Goal: Task Accomplishment & Management: Manage account settings

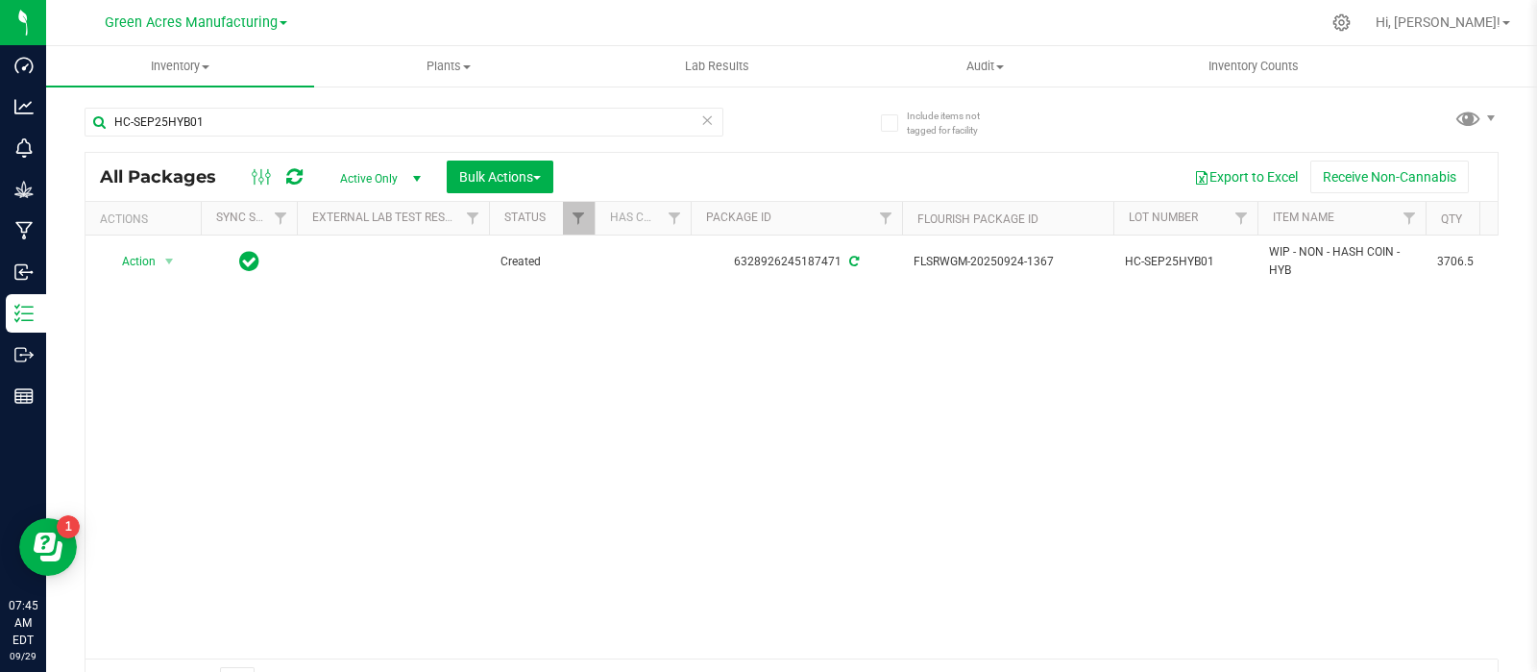
click at [351, 136] on div "HC-SEP25HYB01" at bounding box center [404, 130] width 639 height 44
drag, startPoint x: 258, startPoint y: 111, endPoint x: 70, endPoint y: 103, distance: 187.6
click at [70, 103] on div "Include items not tagged for facility HC-SEP25HYB01 All Packages Active Only Ac…" at bounding box center [791, 378] width 1491 height 586
paste input "FLSRWSH-20250905-0"
type input "FLSRWSH-20250905-001"
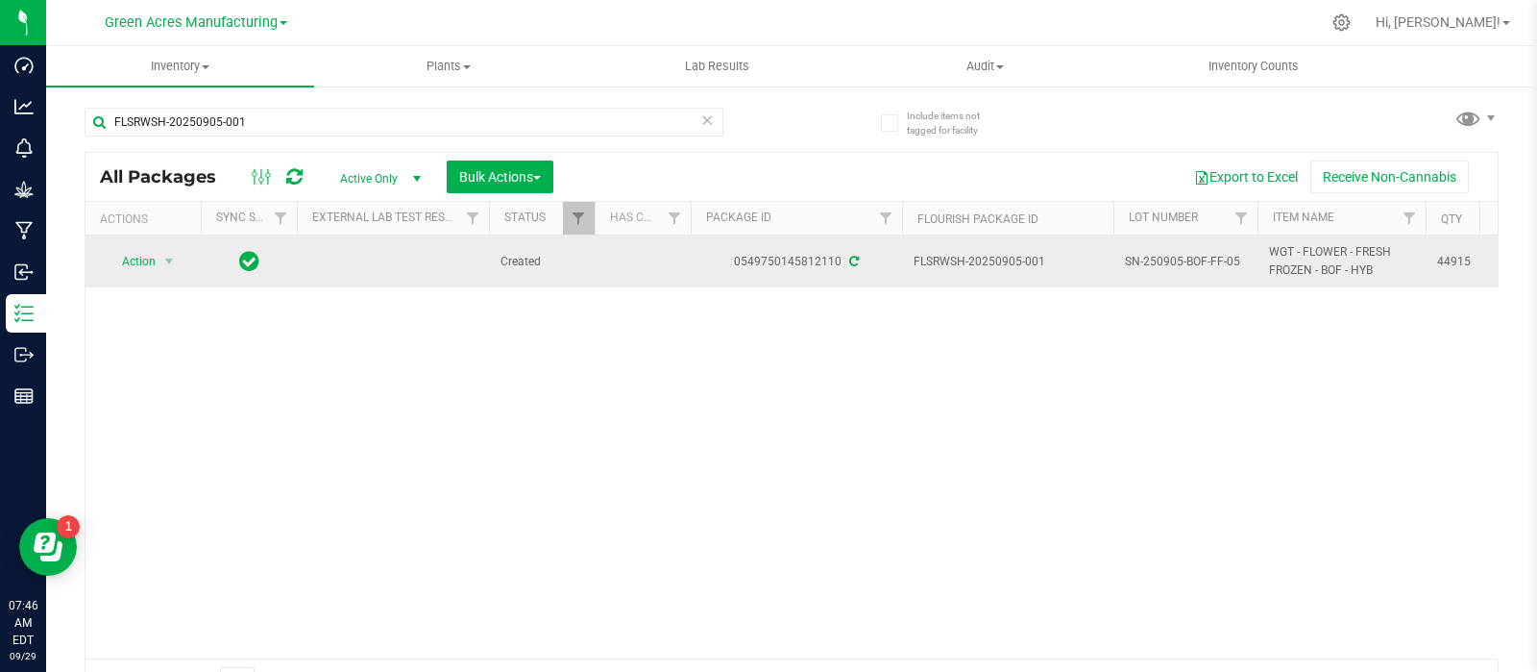
click at [1155, 256] on span "SN-250905-BOF-FF-05" at bounding box center [1185, 262] width 121 height 18
click at [1155, 256] on input "SN-250905-BOF-FF-05" at bounding box center [1181, 262] width 137 height 30
type input "LH-SEP25BOF05"
click at [145, 237] on td "Action Action Adjust qty Create package Edit attributes Global inventory Locate…" at bounding box center [143, 261] width 115 height 52
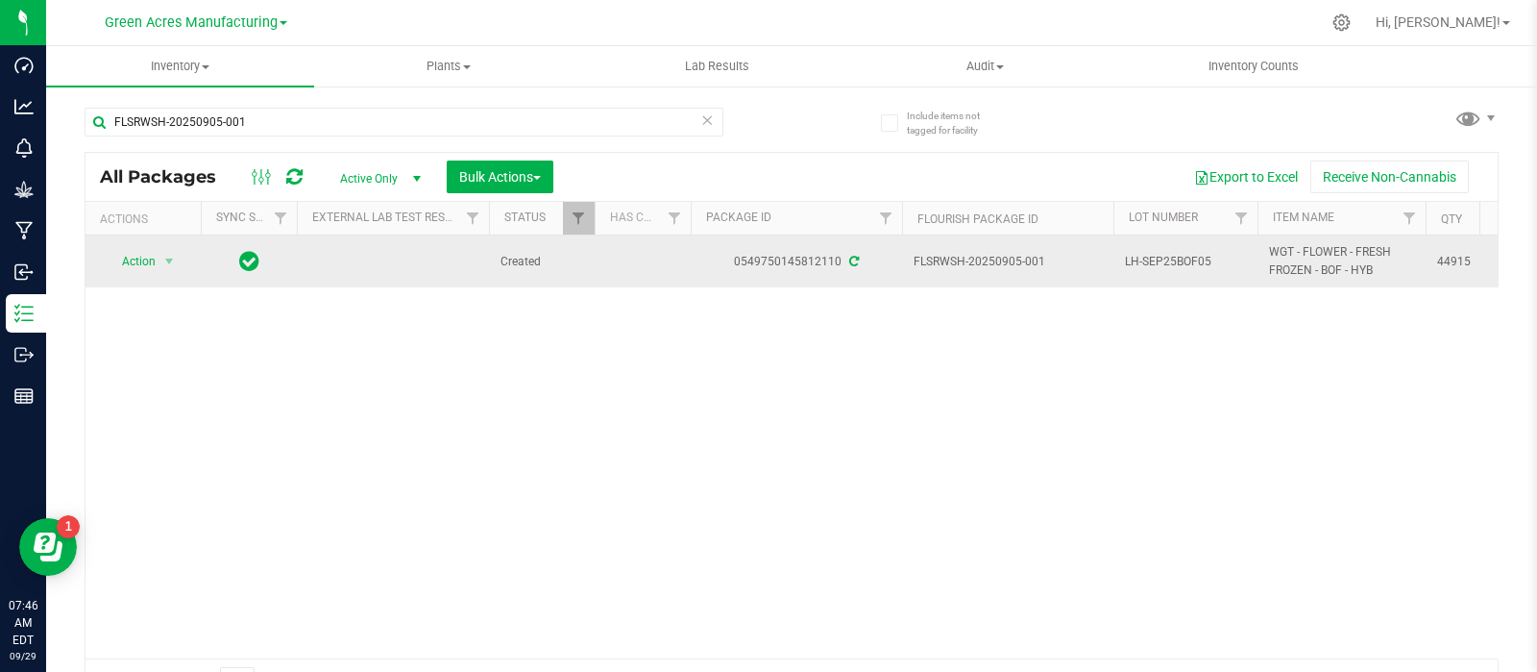
click at [150, 256] on span "Action" at bounding box center [131, 261] width 52 height 27
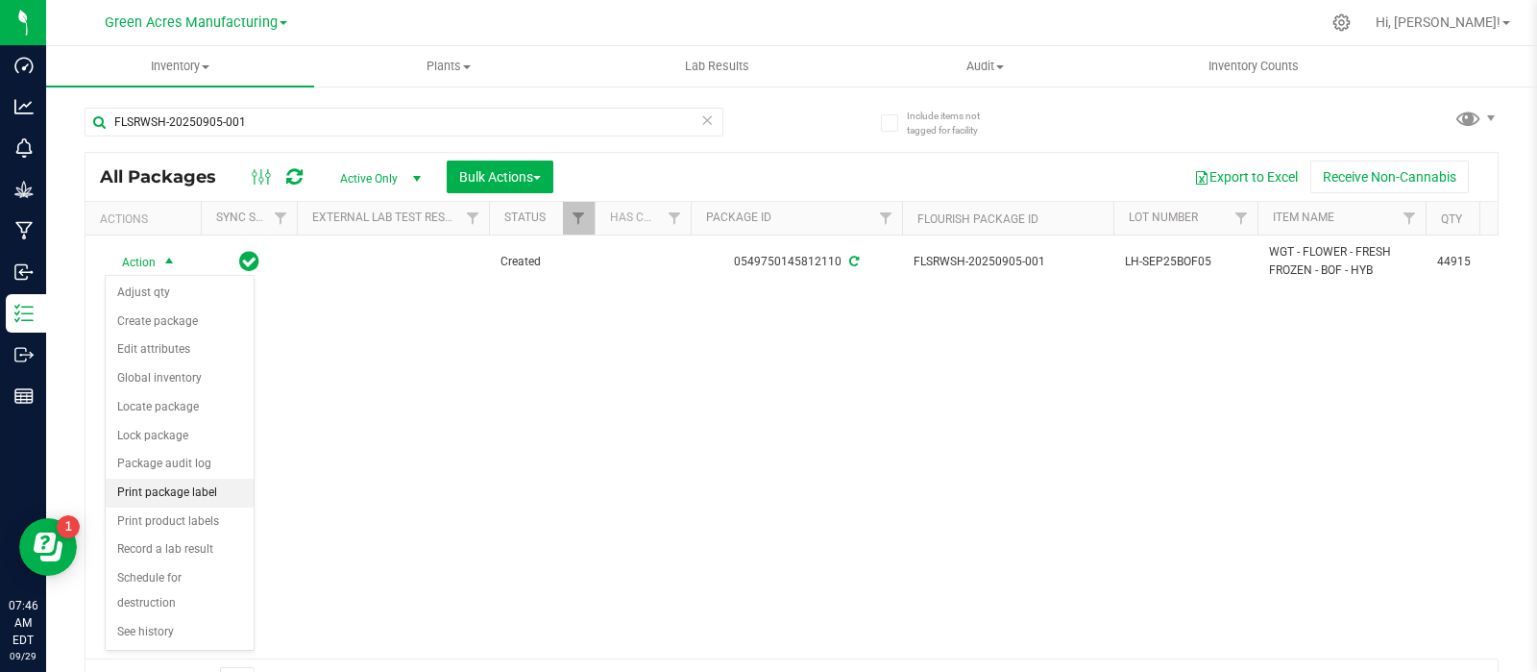
click at [172, 495] on li "Print package label" at bounding box center [180, 493] width 148 height 29
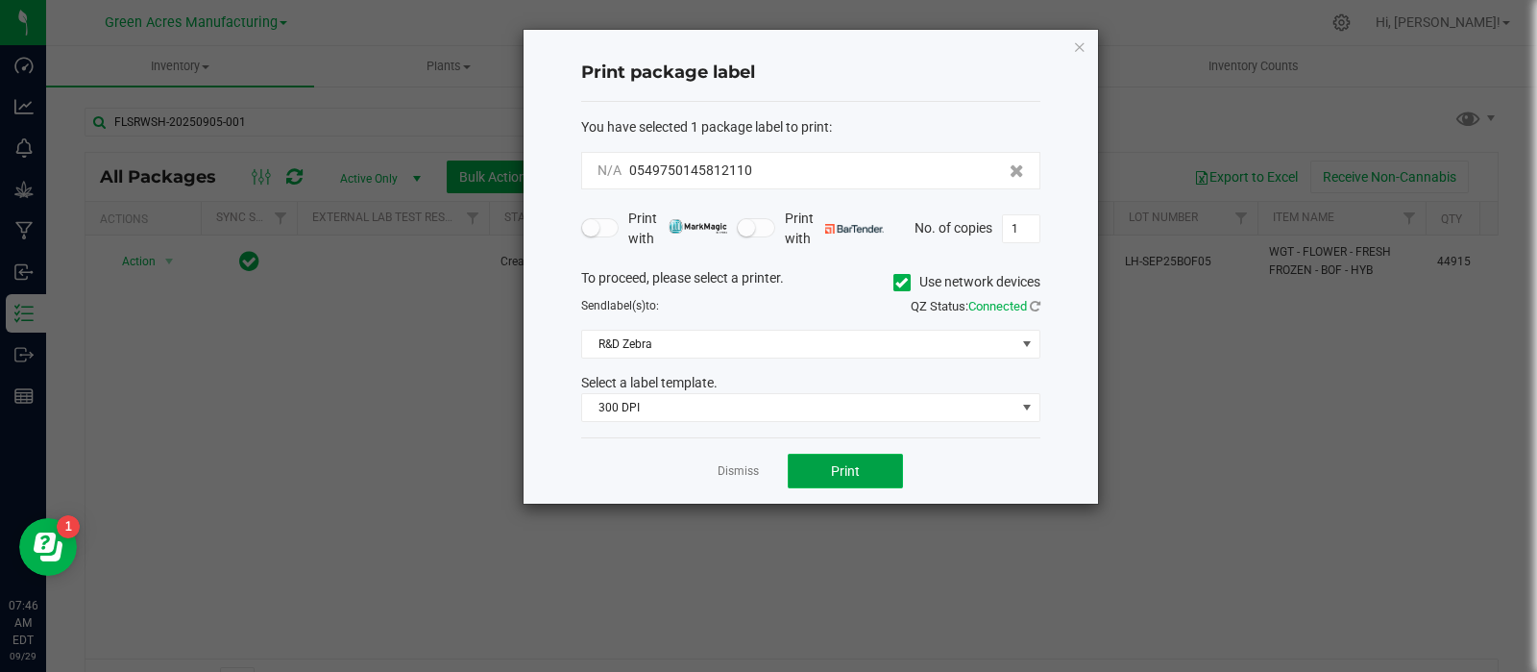
click at [824, 467] on button "Print" at bounding box center [845, 471] width 115 height 35
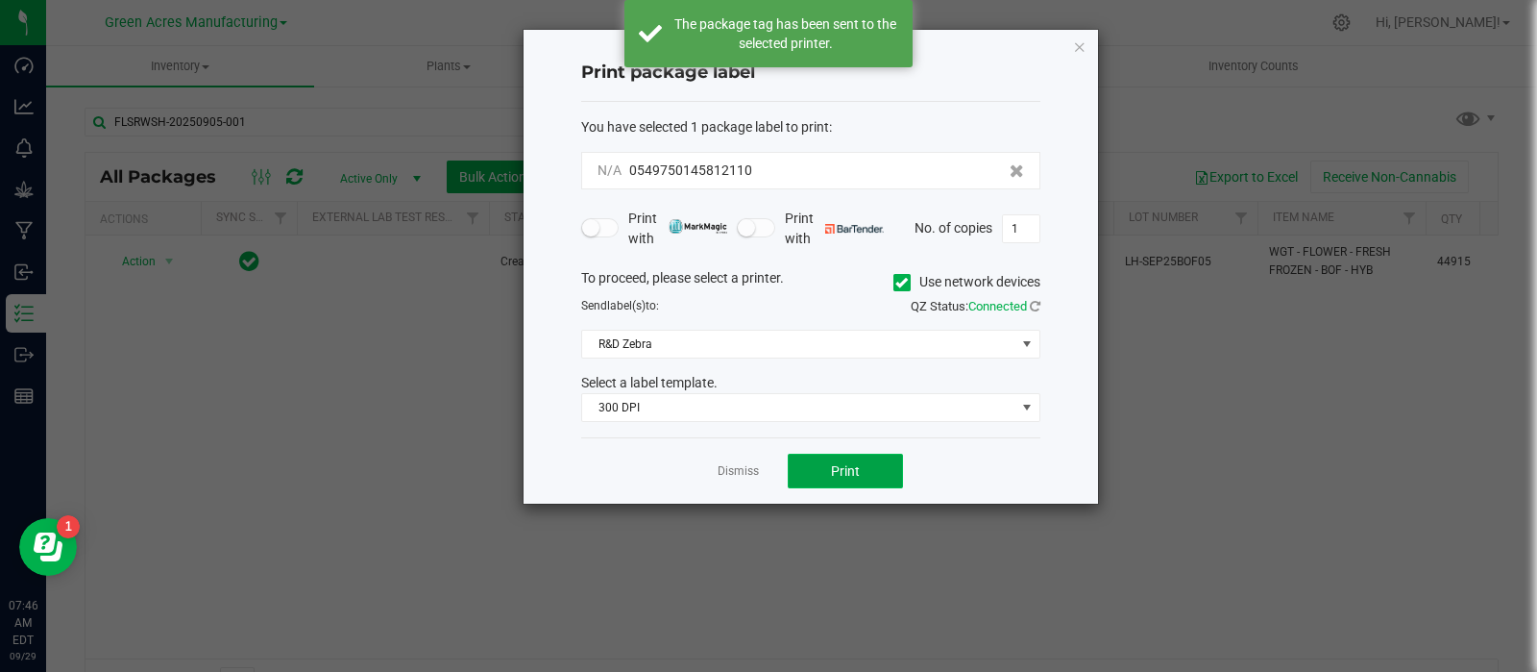
click at [824, 467] on button "Print" at bounding box center [845, 471] width 115 height 35
click at [733, 477] on link "Dismiss" at bounding box center [738, 471] width 41 height 16
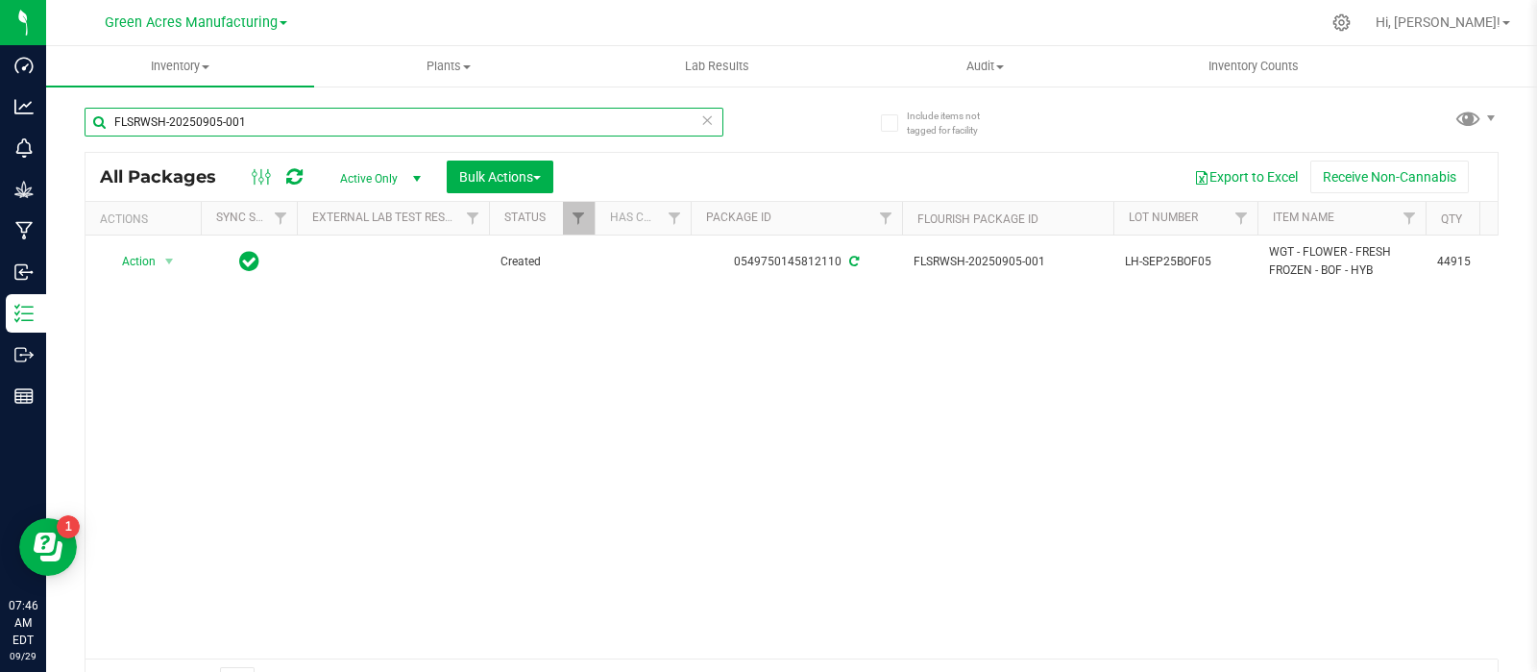
drag, startPoint x: 325, startPoint y: 128, endPoint x: 45, endPoint y: 139, distance: 279.9
click at [46, 139] on div "Include items not tagged for facility FLSRWSH-20250905-001 All Packages Active …" at bounding box center [791, 378] width 1491 height 586
paste input "LH-SEP25BLT02"
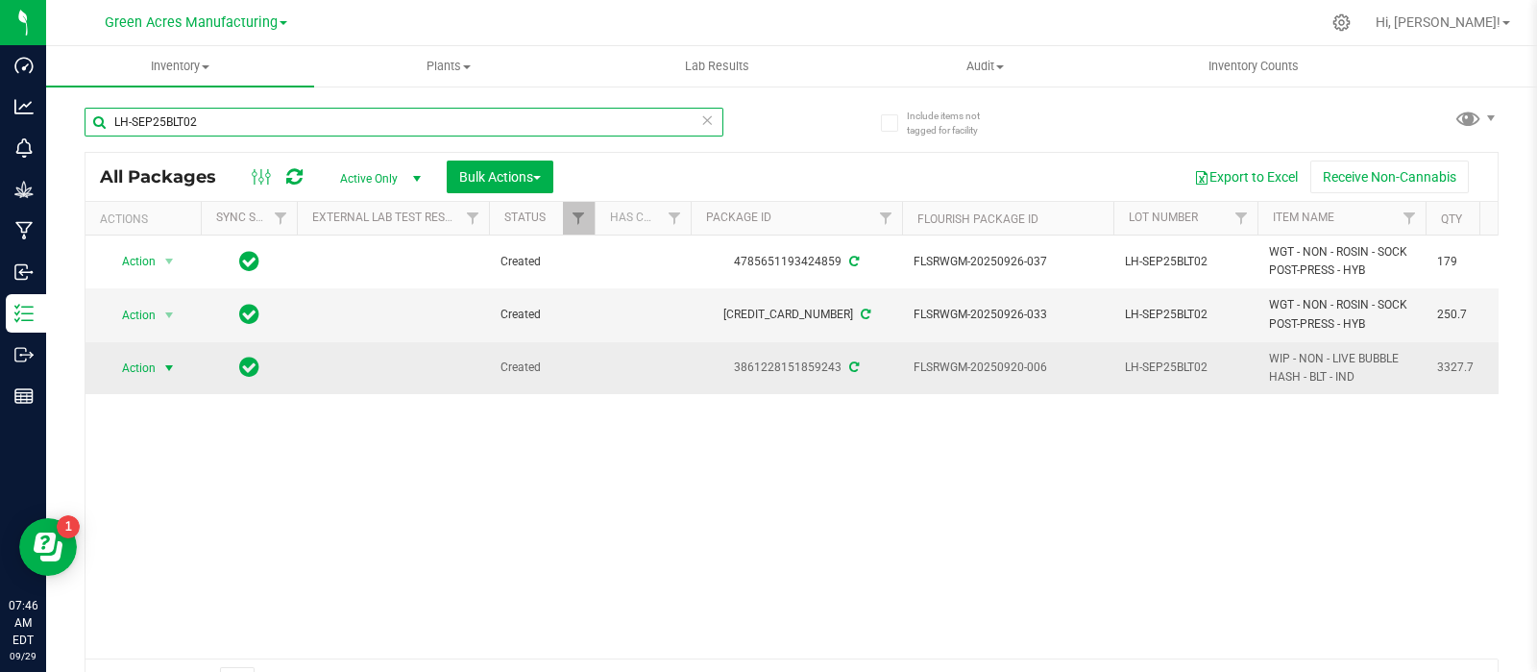
type input "LH-SEP25BLT02"
click at [171, 360] on span "select" at bounding box center [168, 367] width 15 height 15
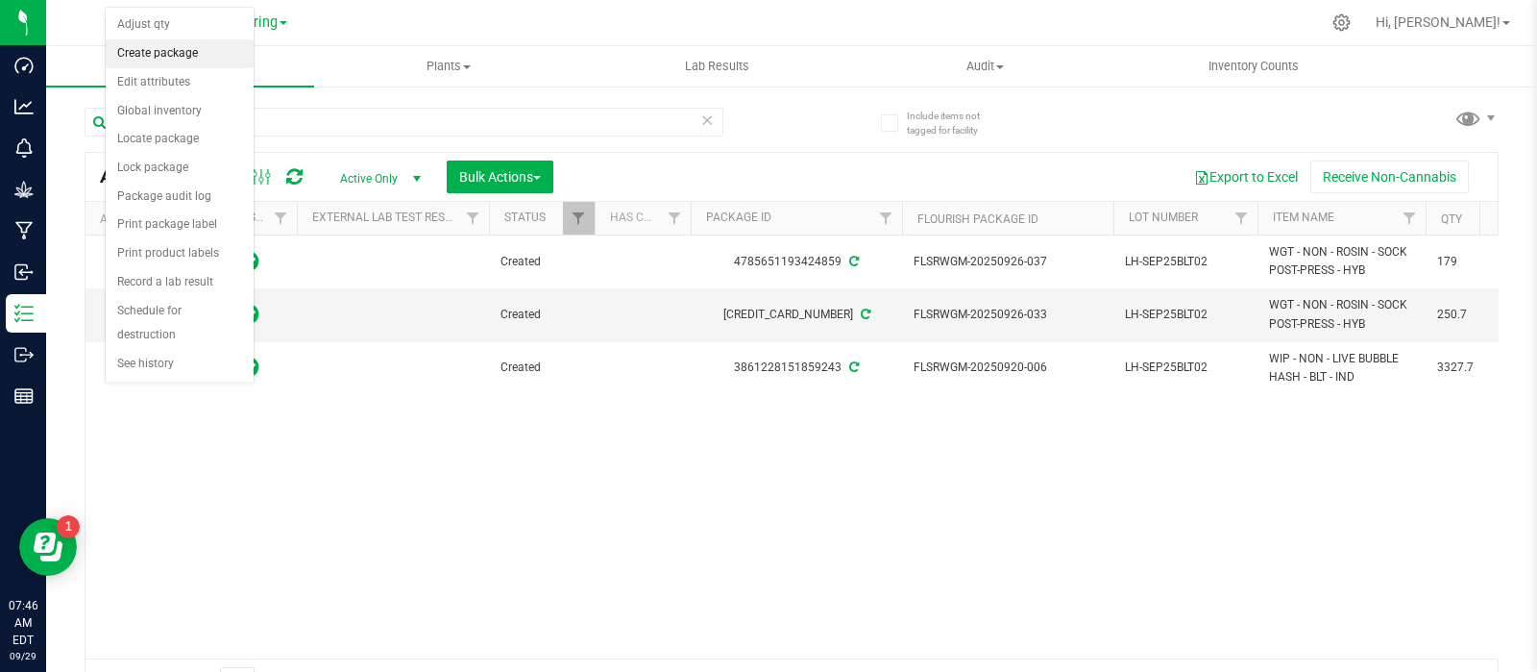
click at [183, 46] on li "Create package" at bounding box center [180, 53] width 148 height 29
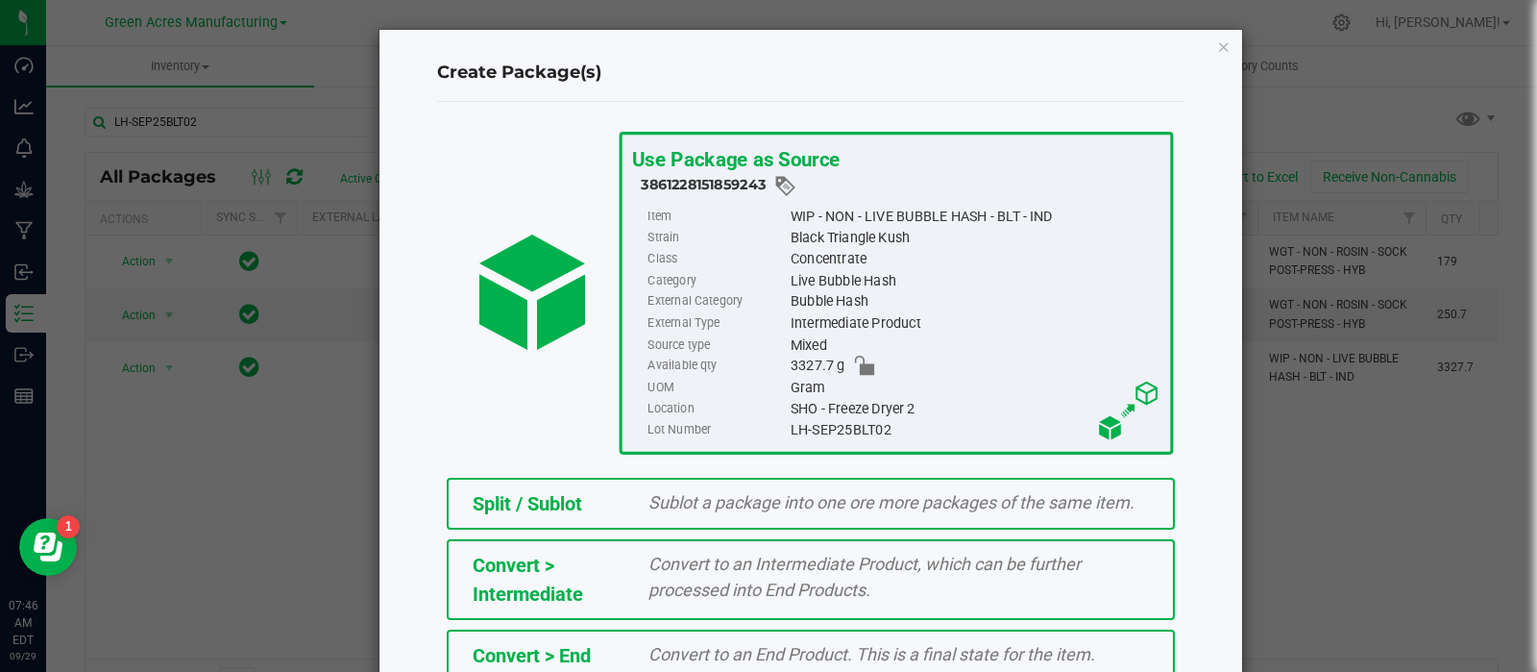
scroll to position [259, 0]
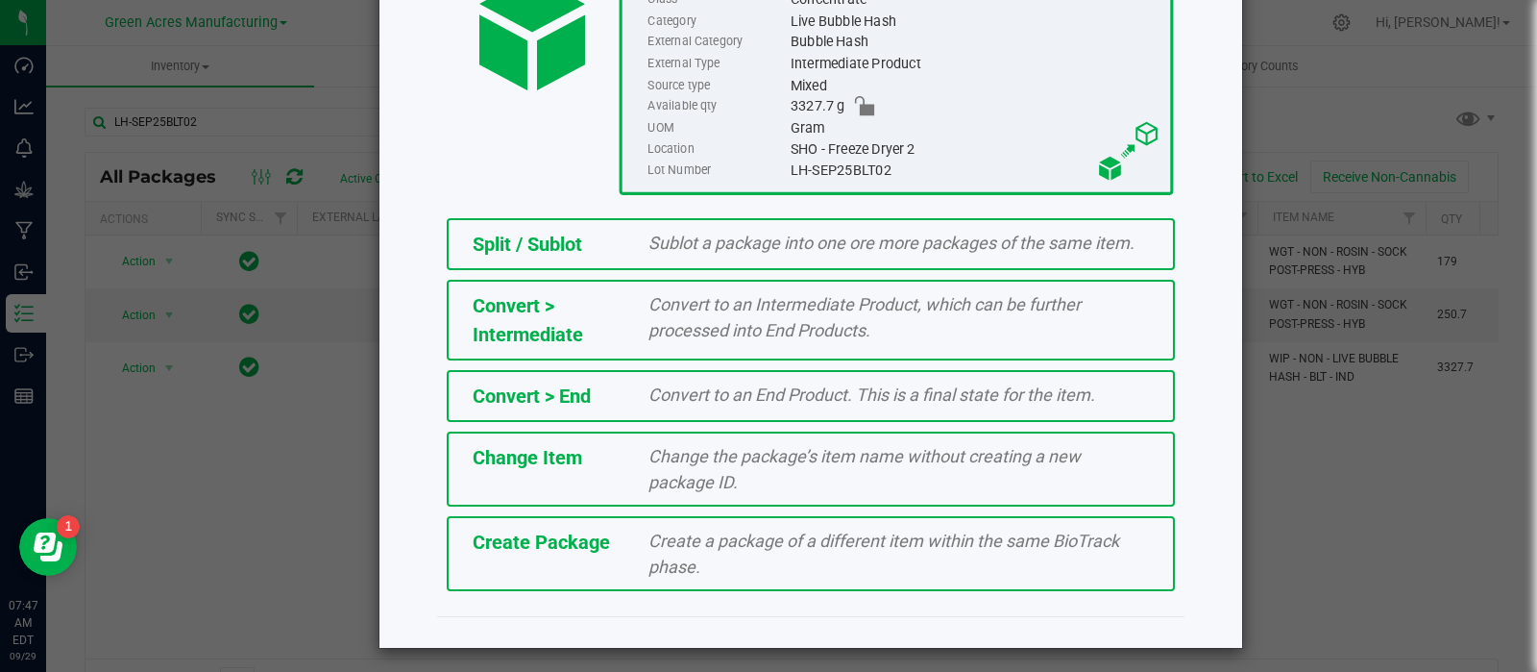
click at [649, 543] on span "Create a package of a different item within the same BioTrack phase." at bounding box center [884, 553] width 471 height 46
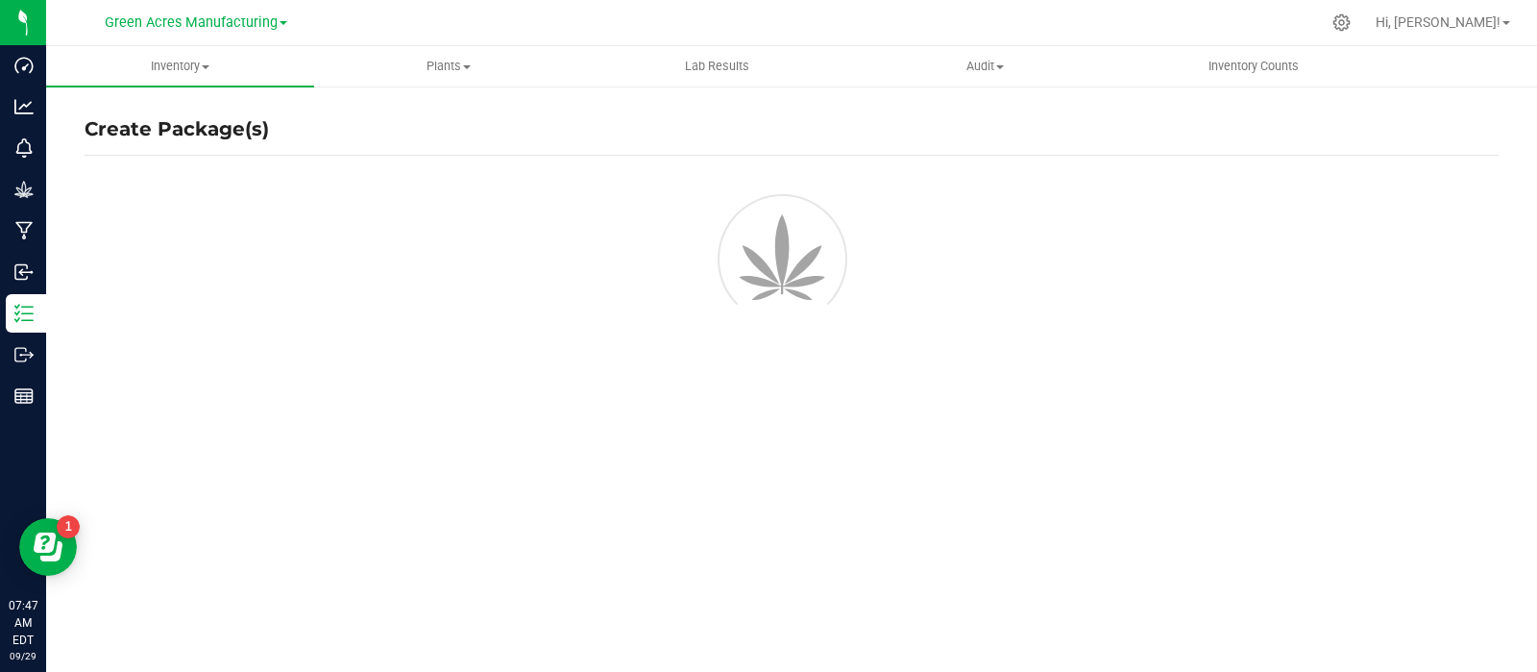
click at [735, 671] on html "Dashboard Analytics Monitoring Grow Manufacturing Inbound Inventory Outbound Re…" at bounding box center [768, 336] width 1537 height 672
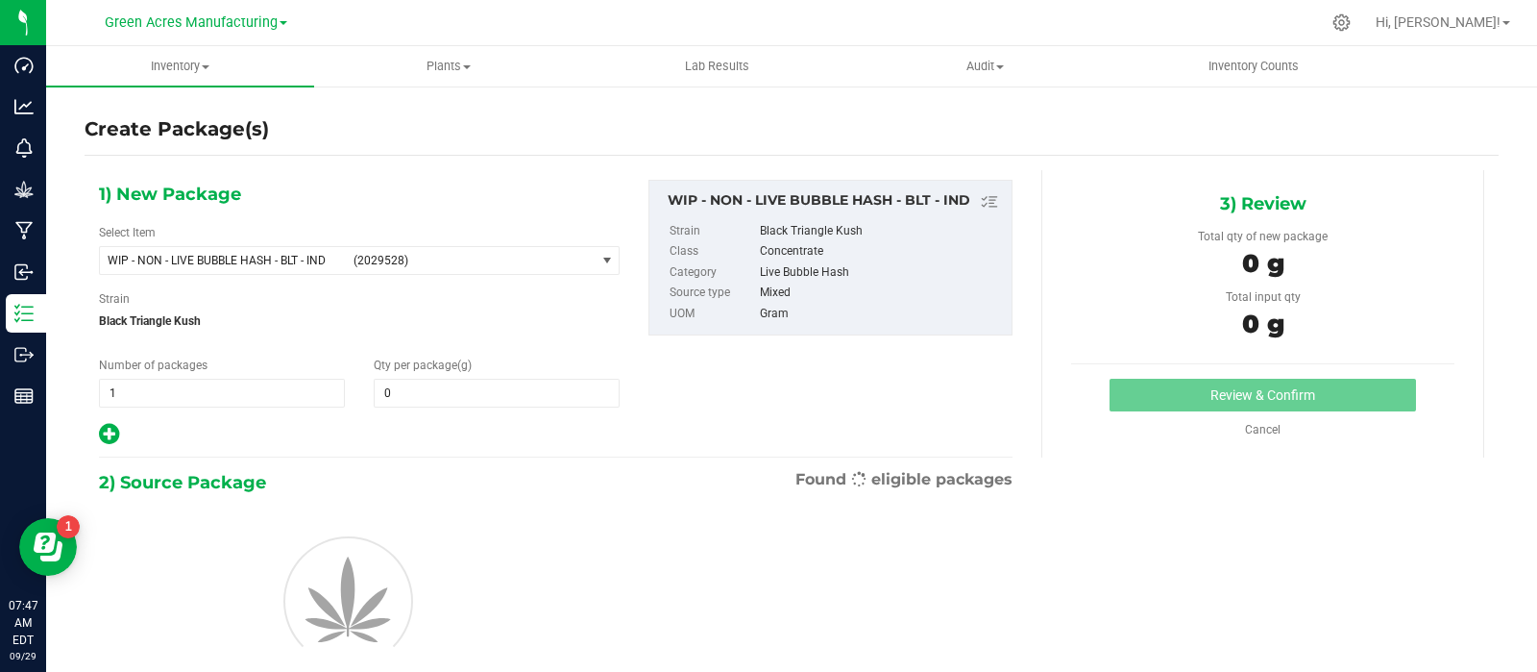
type input "0.0000"
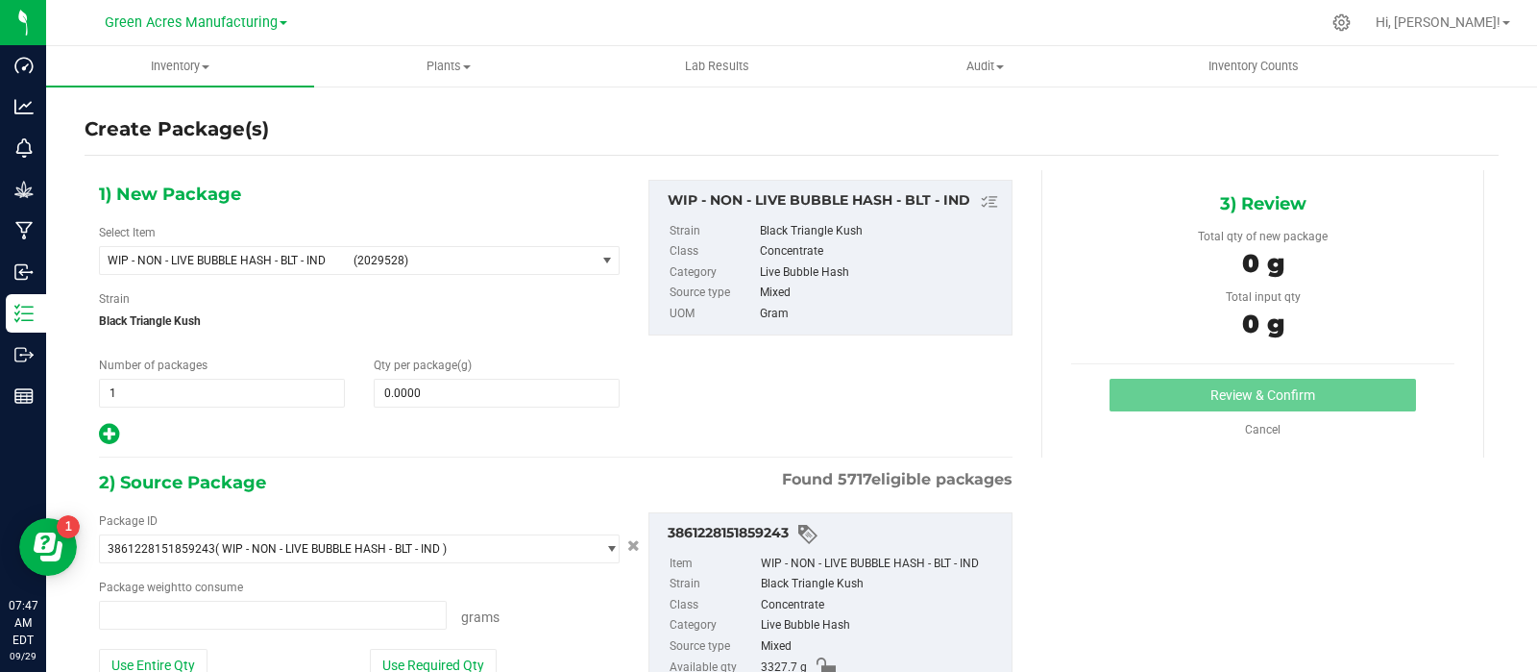
type input "0.0000 g"
click at [413, 260] on span "(2029528)" at bounding box center [470, 260] width 233 height 13
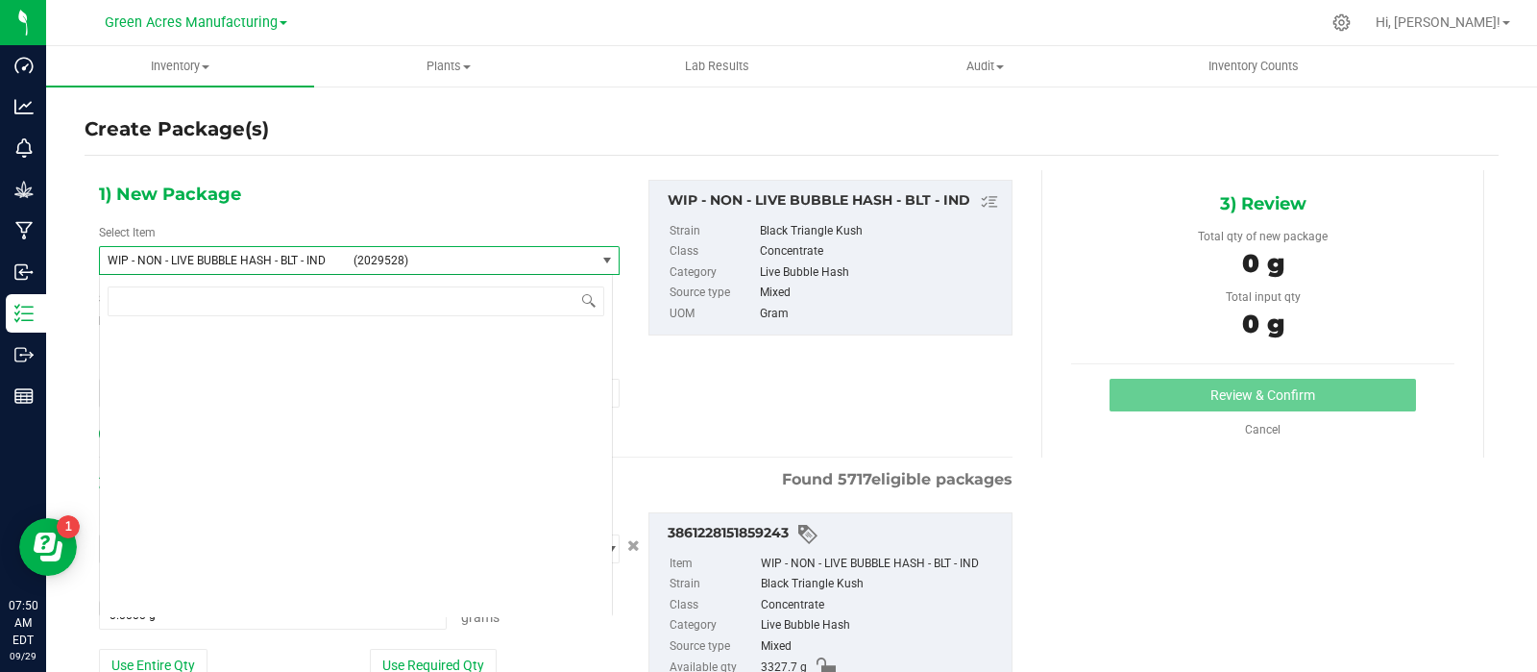
scroll to position [574017, 0]
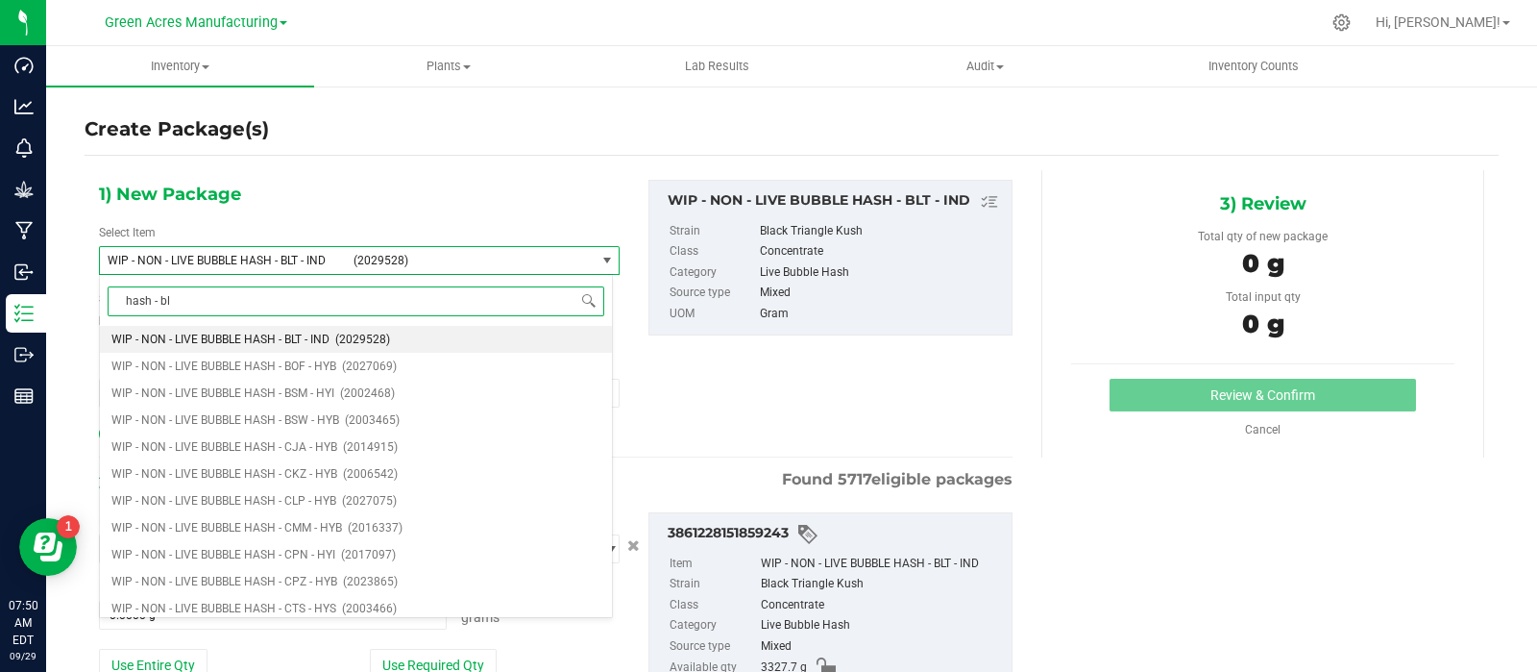
type input "hash - blt"
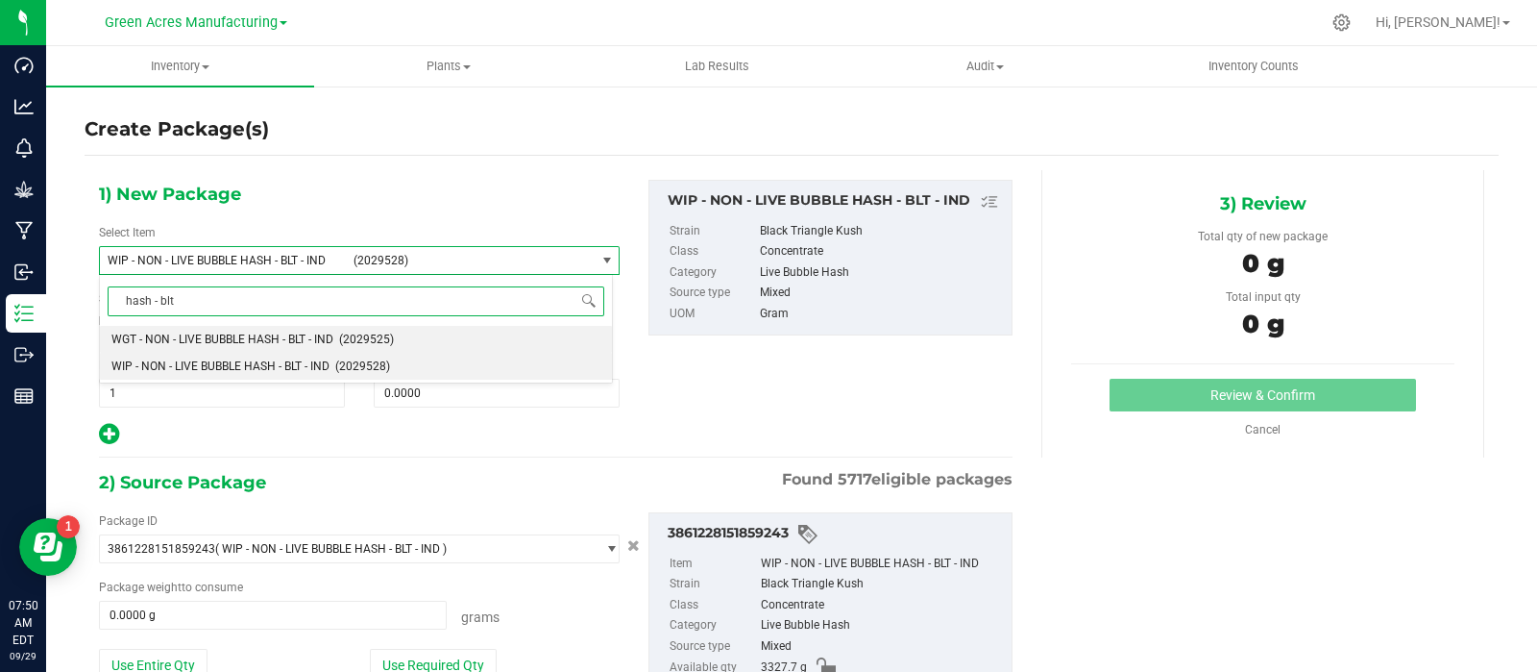
scroll to position [0, 0]
click at [351, 333] on span "(2029525)" at bounding box center [366, 338] width 55 height 13
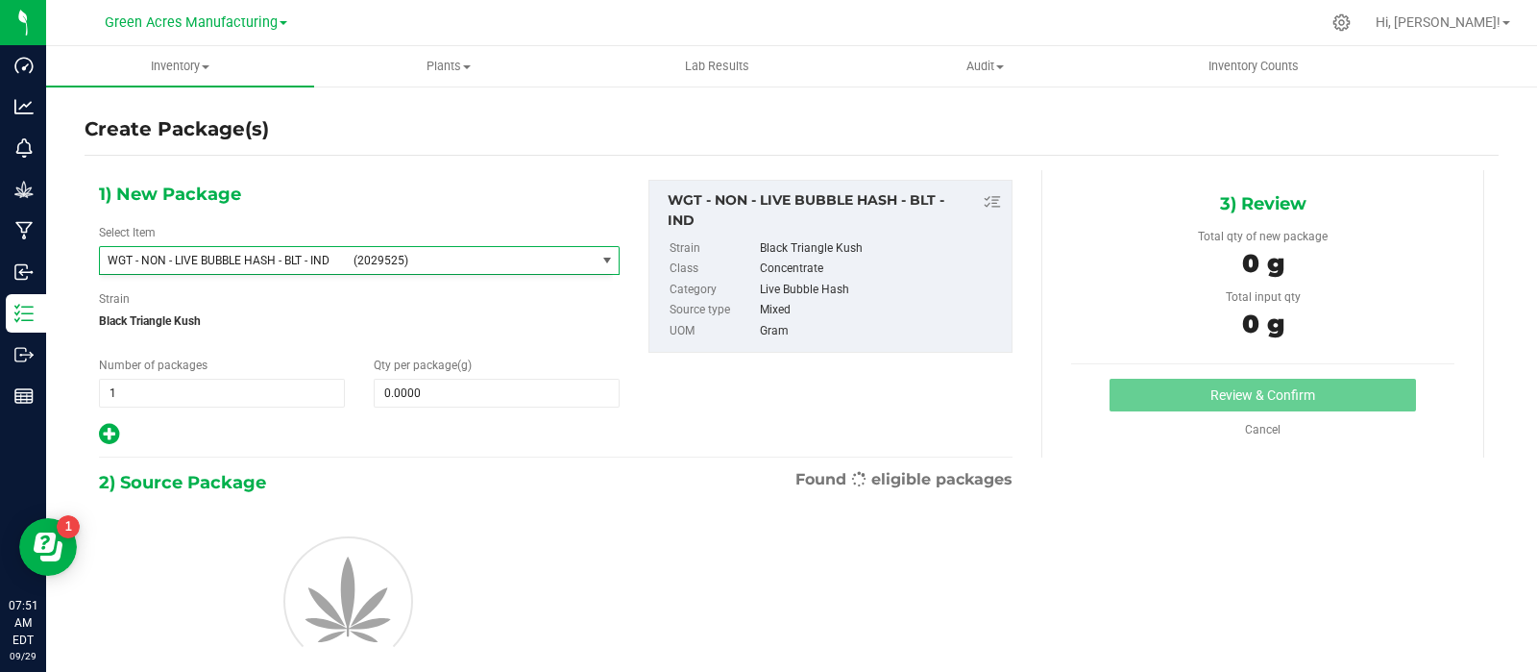
type input "0.0000"
click at [419, 386] on span at bounding box center [497, 393] width 246 height 29
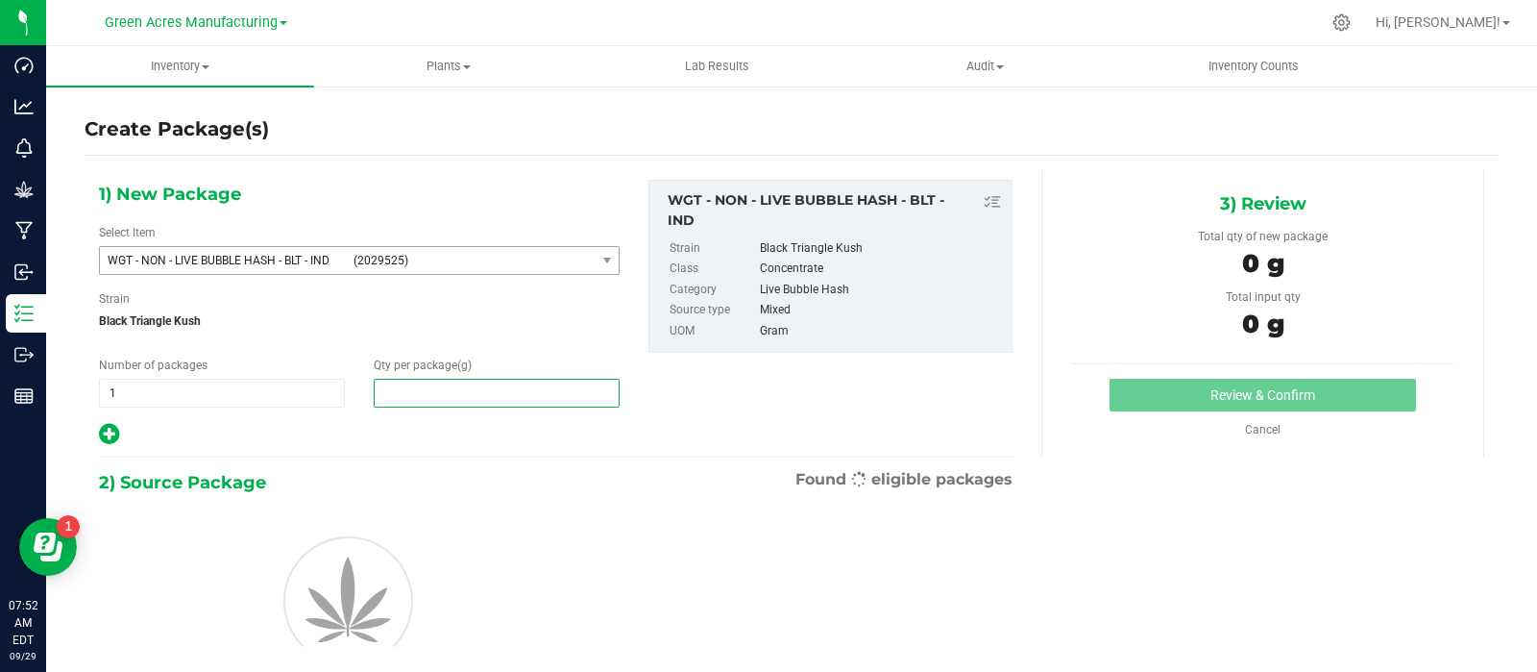
type input "1"
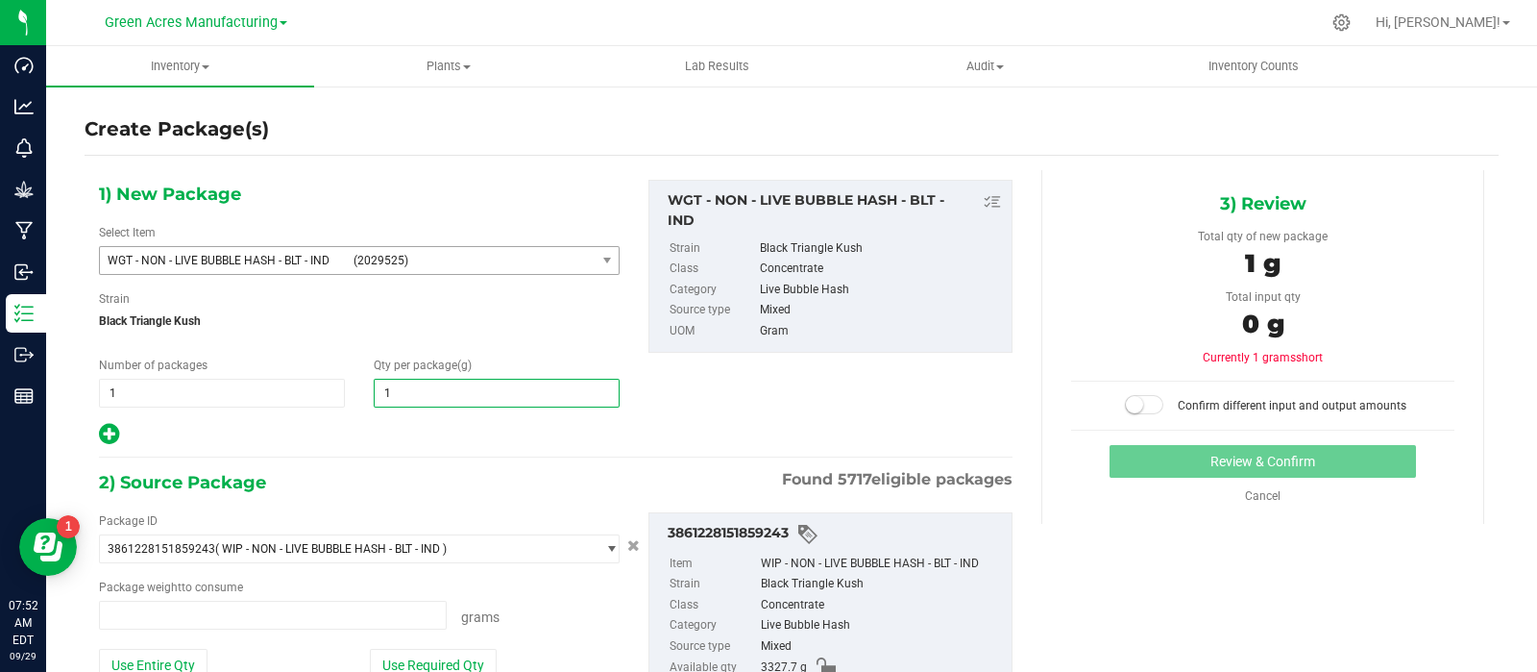
type input "0.0000 g"
type input "152.9"
type input "152.9000"
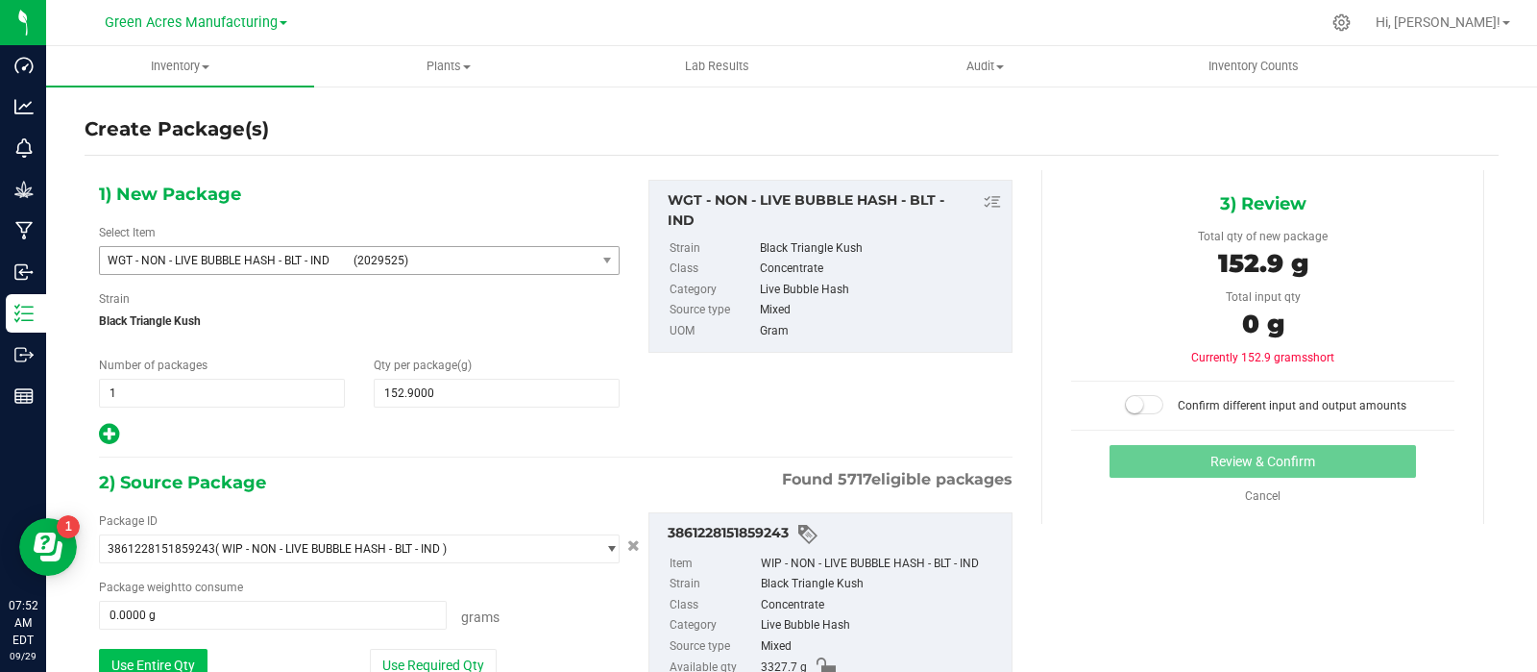
click at [154, 670] on button "Use Entire Qty" at bounding box center [153, 665] width 109 height 33
type input "3327.7000 g"
click at [1136, 397] on span at bounding box center [1144, 404] width 38 height 19
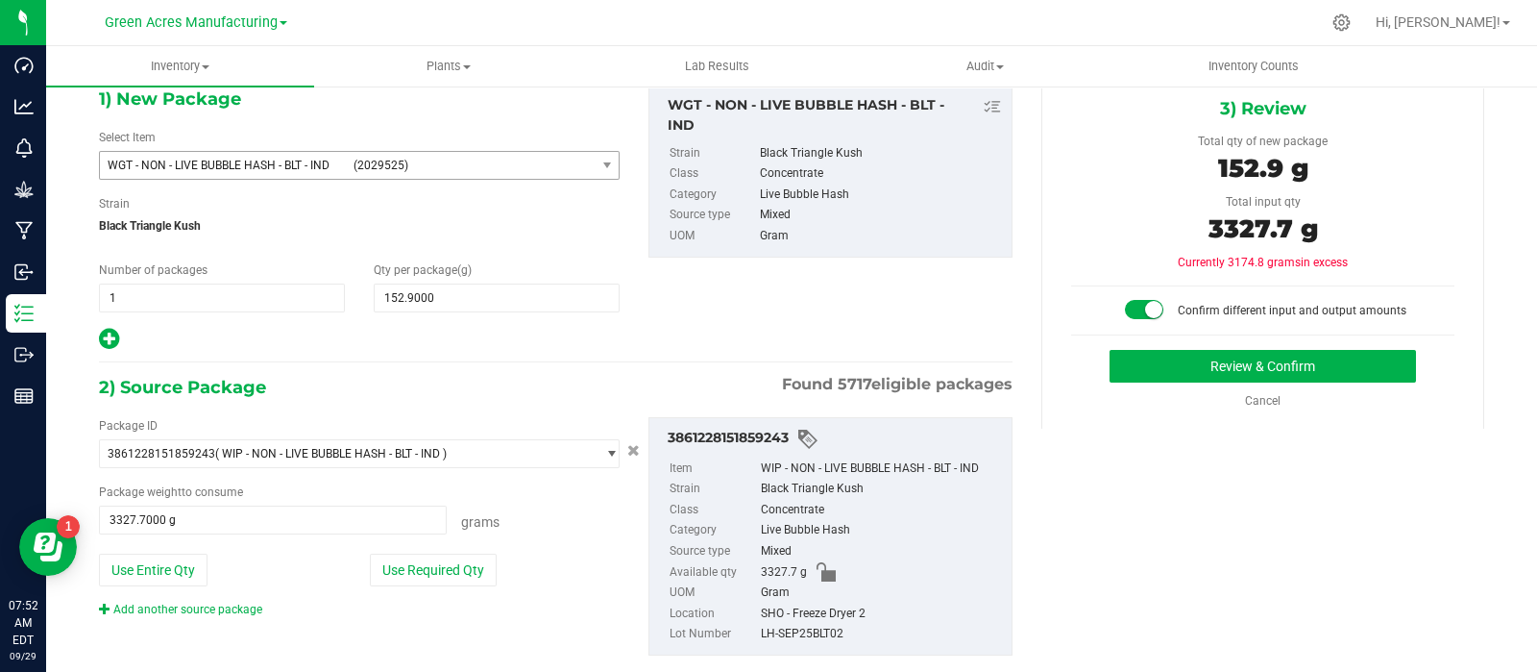
scroll to position [154, 0]
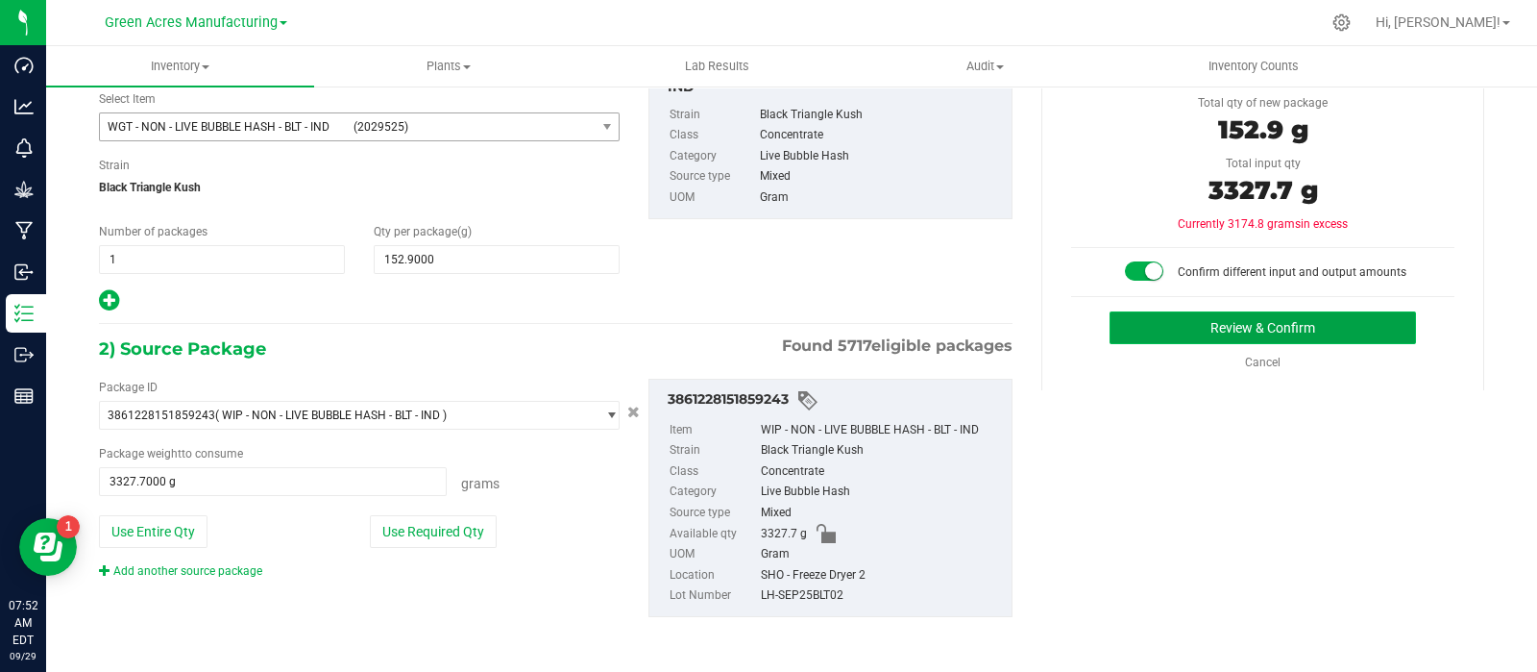
click at [1216, 311] on button "Review & Confirm" at bounding box center [1263, 327] width 307 height 33
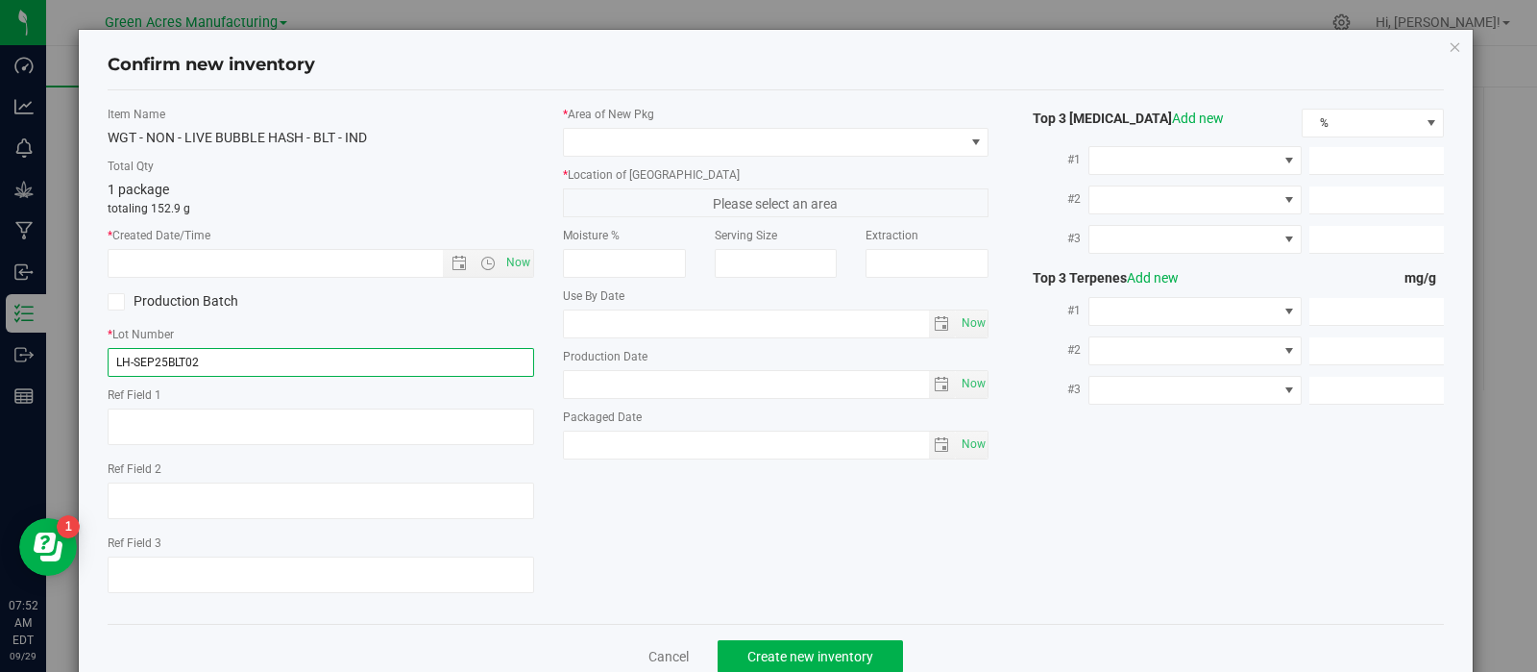
click at [410, 361] on input "LH-SEP25BLT02" at bounding box center [321, 362] width 427 height 29
type input "LH-SEP25BLT02-HC"
click at [514, 255] on span "Now" at bounding box center [518, 263] width 33 height 28
type input "[DATE] 7:52 AM"
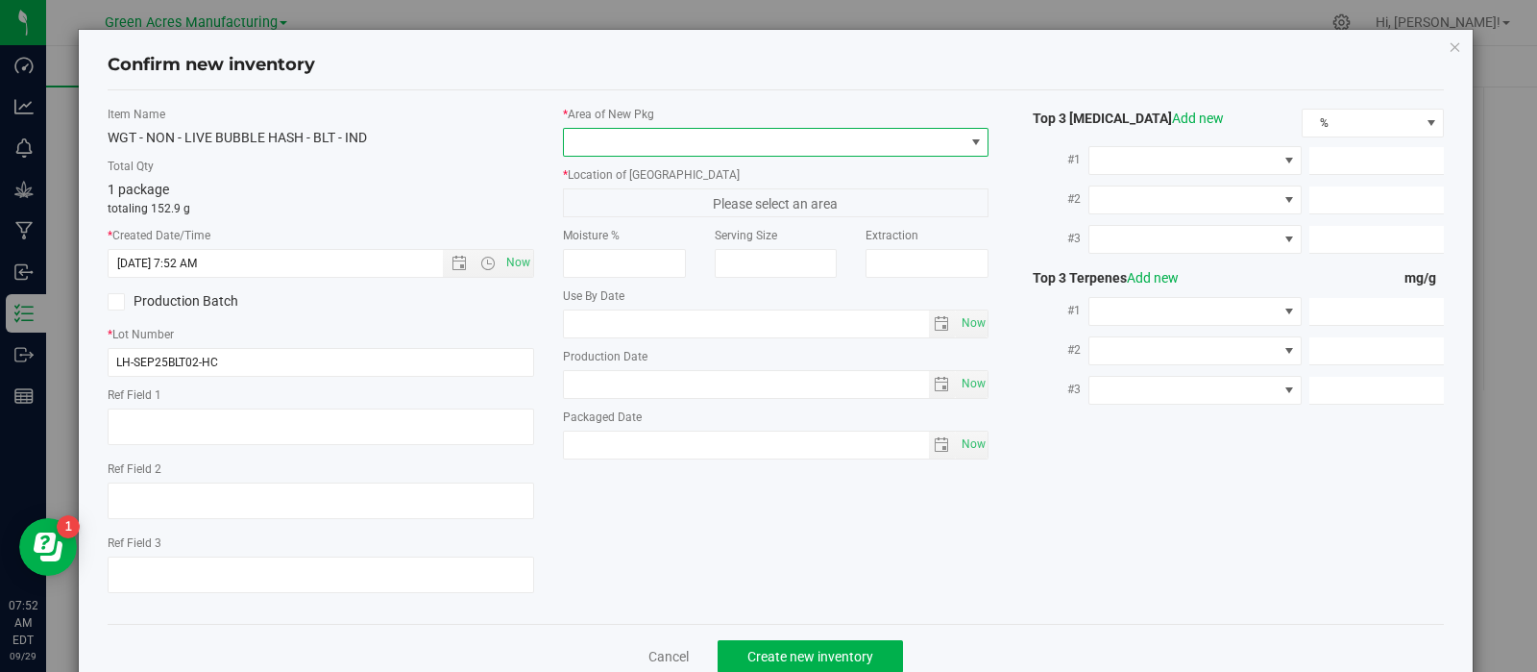
click at [588, 142] on span at bounding box center [764, 142] width 401 height 27
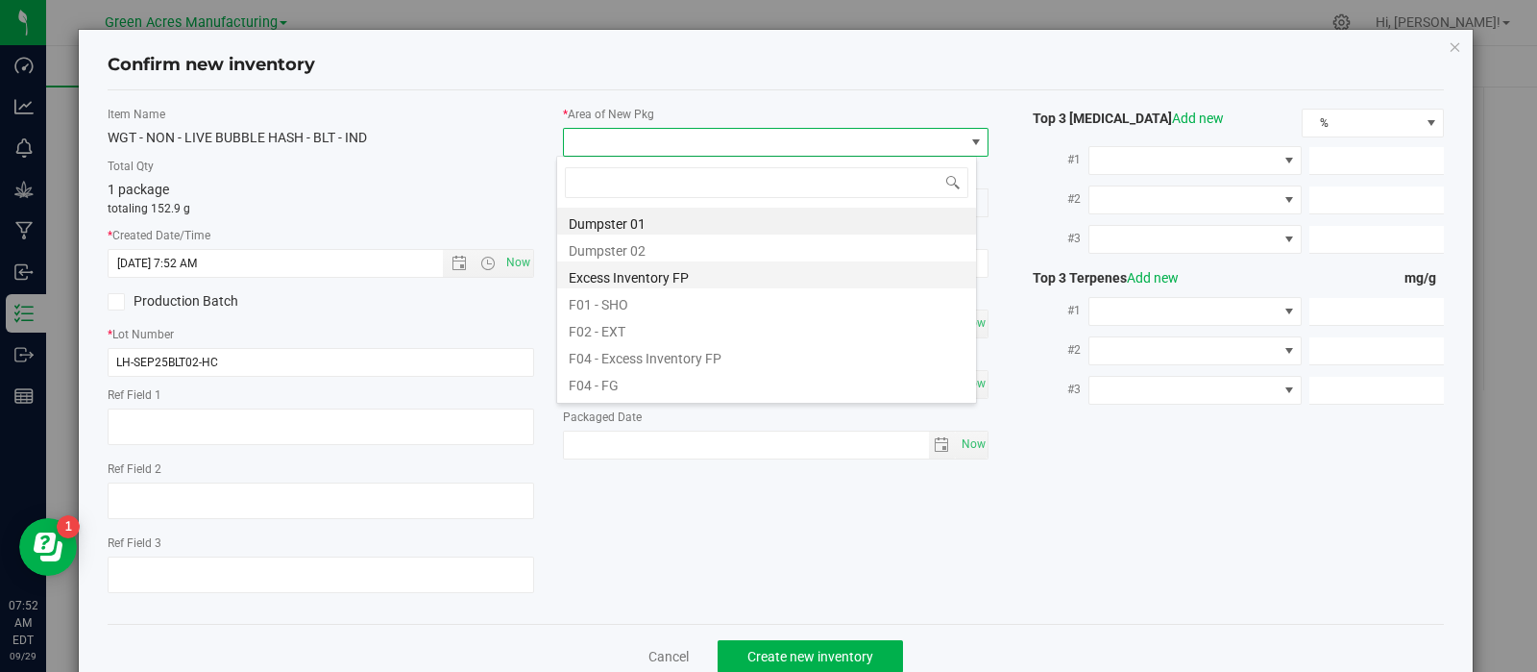
scroll to position [28, 421]
click at [590, 312] on li "F01 - SHO" at bounding box center [766, 301] width 419 height 27
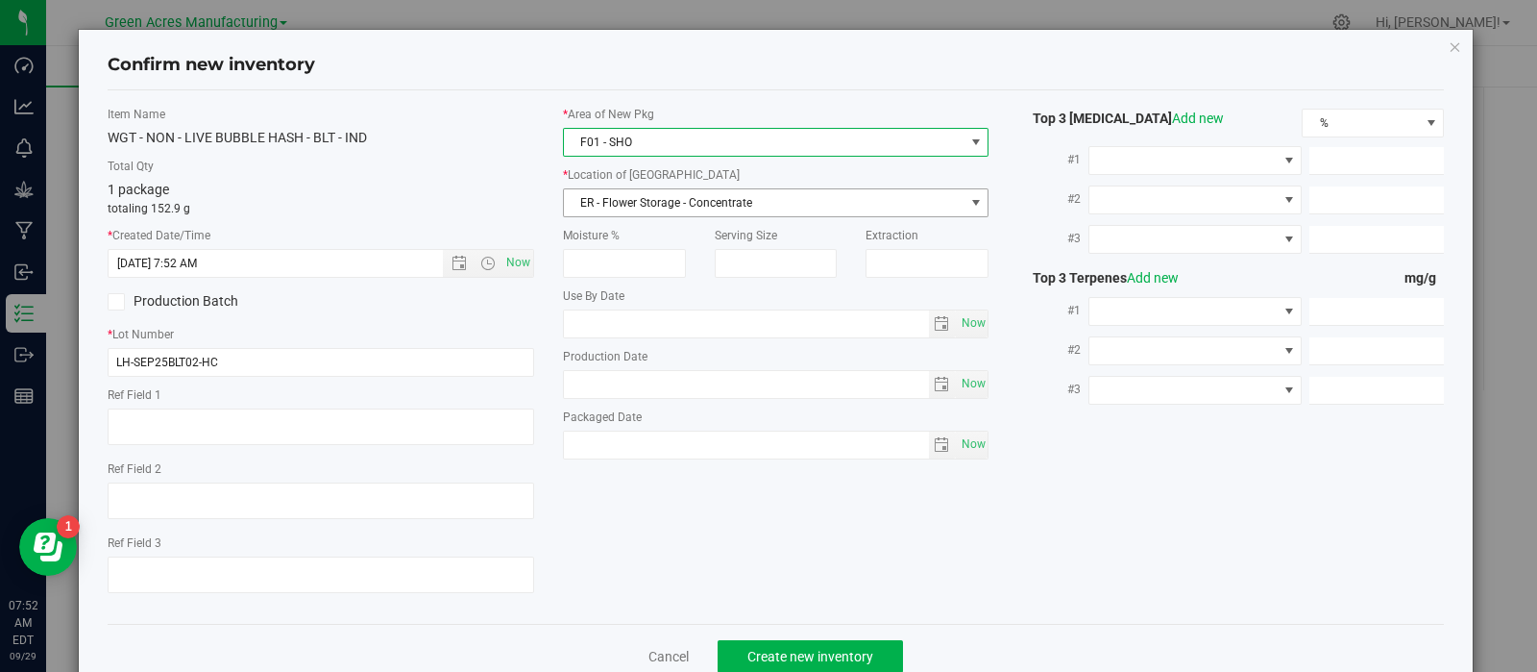
click at [627, 202] on span "ER - Flower Storage - Concentrate" at bounding box center [764, 202] width 401 height 27
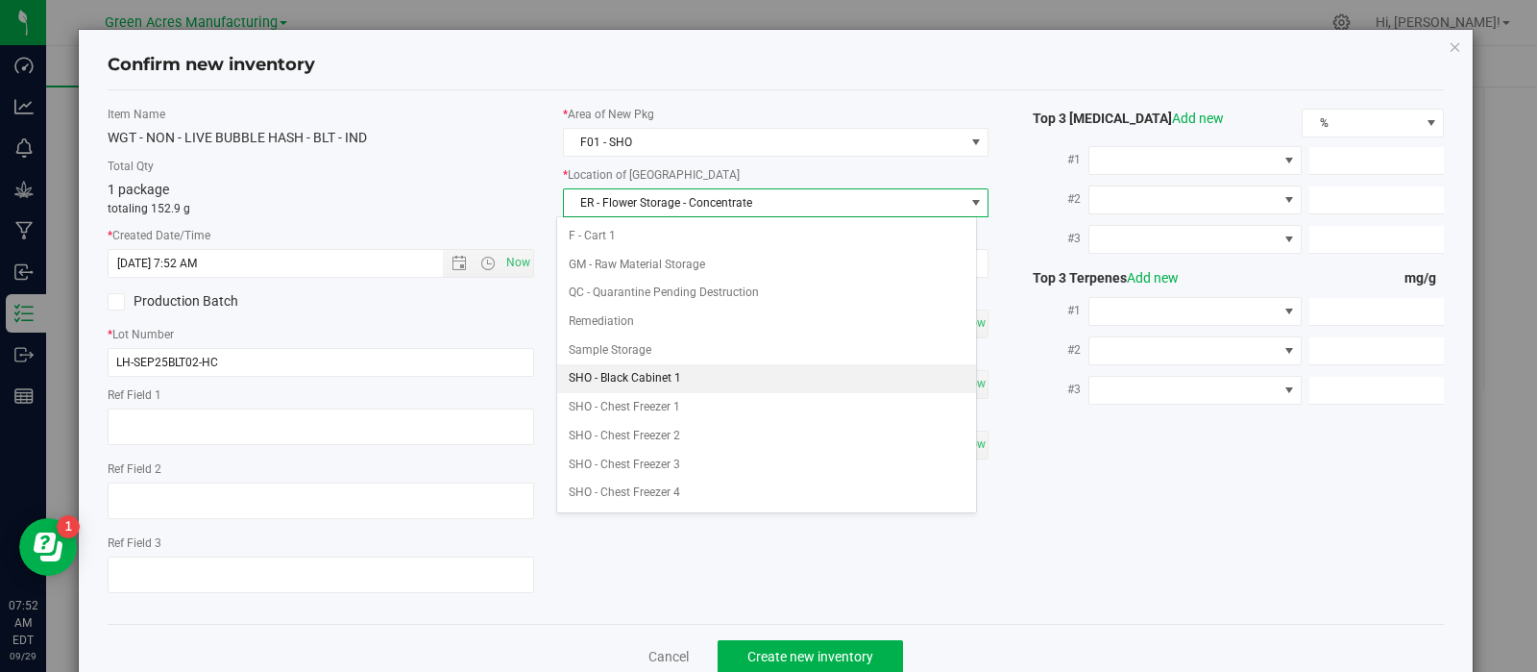
scroll to position [257, 0]
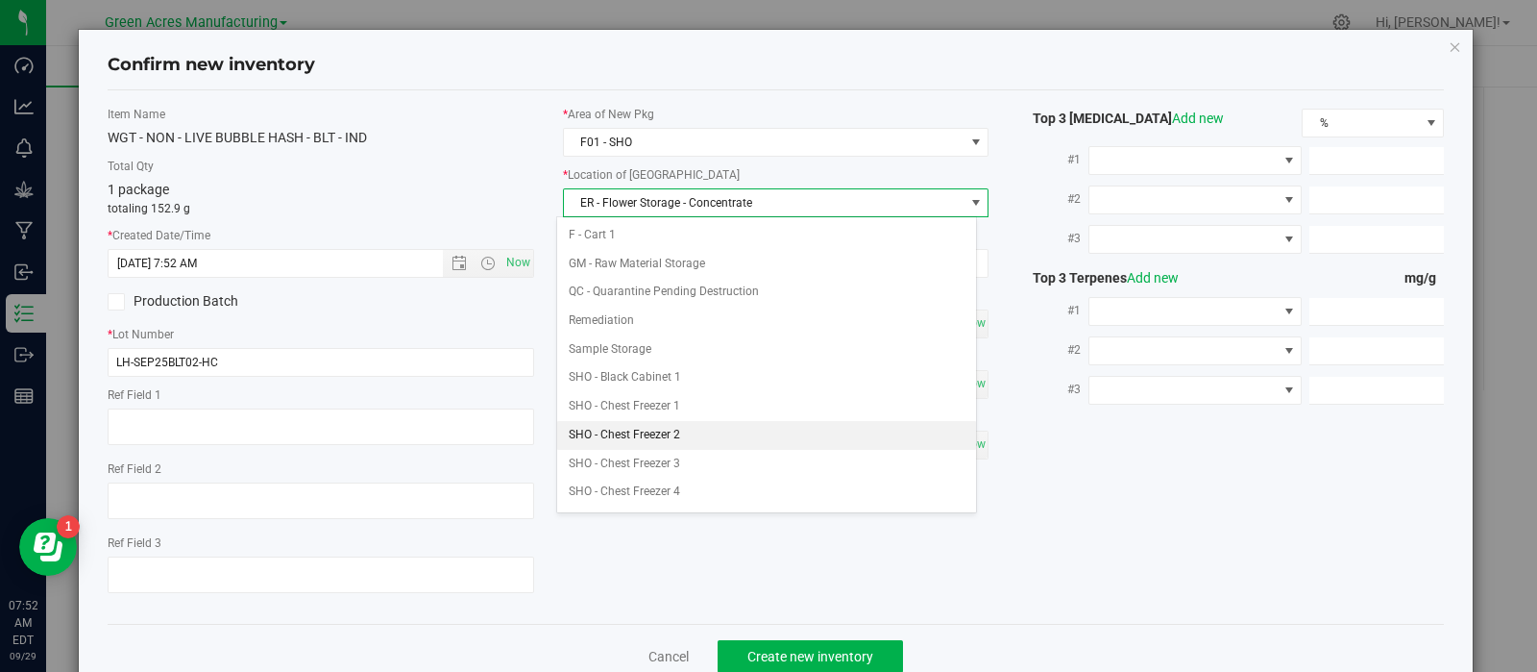
click at [650, 441] on li "SHO - Chest Freezer 2" at bounding box center [766, 435] width 419 height 29
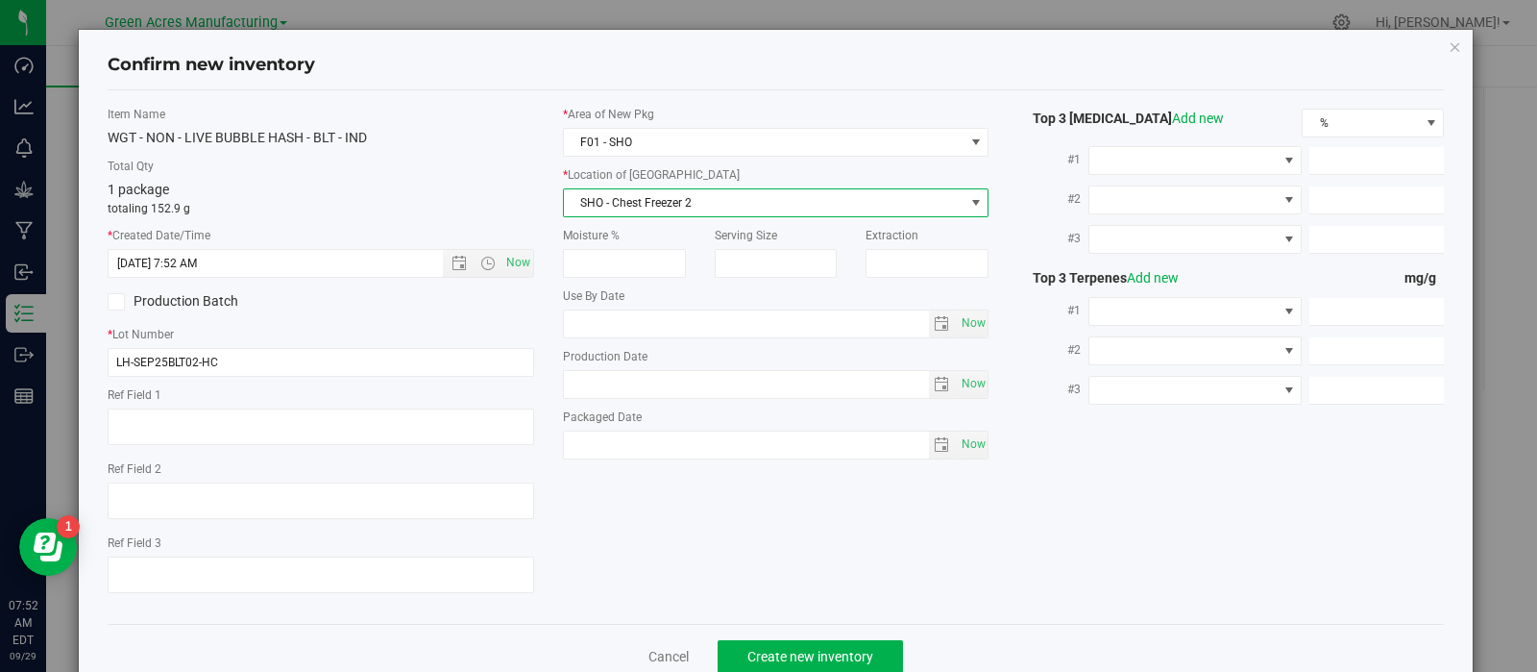
click at [685, 192] on span "SHO - Chest Freezer 2" at bounding box center [764, 202] width 401 height 27
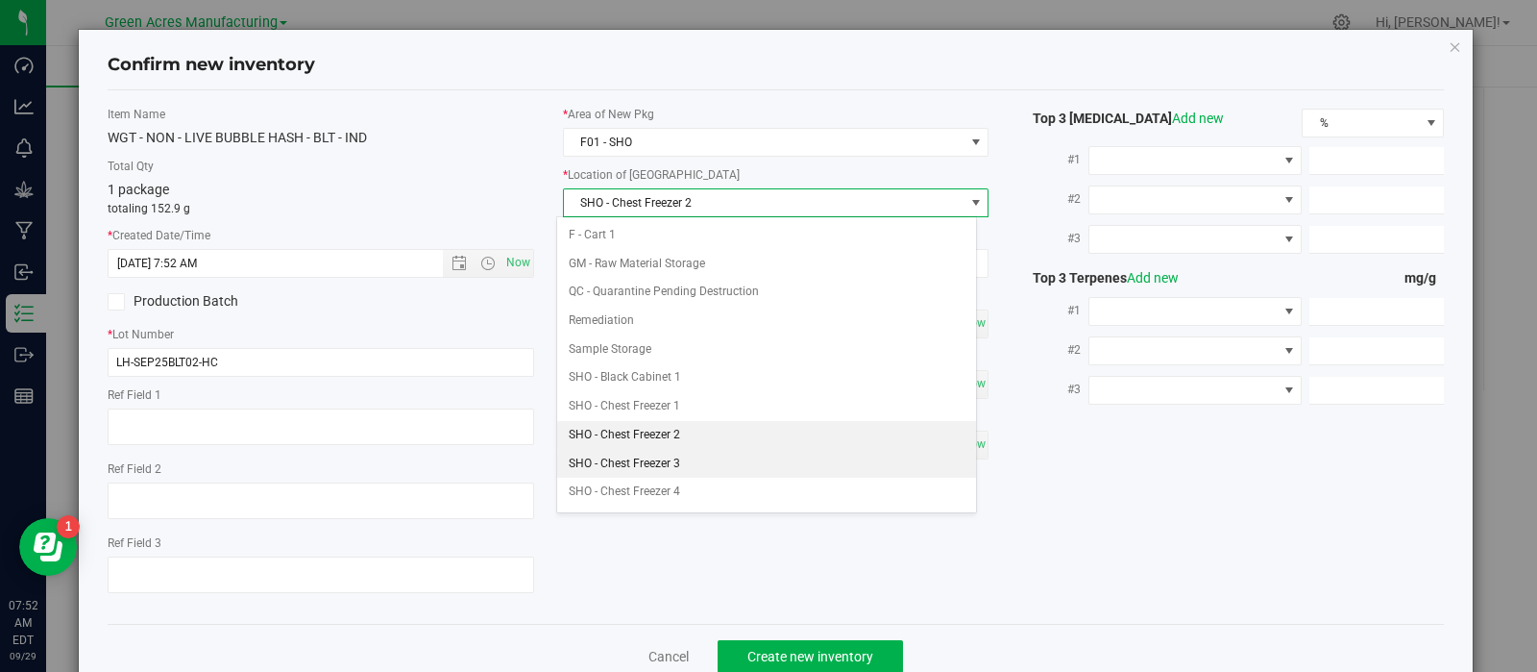
click at [659, 450] on li "SHO - Chest Freezer 3" at bounding box center [766, 464] width 419 height 29
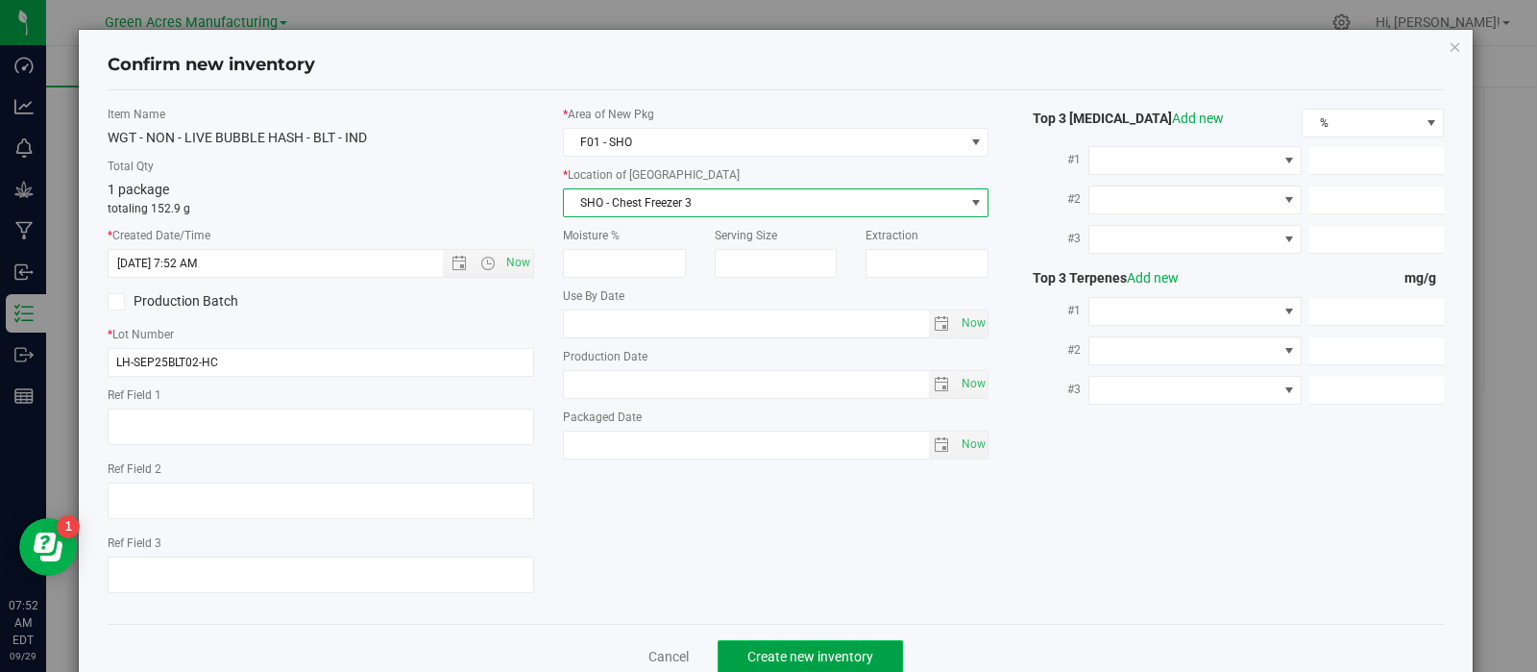
click at [725, 647] on button "Create new inventory" at bounding box center [810, 656] width 185 height 33
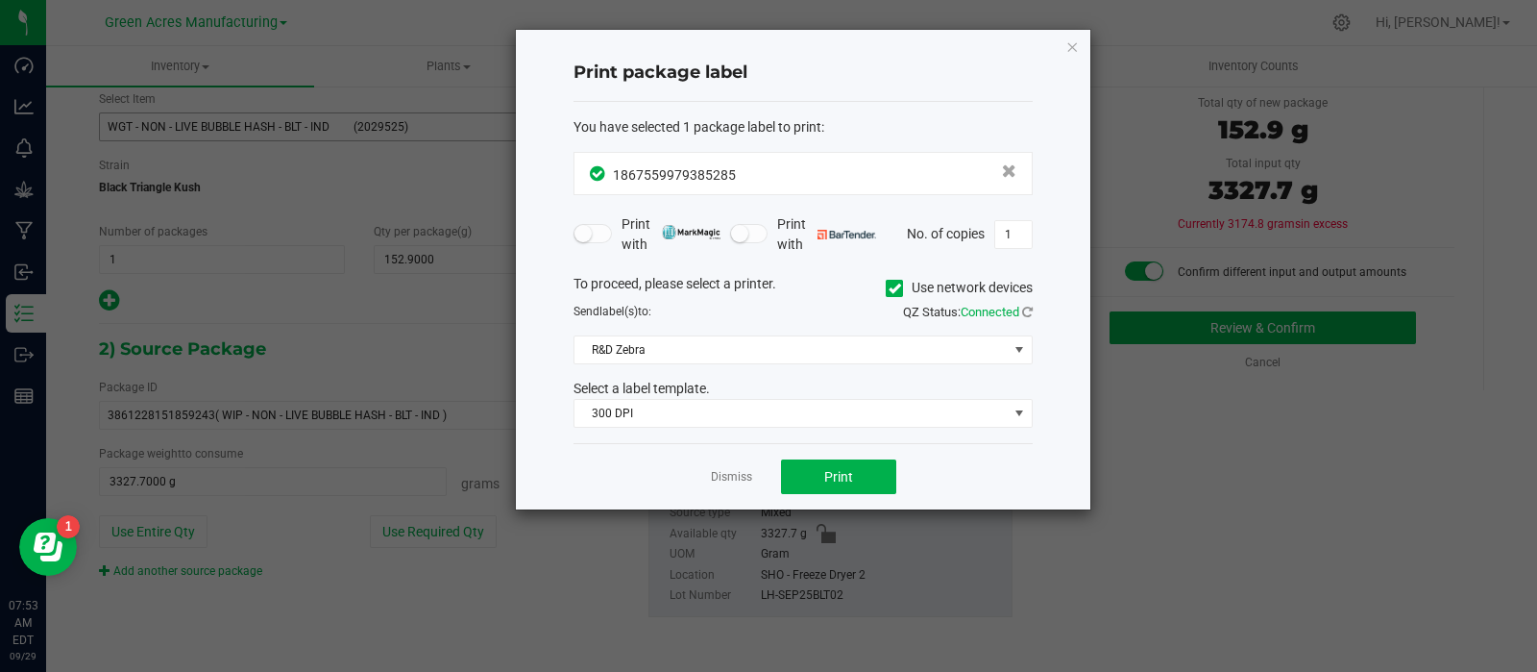
click at [723, 467] on app-cancel-button "Dismiss" at bounding box center [731, 477] width 41 height 20
click at [725, 472] on link "Dismiss" at bounding box center [731, 477] width 41 height 16
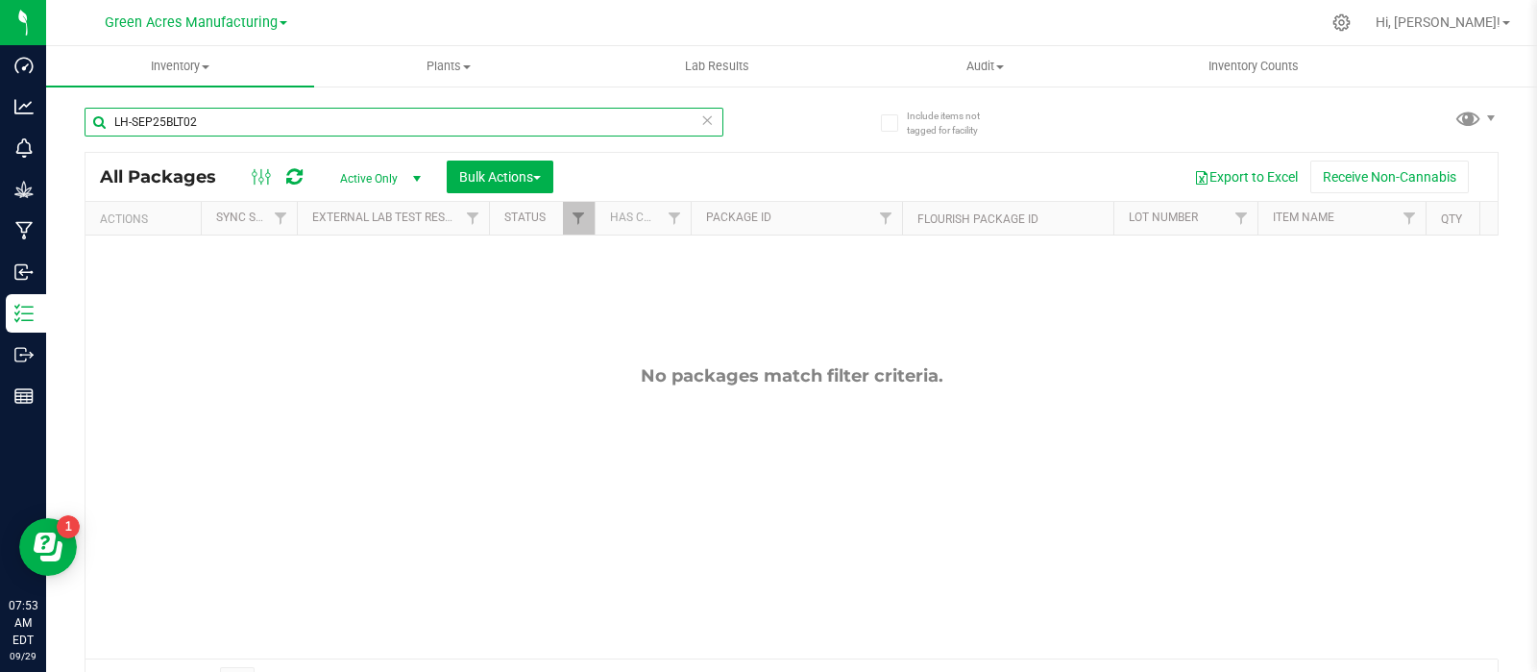
click at [376, 126] on input "LH-SEP25BLT02" at bounding box center [404, 122] width 639 height 29
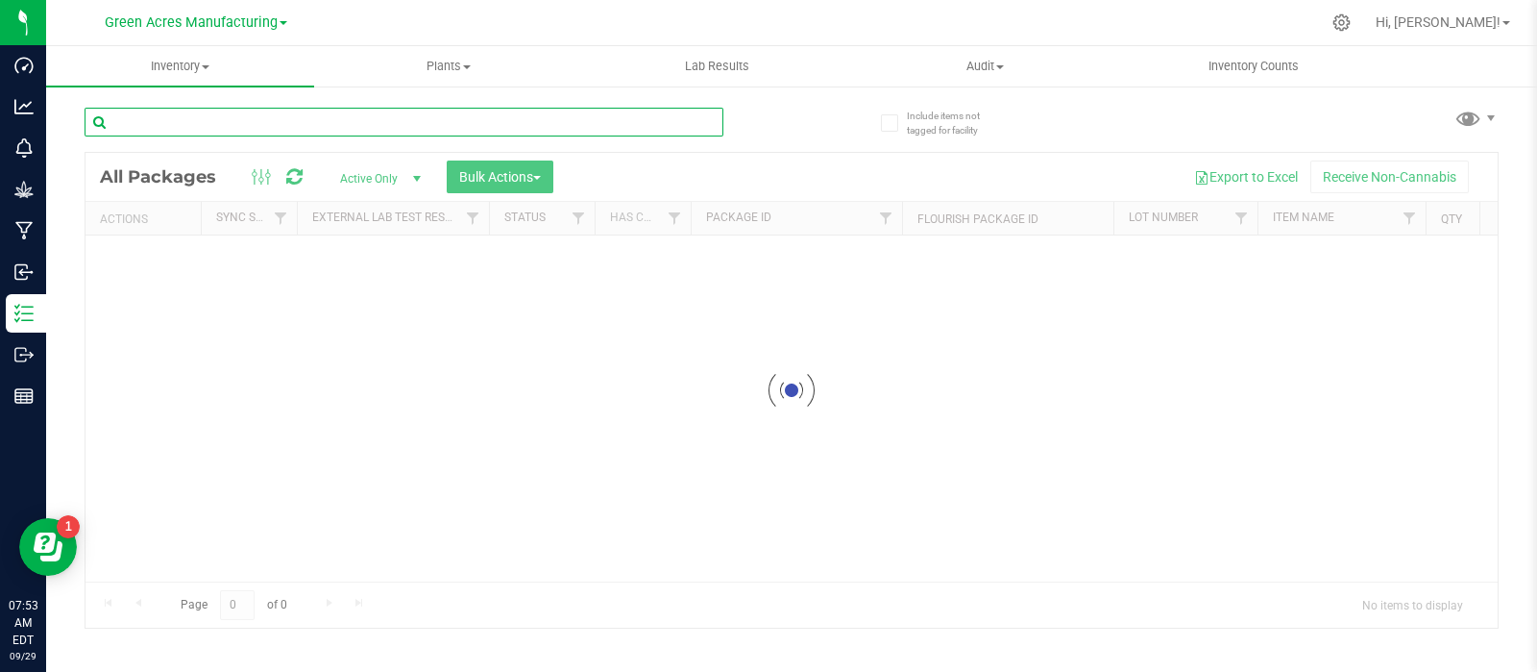
click at [216, 110] on input "text" at bounding box center [404, 122] width 639 height 29
paste input "LH-SEP25BLT02"
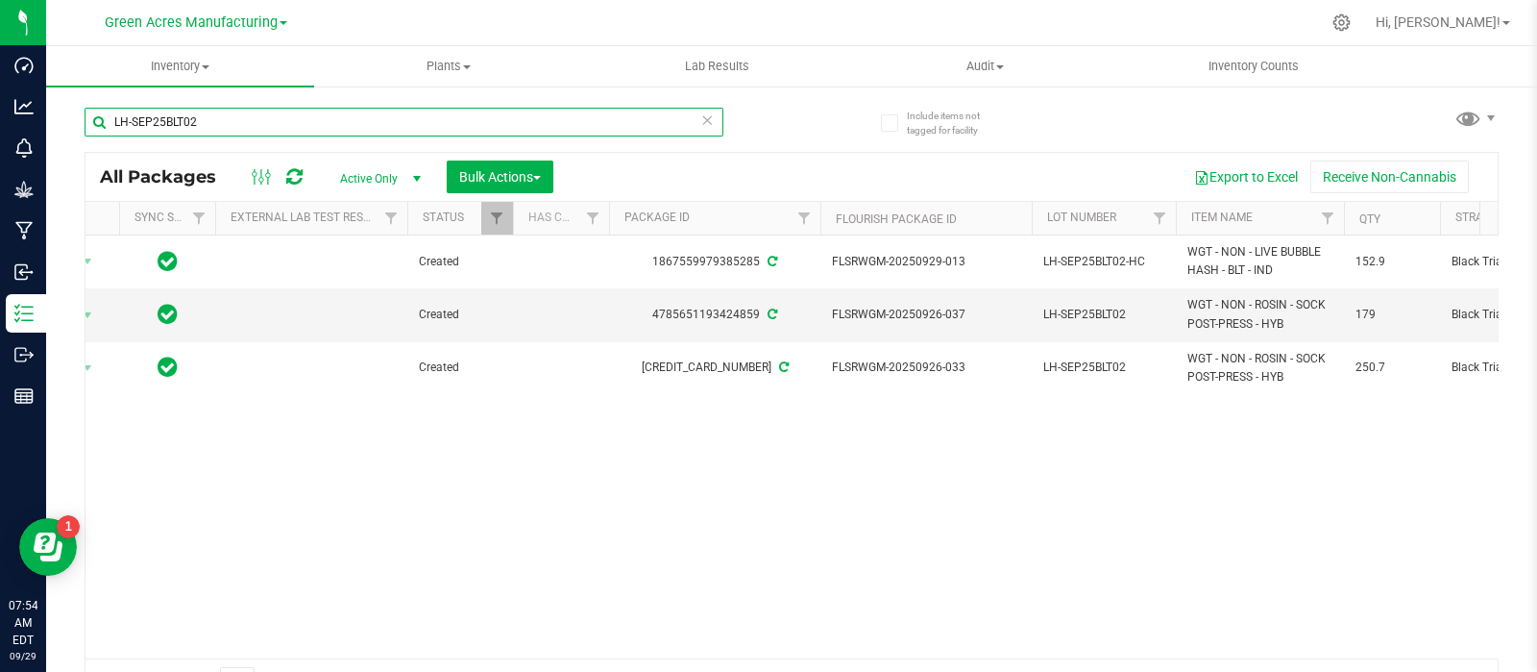
type input "LH-SEP25BLT02"
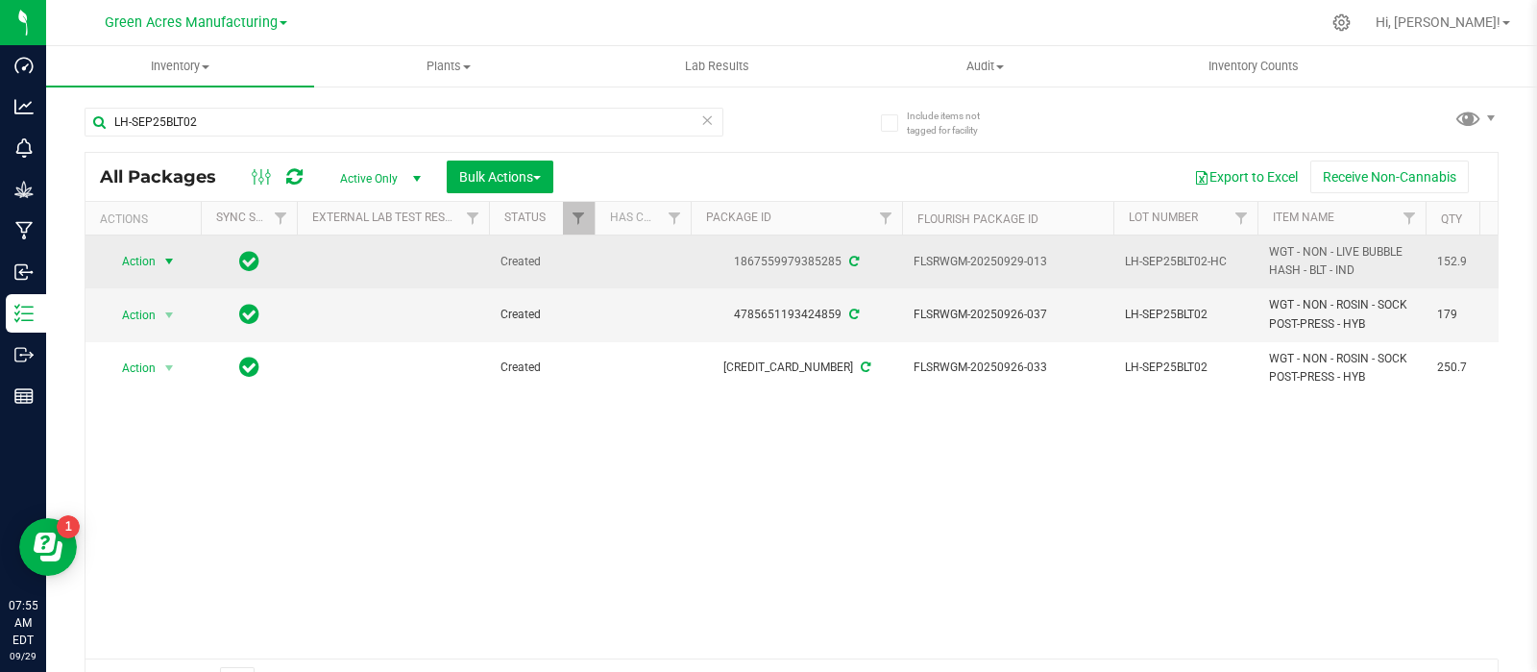
click at [136, 248] on span "Action" at bounding box center [131, 261] width 52 height 27
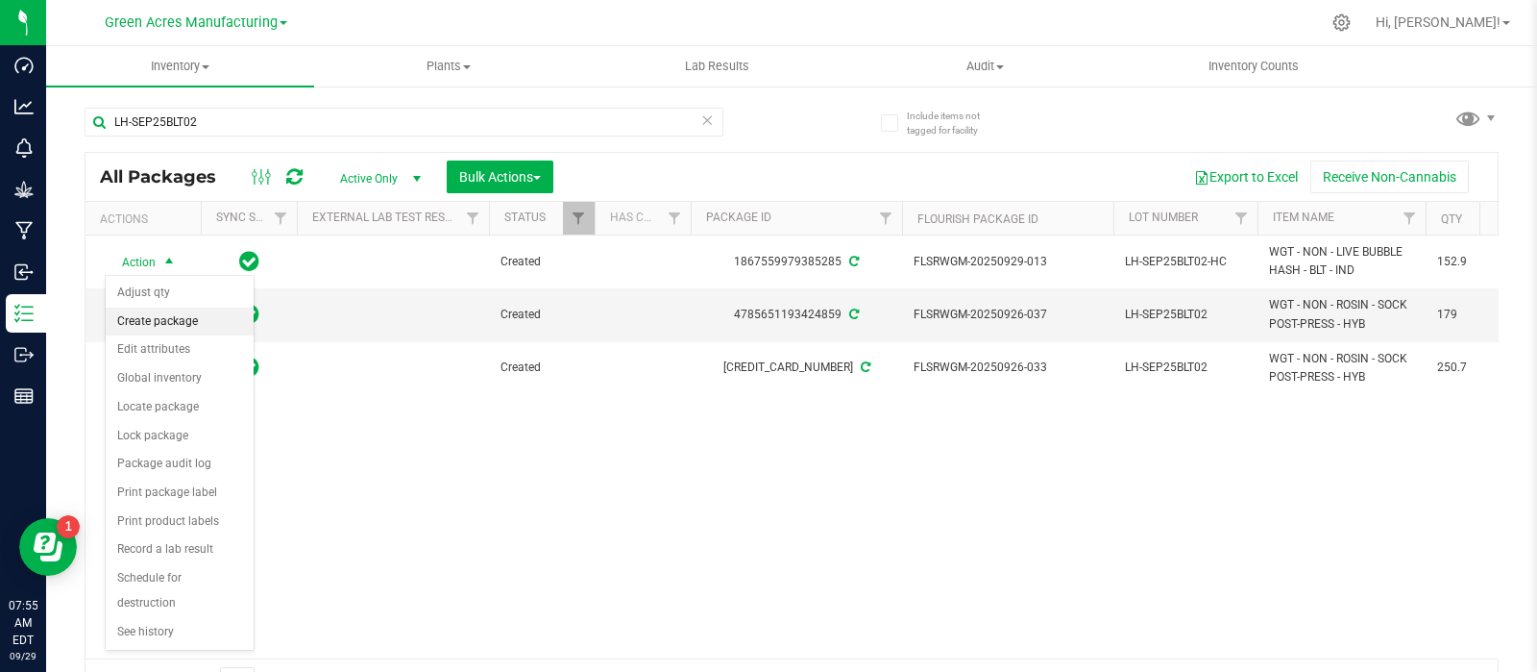
click at [173, 312] on li "Create package" at bounding box center [180, 321] width 148 height 29
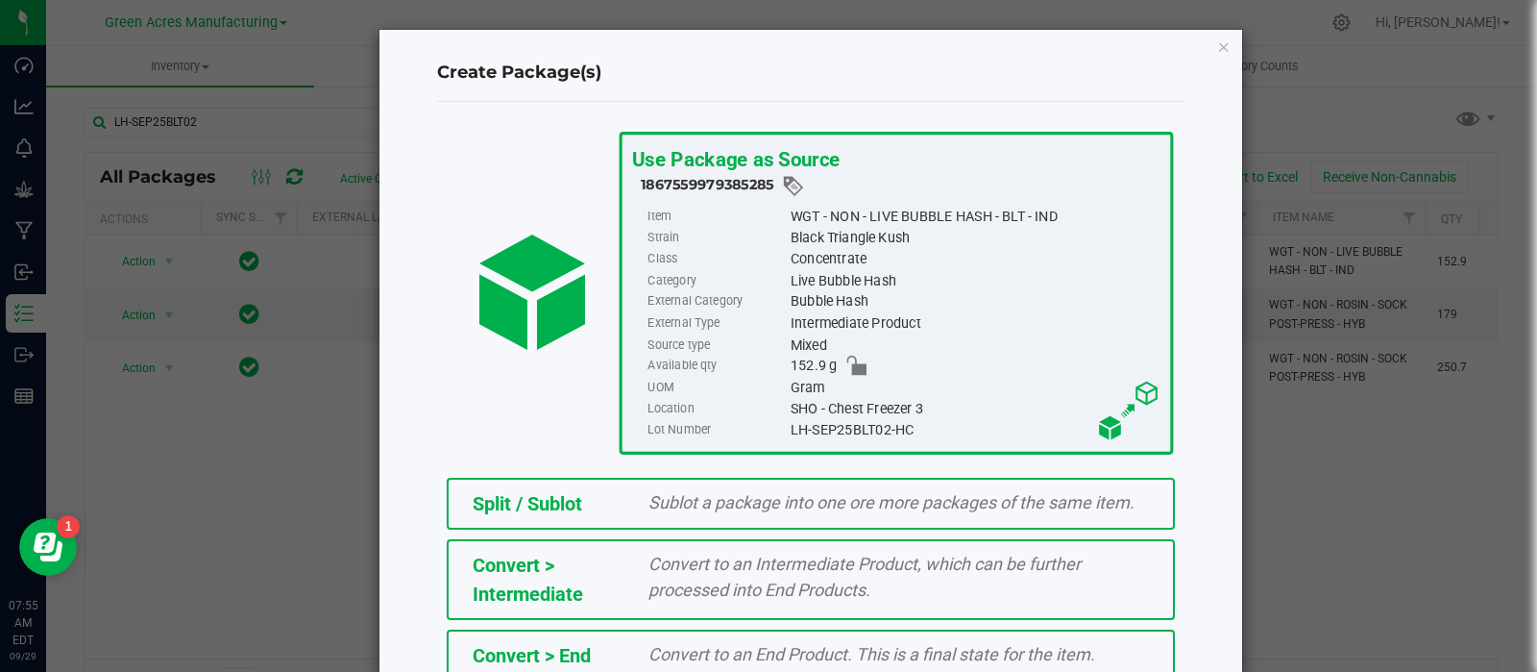
scroll to position [259, 0]
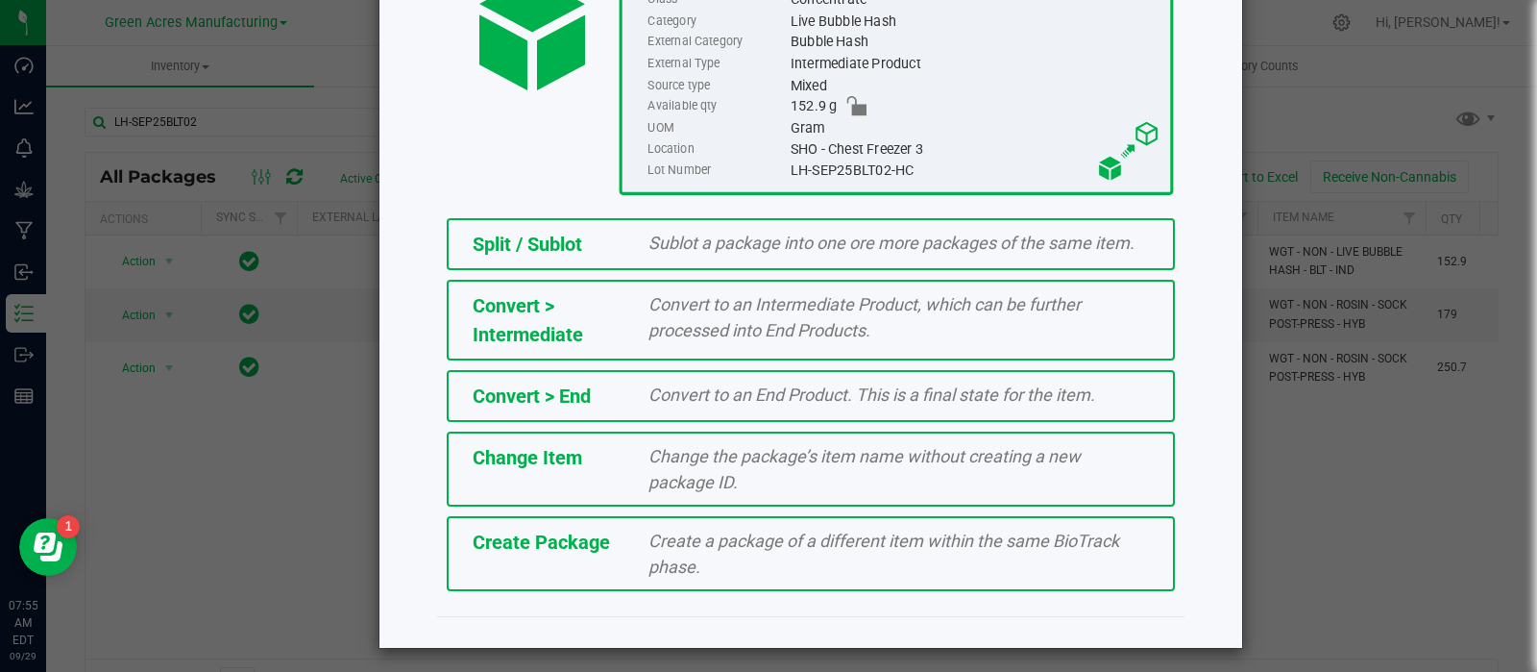
click at [848, 539] on span "Create a package of a different item within the same BioTrack phase." at bounding box center [884, 553] width 471 height 46
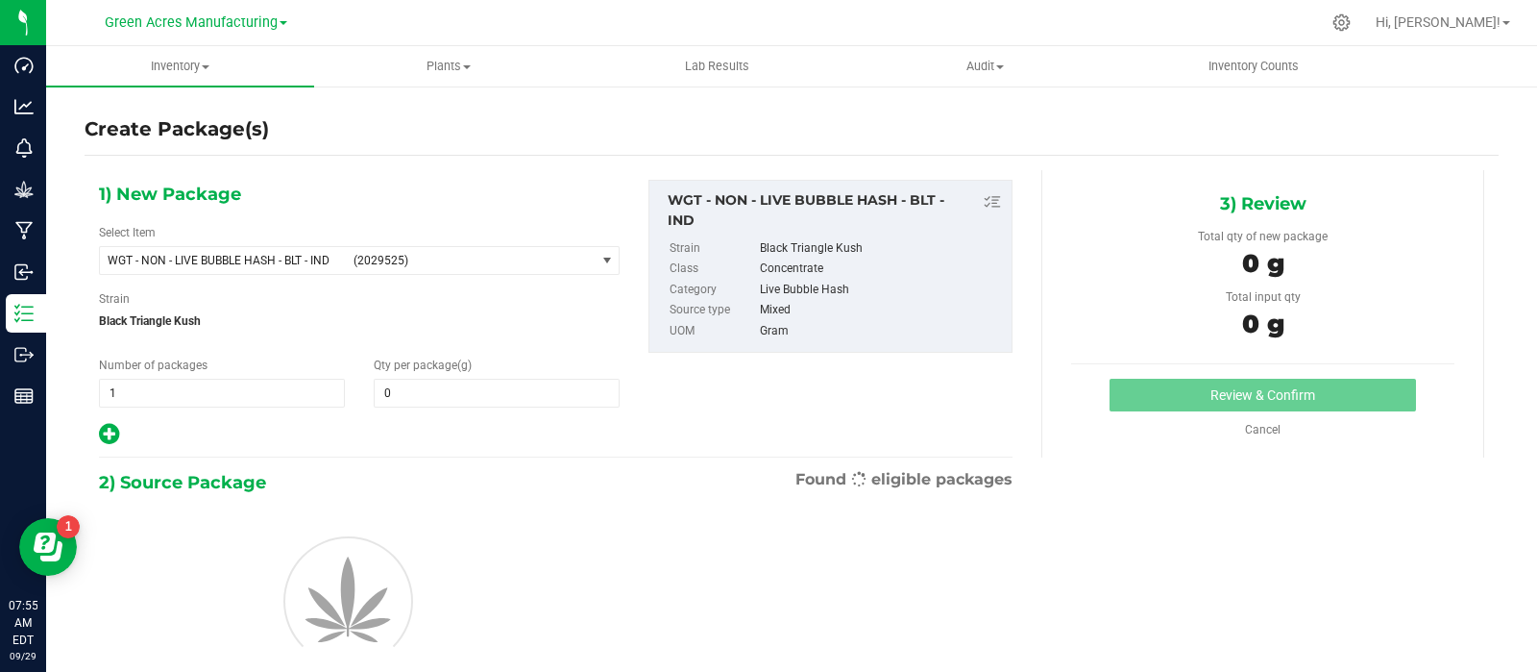
type input "0.0000"
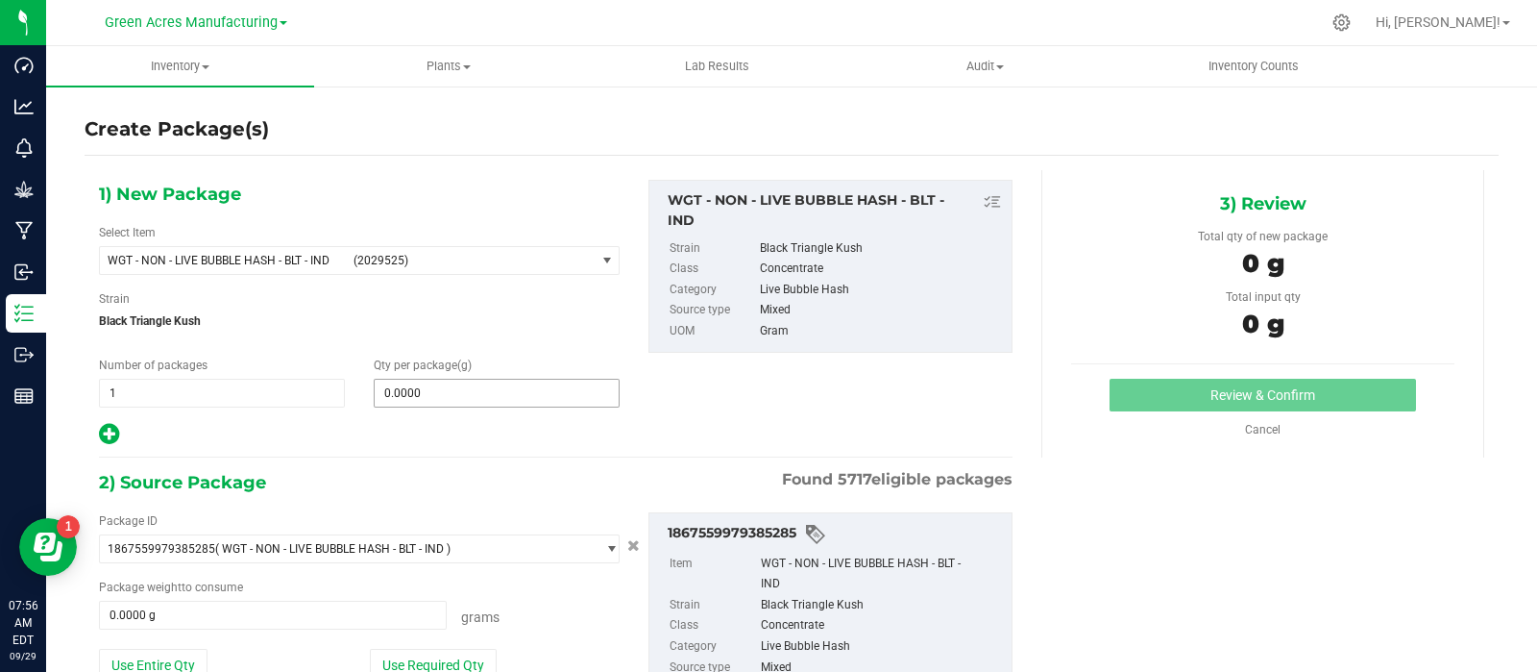
scroll to position [154, 0]
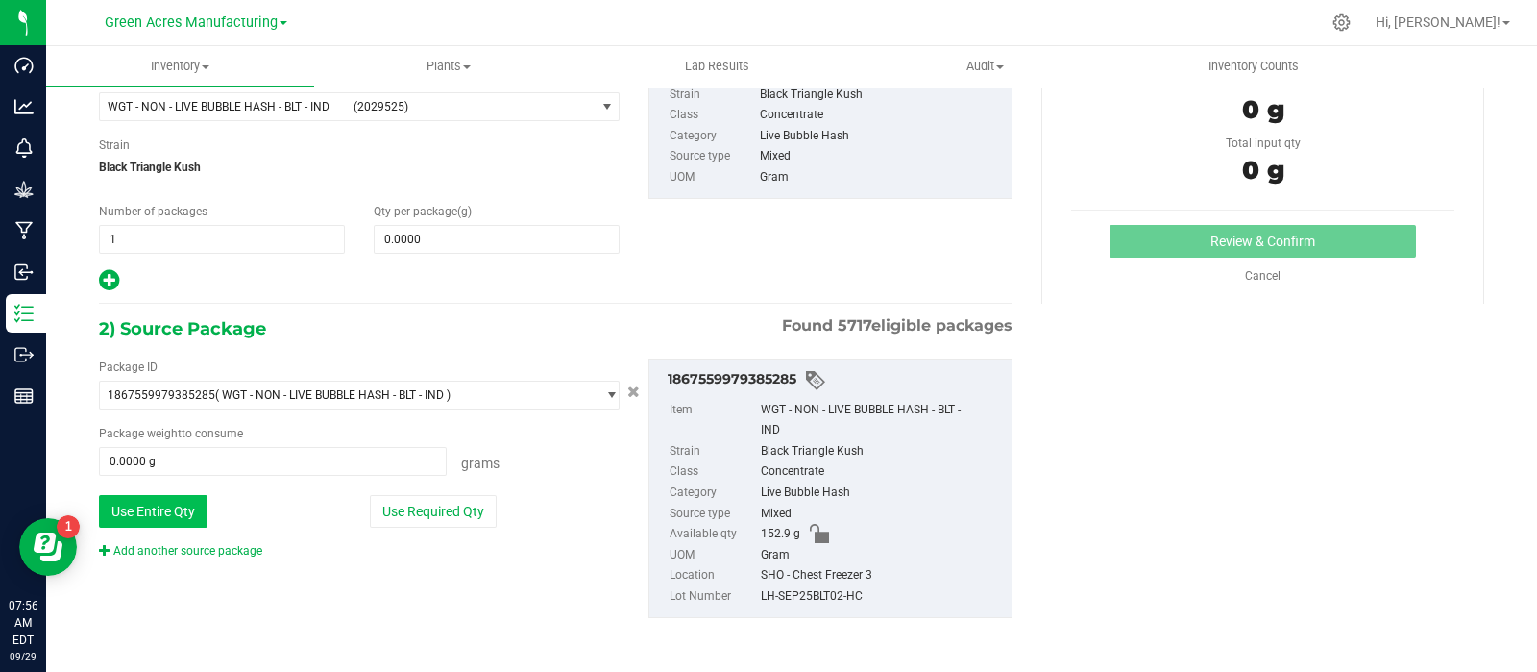
click at [125, 516] on button "Use Entire Qty" at bounding box center [153, 511] width 109 height 33
type input "152.9000 g"
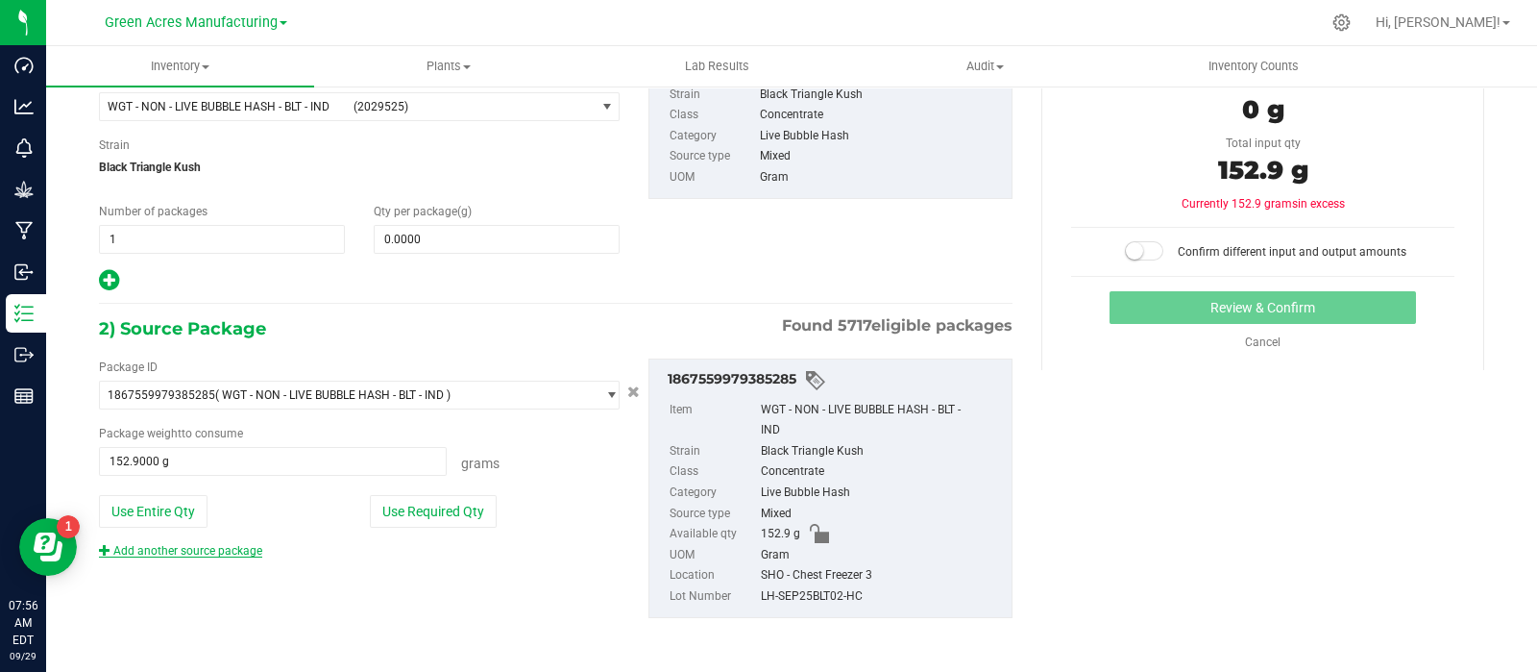
click at [139, 550] on link "Add another source package" at bounding box center [180, 550] width 163 height 13
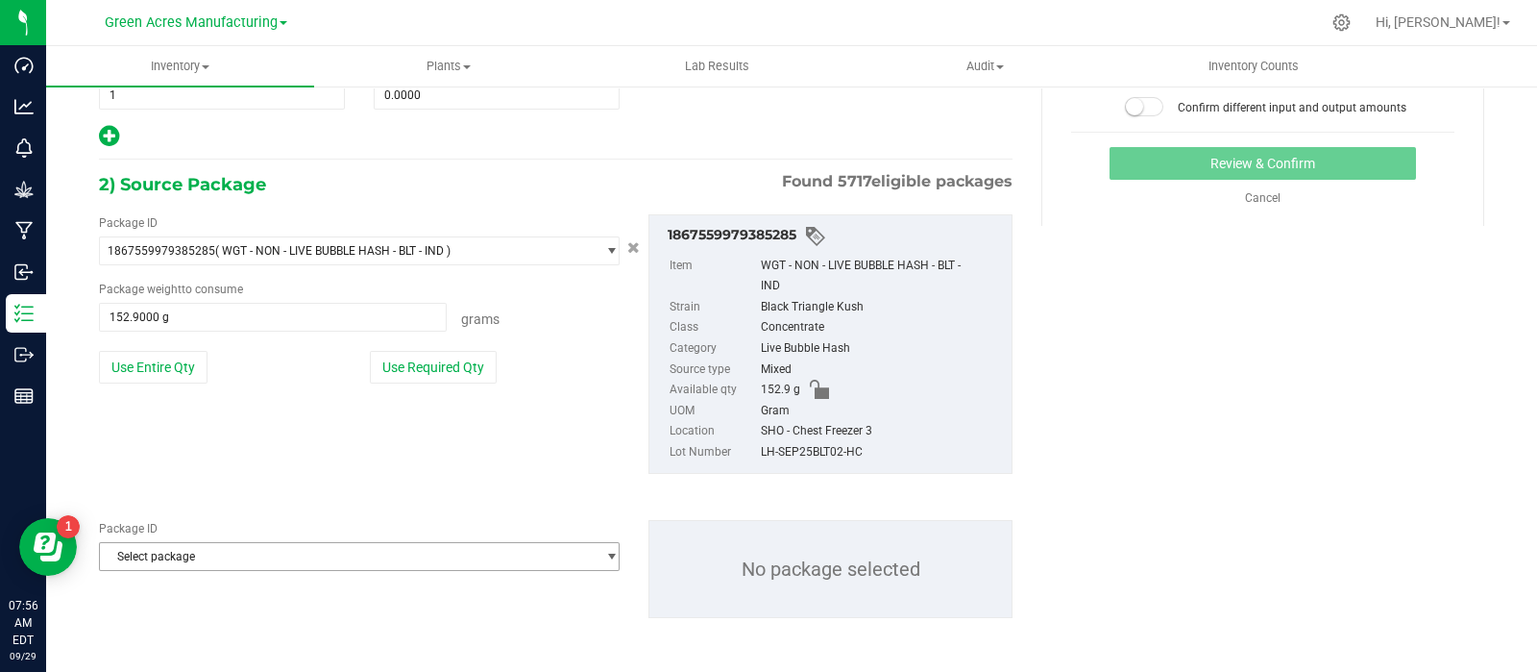
click at [147, 561] on span "Select package" at bounding box center [347, 556] width 495 height 27
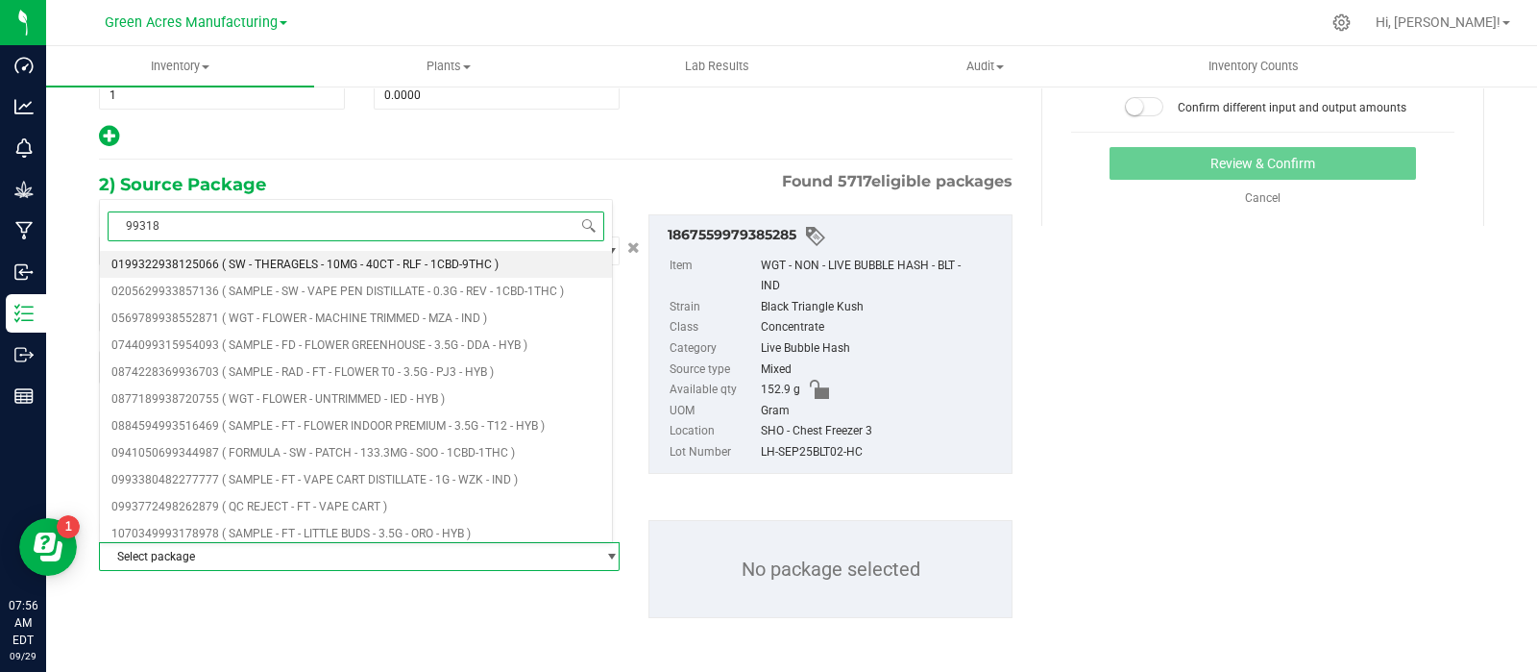
type input "993182"
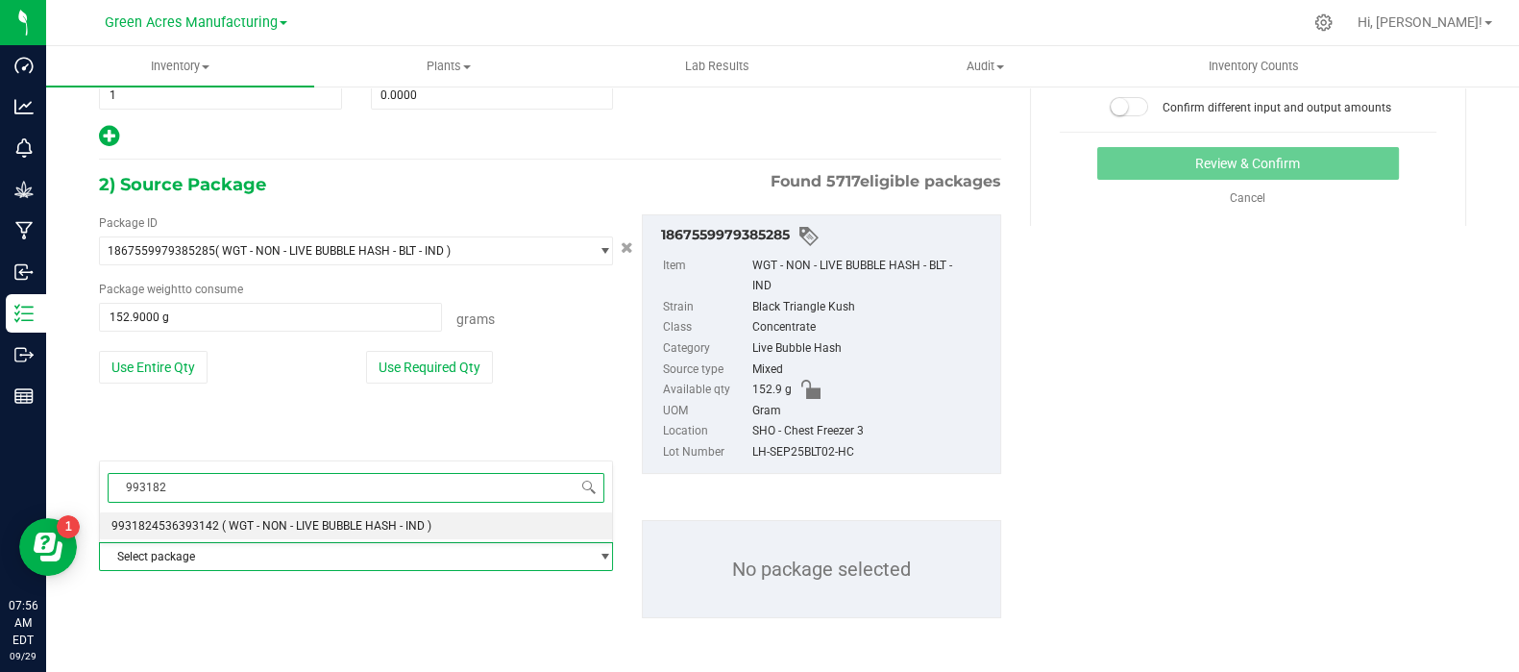
click at [241, 534] on li "9931824536393142 ( WGT - NON - LIVE BUBBLE HASH - IND )" at bounding box center [356, 525] width 512 height 27
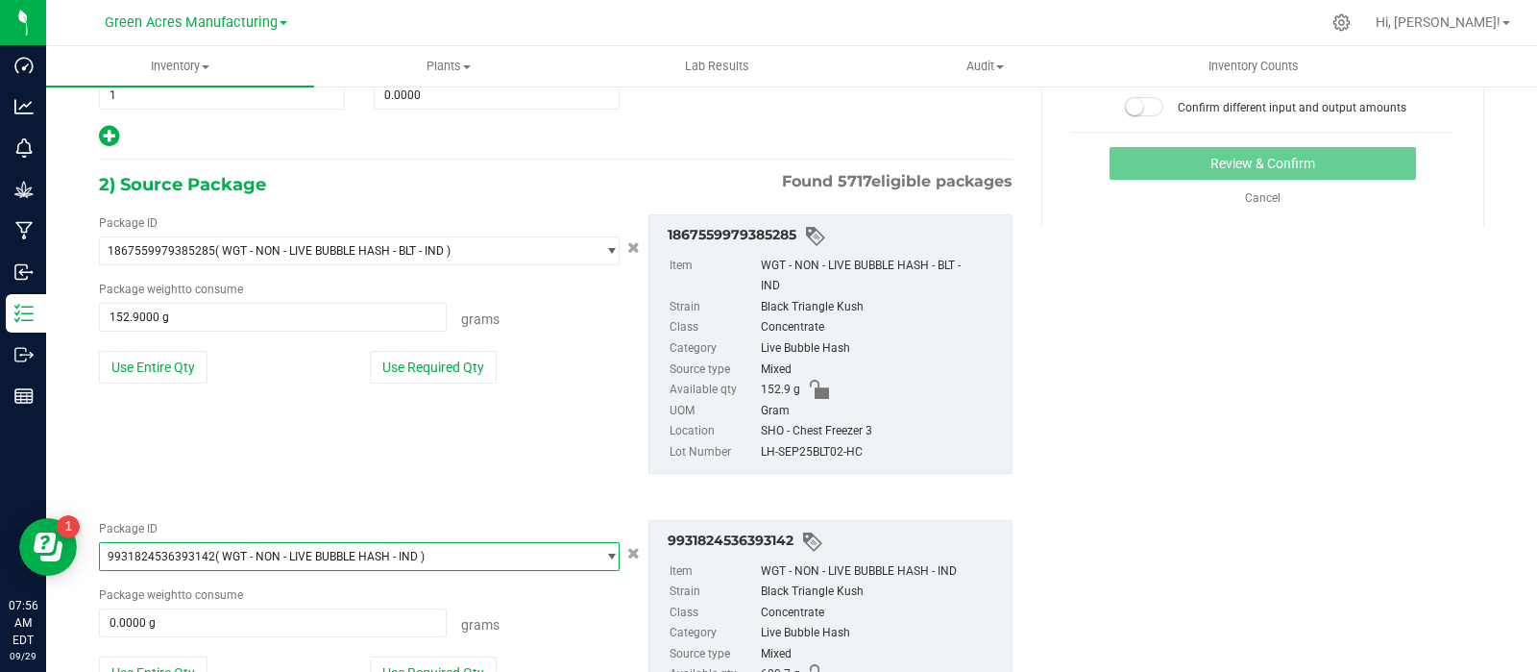
scroll to position [437, 0]
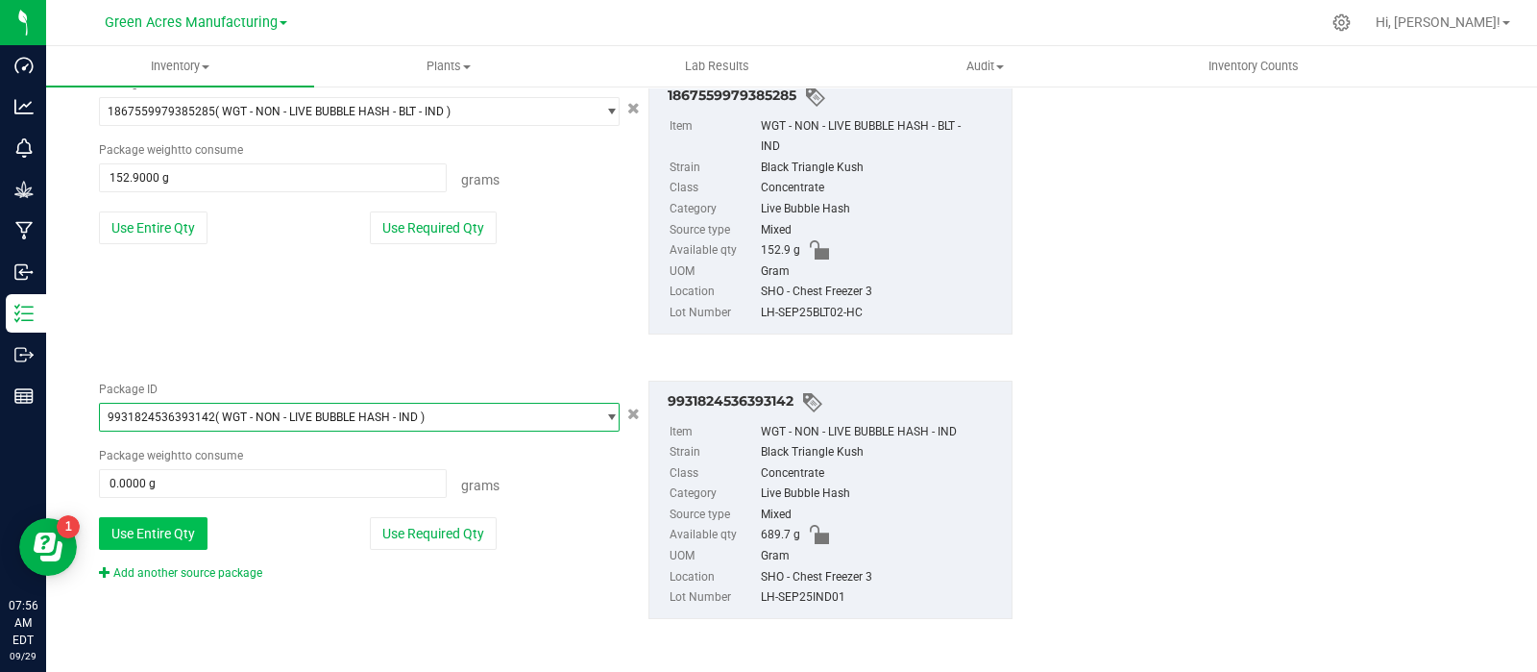
click at [181, 520] on button "Use Entire Qty" at bounding box center [153, 533] width 109 height 33
type input "689.7000 g"
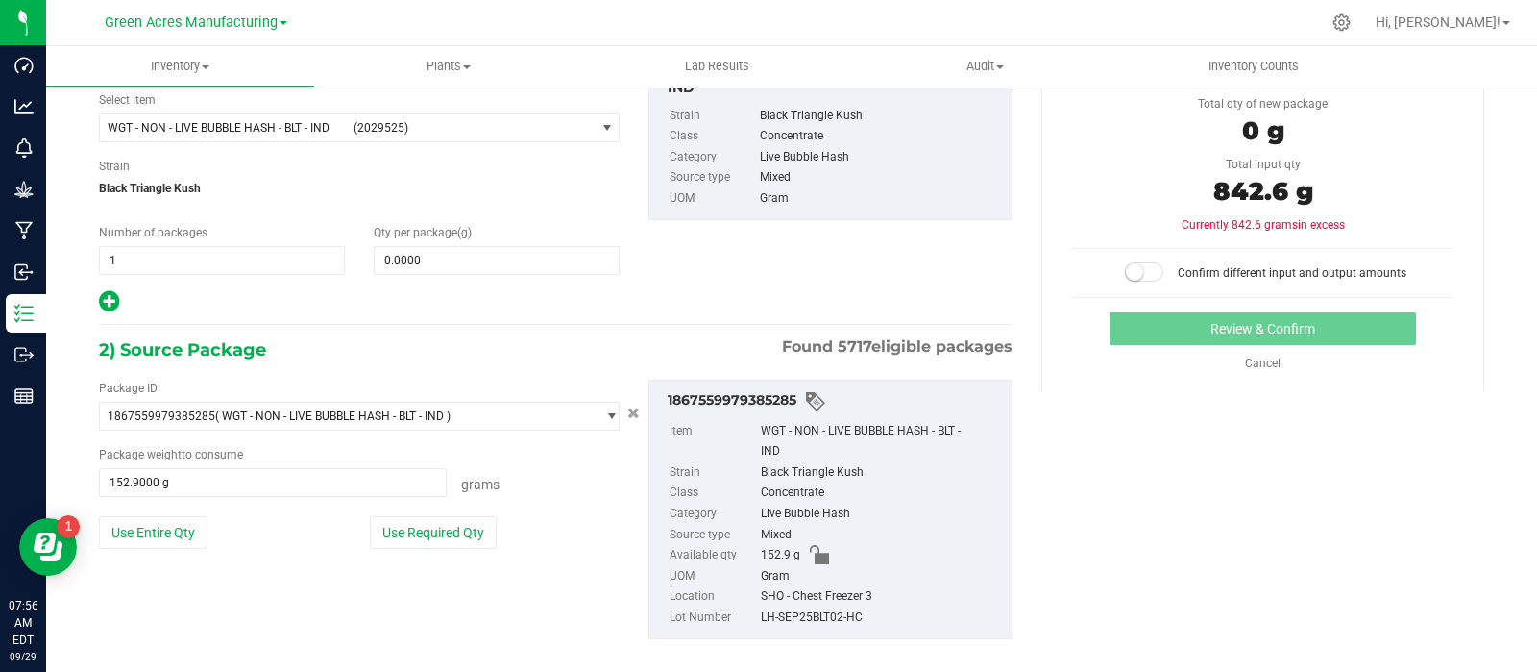
scroll to position [0, 0]
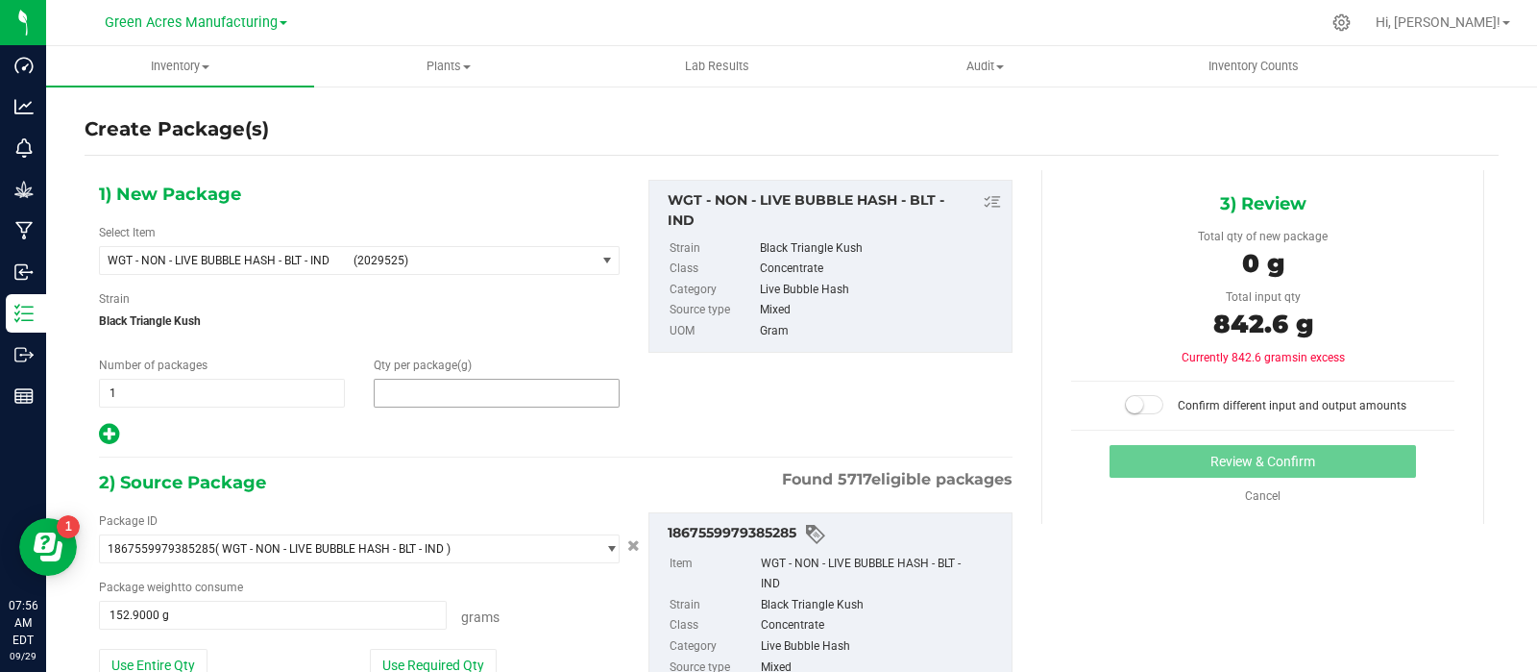
click at [548, 381] on span at bounding box center [497, 393] width 246 height 29
type input "842.6"
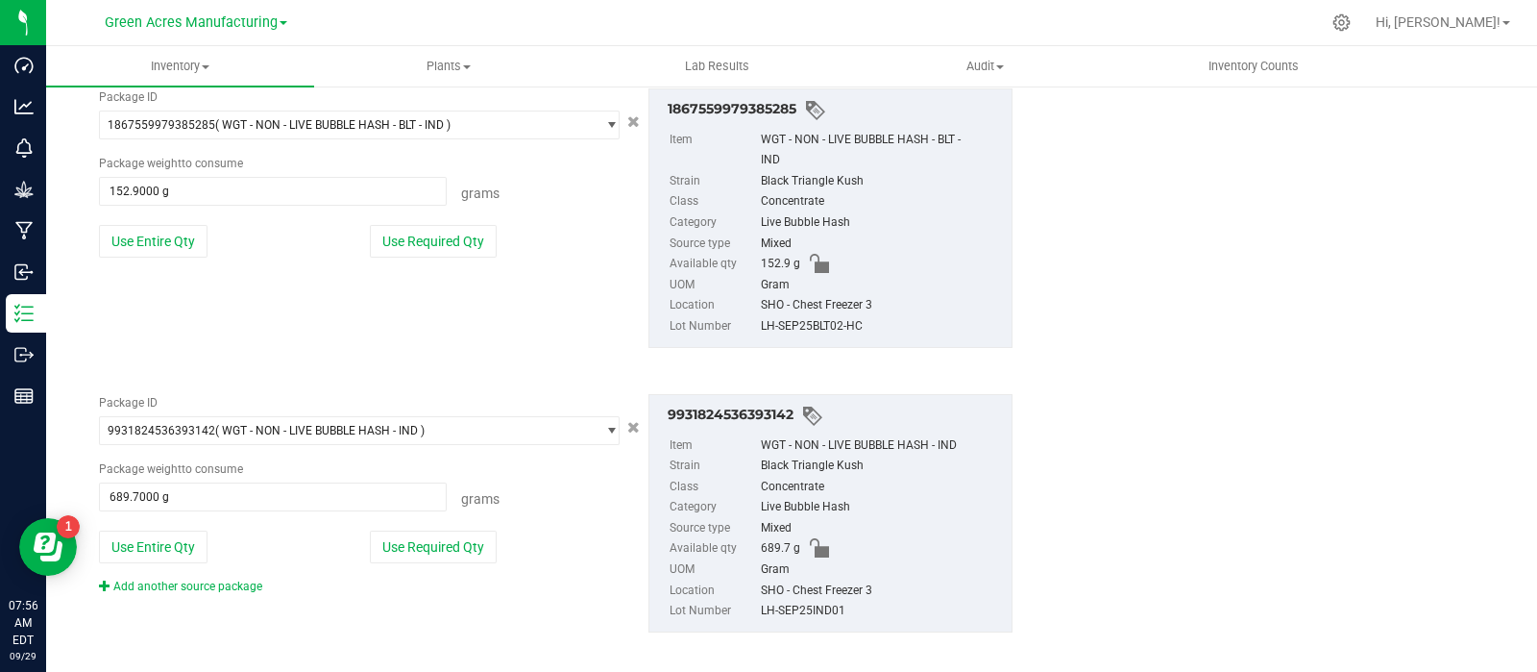
scroll to position [437, 0]
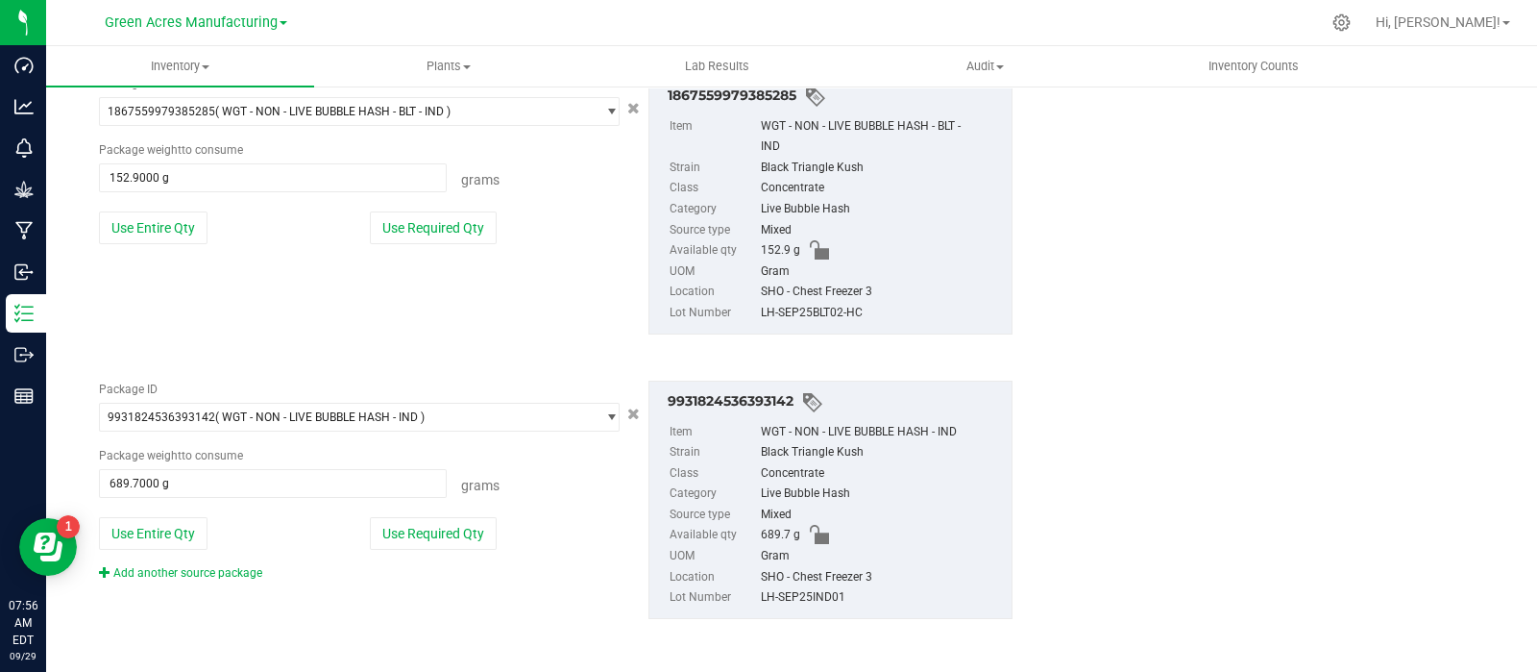
type input "842.6000"
click at [822, 595] on div "LH-SEP25IND01" at bounding box center [881, 597] width 241 height 21
click at [823, 597] on div "LH-SEP25IND01" at bounding box center [881, 597] width 241 height 21
copy div "LH-SEP25IND01"
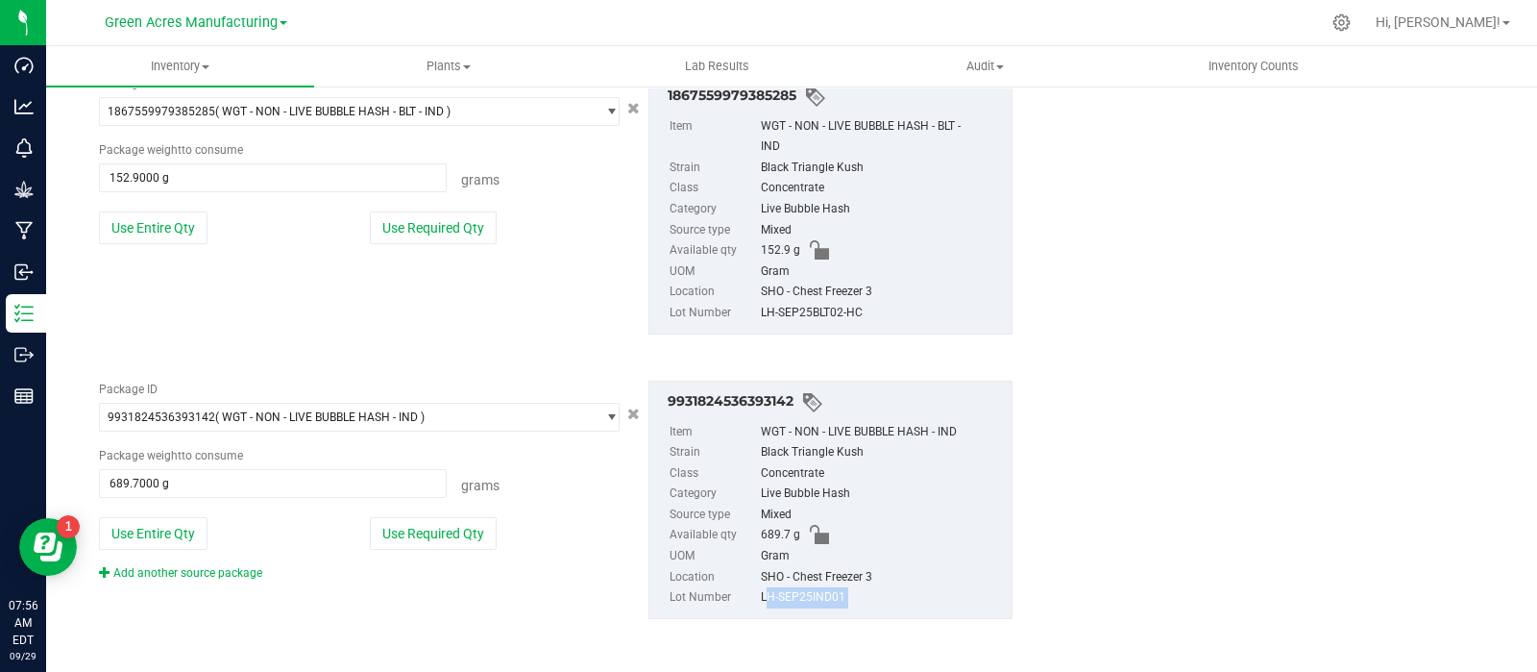
scroll to position [0, 0]
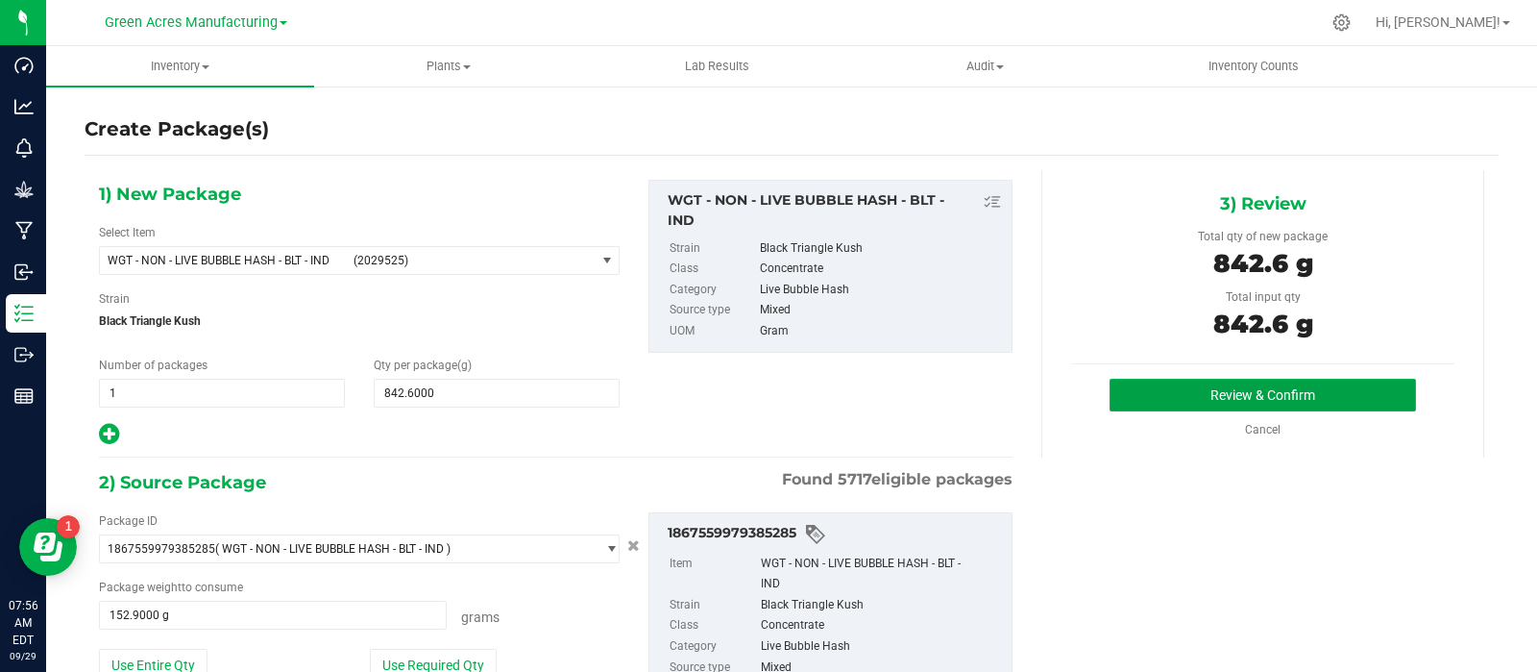
click at [1162, 390] on button "Review & Confirm" at bounding box center [1263, 395] width 307 height 33
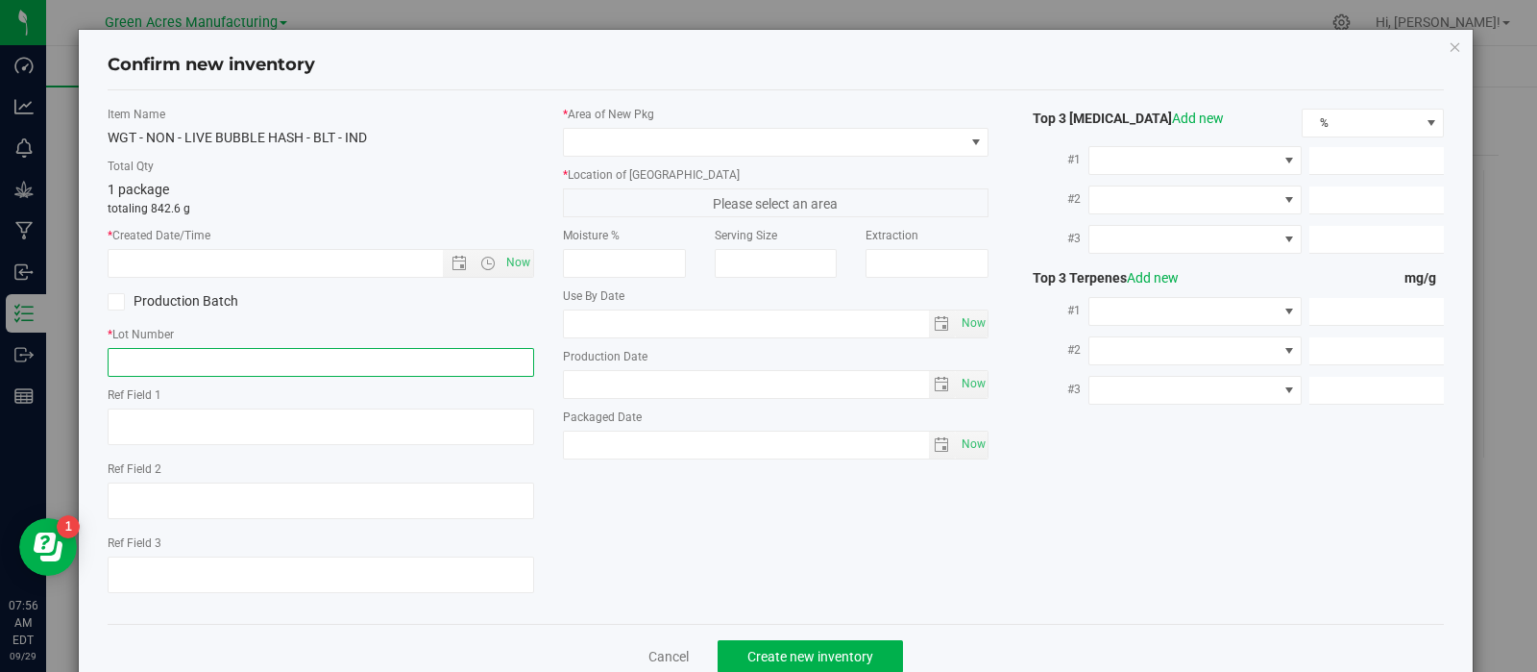
click at [274, 369] on input "text" at bounding box center [321, 362] width 427 height 29
paste input "LH-SEP25IND01"
type input "LH-SEP25IND01"
click at [504, 255] on span "Now" at bounding box center [518, 263] width 33 height 28
type input "9/29/2025 7:56 AM"
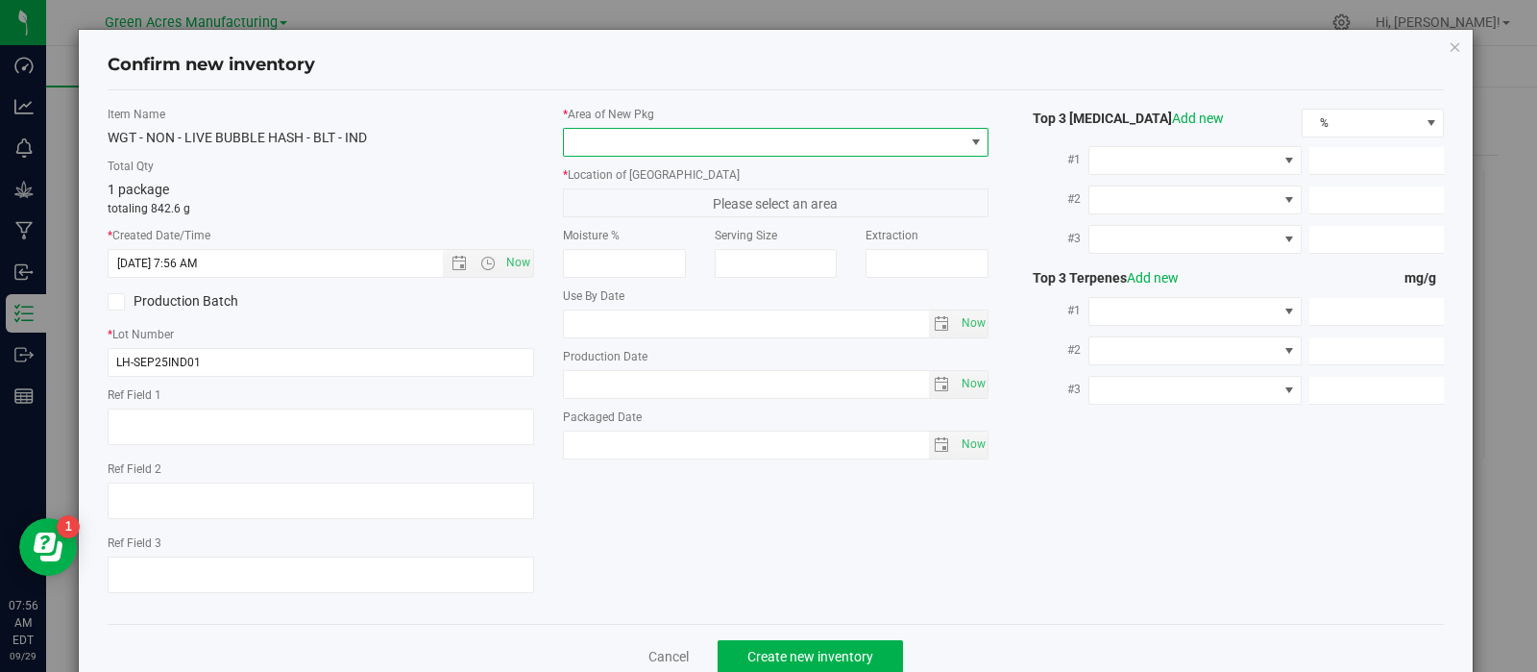
click at [609, 141] on span at bounding box center [764, 142] width 401 height 27
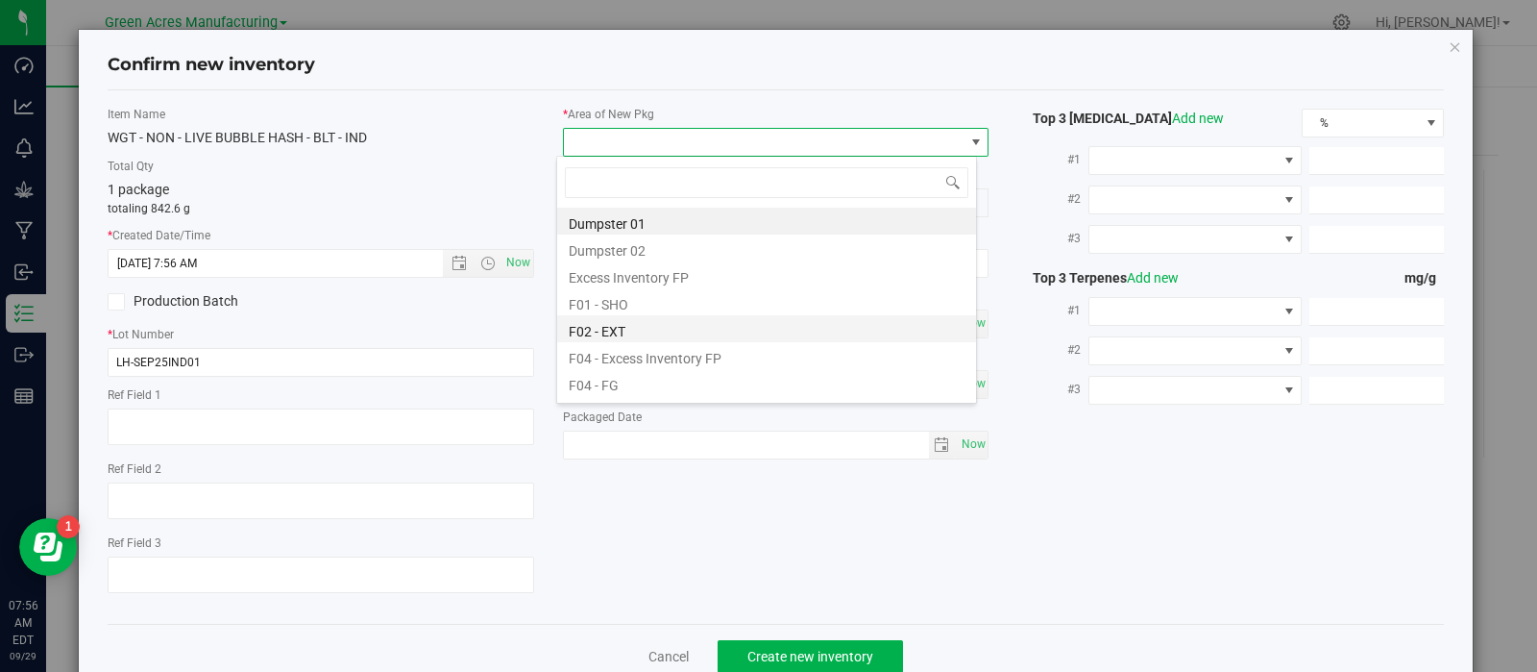
scroll to position [28, 421]
click at [661, 300] on li "F01 - SHO" at bounding box center [766, 301] width 419 height 27
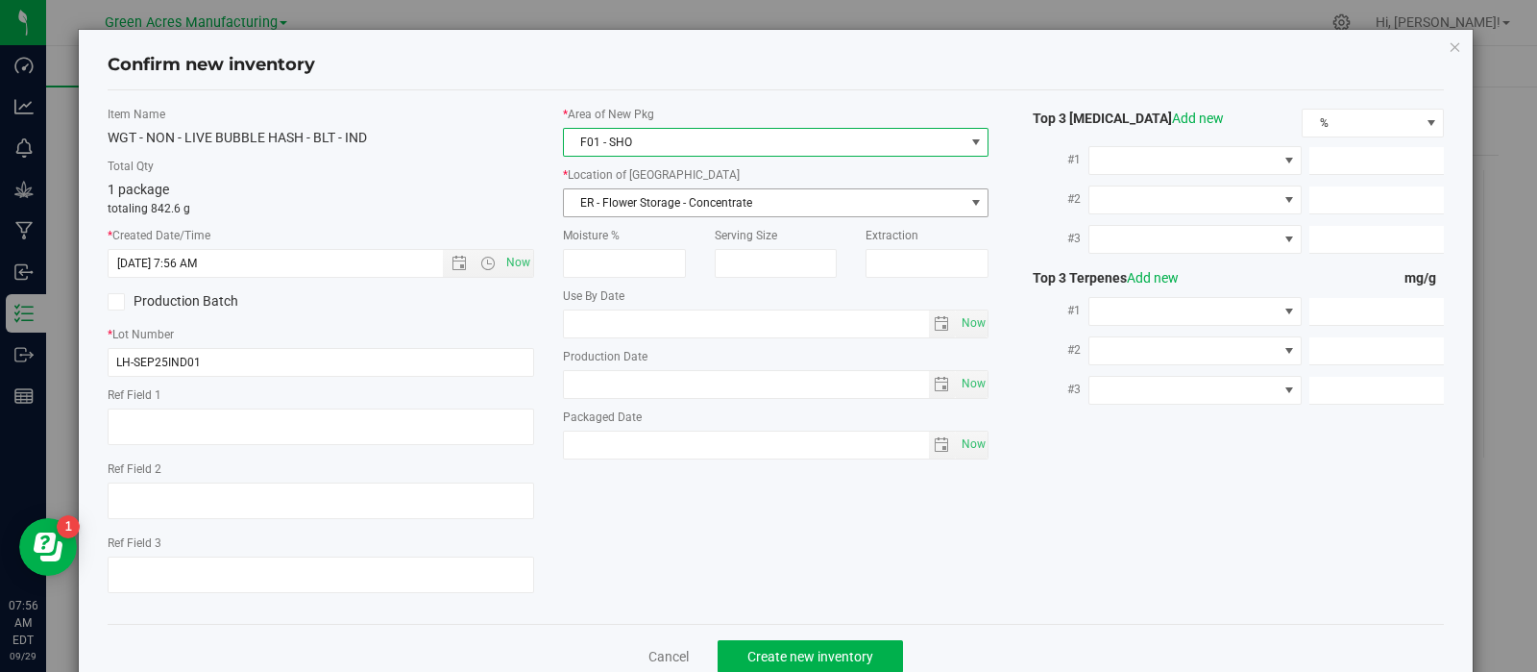
click at [687, 206] on span "ER - Flower Storage - Concentrate" at bounding box center [764, 202] width 401 height 27
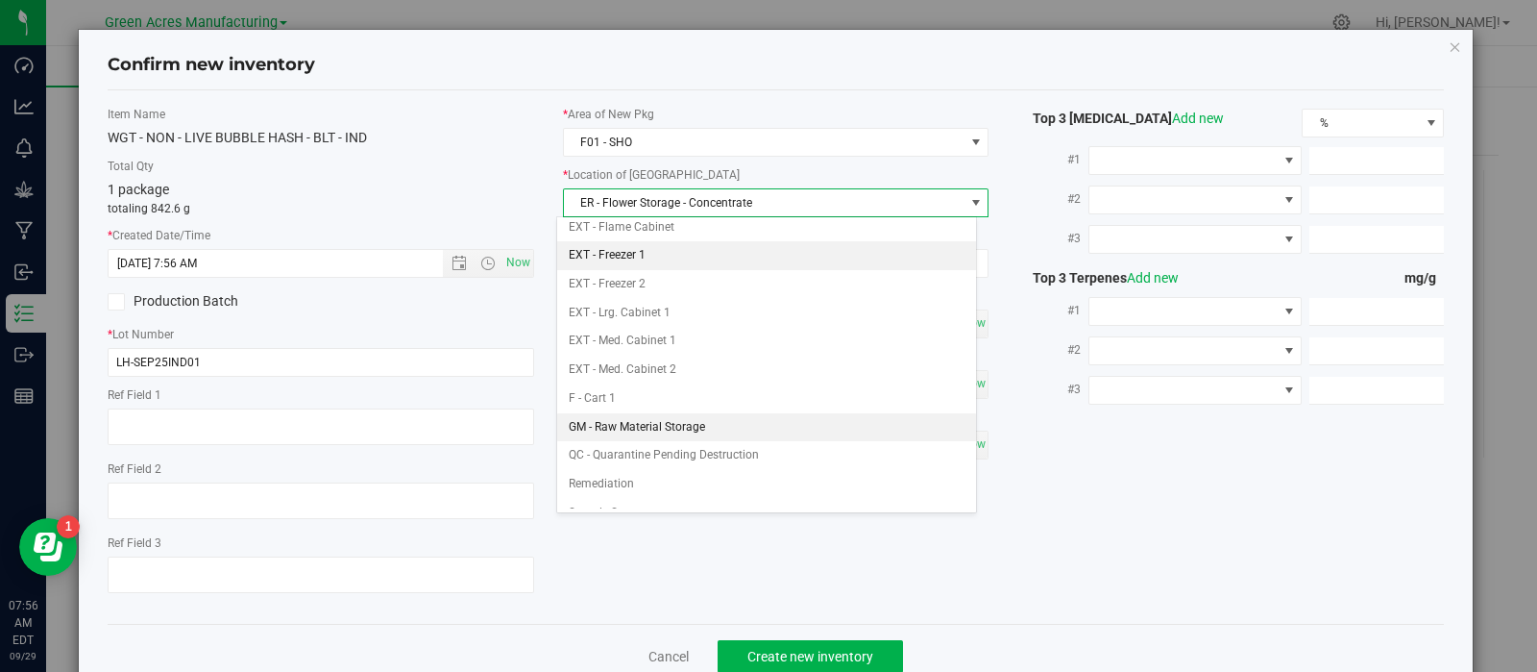
scroll to position [287, 0]
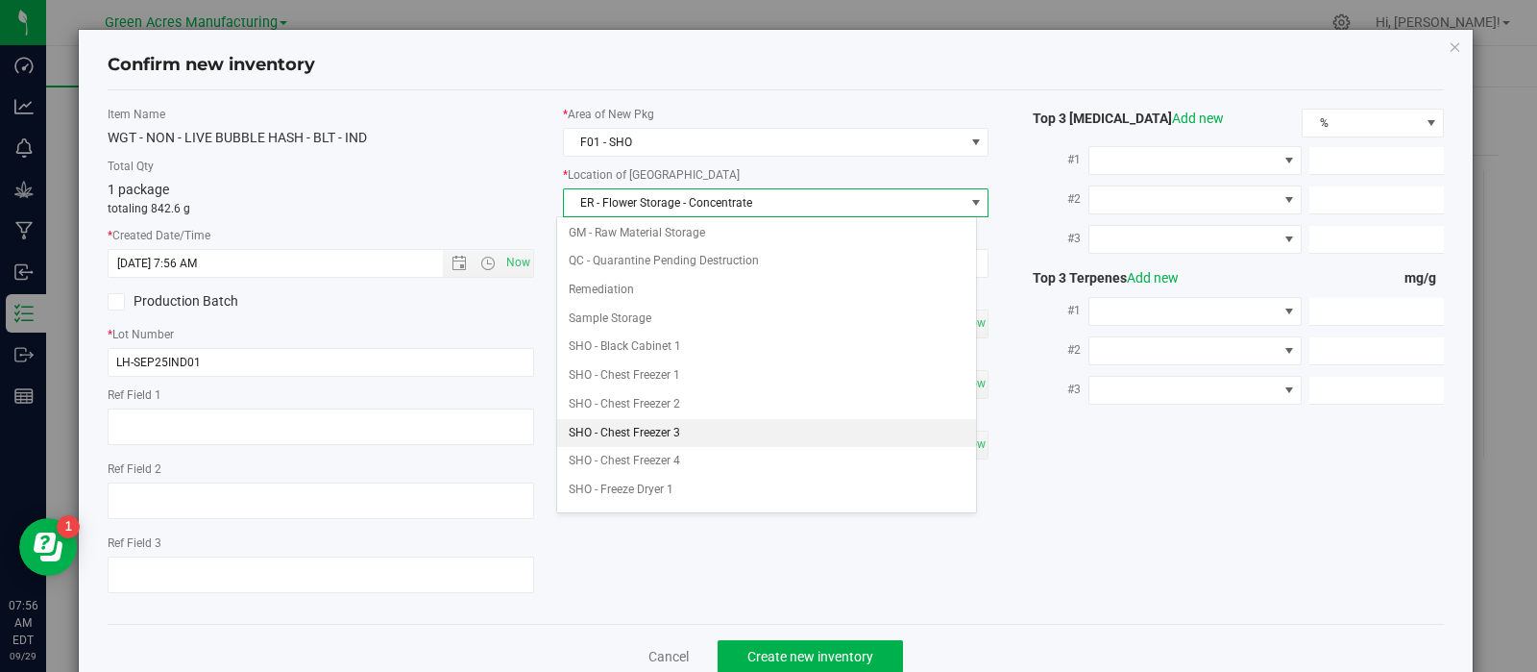
click at [690, 425] on li "SHO - Chest Freezer 3" at bounding box center [766, 433] width 419 height 29
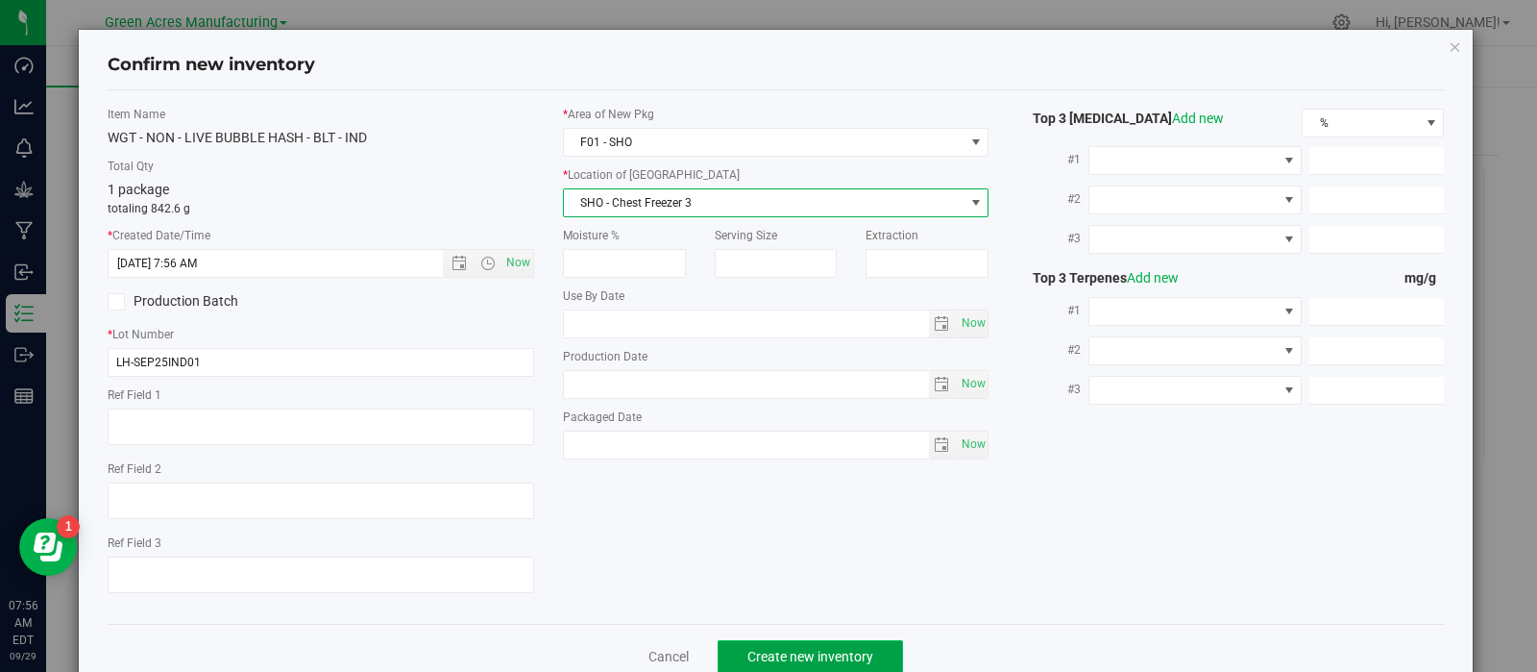
click at [731, 654] on button "Create new inventory" at bounding box center [810, 656] width 185 height 33
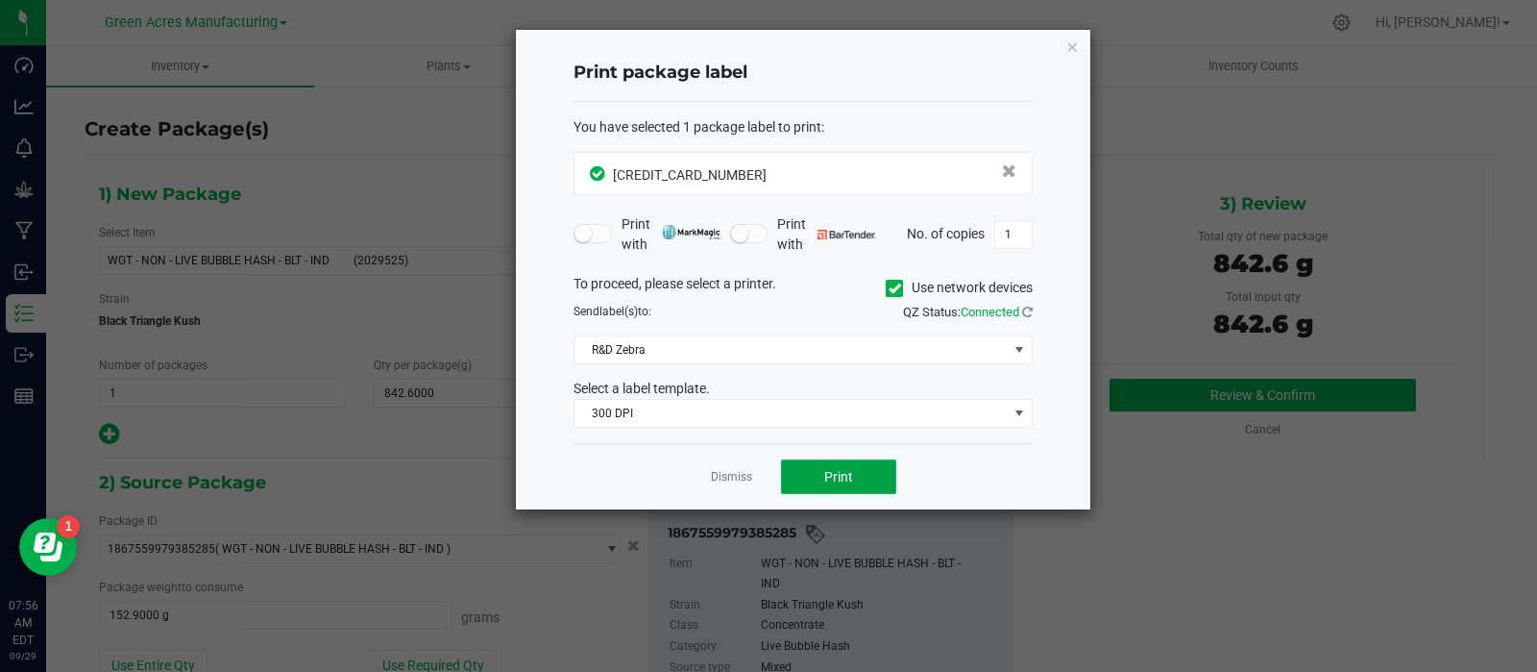
click at [819, 463] on button "Print" at bounding box center [838, 476] width 115 height 35
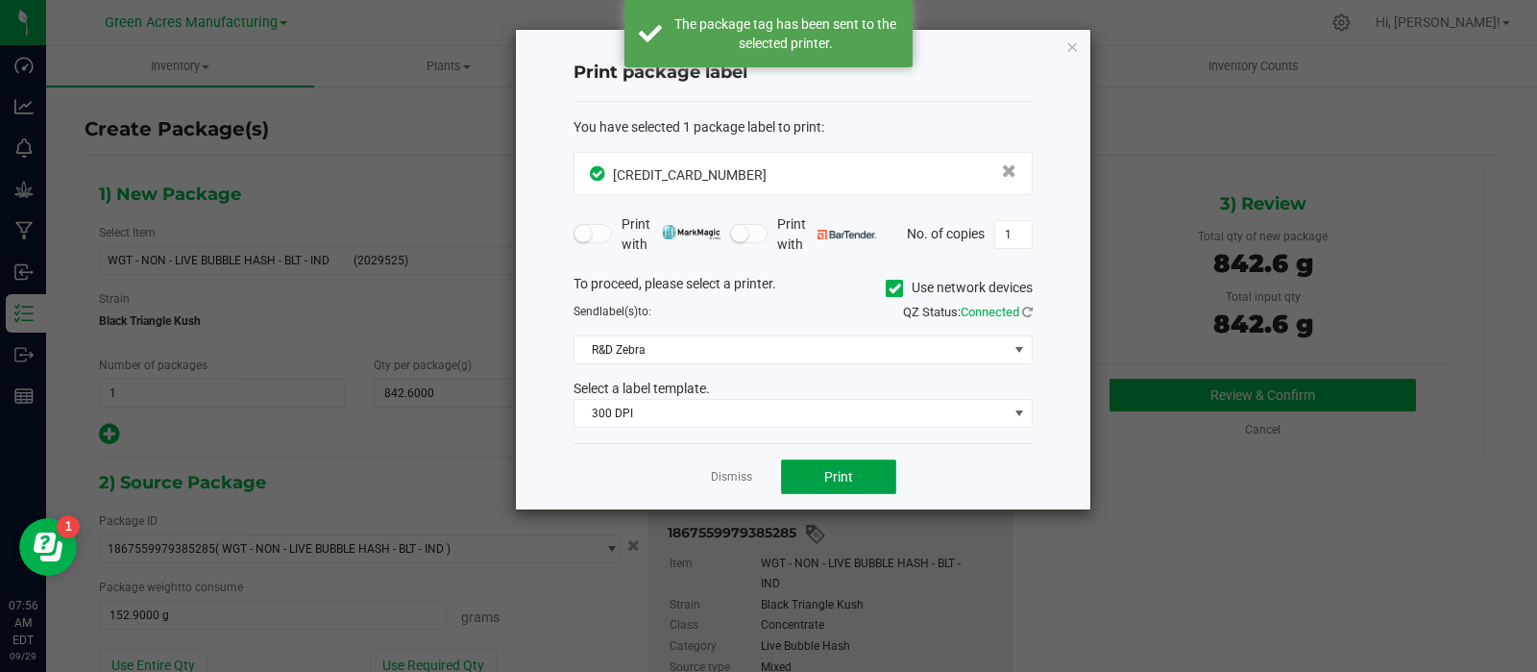
click at [809, 478] on button "Print" at bounding box center [838, 476] width 115 height 35
click at [735, 482] on link "Dismiss" at bounding box center [731, 477] width 41 height 16
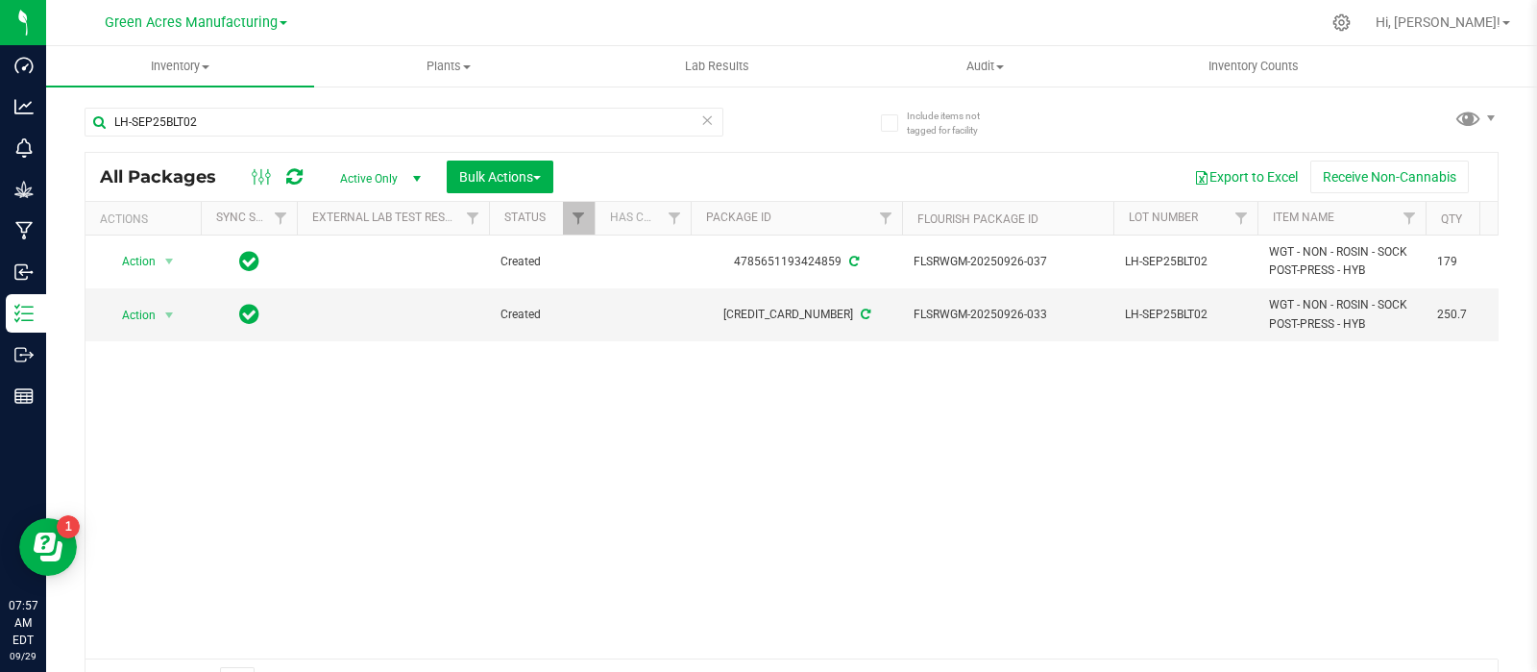
click at [249, 104] on div "LH-SEP25BLT02" at bounding box center [438, 120] width 707 height 61
click at [239, 130] on input "LH-SEP25BLT02" at bounding box center [404, 122] width 639 height 29
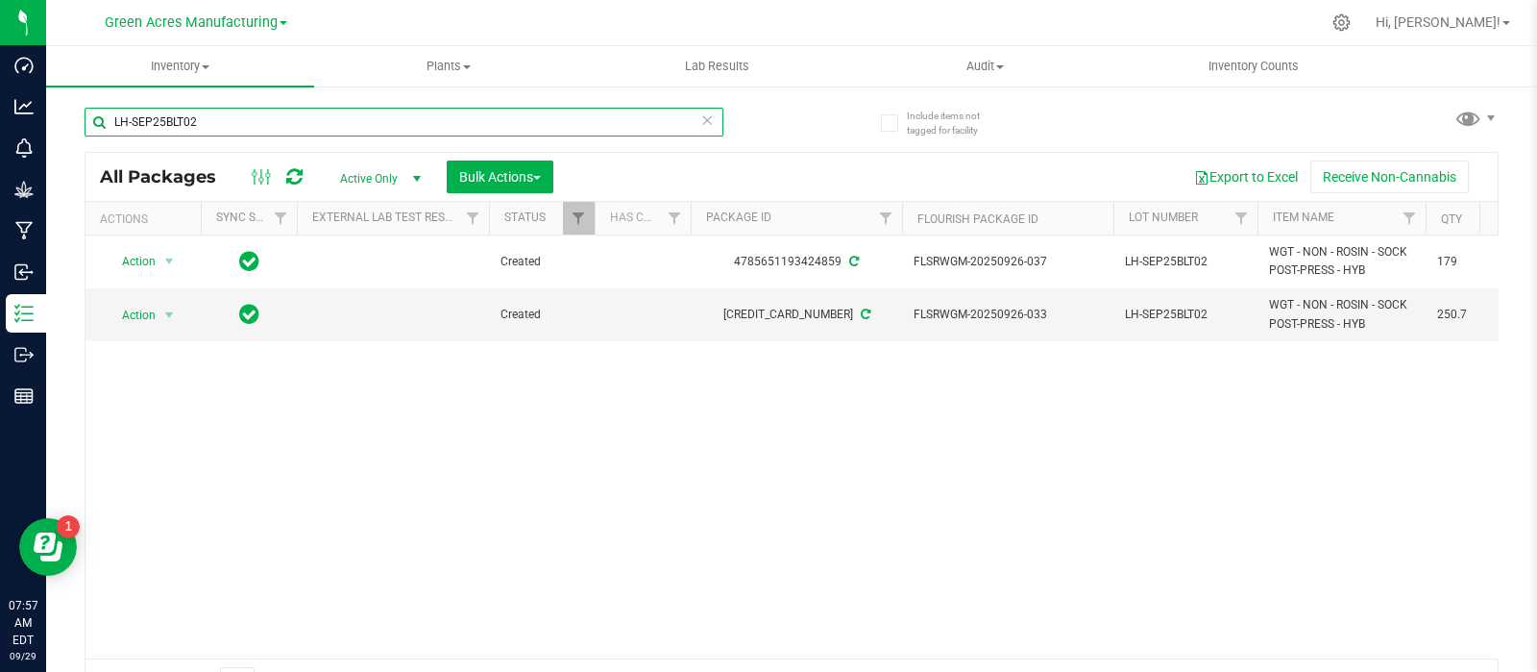
paste input "7UP03"
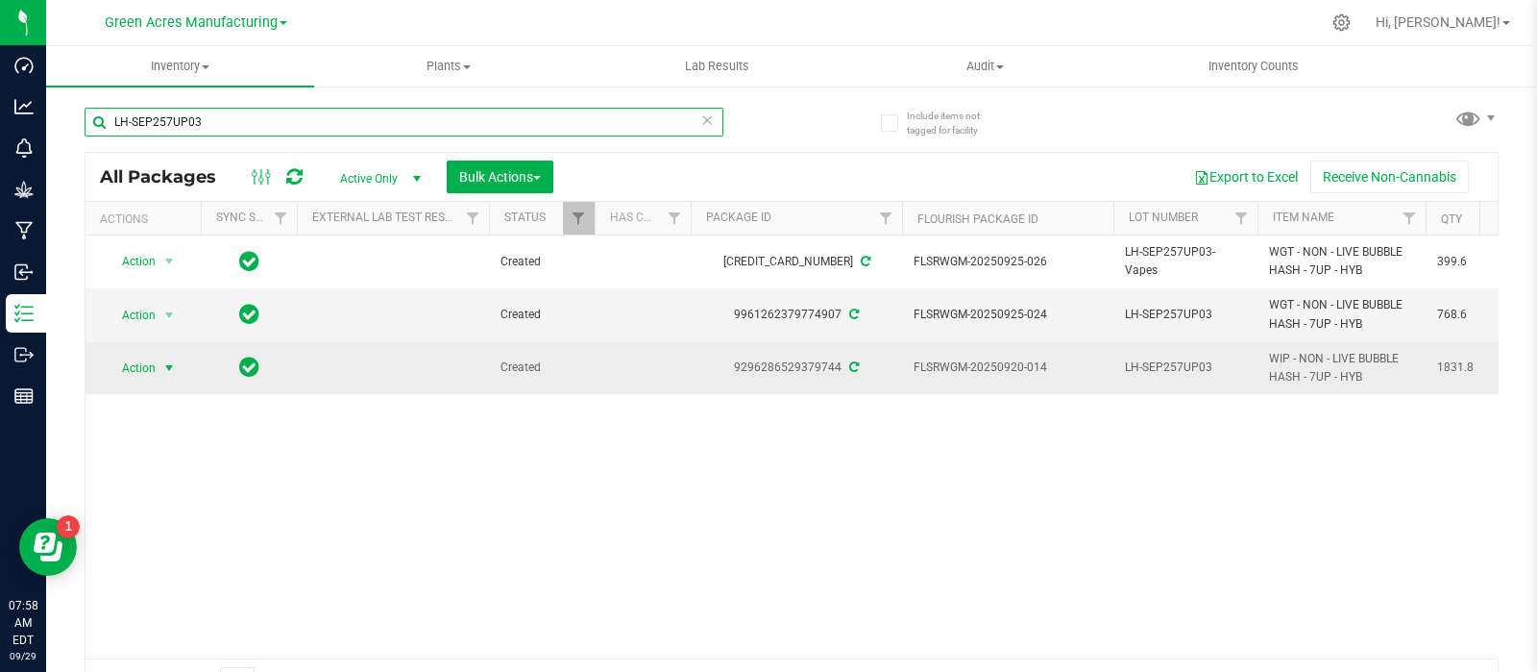
type input "LH-SEP257UP03"
click at [151, 369] on span "Action" at bounding box center [131, 368] width 52 height 27
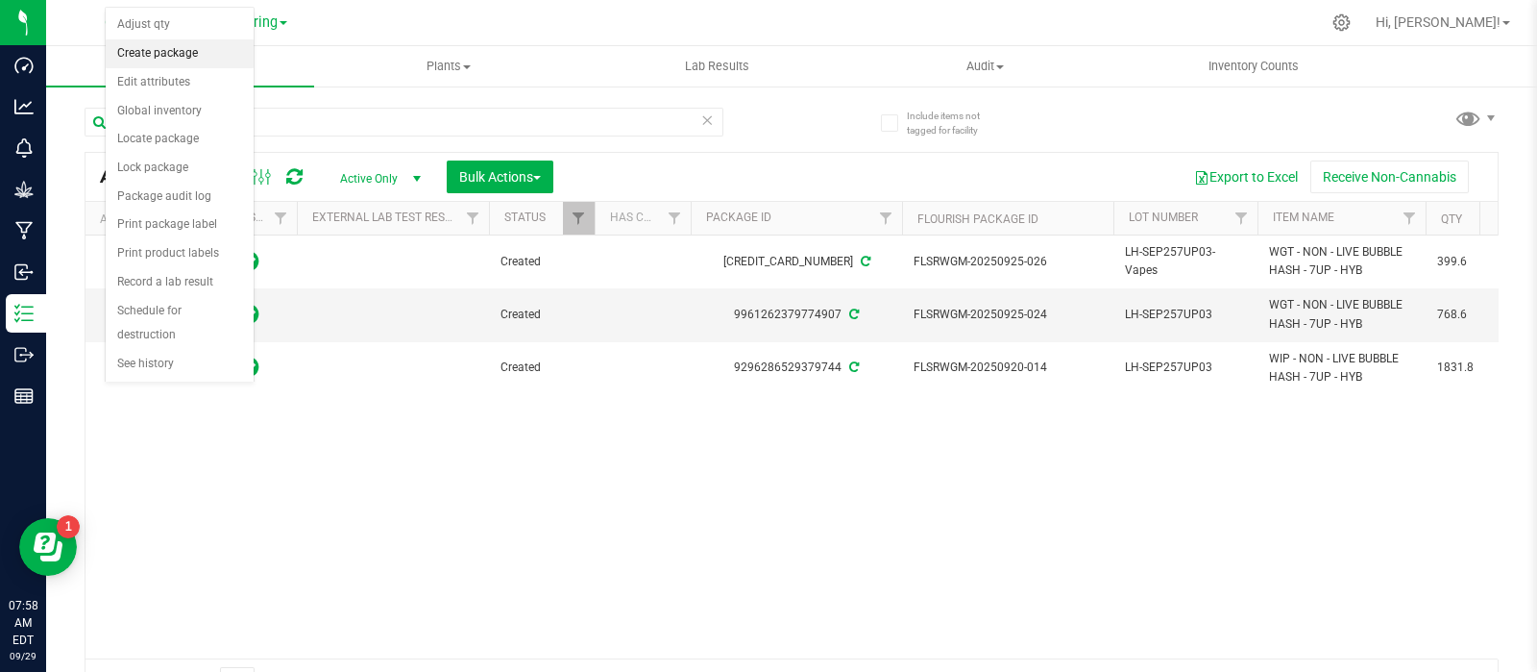
click at [189, 46] on li "Create package" at bounding box center [180, 53] width 148 height 29
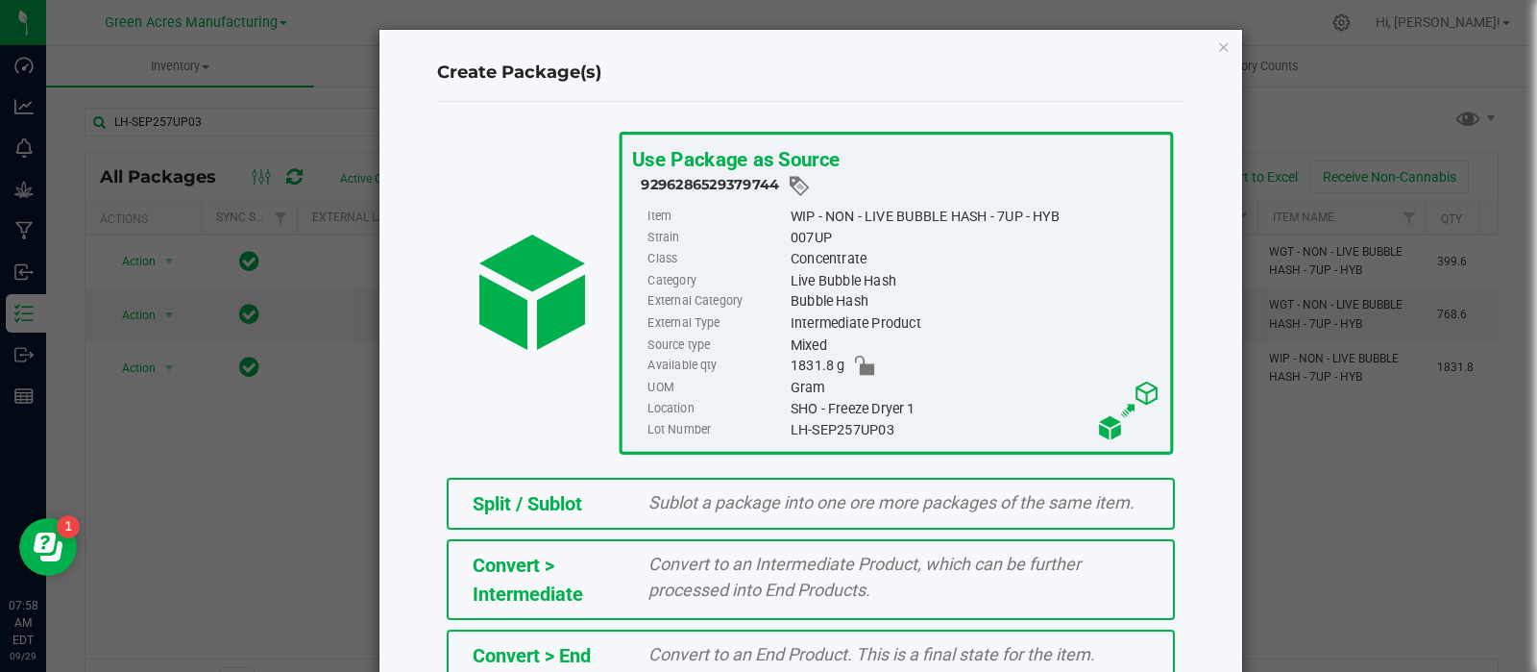
scroll to position [259, 0]
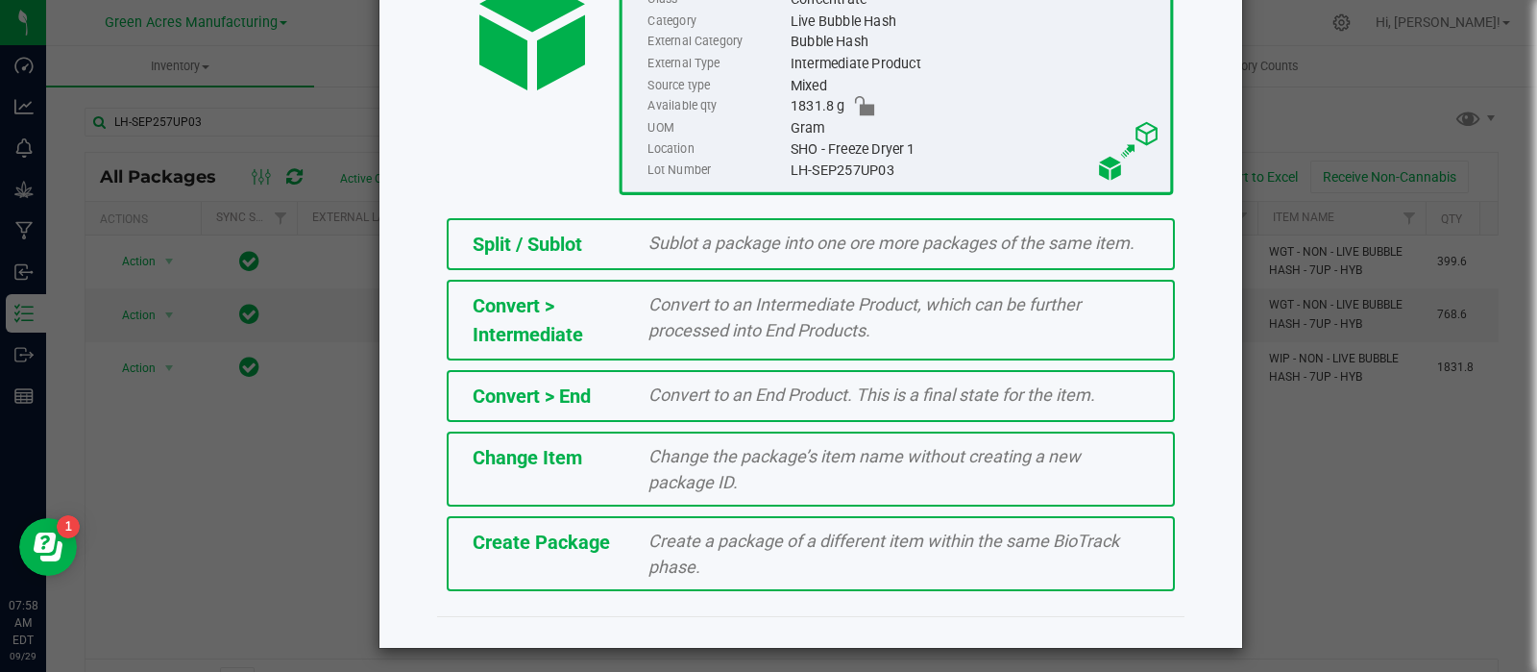
click at [624, 534] on div "Create Package" at bounding box center [546, 542] width 177 height 29
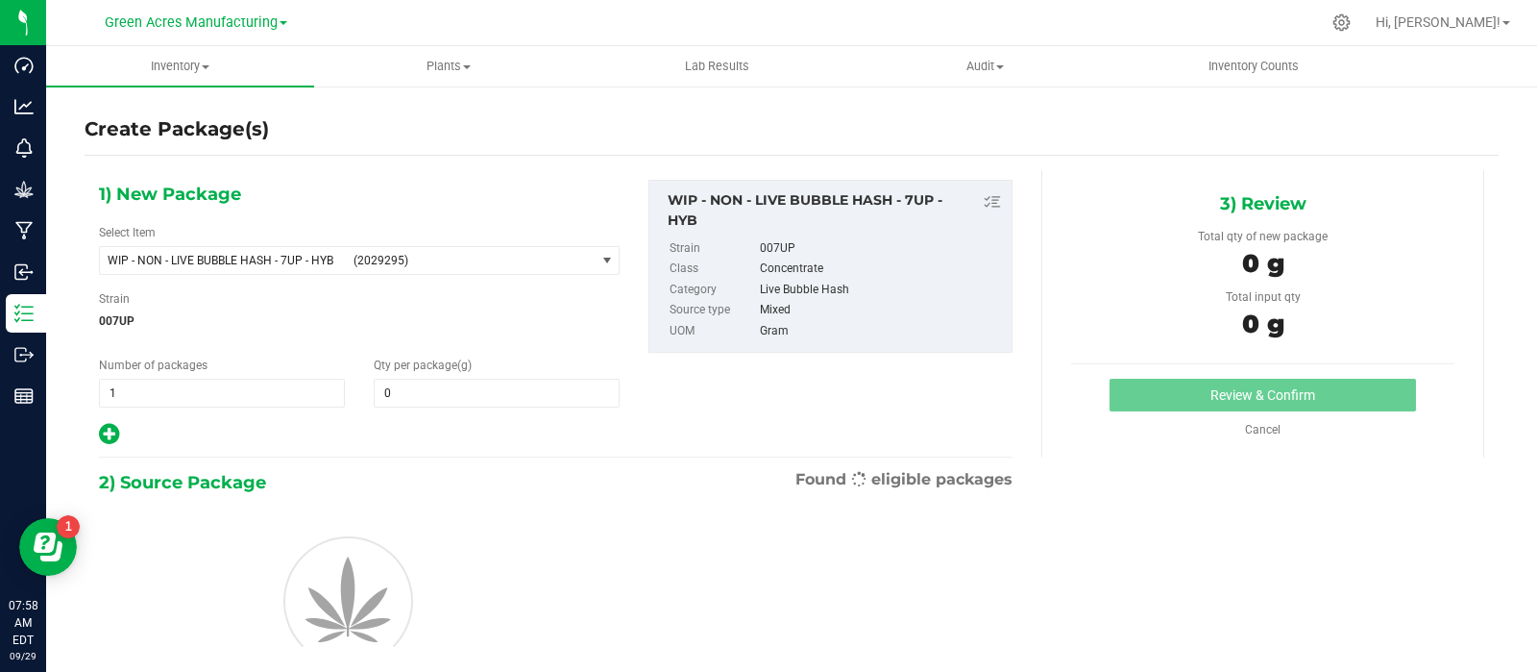
type input "0.0000"
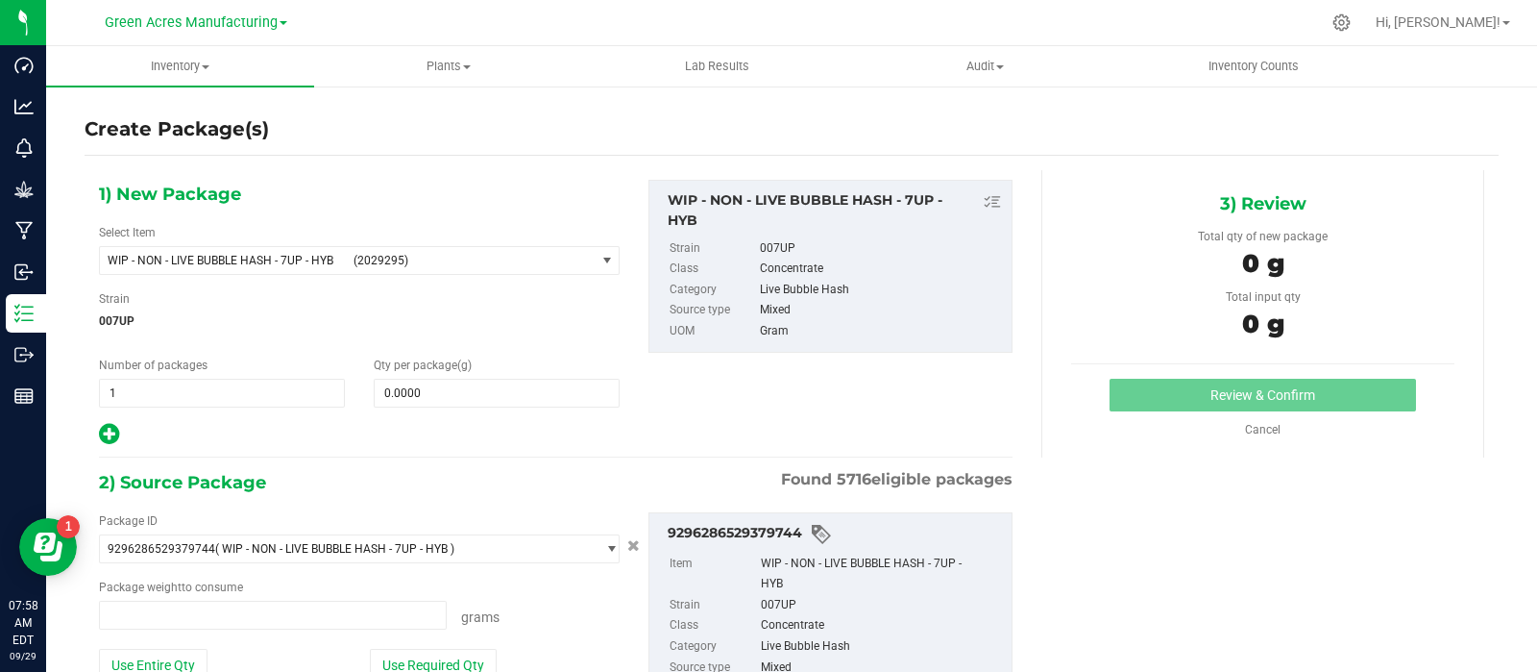
type input "0.0000 g"
click at [543, 244] on div "Select Item WIP - NON - LIVE BUBBLE HASH - 7UP - HYB (2029295) 007UP - Flower 0…" at bounding box center [359, 249] width 521 height 51
click at [547, 254] on span "(2029295)" at bounding box center [470, 260] width 233 height 13
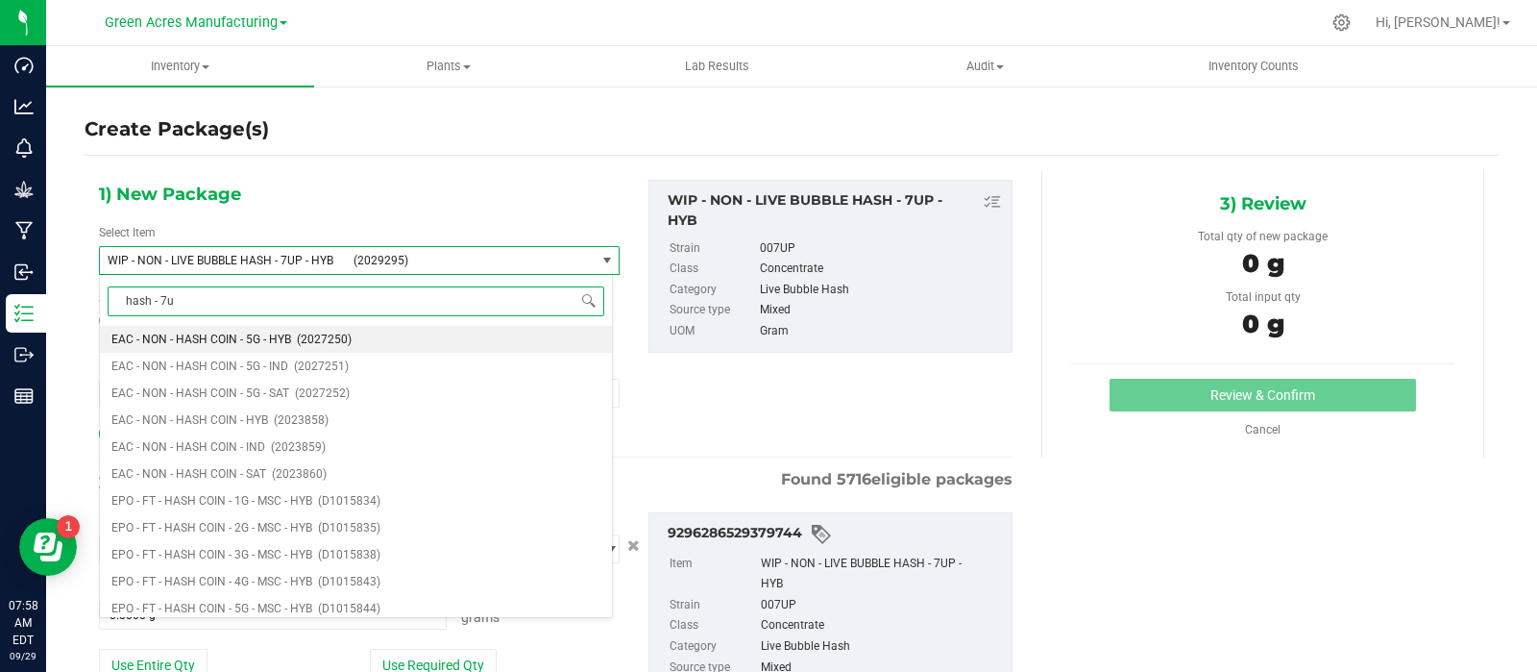
type input "hash - 7up"
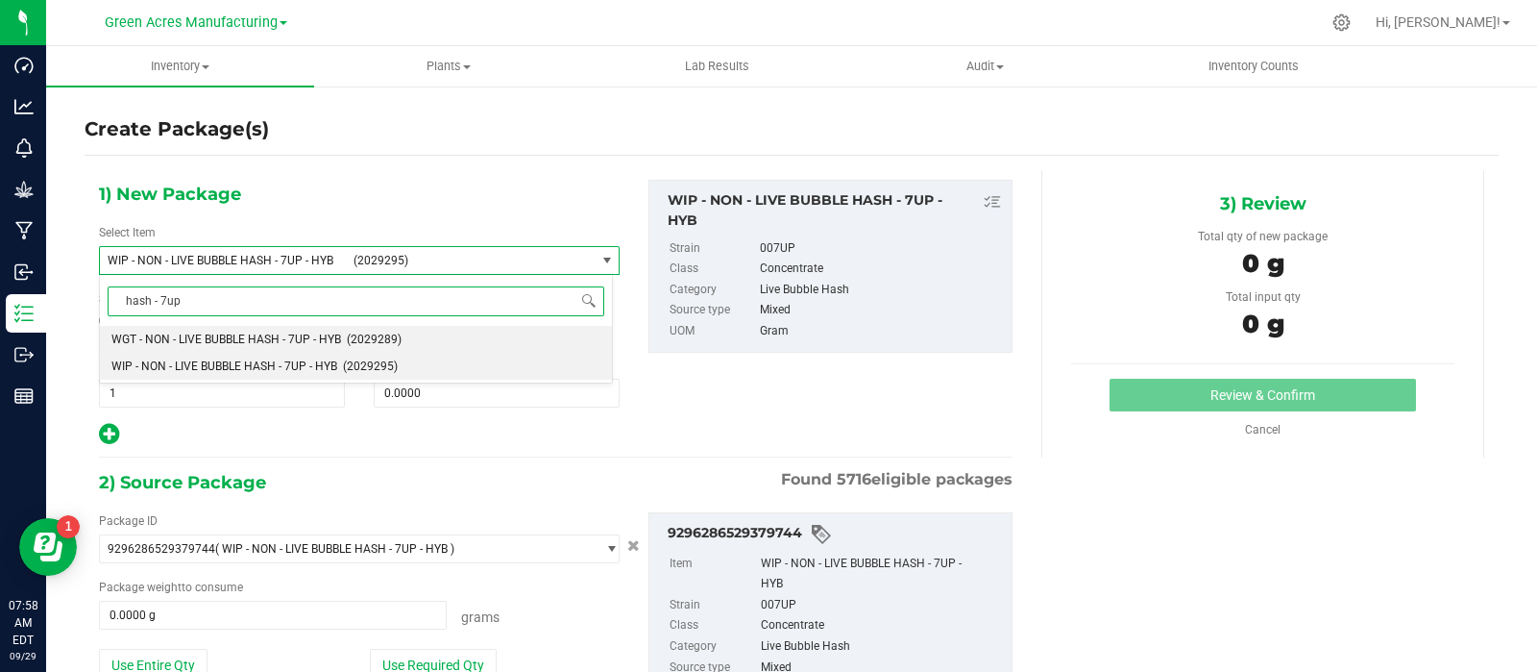
click at [245, 343] on span "WGT - NON - LIVE BUBBLE HASH - 7UP - HYB" at bounding box center [226, 338] width 230 height 13
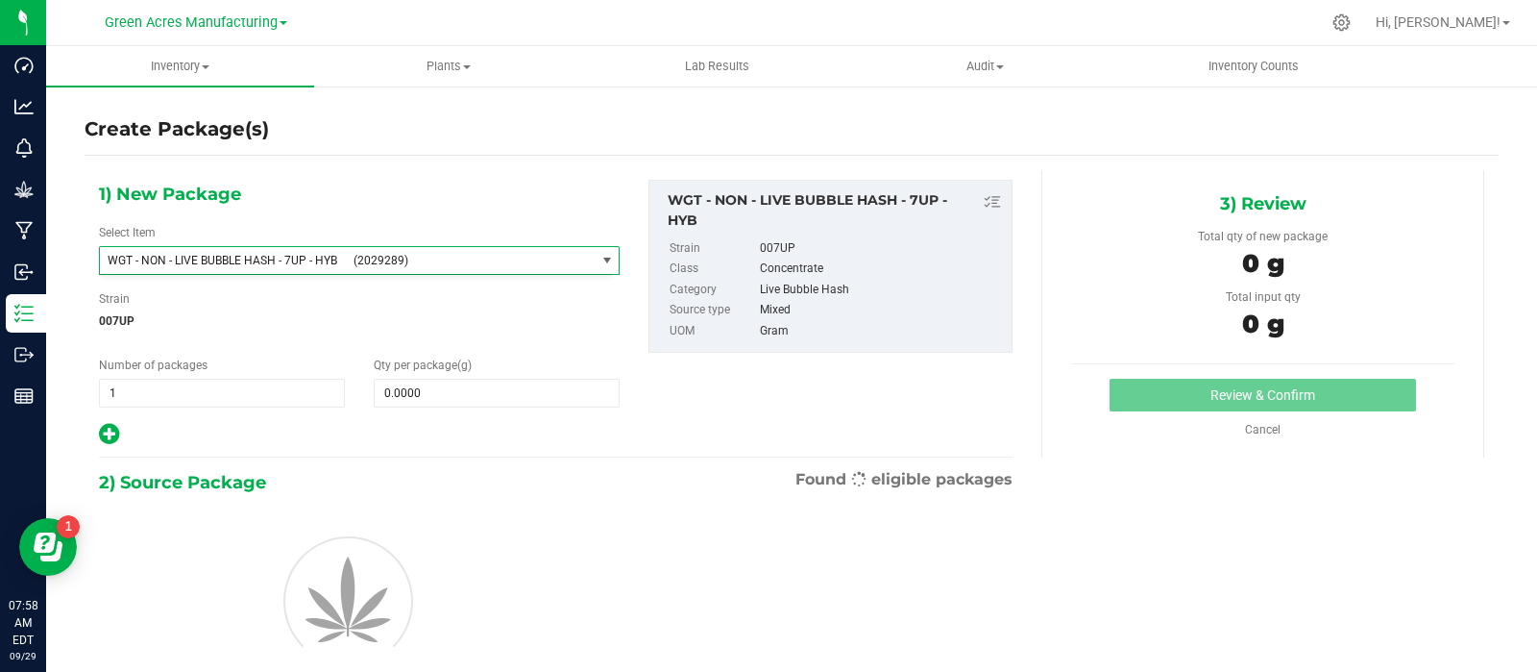
type input "0.0000"
click at [409, 393] on span at bounding box center [497, 393] width 246 height 29
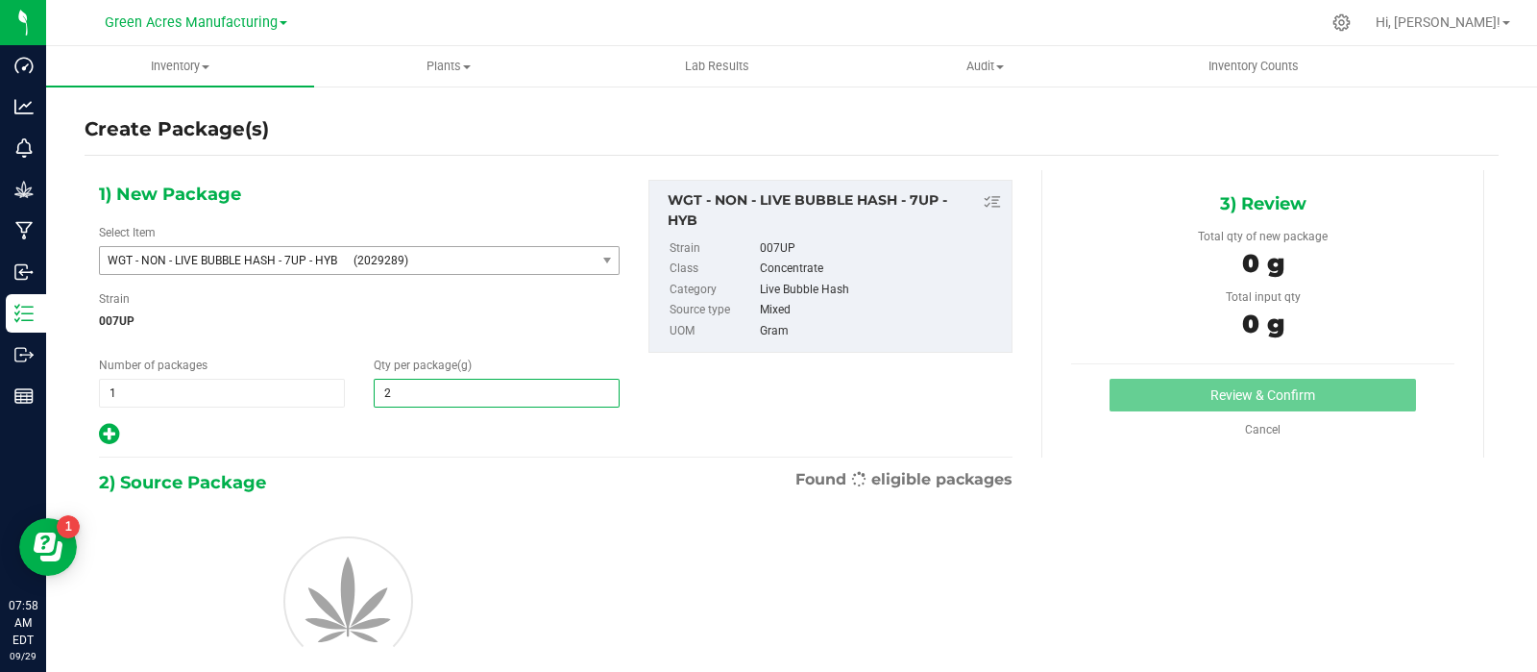
type input "20"
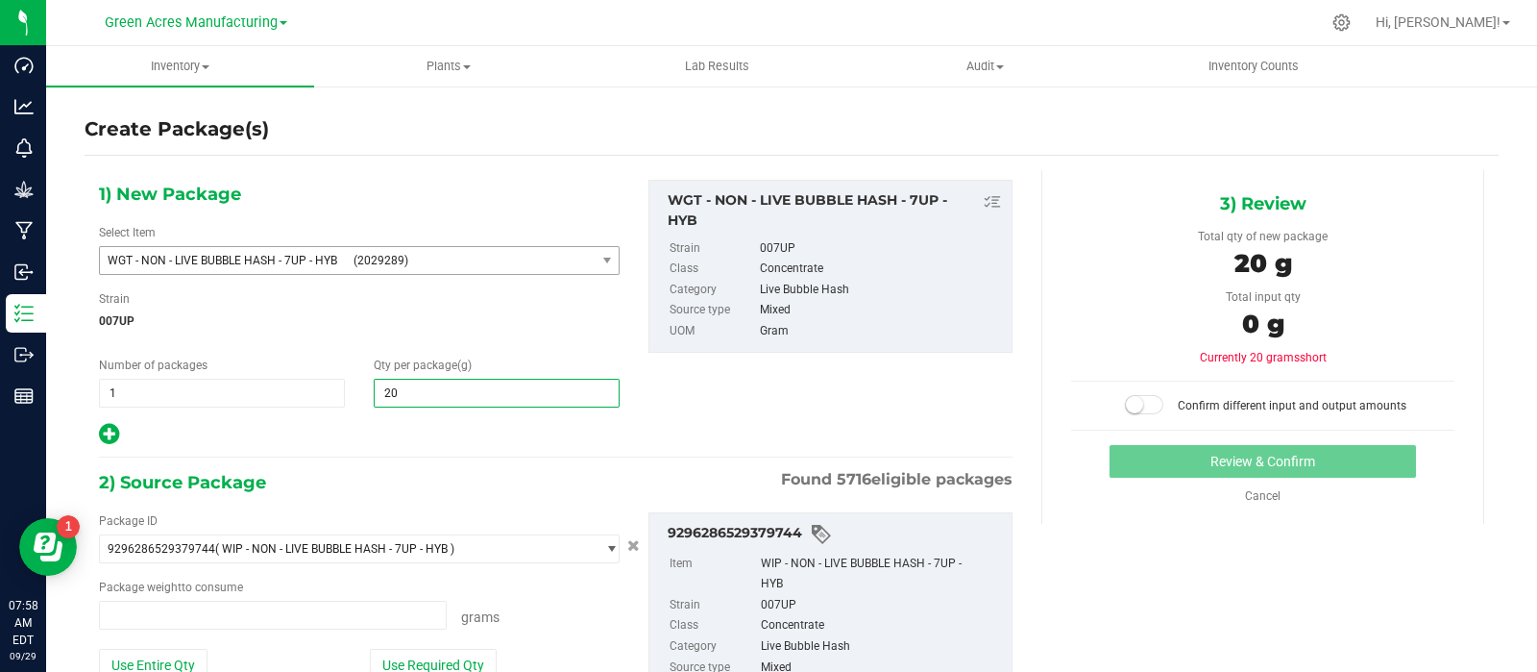
type input "0.0000 g"
type input "205.9"
click at [117, 435] on icon at bounding box center [109, 434] width 20 height 24
type input "205.9000"
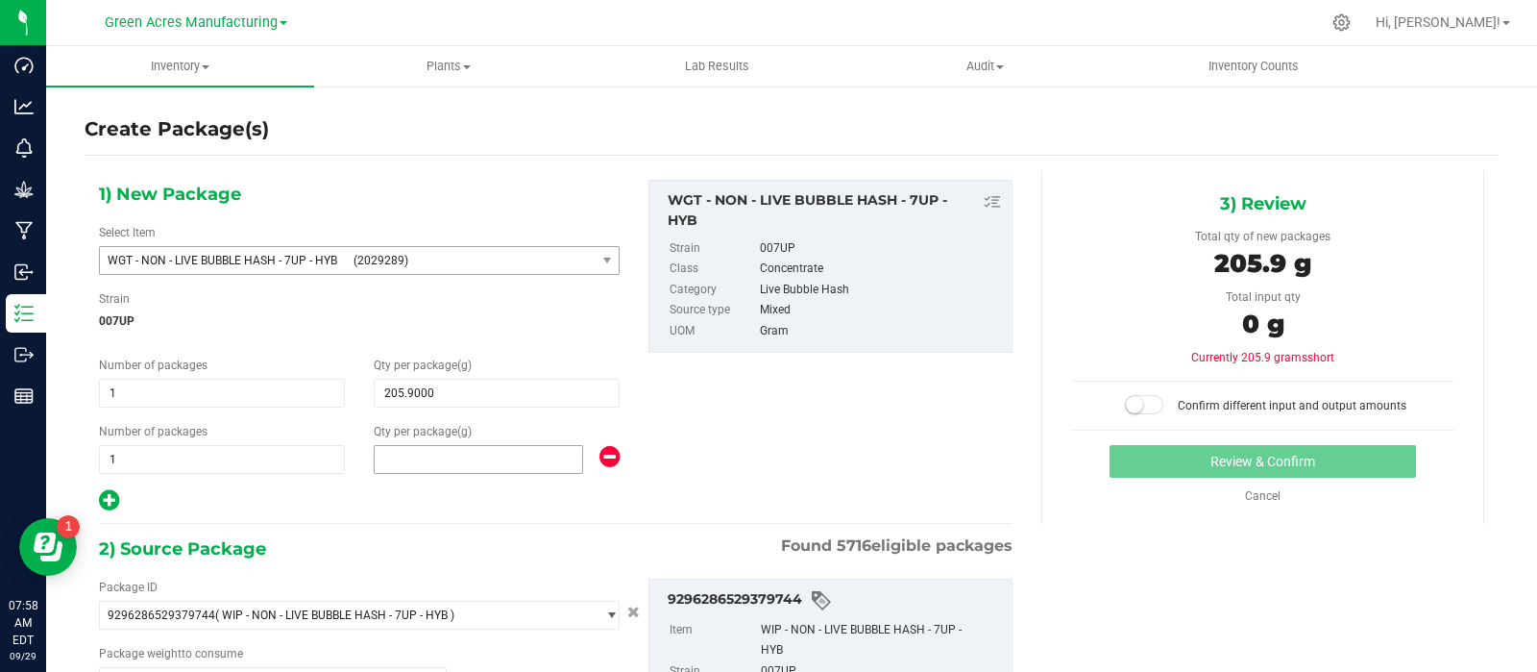
click at [430, 458] on span at bounding box center [478, 459] width 209 height 29
type input "291.8"
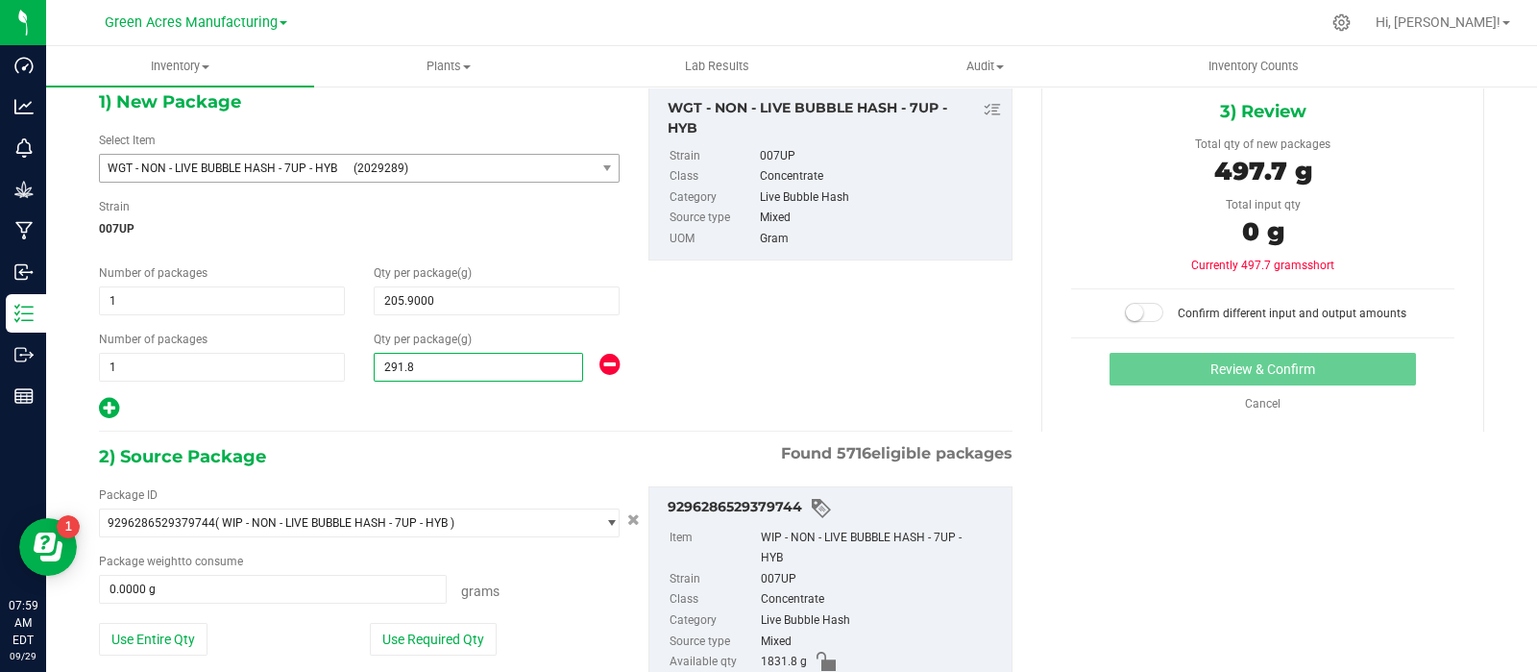
scroll to position [95, 0]
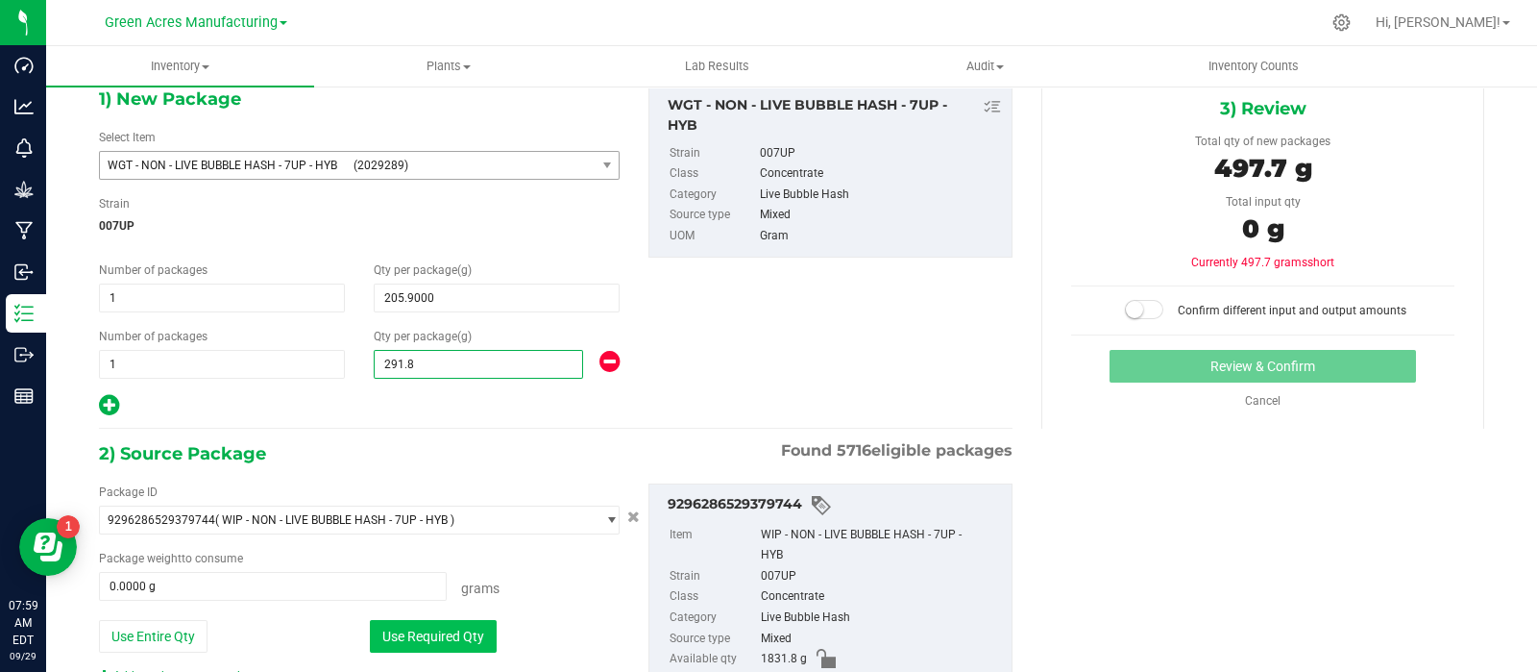
type input "291.8000"
click at [410, 627] on button "Use Required Qty" at bounding box center [433, 636] width 127 height 33
type input "497.7000 g"
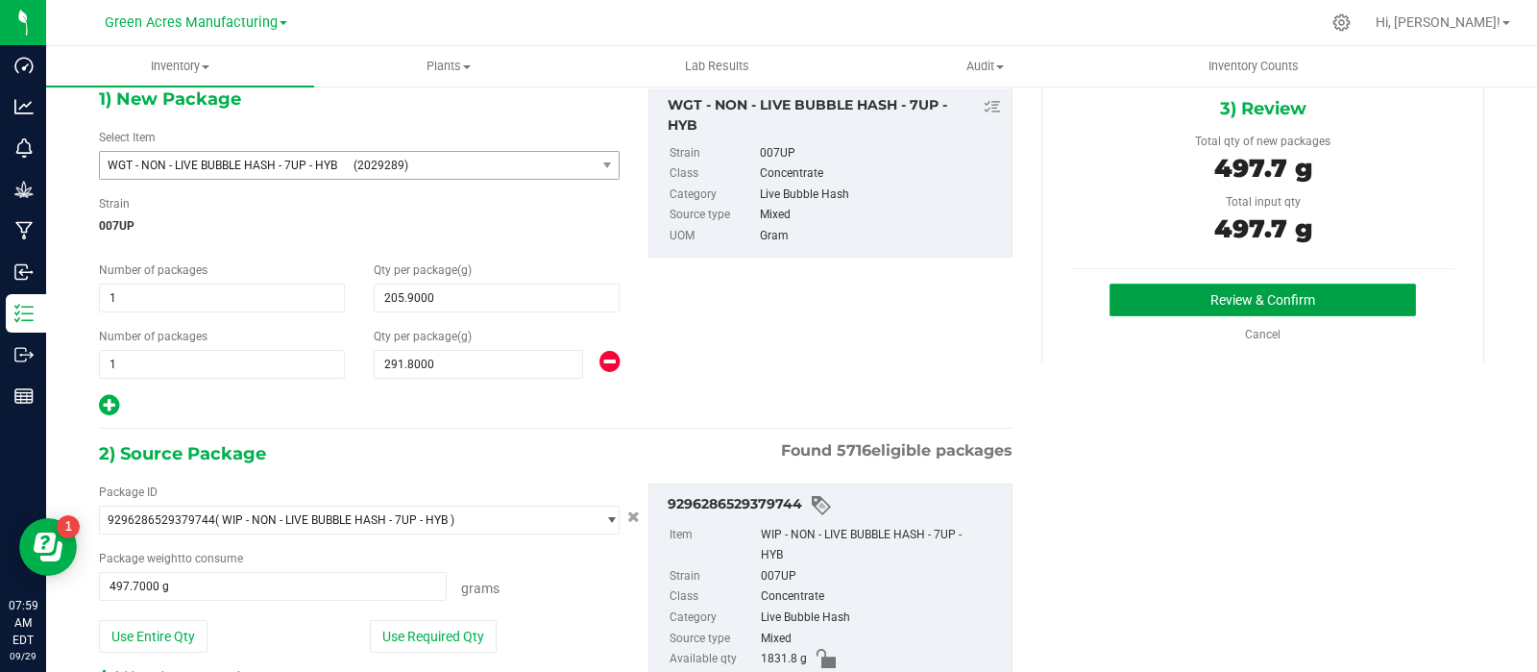
click at [1158, 310] on button "Review & Confirm" at bounding box center [1263, 299] width 307 height 33
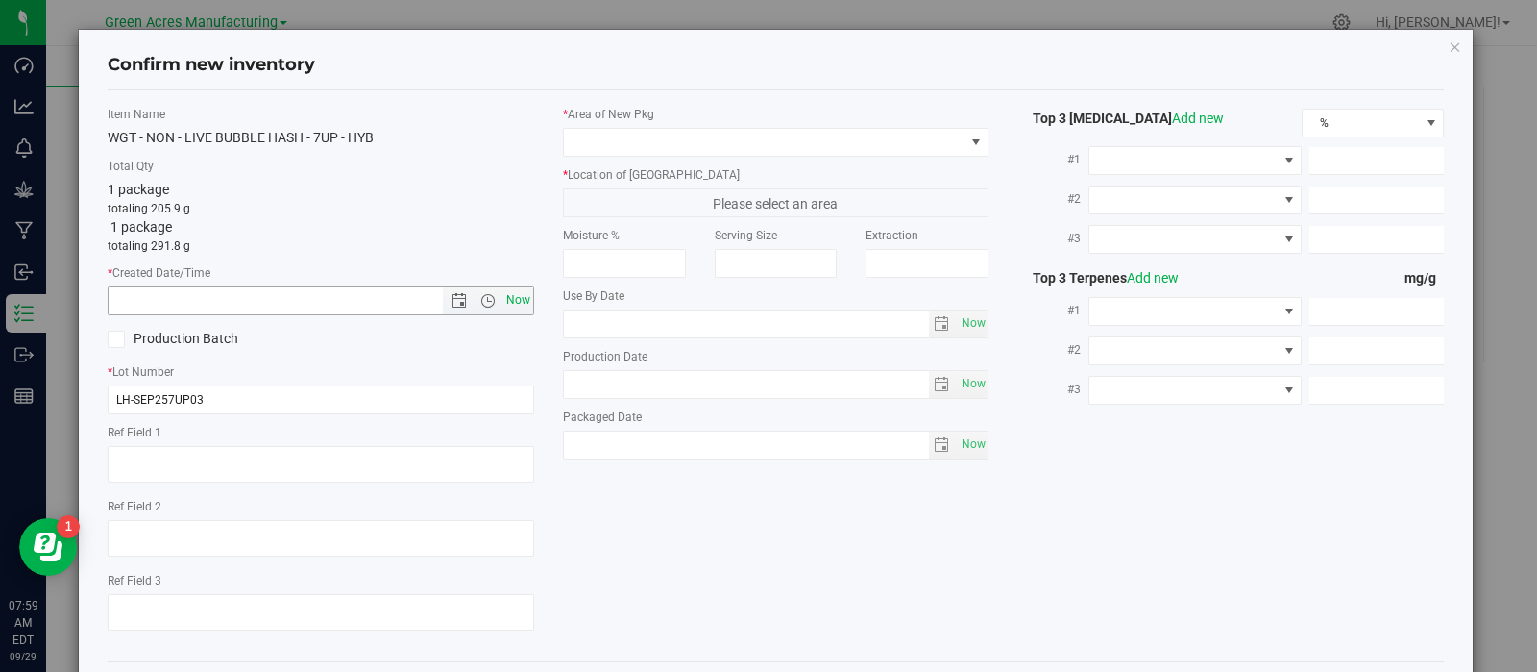
click at [509, 309] on span "Now" at bounding box center [321, 300] width 427 height 29
click at [502, 305] on span "Now" at bounding box center [518, 300] width 33 height 28
type input "9/29/2025 7:59 AM"
click at [680, 133] on span at bounding box center [764, 142] width 401 height 27
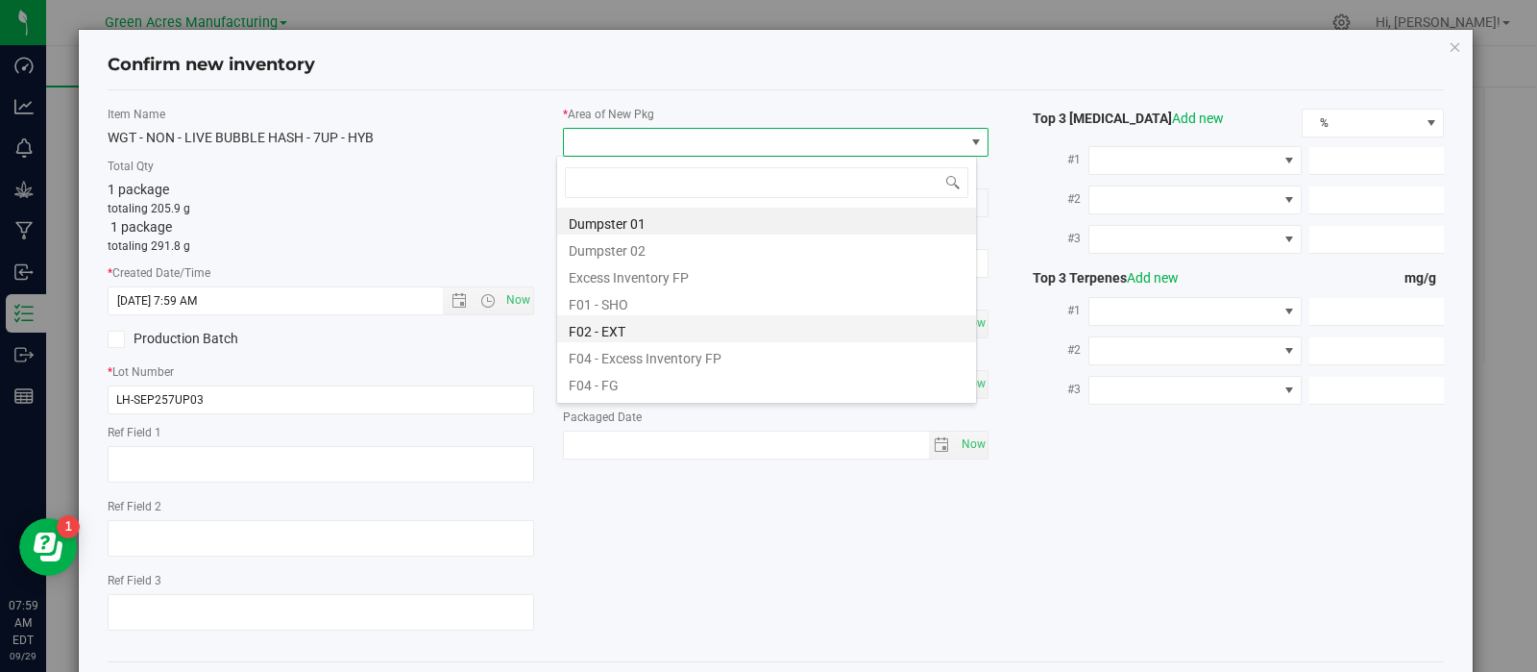
scroll to position [28, 421]
click at [629, 306] on li "F01 - SHO" at bounding box center [766, 301] width 419 height 27
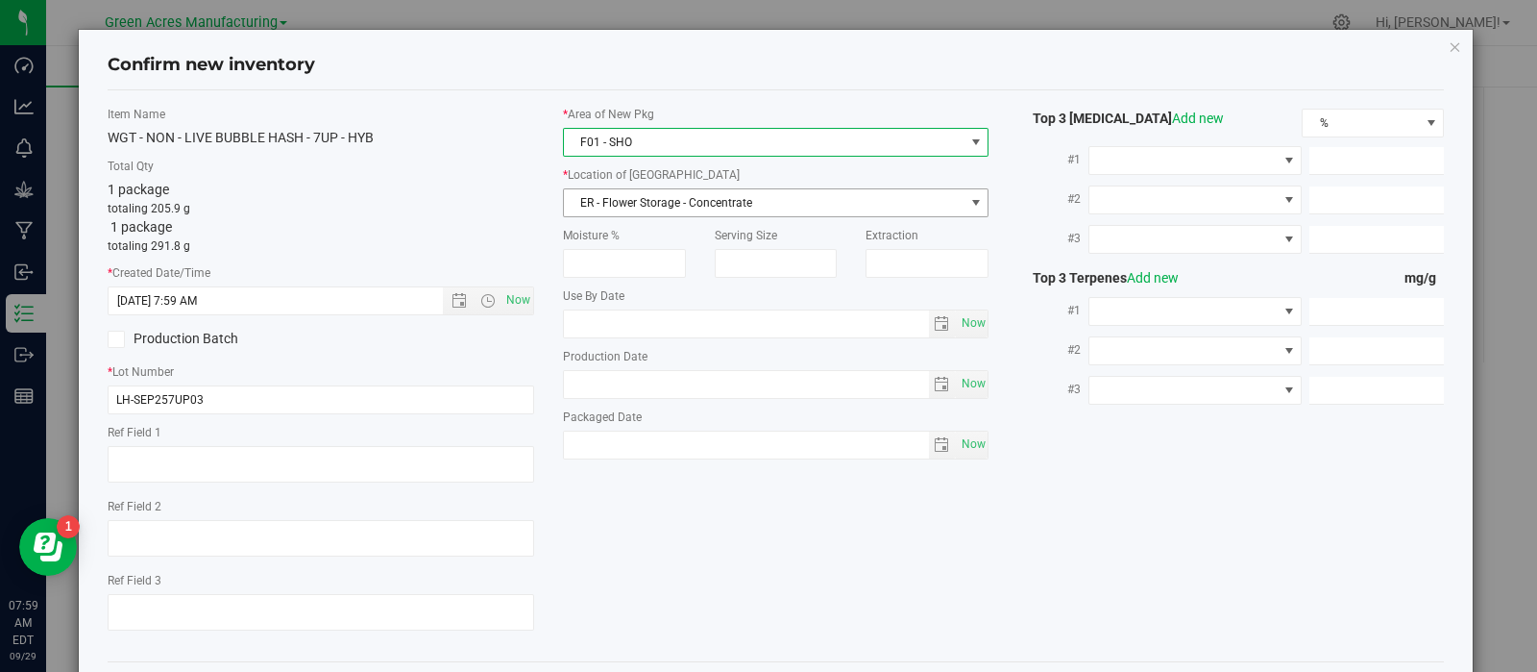
click at [663, 201] on span "ER - Flower Storage - Concentrate" at bounding box center [764, 202] width 401 height 27
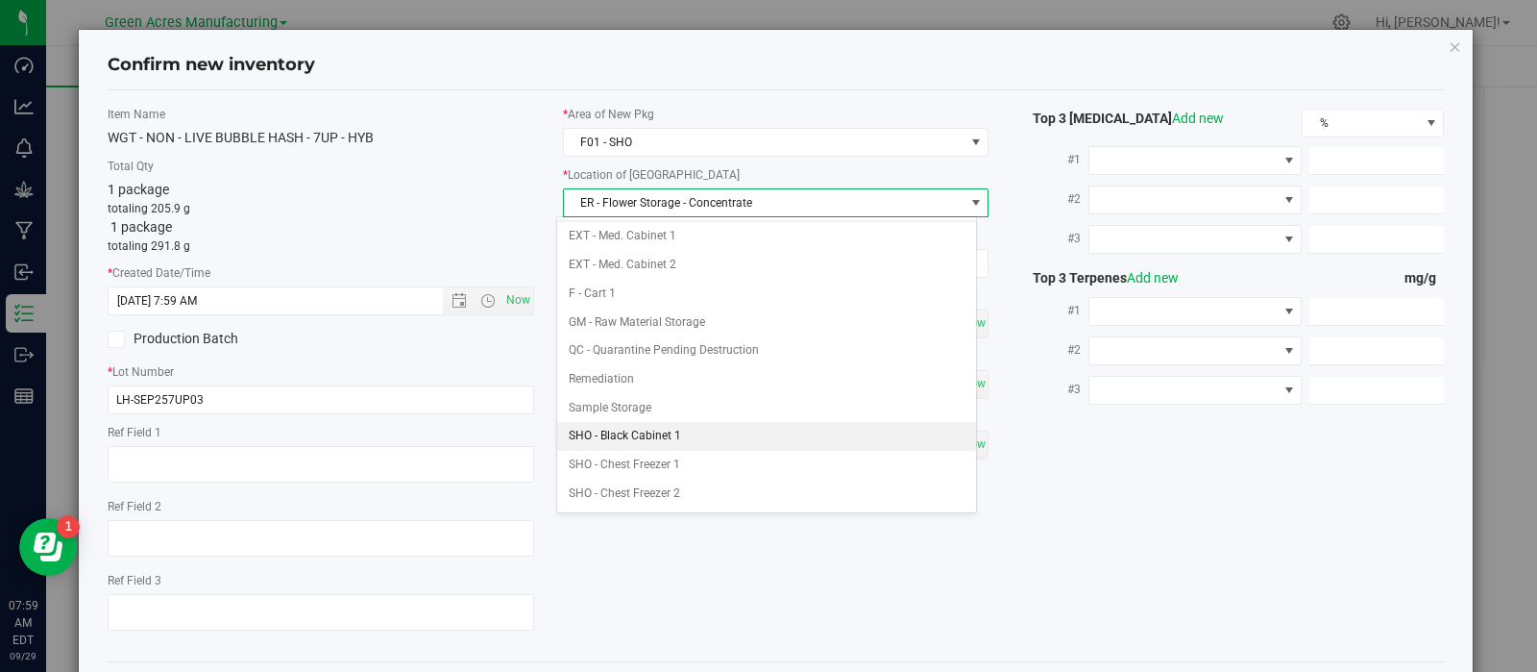
scroll to position [239, 0]
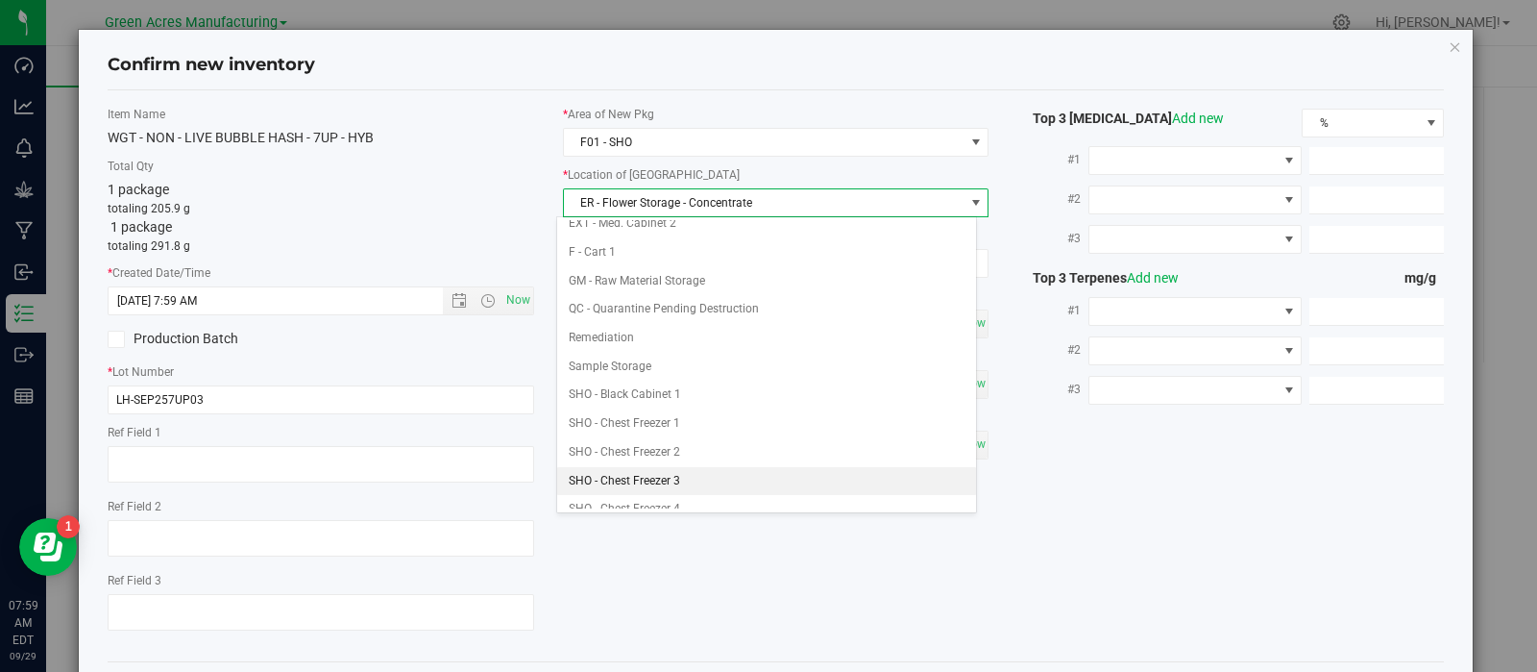
click at [683, 469] on li "SHO - Chest Freezer 3" at bounding box center [766, 481] width 419 height 29
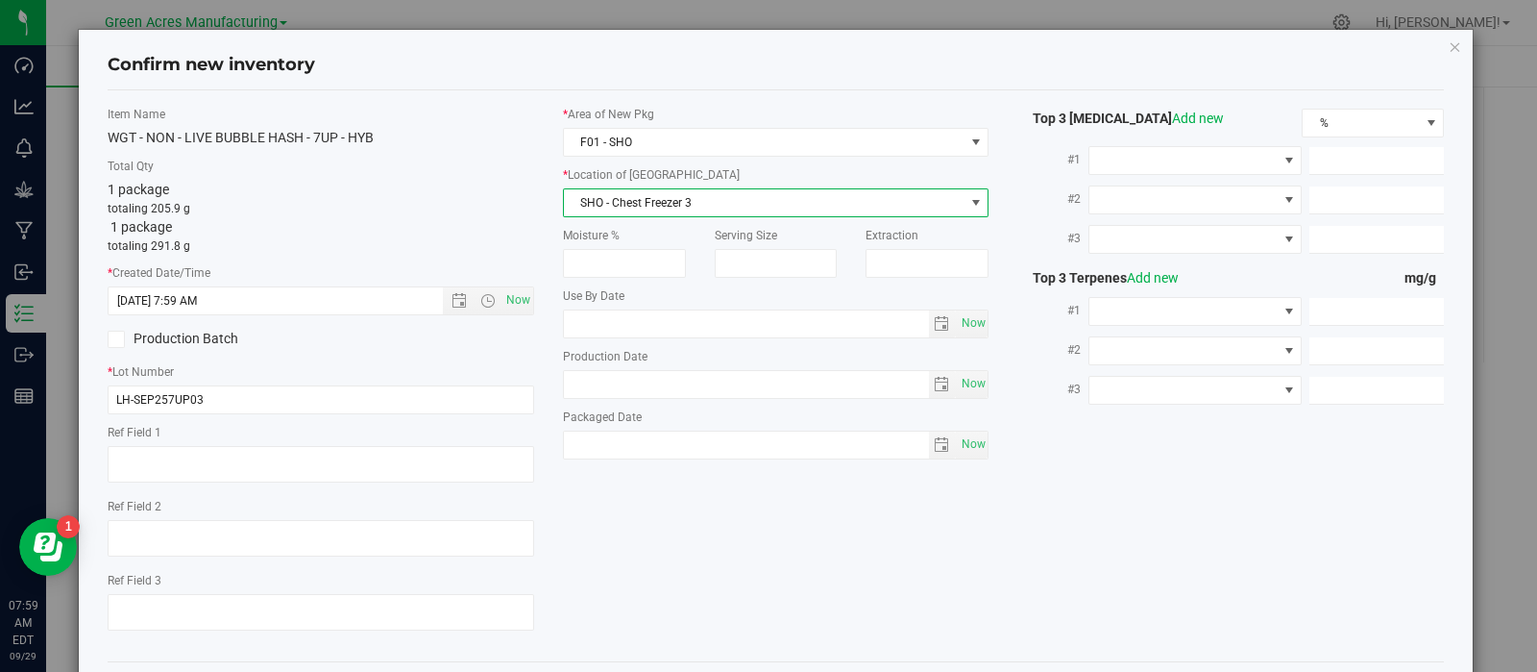
scroll to position [86, 0]
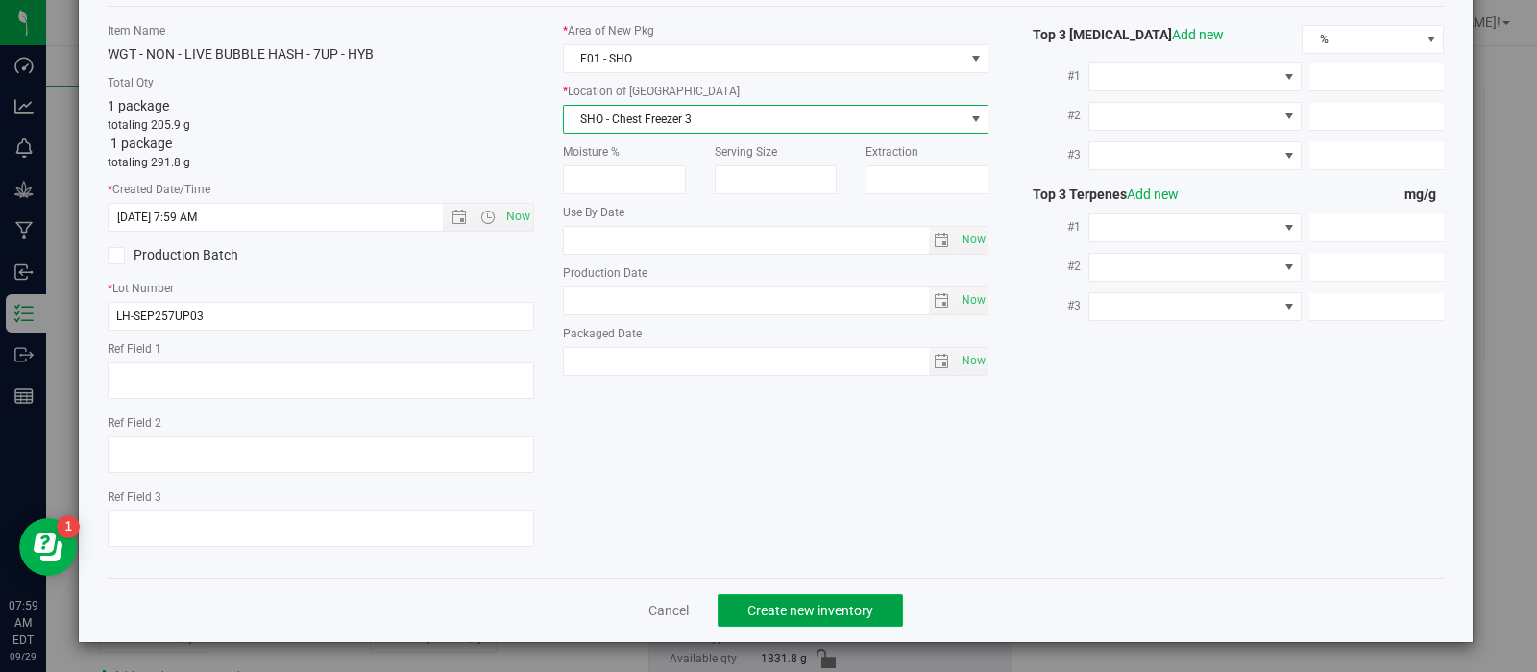
click at [767, 617] on span "Create new inventory" at bounding box center [811, 609] width 126 height 15
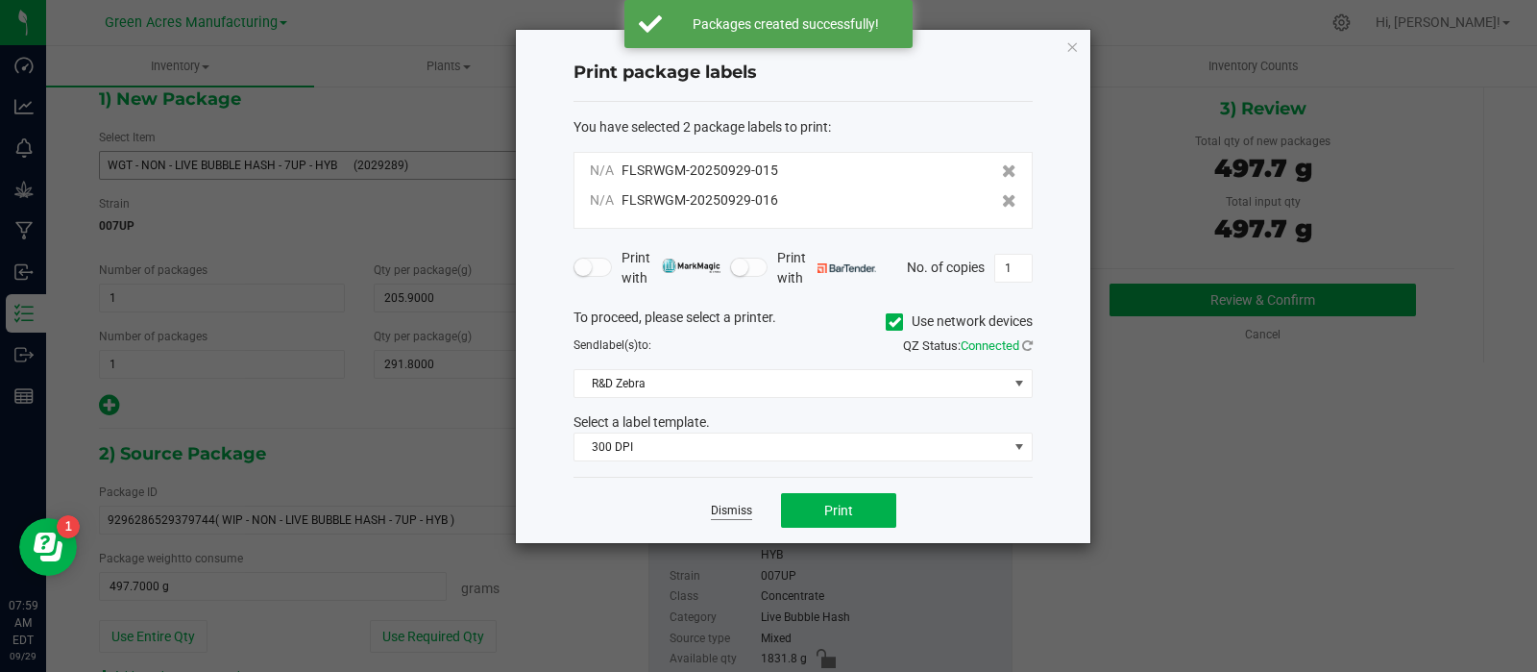
click at [740, 517] on link "Dismiss" at bounding box center [731, 511] width 41 height 16
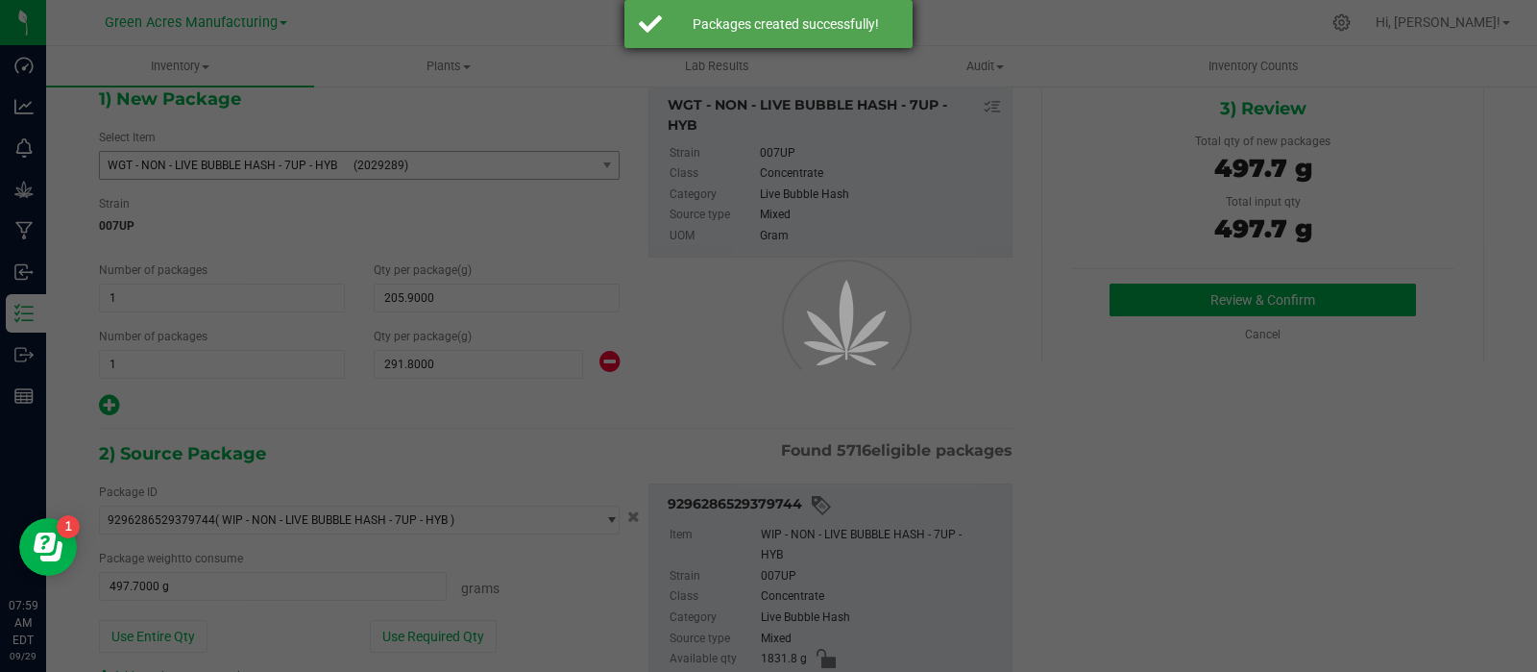
scroll to position [13, 0]
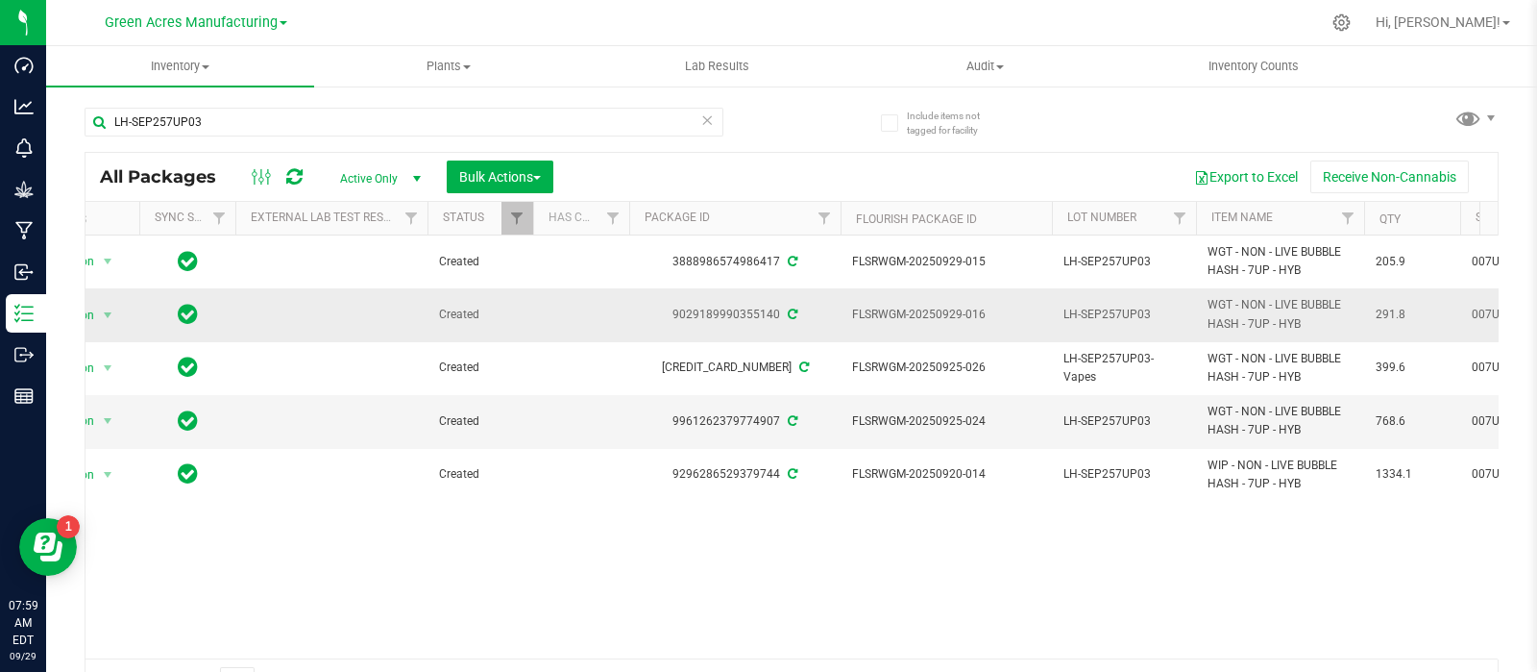
scroll to position [0, 82]
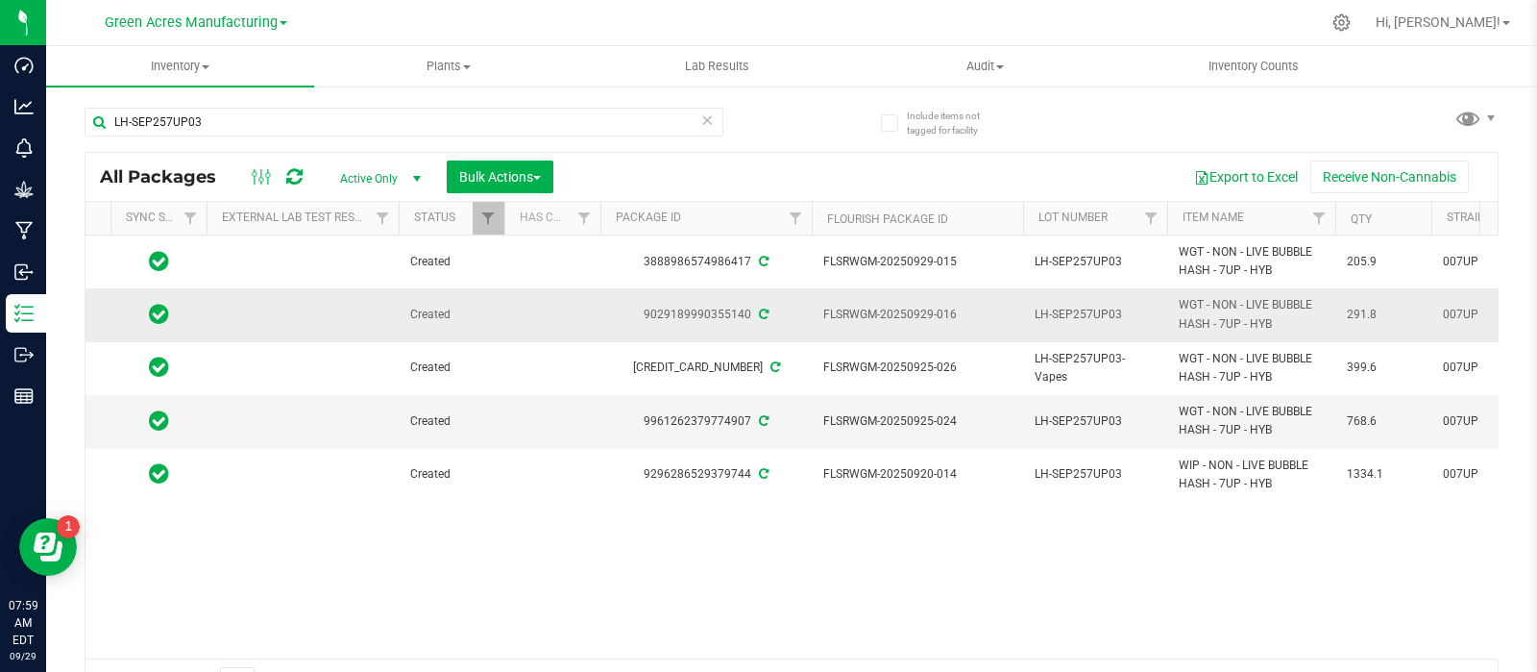
click at [1100, 311] on span "LH-SEP257UP03" at bounding box center [1095, 315] width 121 height 18
click at [1122, 312] on input "LH-SEP257UP03" at bounding box center [1090, 315] width 137 height 30
click at [1071, 314] on input "LH-SEP257UP01" at bounding box center [1090, 315] width 137 height 30
click at [1101, 315] on input "LH-SEP257UP01" at bounding box center [1090, 315] width 137 height 30
type input "LH-SEP25HYB01"
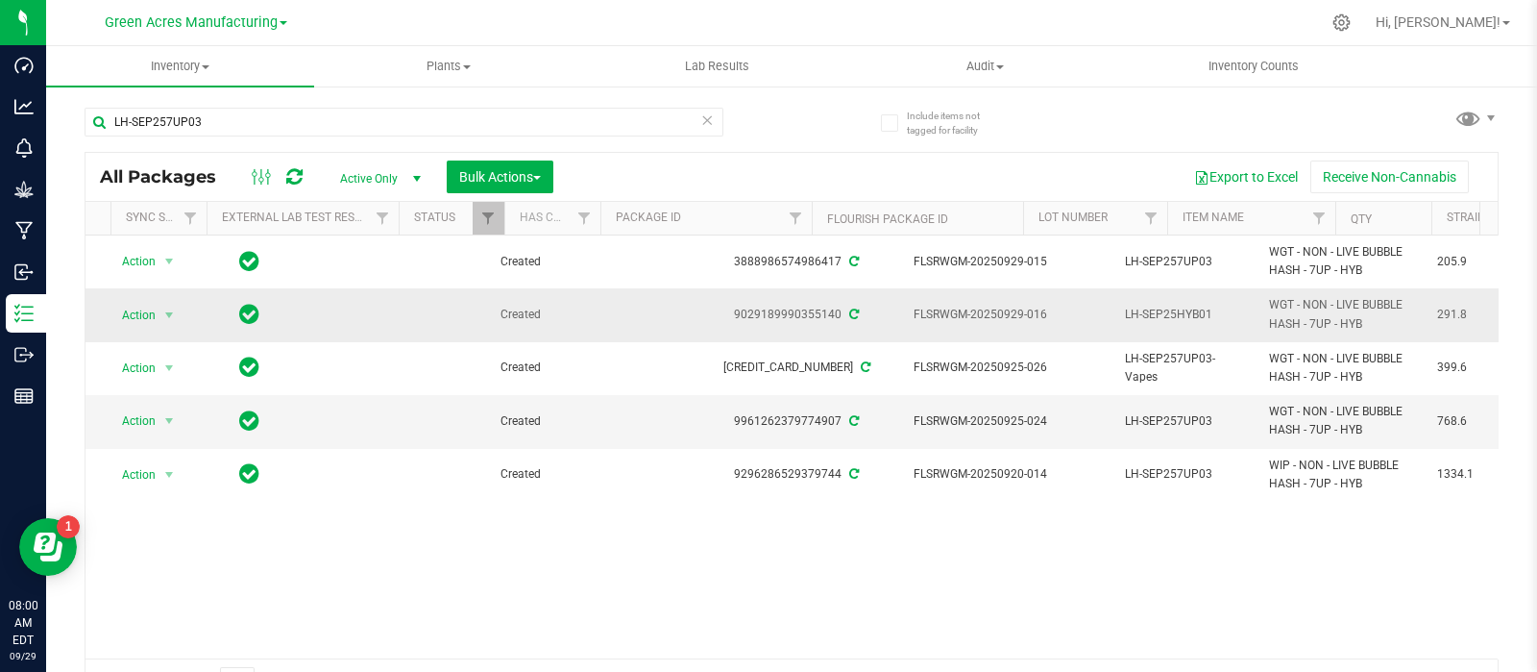
scroll to position [0, 0]
click at [160, 312] on span "select" at bounding box center [170, 315] width 24 height 27
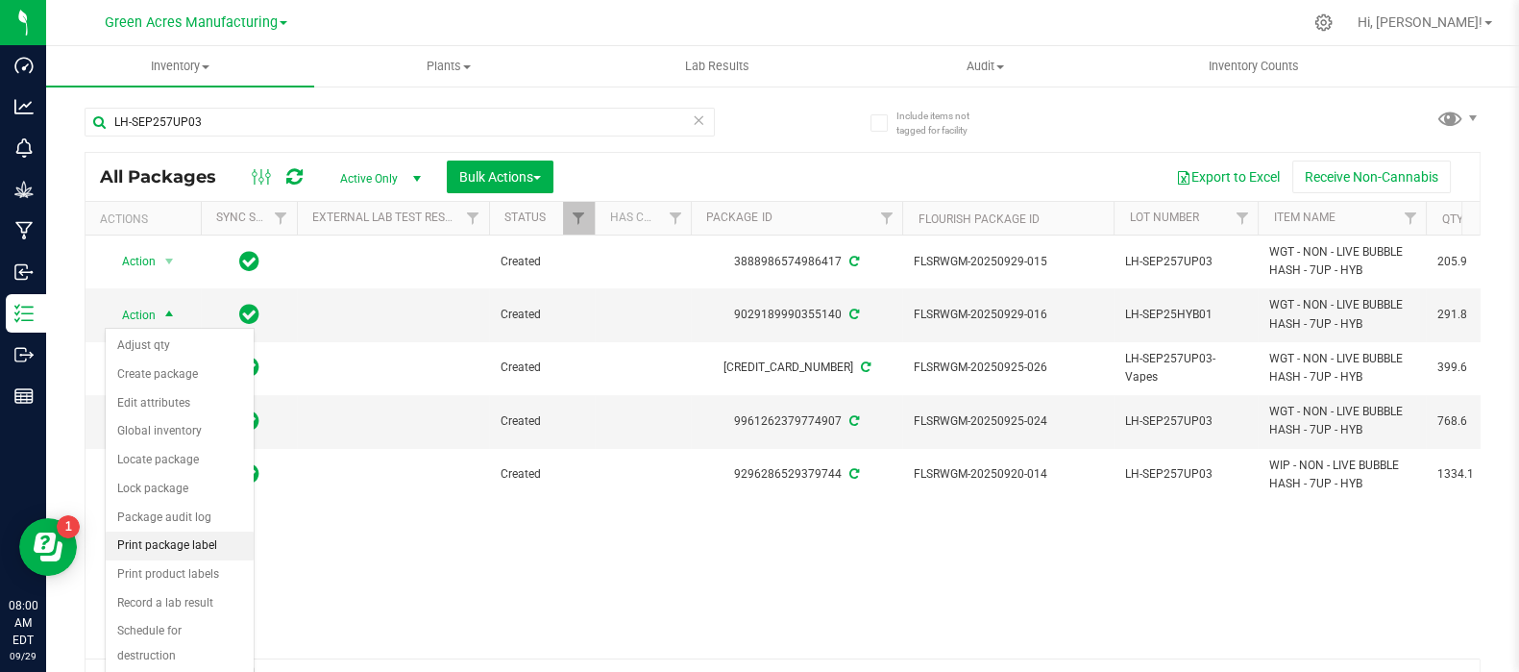
click at [173, 541] on li "Print package label" at bounding box center [180, 545] width 148 height 29
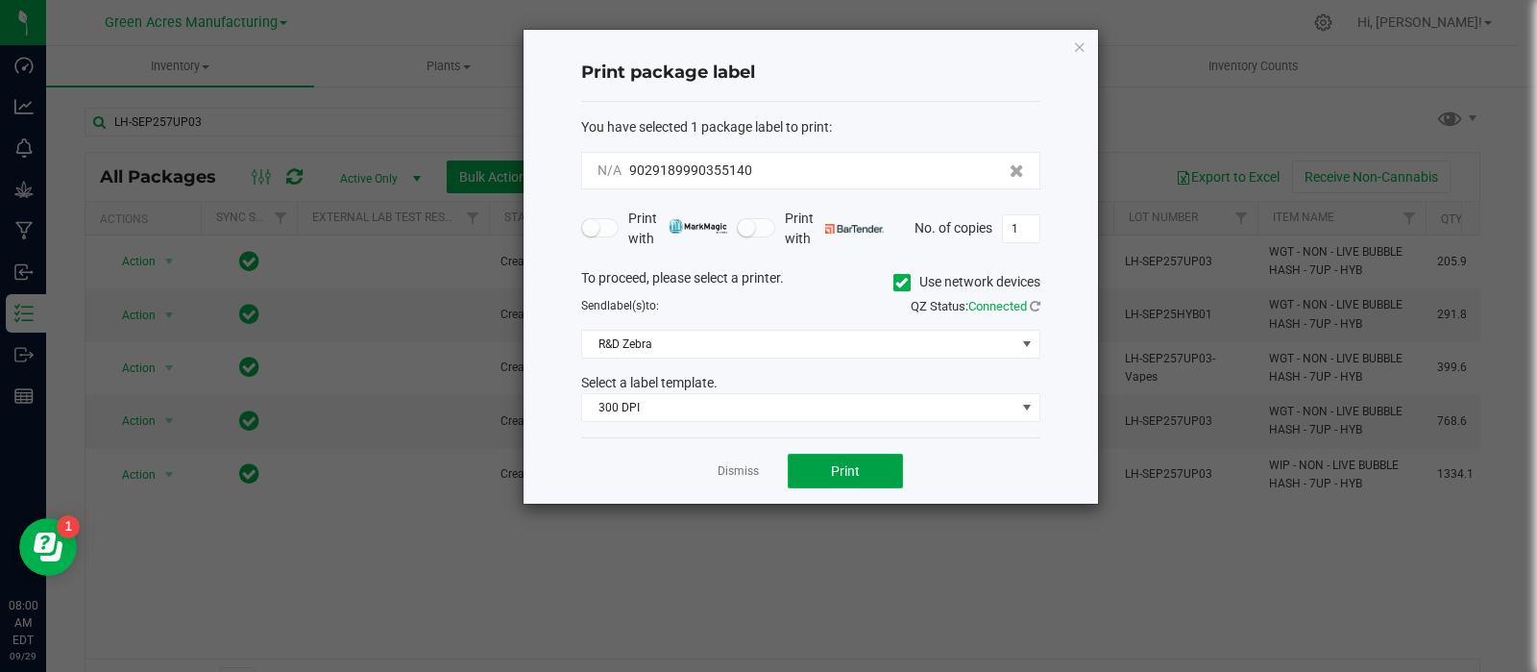
click at [819, 467] on button "Print" at bounding box center [845, 471] width 115 height 35
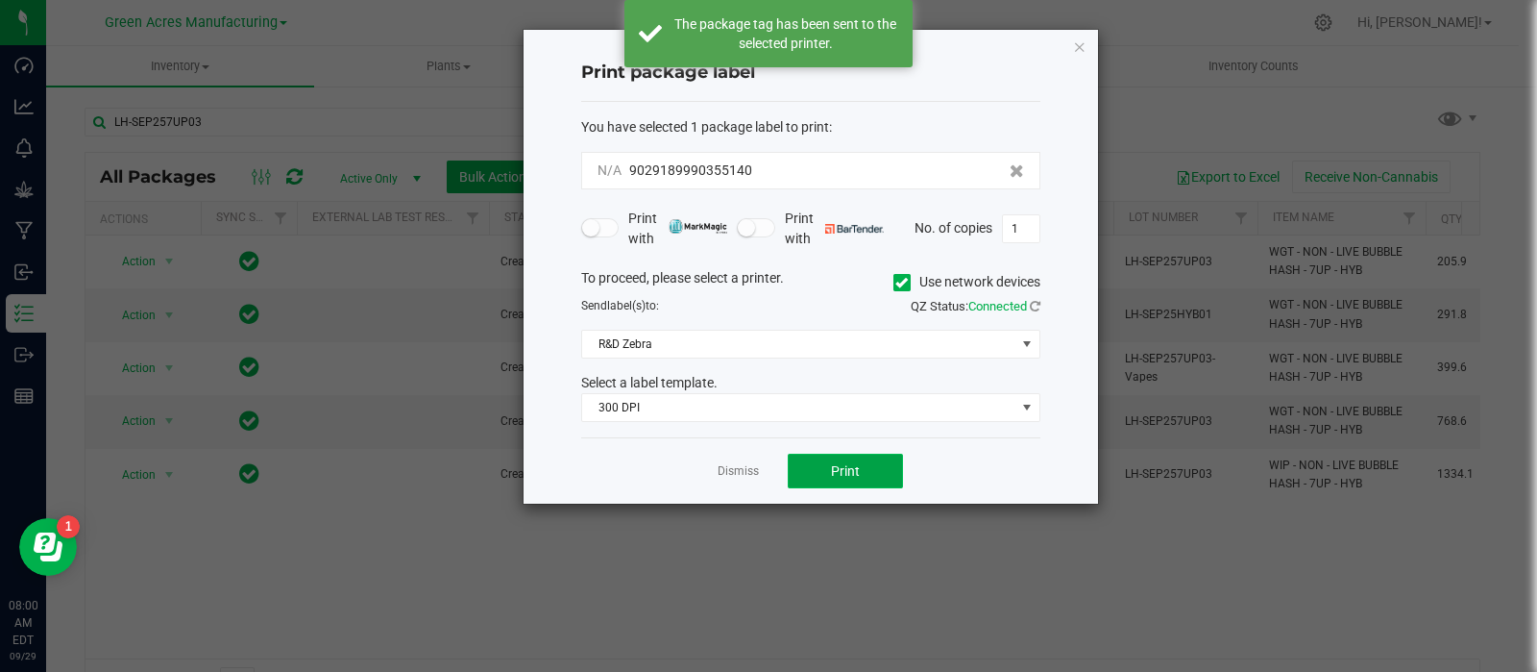
click at [819, 467] on button "Print" at bounding box center [845, 471] width 115 height 35
click at [729, 468] on link "Dismiss" at bounding box center [738, 471] width 41 height 16
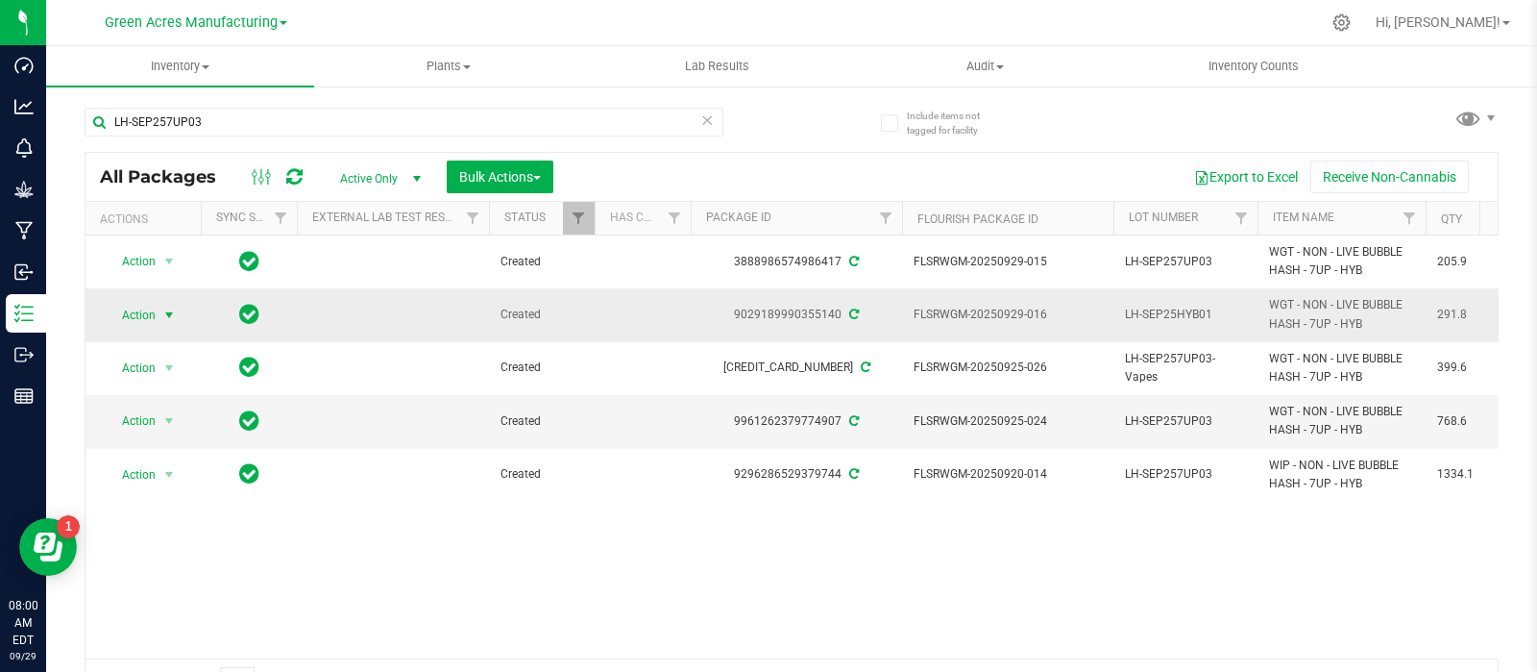
click at [168, 302] on span "select" at bounding box center [170, 315] width 24 height 27
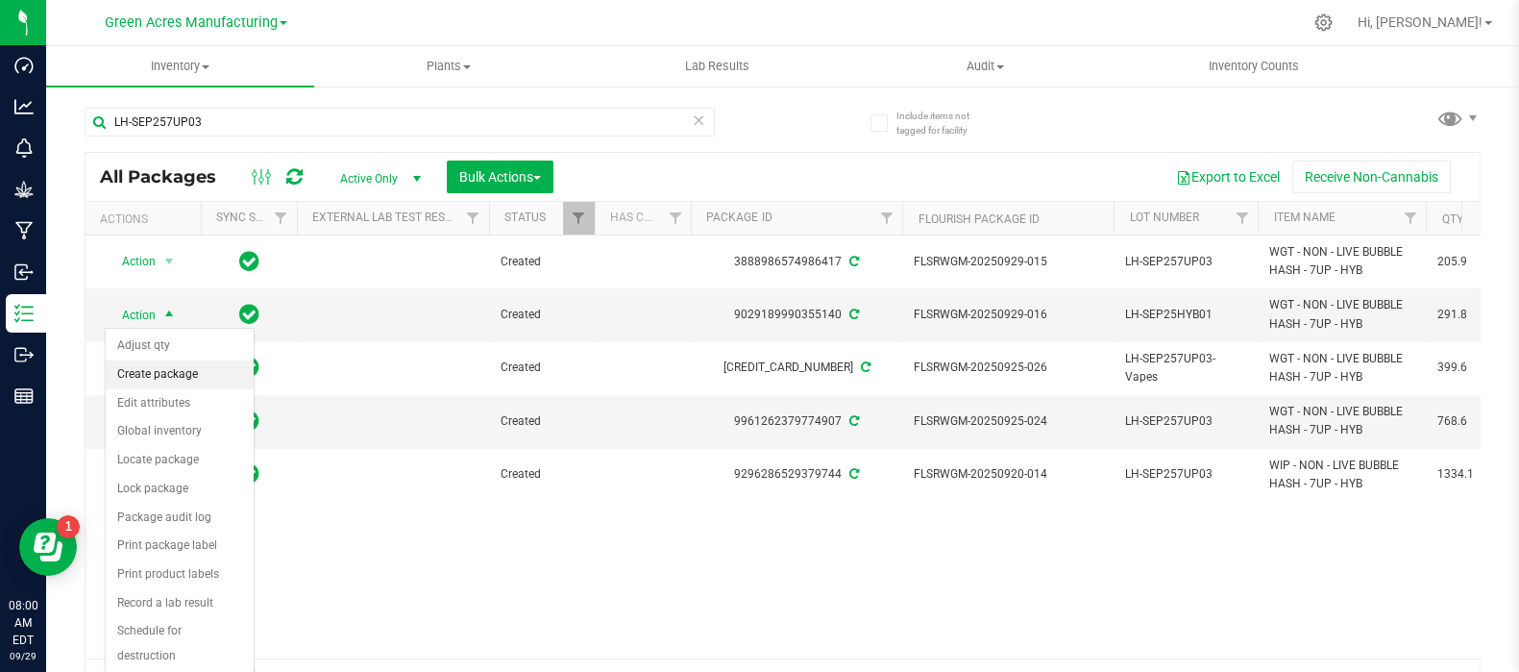
click at [189, 383] on li "Create package" at bounding box center [180, 374] width 148 height 29
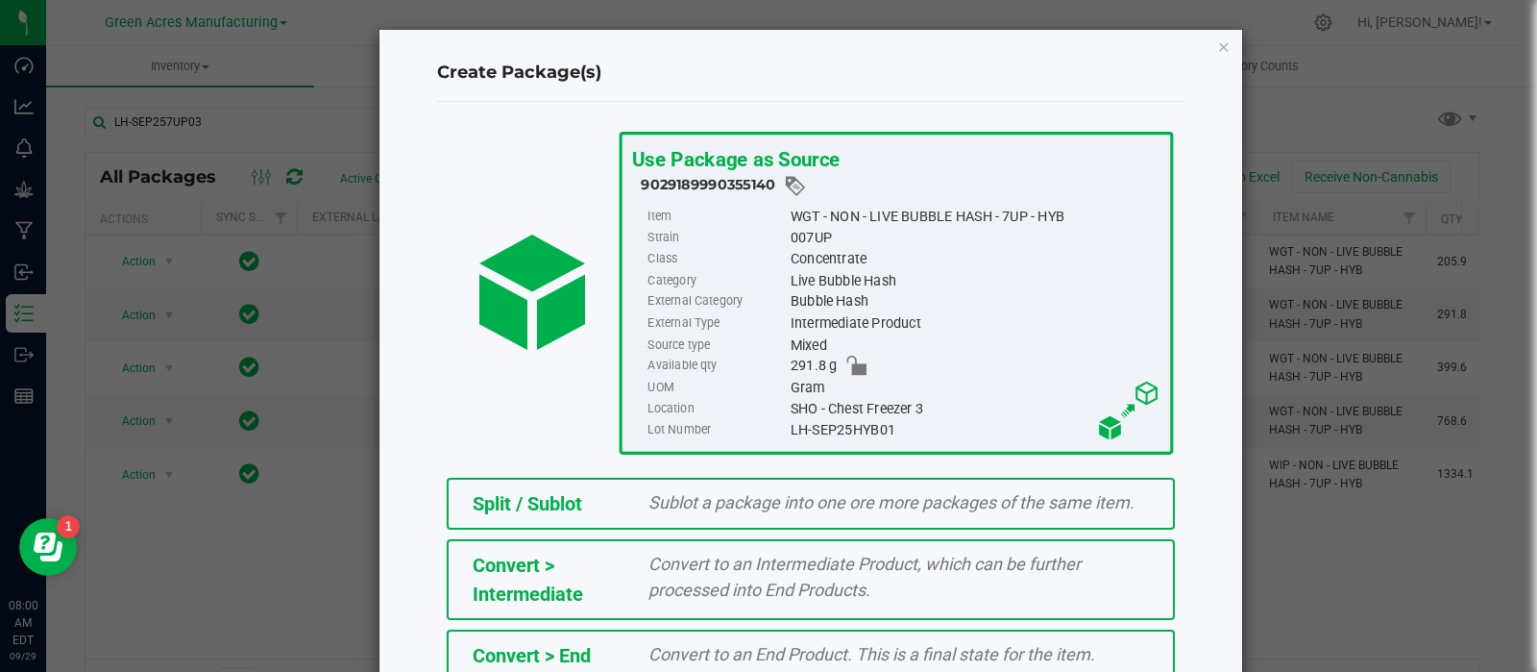
scroll to position [259, 0]
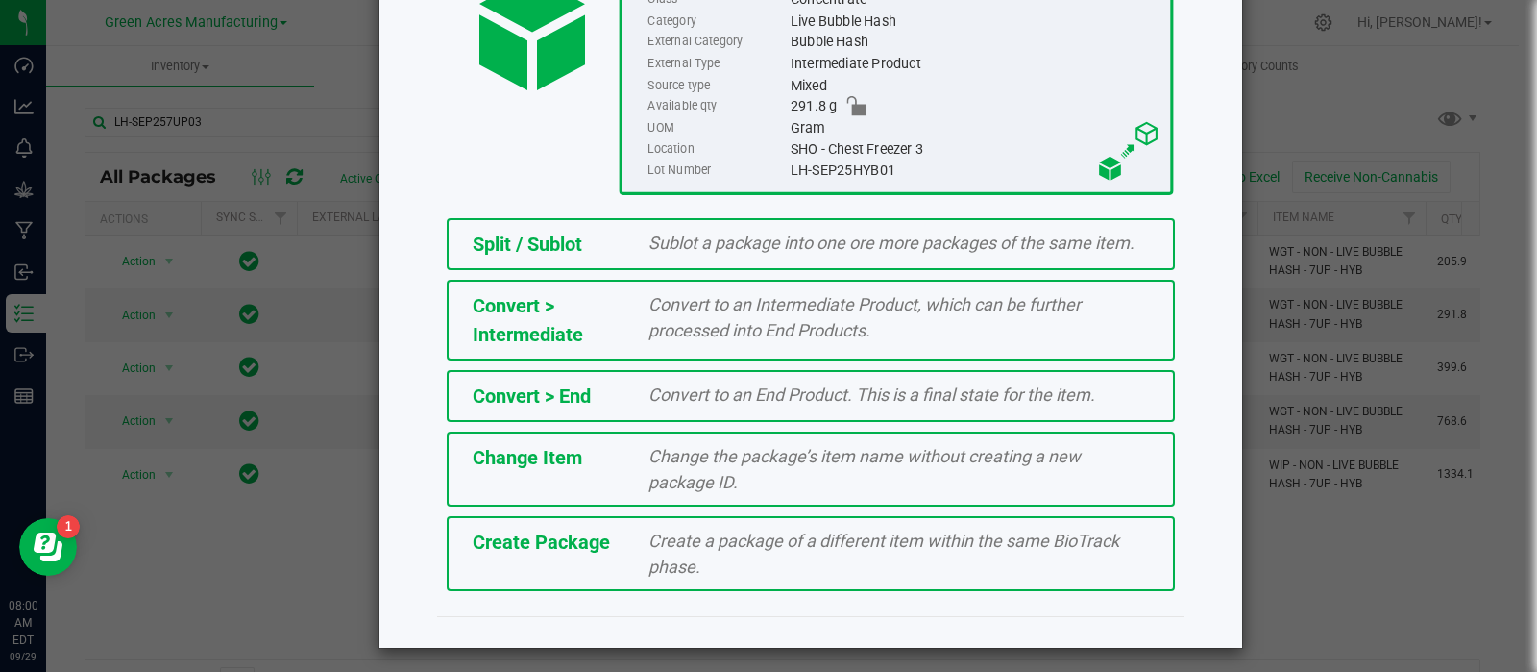
click at [623, 528] on div "Create Package" at bounding box center [546, 542] width 177 height 29
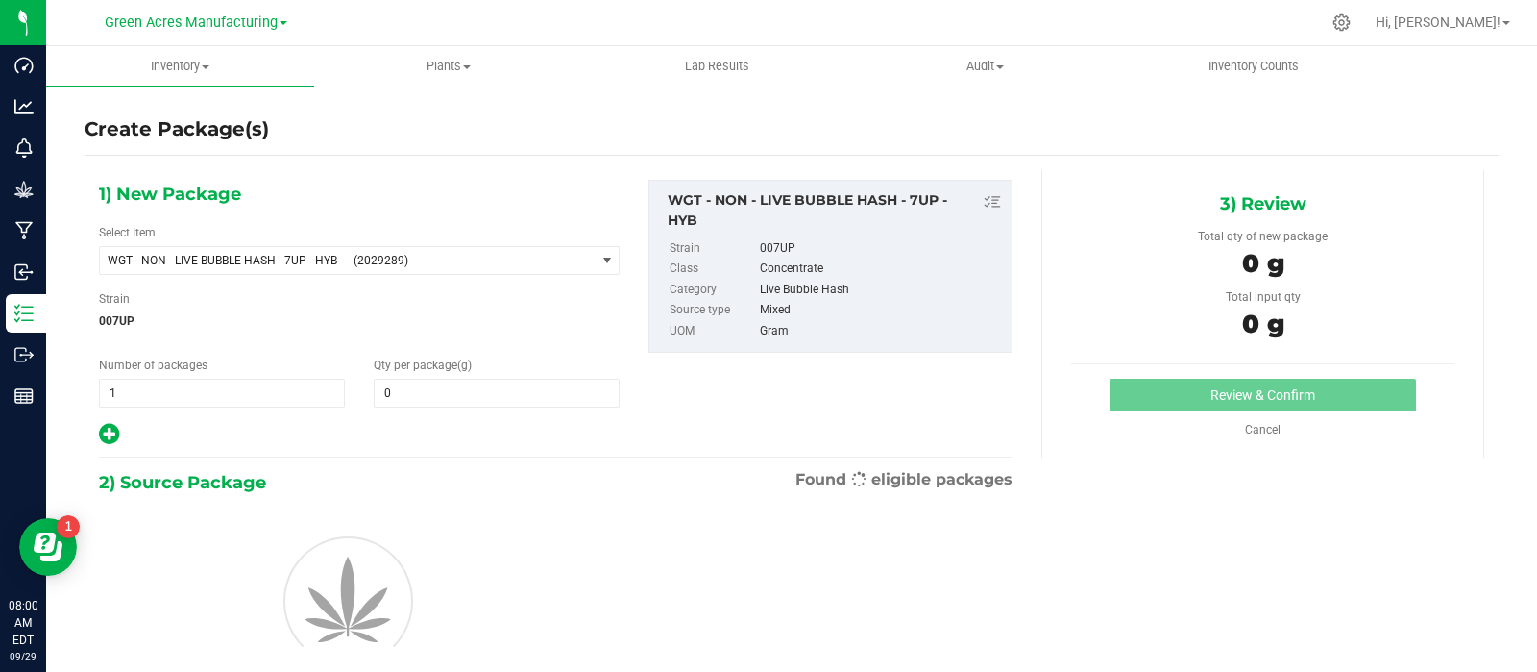
type input "0.0000"
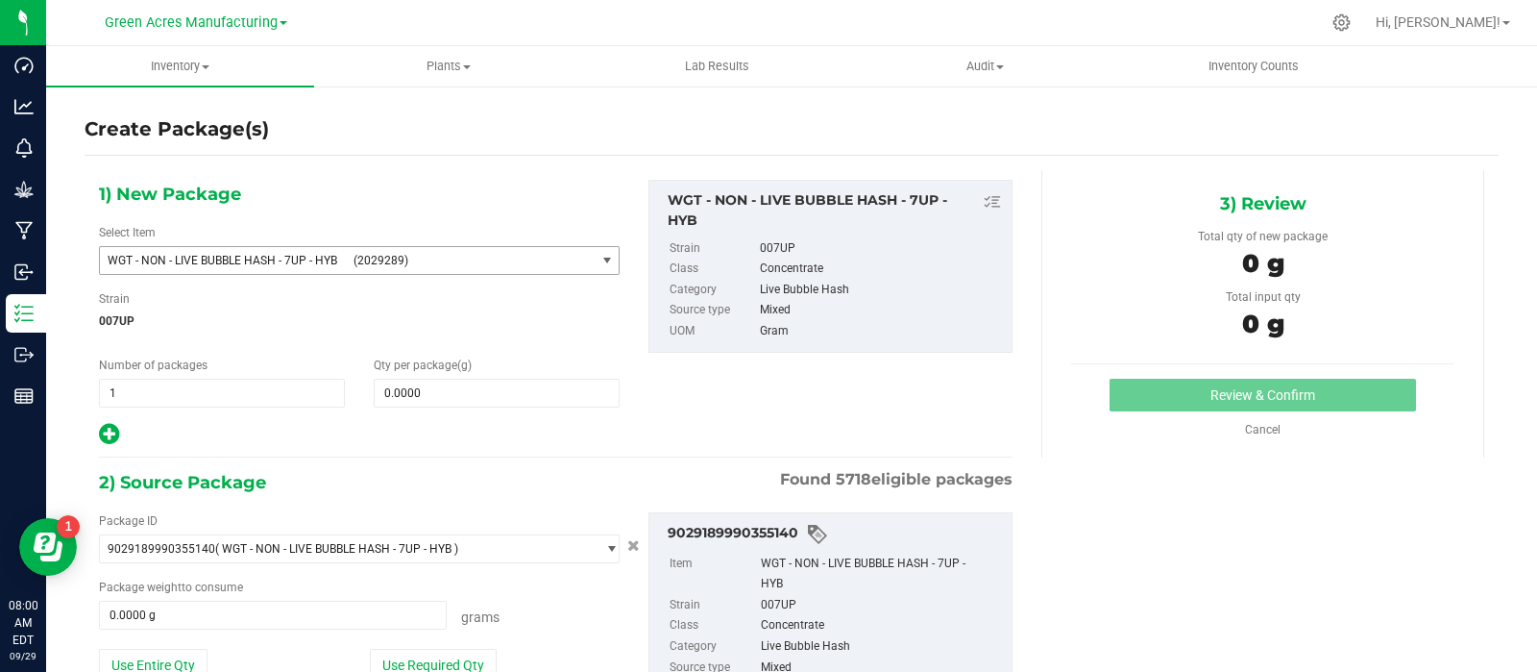
click at [537, 254] on span "(2029289)" at bounding box center [470, 260] width 233 height 13
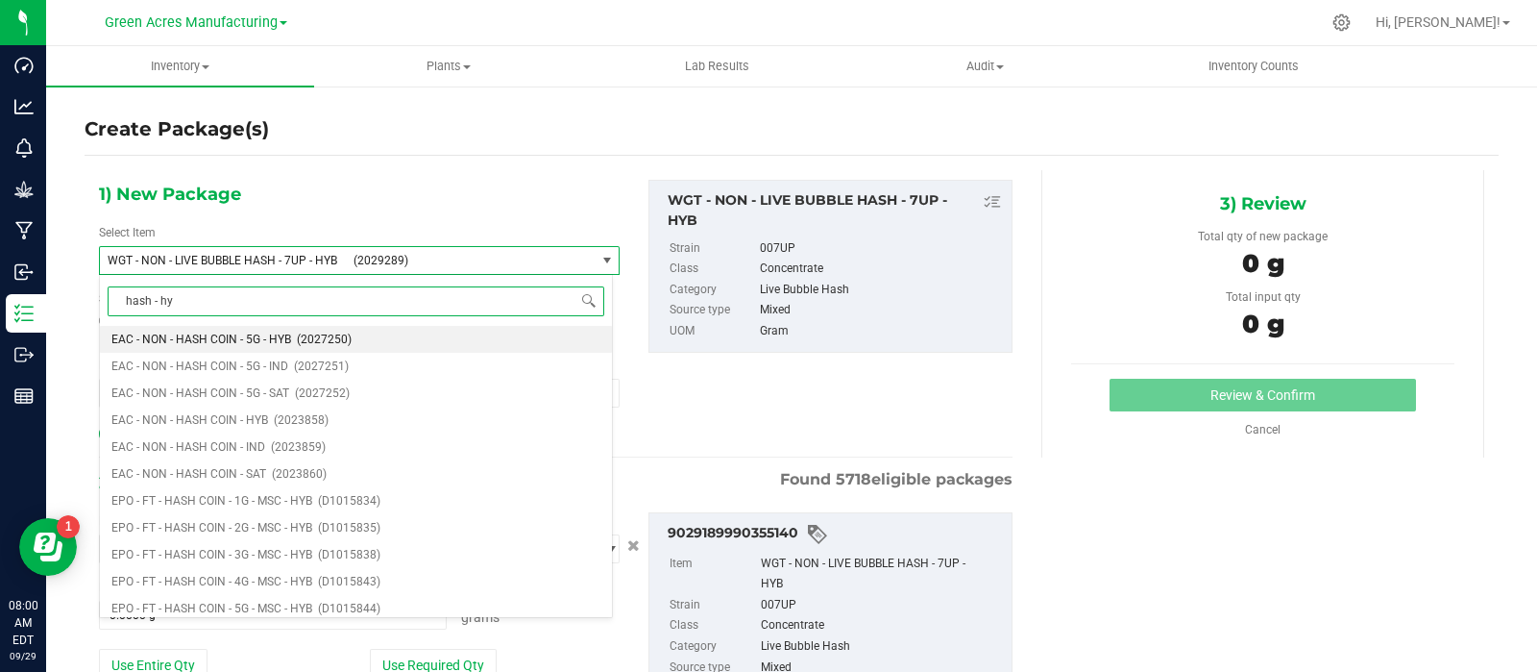
type input "hash - hyb"
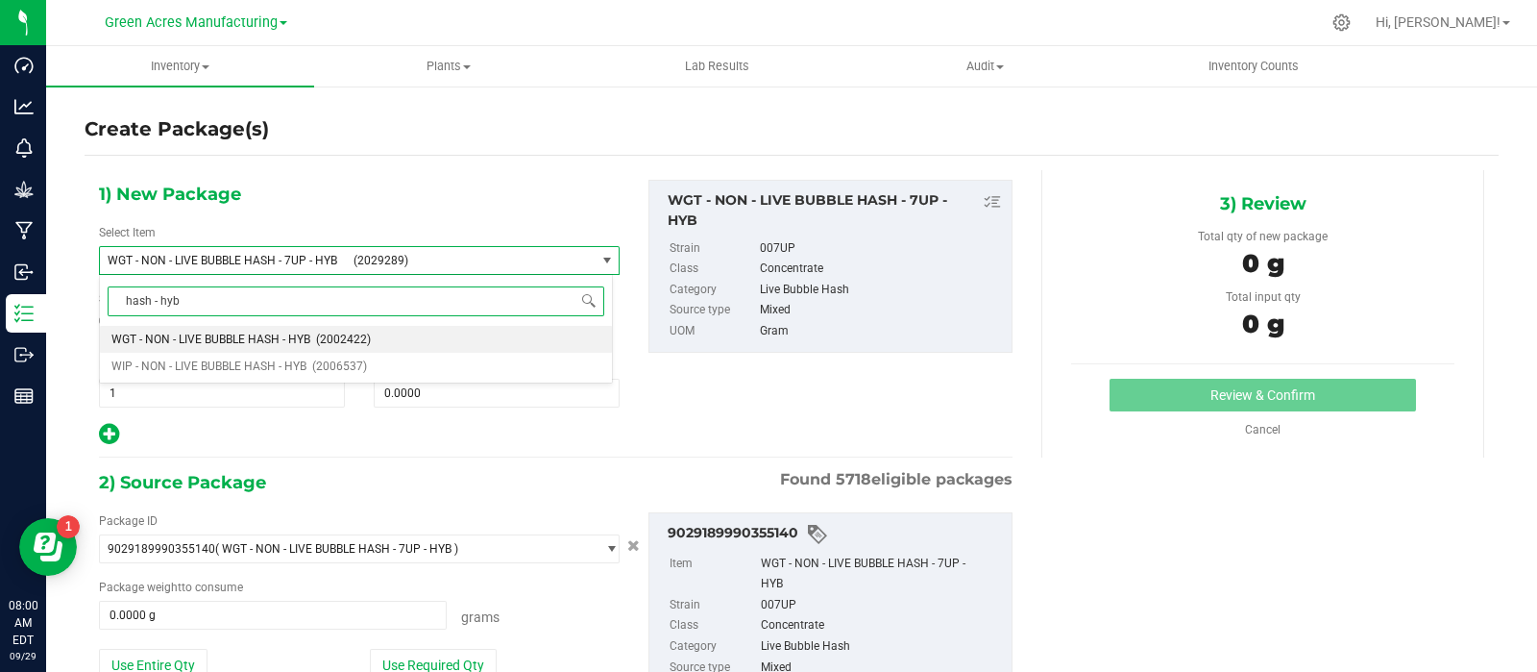
click at [181, 345] on span "WGT - NON - LIVE BUBBLE HASH - HYB" at bounding box center [210, 338] width 199 height 13
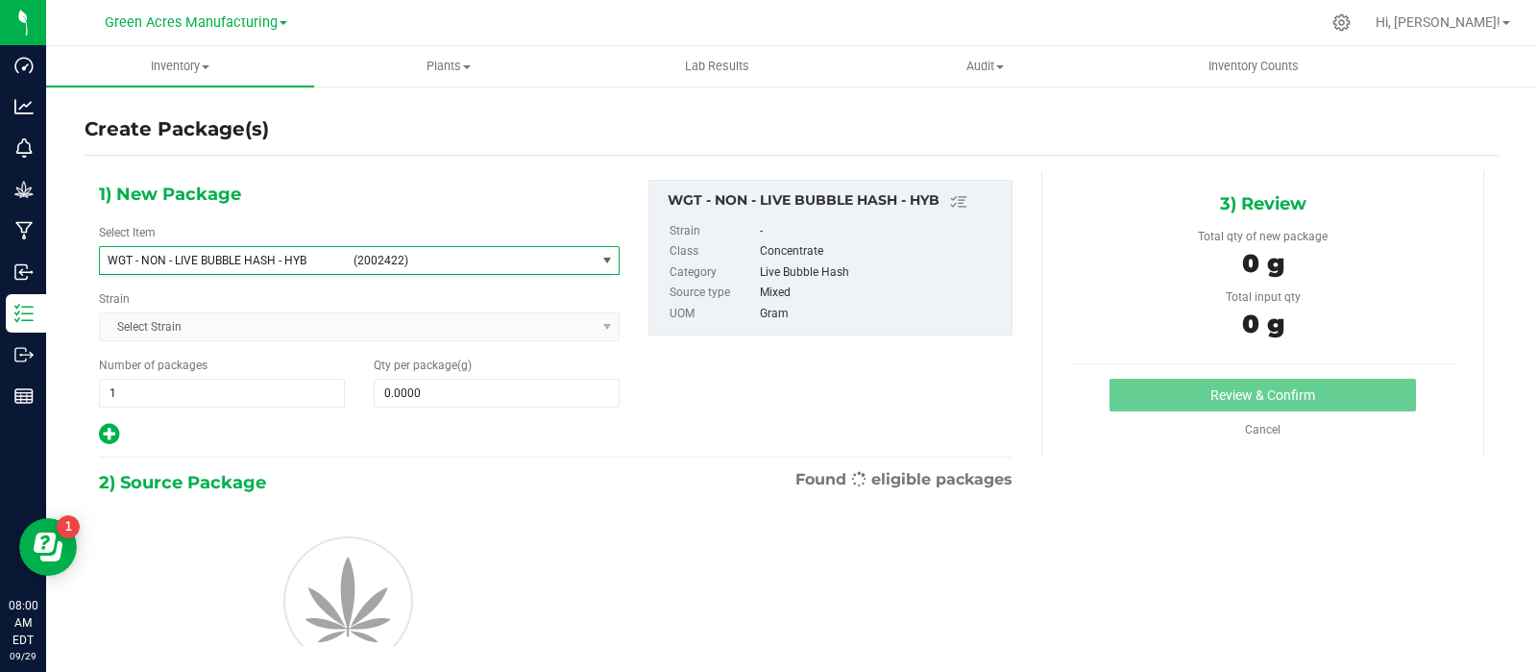
type input "0.0000"
click at [421, 393] on span at bounding box center [497, 393] width 246 height 29
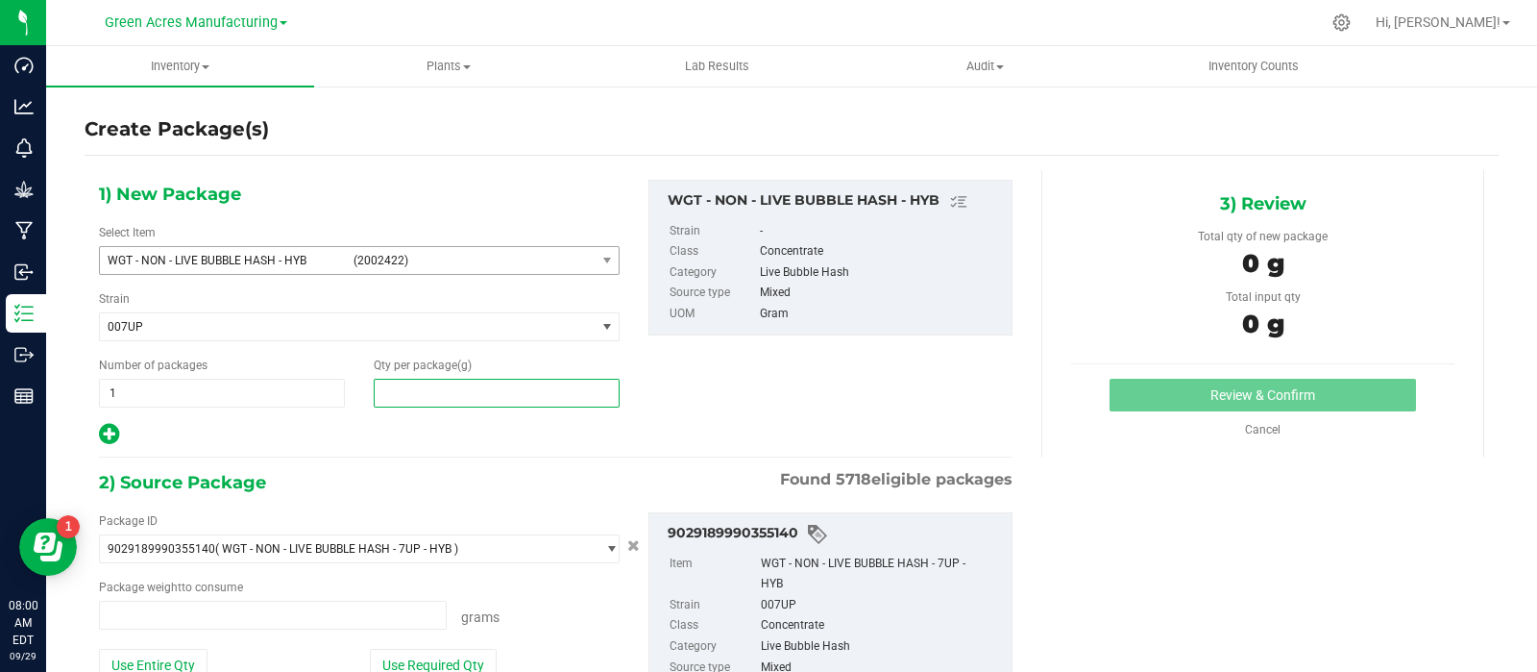
type input "0.0000 g"
type input "0.0000"
click at [177, 656] on button "Use Entire Qty" at bounding box center [153, 665] width 109 height 33
type input "291.8000 g"
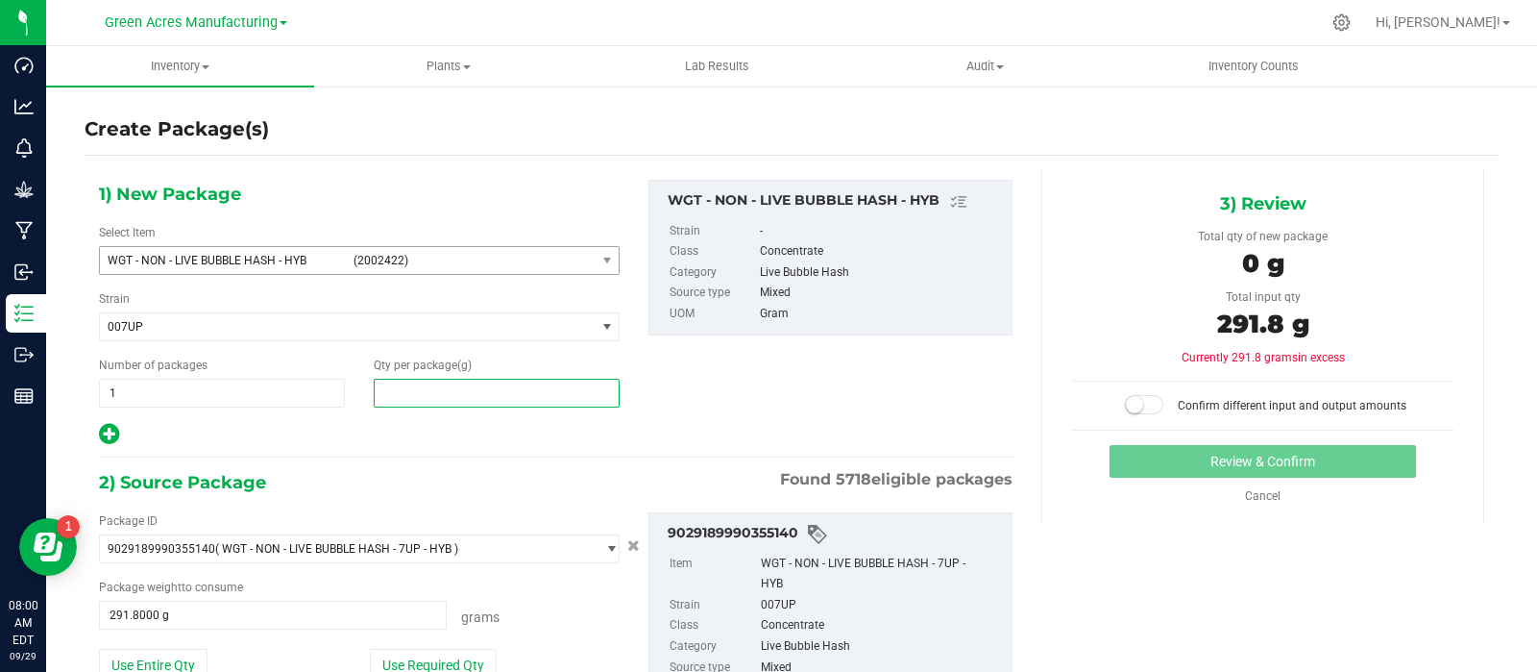
click at [484, 401] on span at bounding box center [497, 393] width 246 height 29
type input "291.8"
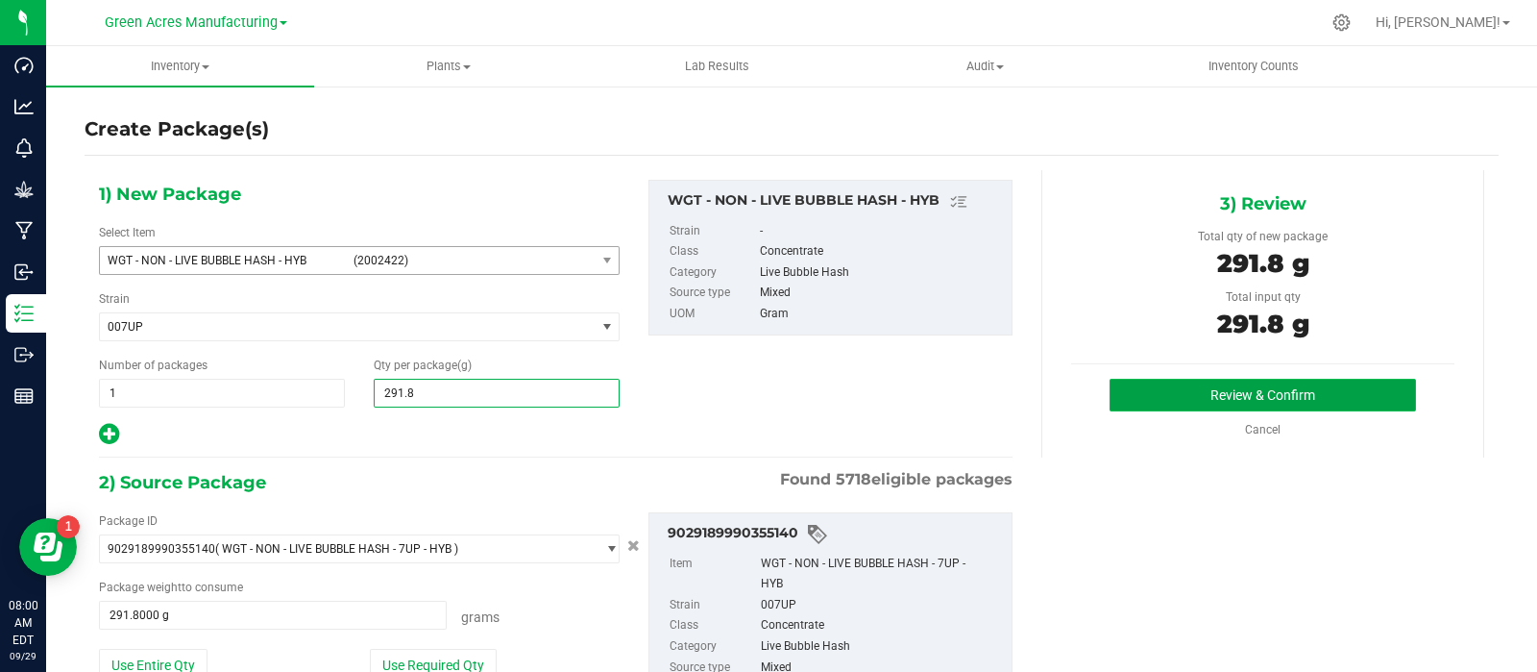
type input "291.8000"
click at [1140, 403] on button "Review & Confirm" at bounding box center [1263, 395] width 307 height 33
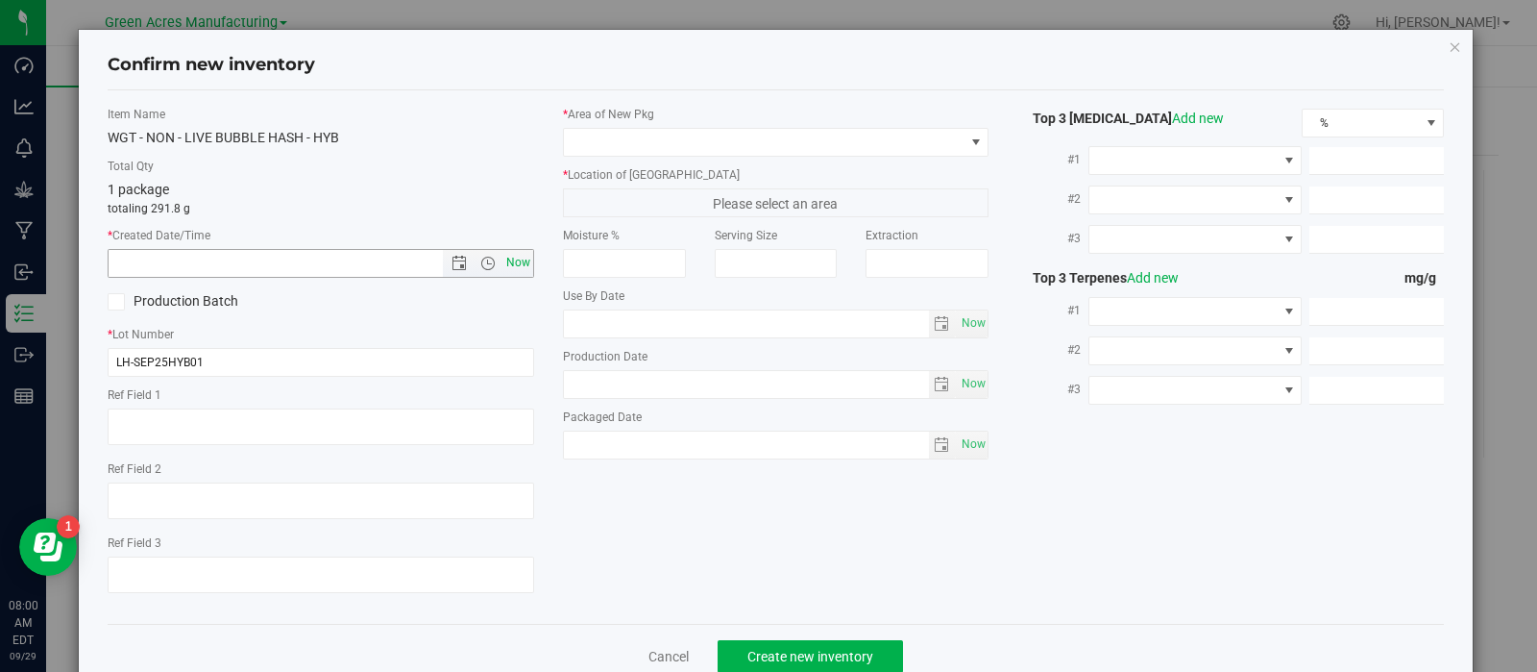
click at [510, 268] on span "Now" at bounding box center [518, 263] width 33 height 28
type input "9/29/2025 8:00 AM"
click at [665, 138] on span at bounding box center [764, 142] width 401 height 27
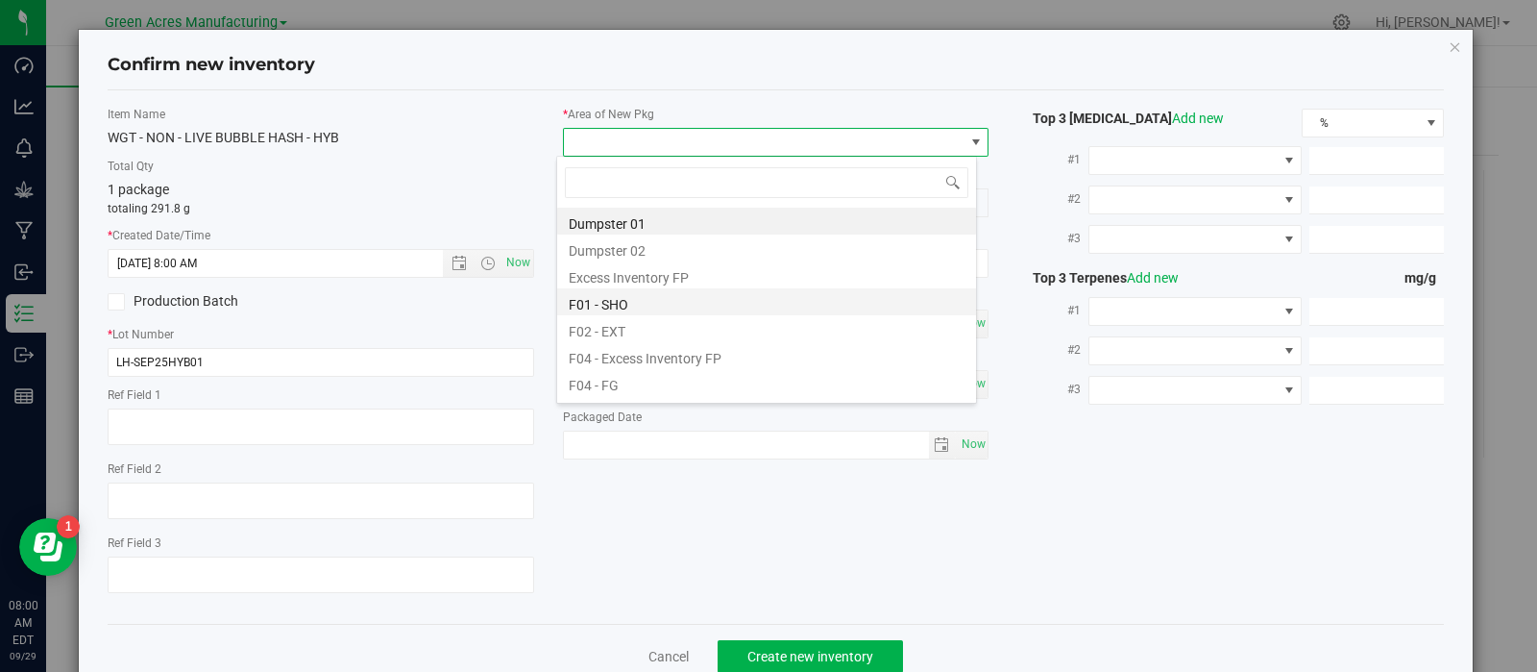
scroll to position [28, 421]
click at [631, 303] on li "F01 - SHO" at bounding box center [766, 301] width 419 height 27
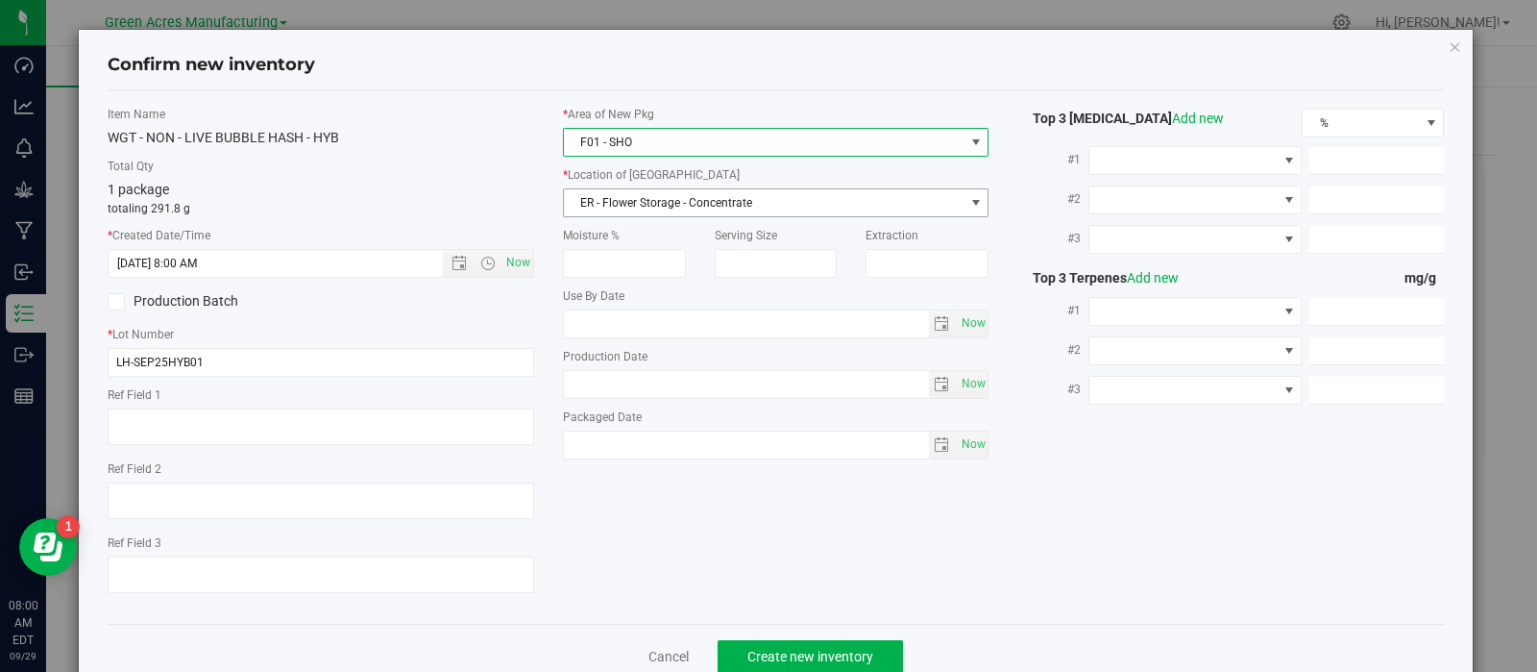
click at [641, 209] on span "ER - Flower Storage - Concentrate" at bounding box center [764, 202] width 401 height 27
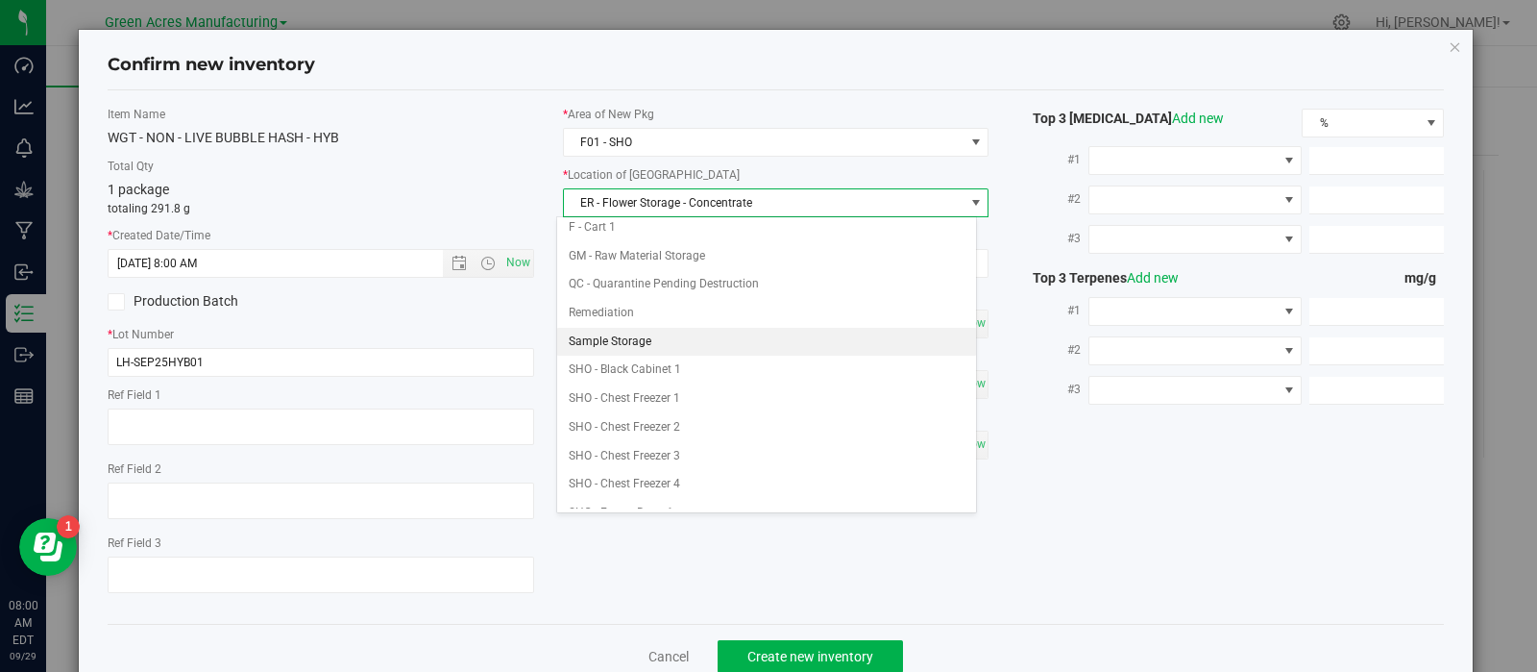
scroll to position [276, 0]
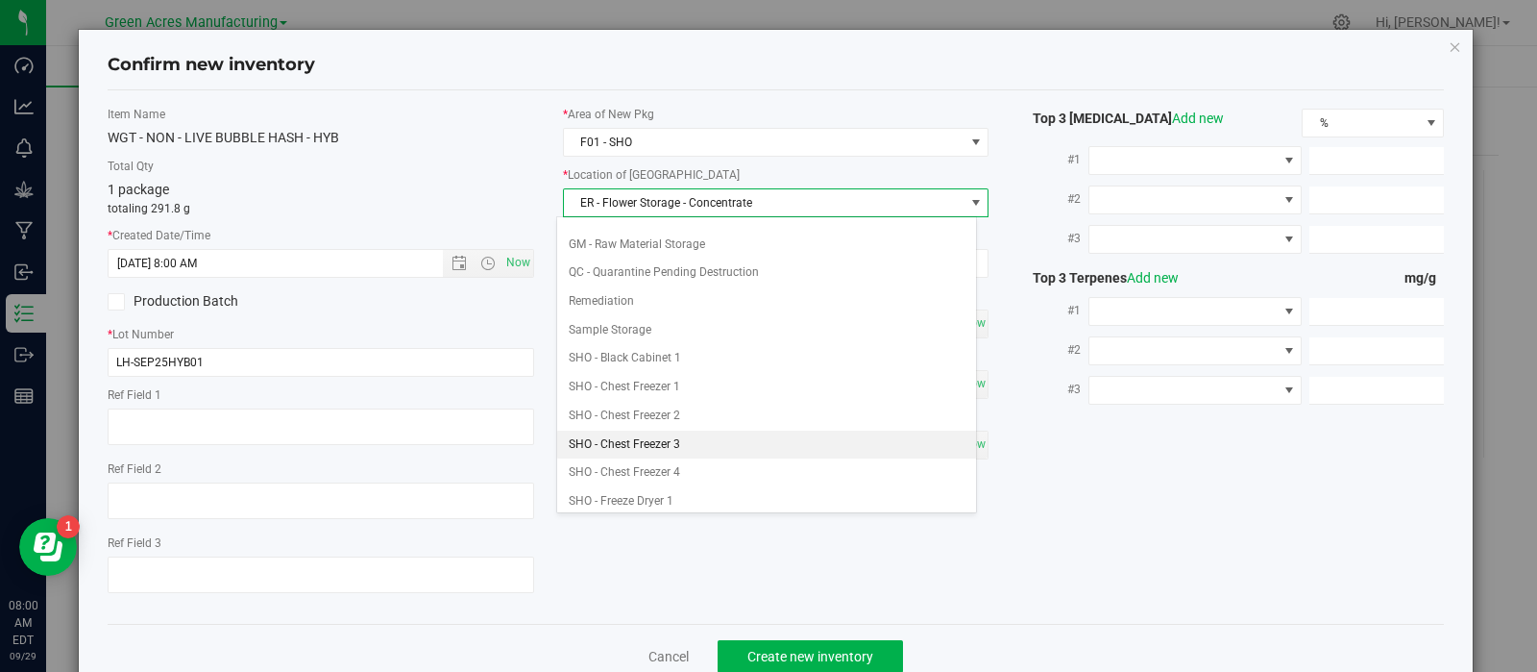
click at [674, 434] on li "SHO - Chest Freezer 3" at bounding box center [766, 444] width 419 height 29
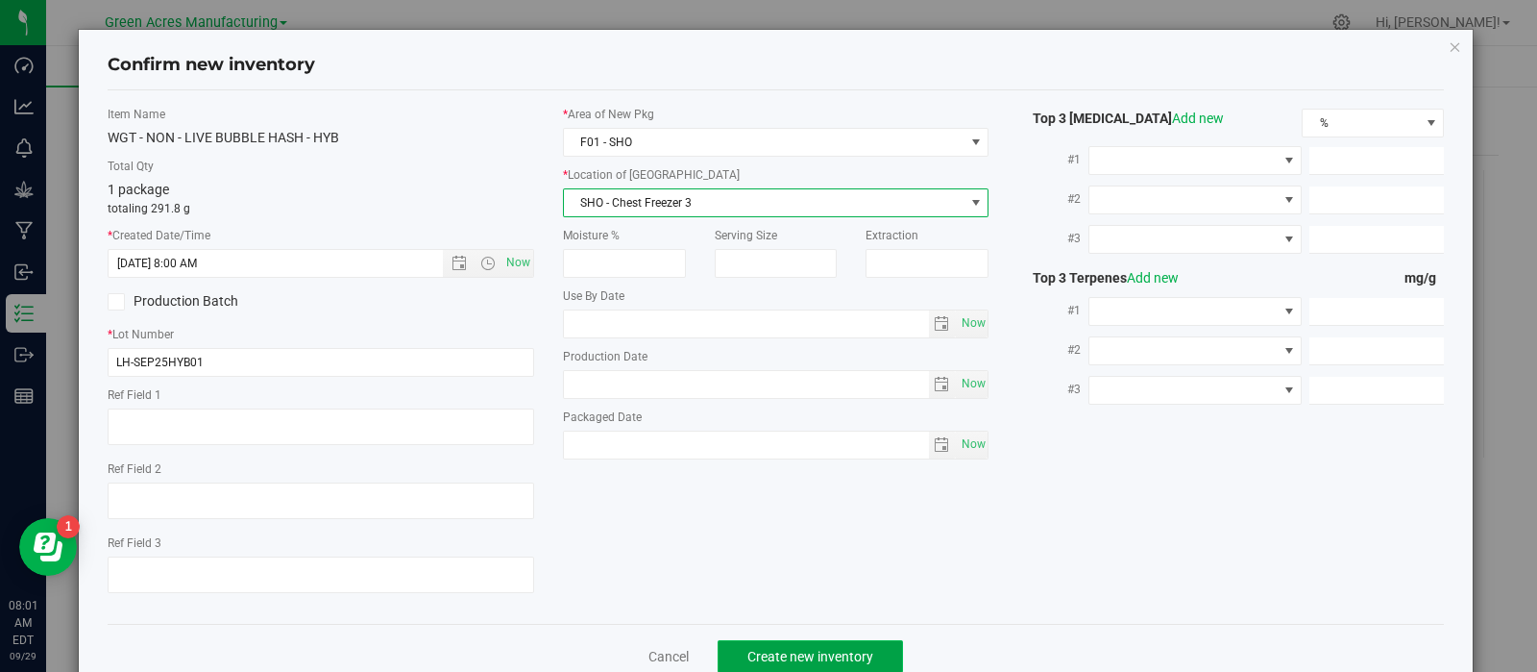
click at [757, 647] on button "Create new inventory" at bounding box center [810, 656] width 185 height 33
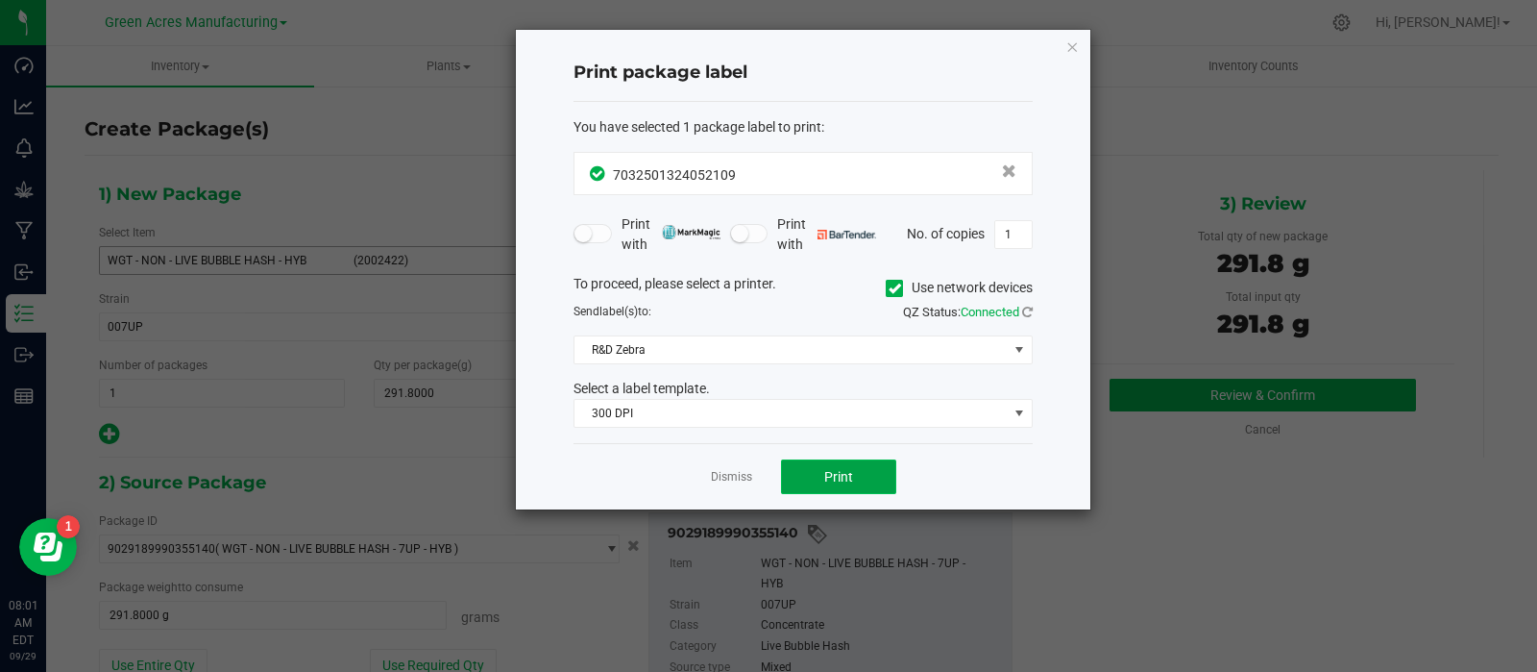
click at [811, 473] on button "Print" at bounding box center [838, 476] width 115 height 35
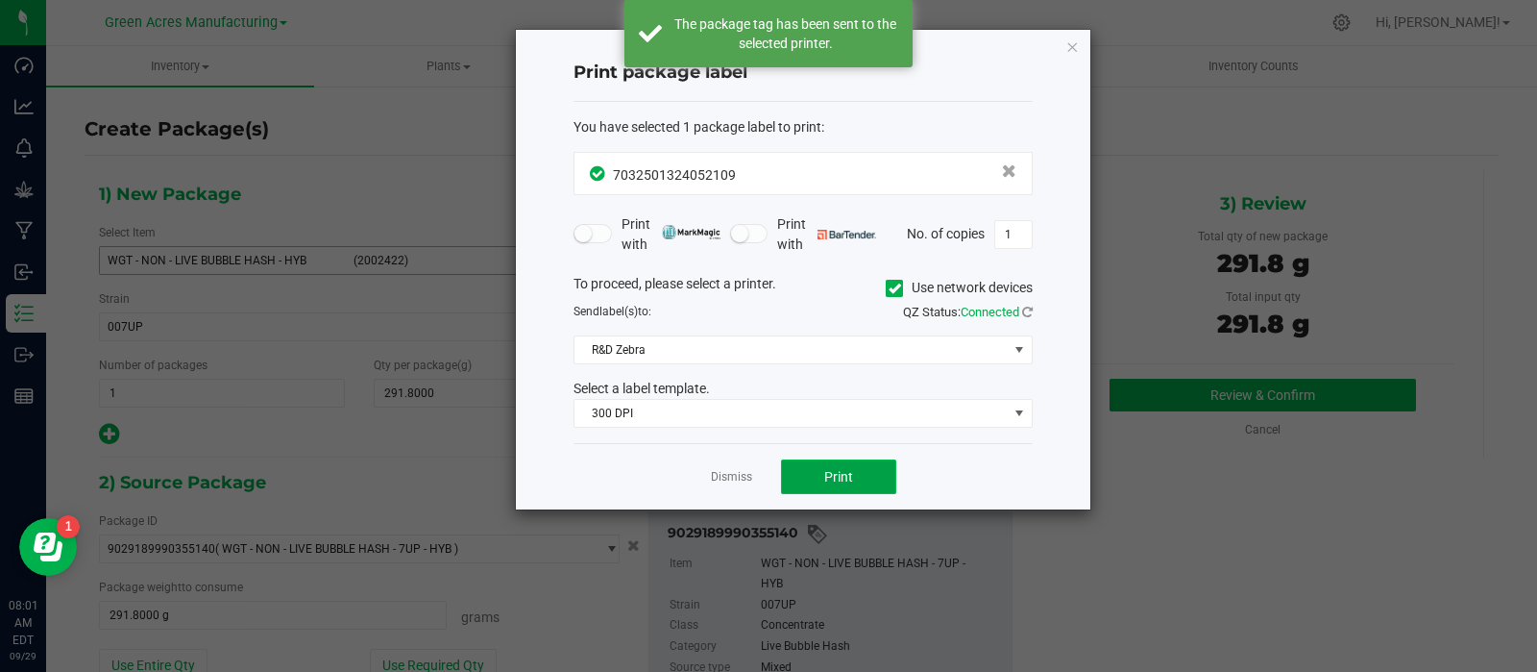
click at [811, 473] on button "Print" at bounding box center [838, 476] width 115 height 35
click at [720, 469] on link "Dismiss" at bounding box center [731, 477] width 41 height 16
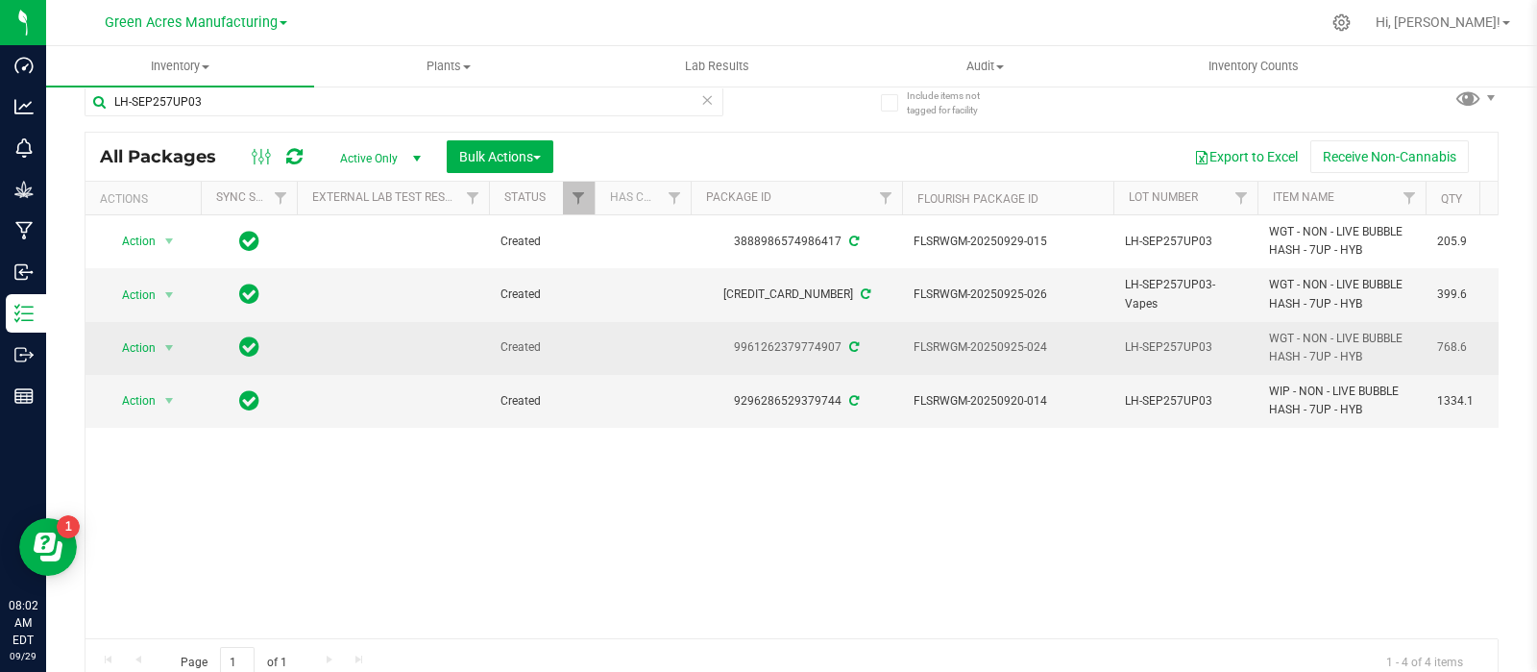
scroll to position [21, 0]
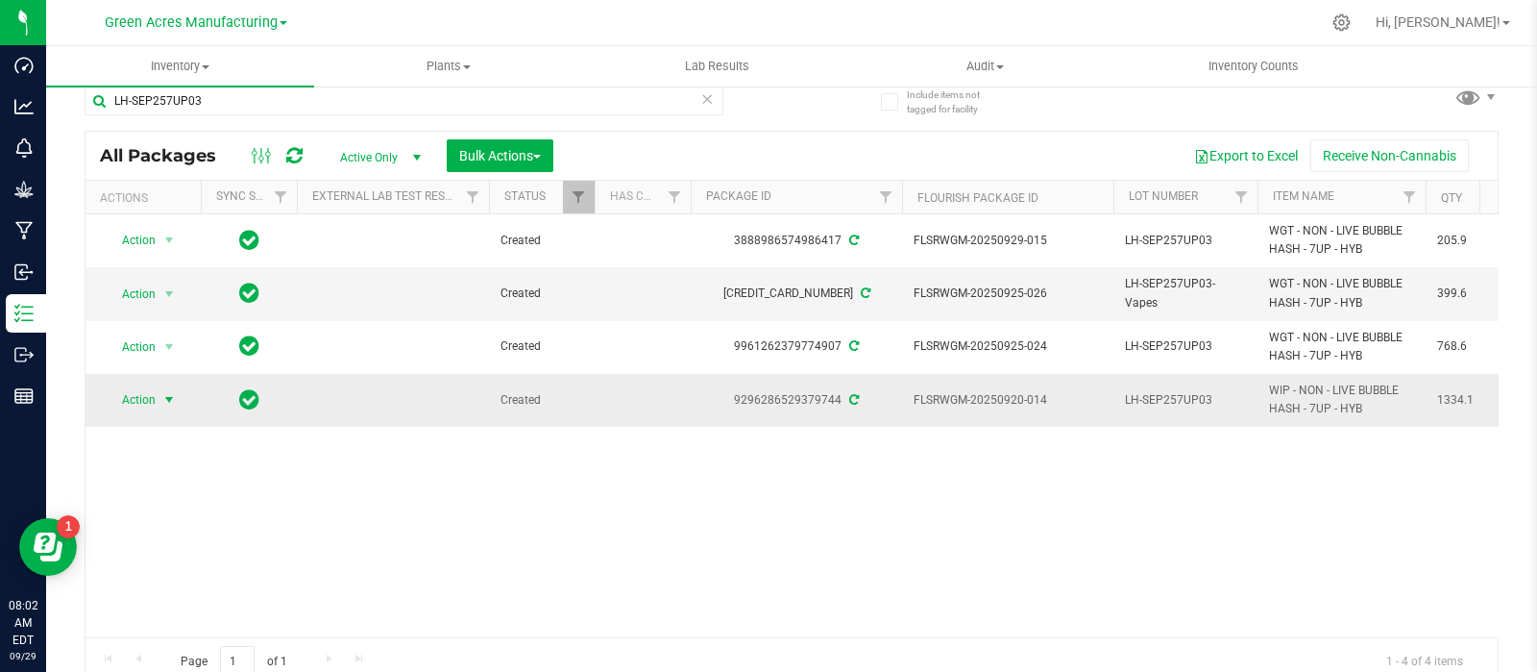
click at [146, 390] on span "Action" at bounding box center [131, 399] width 52 height 27
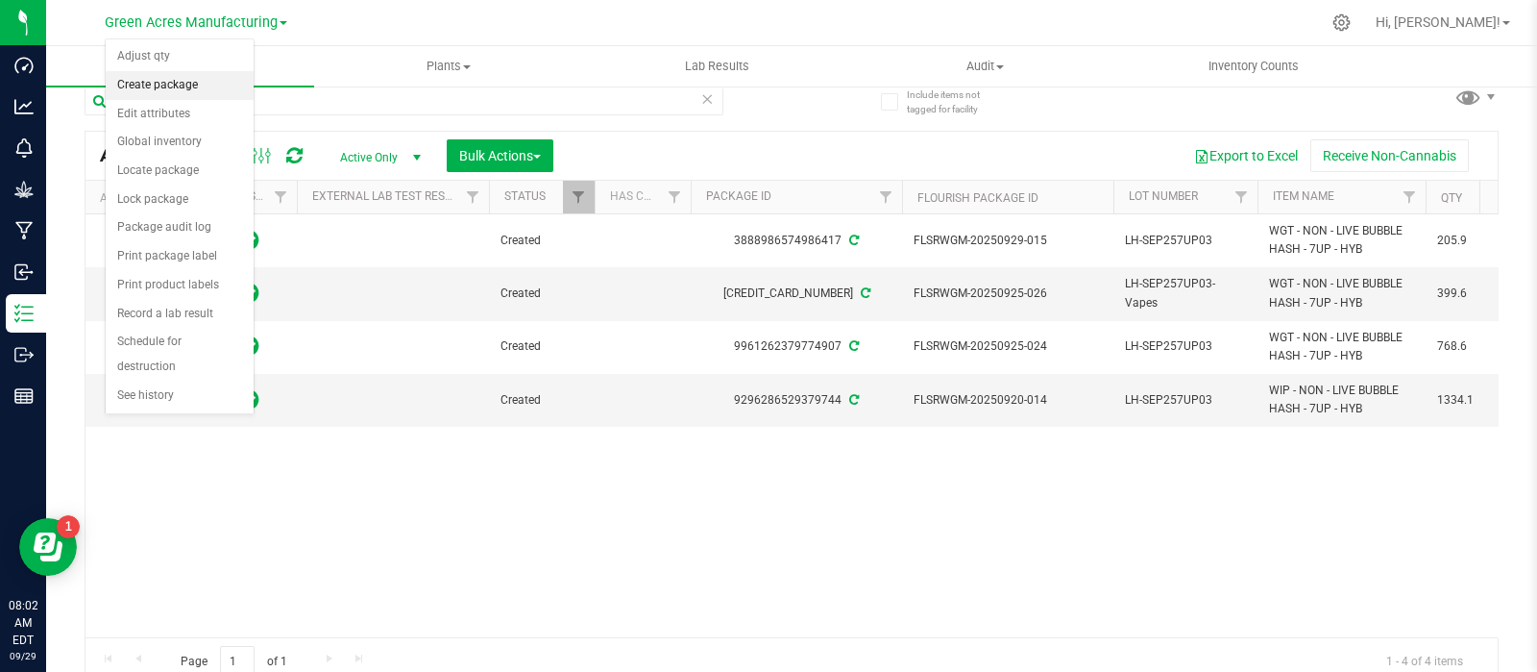
click at [185, 87] on li "Create package" at bounding box center [180, 85] width 148 height 29
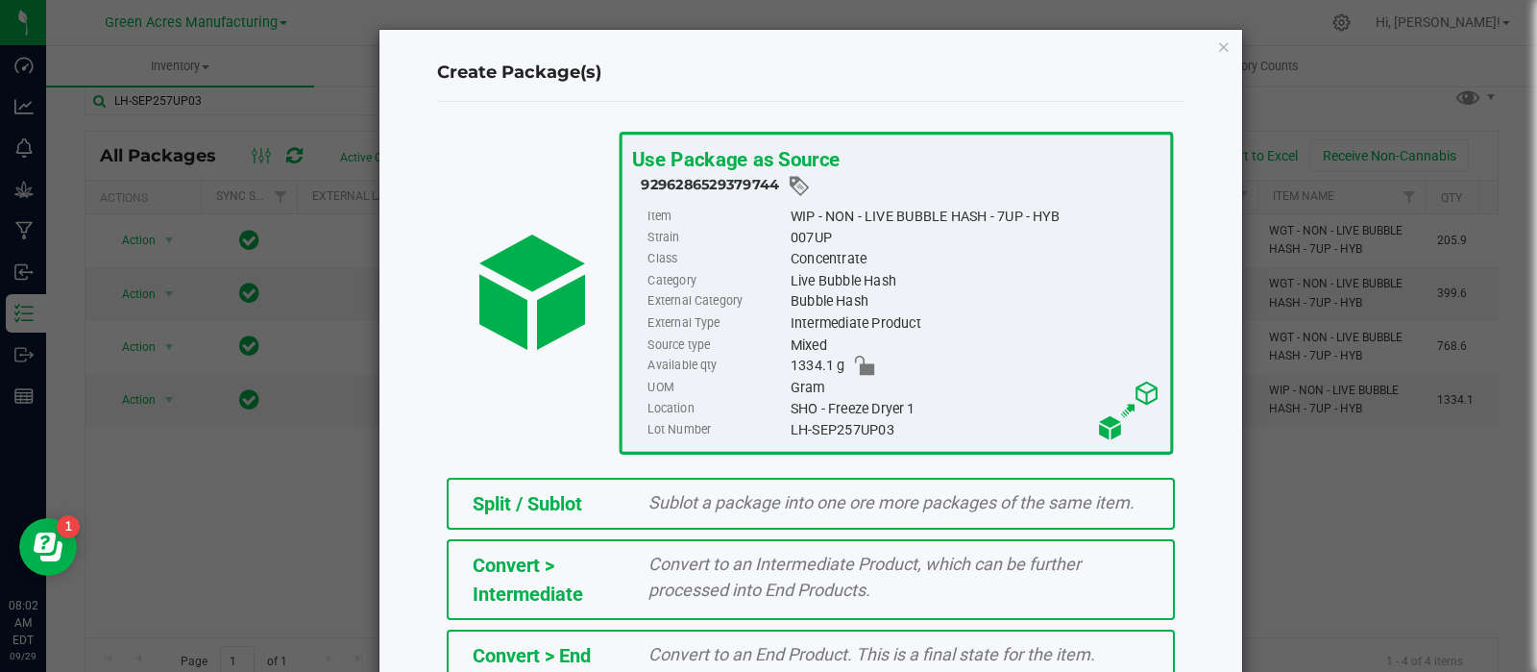
scroll to position [259, 0]
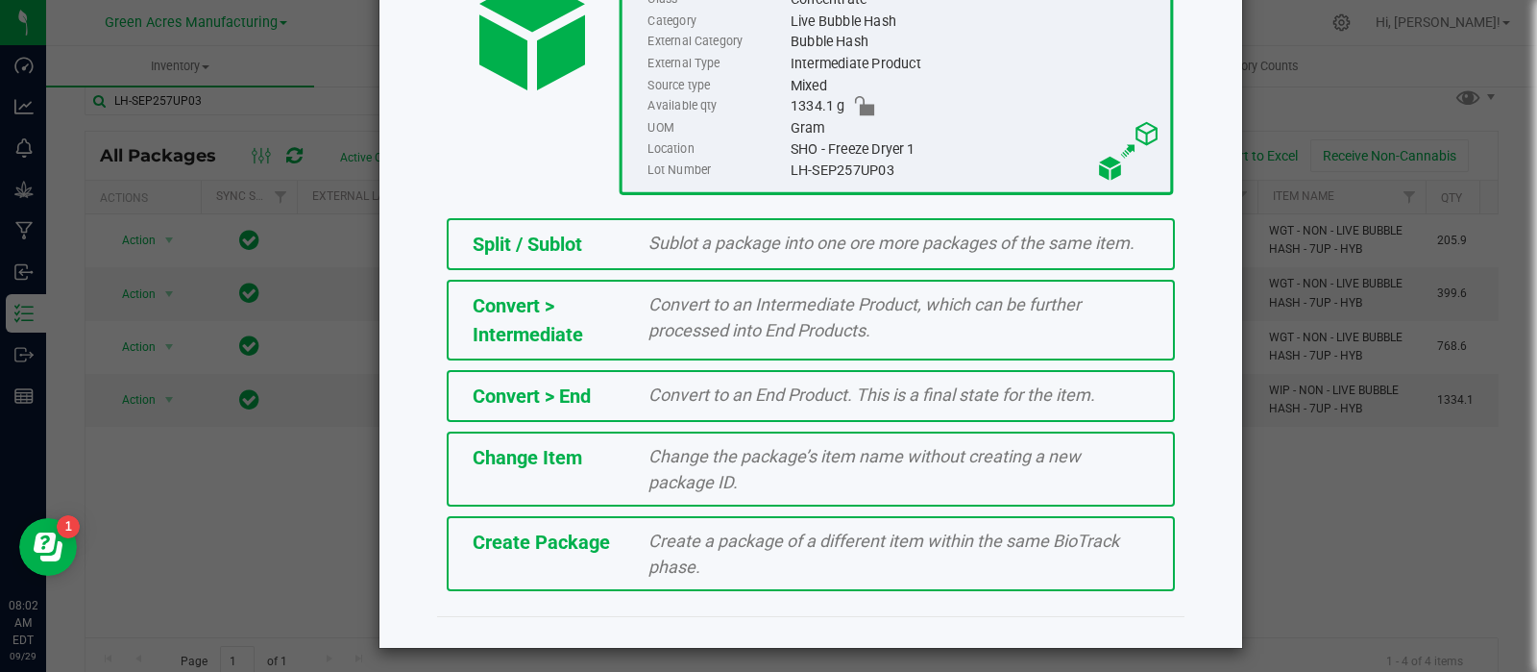
click at [668, 548] on div "Create a package of a different item within the same BioTrack phase." at bounding box center [898, 554] width 529 height 52
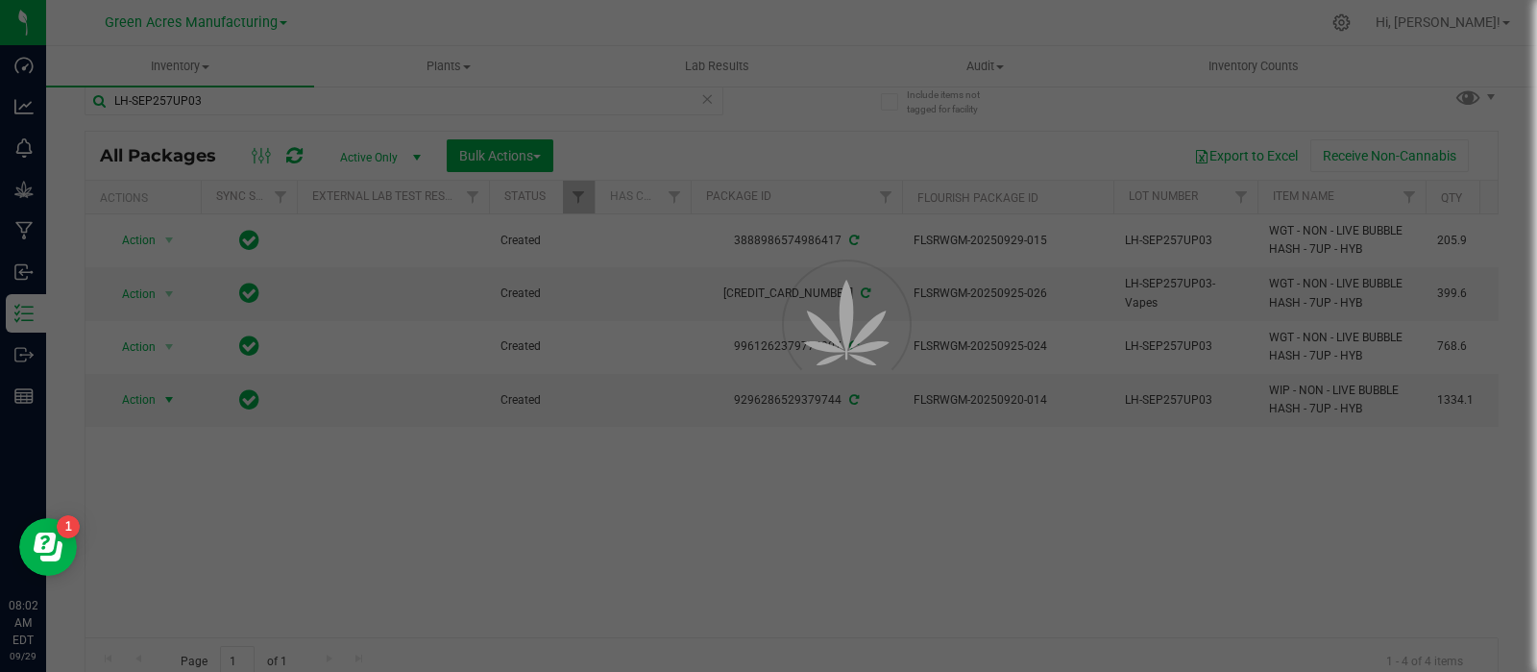
scroll to position [13, 0]
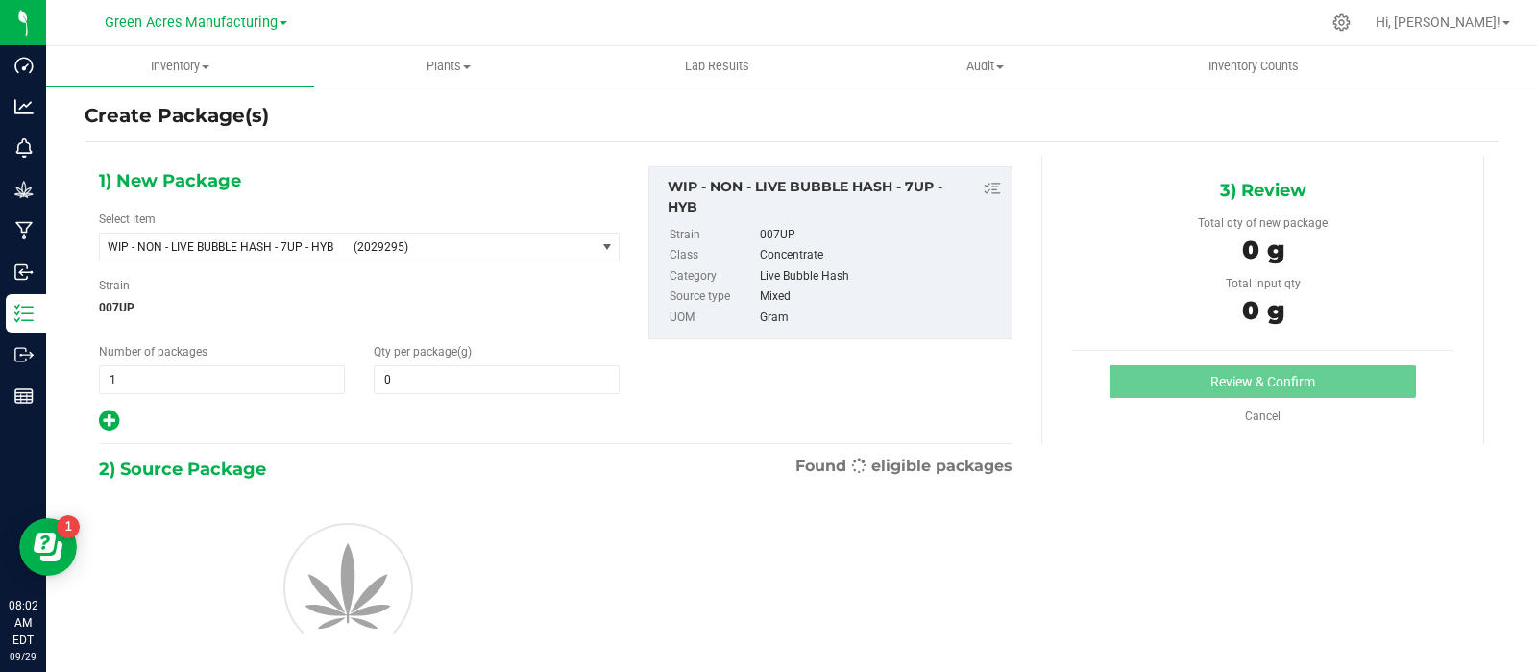
type input "0.0000"
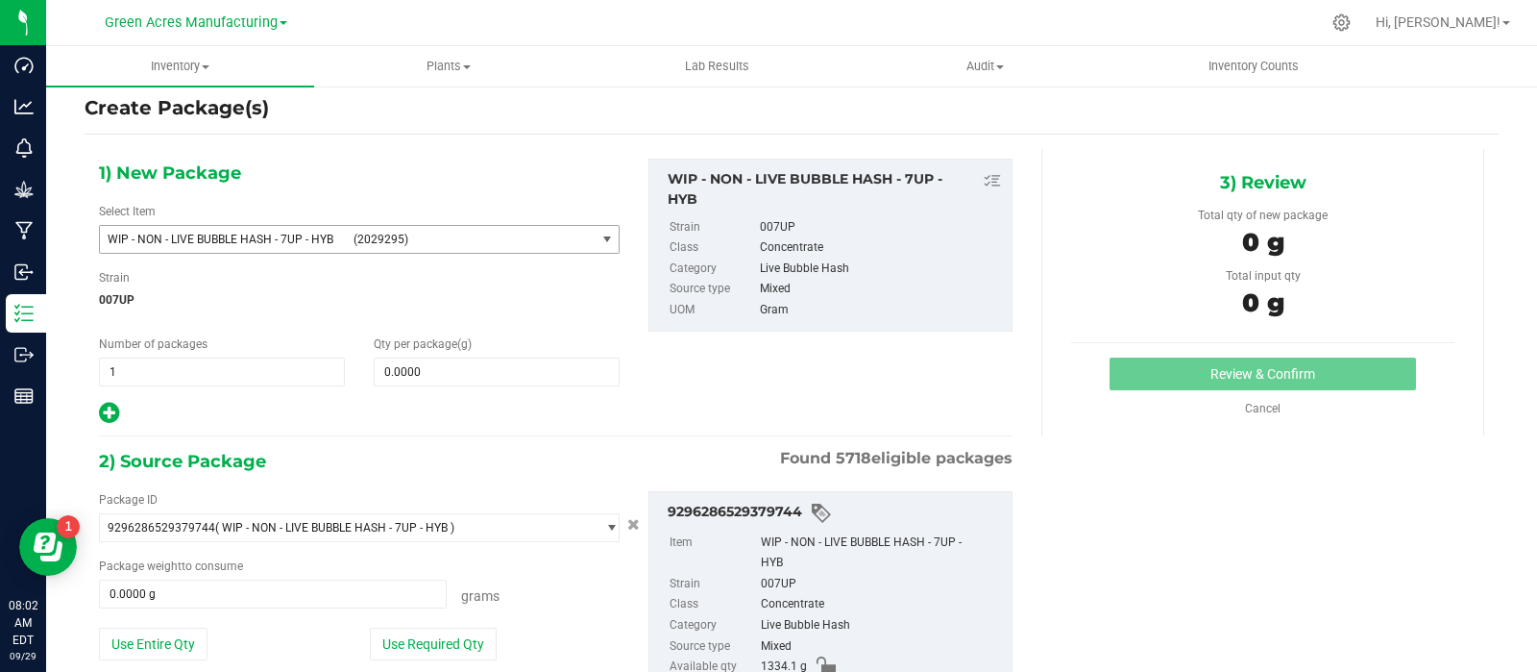
click at [480, 241] on span "(2029295)" at bounding box center [470, 239] width 233 height 13
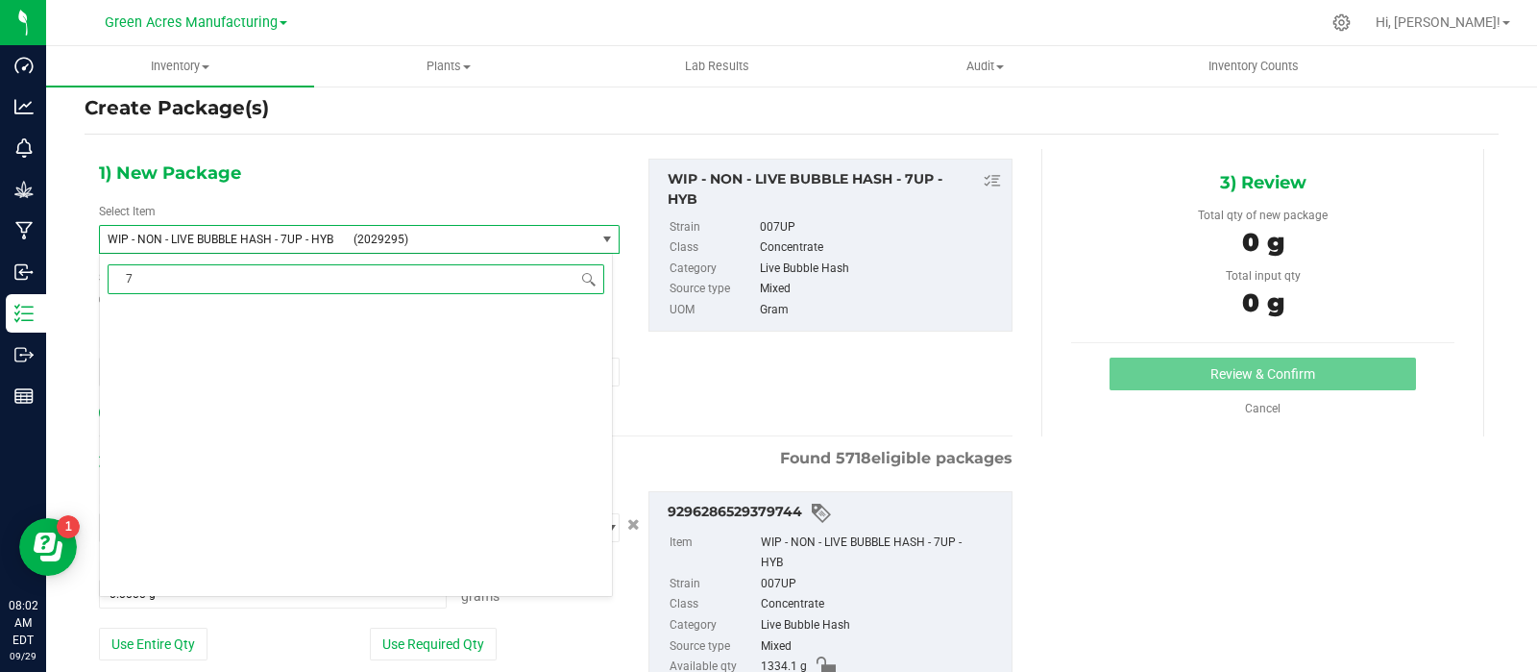
scroll to position [0, 0]
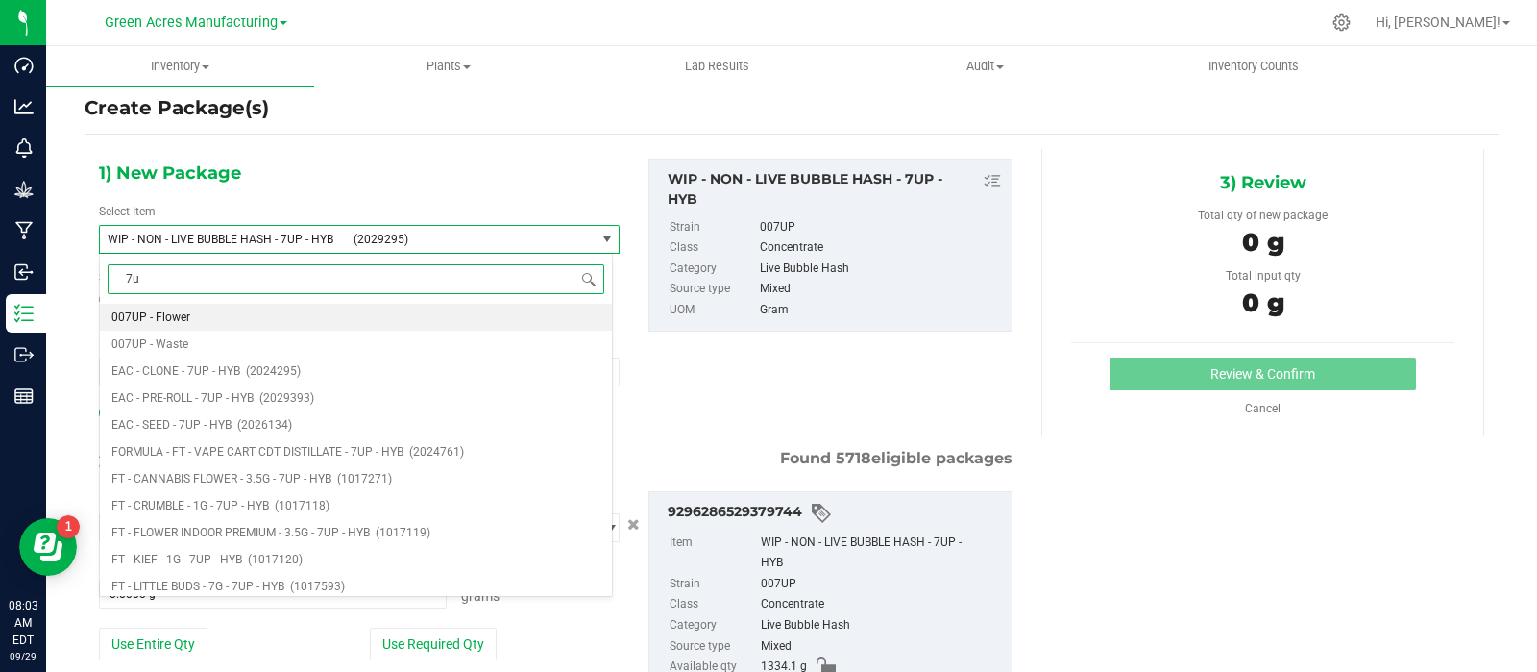
type input "7"
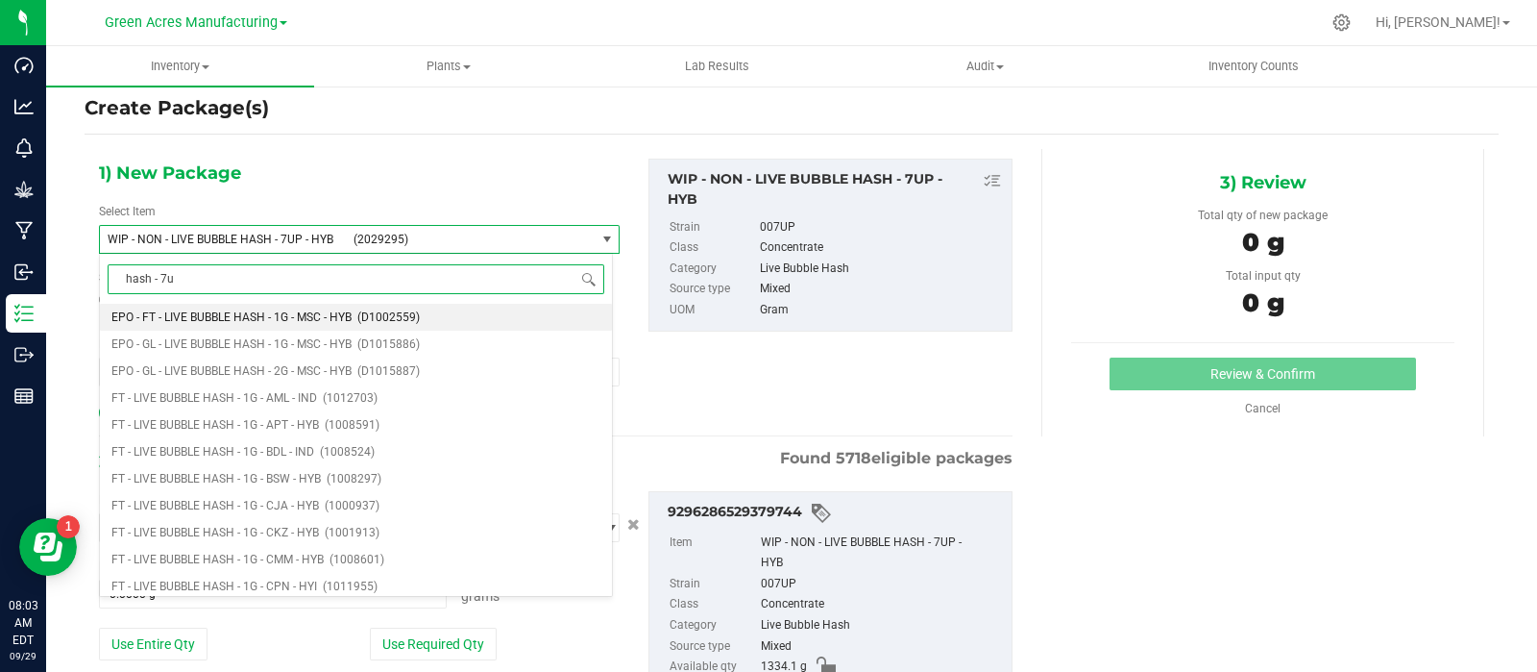
type input "hash - 7up"
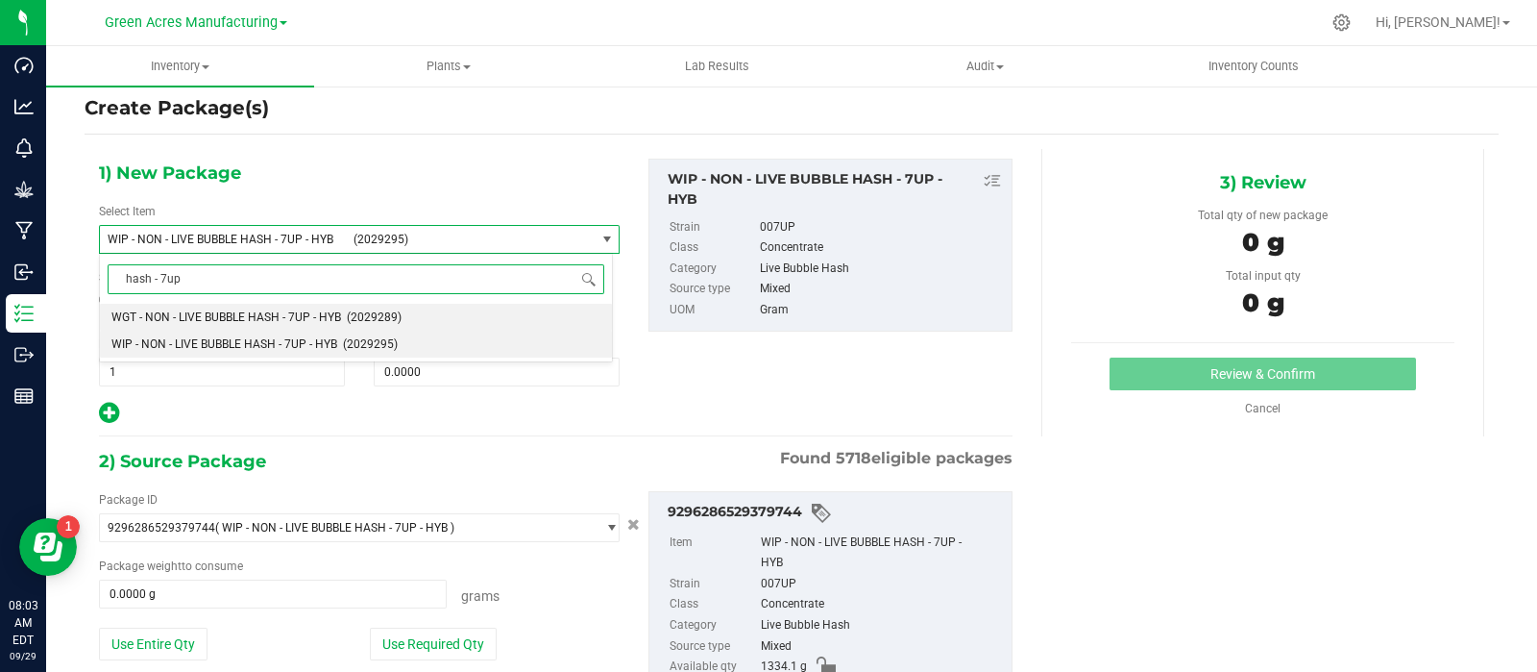
click at [316, 310] on span "WGT - NON - LIVE BUBBLE HASH - 7UP - HYB" at bounding box center [226, 316] width 230 height 13
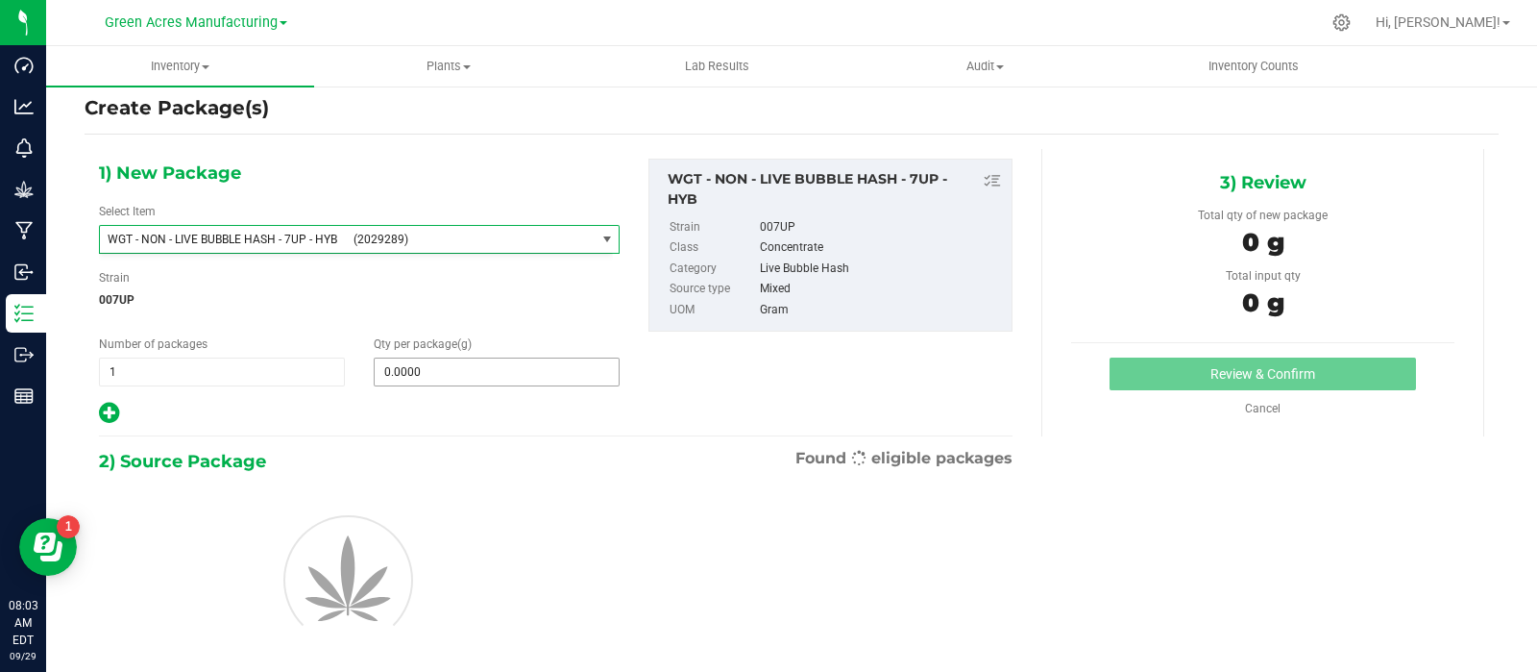
type input "0.0000"
click at [396, 373] on span at bounding box center [497, 371] width 246 height 29
type input "209"
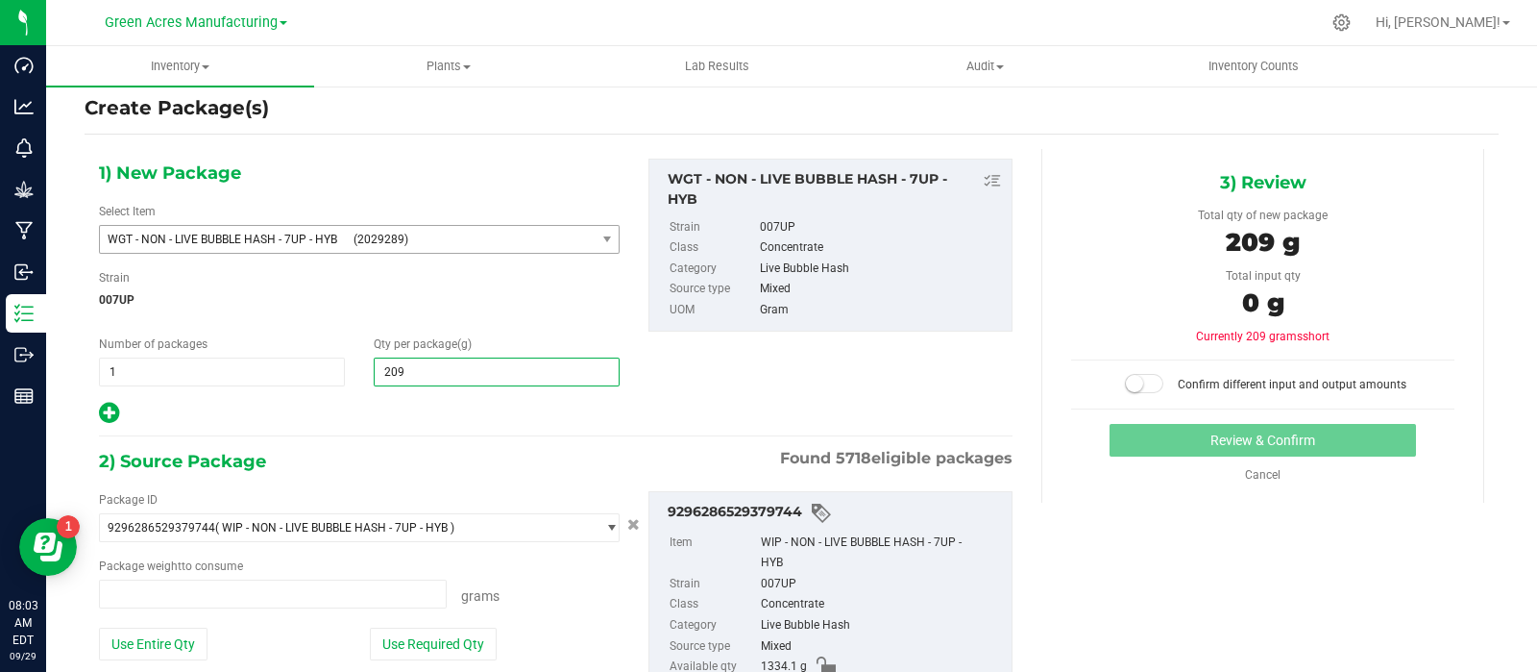
type input "0.0000 g"
type input "205.9"
type input "205.9000"
click at [396, 629] on button "Use Required Qty" at bounding box center [433, 643] width 127 height 33
type input "205.9000 g"
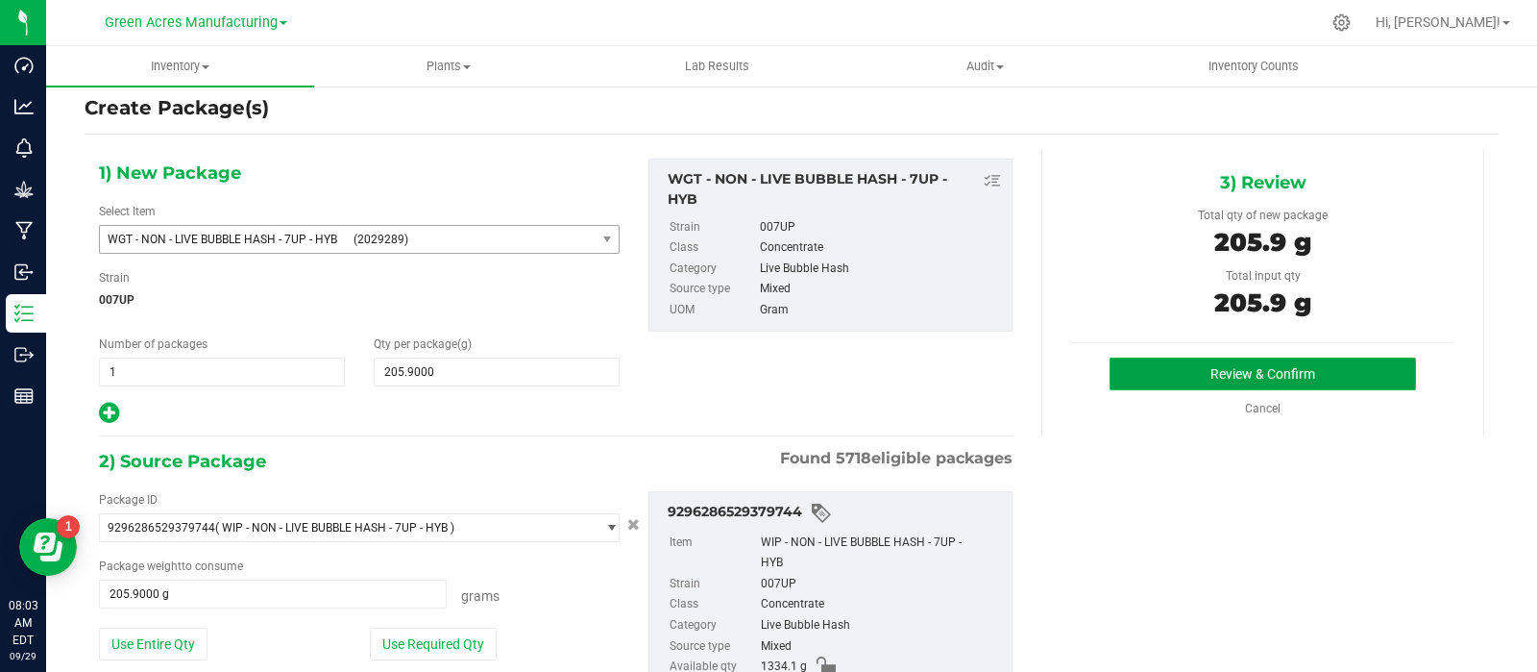
click at [1139, 377] on button "Review & Confirm" at bounding box center [1263, 373] width 307 height 33
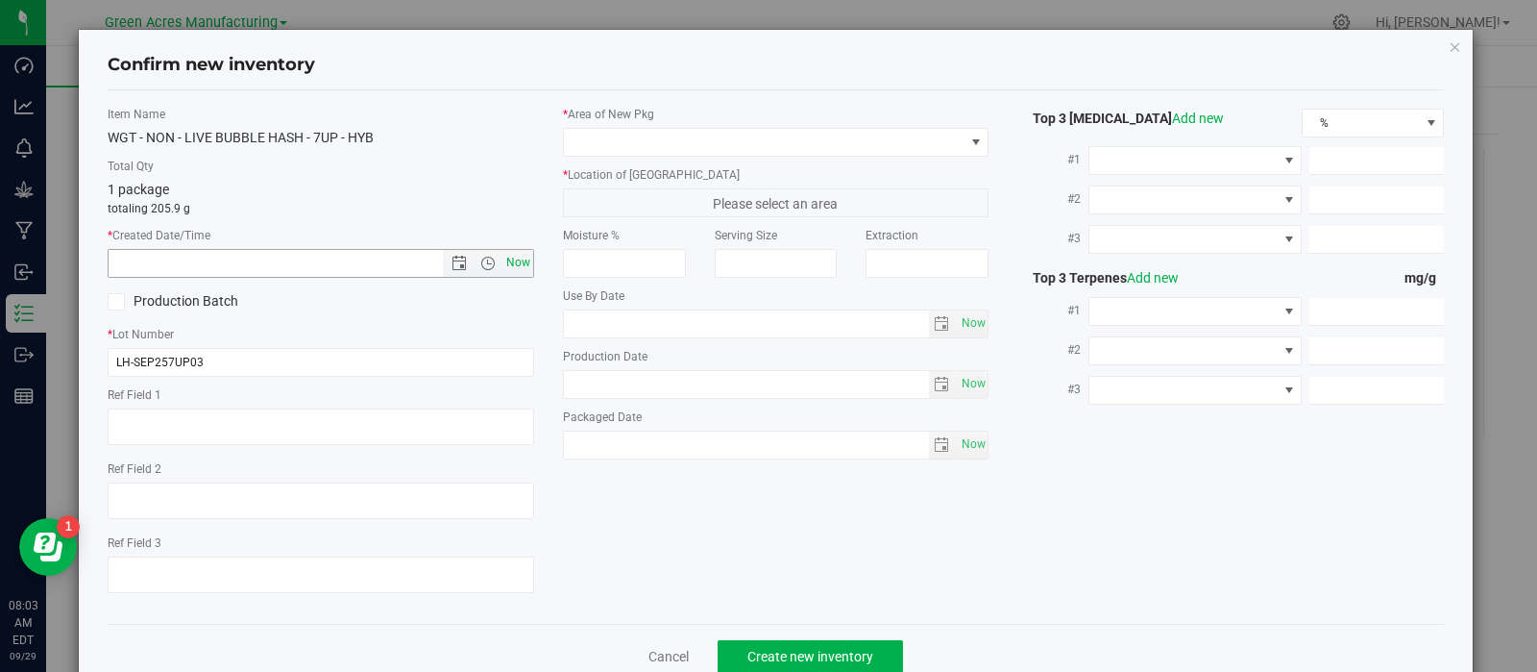
click at [510, 254] on span "Now" at bounding box center [518, 263] width 33 height 28
type input "9/29/2025 8:03 AM"
click at [673, 140] on span at bounding box center [764, 142] width 401 height 27
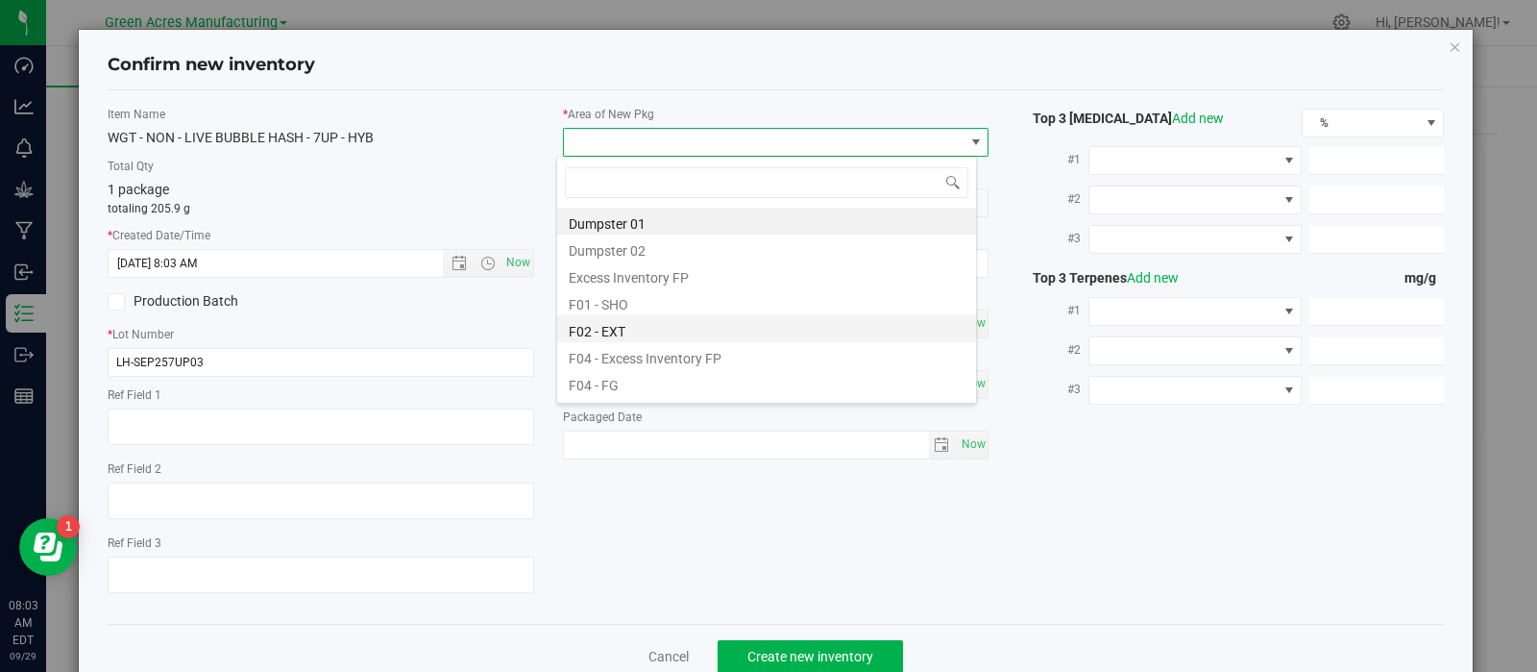
scroll to position [28, 421]
click at [656, 300] on li "F01 - SHO" at bounding box center [766, 301] width 419 height 27
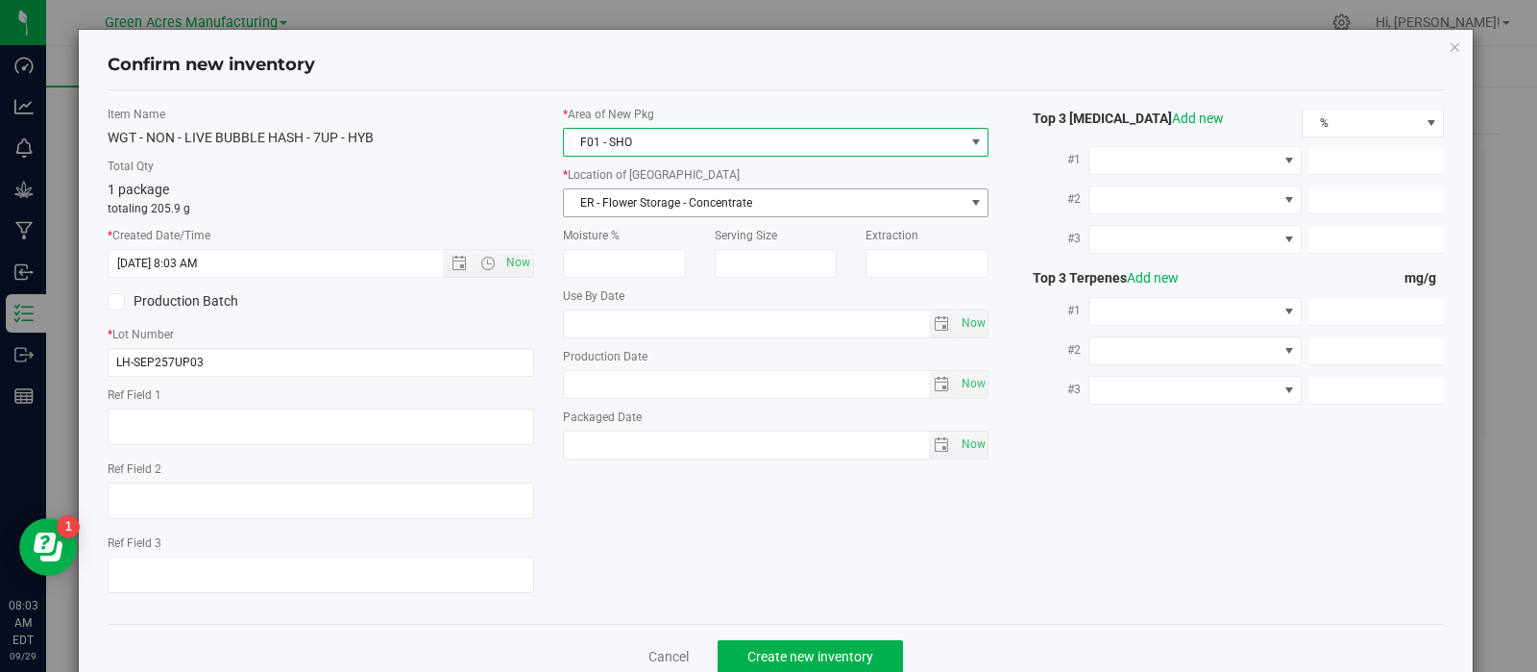
click at [642, 208] on span "ER - Flower Storage - Concentrate" at bounding box center [764, 202] width 401 height 27
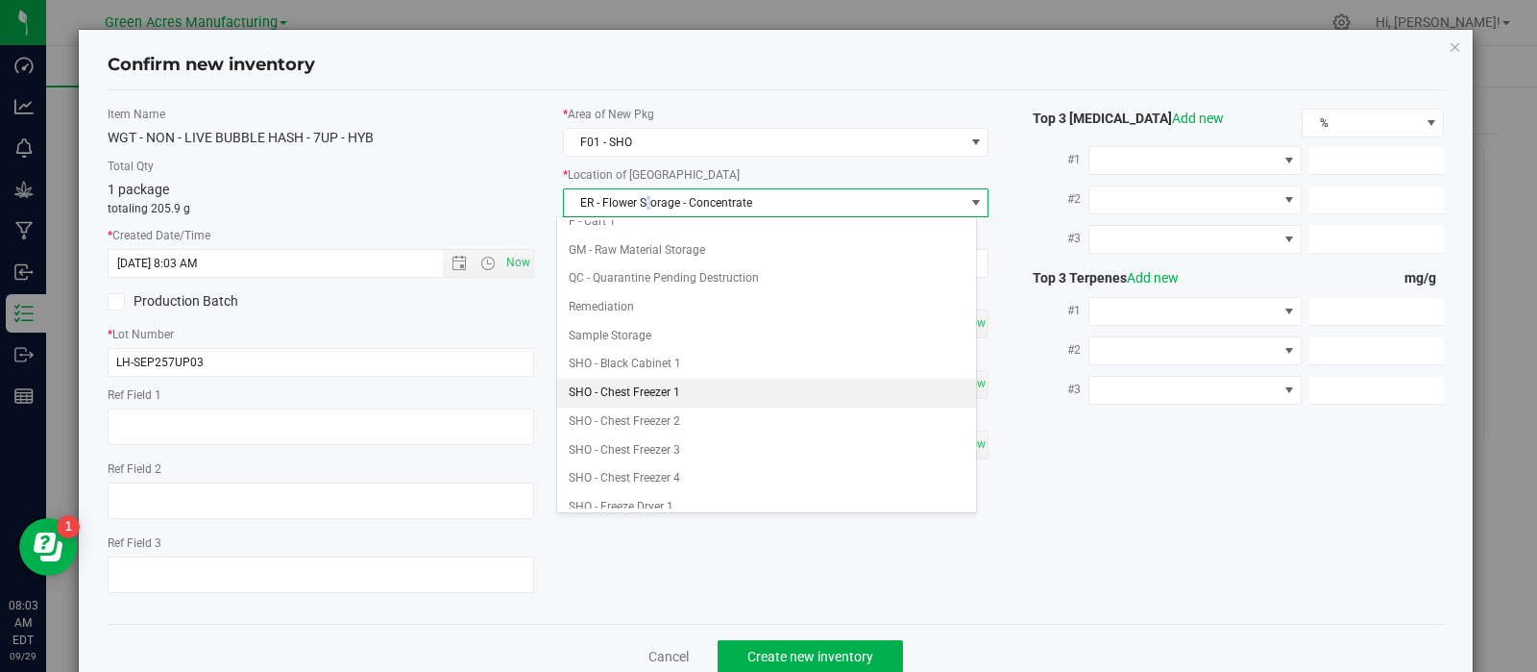
scroll to position [271, 0]
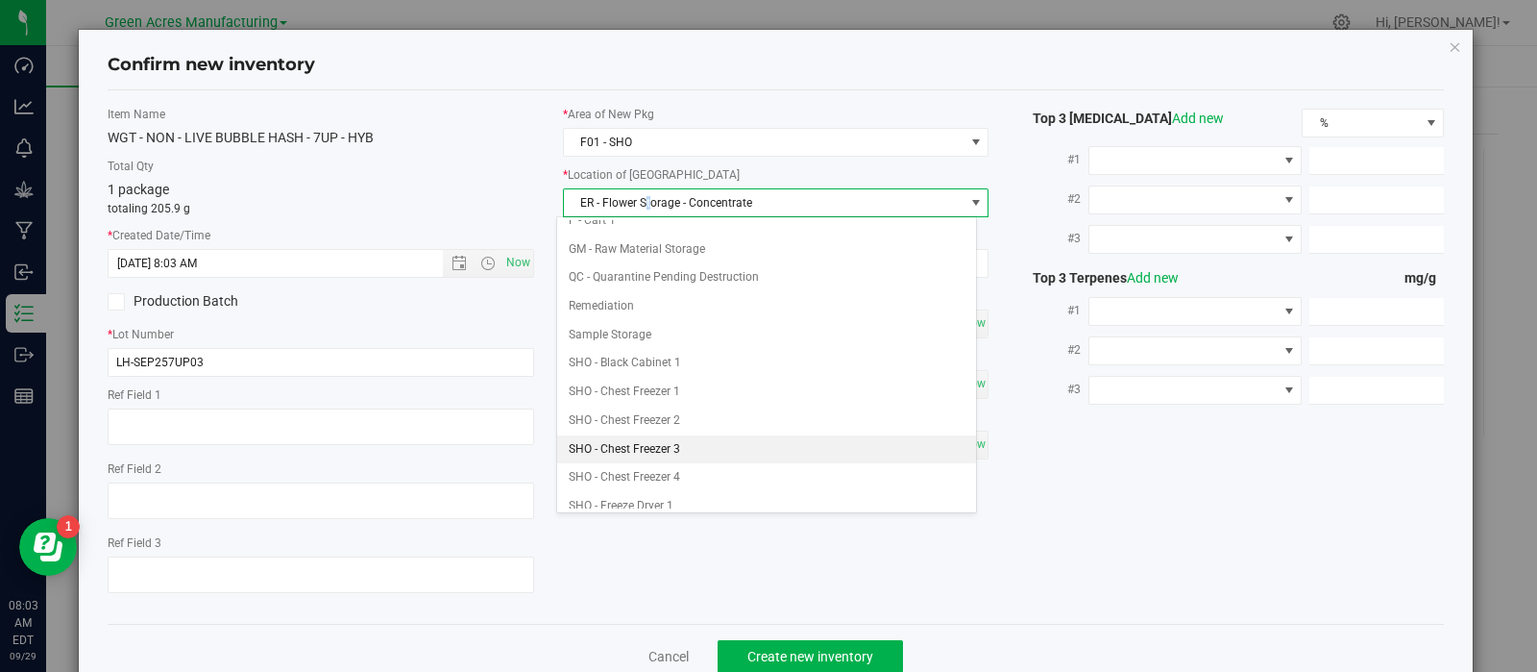
click at [668, 441] on li "SHO - Chest Freezer 3" at bounding box center [766, 449] width 419 height 29
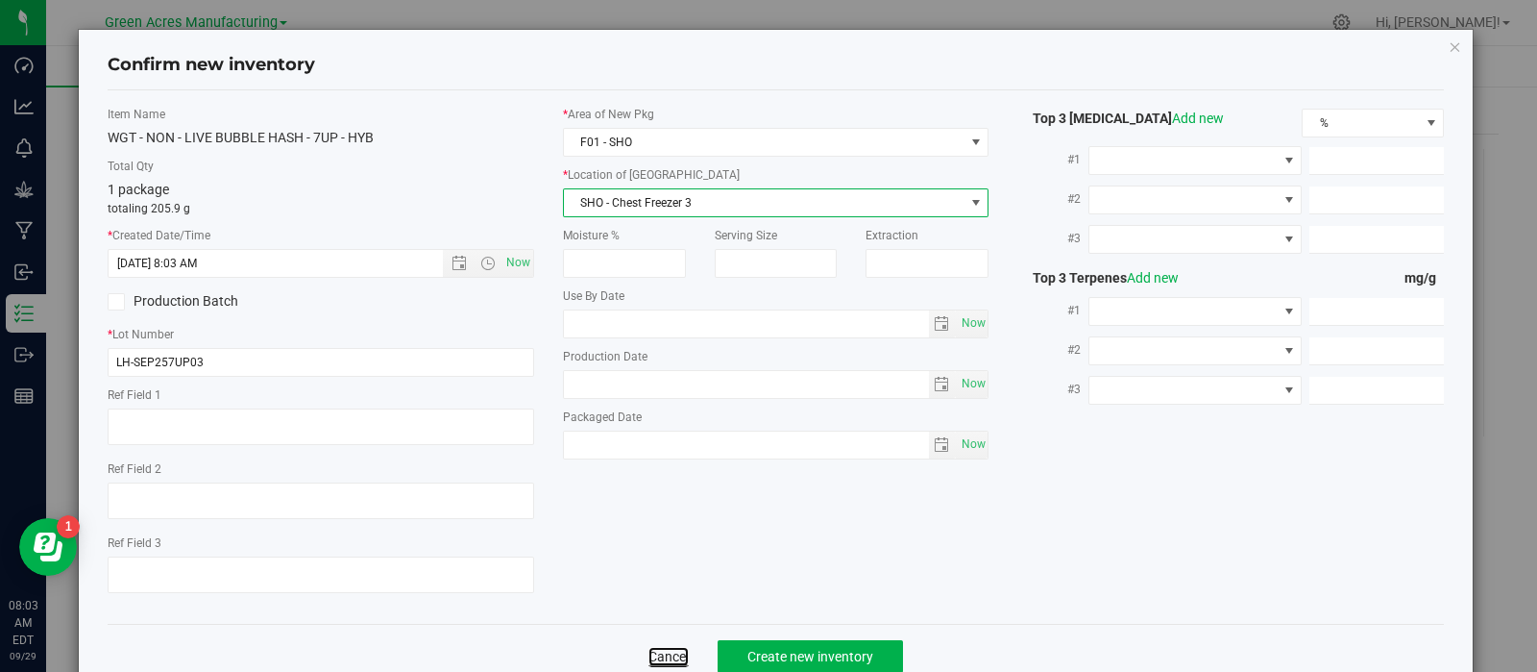
click at [649, 653] on link "Cancel" at bounding box center [669, 656] width 40 height 19
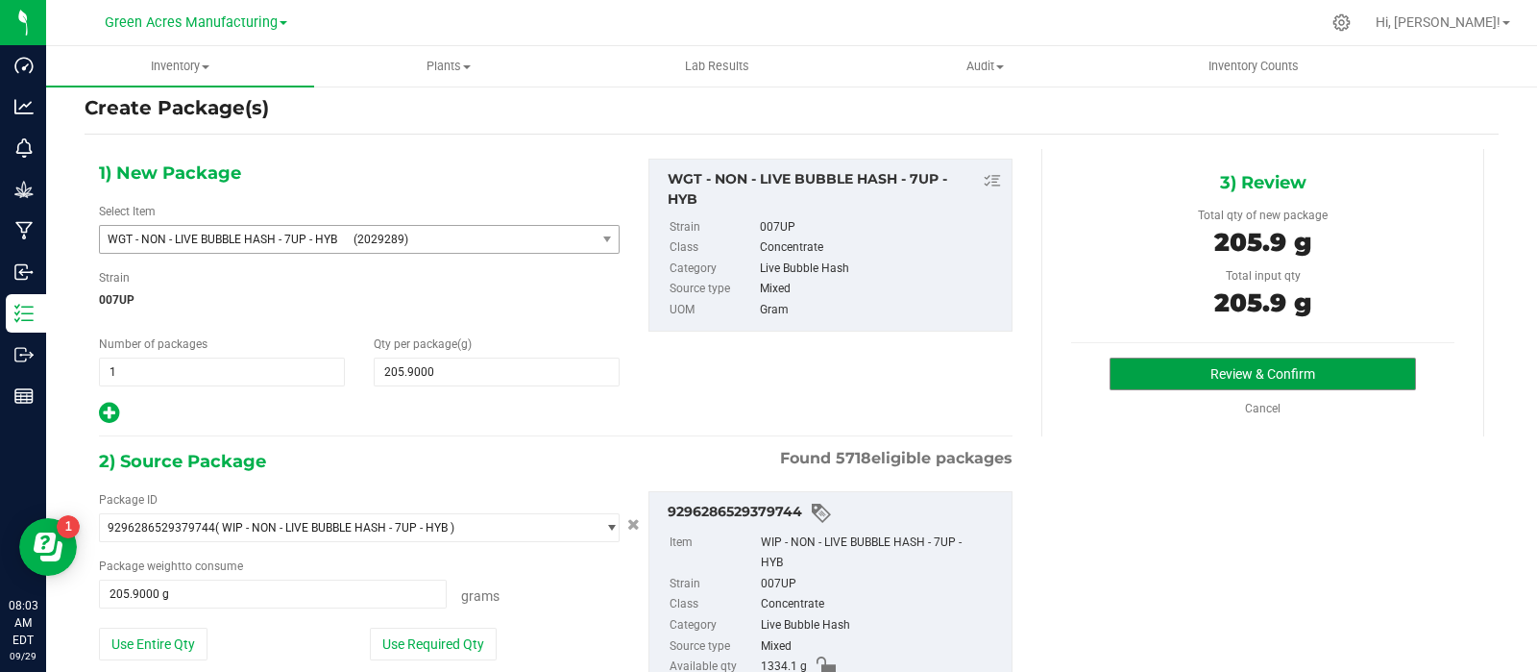
scroll to position [154, 0]
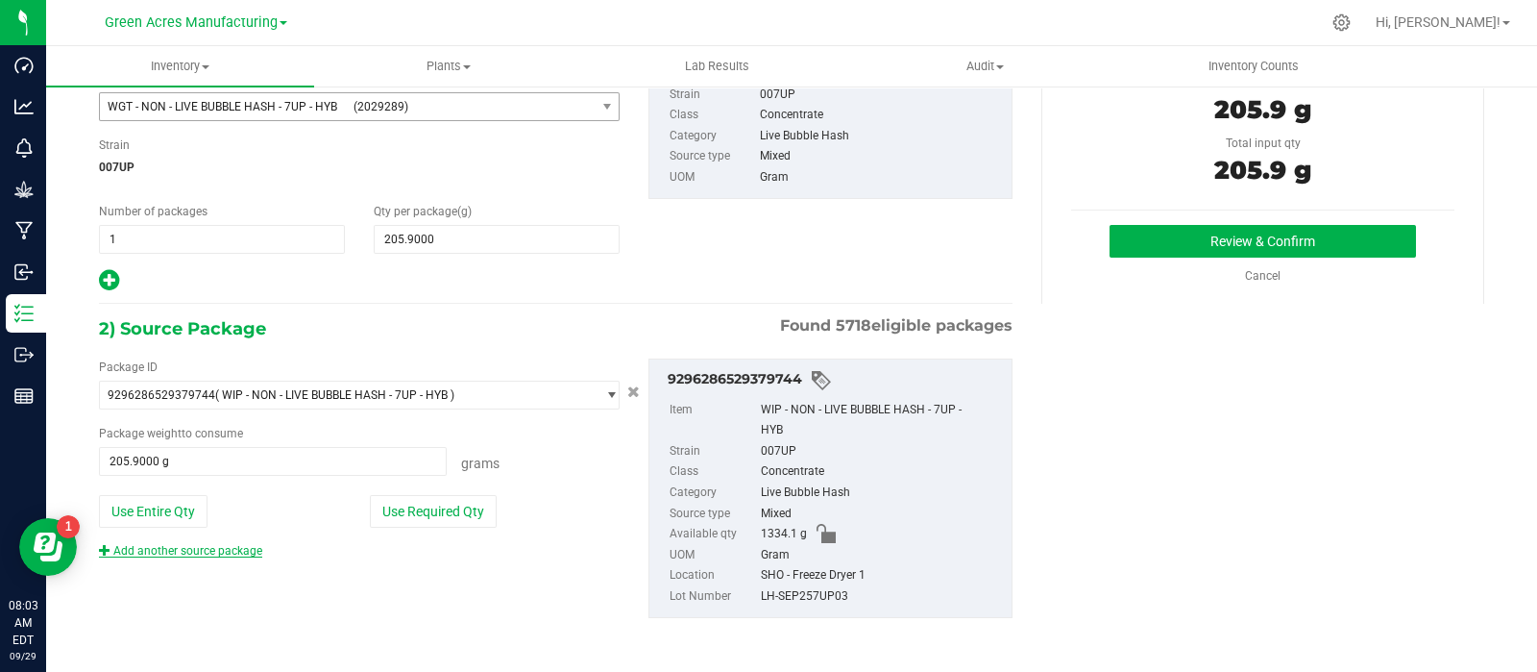
click at [137, 550] on link "Add another source package" at bounding box center [180, 550] width 163 height 13
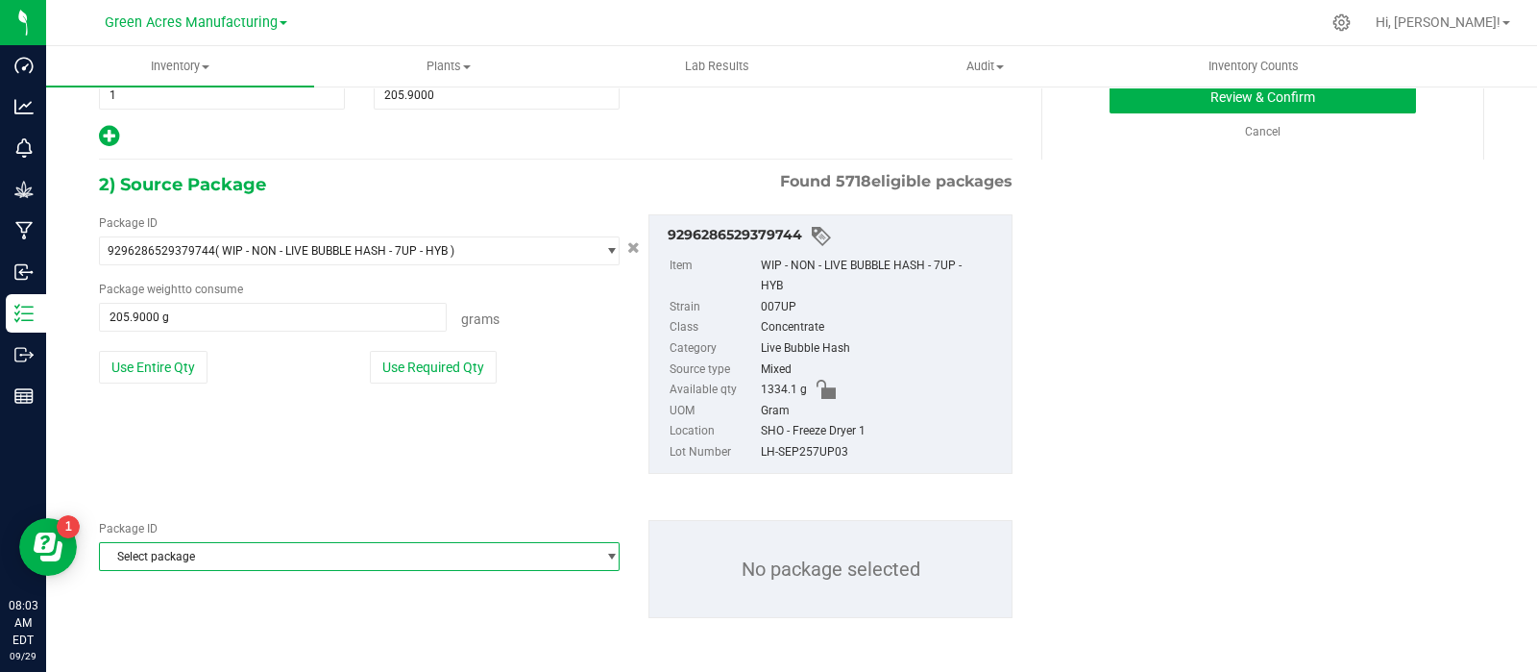
click at [283, 562] on span "Select package" at bounding box center [347, 556] width 495 height 27
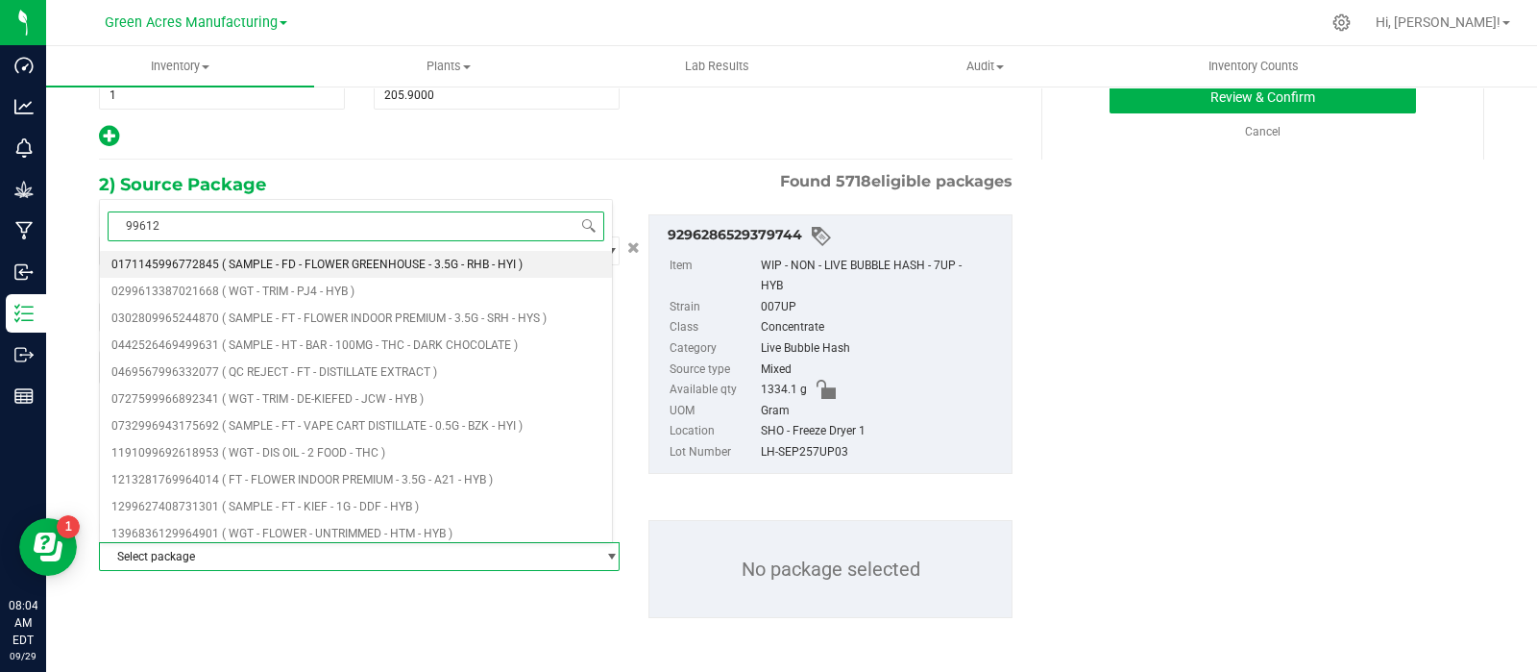
type input "996126"
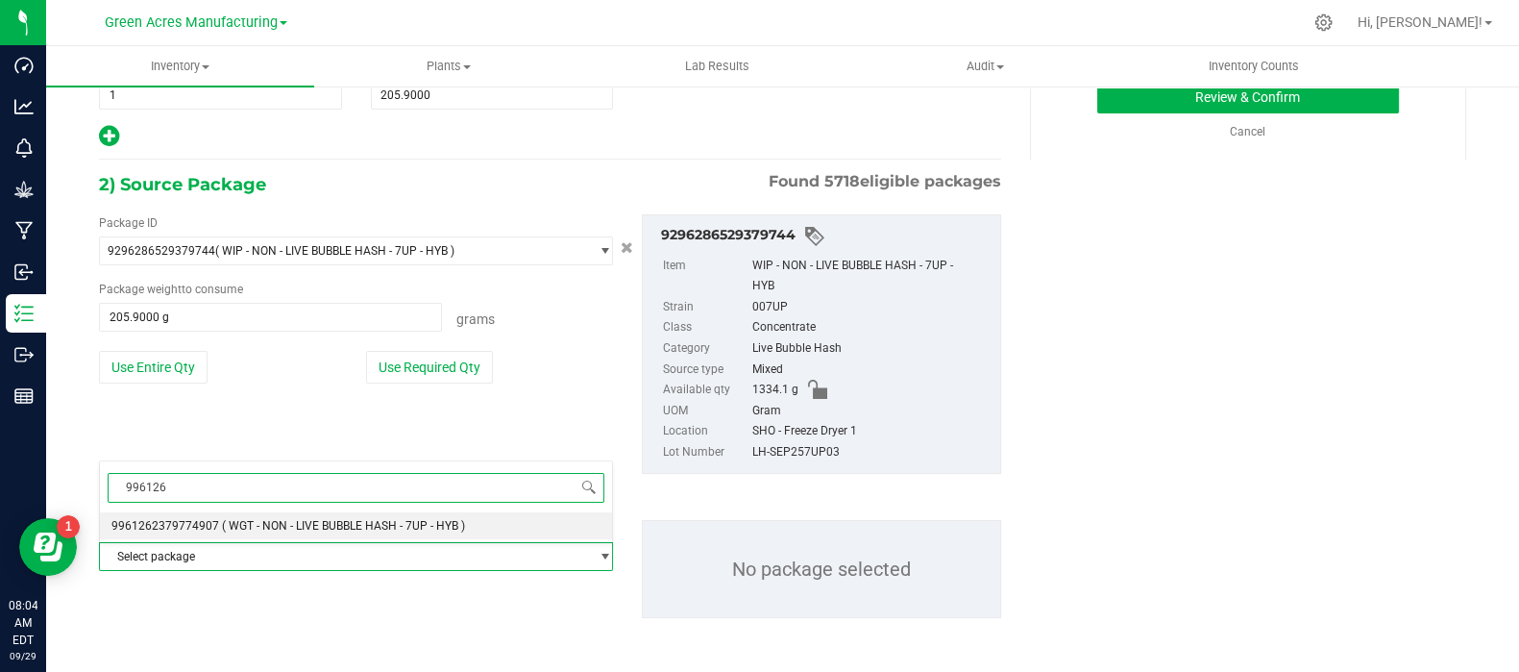
click at [259, 526] on span "( WGT - NON - LIVE BUBBLE HASH - 7UP - HYB )" at bounding box center [343, 525] width 243 height 13
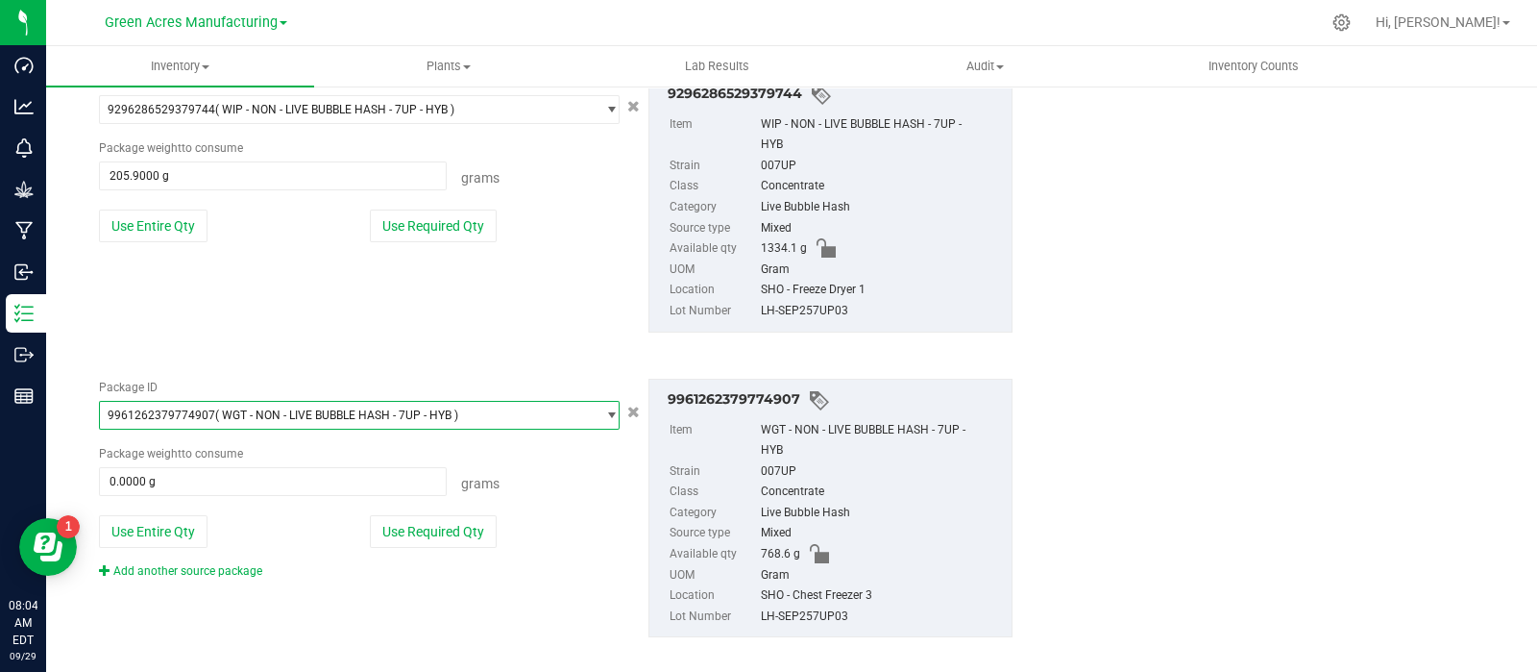
scroll to position [441, 0]
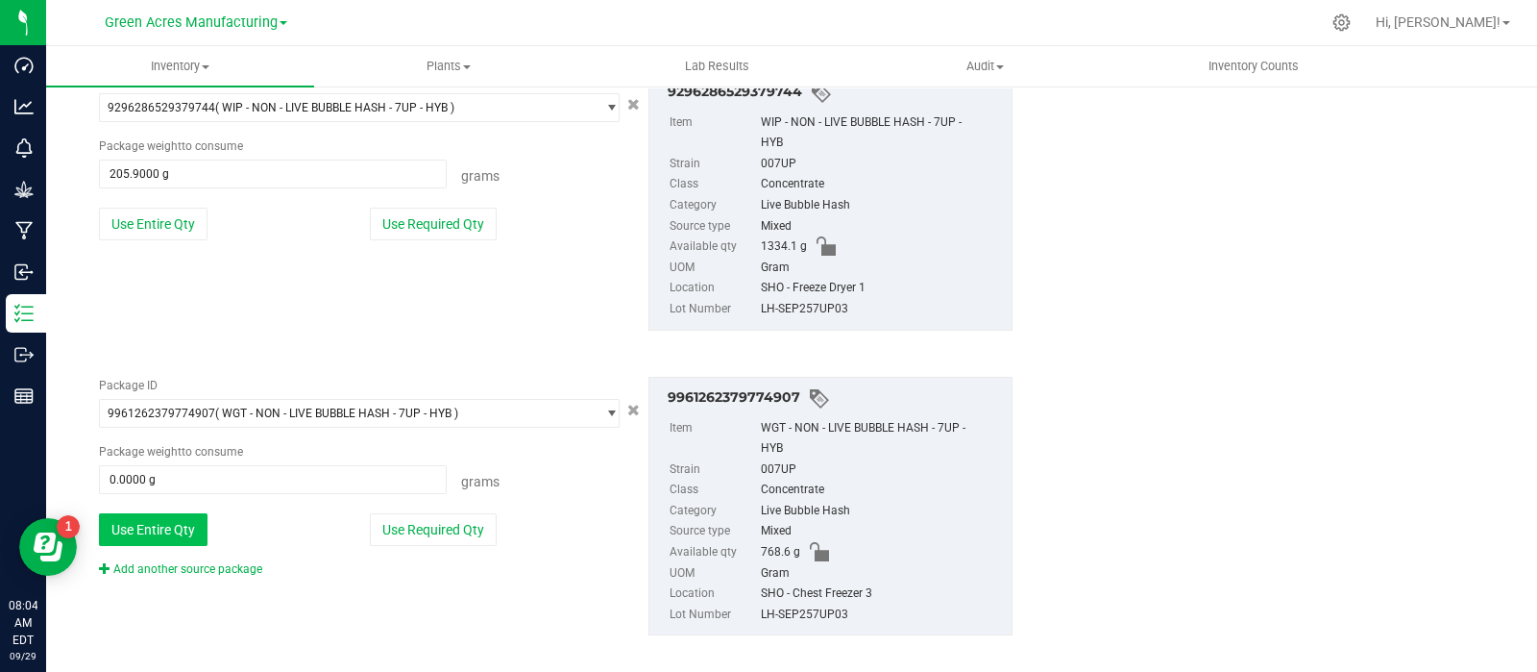
click at [177, 520] on button "Use Entire Qty" at bounding box center [153, 529] width 109 height 33
type input "768.6000 g"
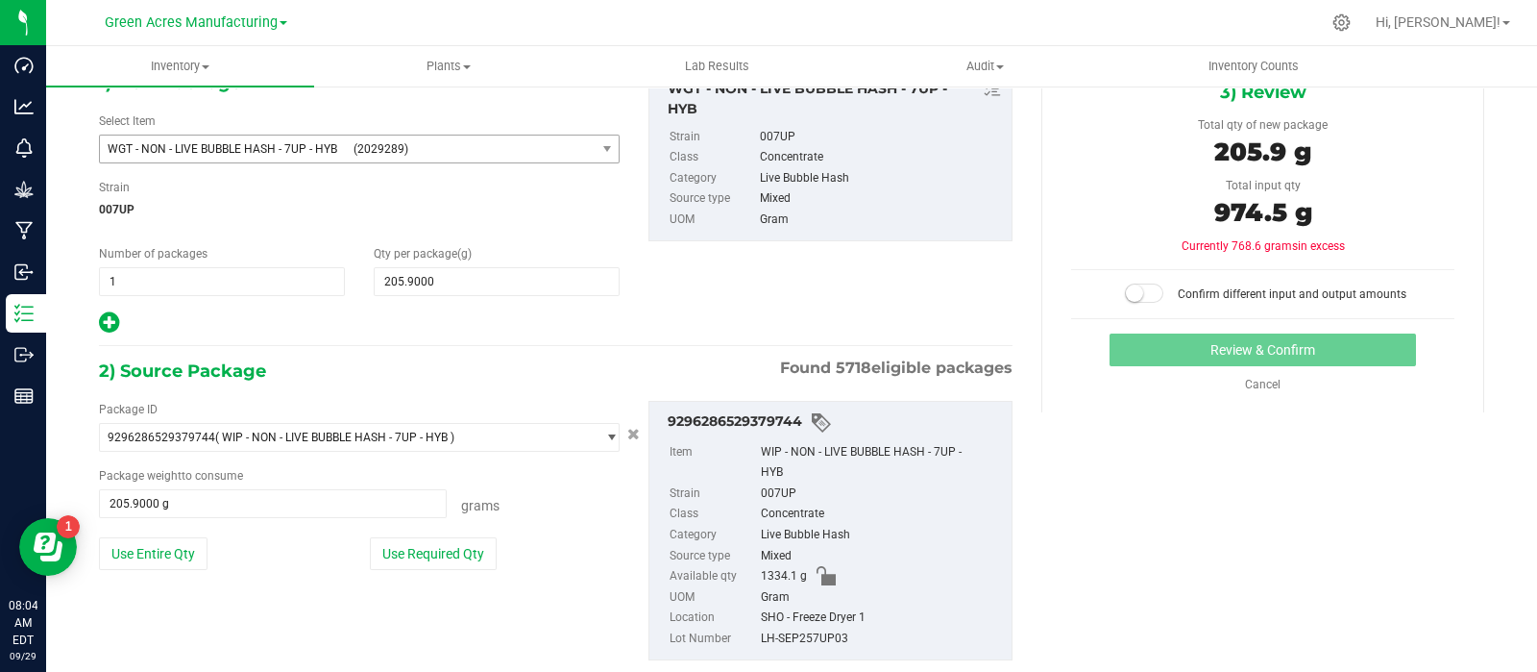
scroll to position [108, 0]
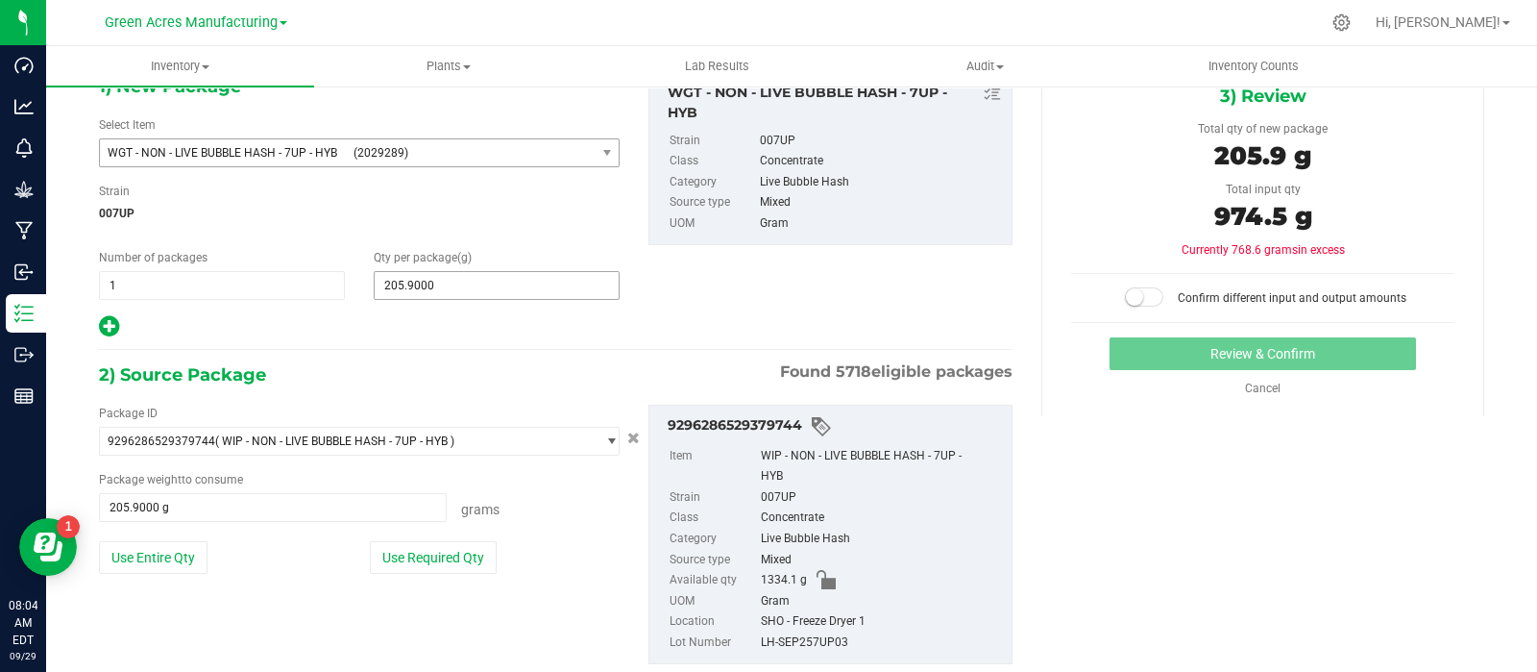
click at [529, 287] on span "205.9000 205.9" at bounding box center [497, 285] width 246 height 29
type input "2"
type input "974.5"
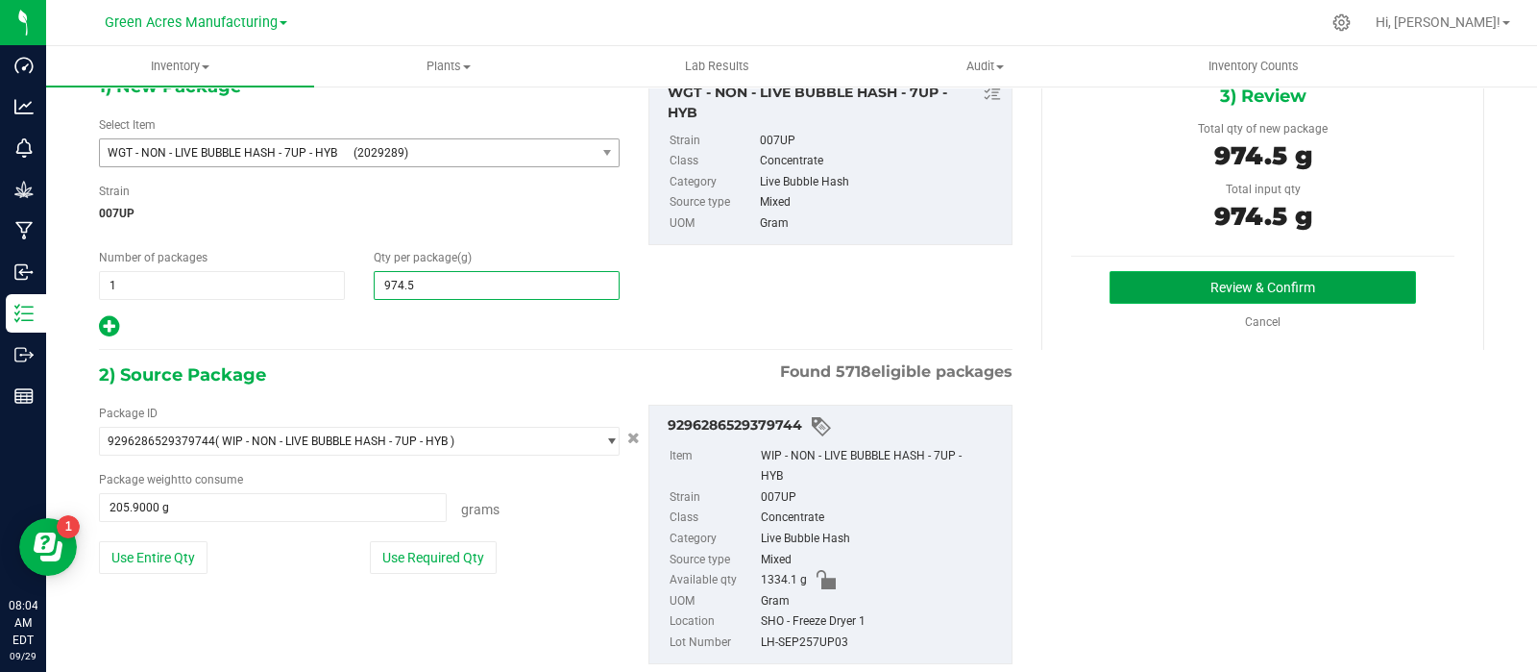
type input "974.5000"
click at [1148, 281] on button "Review & Confirm" at bounding box center [1263, 287] width 307 height 33
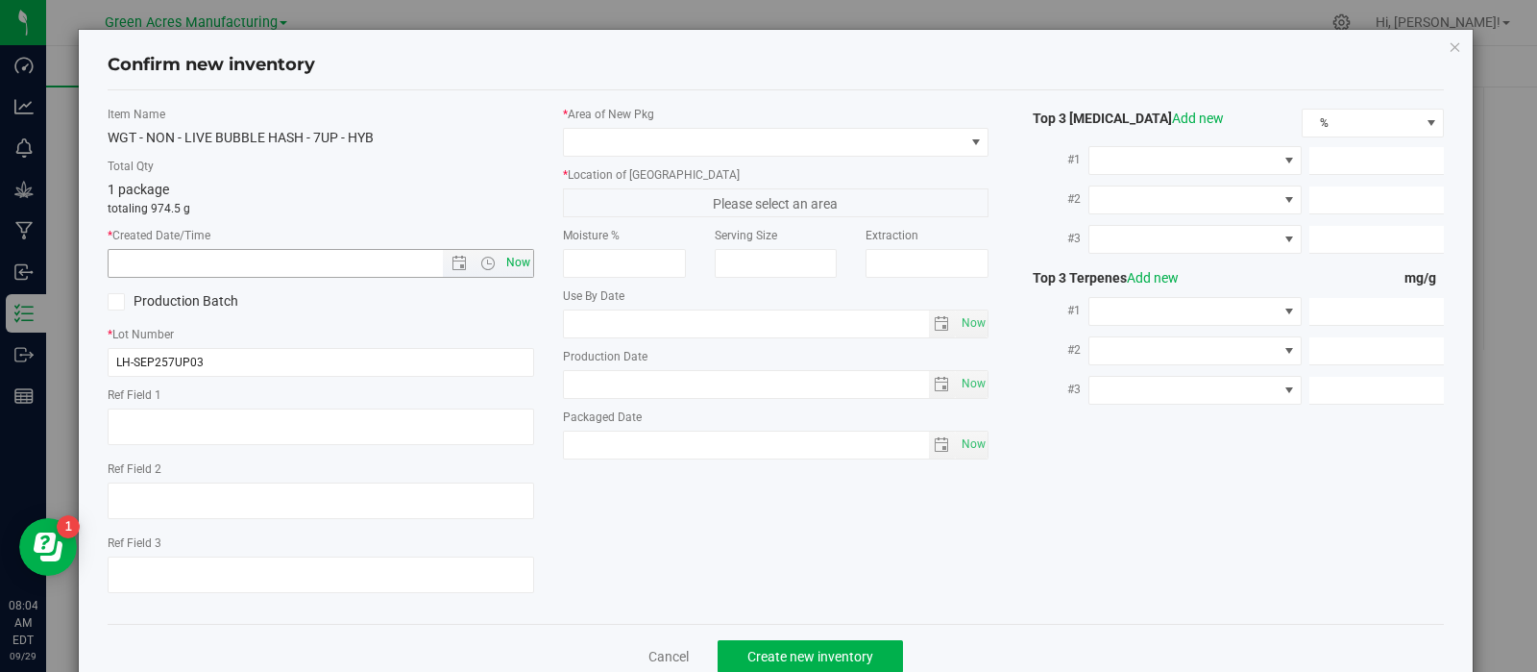
click at [518, 270] on span "Now" at bounding box center [518, 263] width 33 height 28
type input "9/29/2025 8:04 AM"
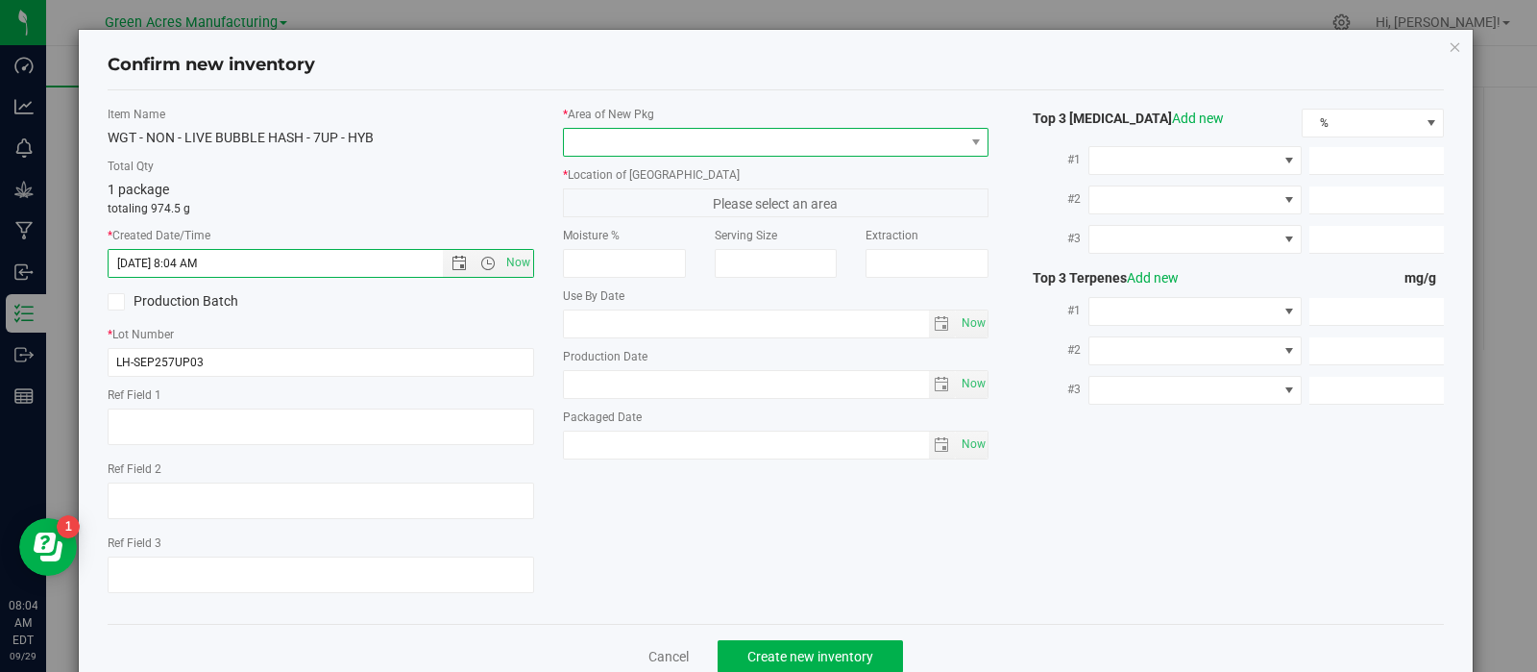
click at [609, 142] on span at bounding box center [764, 142] width 401 height 27
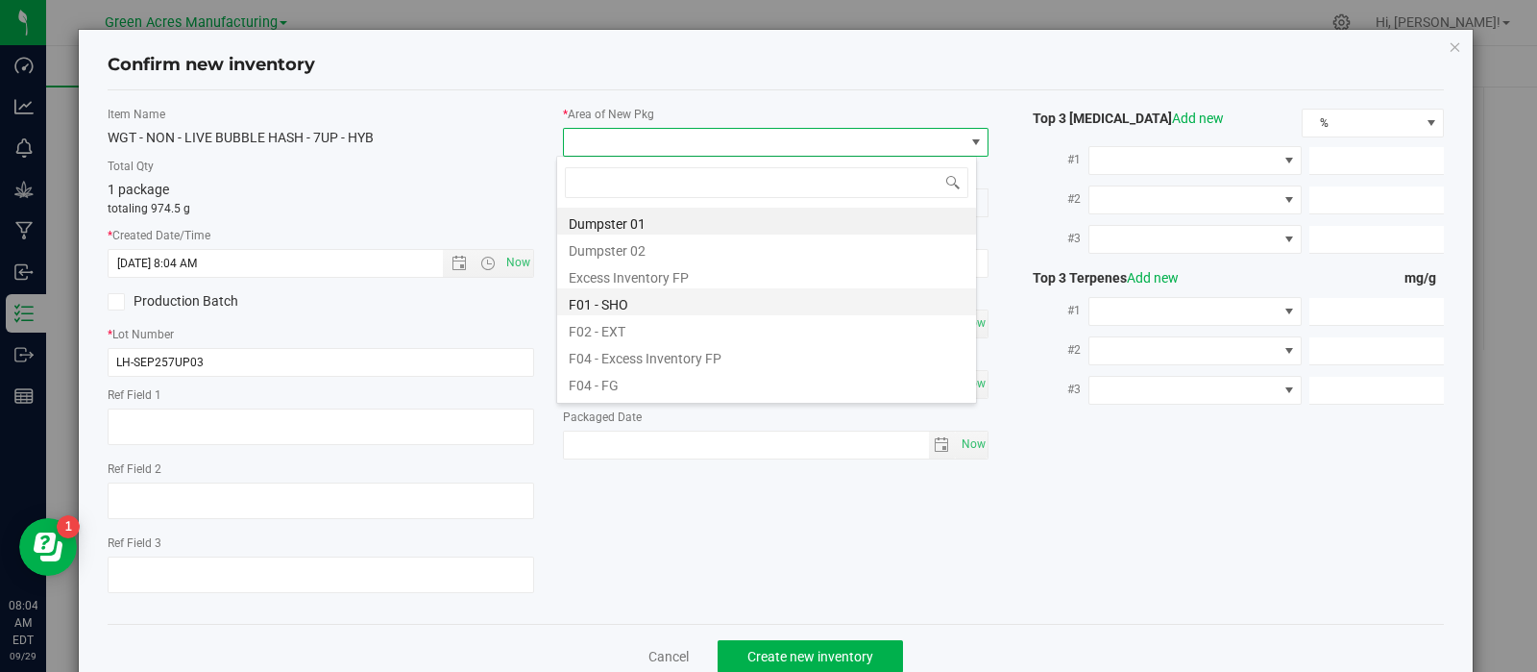
scroll to position [28, 421]
click at [643, 300] on li "F01 - SHO" at bounding box center [766, 301] width 419 height 27
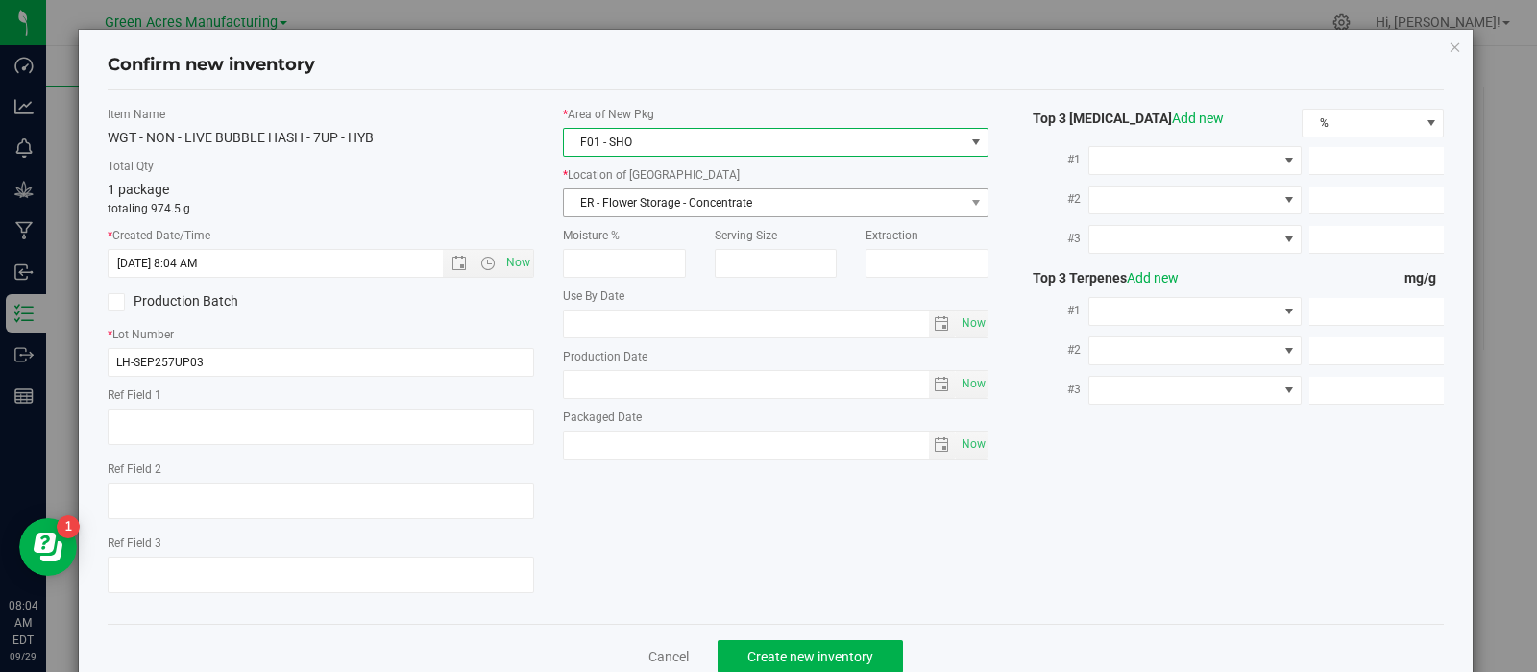
click at [655, 204] on span "ER - Flower Storage - Concentrate" at bounding box center [764, 202] width 401 height 27
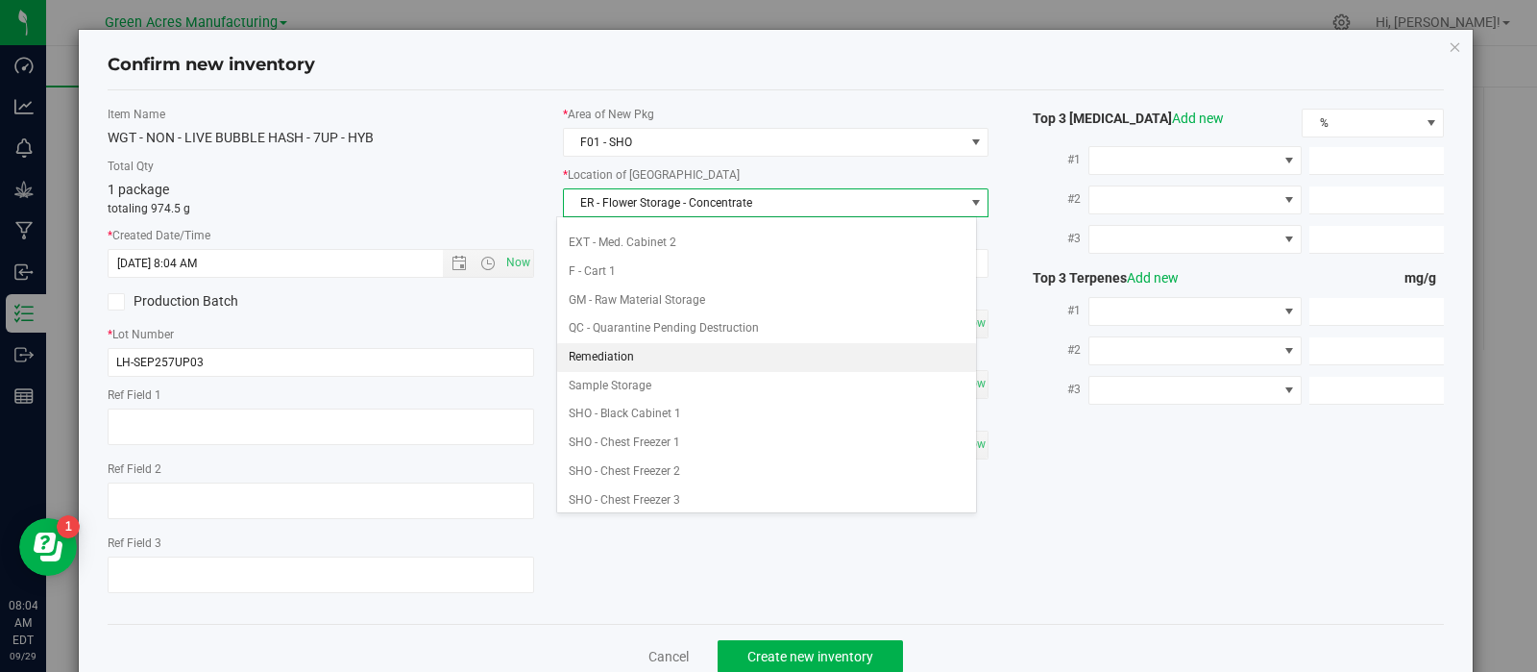
scroll to position [237, 0]
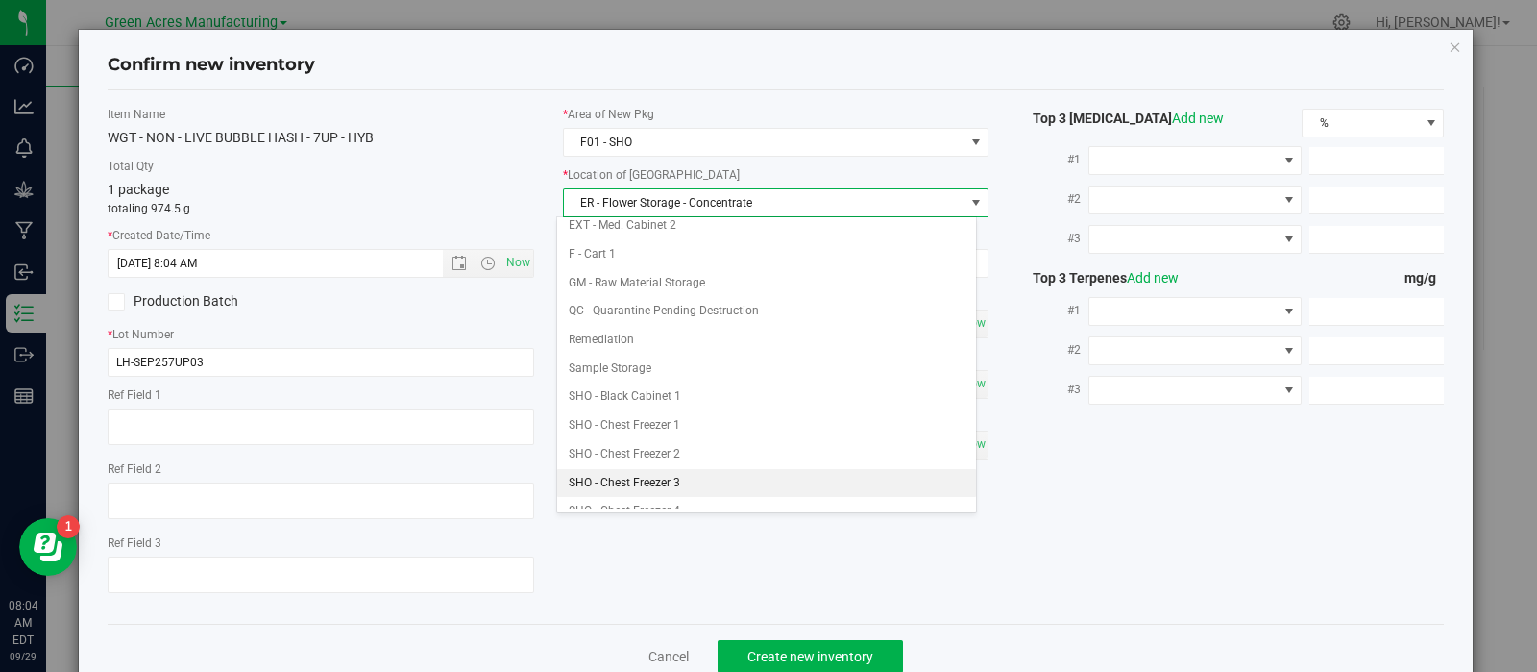
click at [649, 469] on li "SHO - Chest Freezer 3" at bounding box center [766, 483] width 419 height 29
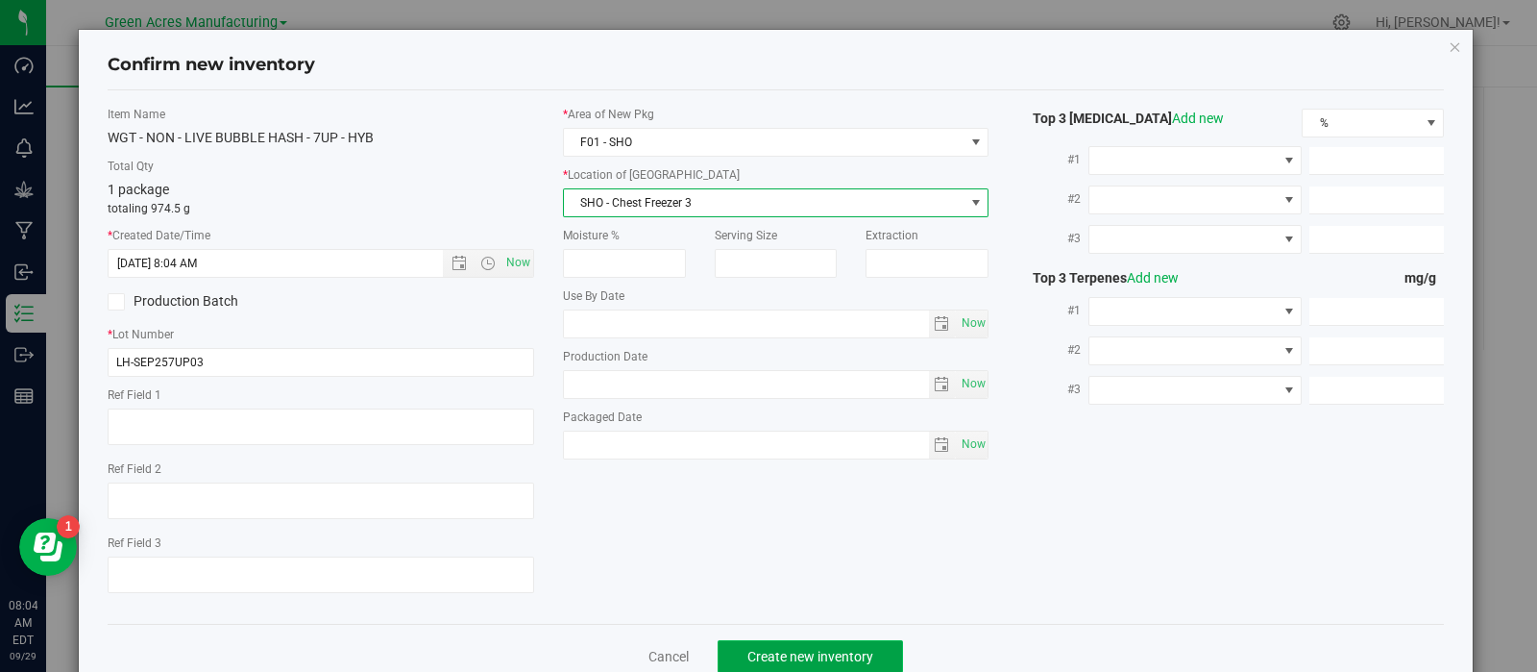
click at [754, 652] on span "Create new inventory" at bounding box center [811, 656] width 126 height 15
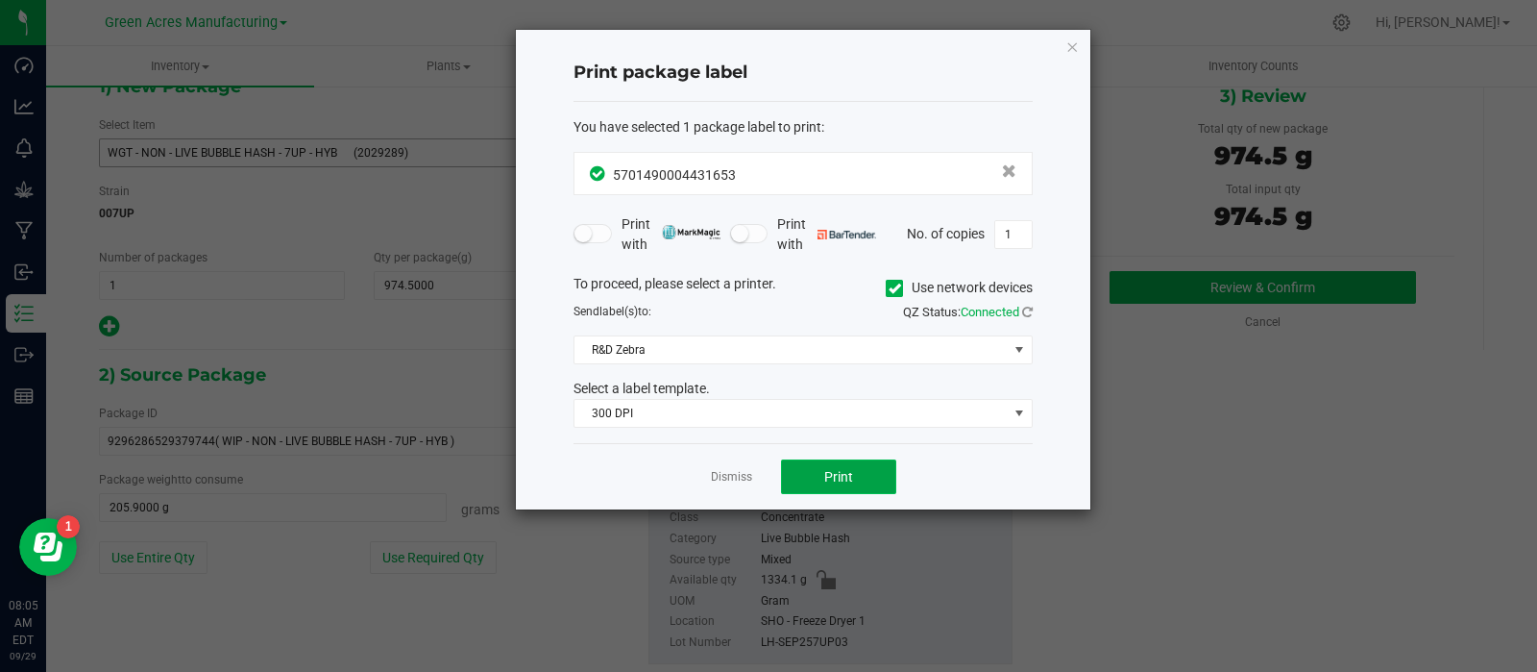
click at [807, 462] on button "Print" at bounding box center [838, 476] width 115 height 35
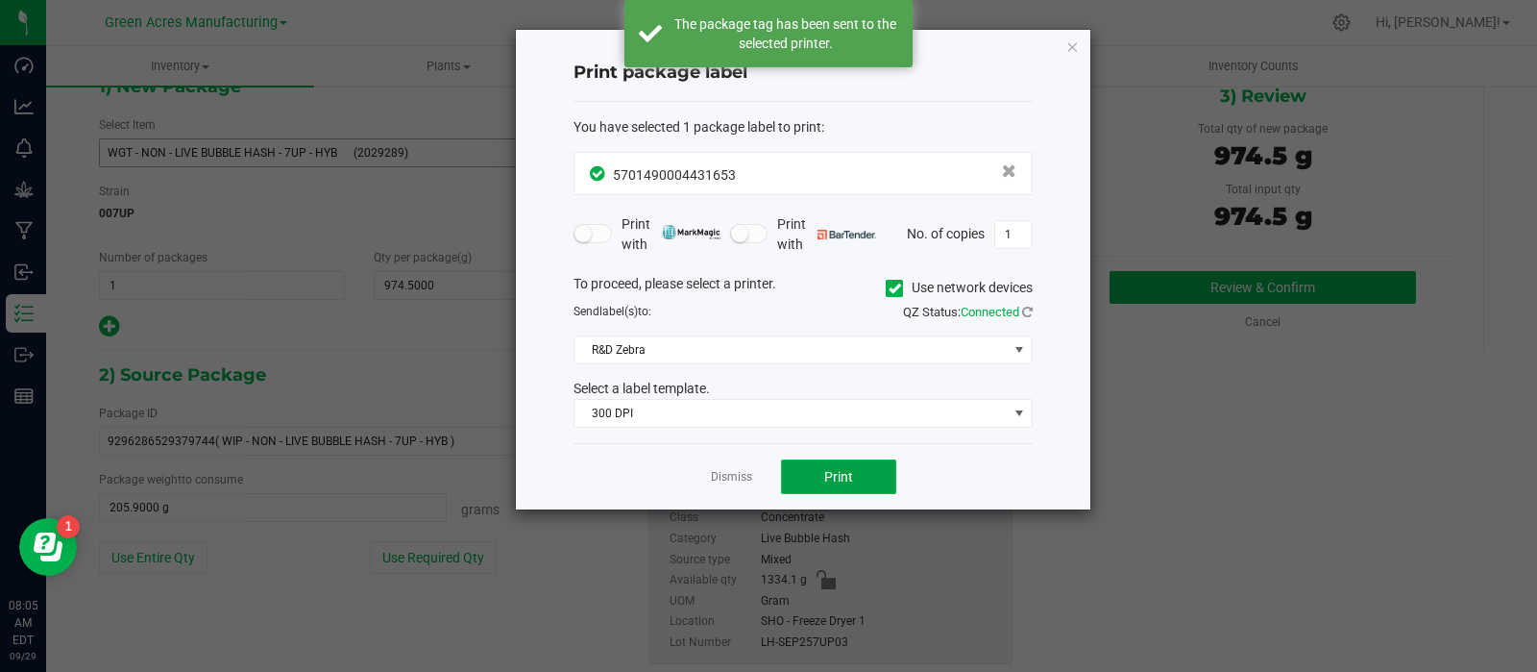
click at [807, 462] on button "Print" at bounding box center [838, 476] width 115 height 35
click at [725, 478] on link "Dismiss" at bounding box center [731, 477] width 41 height 16
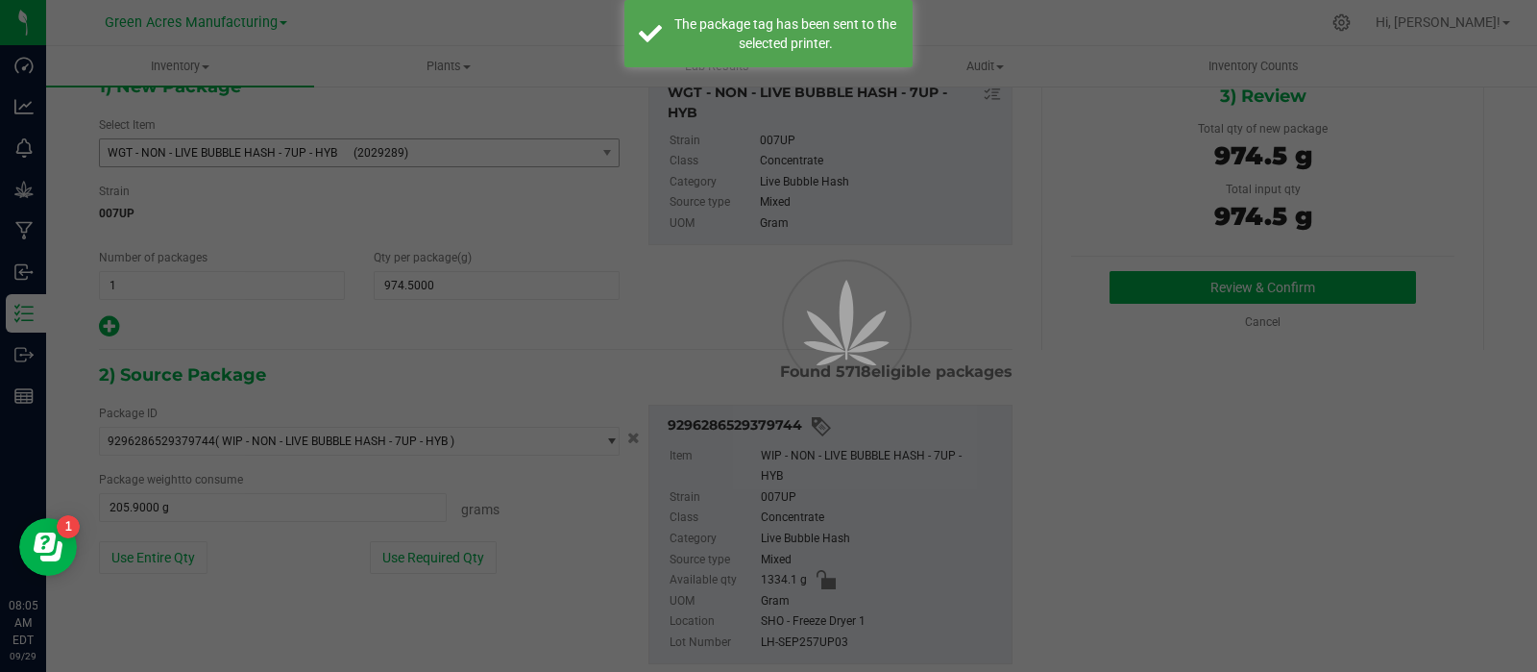
scroll to position [13, 0]
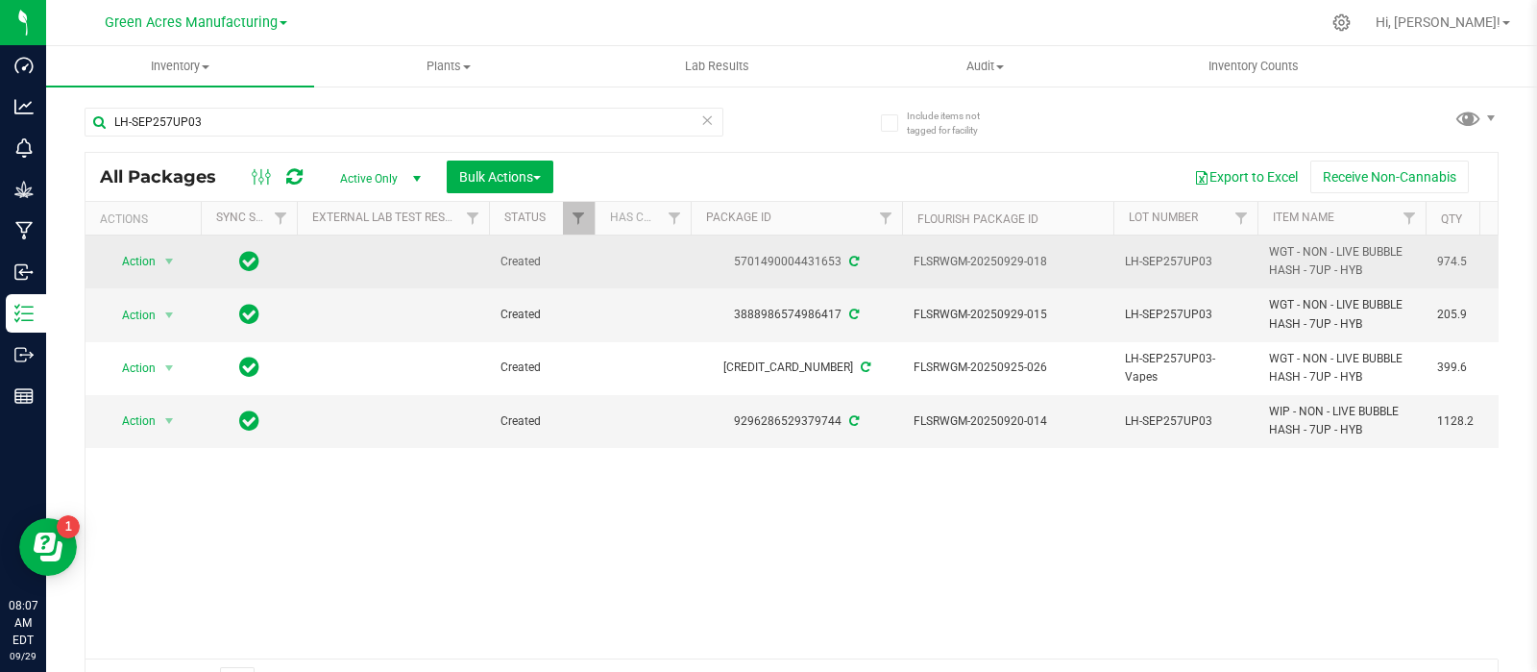
click at [166, 271] on span "select" at bounding box center [170, 261] width 24 height 27
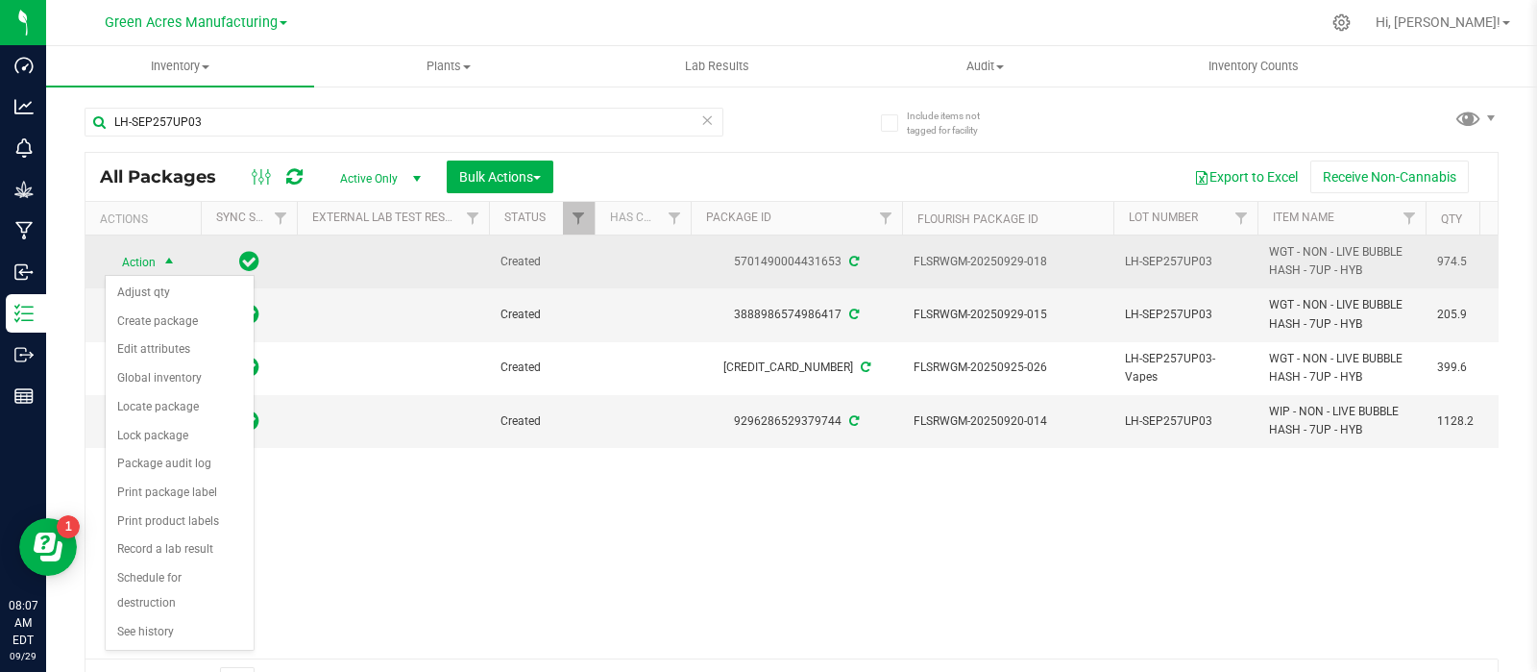
click at [393, 279] on td at bounding box center [393, 261] width 192 height 53
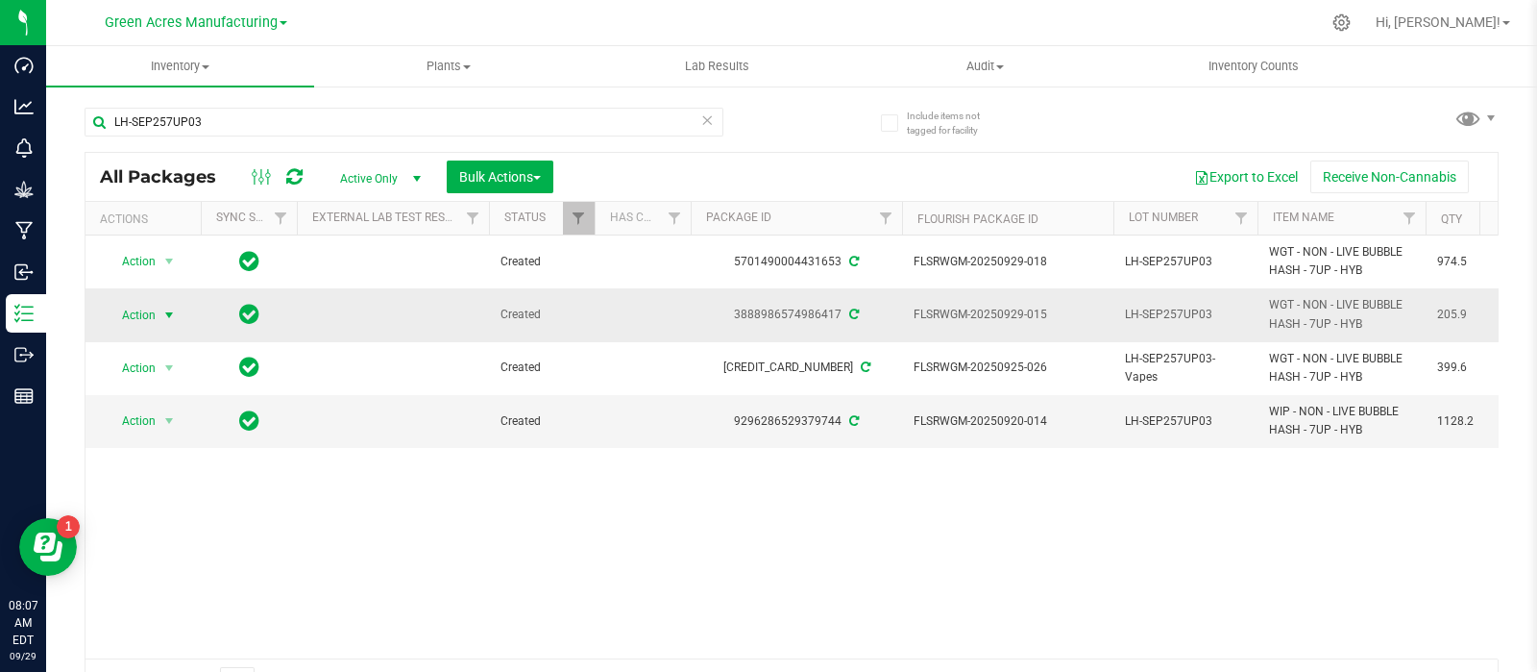
click at [158, 305] on span "select" at bounding box center [170, 315] width 24 height 27
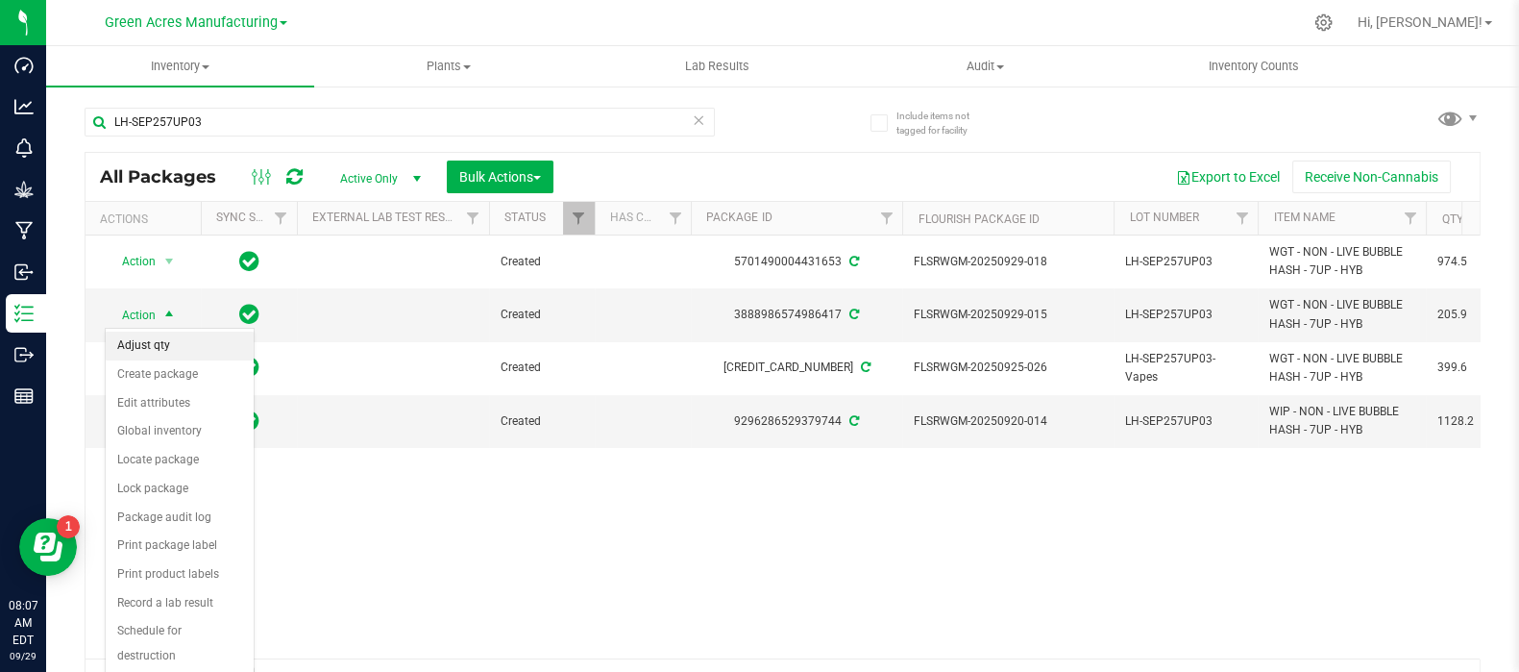
click at [160, 341] on li "Adjust qty" at bounding box center [180, 346] width 148 height 29
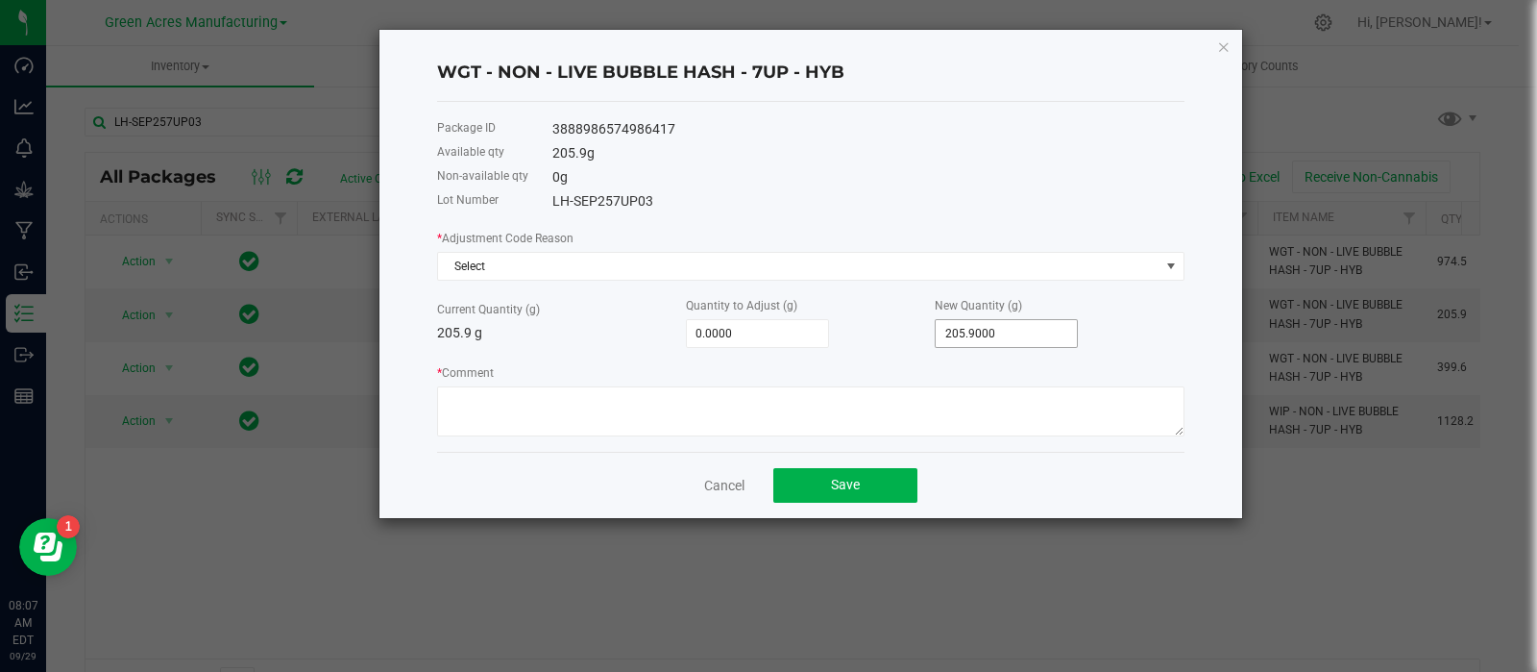
type input "205.9"
type input "-205.9000"
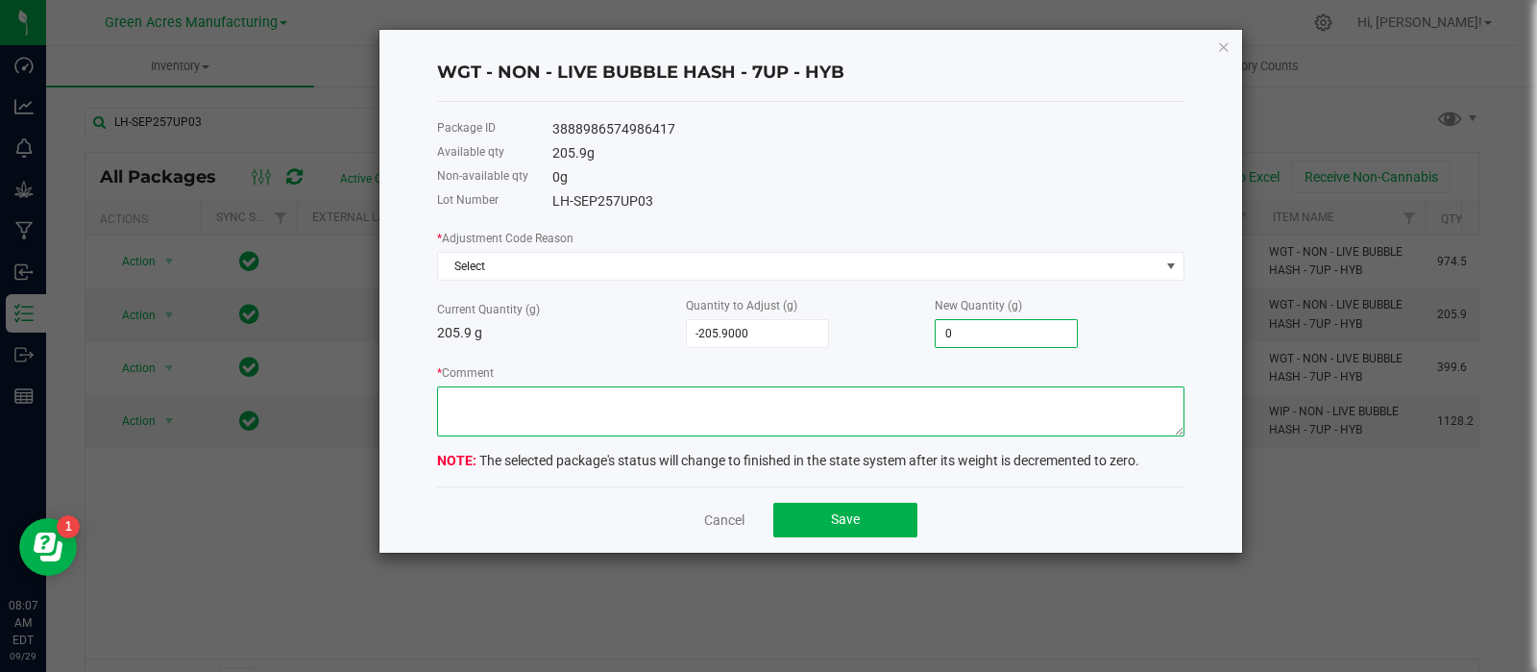
type input "0.0000"
click at [749, 393] on textarea "* Comment" at bounding box center [811, 411] width 748 height 50
type textarea "Created by mistake - JPS-245"
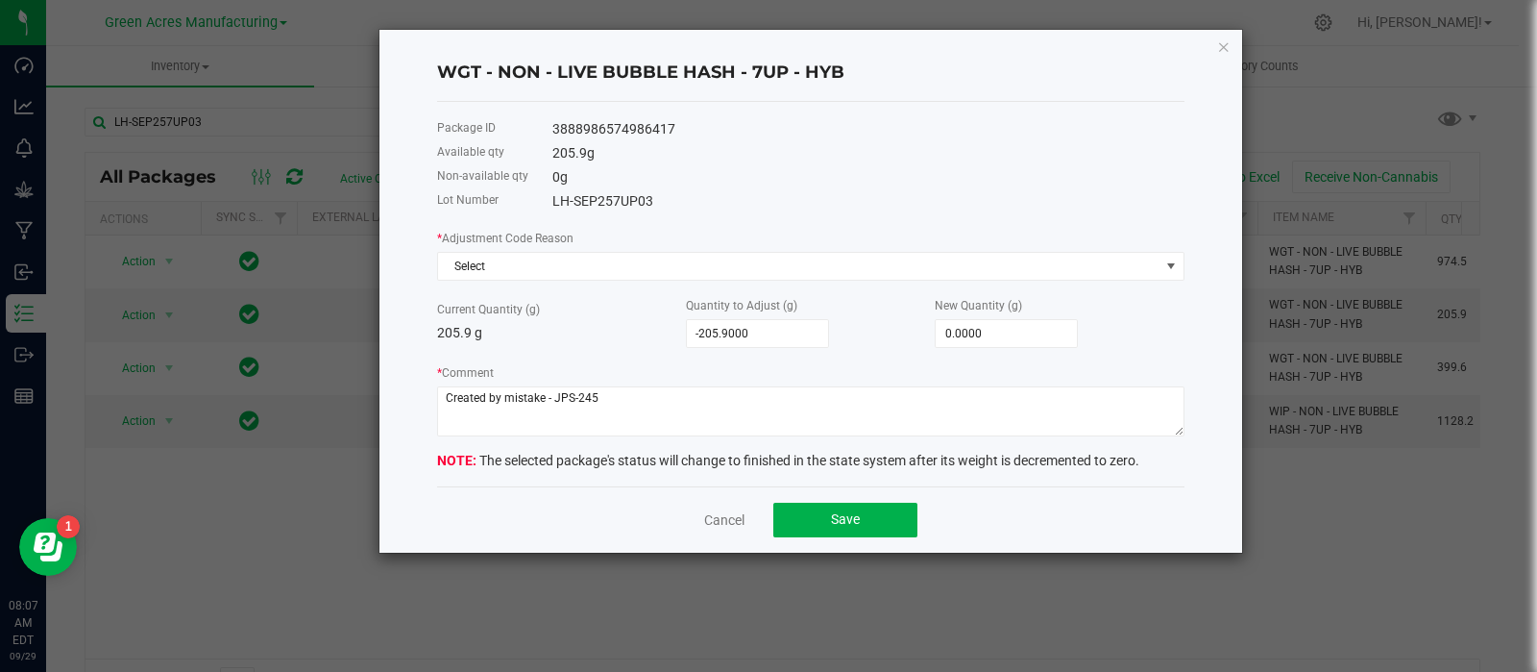
click at [700, 286] on div "* Adjustment Code Reason Select Current Quantity (g) 205.9 g Quantity to Adjust…" at bounding box center [811, 332] width 748 height 209
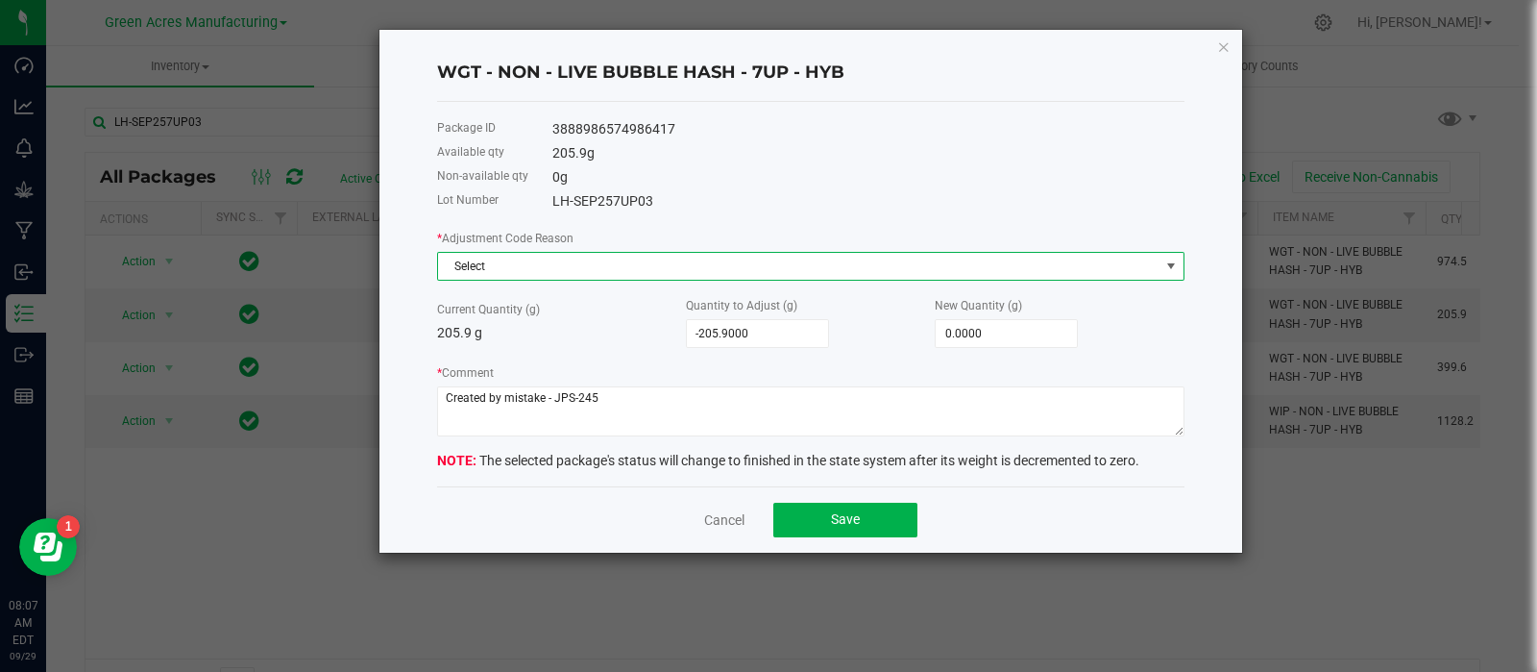
click at [689, 268] on span "Select" at bounding box center [799, 266] width 722 height 27
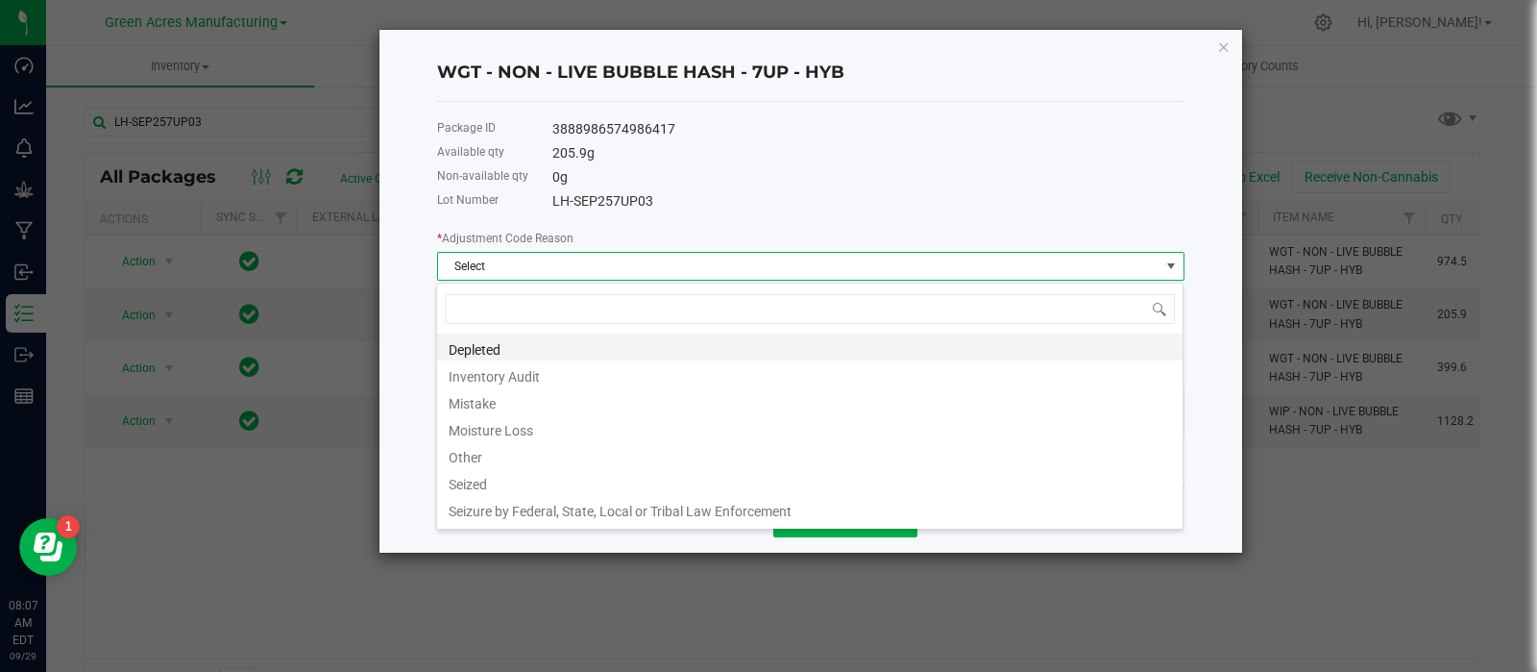
scroll to position [28, 748]
click at [582, 405] on li "Mistake" at bounding box center [810, 400] width 746 height 27
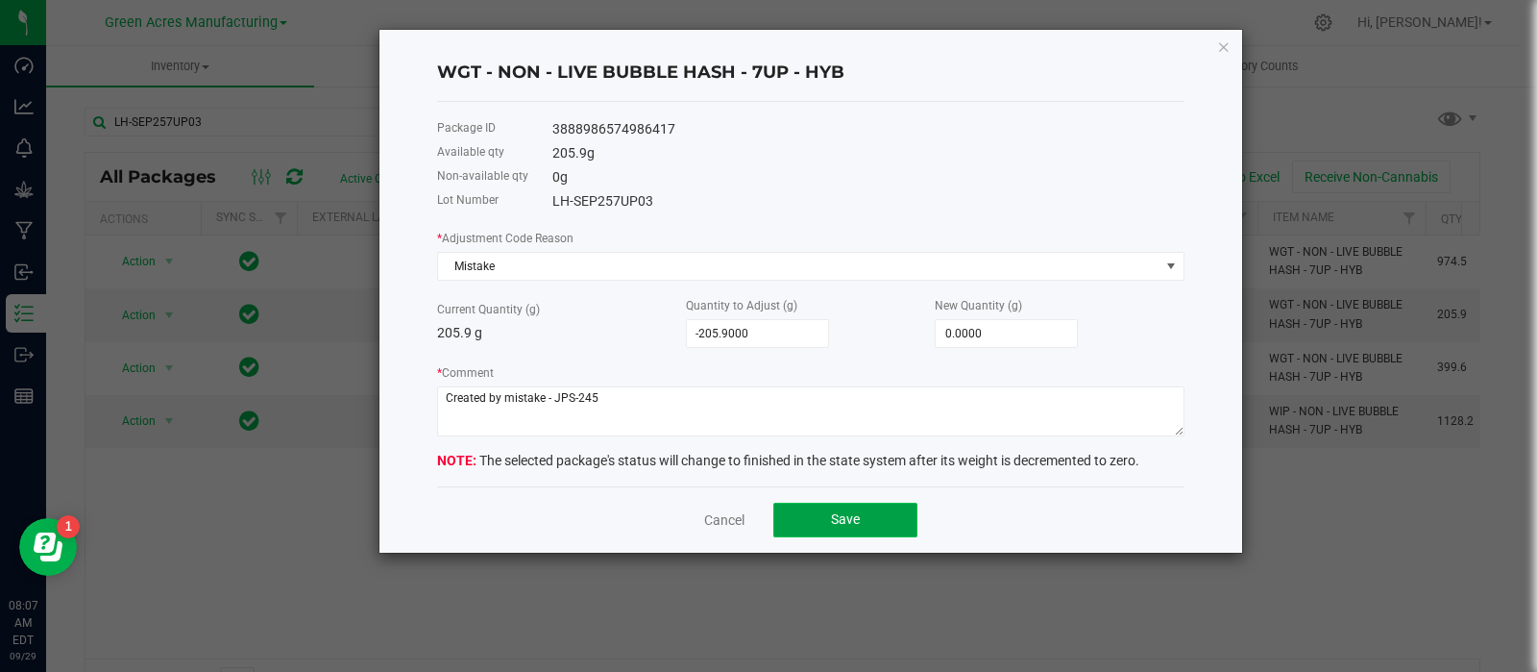
click at [812, 523] on button "Save" at bounding box center [846, 520] width 144 height 35
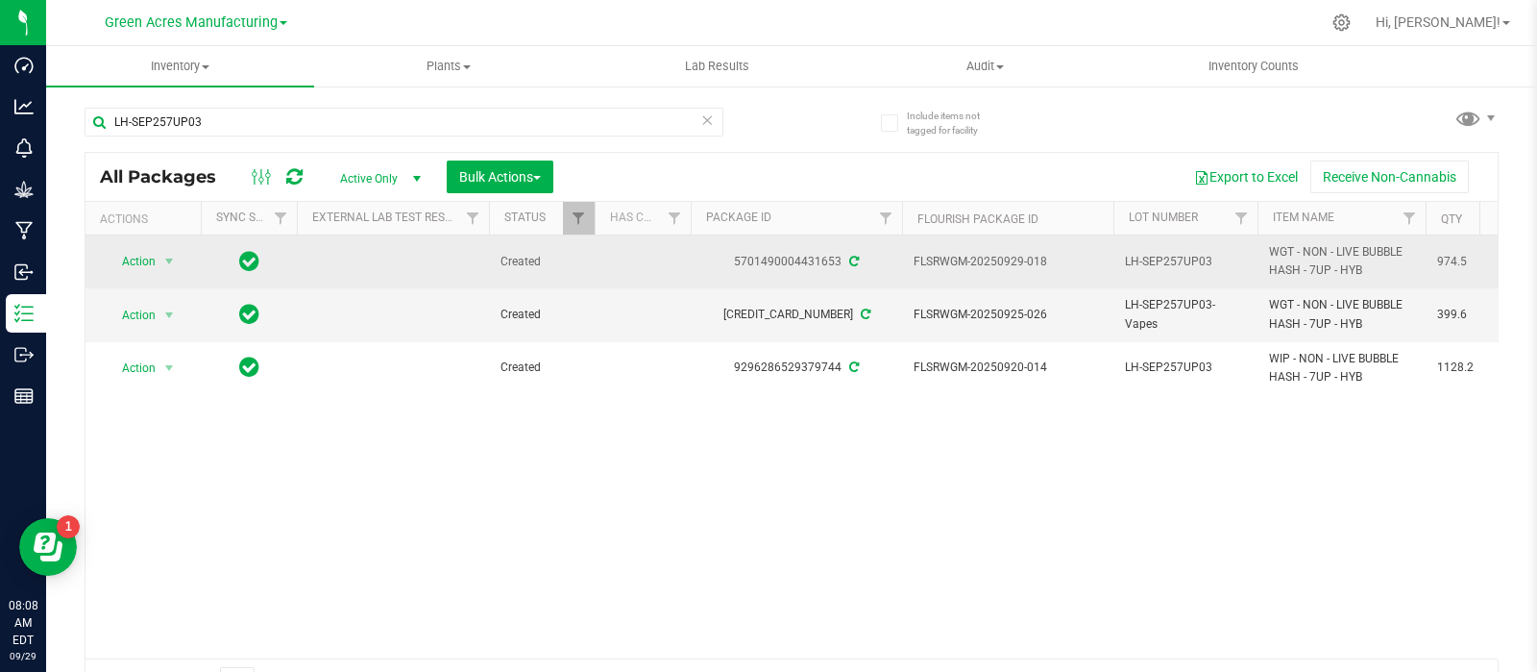
drag, startPoint x: 1053, startPoint y: 254, endPoint x: 995, endPoint y: 258, distance: 57.9
click at [995, 258] on span "FLSRWGM-20250929-018" at bounding box center [1008, 262] width 188 height 18
copy span "0929-018"
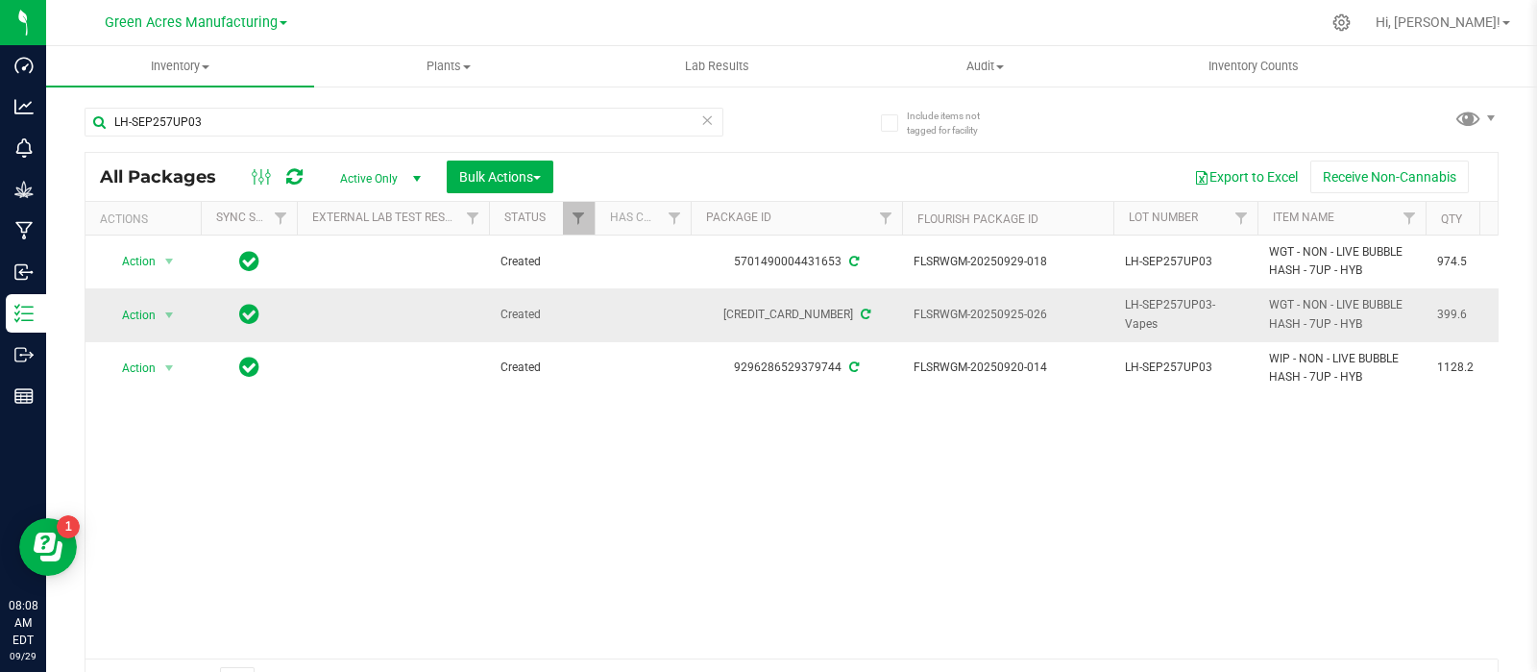
drag, startPoint x: 1076, startPoint y: 321, endPoint x: 998, endPoint y: 311, distance: 78.4
click at [998, 311] on span "FLSRWGM-20250925-026" at bounding box center [1008, 315] width 188 height 18
copy span "0925-026"
click at [316, 112] on input "LH-SEP257UP03" at bounding box center [404, 122] width 639 height 29
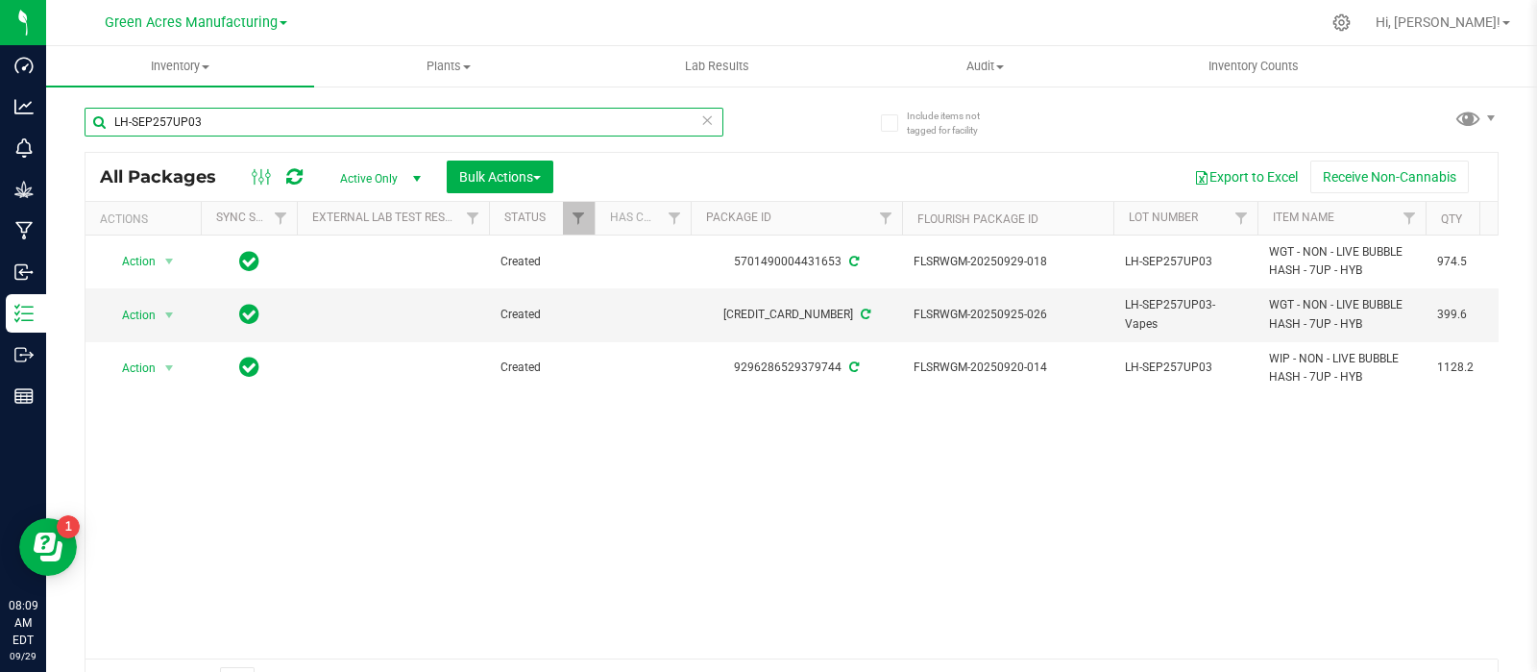
click at [316, 112] on input "LH-SEP257UP03" at bounding box center [404, 122] width 639 height 29
paste input "BLT02"
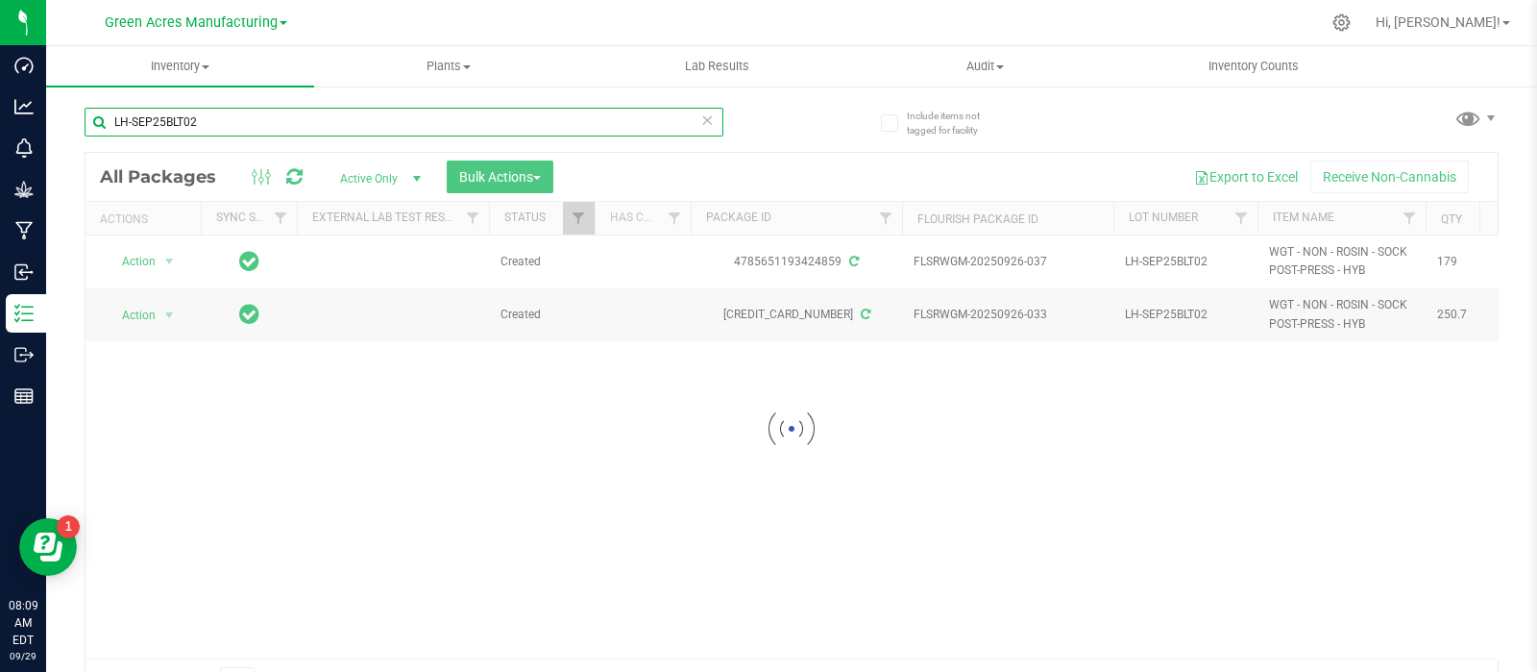
type input "LH-SEP25BLT02"
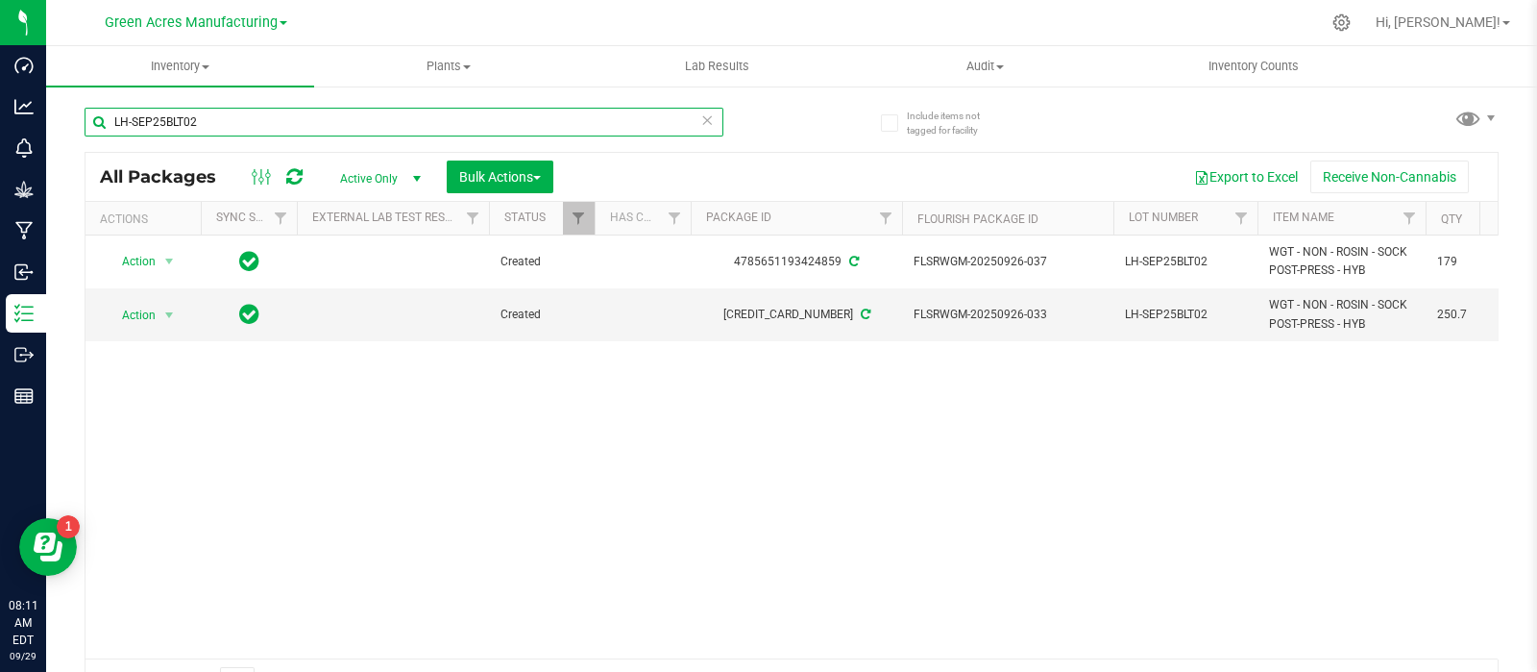
click at [279, 117] on input "LH-SEP25BLT02" at bounding box center [404, 122] width 639 height 29
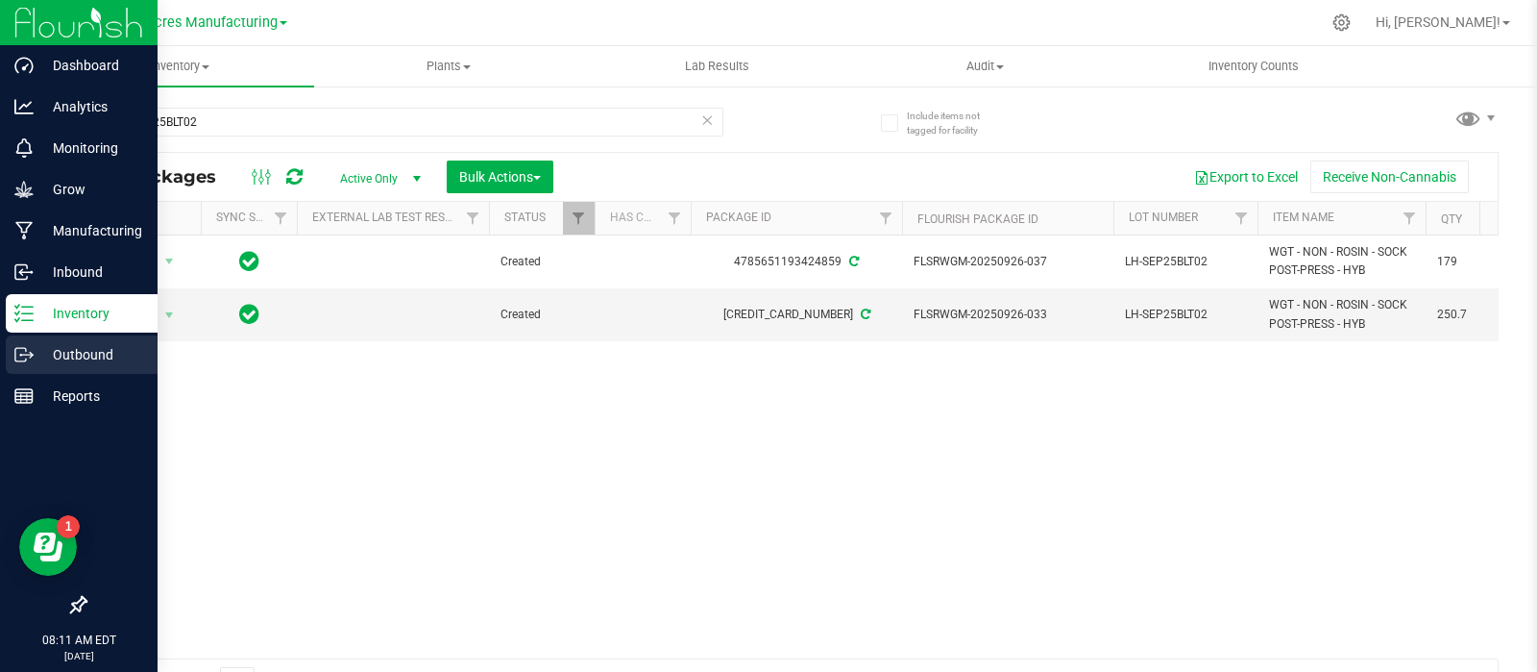
click at [91, 343] on p "Outbound" at bounding box center [91, 354] width 115 height 23
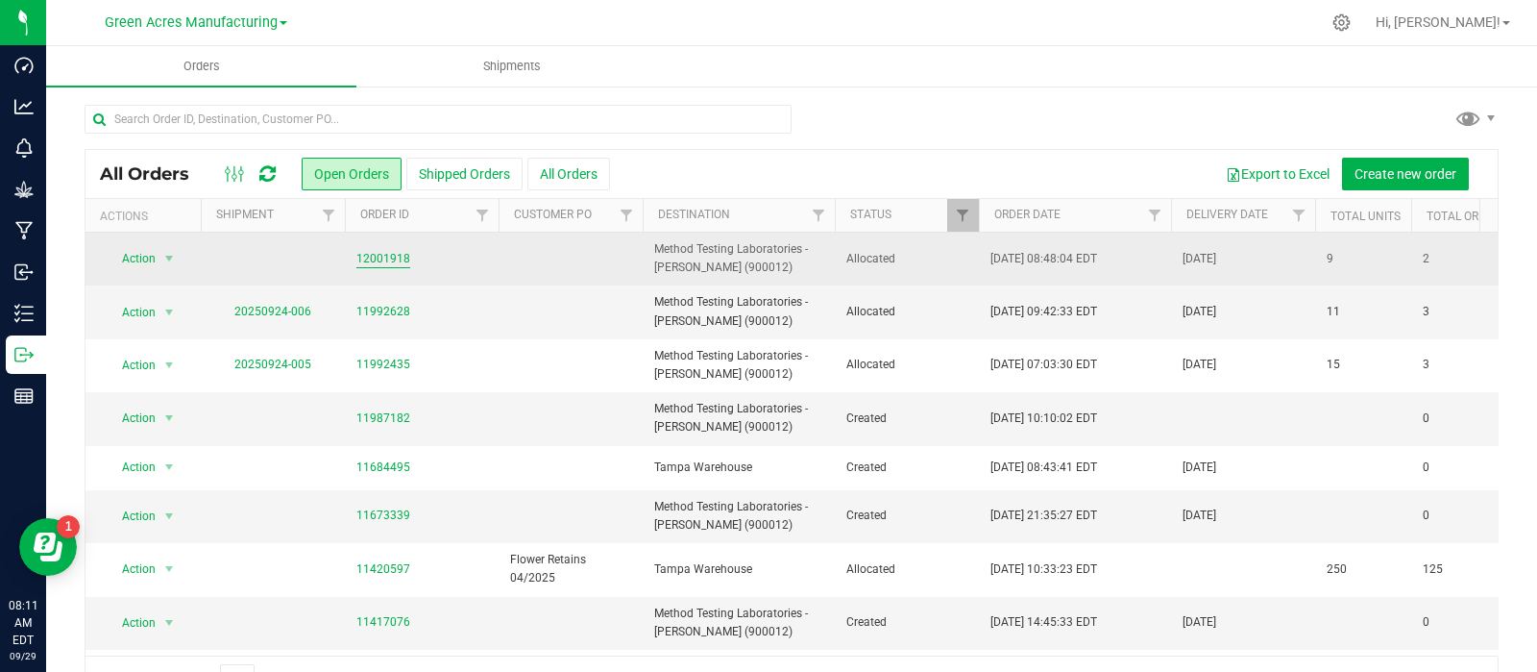
click at [384, 252] on link "12001918" at bounding box center [383, 259] width 54 height 18
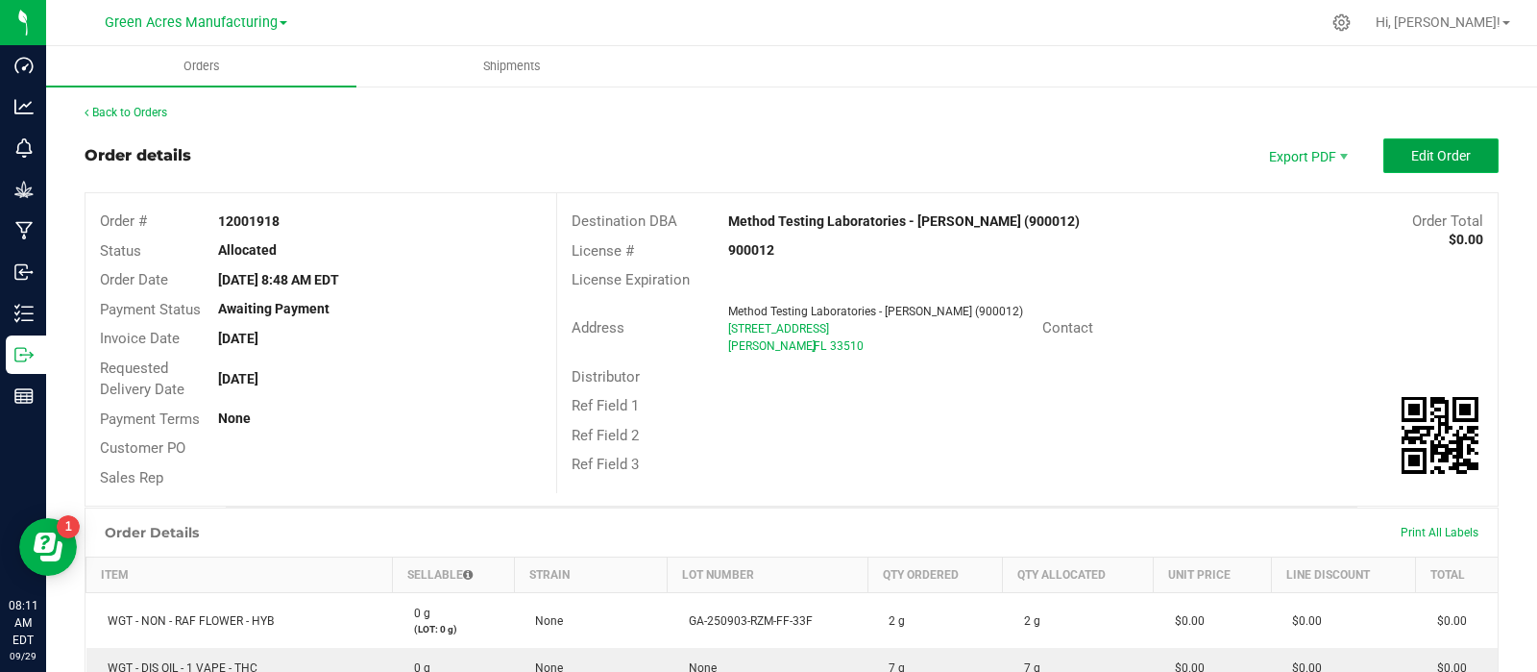
click at [1417, 151] on span "Edit Order" at bounding box center [1442, 155] width 60 height 15
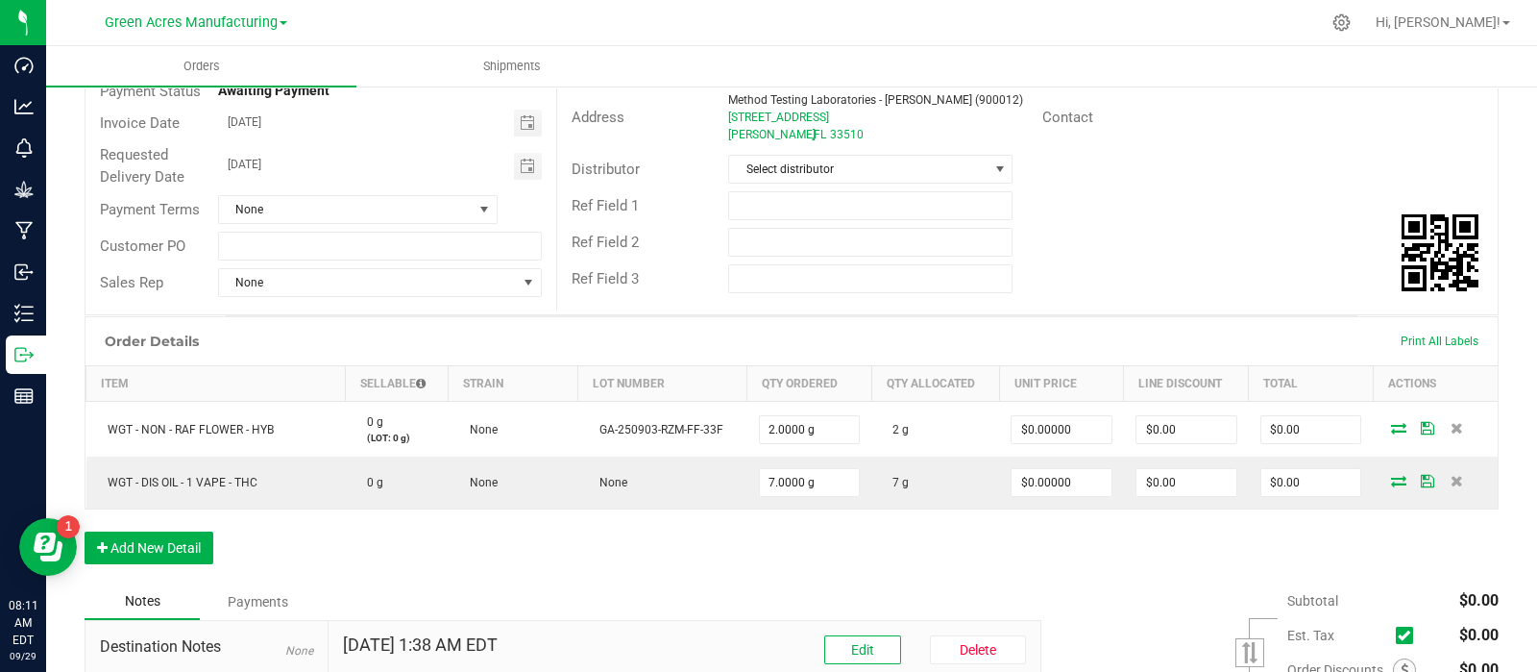
scroll to position [220, 0]
click at [174, 553] on button "Add New Detail" at bounding box center [149, 545] width 129 height 33
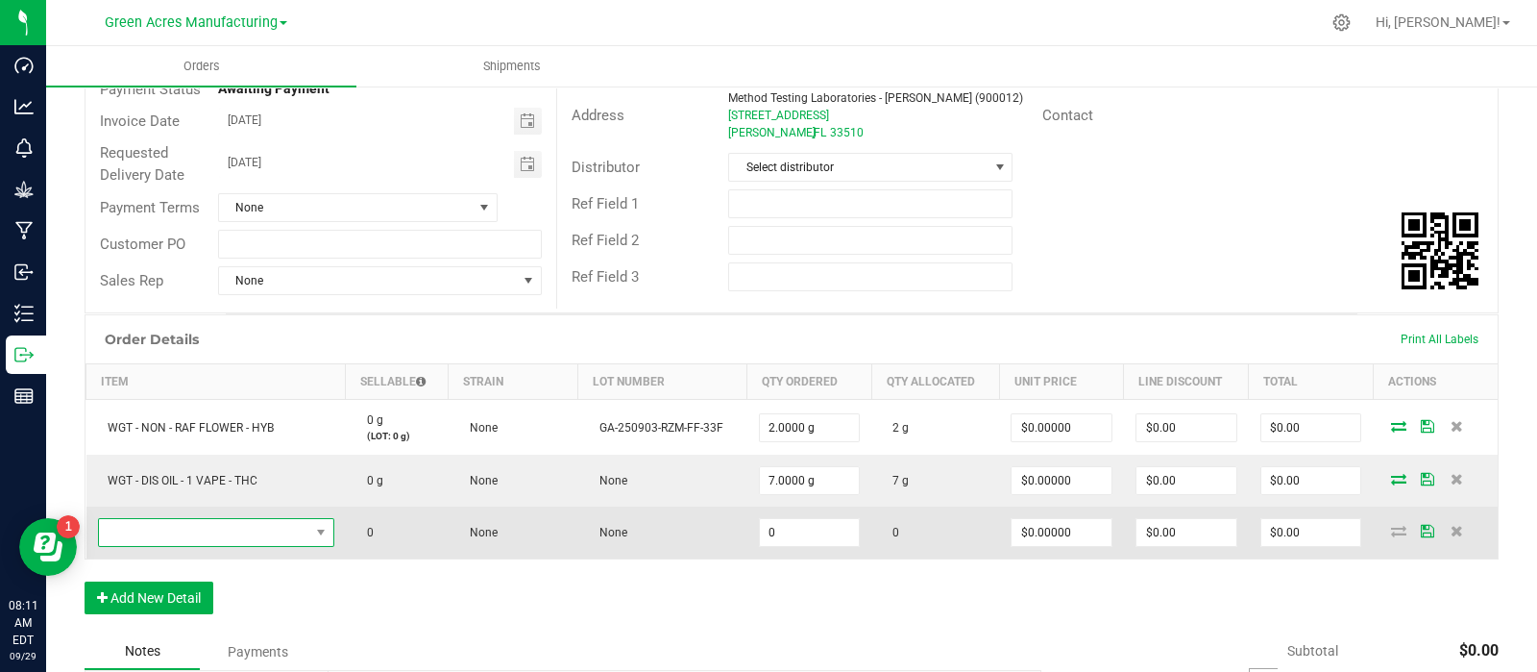
click at [249, 529] on span "NO DATA FOUND" at bounding box center [204, 532] width 210 height 27
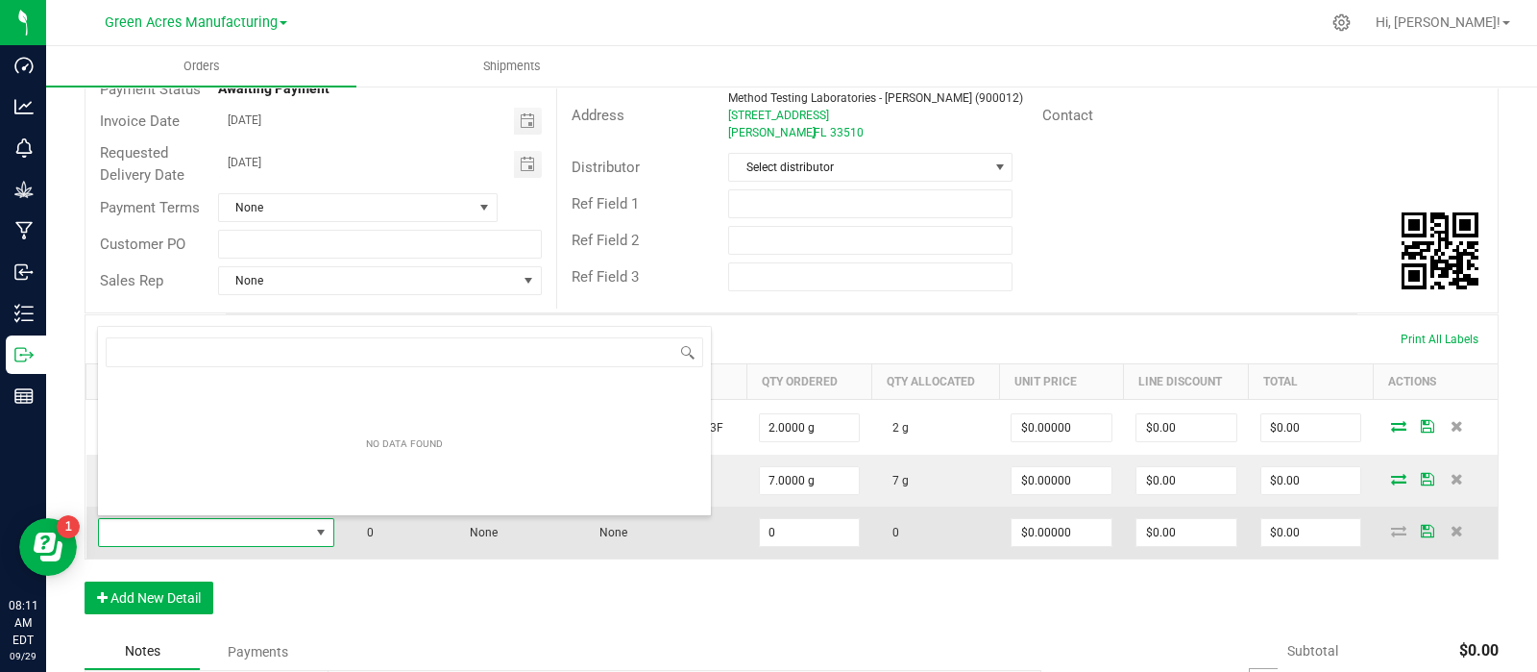
scroll to position [28, 230]
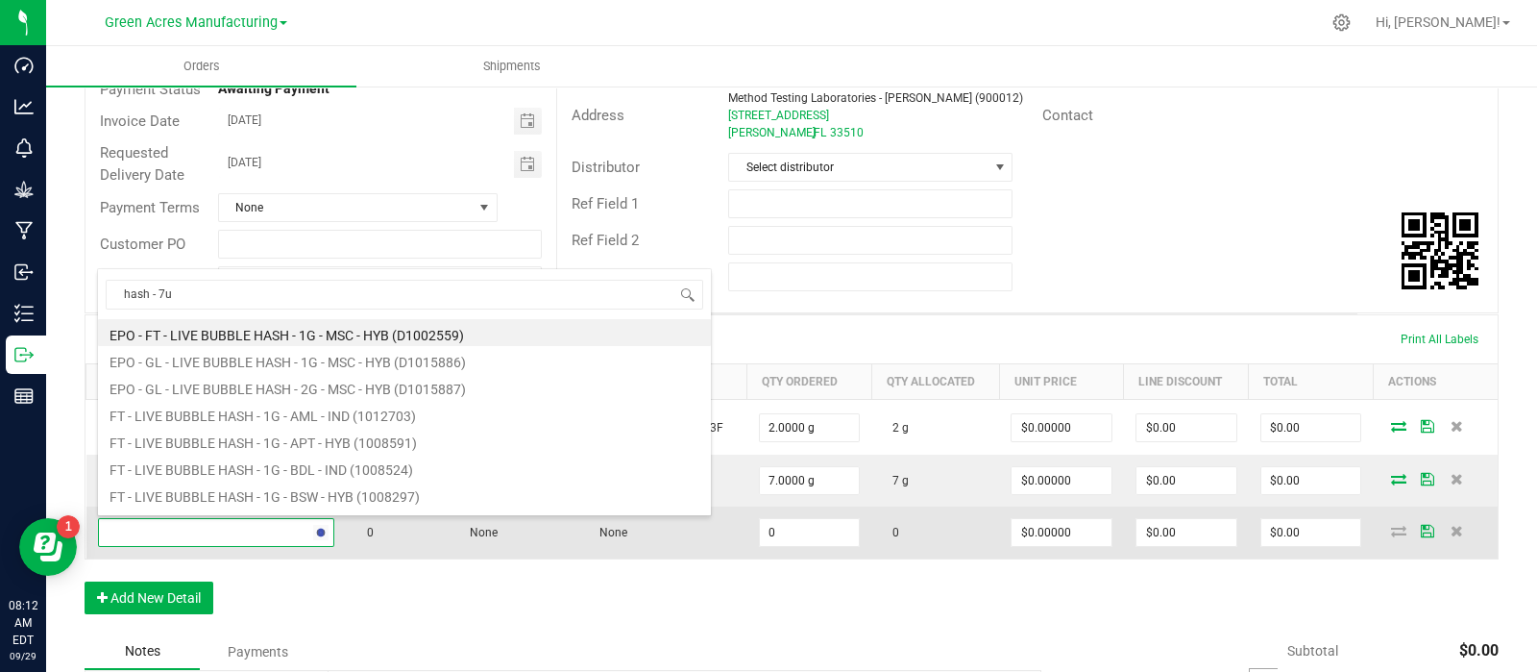
type input "hash - 7up"
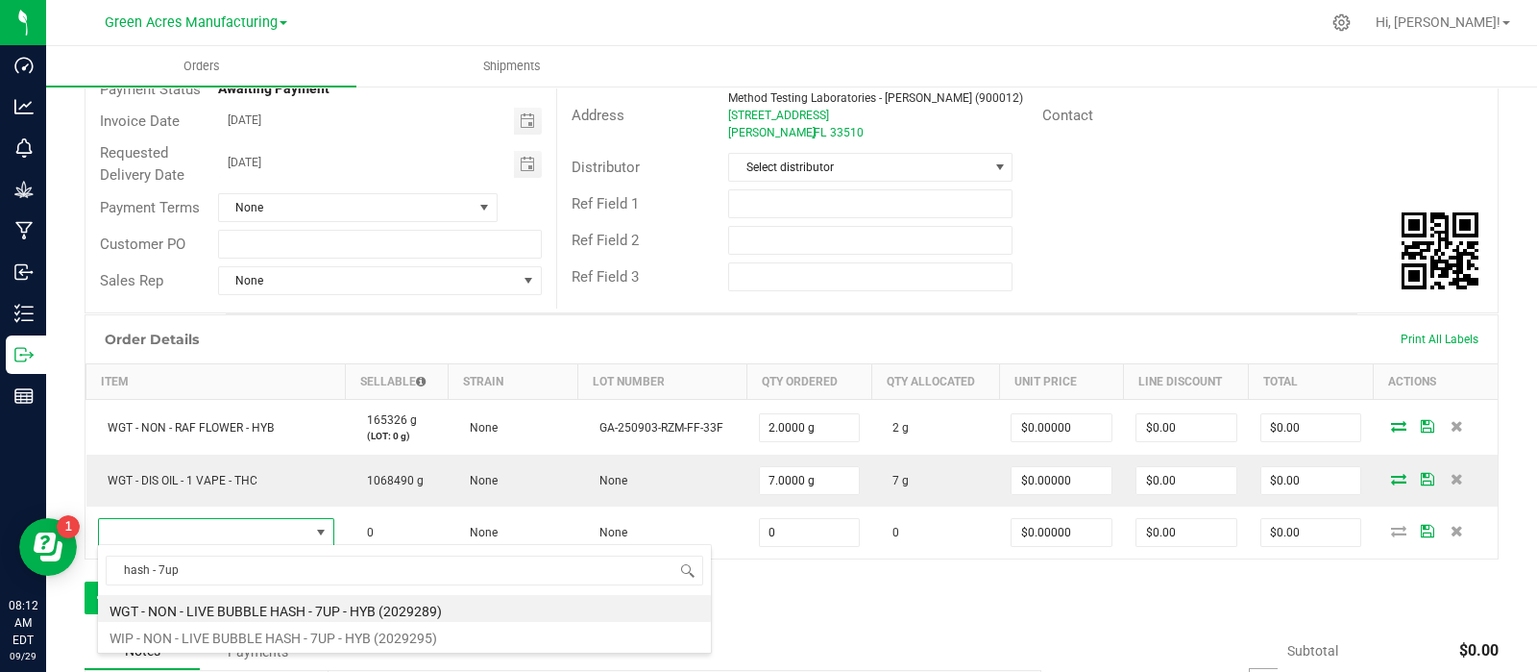
click at [195, 599] on li "WGT - NON - LIVE BUBBLE HASH - 7UP - HYB (2029289)" at bounding box center [404, 608] width 613 height 27
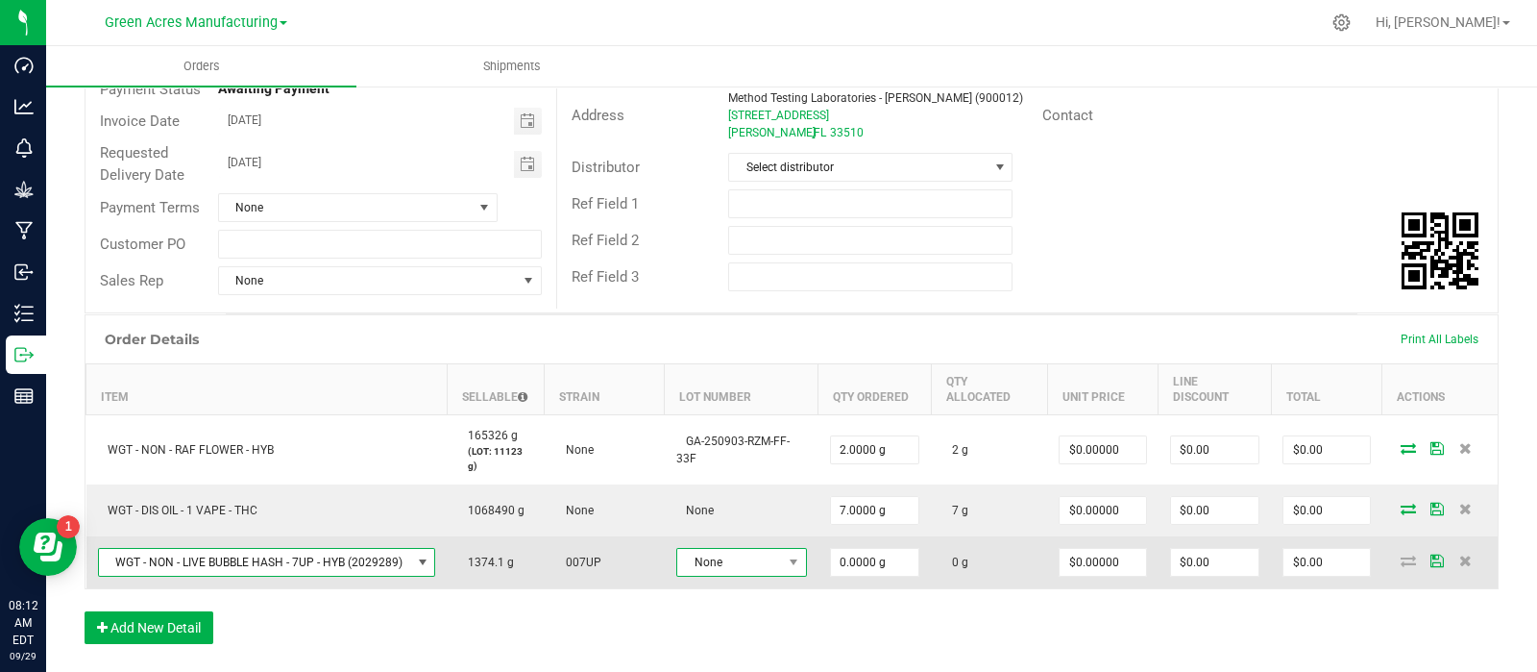
click at [764, 557] on span "None" at bounding box center [729, 562] width 105 height 27
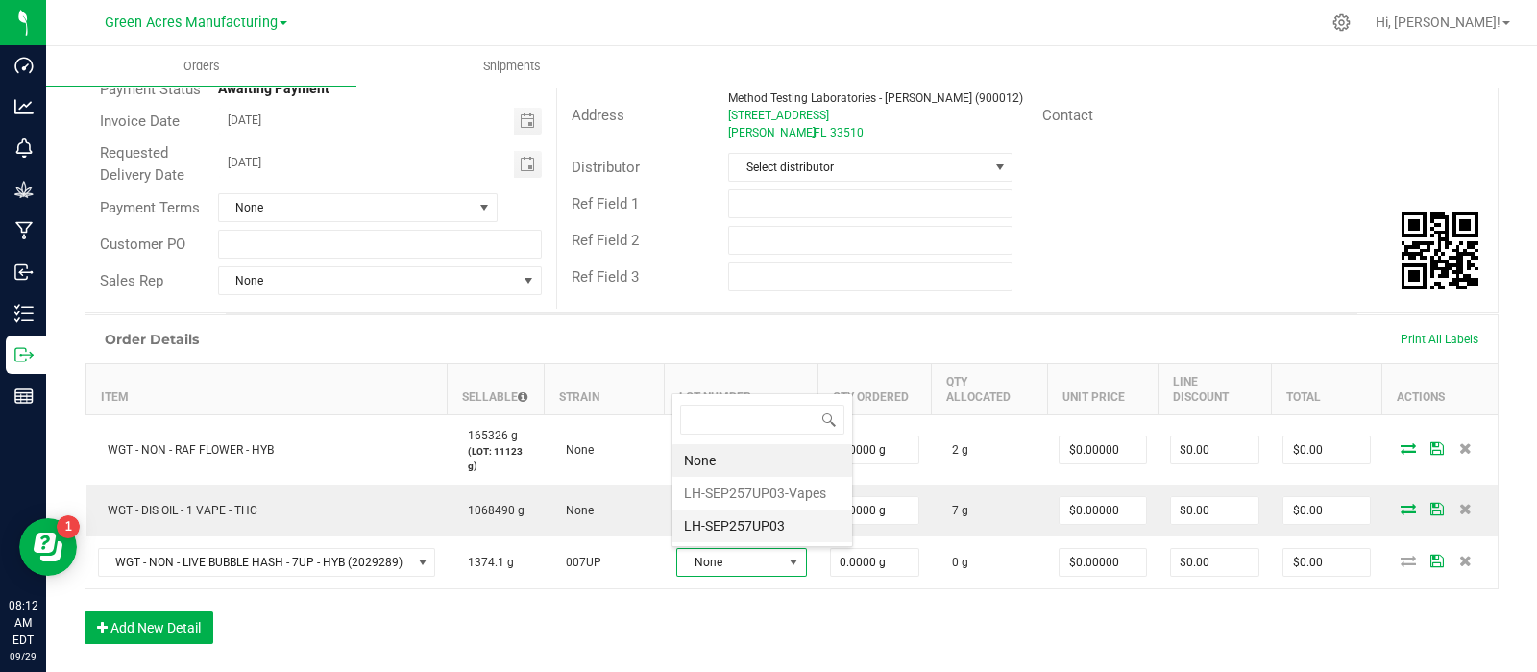
scroll to position [28, 125]
click at [724, 521] on li "LH-SEP257UP03" at bounding box center [763, 525] width 180 height 33
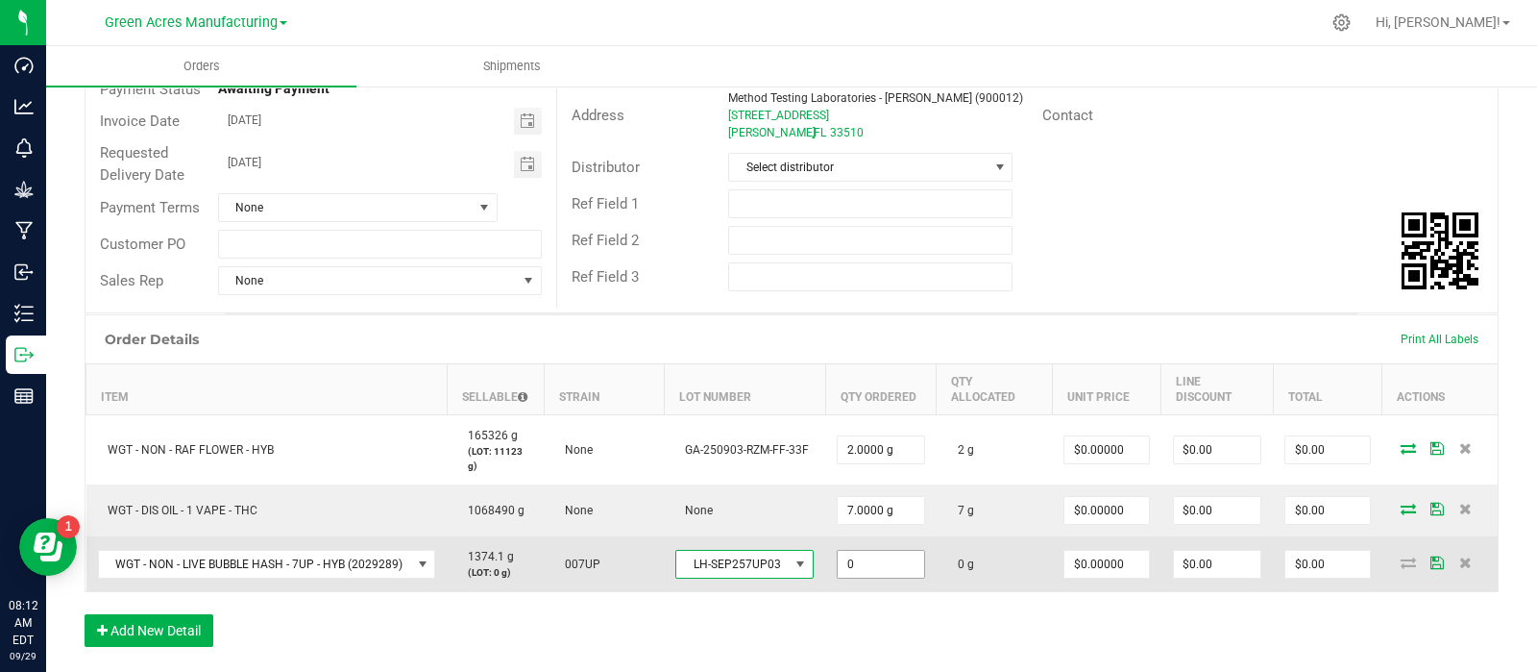
click at [874, 569] on input "0" at bounding box center [881, 564] width 86 height 27
type input "2.0000 g"
type input "0"
click at [1076, 563] on input "0" at bounding box center [1107, 564] width 85 height 27
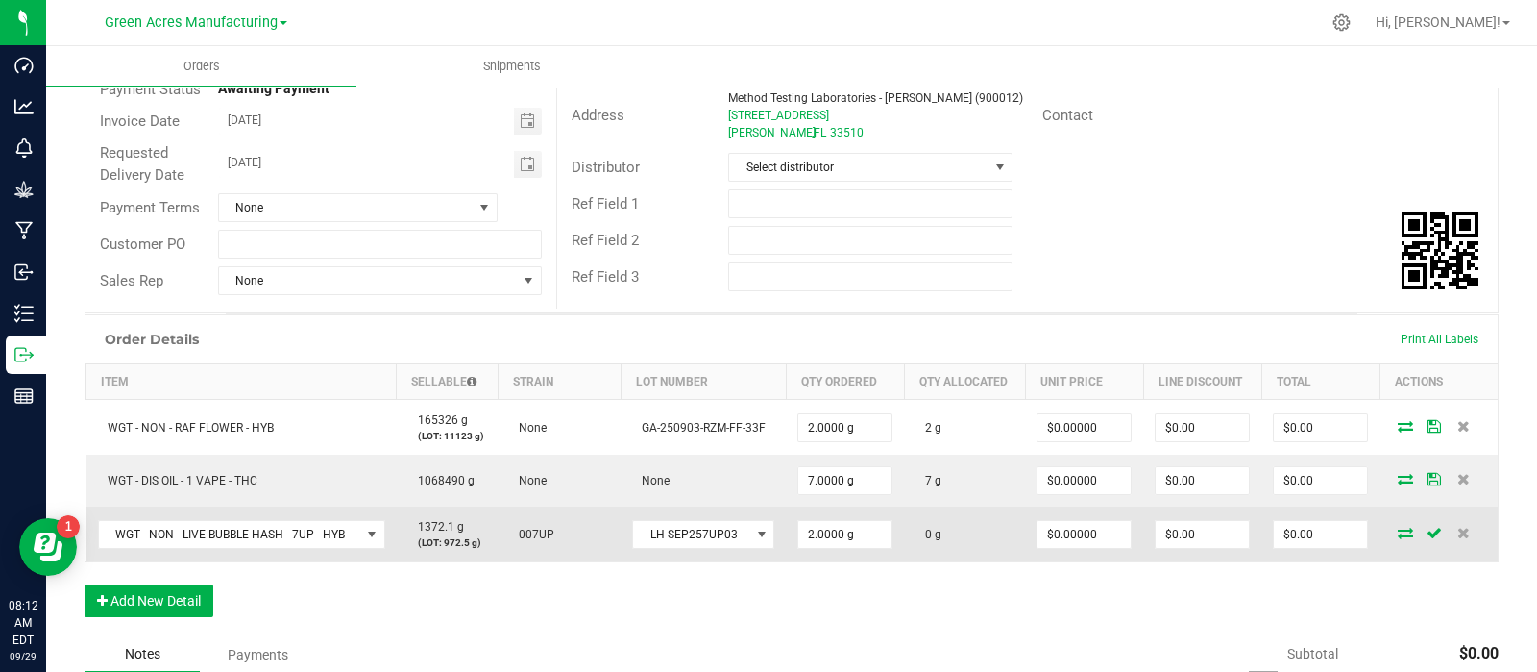
click at [1427, 530] on icon at bounding box center [1434, 533] width 15 height 12
click at [1398, 530] on icon at bounding box center [1405, 533] width 15 height 12
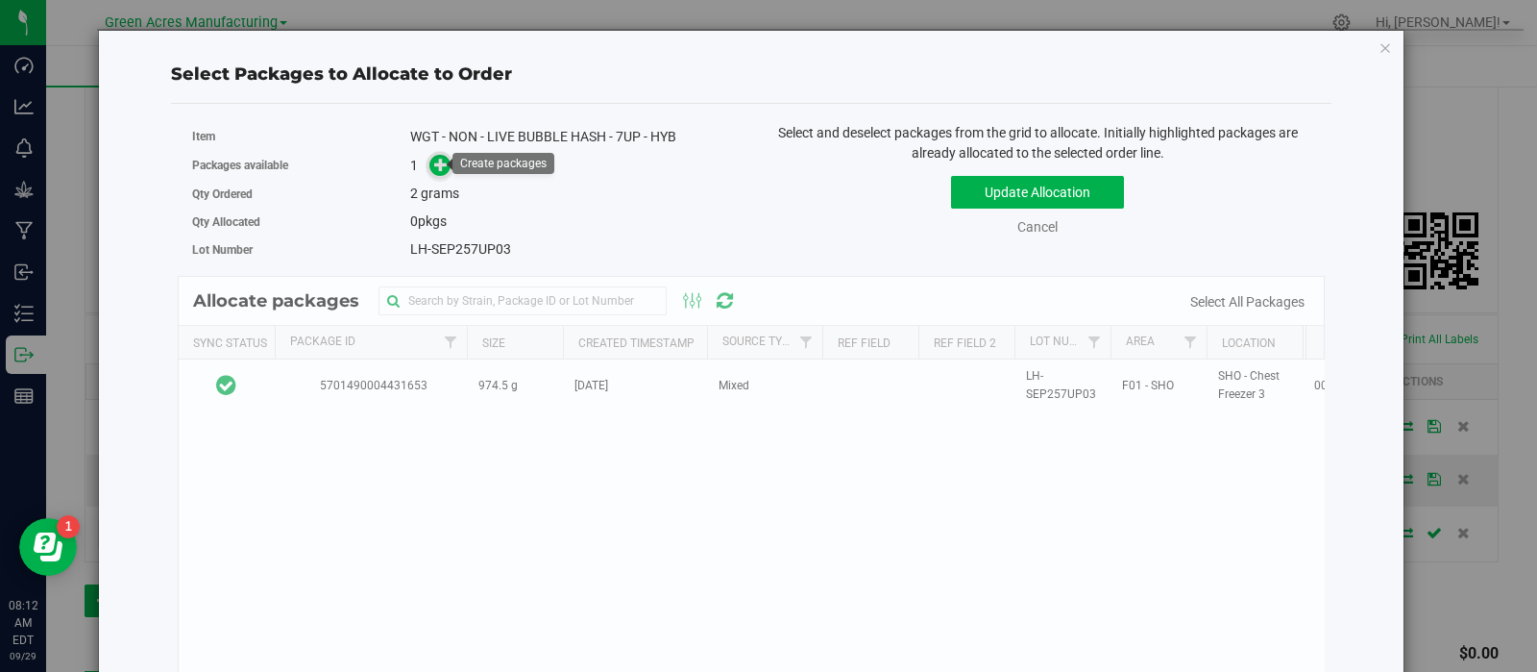
click at [430, 164] on span at bounding box center [441, 166] width 22 height 22
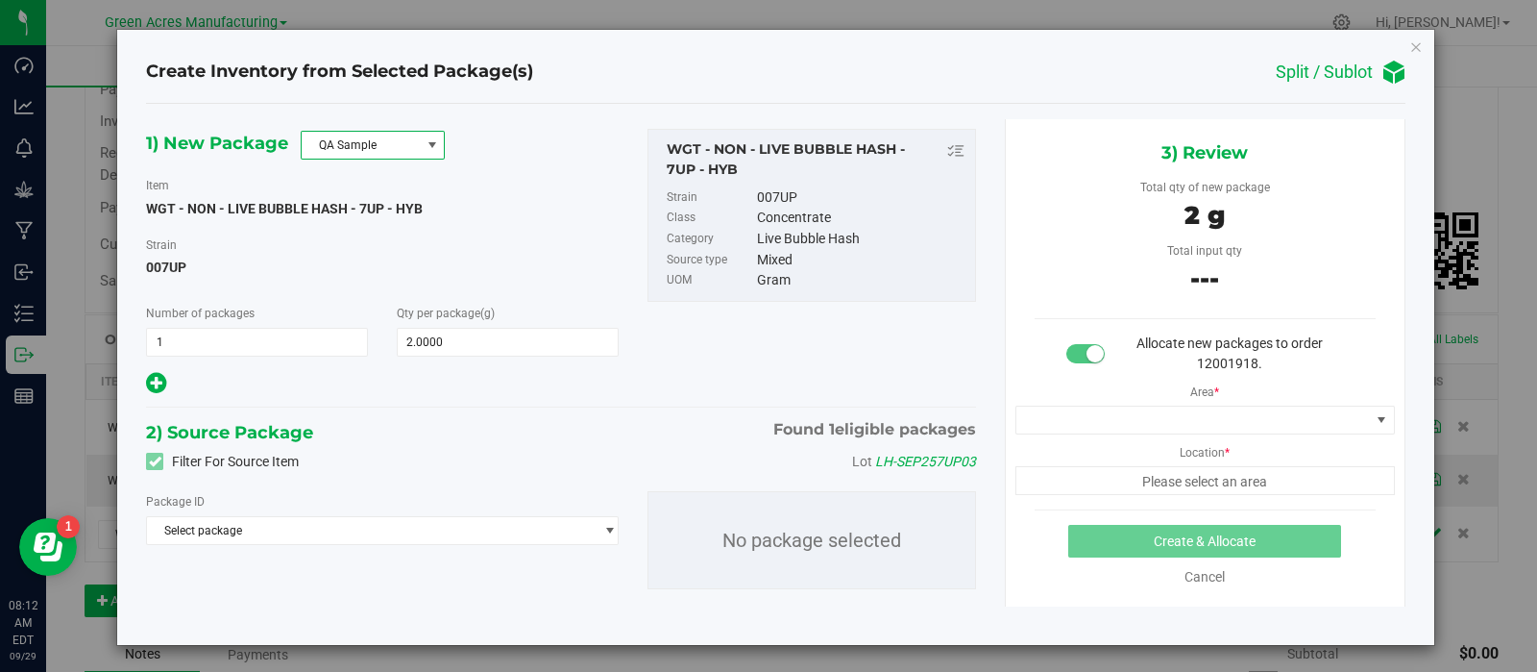
click at [365, 150] on span "QA Sample" at bounding box center [361, 145] width 118 height 27
click at [344, 233] on li "R&D Sample" at bounding box center [372, 231] width 142 height 27
click at [375, 544] on span "Select package" at bounding box center [370, 530] width 446 height 27
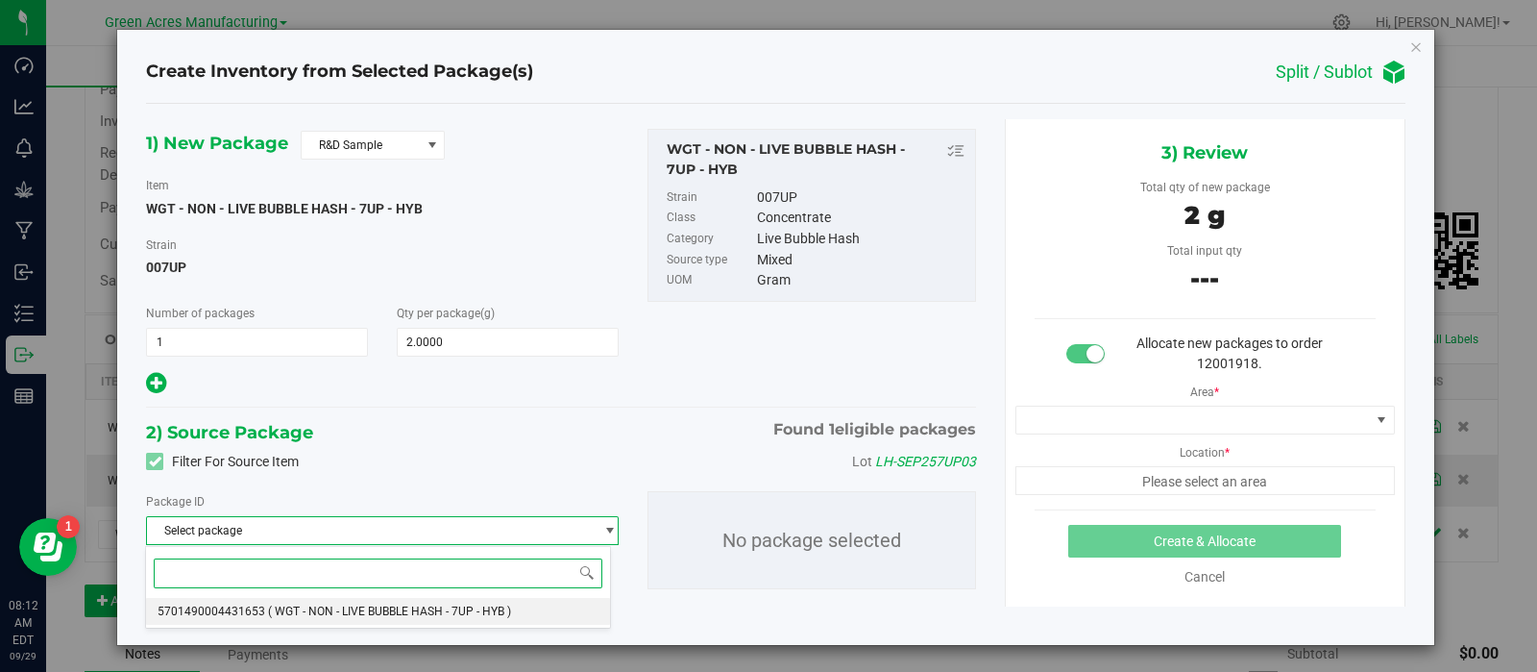
click at [360, 612] on span "( WGT - NON - LIVE BUBBLE HASH - 7UP - HYB )" at bounding box center [389, 610] width 243 height 13
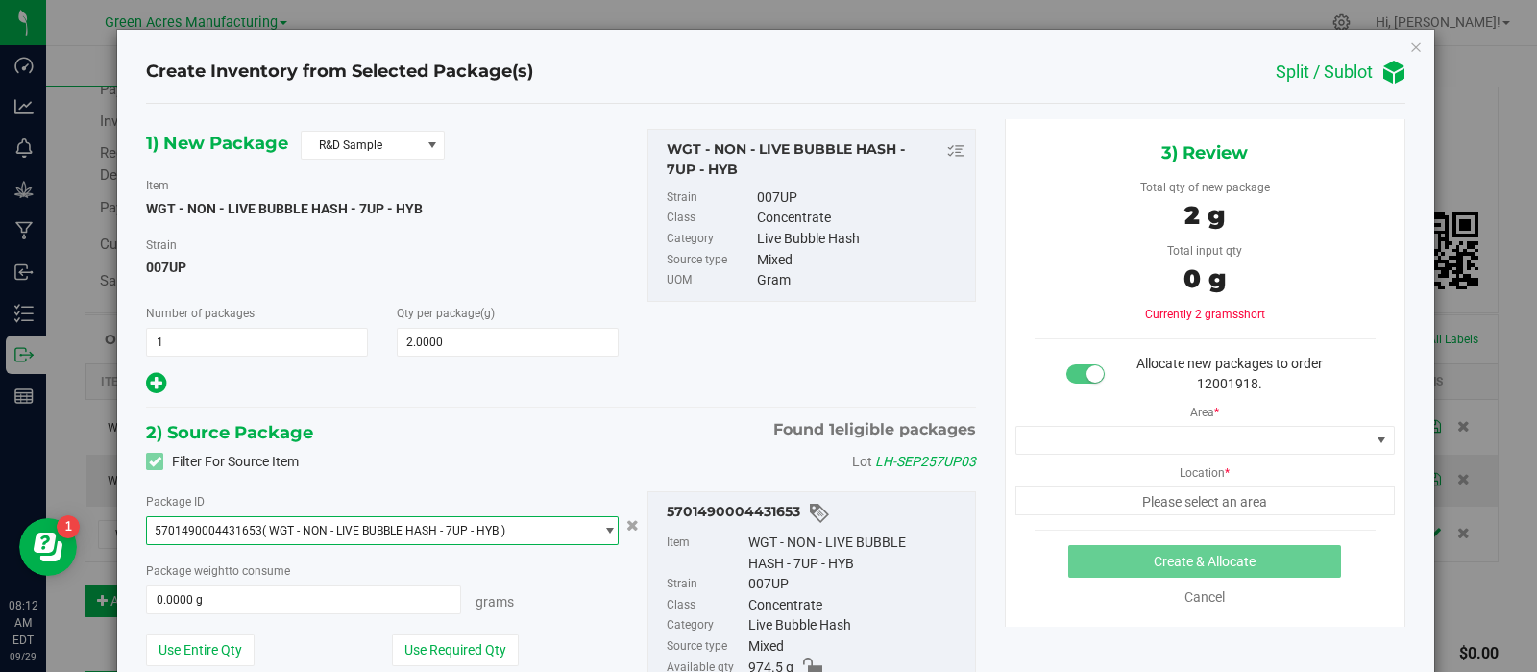
click at [776, 537] on div "WGT - NON - LIVE BUBBLE HASH - 7UP - HYB" at bounding box center [857, 552] width 217 height 41
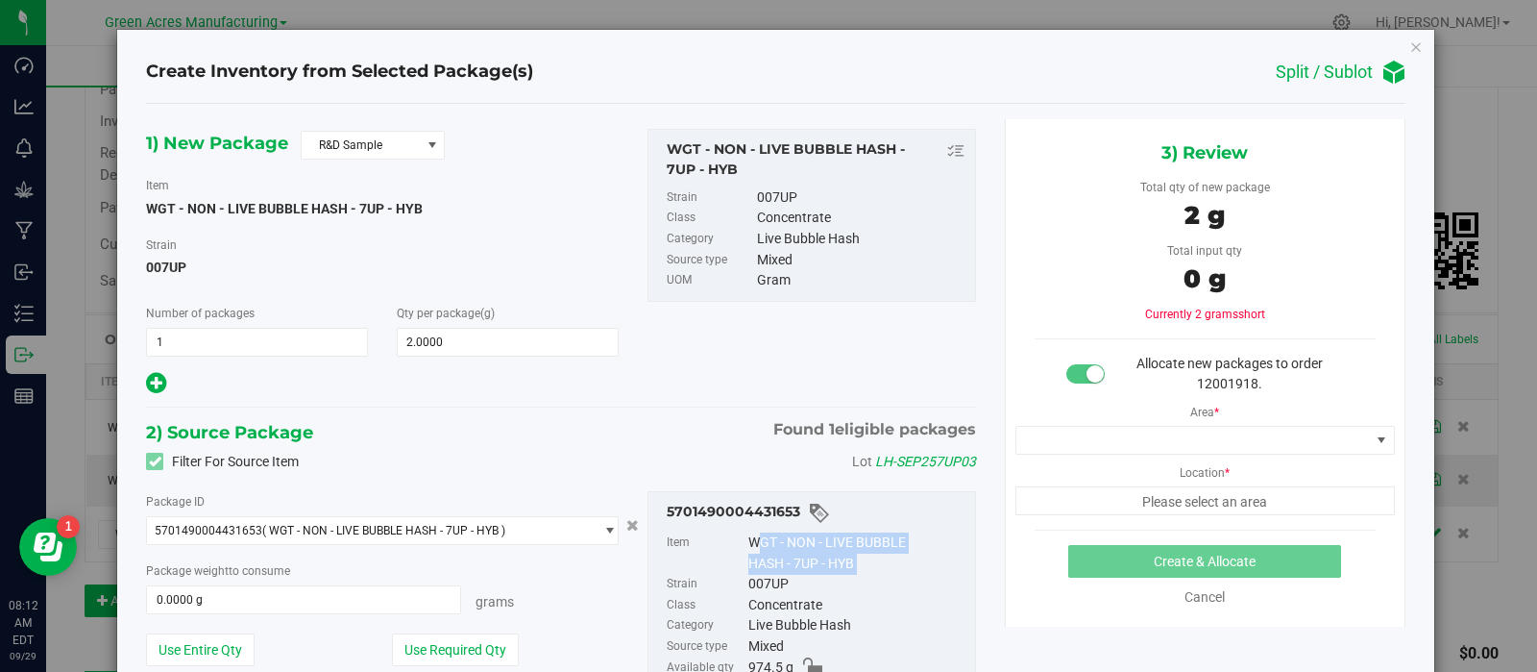
click at [776, 537] on div "WGT - NON - LIVE BUBBLE HASH - 7UP - HYB" at bounding box center [857, 552] width 217 height 41
copy div "WGT - NON - LIVE BUBBLE HASH - 7UP - HYB"
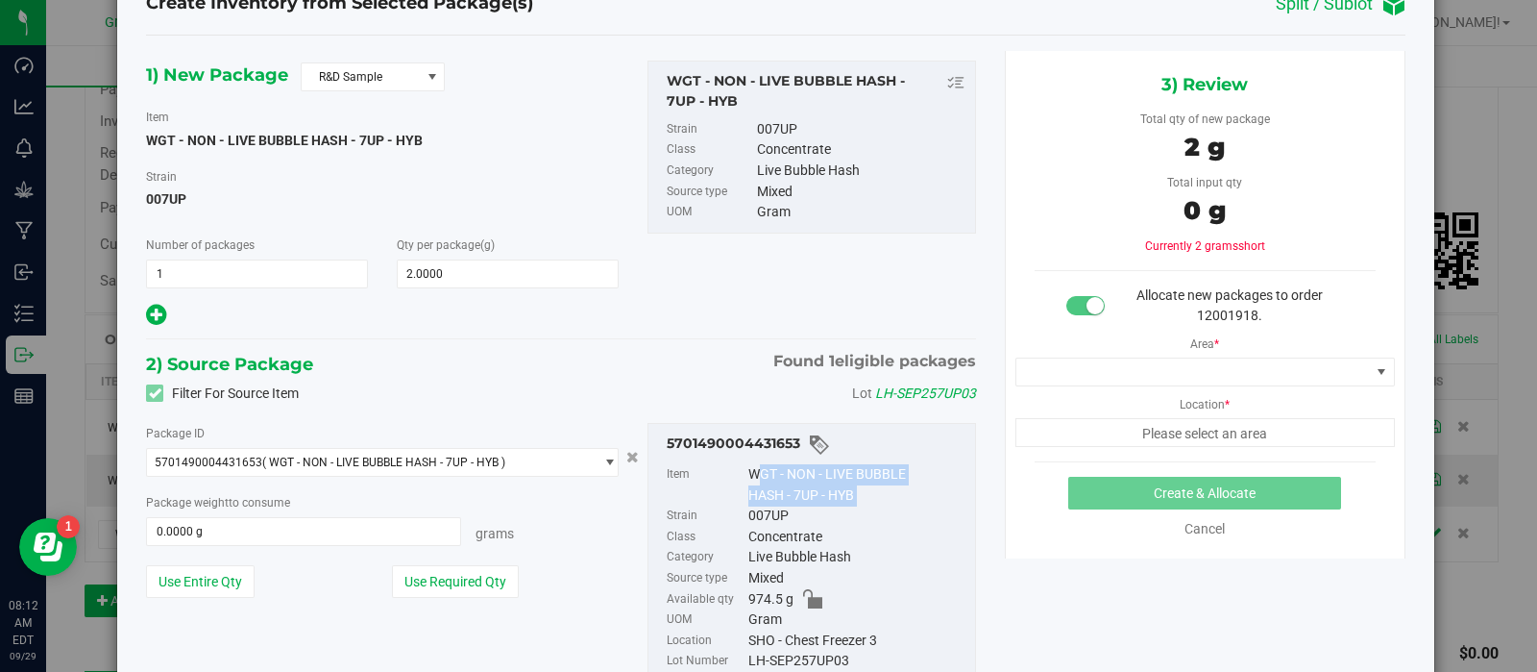
scroll to position [76, 0]
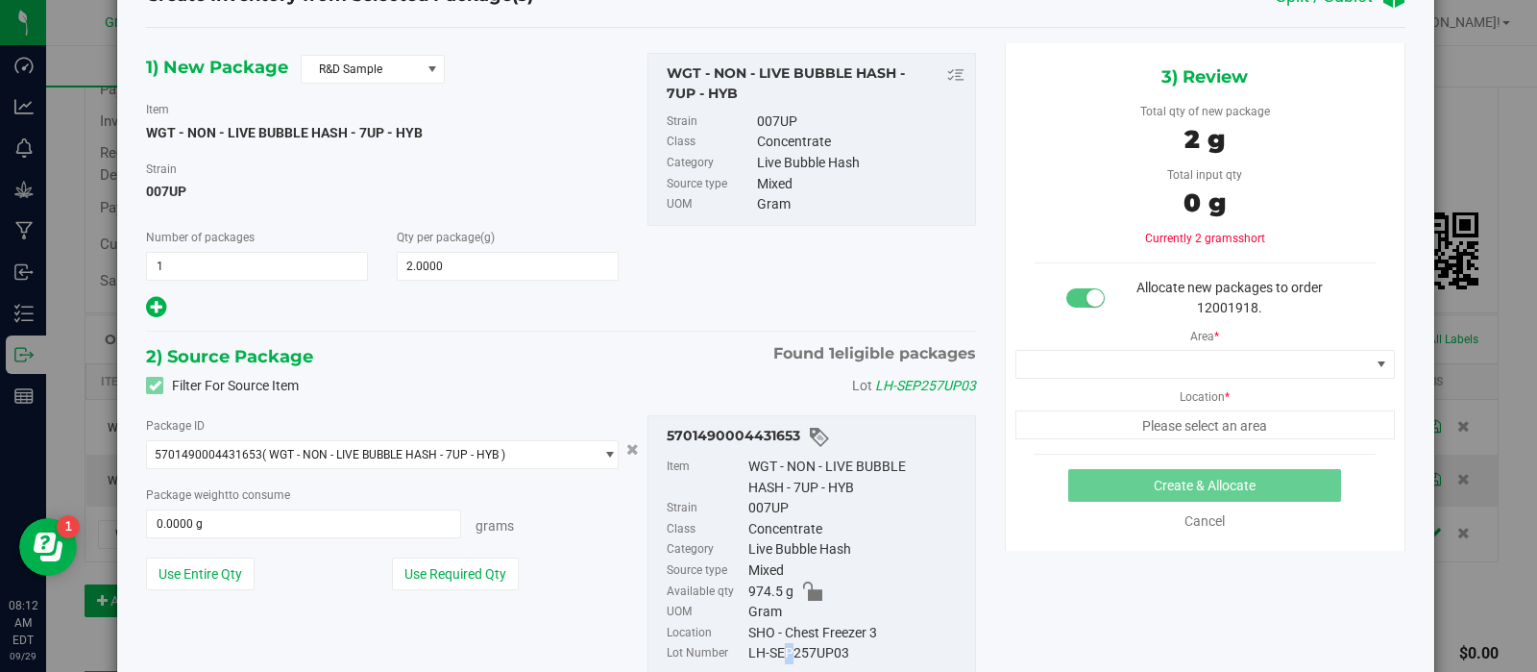
click at [772, 646] on div "LH-SEP257UP03" at bounding box center [857, 653] width 217 height 21
copy div "LH-SEP257UP03"
click at [431, 572] on button "Use Required Qty" at bounding box center [455, 573] width 127 height 33
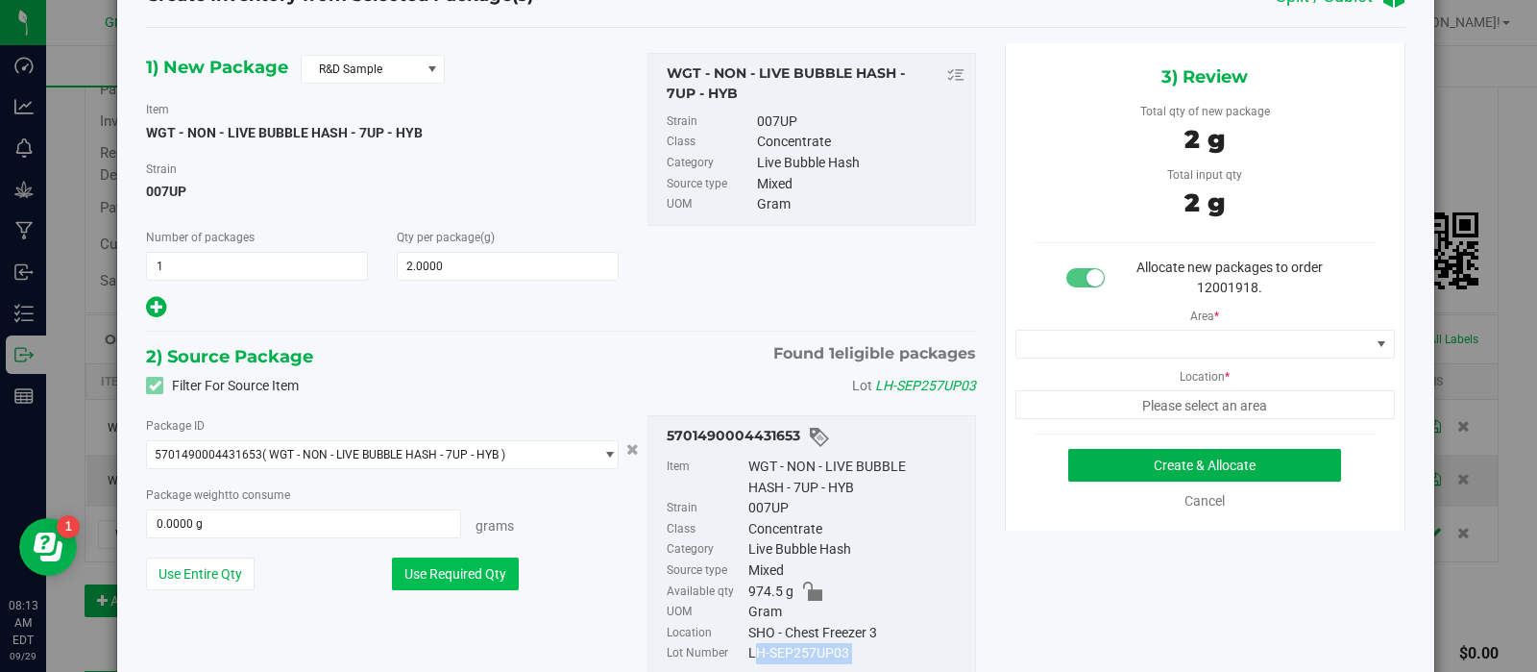
type input "2.0000 g"
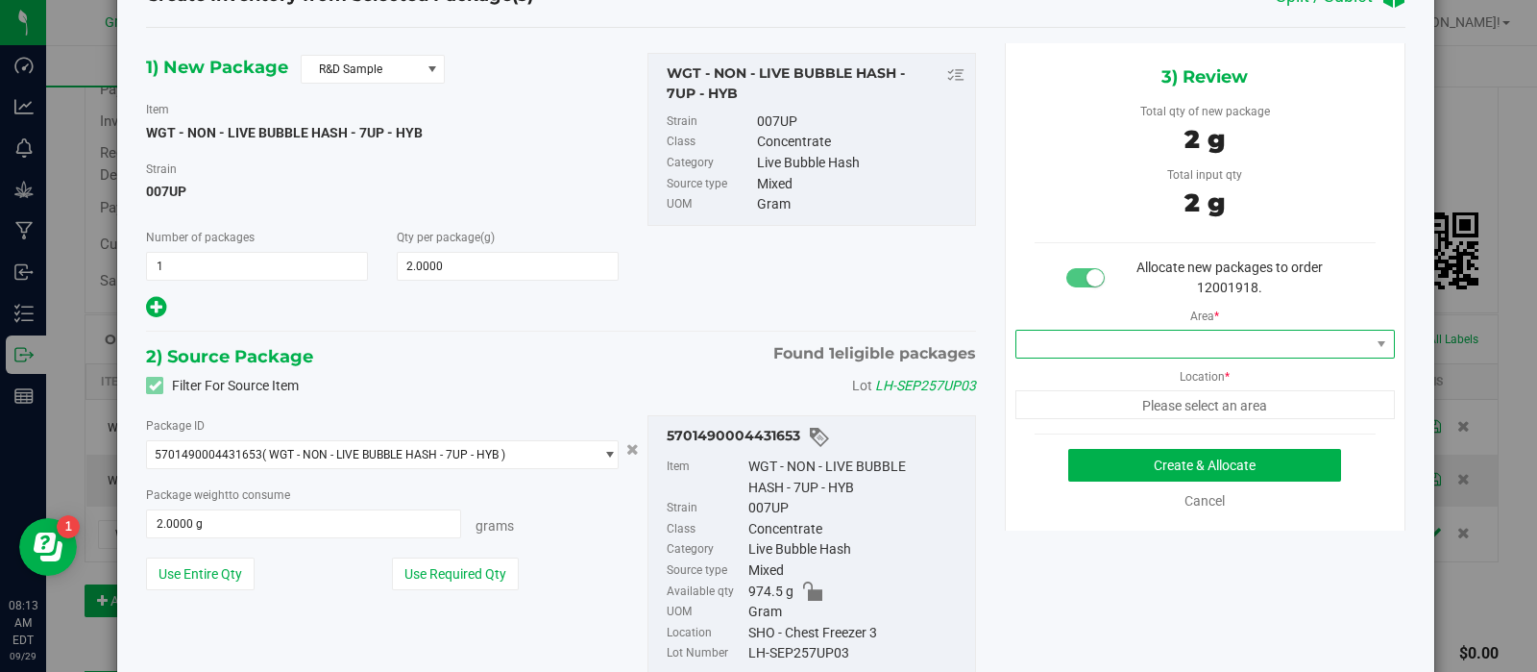
click at [1175, 343] on span at bounding box center [1194, 344] width 354 height 27
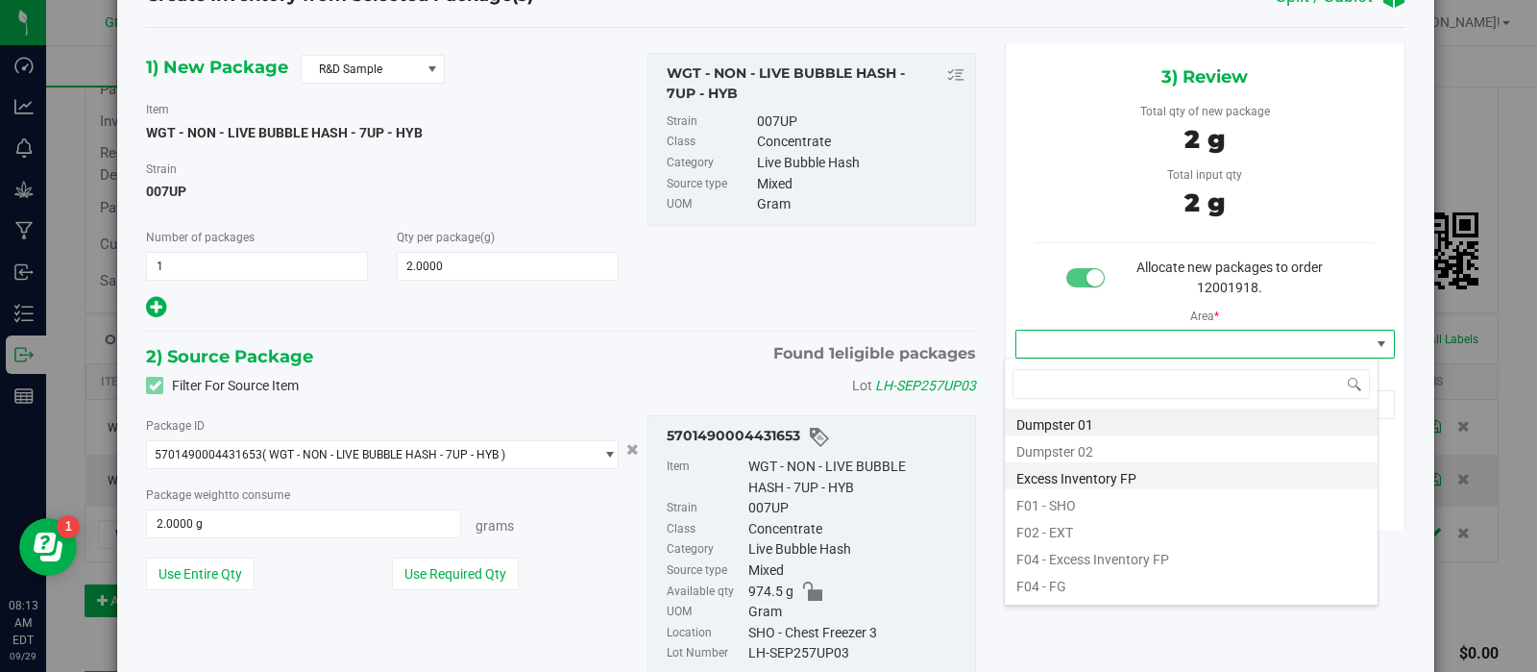
scroll to position [28, 374]
click at [1111, 508] on li "F01 - SHO" at bounding box center [1191, 502] width 373 height 27
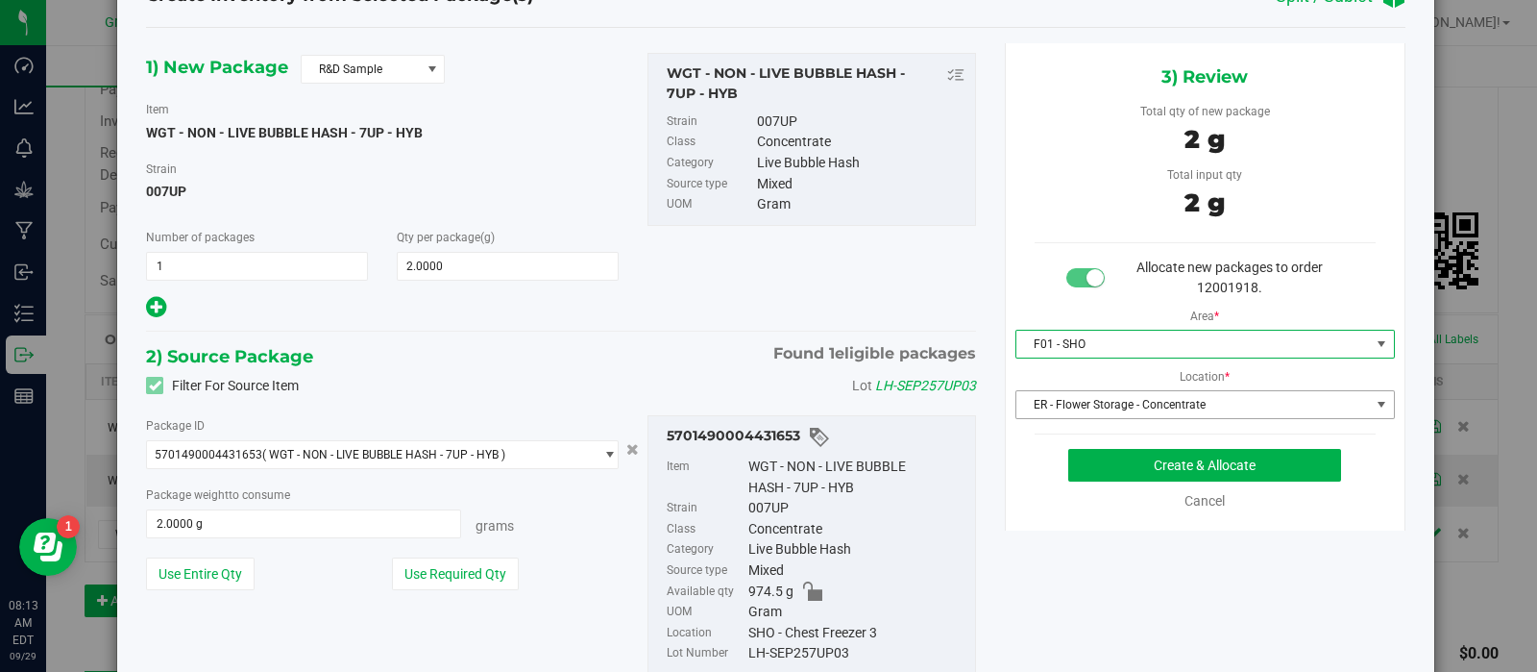
click at [1137, 395] on span "ER - Flower Storage - Concentrate" at bounding box center [1194, 404] width 354 height 27
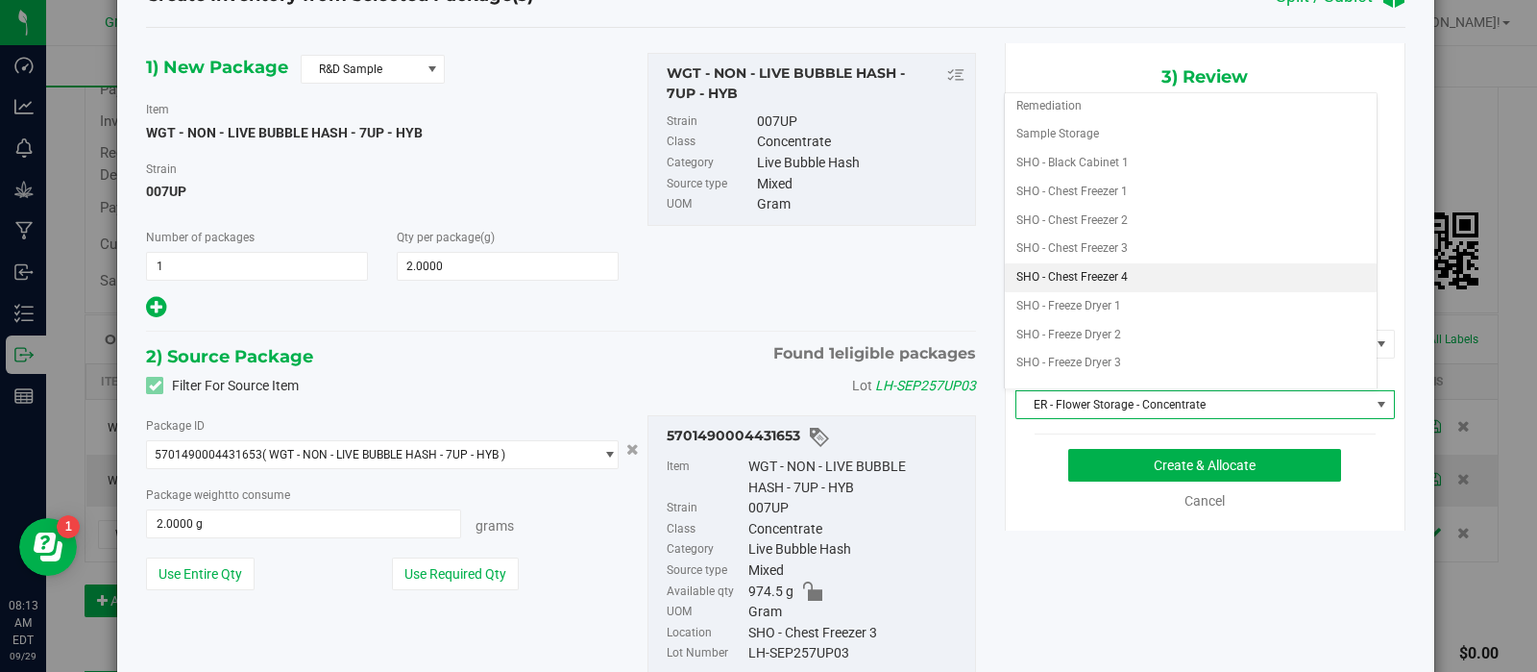
scroll to position [350, 0]
click at [1106, 240] on li "SHO - Chest Freezer 3" at bounding box center [1191, 246] width 373 height 29
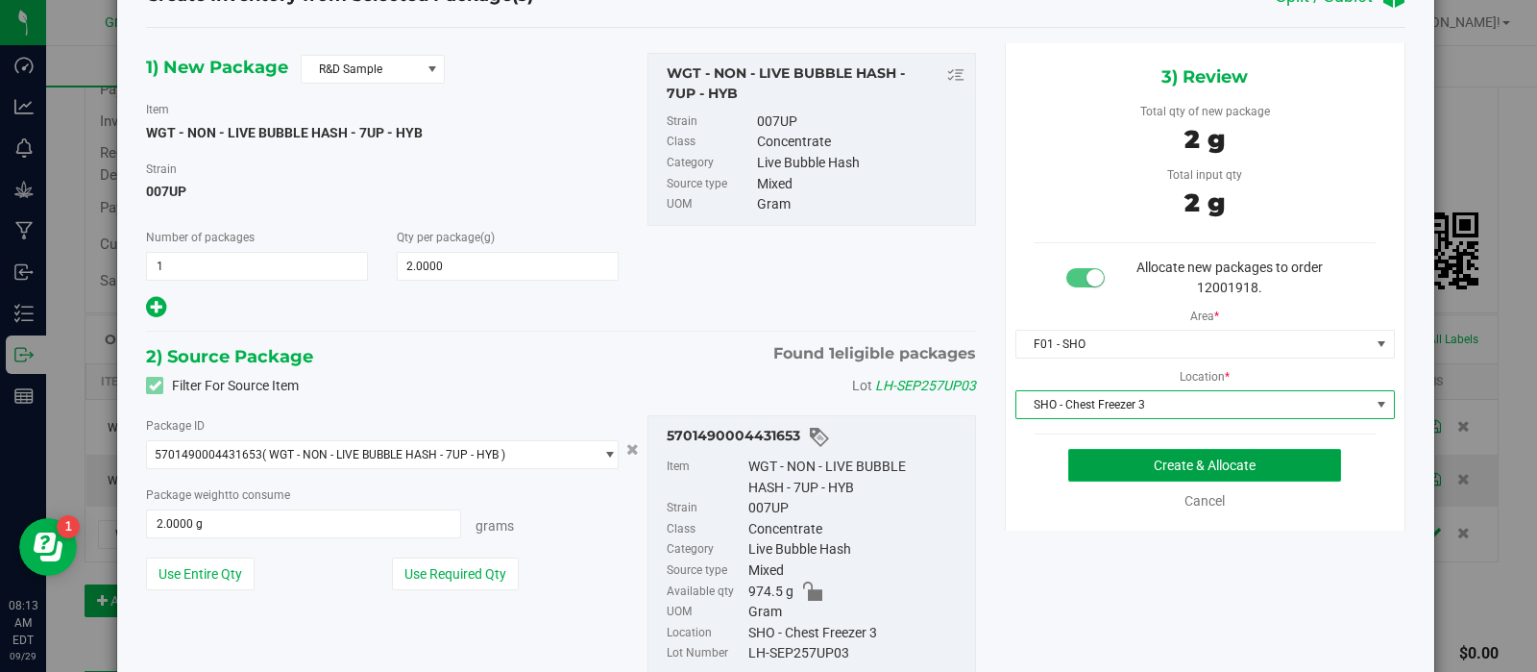
click at [1118, 469] on button "Create & Allocate" at bounding box center [1205, 465] width 273 height 33
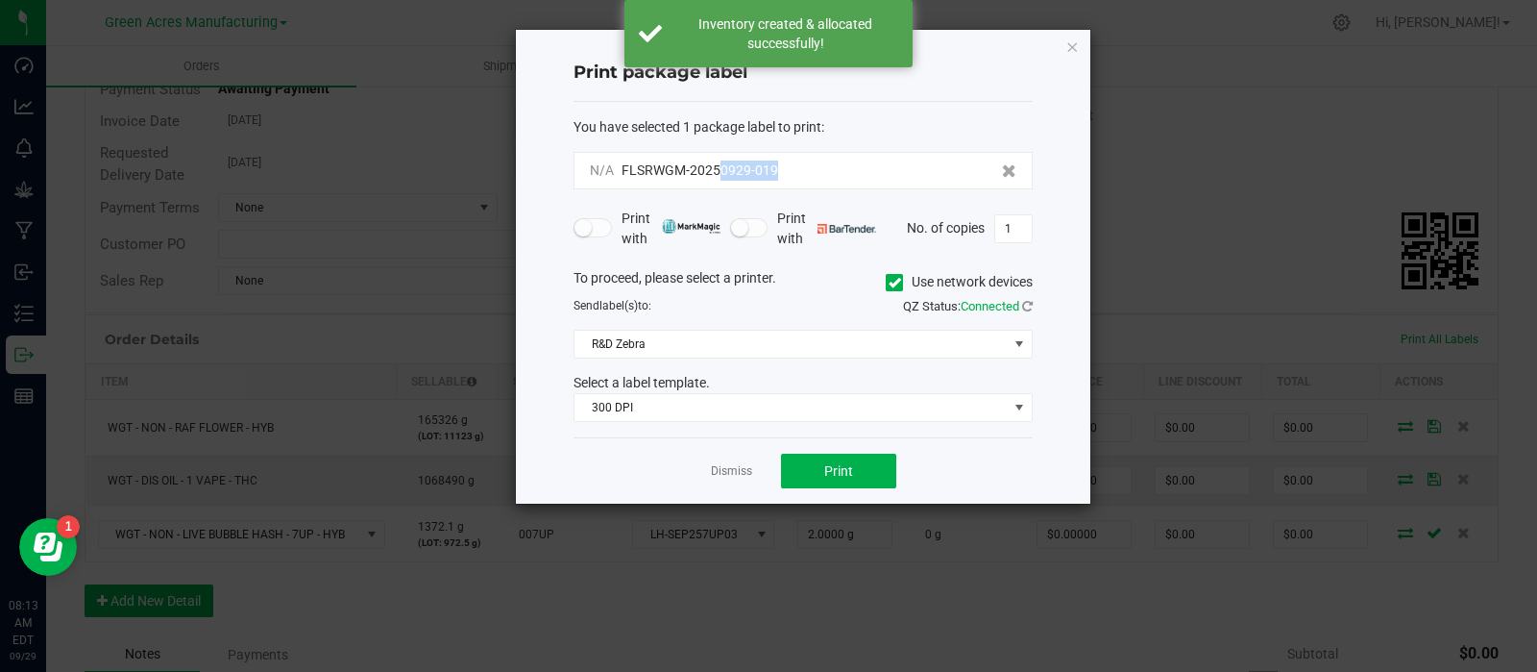
drag, startPoint x: 794, startPoint y: 161, endPoint x: 723, endPoint y: 182, distance: 73.9
click at [723, 182] on div "N/A FLSRWGM-20250929-019" at bounding box center [803, 170] width 459 height 37
copy span "0929-019"
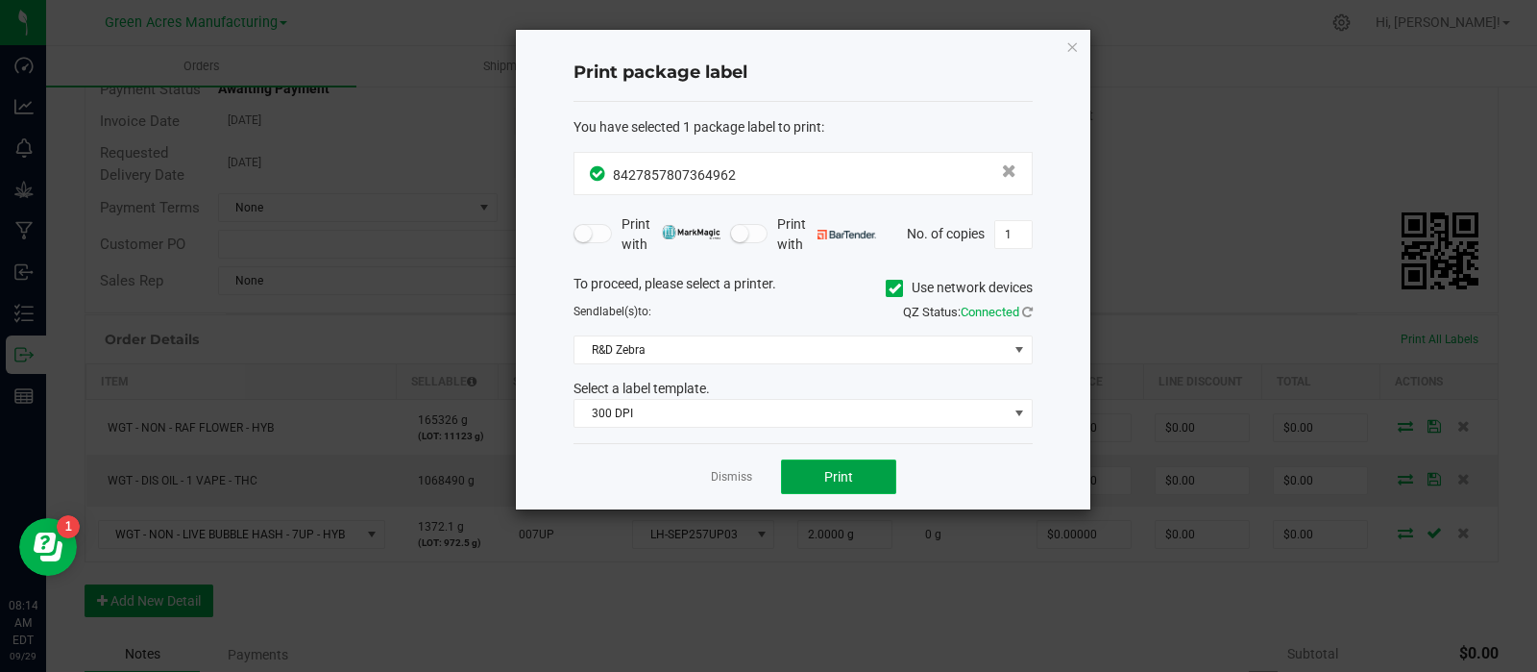
click at [824, 476] on span "Print" at bounding box center [838, 476] width 29 height 15
click at [730, 473] on link "Dismiss" at bounding box center [731, 477] width 41 height 16
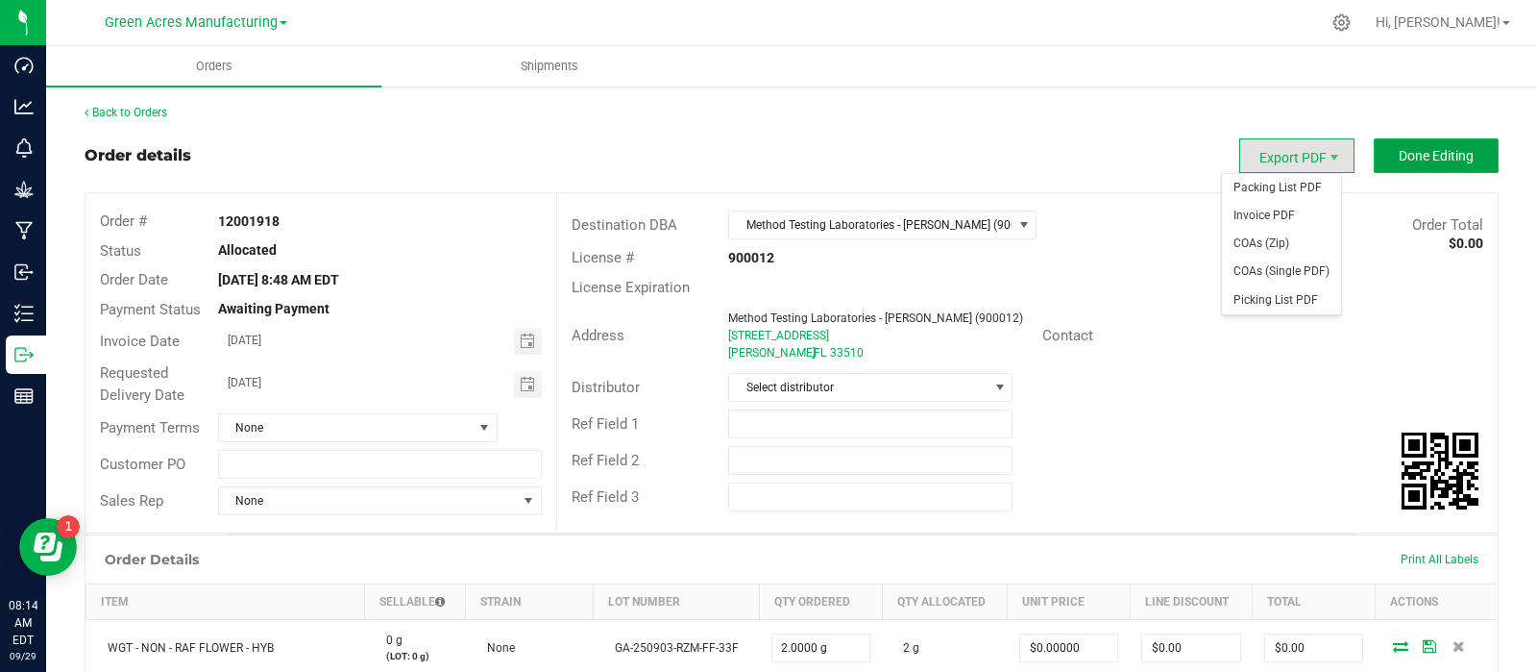
click at [1384, 165] on button "Done Editing" at bounding box center [1436, 155] width 125 height 35
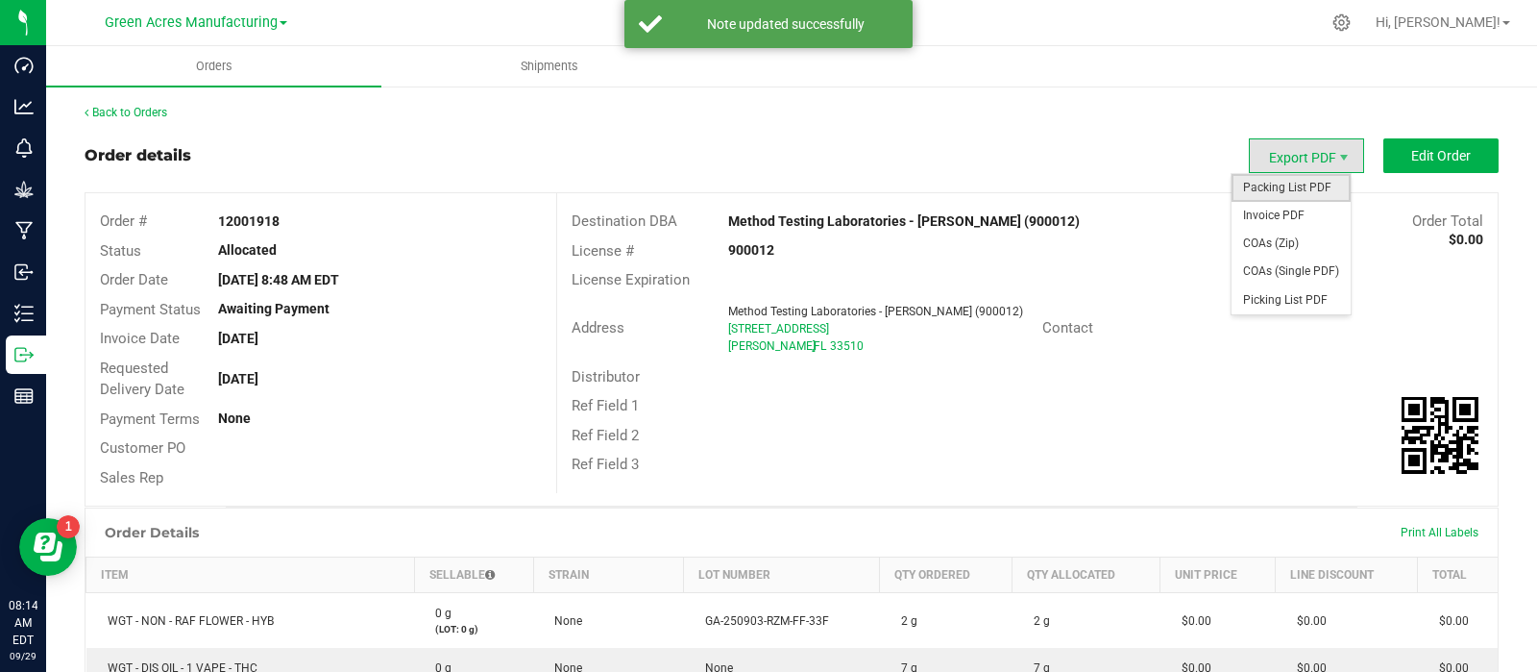
click at [1297, 182] on span "Packing List PDF" at bounding box center [1291, 188] width 119 height 28
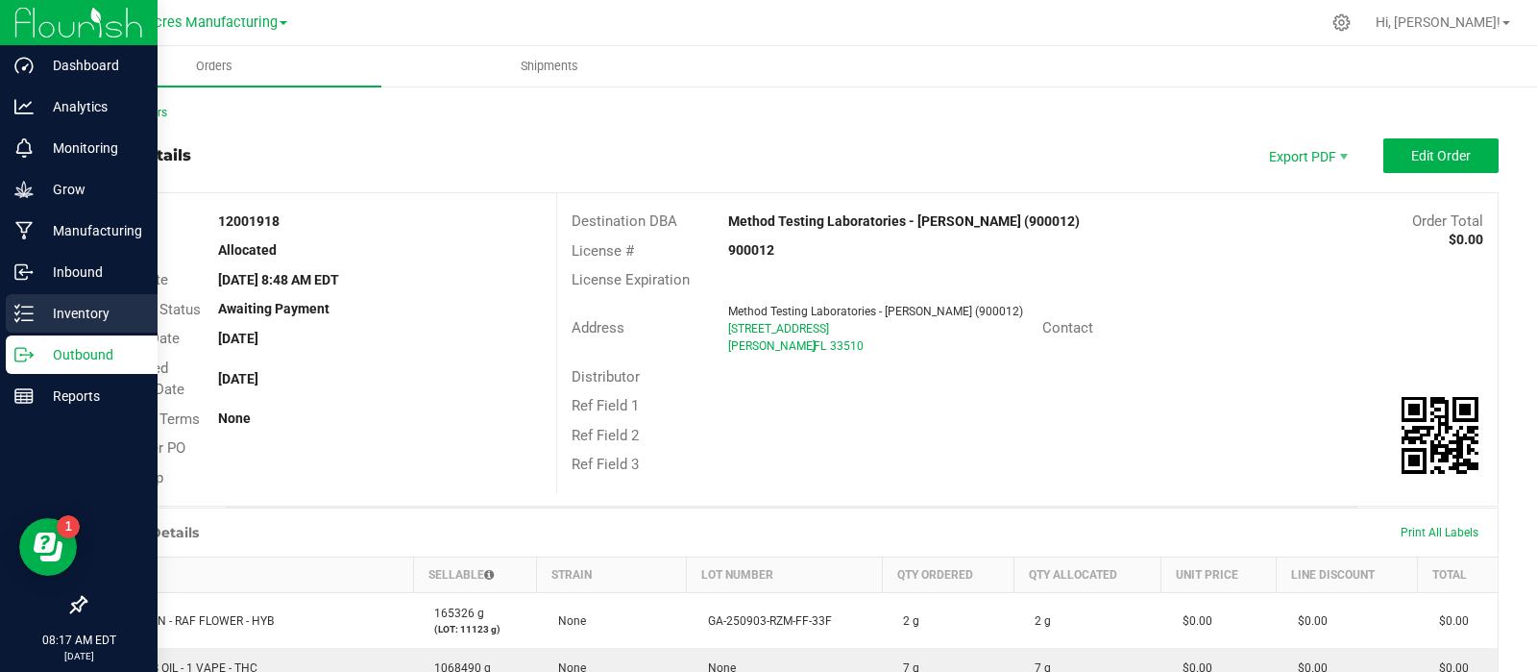
click at [32, 309] on icon at bounding box center [23, 313] width 19 height 19
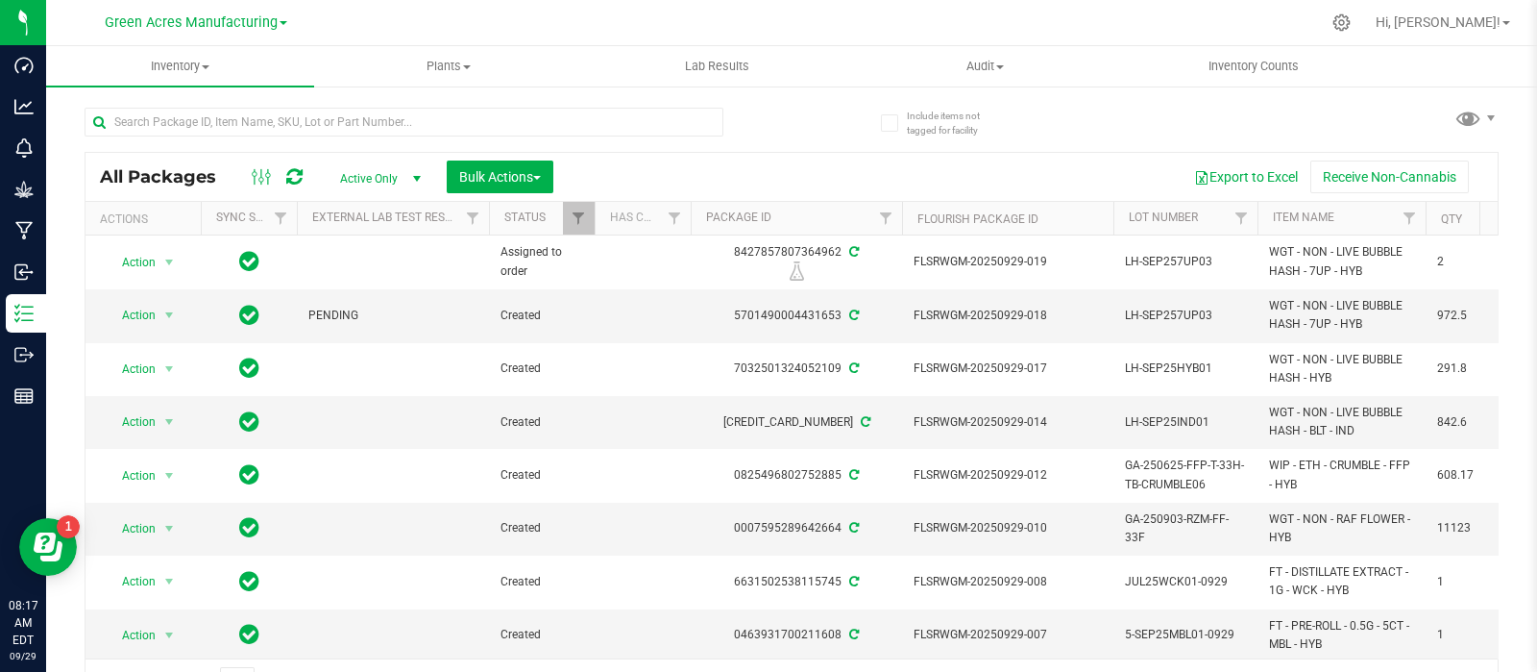
click at [1369, 112] on div "All Packages Active Only Active Only Lab Samples Locked All External Internal B…" at bounding box center [792, 397] width 1414 height 616
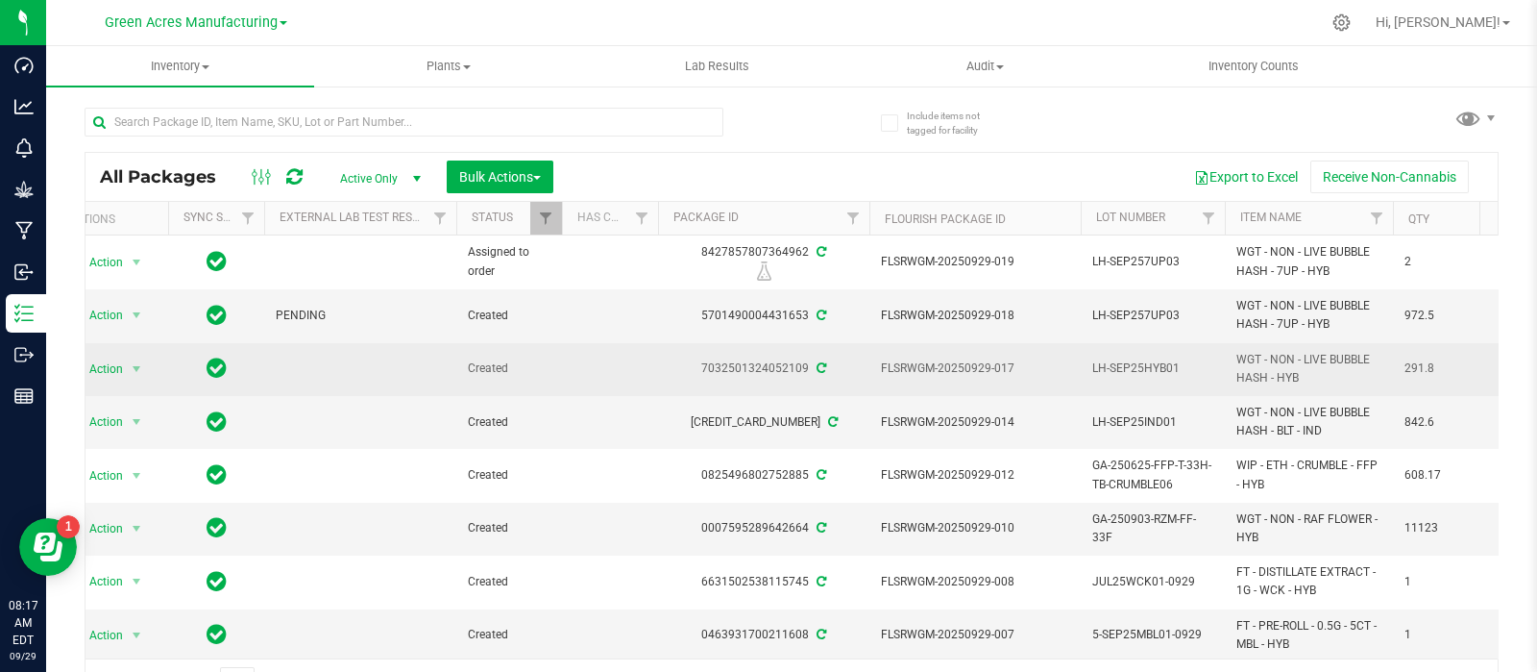
scroll to position [0, 34]
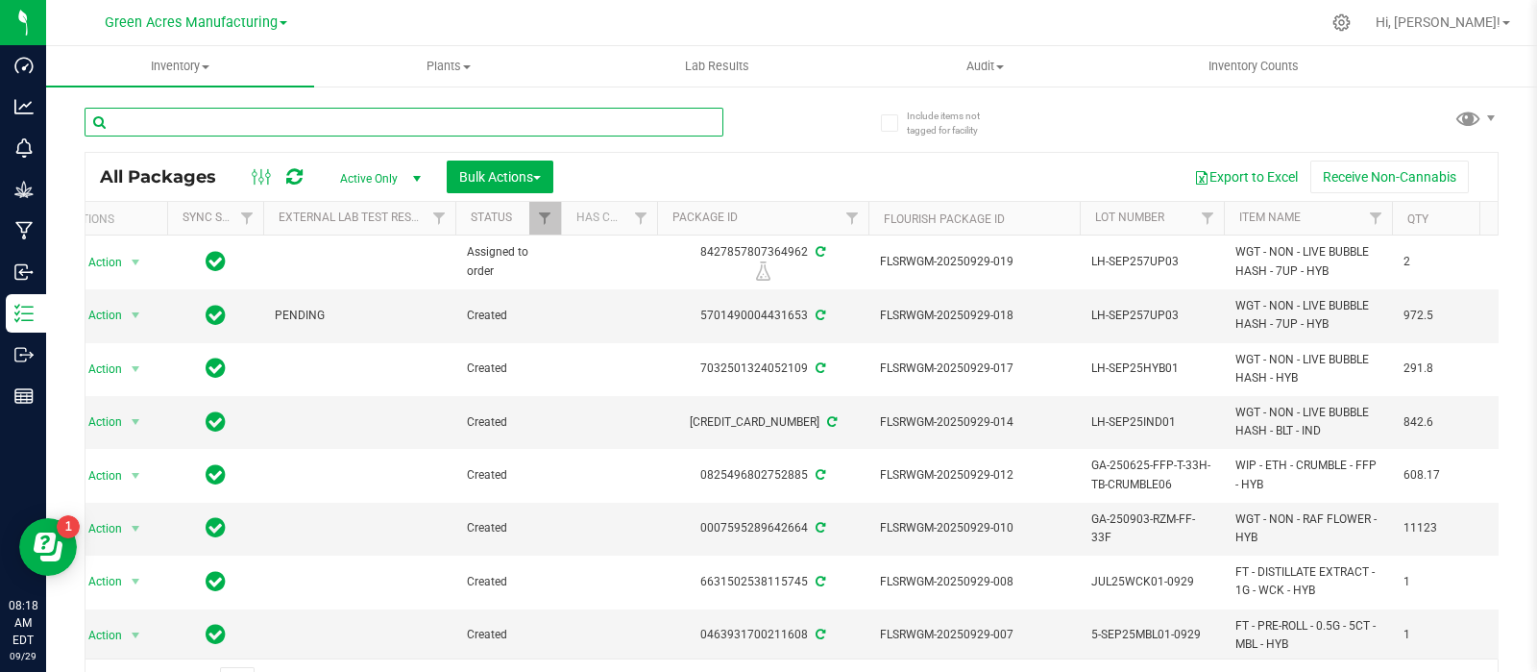
click at [305, 124] on input "text" at bounding box center [404, 122] width 639 height 29
paste input "LH-SEP25RZM04"
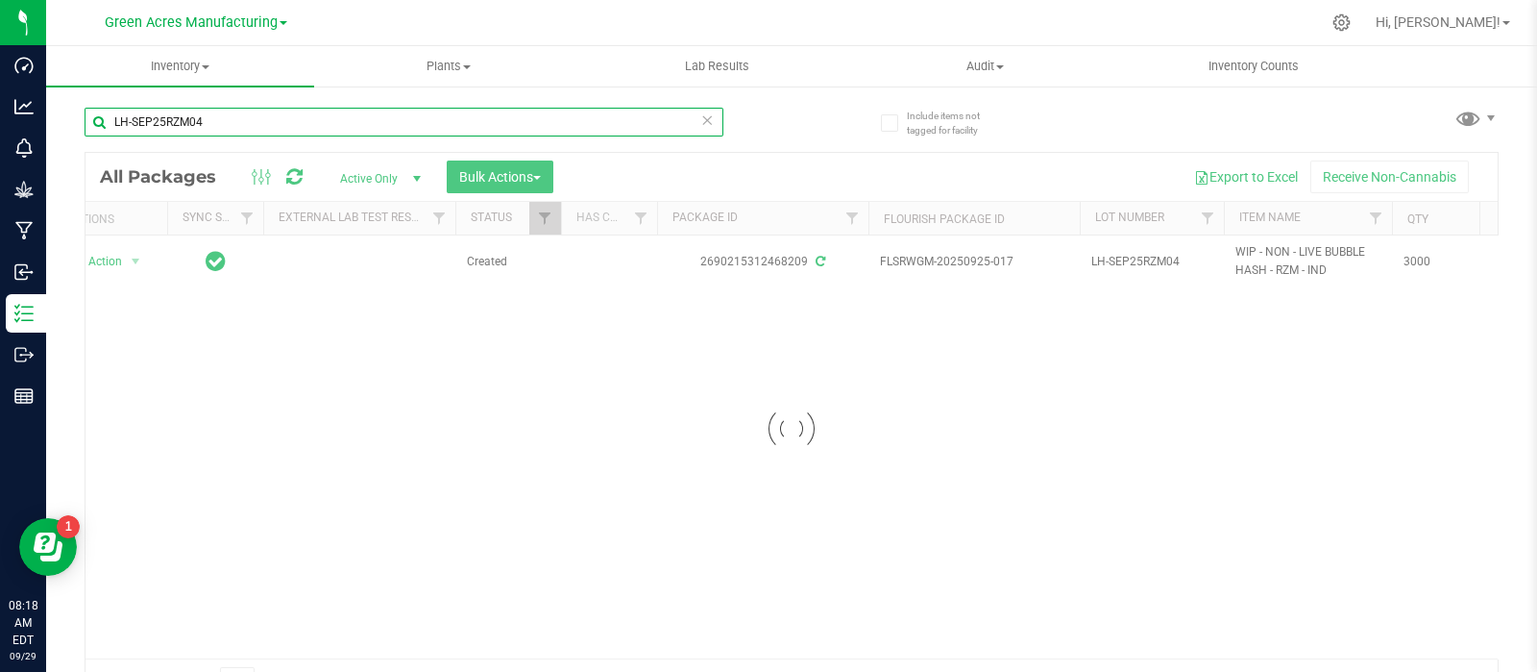
type input "LH-SEP25RZM04"
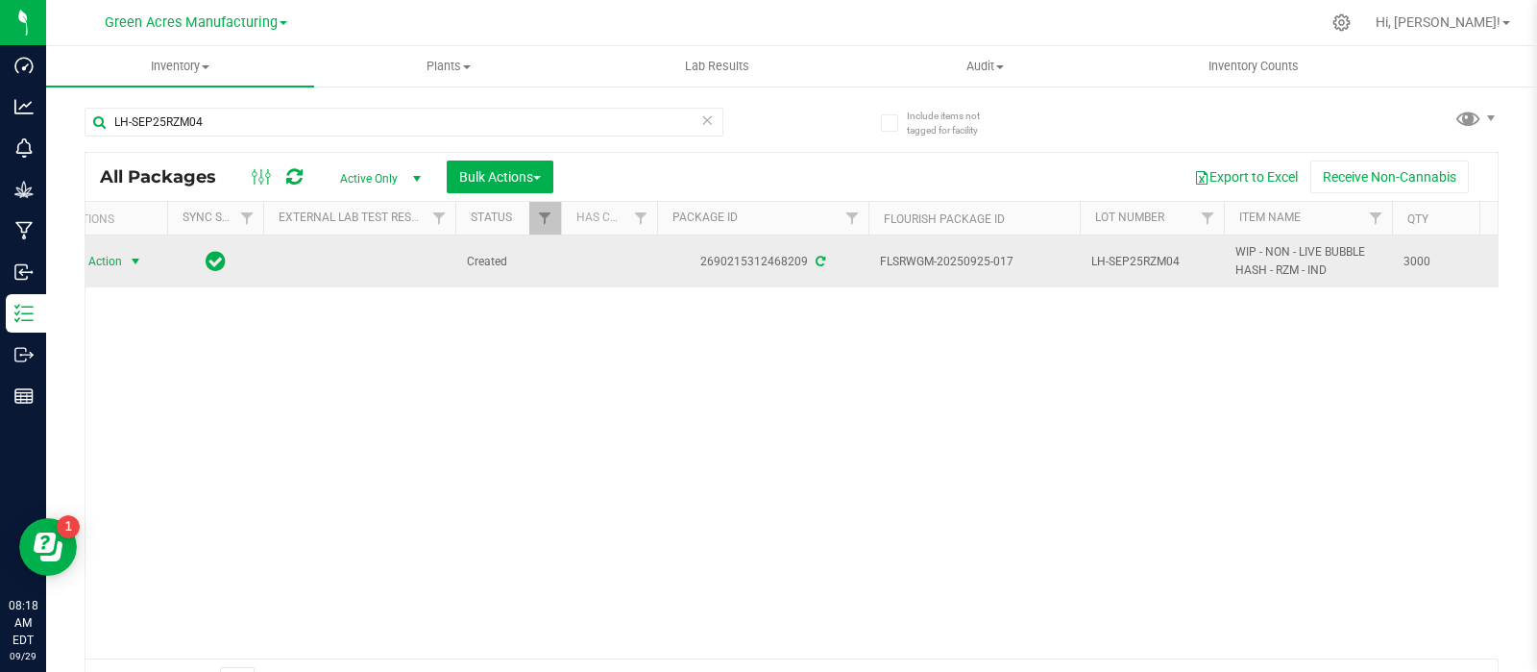
click at [120, 265] on span "Action" at bounding box center [97, 261] width 52 height 27
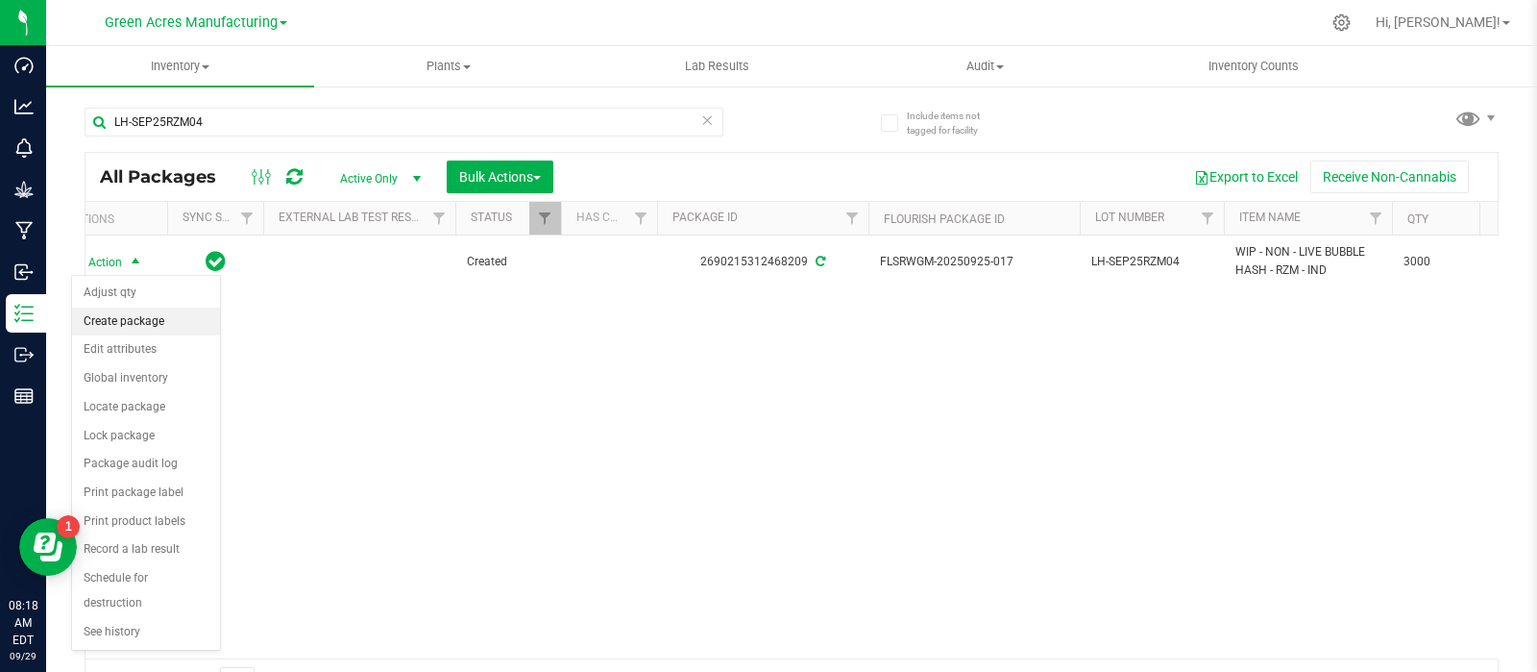
click at [136, 311] on li "Create package" at bounding box center [146, 321] width 148 height 29
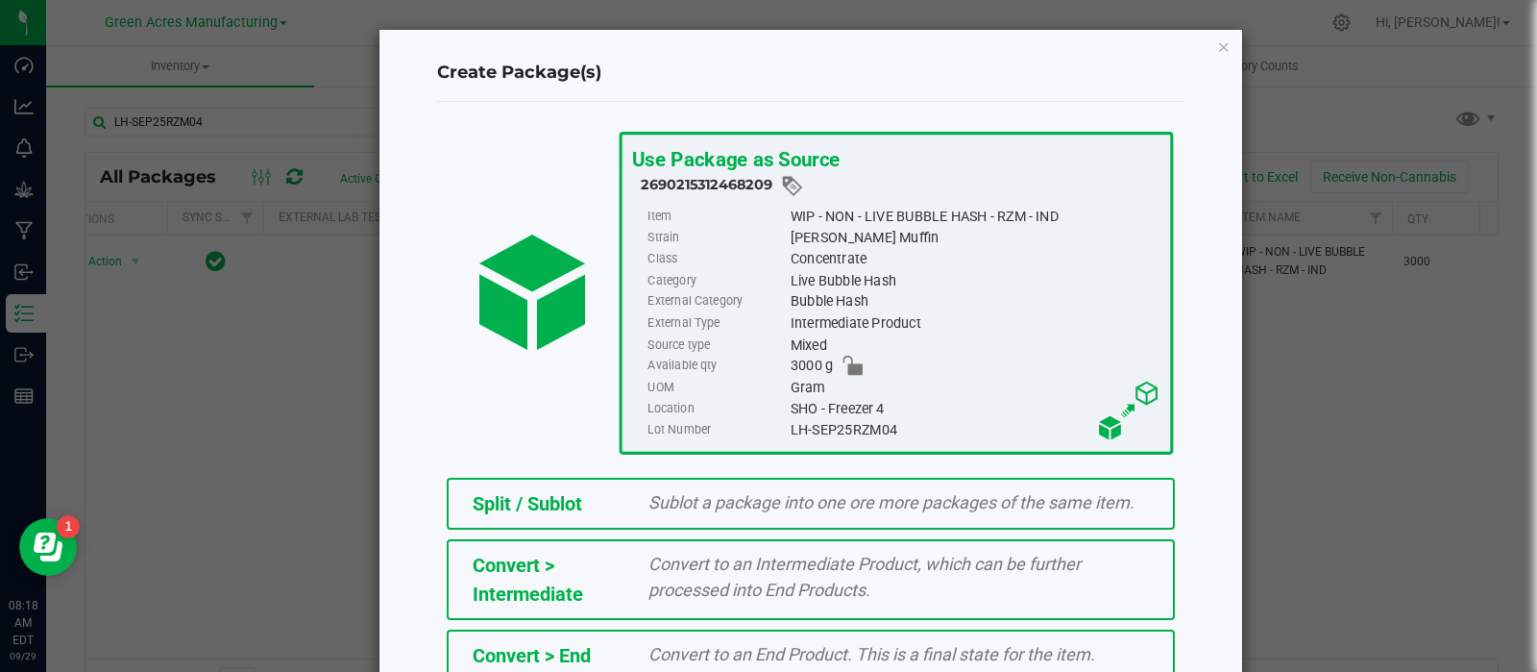
scroll to position [259, 0]
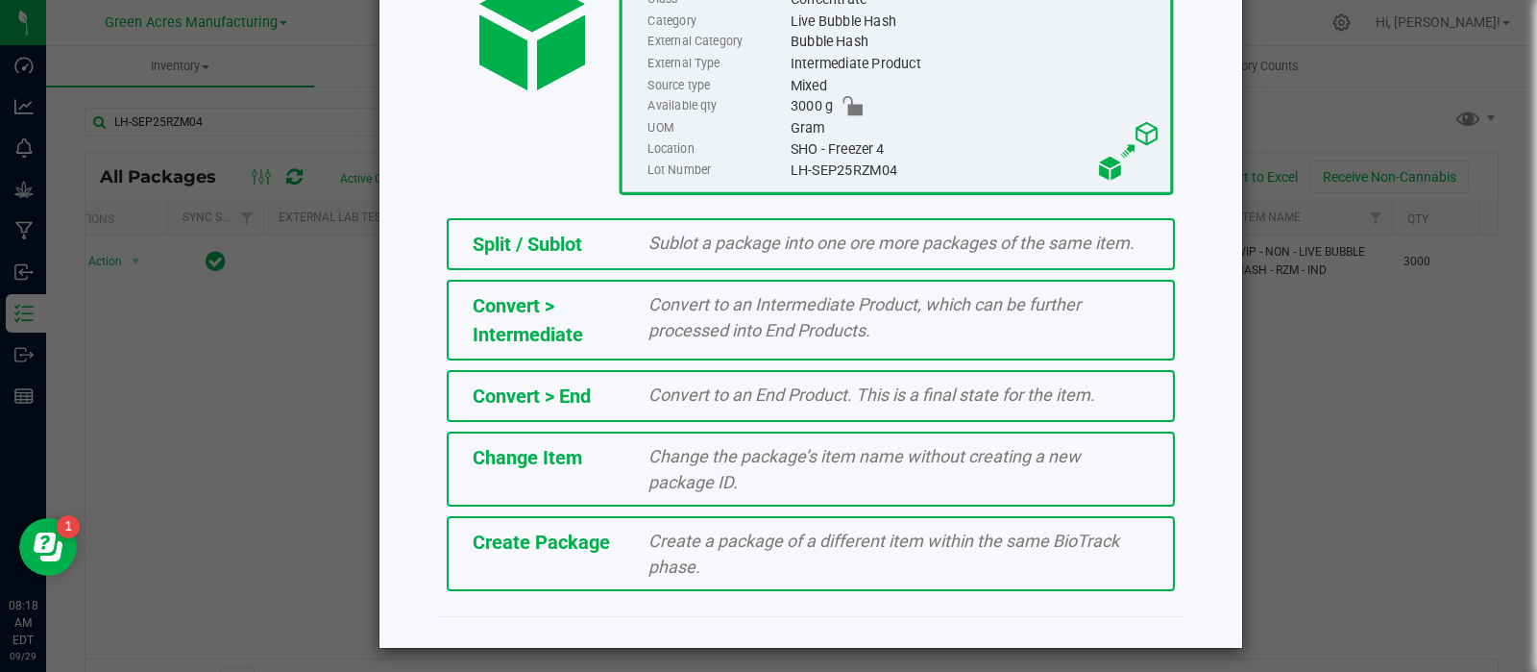
click at [565, 537] on span "Create Package" at bounding box center [541, 541] width 137 height 23
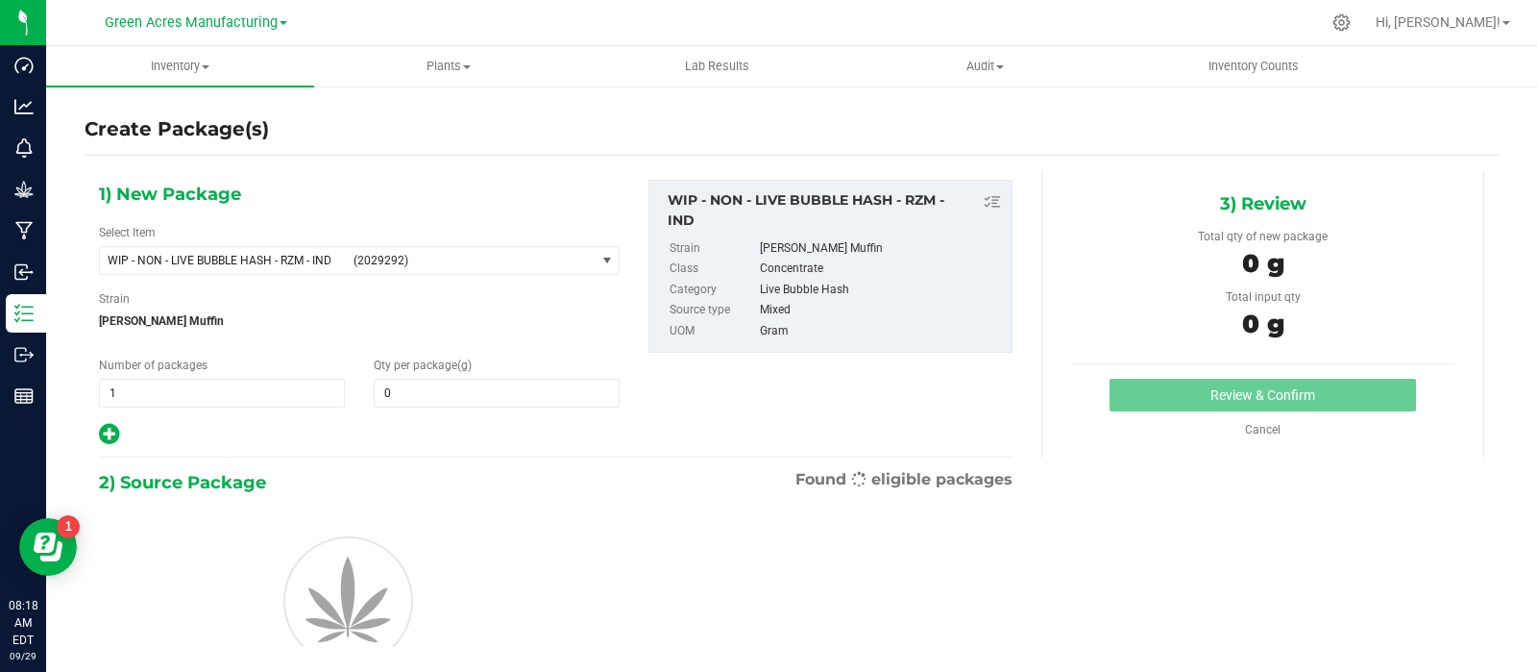
type input "0.0000"
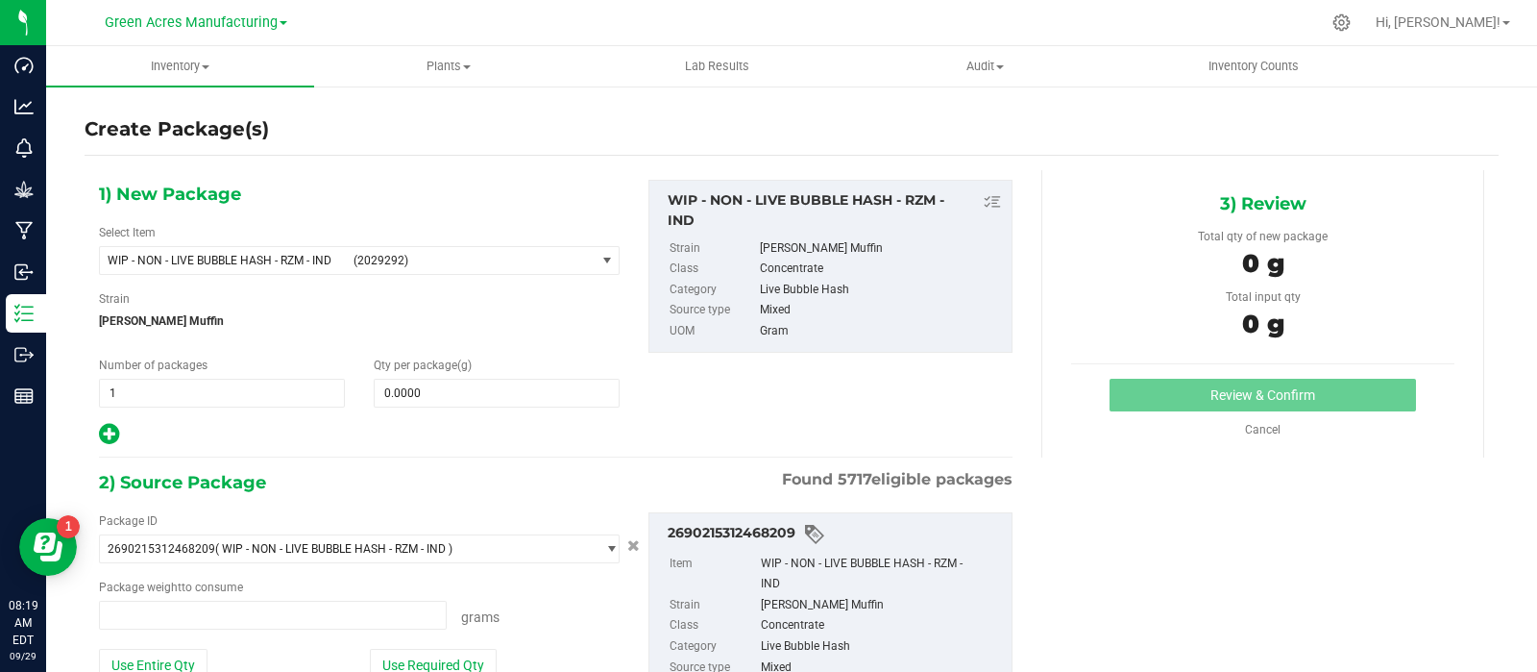
type input "0.0000 g"
click at [480, 248] on span "WIP - NON - LIVE BUBBLE HASH - RZM - IND (2029292)" at bounding box center [347, 260] width 495 height 27
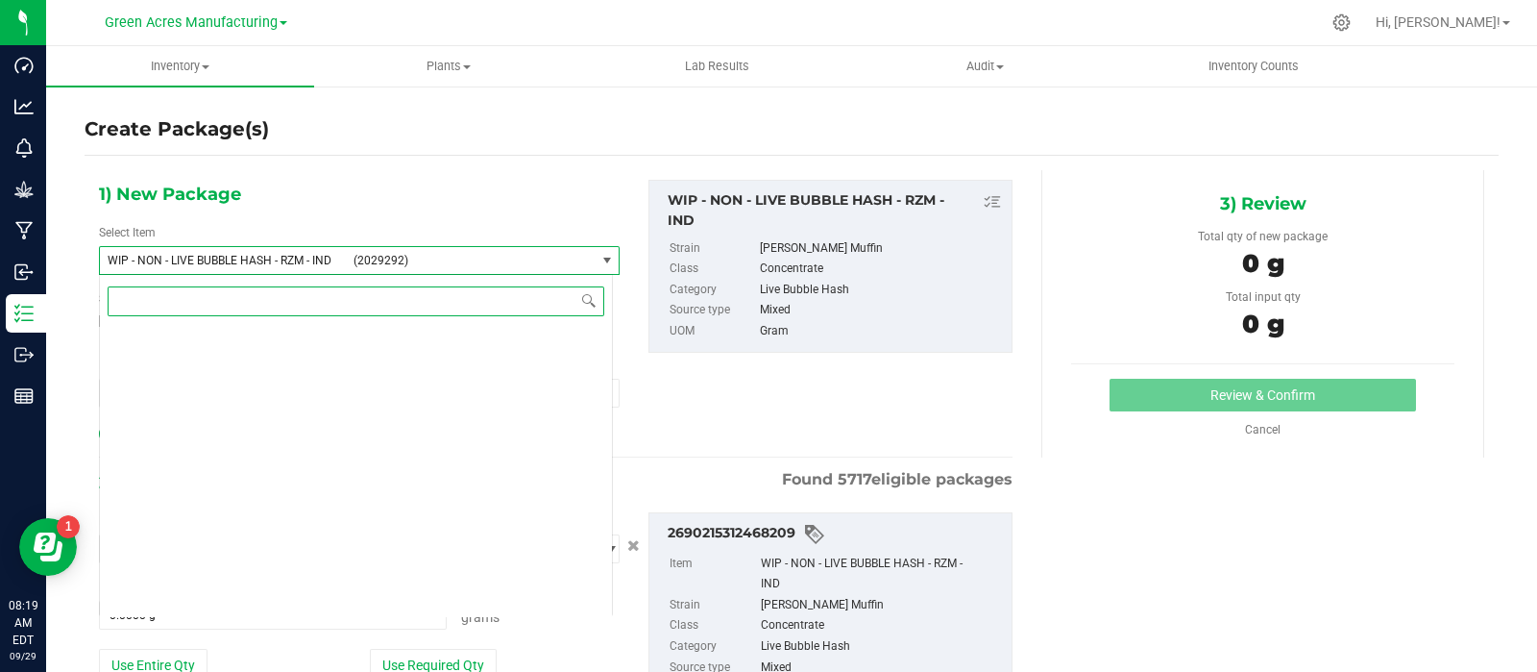
scroll to position [575818, 0]
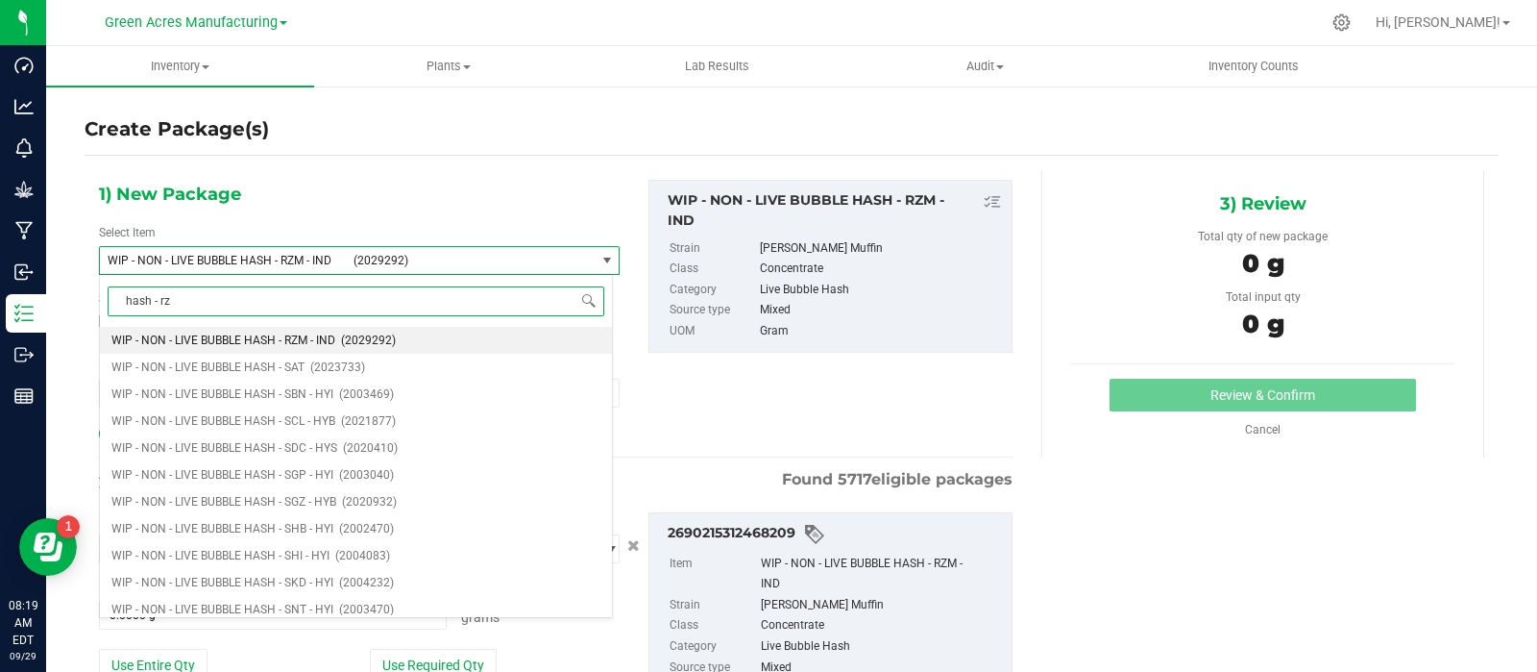
type input "hash - rzm"
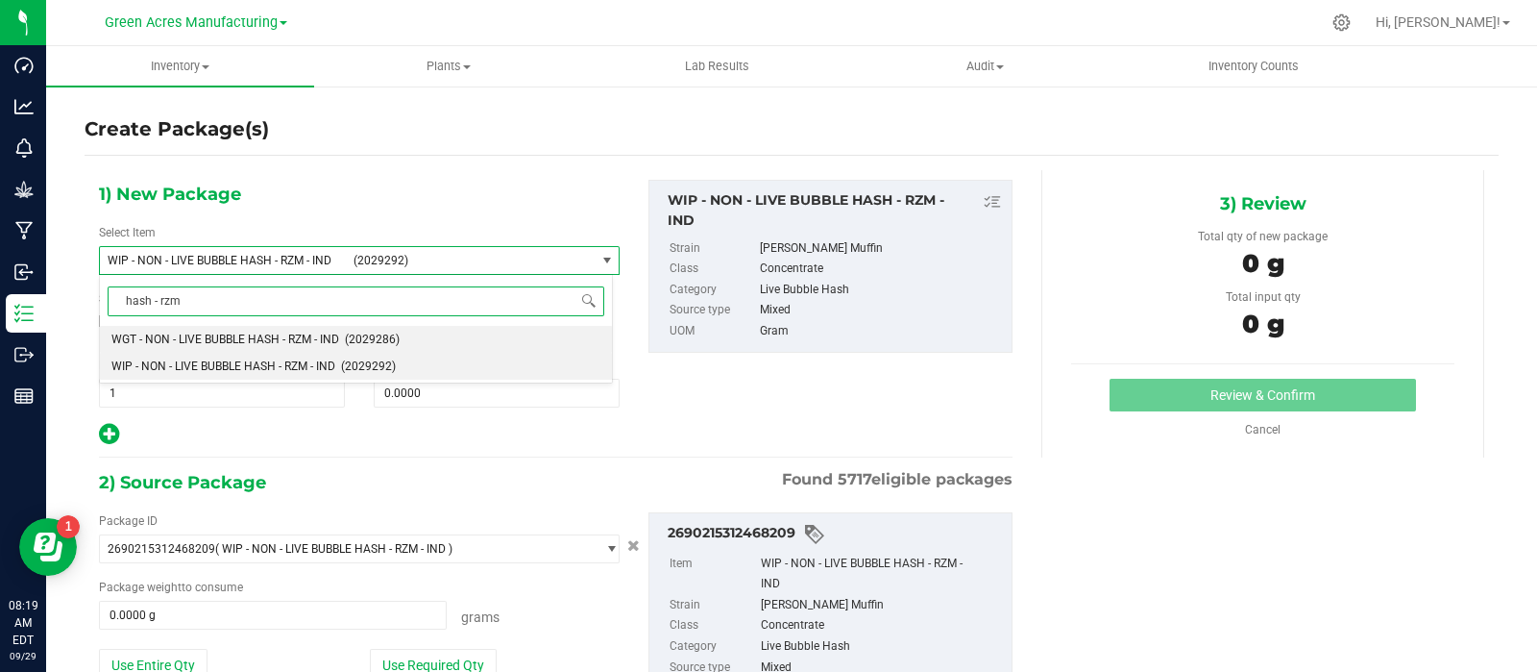
scroll to position [0, 0]
click at [231, 330] on li "WGT - NON - LIVE BUBBLE HASH - RZM - IND (2029286)" at bounding box center [356, 339] width 512 height 27
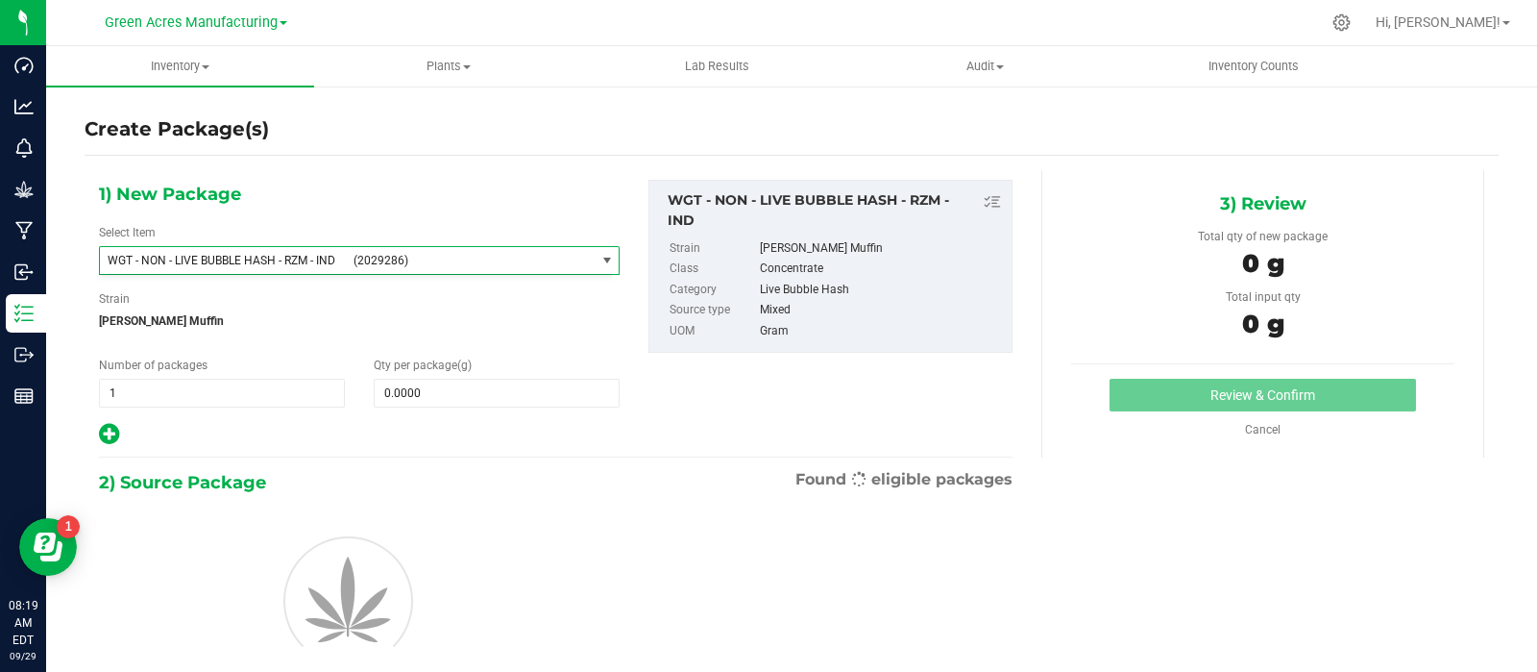
type input "0.0000"
click at [417, 399] on span at bounding box center [497, 393] width 246 height 29
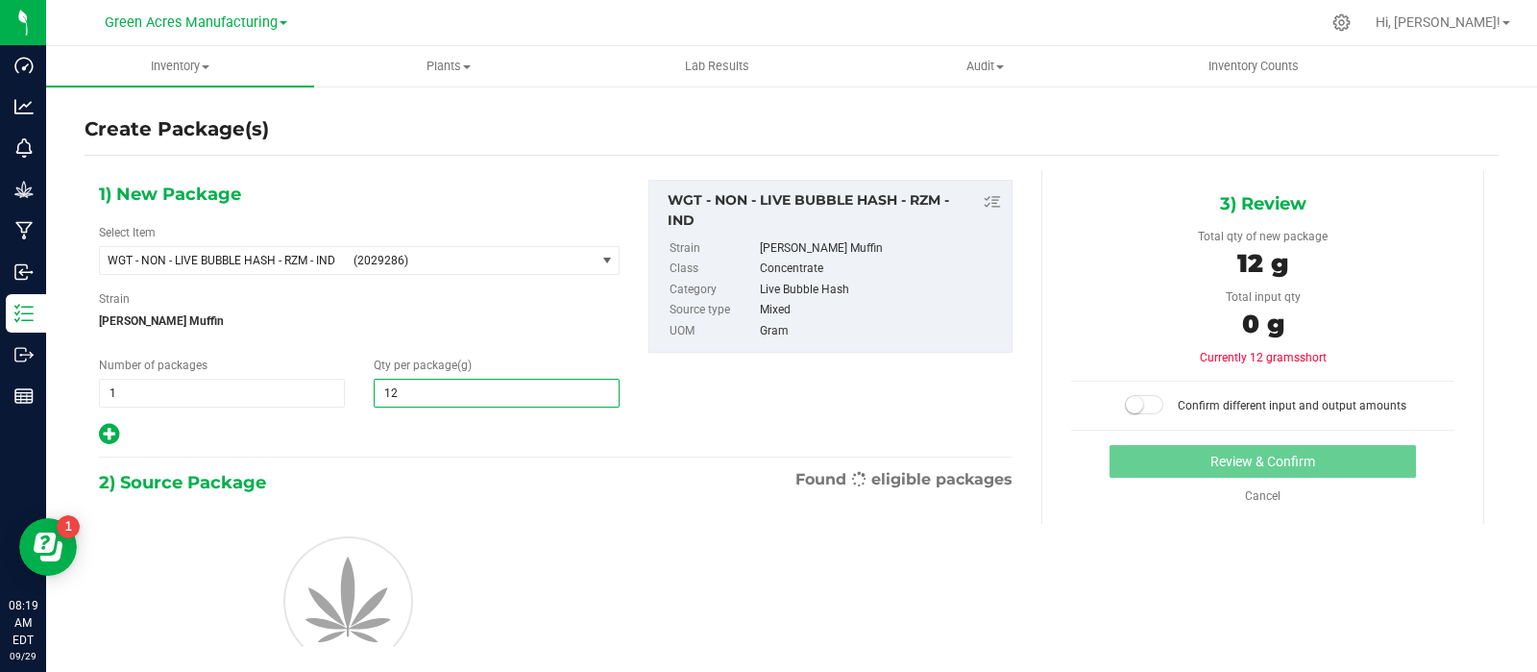
type input "128"
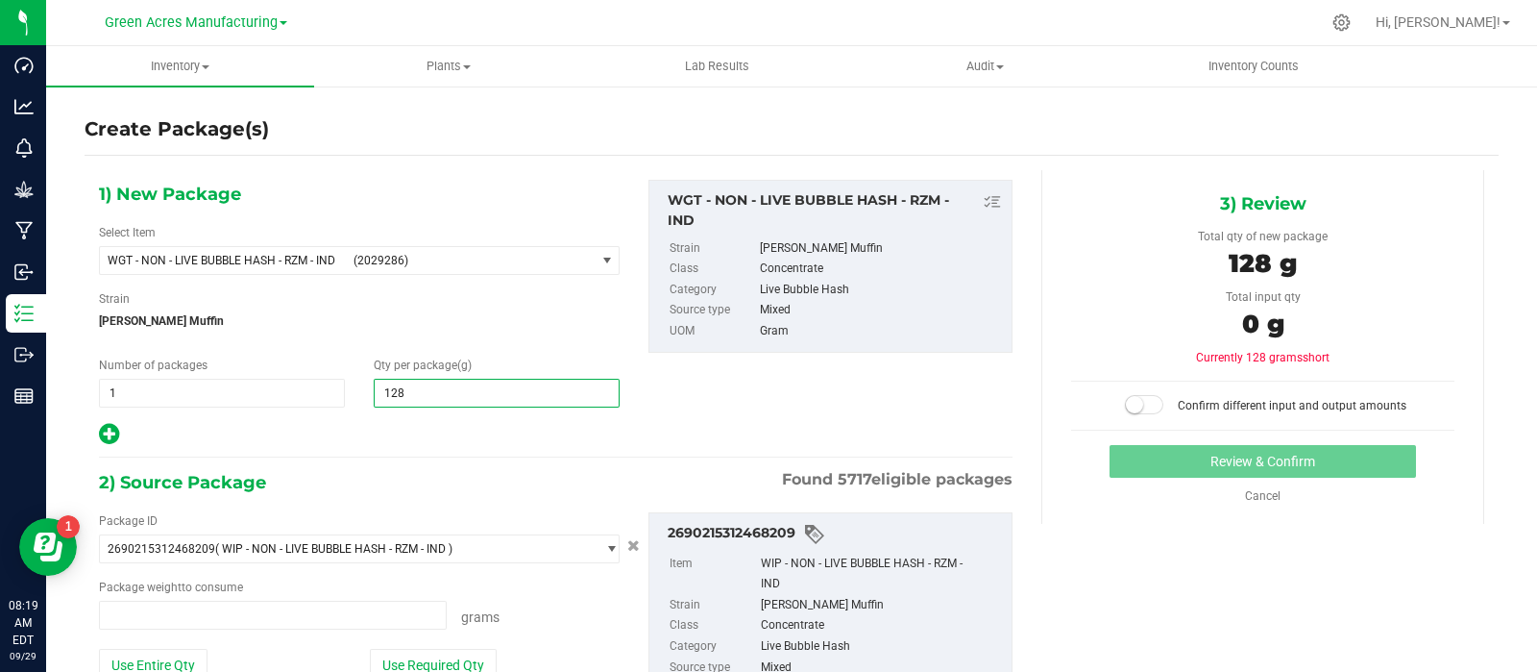
type input "0.0000 g"
type input "128.5"
type input "128.5000"
click at [406, 651] on button "Use Required Qty" at bounding box center [433, 665] width 127 height 33
type input "128.5000 g"
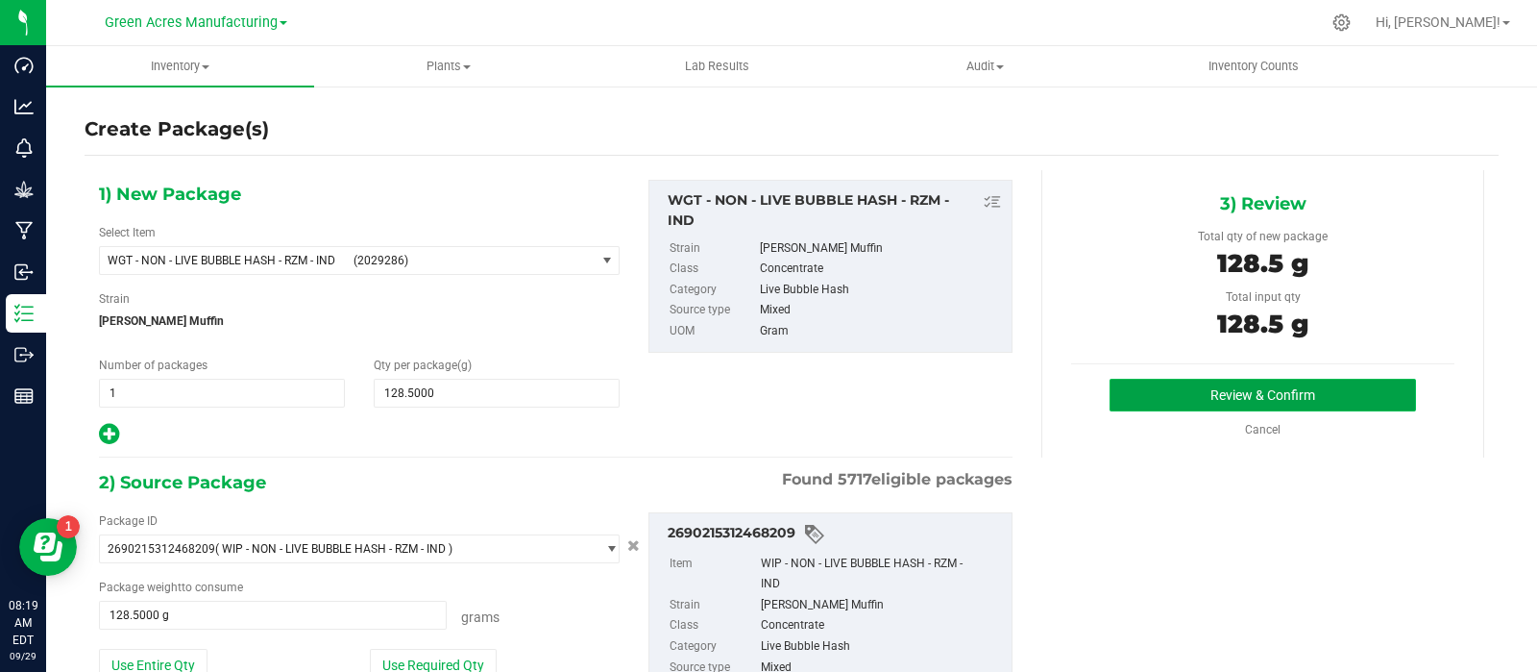
click at [1172, 396] on button "Review & Confirm" at bounding box center [1263, 395] width 307 height 33
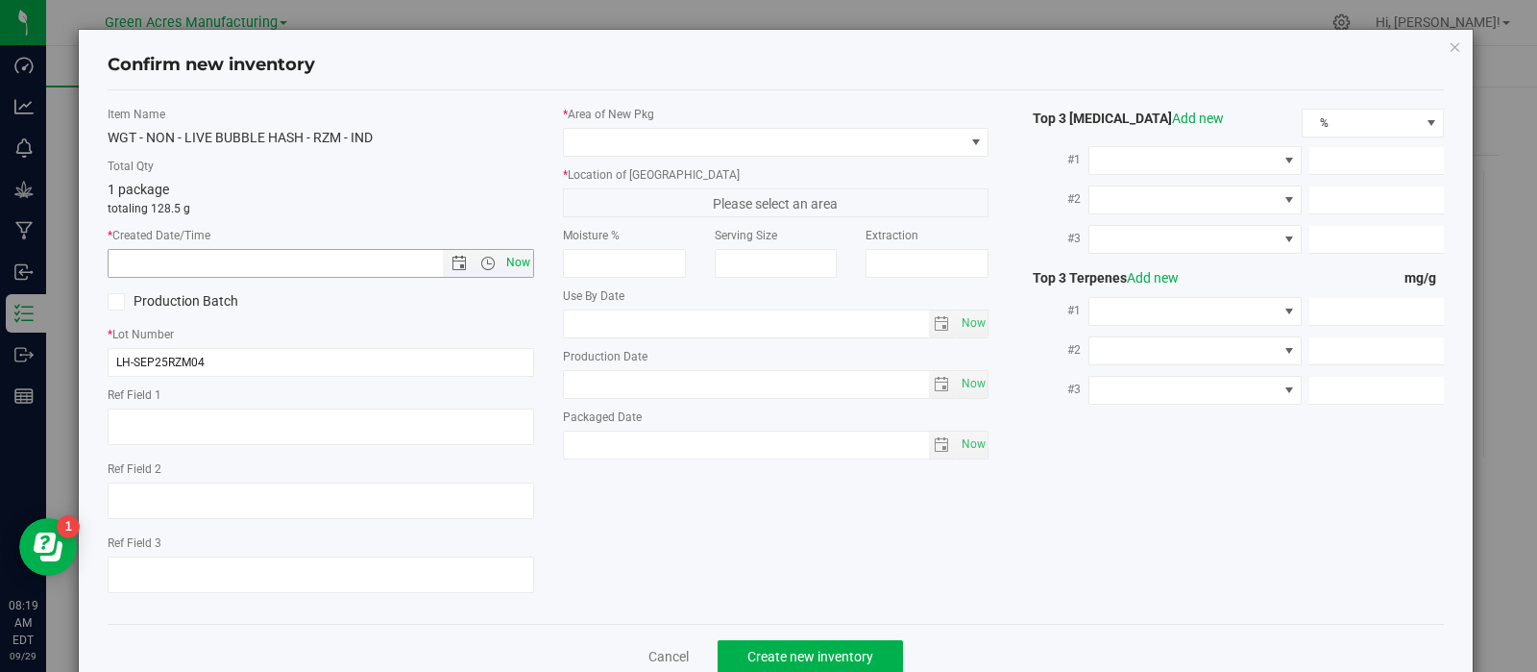
click at [505, 265] on span "Now" at bounding box center [518, 263] width 33 height 28
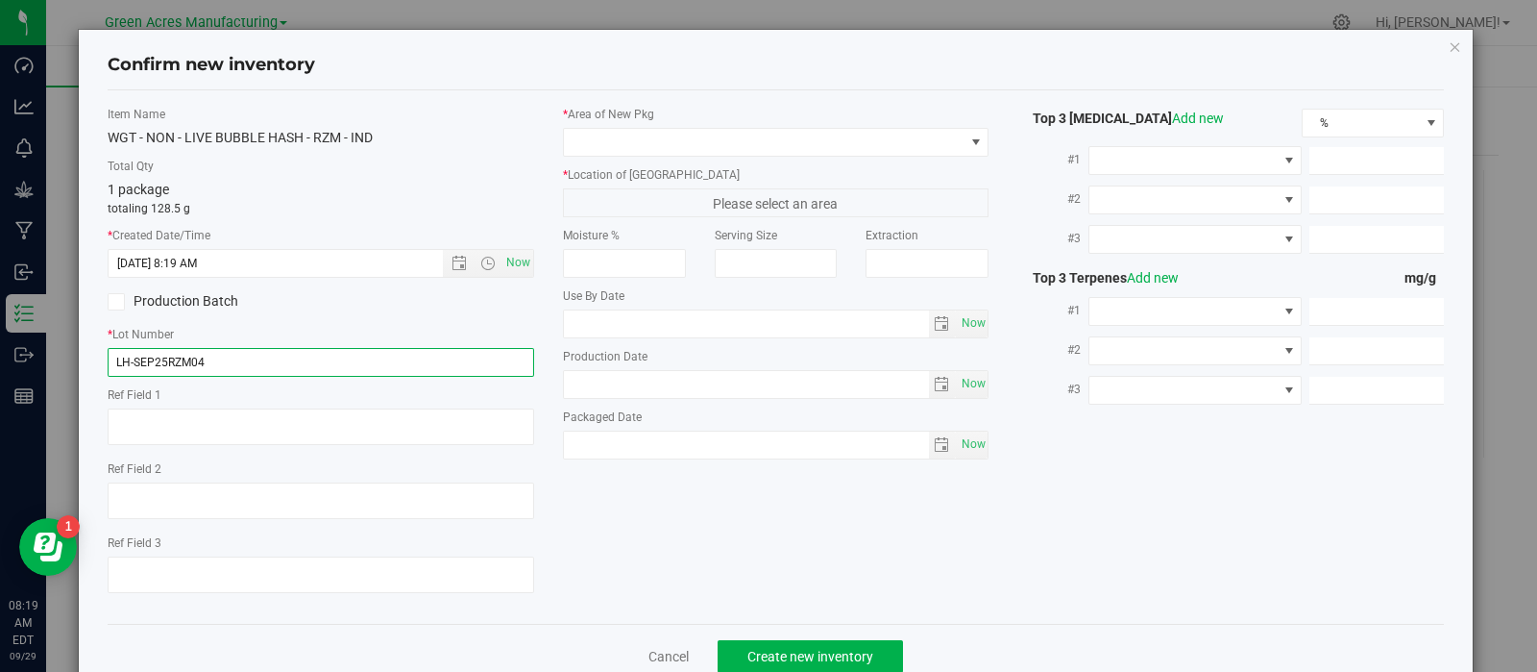
drag, startPoint x: 284, startPoint y: 365, endPoint x: 77, endPoint y: 365, distance: 207.6
click at [79, 365] on div "Confirm new inventory Item Name WGT - NON - LIVE BUBBLE HASH - RZM - IND Total …" at bounding box center [776, 359] width 1395 height 658
click at [332, 136] on div "WGT - NON - LIVE BUBBLE HASH - RZM - IND" at bounding box center [321, 138] width 427 height 20
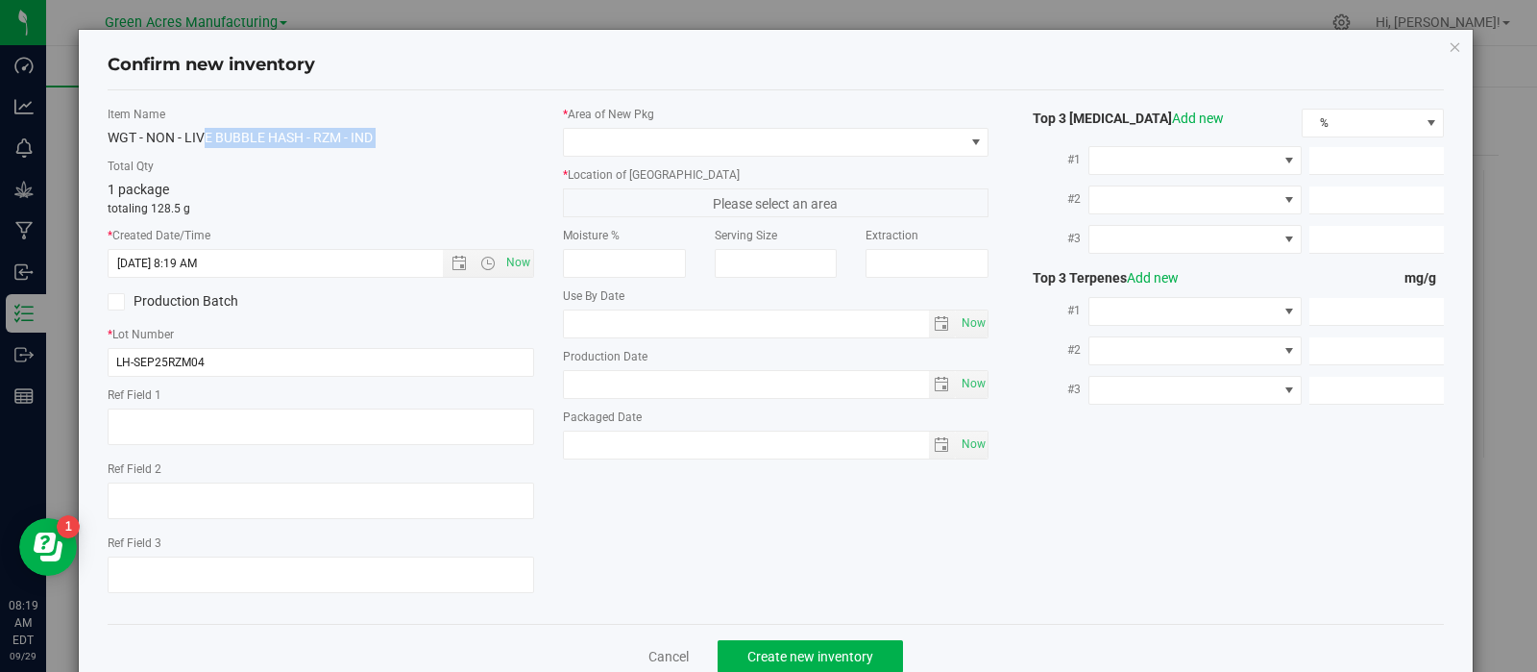
click at [332, 136] on div "WGT - NON - LIVE BUBBLE HASH - RZM - IND" at bounding box center [321, 138] width 427 height 20
copy div "WGT - NON - LIVE BUBBLE HASH - RZM - IND"
click at [509, 261] on span "Now" at bounding box center [518, 263] width 33 height 28
type input "9/29/2025 8:20 AM"
click at [642, 146] on span at bounding box center [764, 142] width 401 height 27
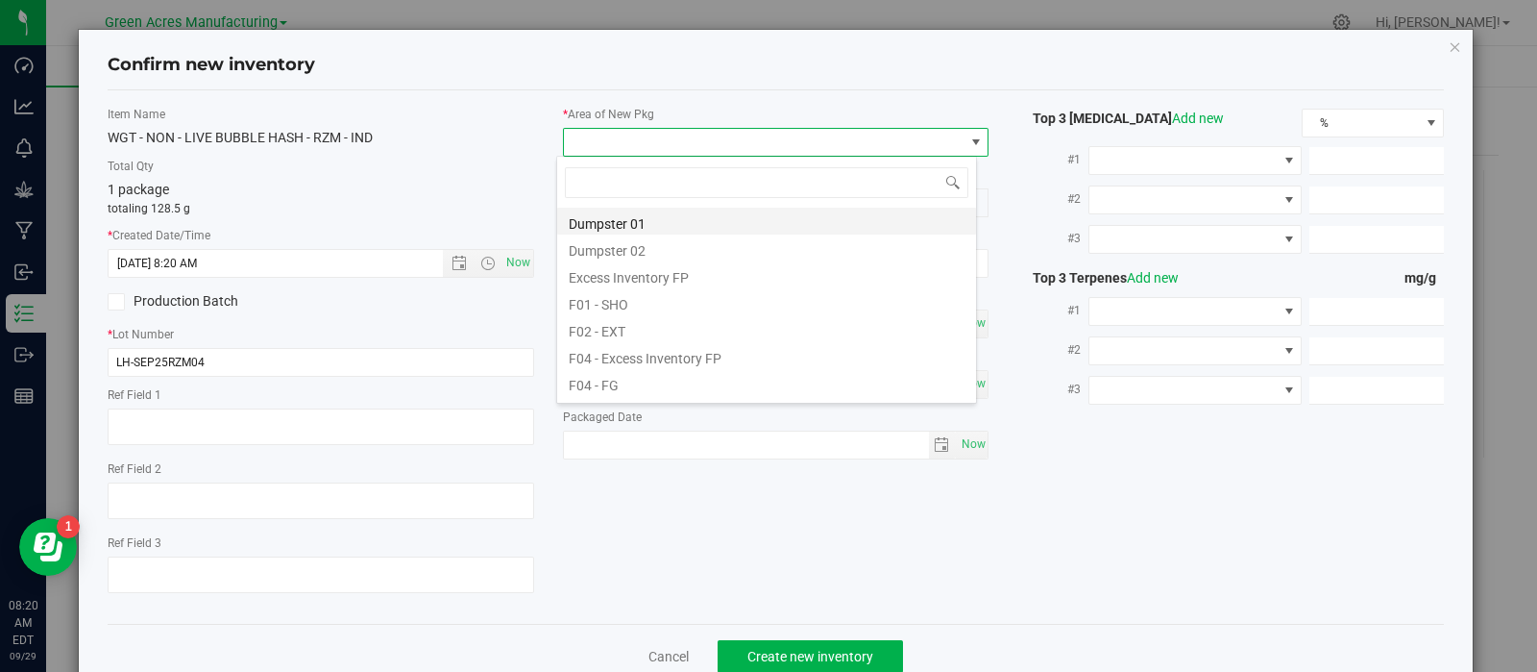
scroll to position [28, 421]
click at [662, 293] on li "F01 - SHO" at bounding box center [766, 301] width 419 height 27
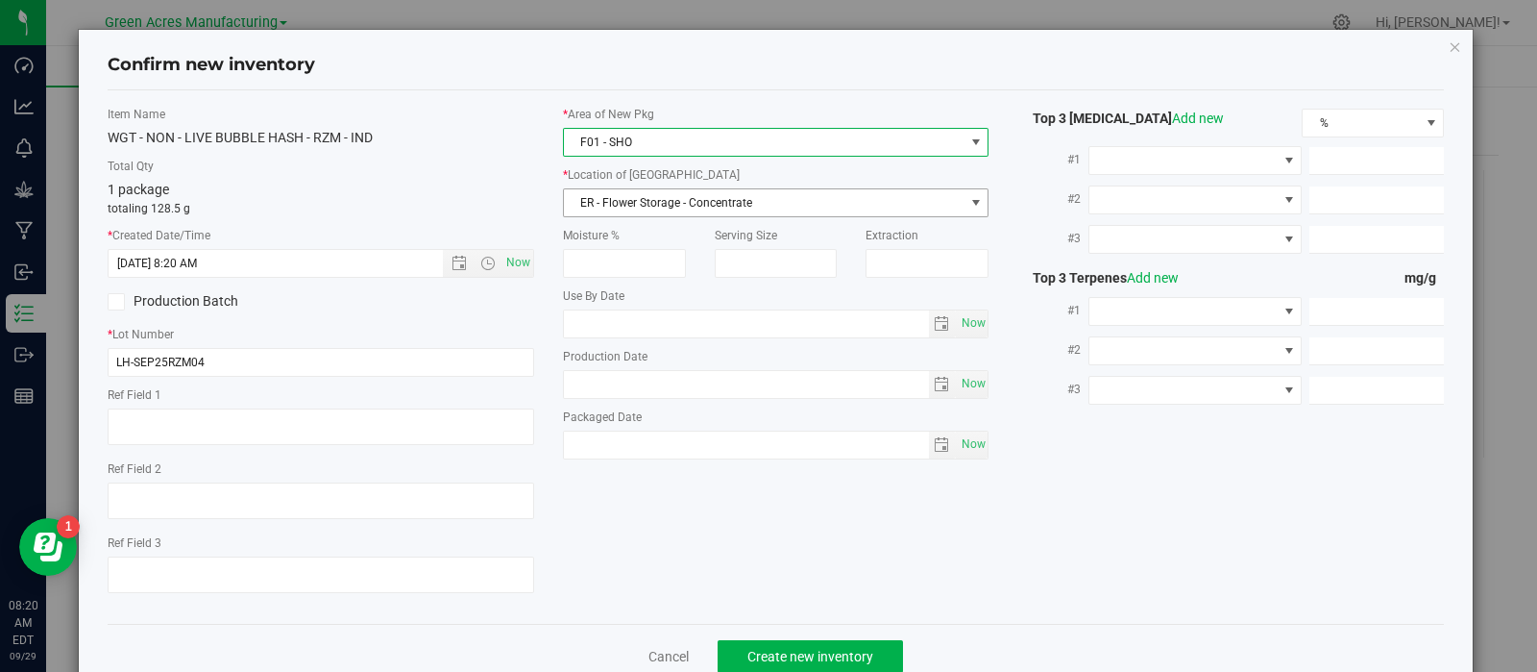
click at [665, 194] on span "ER - Flower Storage - Concentrate" at bounding box center [764, 202] width 401 height 27
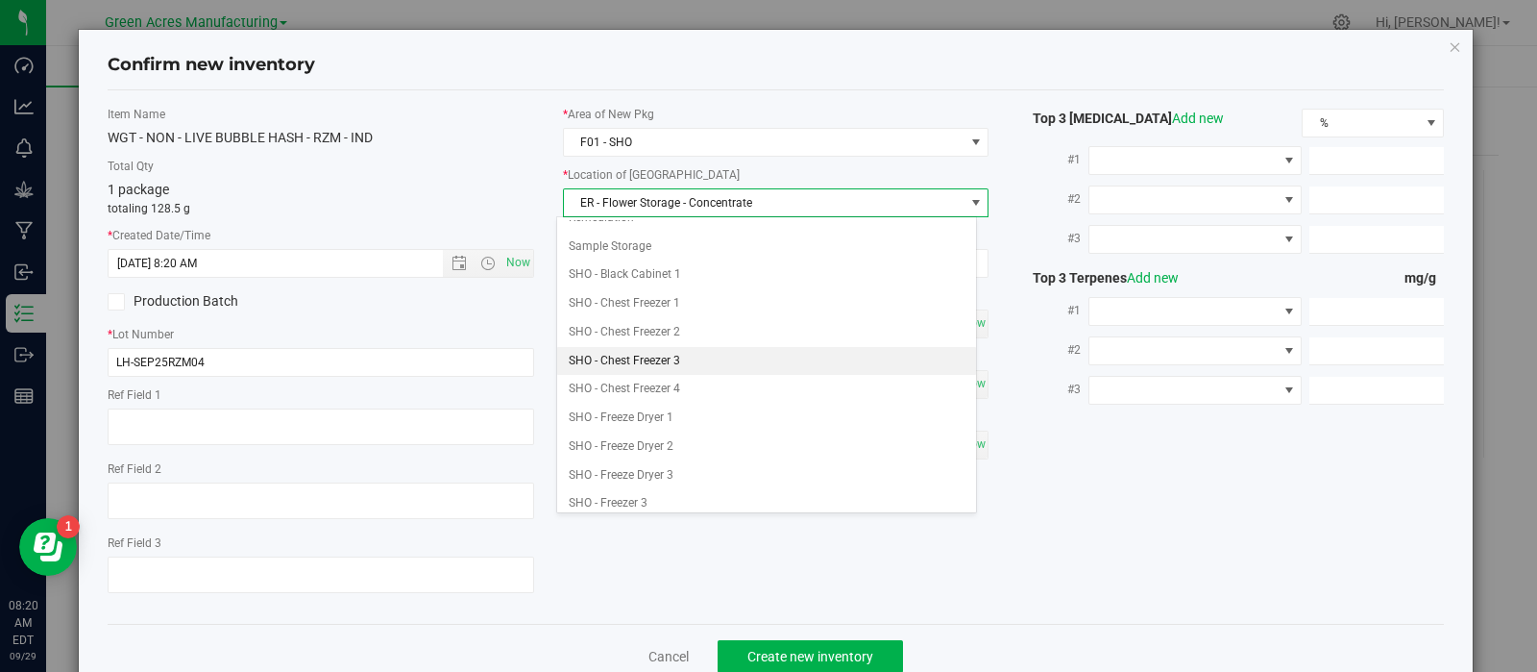
scroll to position [360, 0]
click at [660, 353] on li "SHO - Chest Freezer 3" at bounding box center [766, 360] width 419 height 29
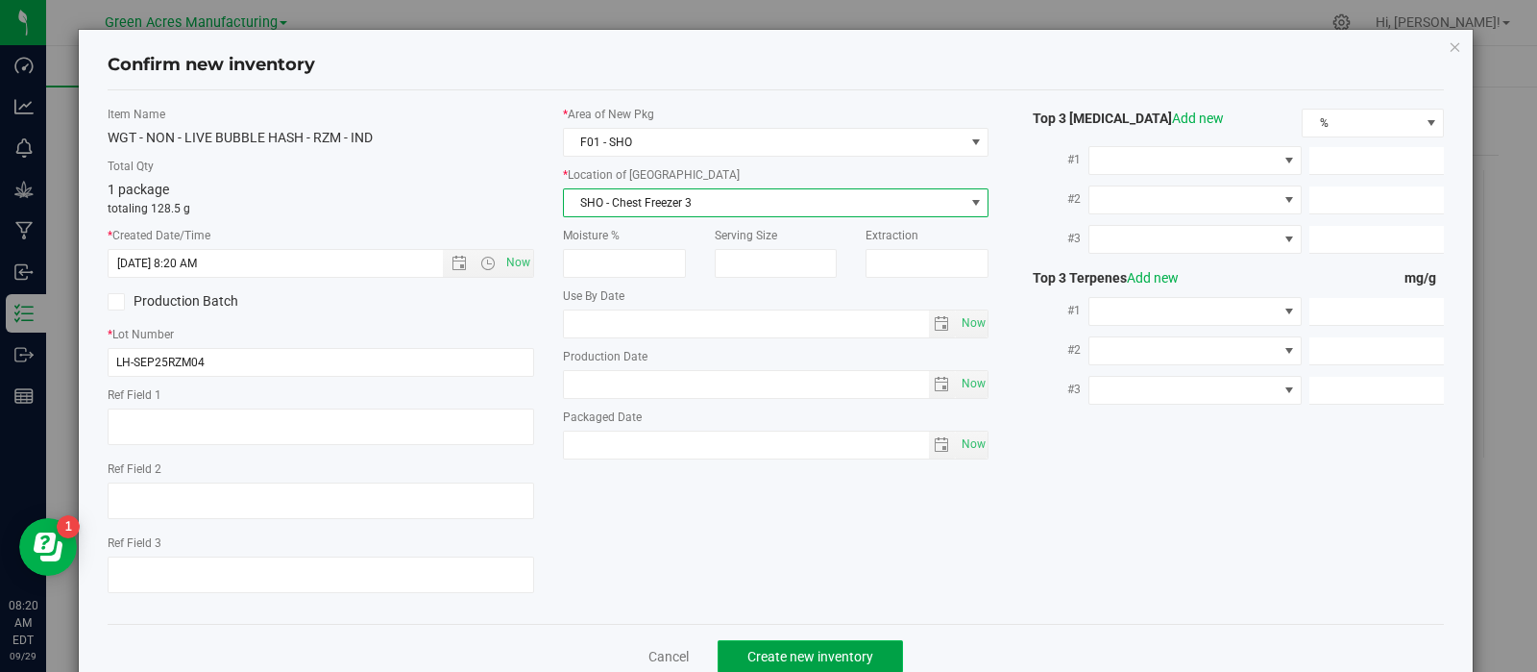
click at [796, 649] on button "Create new inventory" at bounding box center [810, 656] width 185 height 33
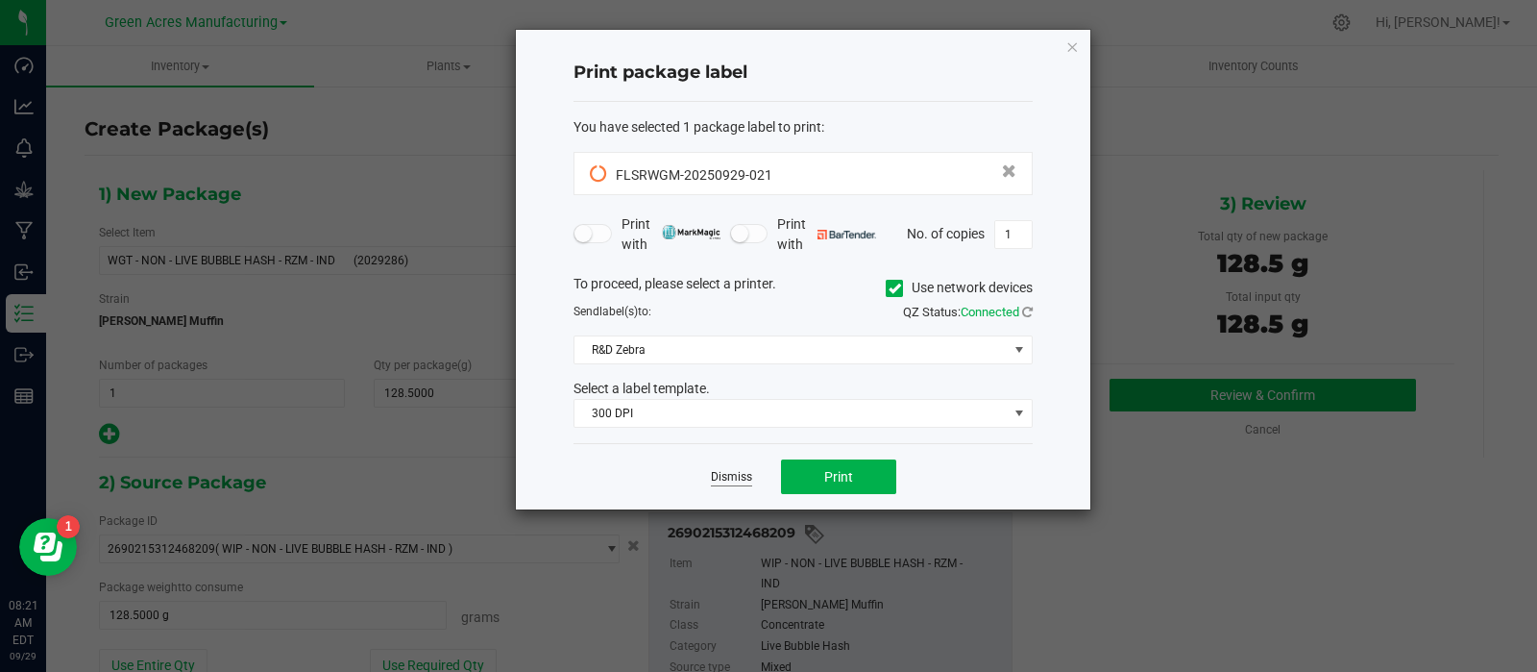
click at [731, 474] on link "Dismiss" at bounding box center [731, 477] width 41 height 16
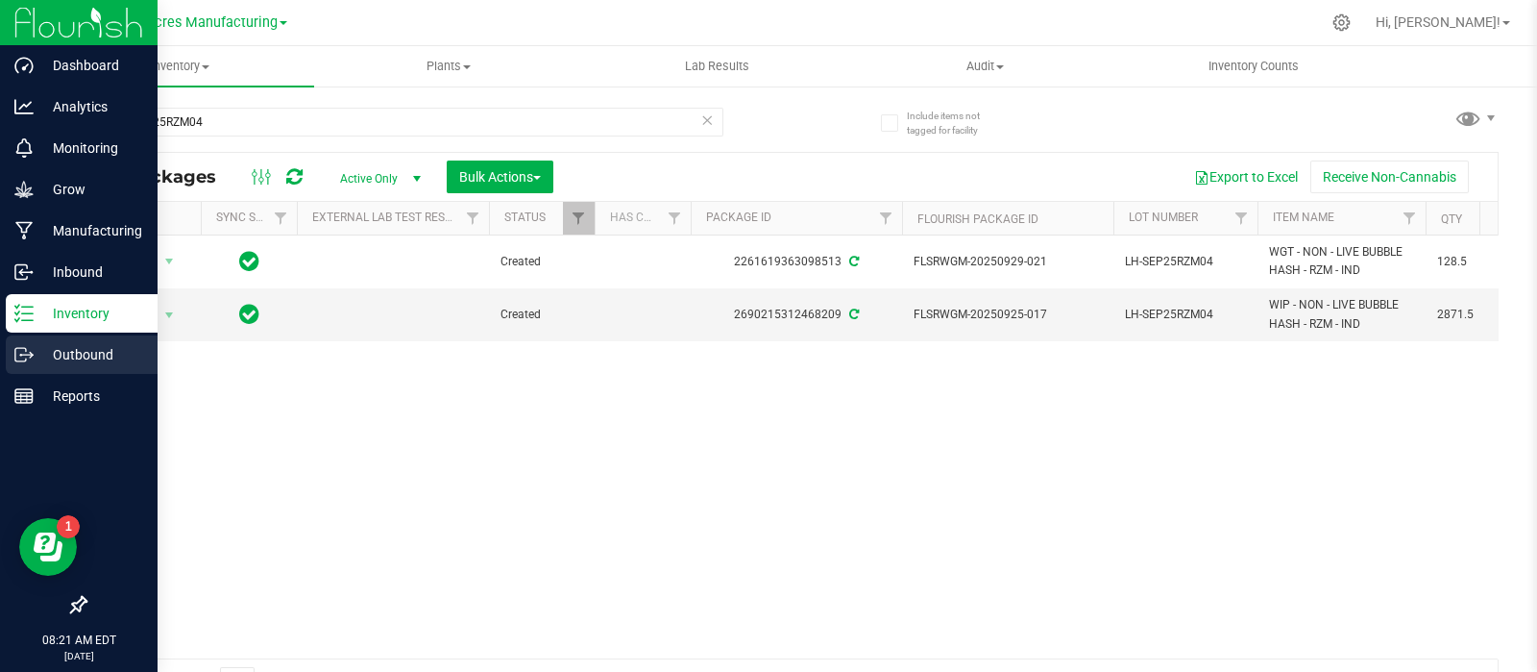
click at [53, 349] on p "Outbound" at bounding box center [91, 354] width 115 height 23
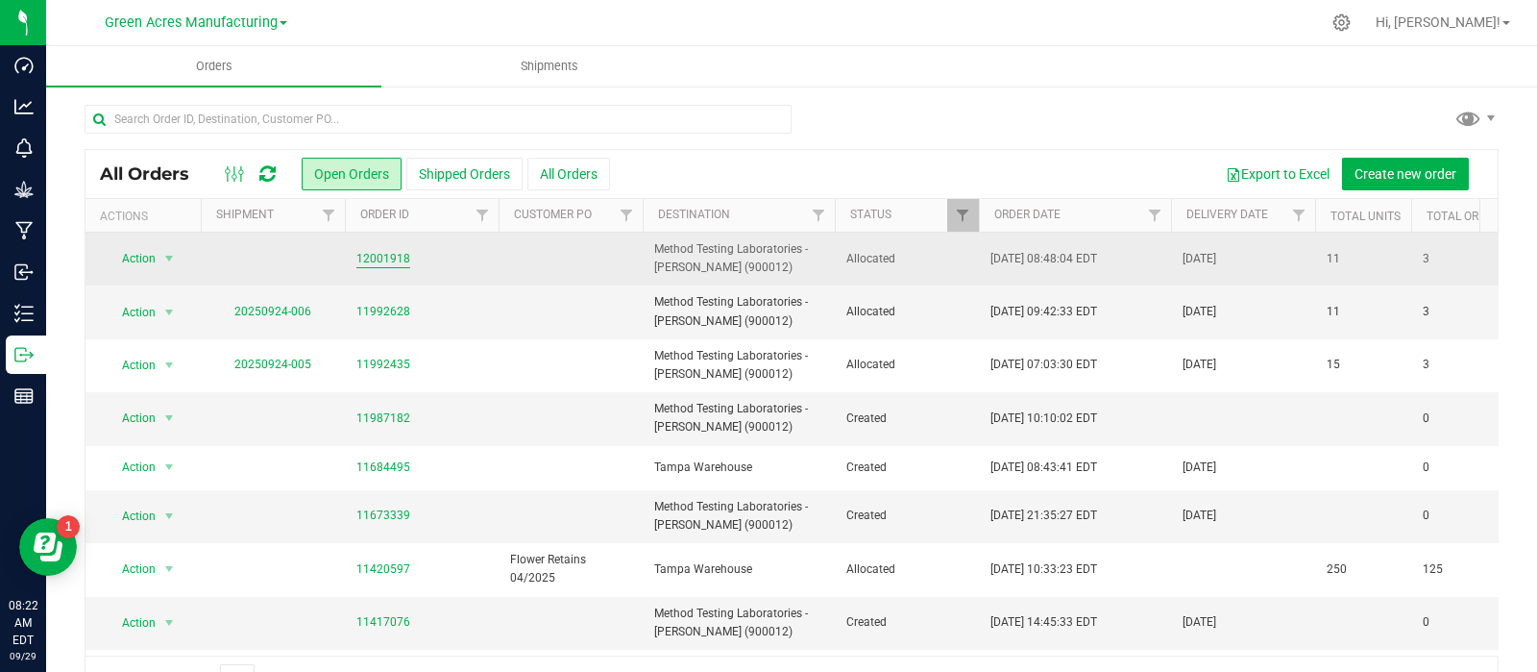
click at [389, 257] on link "12001918" at bounding box center [383, 259] width 54 height 18
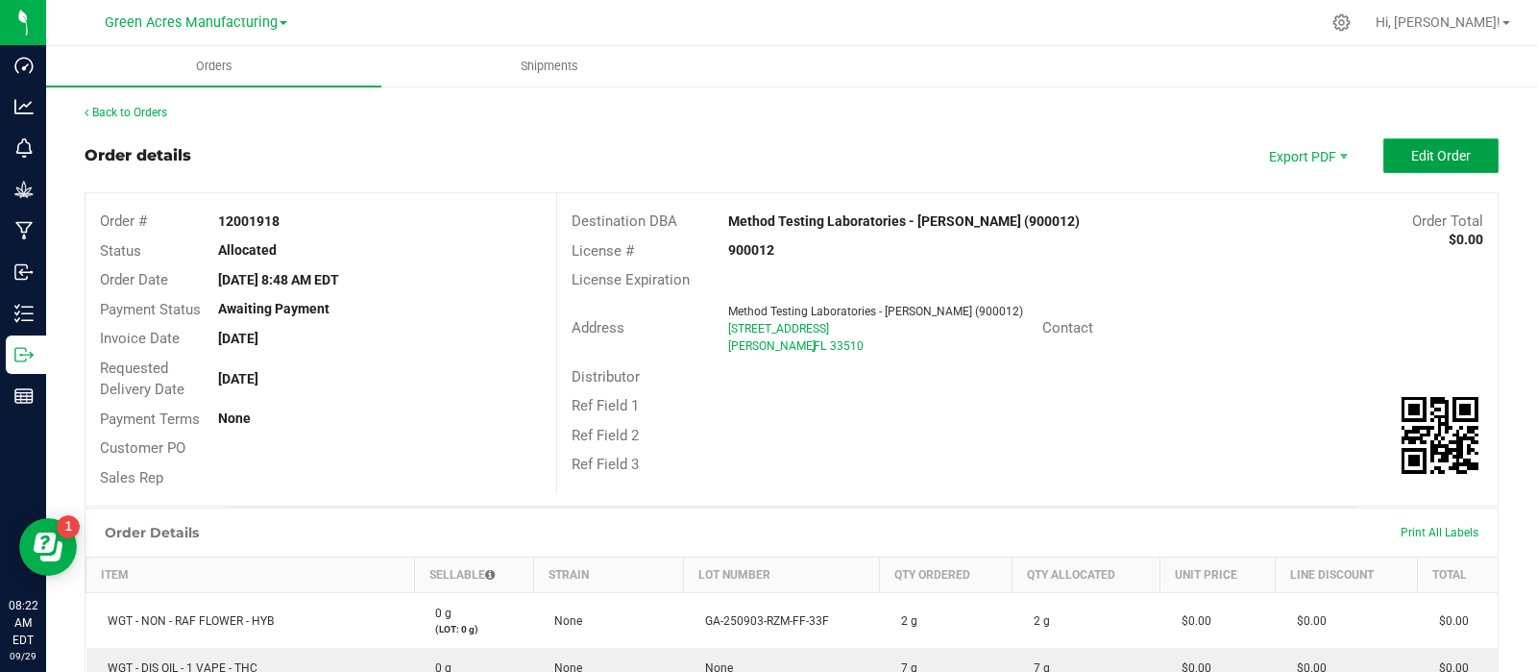
click at [1420, 150] on button "Edit Order" at bounding box center [1441, 155] width 115 height 35
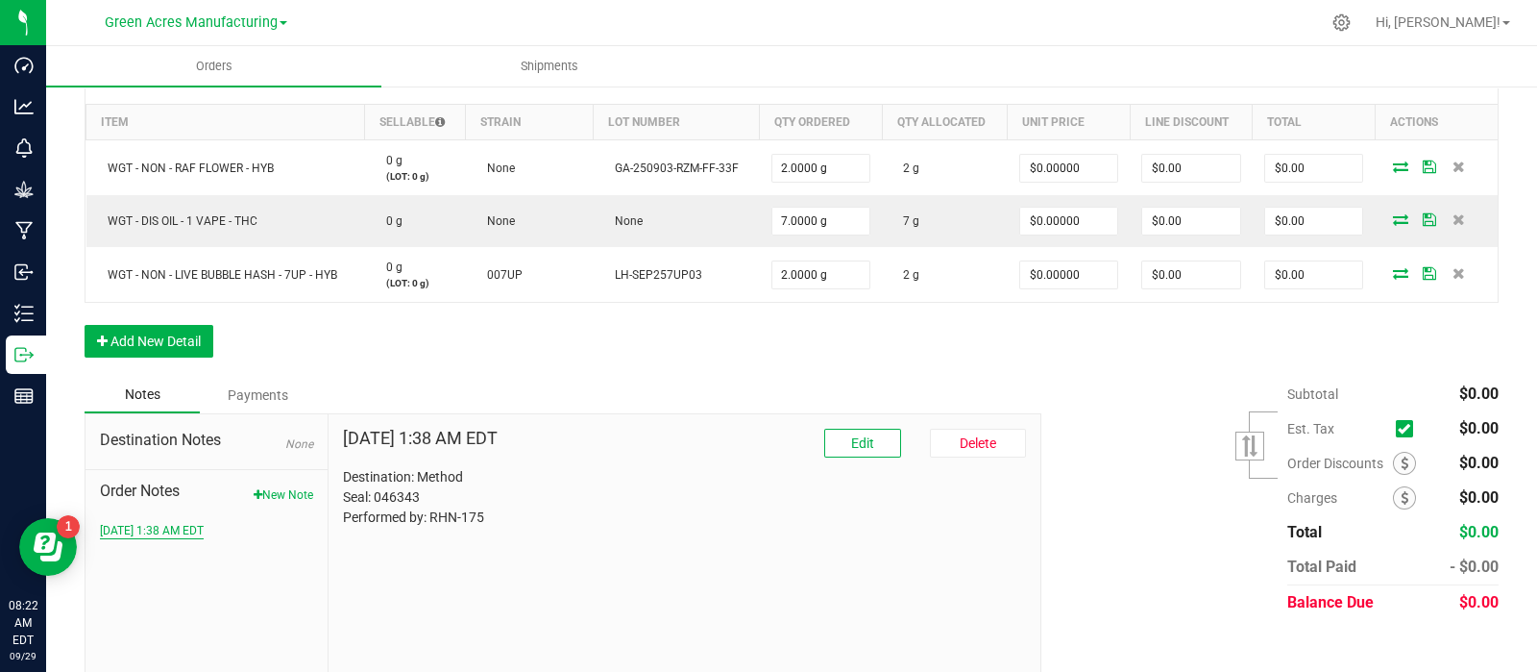
scroll to position [492, 0]
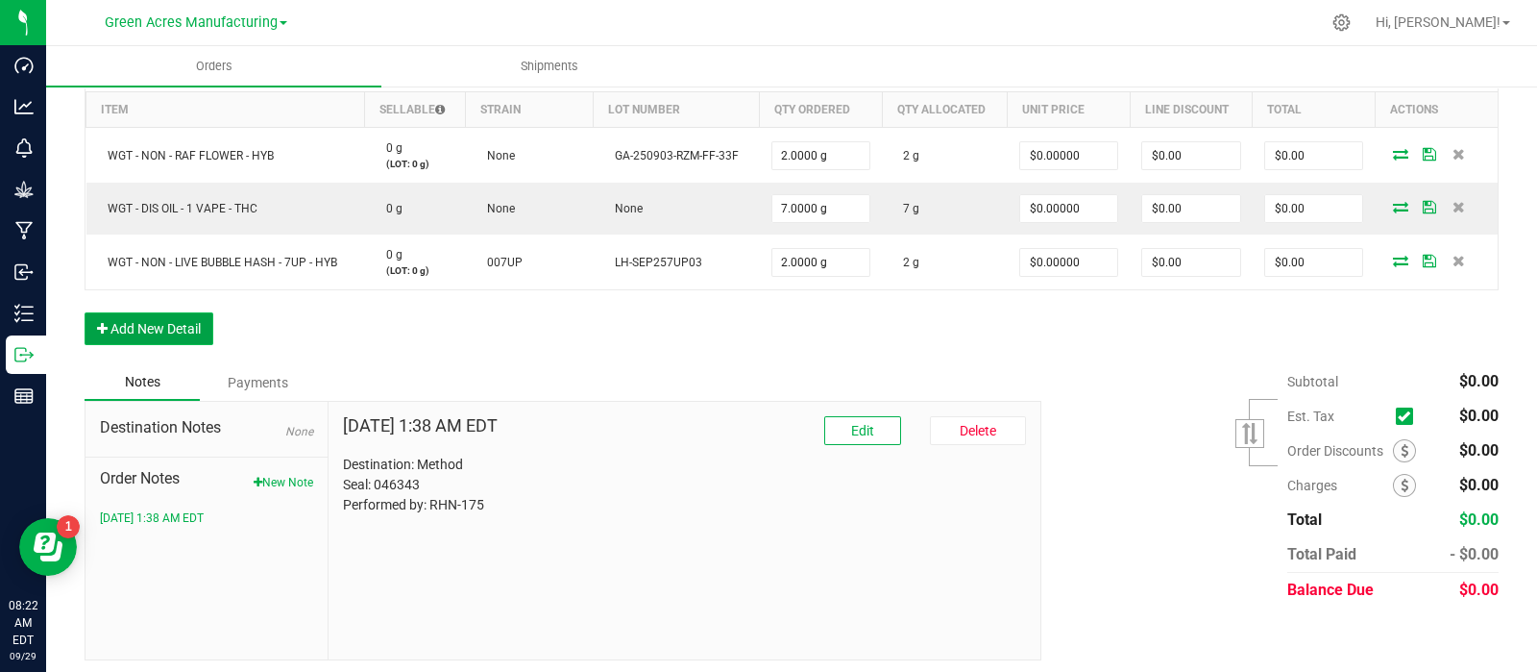
click at [158, 324] on button "Add New Detail" at bounding box center [149, 328] width 129 height 33
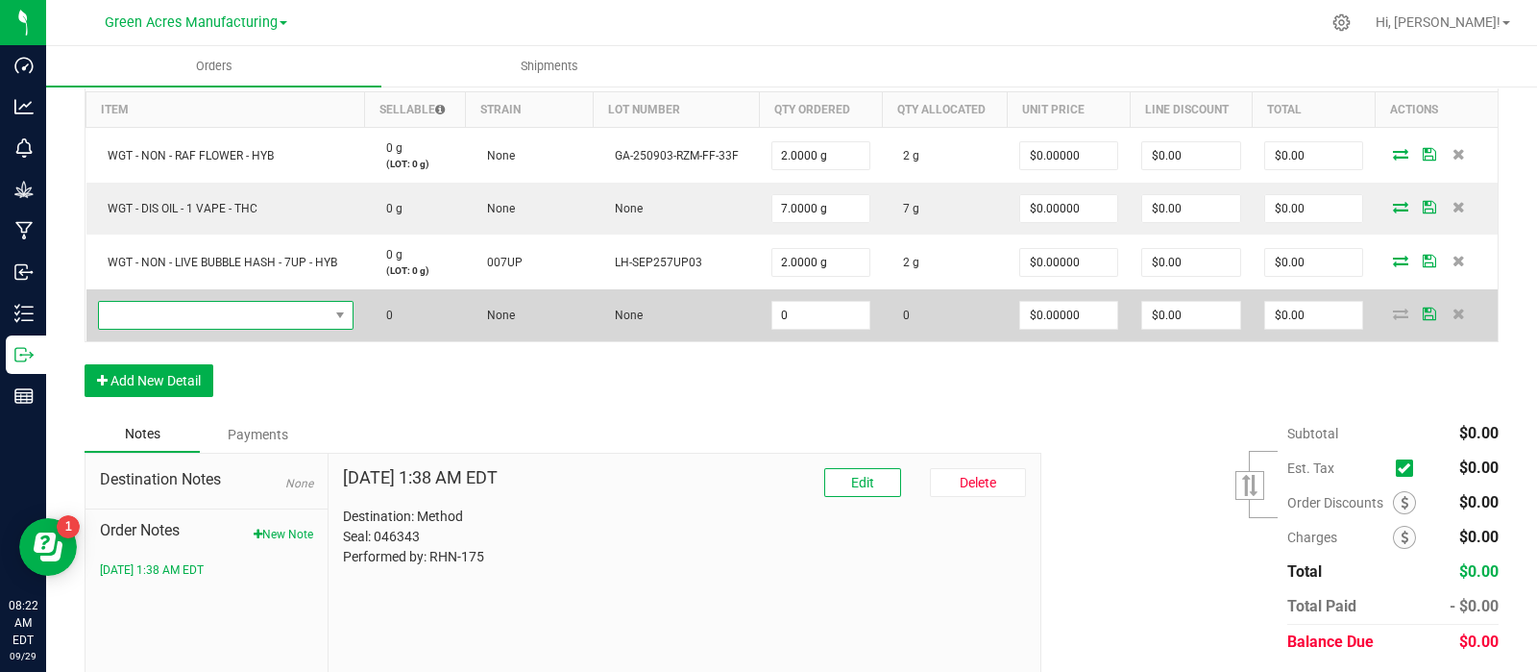
click at [160, 314] on span "NO DATA FOUND" at bounding box center [214, 315] width 230 height 27
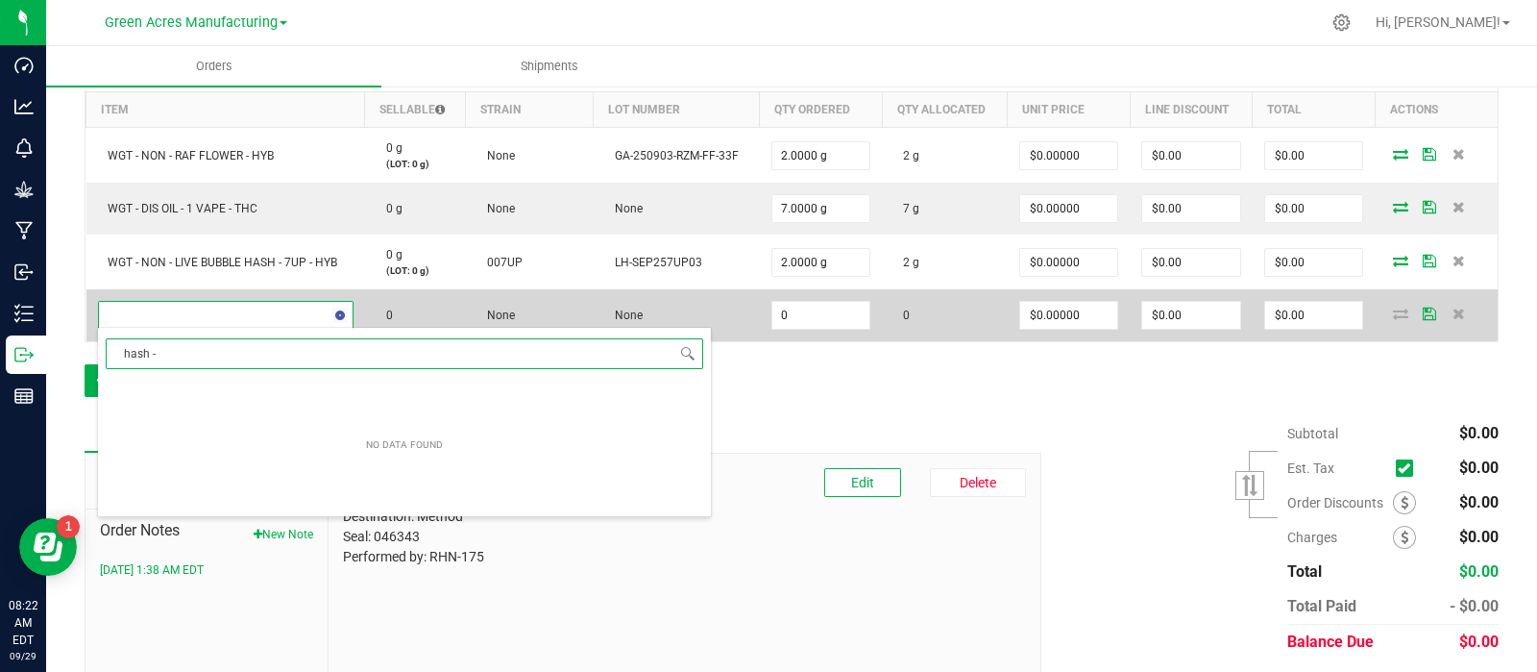
scroll to position [28, 249]
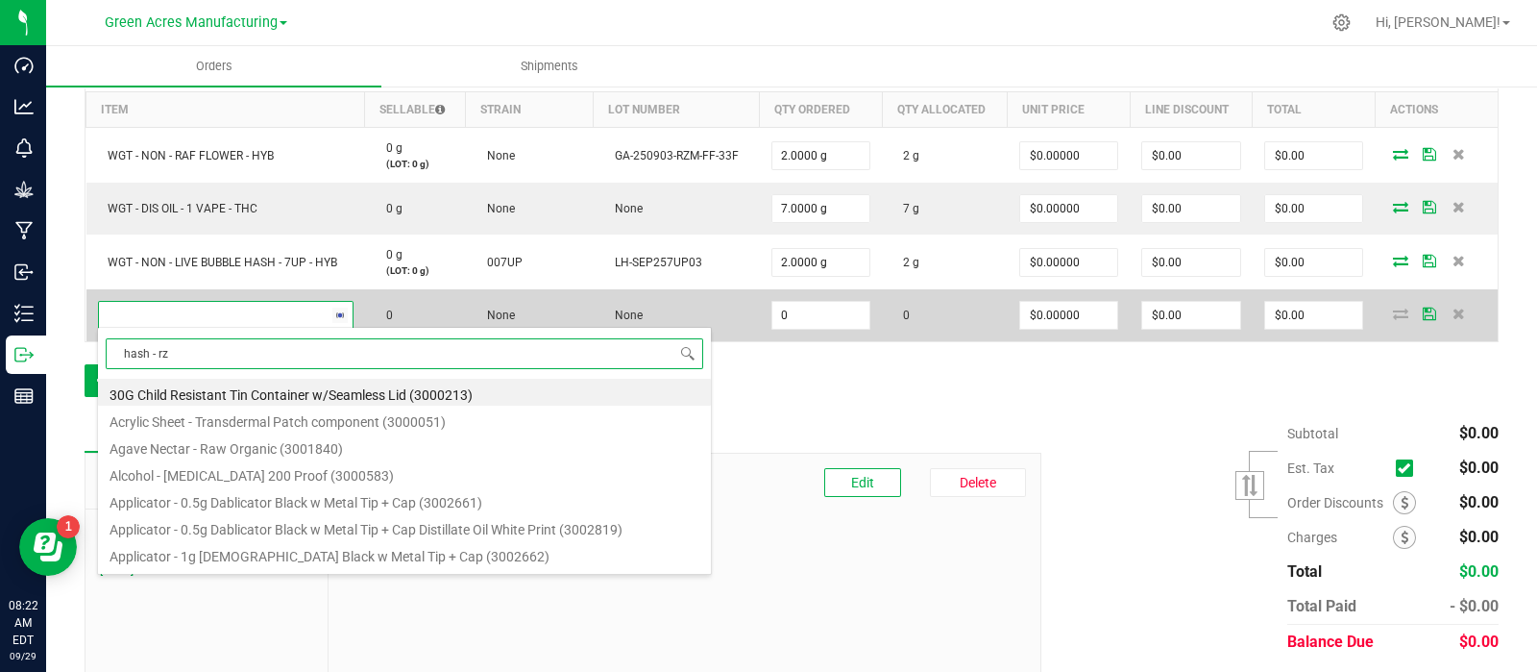
type input "hash - rzm"
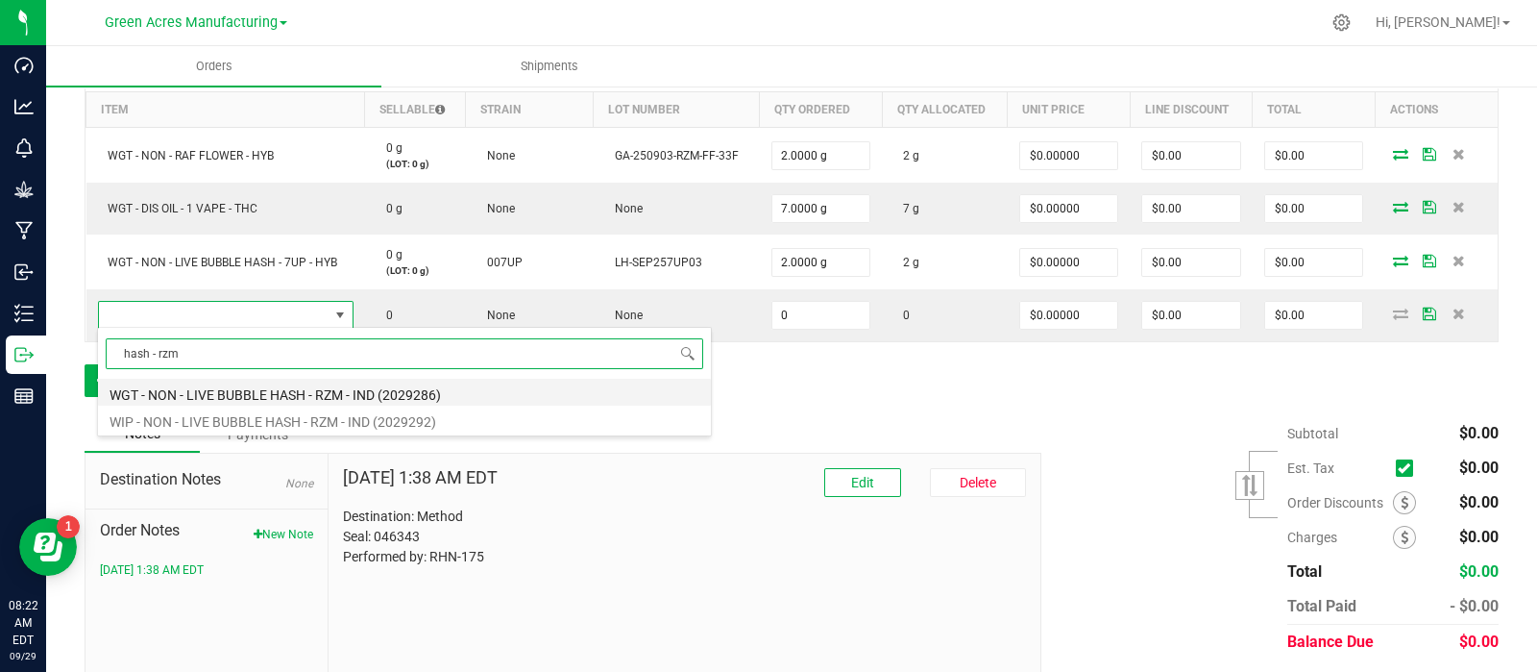
click at [187, 395] on li "WGT - NON - LIVE BUBBLE HASH - RZM - IND (2029286)" at bounding box center [404, 392] width 613 height 27
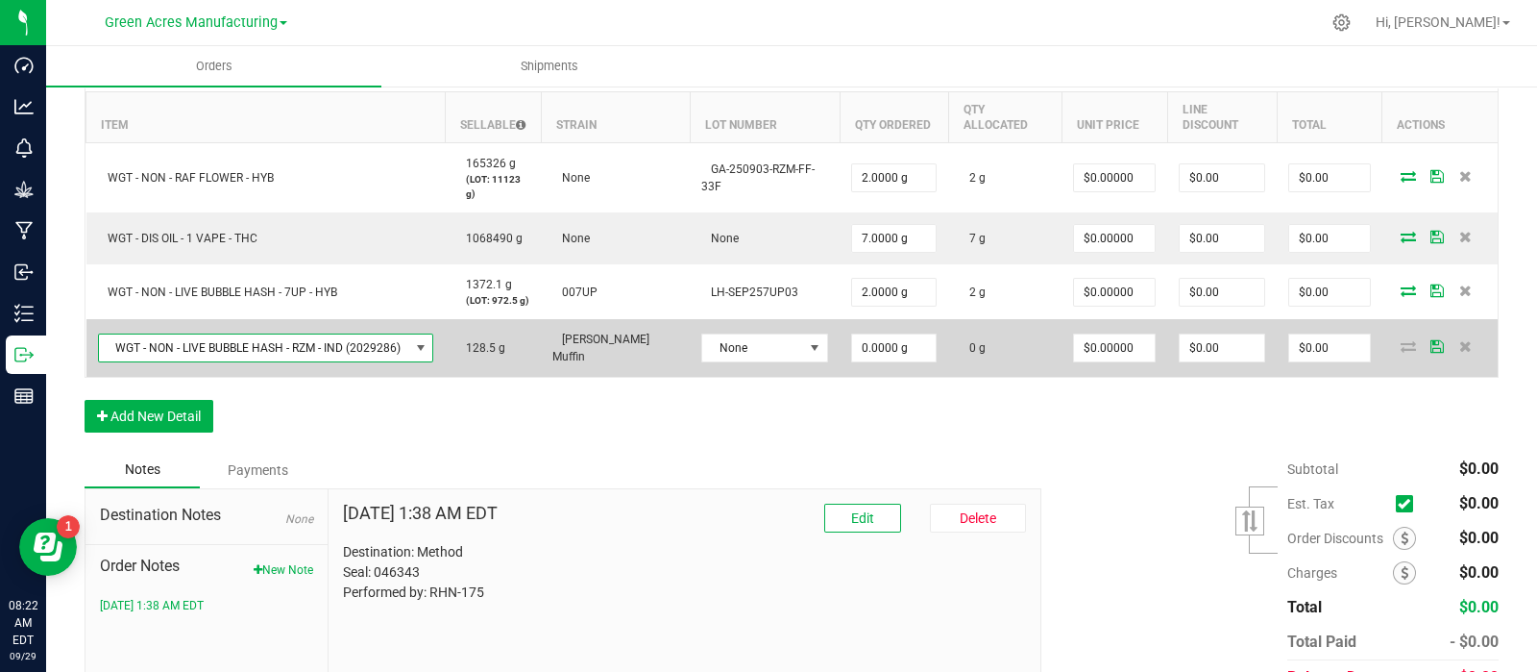
click at [691, 325] on td "None" at bounding box center [765, 348] width 150 height 58
click at [702, 344] on span "None" at bounding box center [752, 347] width 101 height 27
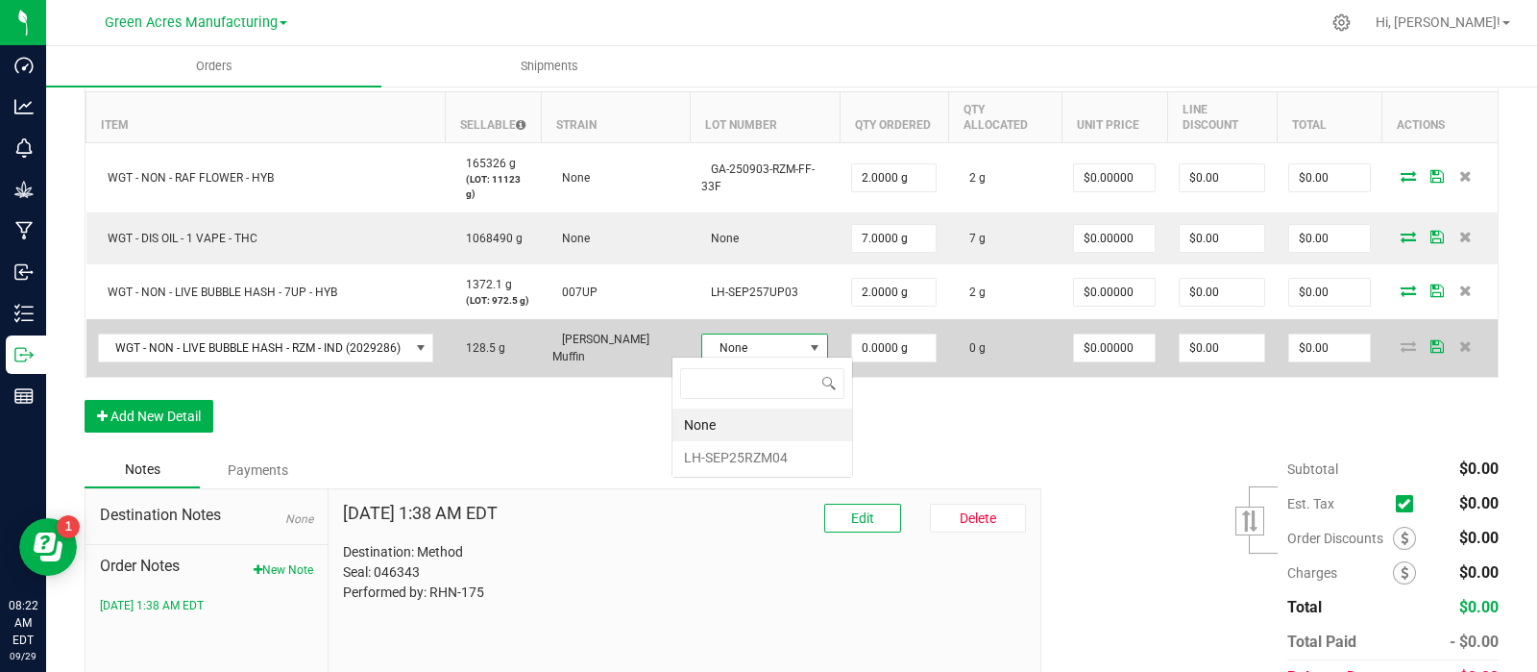
scroll to position [28, 128]
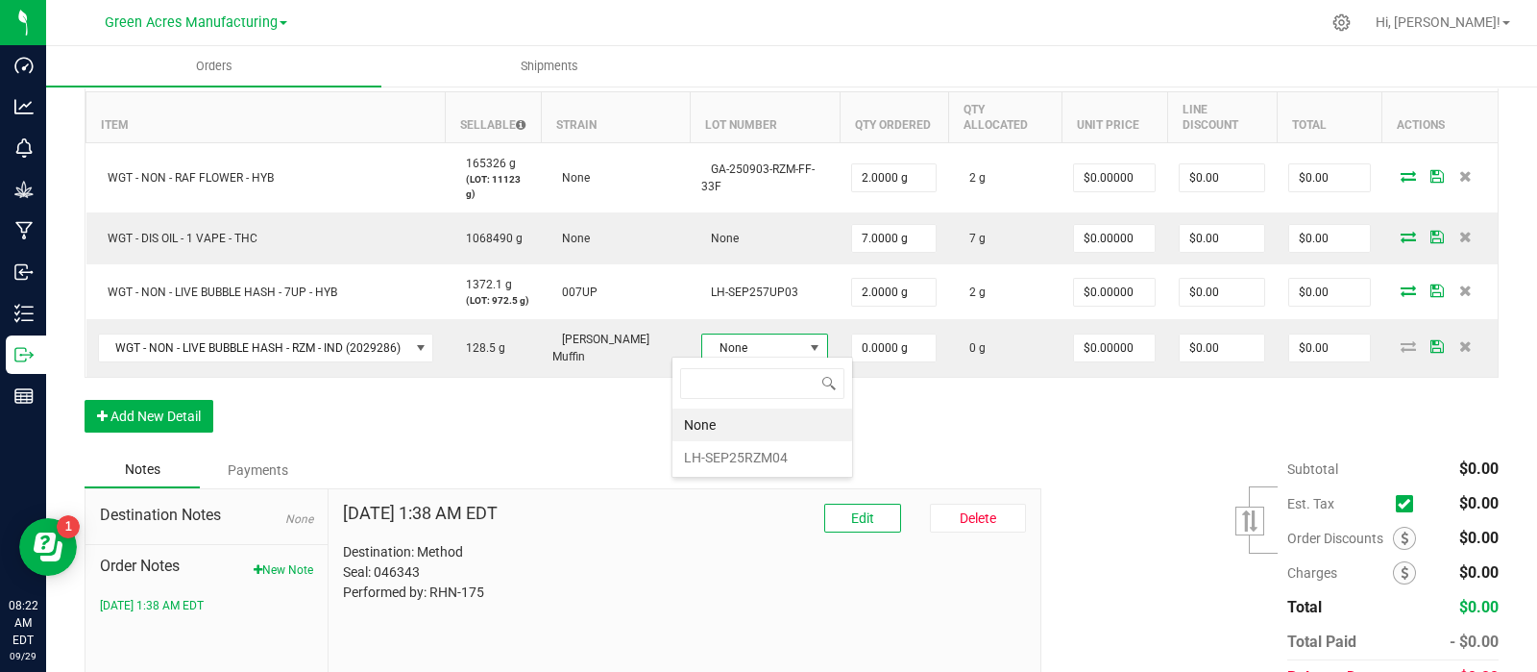
drag, startPoint x: 719, startPoint y: 459, endPoint x: 739, endPoint y: 449, distance: 22.8
click at [721, 460] on li "LH-SEP25RZM04" at bounding box center [763, 457] width 180 height 33
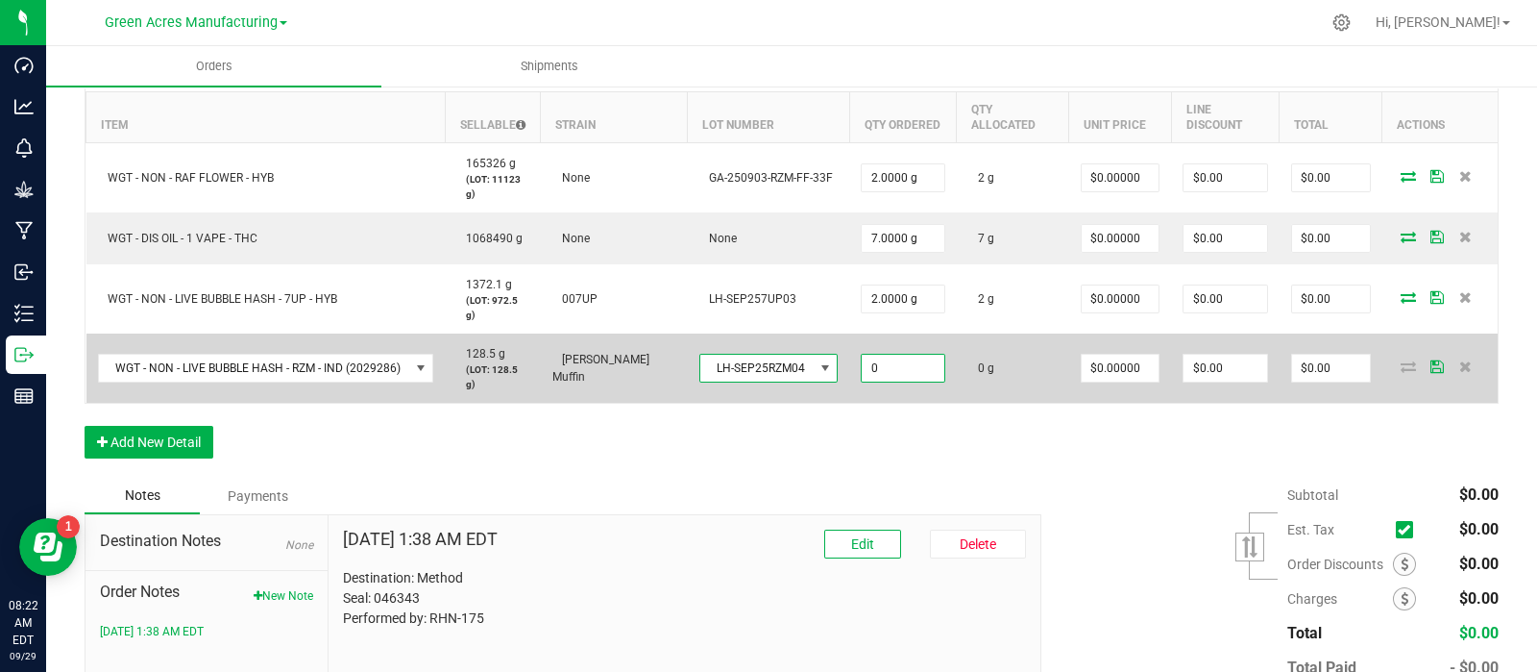
click at [888, 355] on input "0" at bounding box center [903, 368] width 82 height 27
type input "7.0000 g"
click at [1431, 360] on icon at bounding box center [1437, 366] width 13 height 12
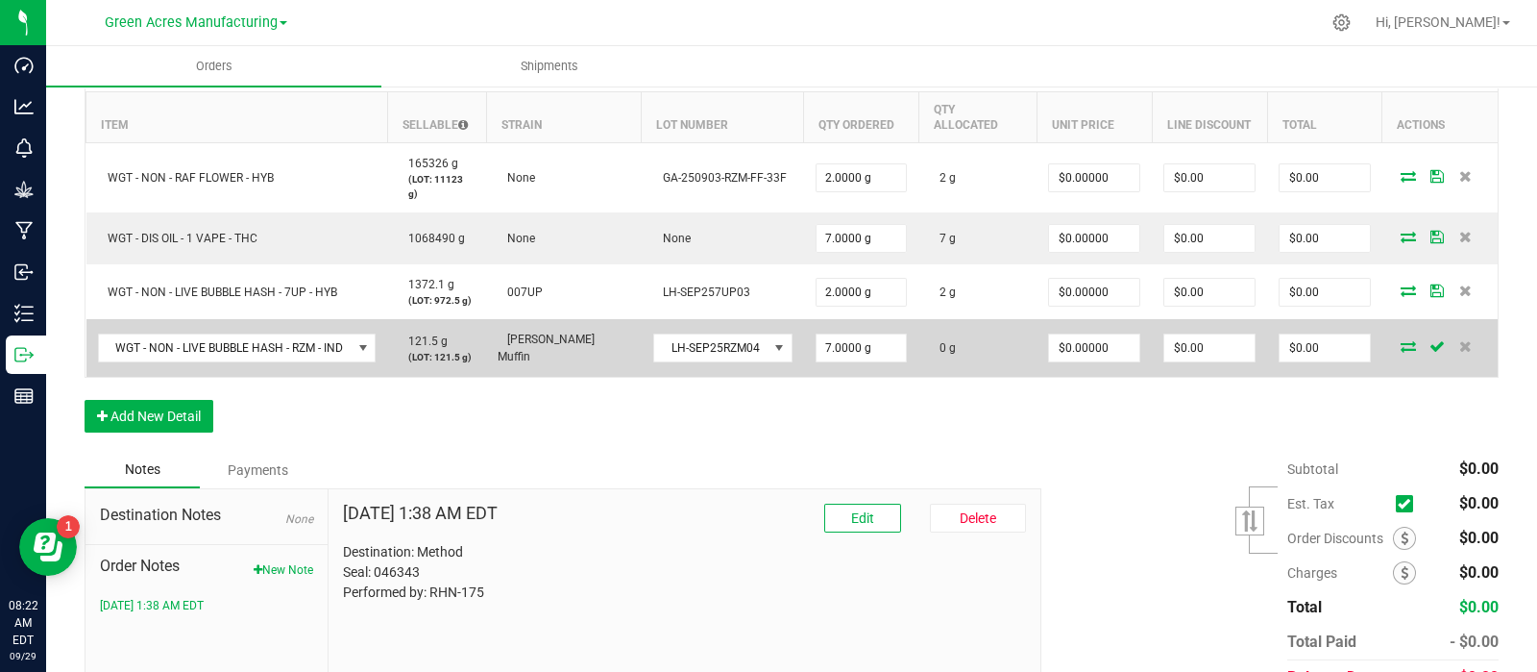
click at [1401, 340] on icon at bounding box center [1408, 346] width 15 height 12
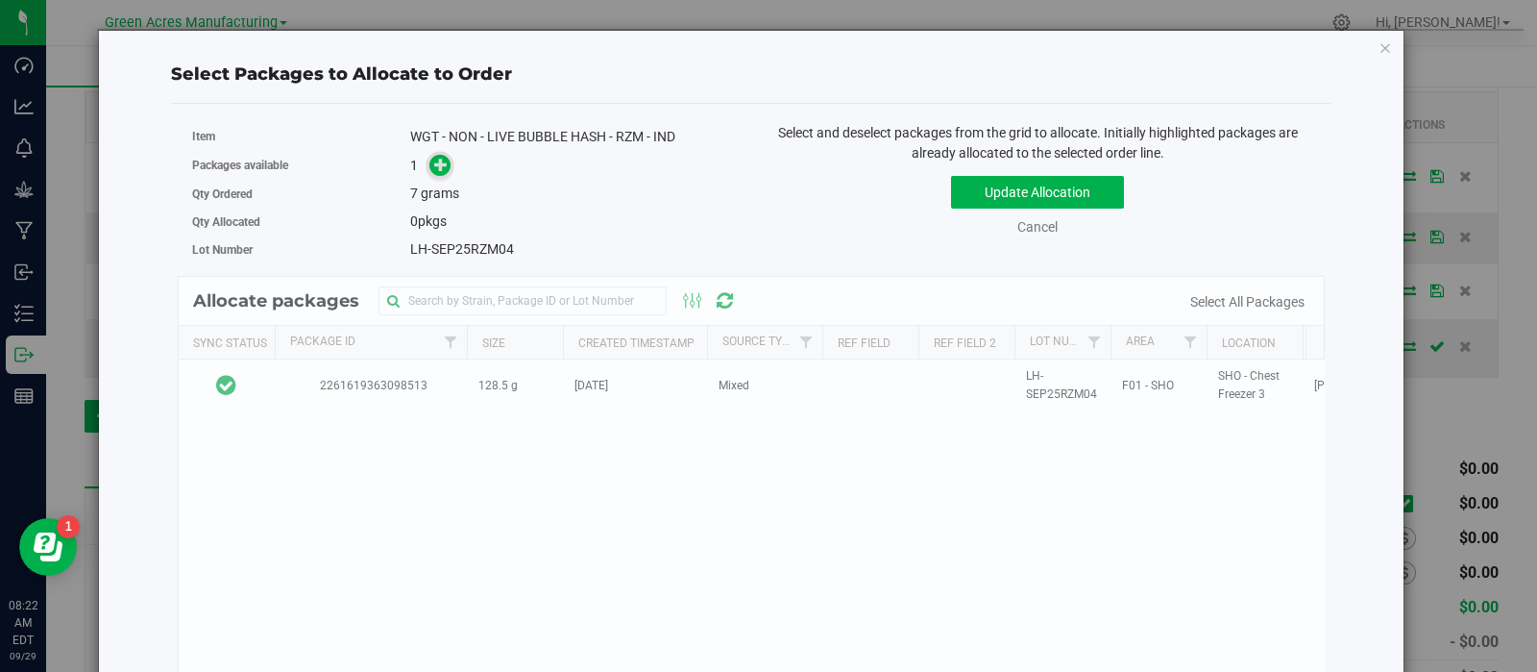
click at [430, 163] on span at bounding box center [441, 166] width 22 height 22
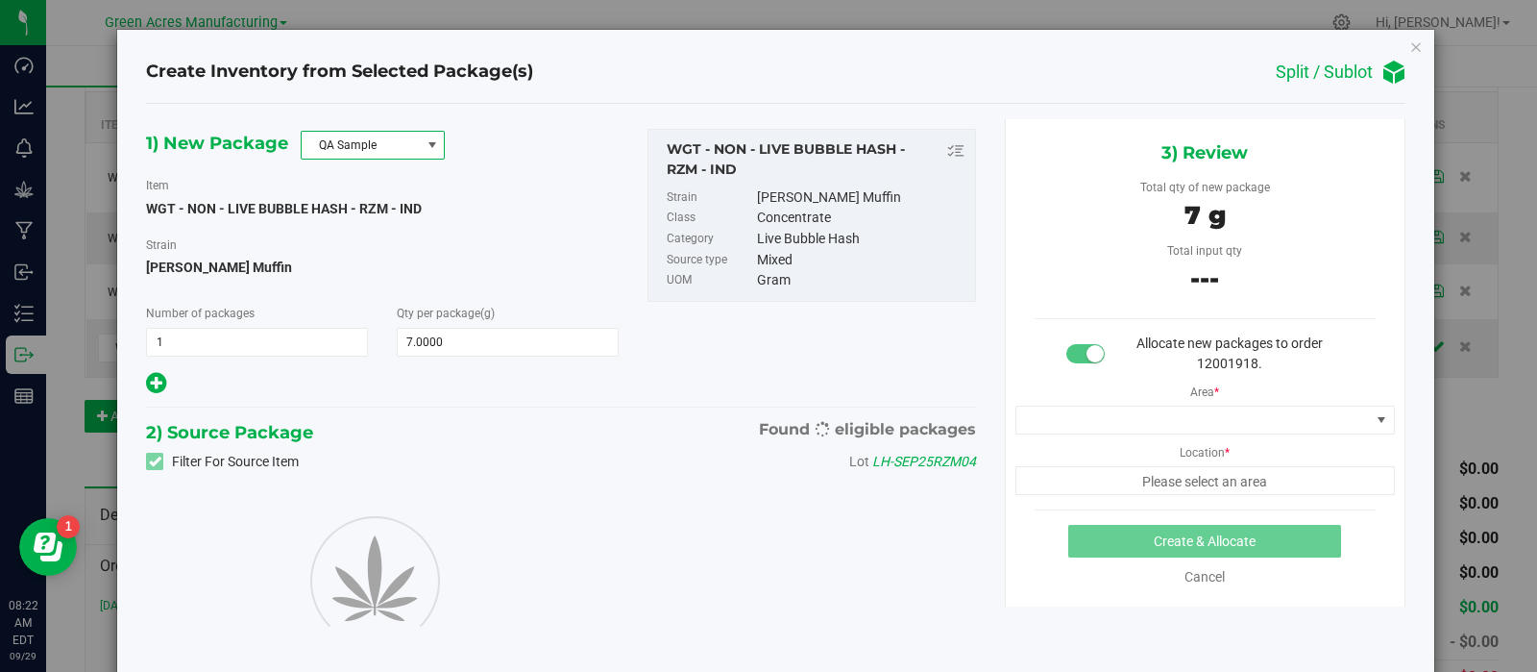
click at [332, 134] on span "QA Sample" at bounding box center [361, 145] width 118 height 27
click at [348, 233] on li "R&D Sample" at bounding box center [372, 231] width 142 height 27
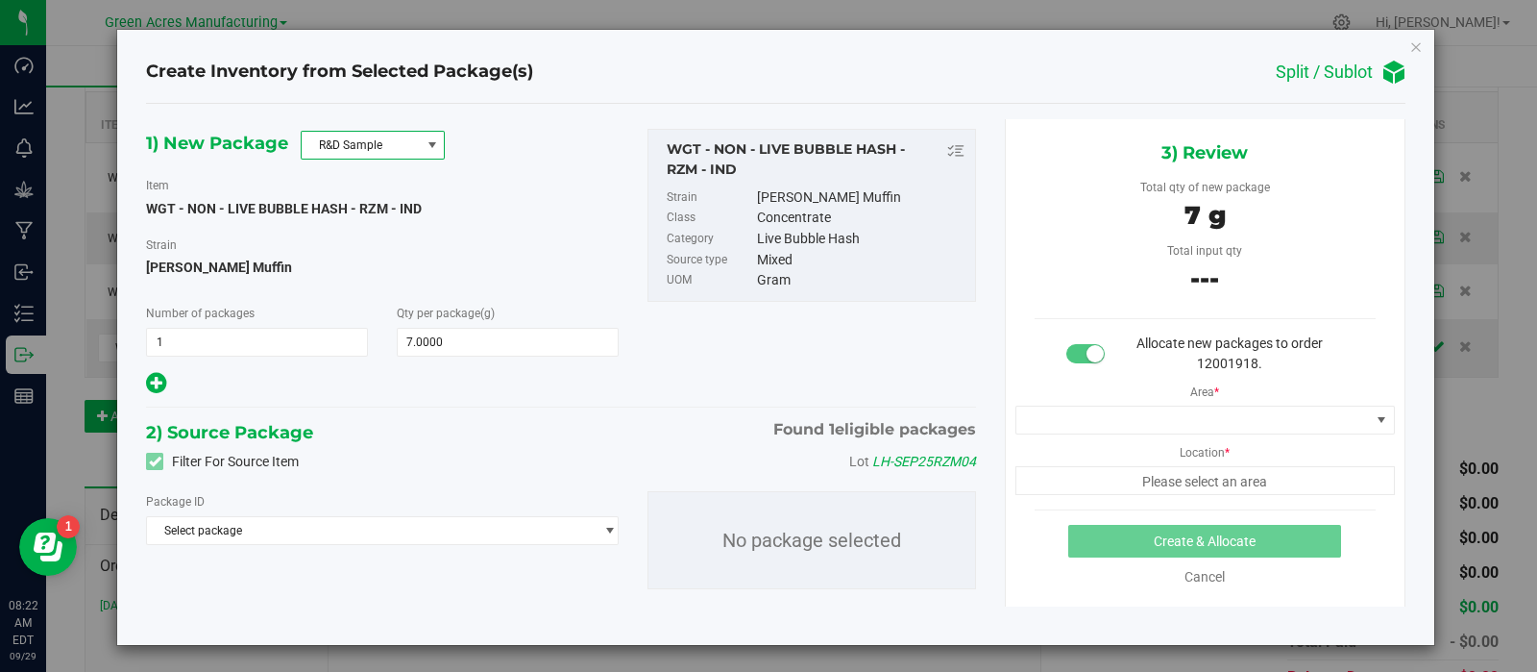
scroll to position [3, 0]
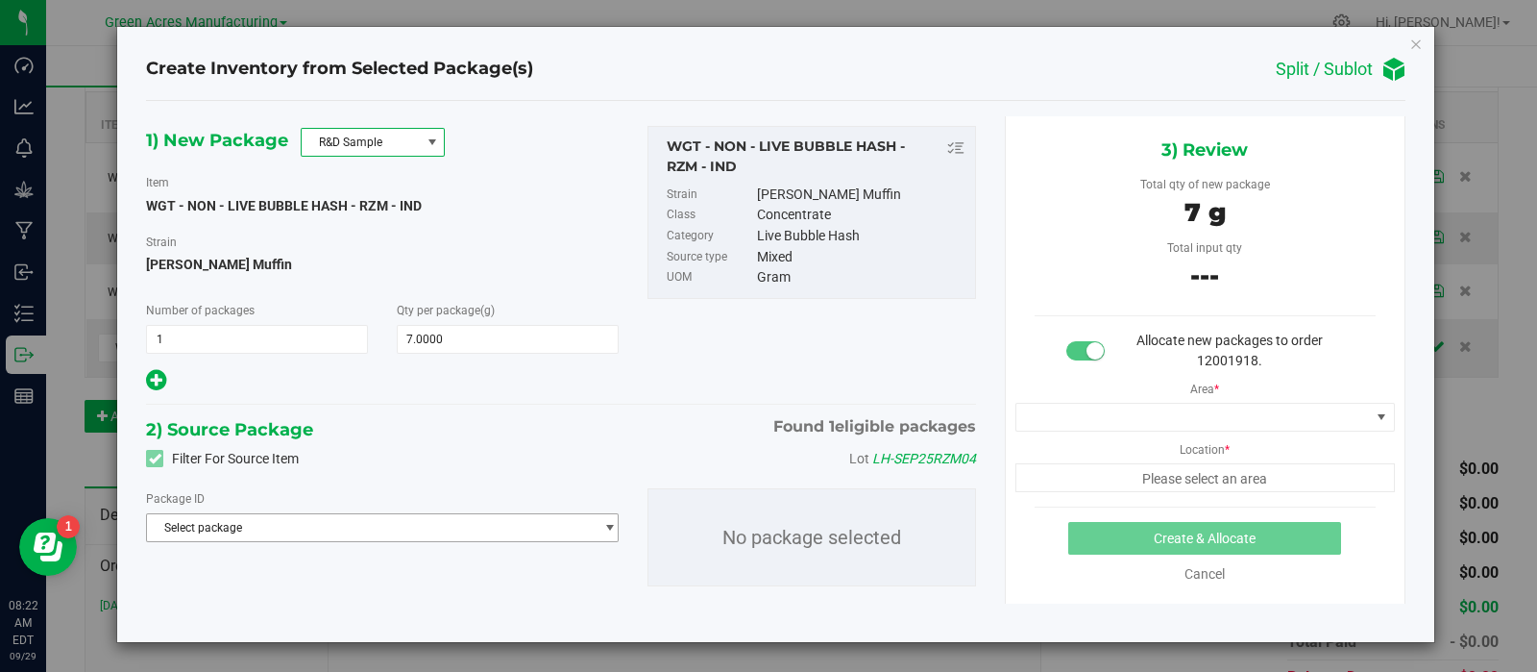
click at [324, 506] on div "Package ID" at bounding box center [382, 498] width 472 height 20
click at [325, 527] on span "Select package" at bounding box center [370, 527] width 446 height 27
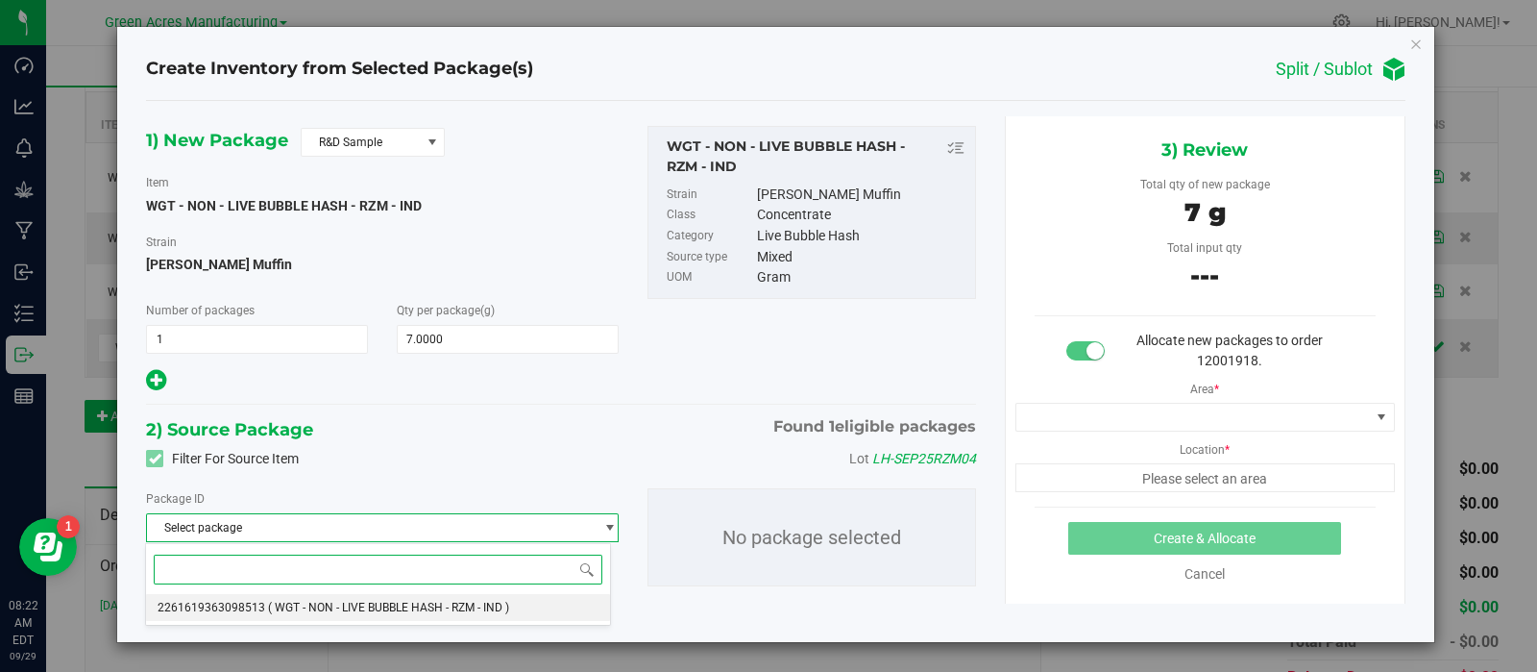
click at [299, 604] on span "( WGT - NON - LIVE BUBBLE HASH - RZM - IND )" at bounding box center [388, 607] width 241 height 13
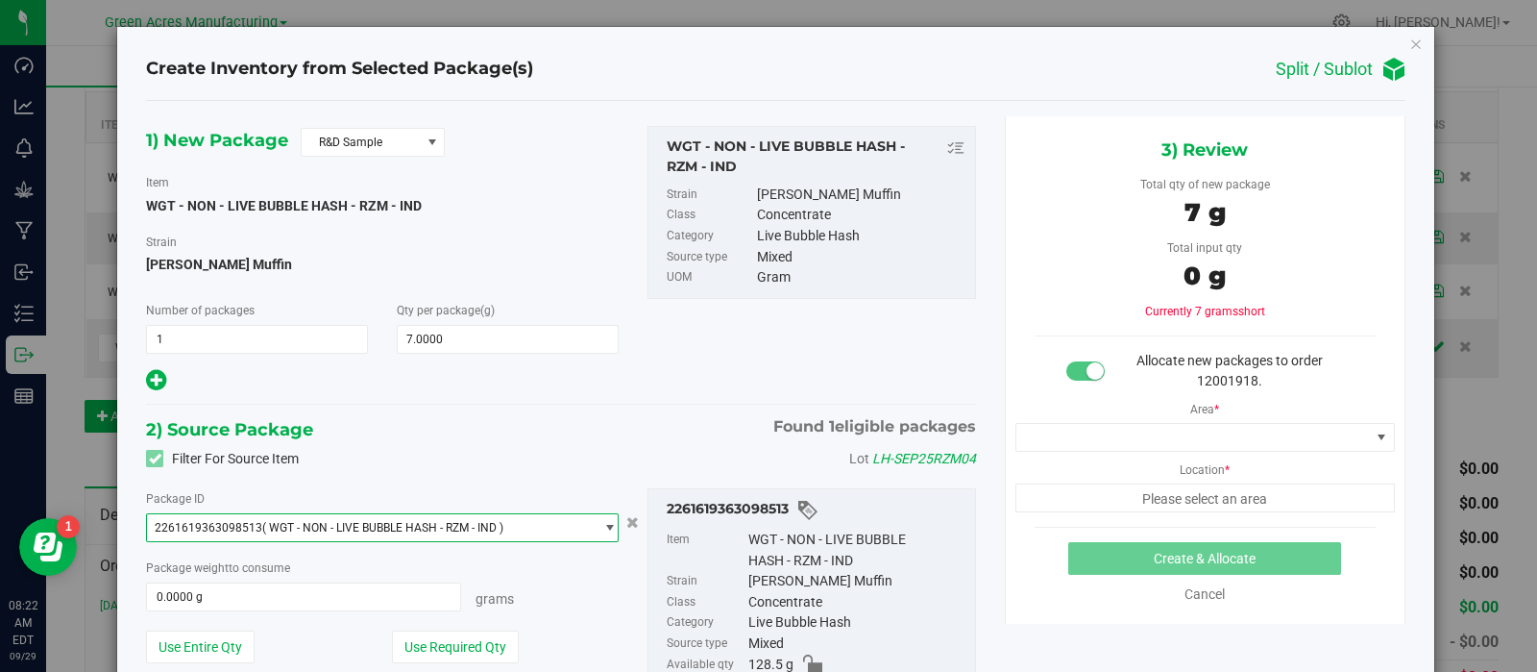
scroll to position [164, 0]
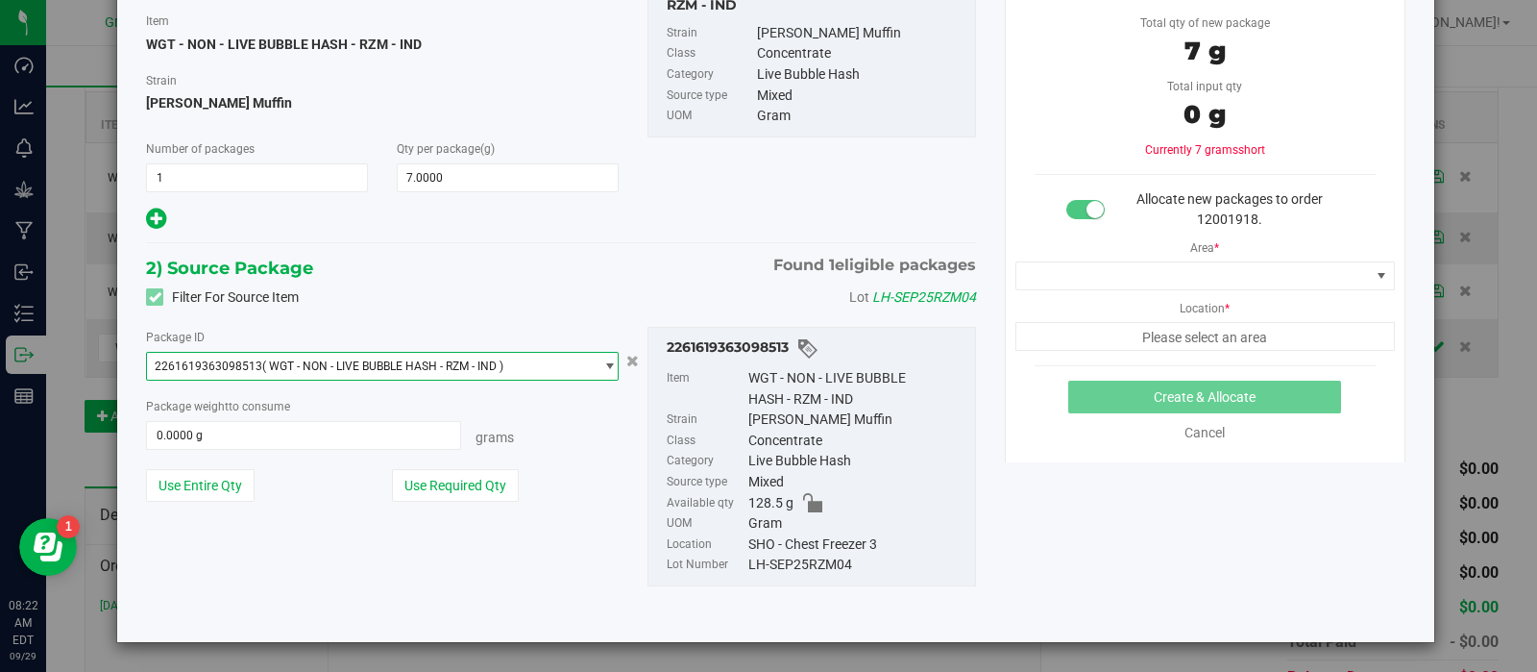
click at [782, 559] on div "LH-SEP25RZM04" at bounding box center [857, 564] width 217 height 21
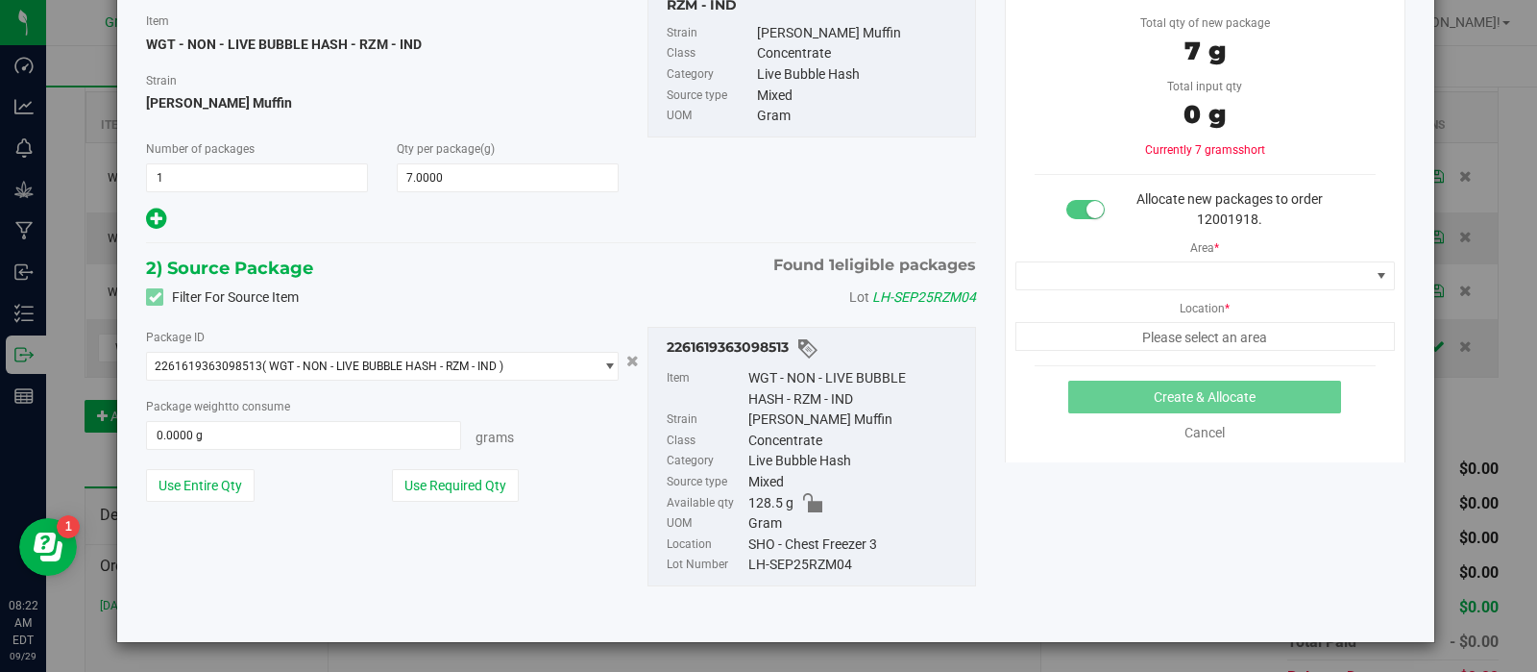
click at [782, 559] on div "LH-SEP25RZM04" at bounding box center [857, 564] width 217 height 21
copy div "LH-SEP25RZM04"
click at [447, 473] on button "Use Required Qty" at bounding box center [455, 485] width 127 height 33
type input "7.0000 g"
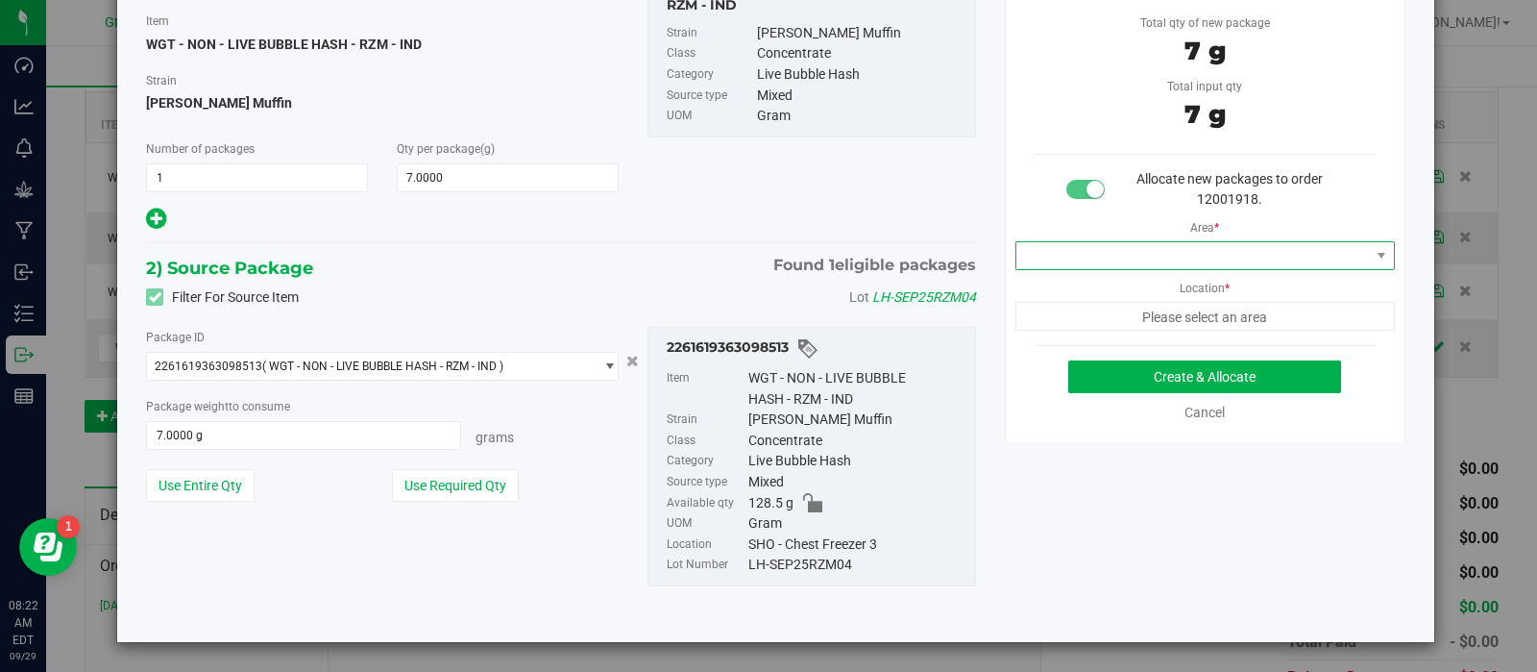
click at [1110, 258] on span at bounding box center [1194, 255] width 354 height 27
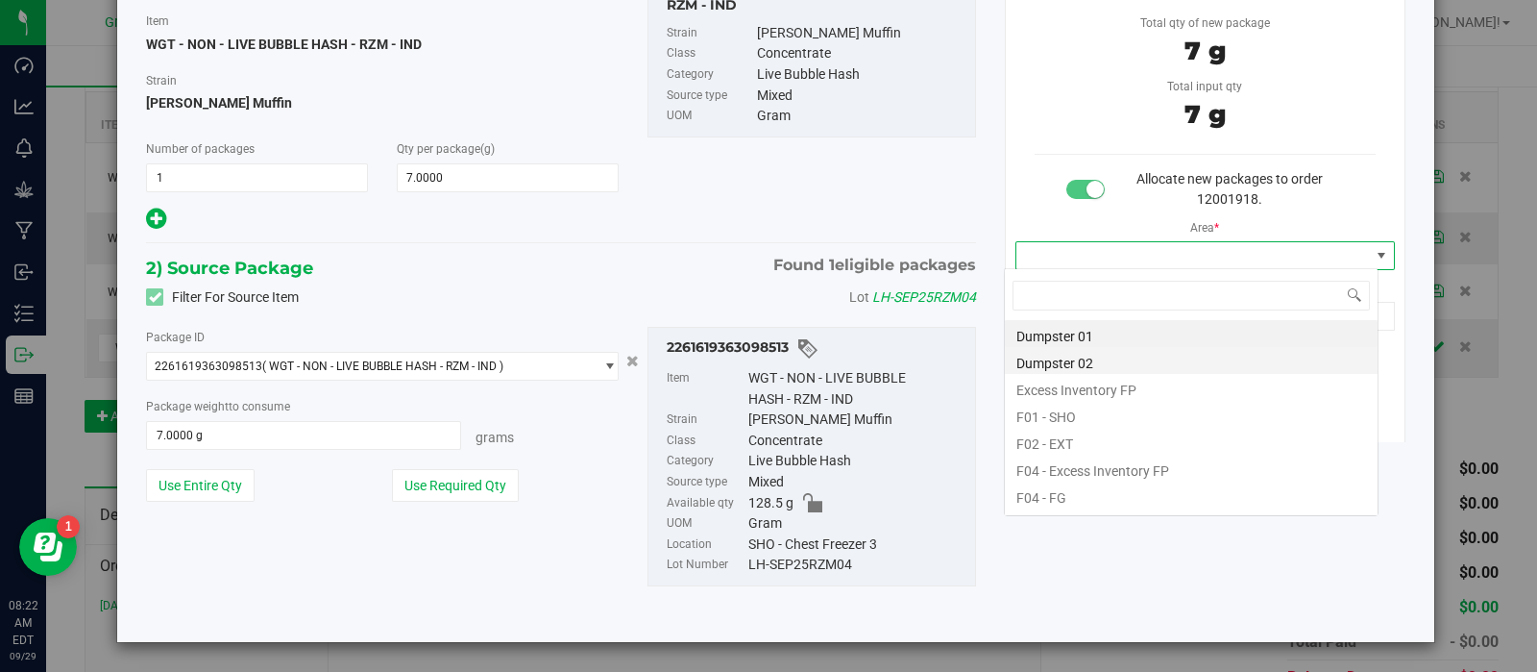
scroll to position [28, 374]
click at [1071, 418] on li "F01 - SHO" at bounding box center [1191, 414] width 373 height 27
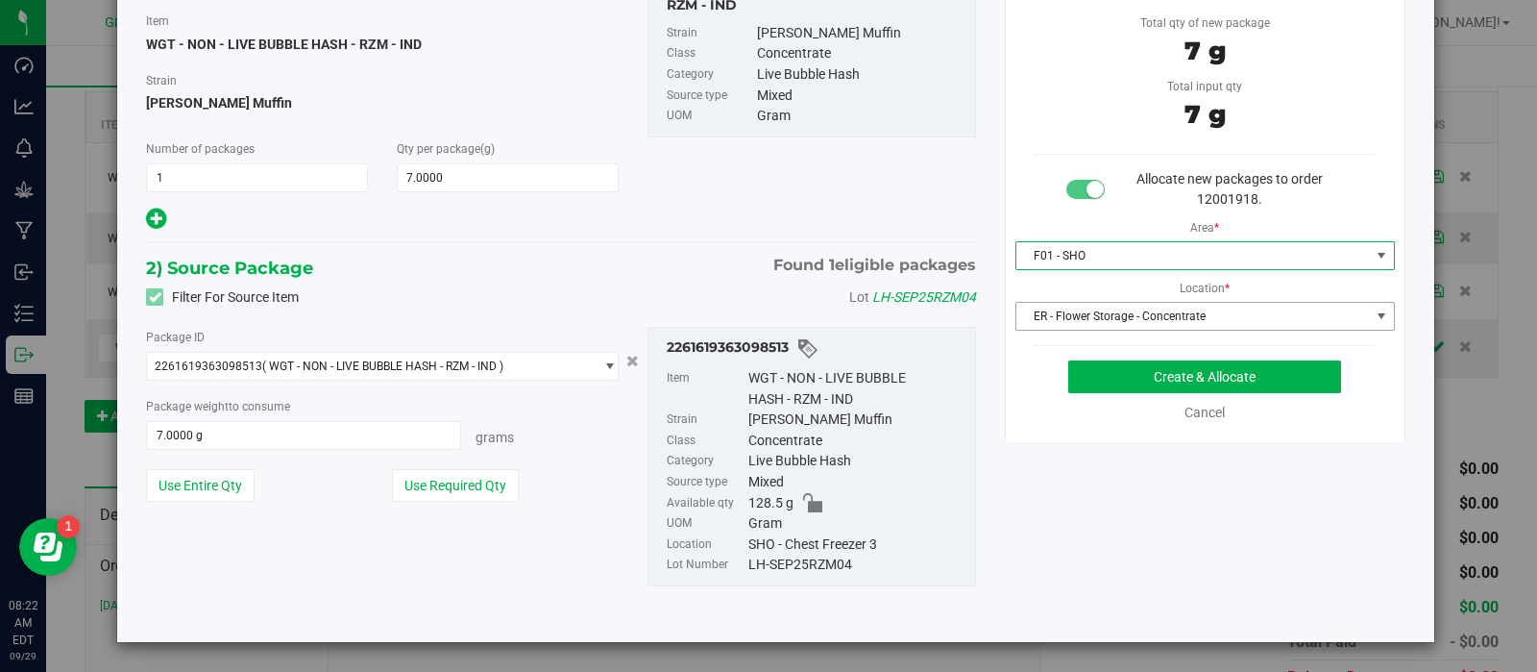
click at [1105, 307] on span "ER - Flower Storage - Concentrate" at bounding box center [1194, 316] width 354 height 27
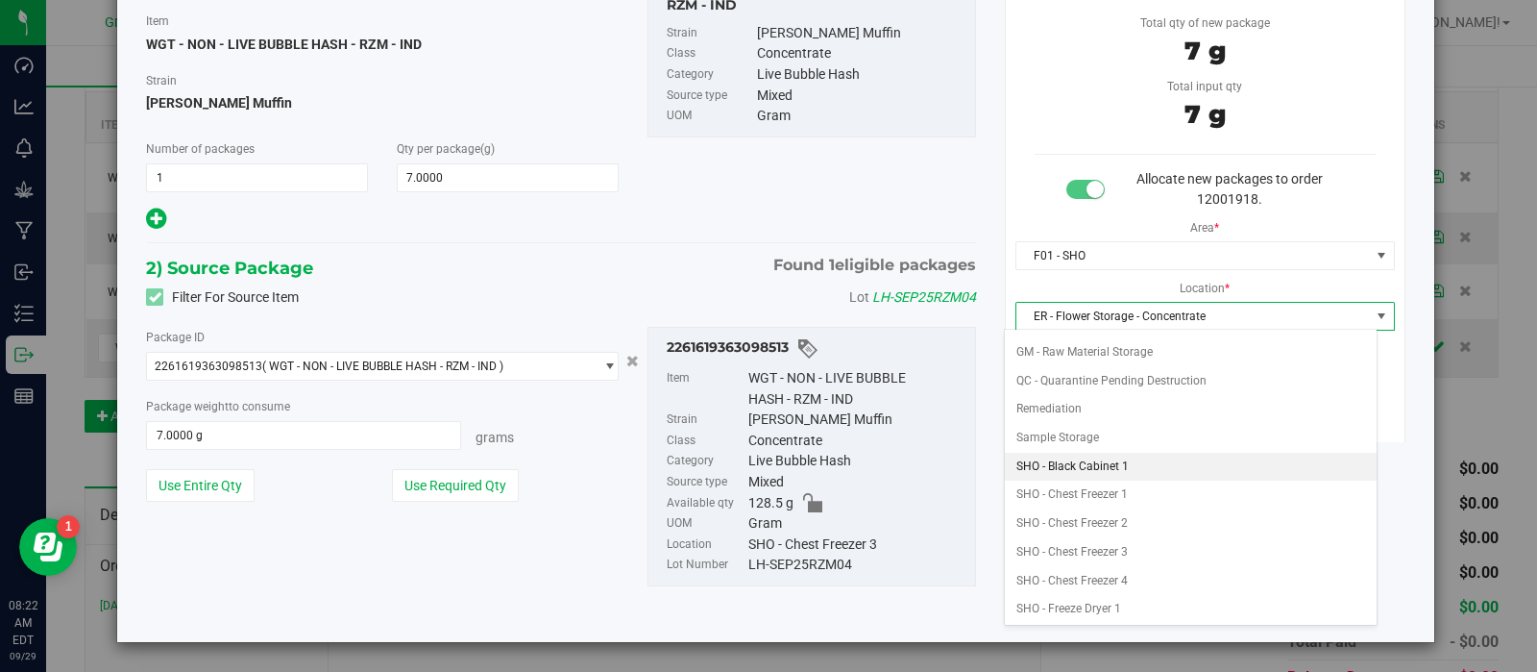
scroll to position [283, 0]
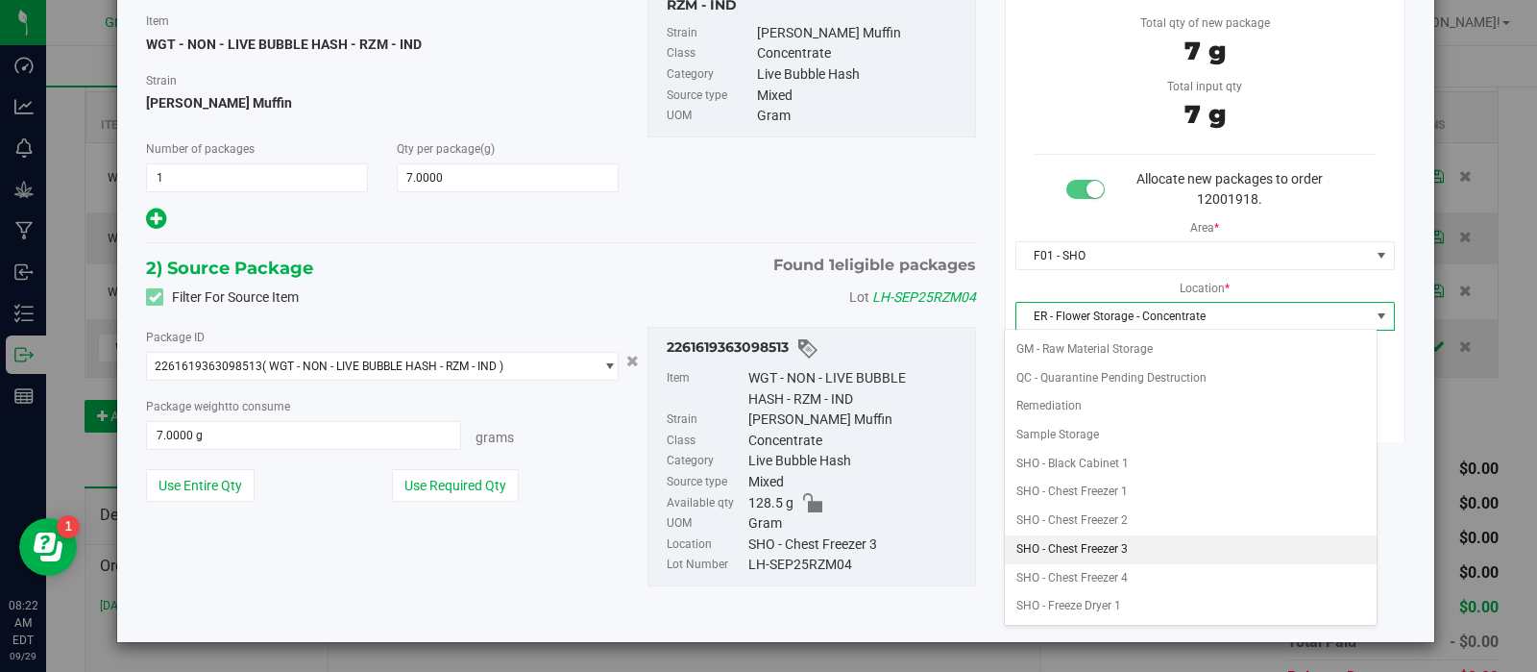
click at [1138, 535] on li "SHO - Chest Freezer 3" at bounding box center [1191, 549] width 373 height 29
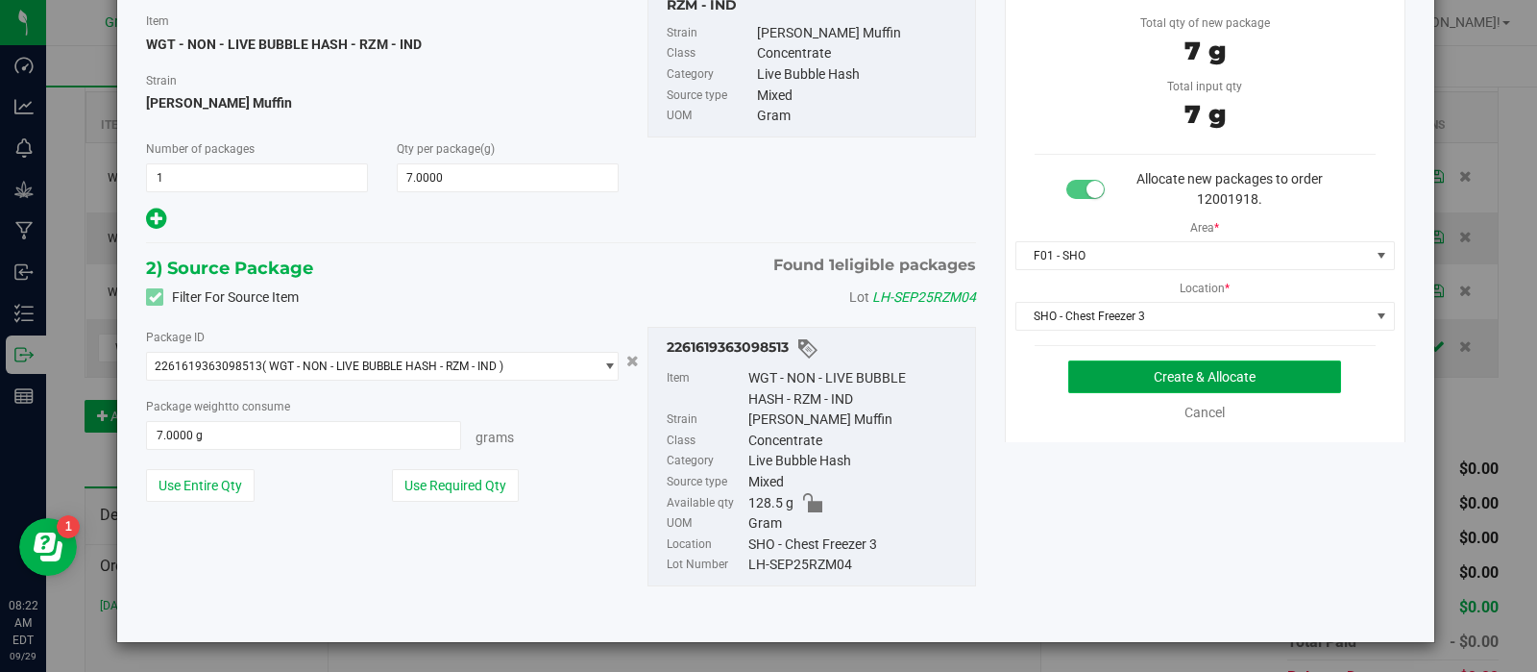
click at [1152, 381] on button "Create & Allocate" at bounding box center [1205, 376] width 273 height 33
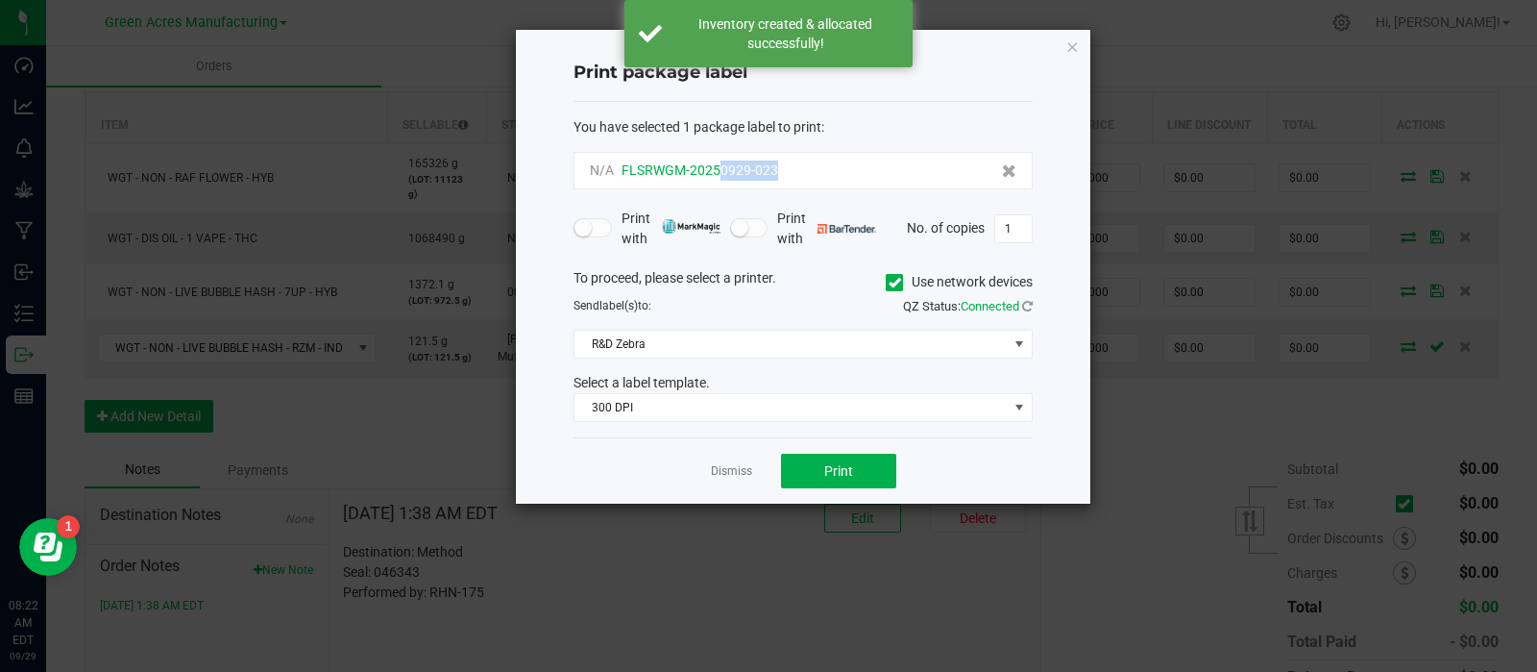
drag, startPoint x: 784, startPoint y: 170, endPoint x: 718, endPoint y: 171, distance: 66.3
click at [718, 171] on div "N/A FLSRWGM-20250929-023" at bounding box center [803, 170] width 427 height 20
copy span "0929-023"
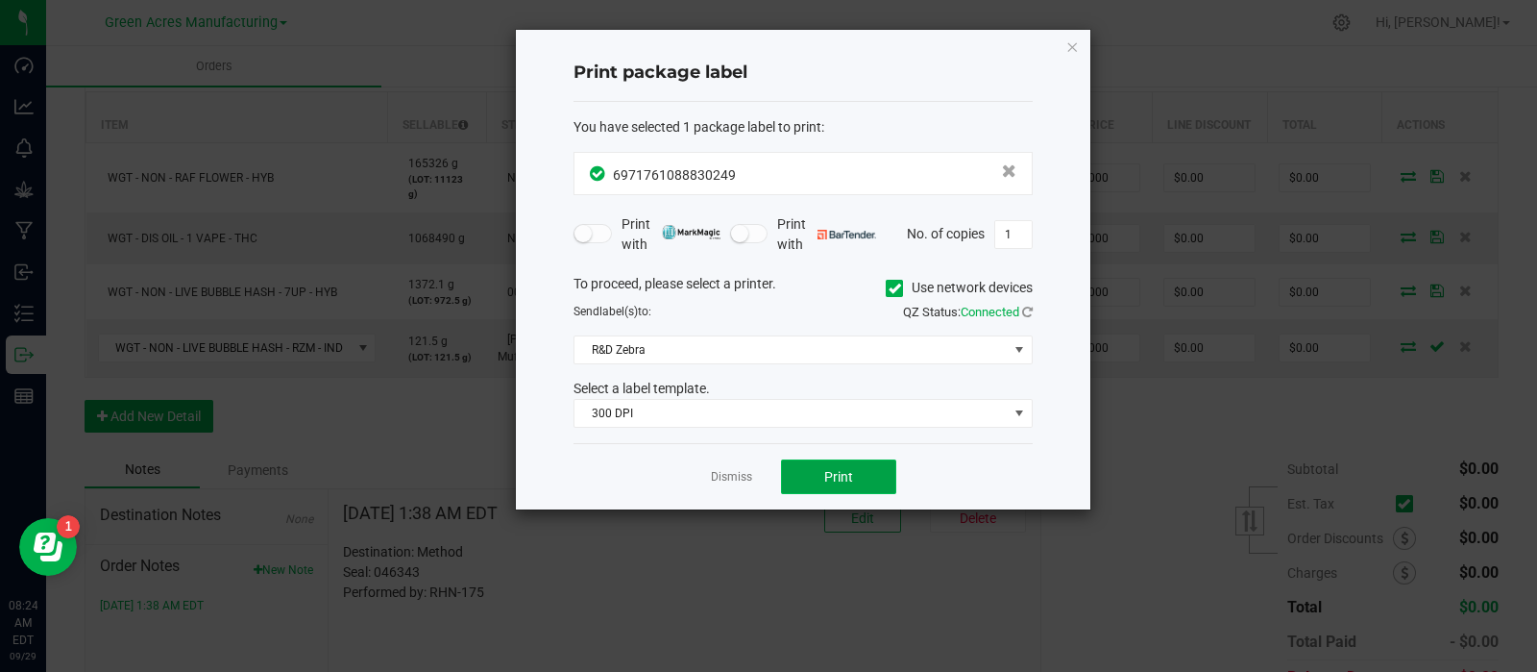
click at [801, 470] on button "Print" at bounding box center [838, 476] width 115 height 35
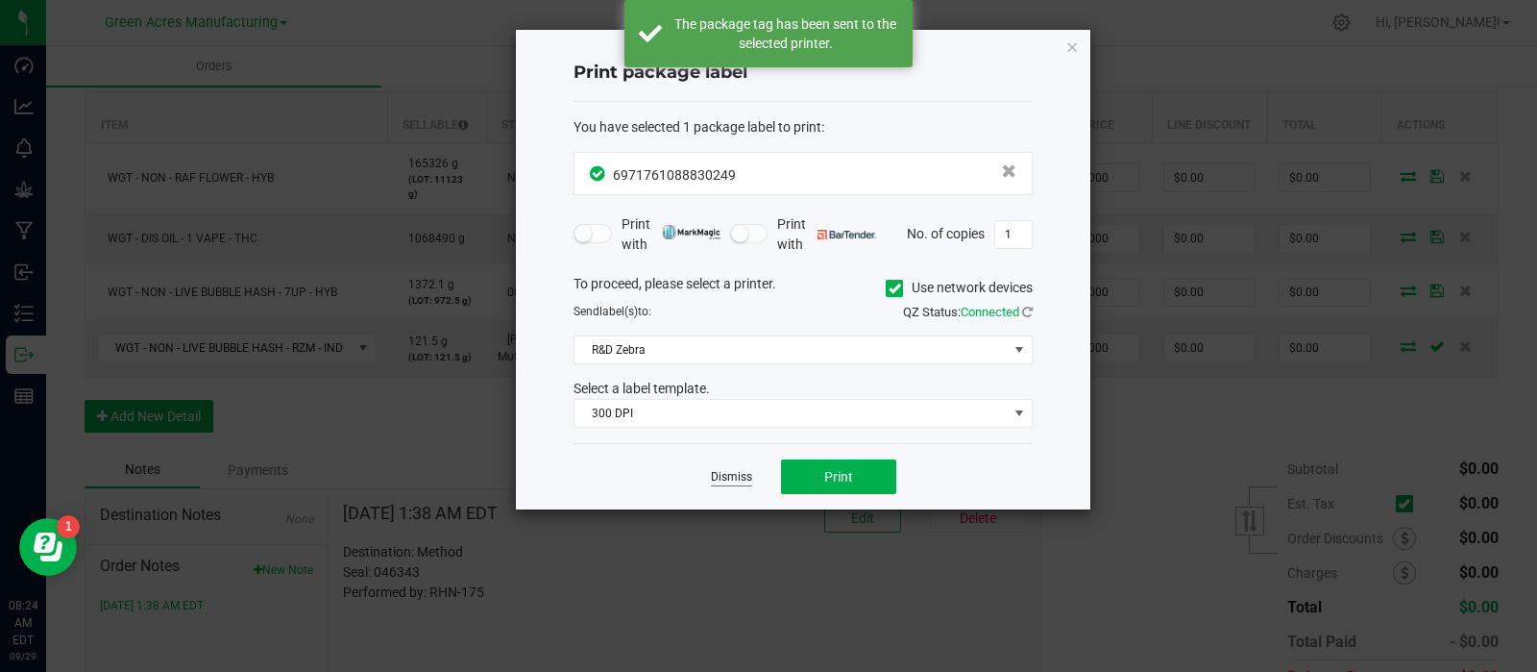
click at [746, 473] on link "Dismiss" at bounding box center [731, 477] width 41 height 16
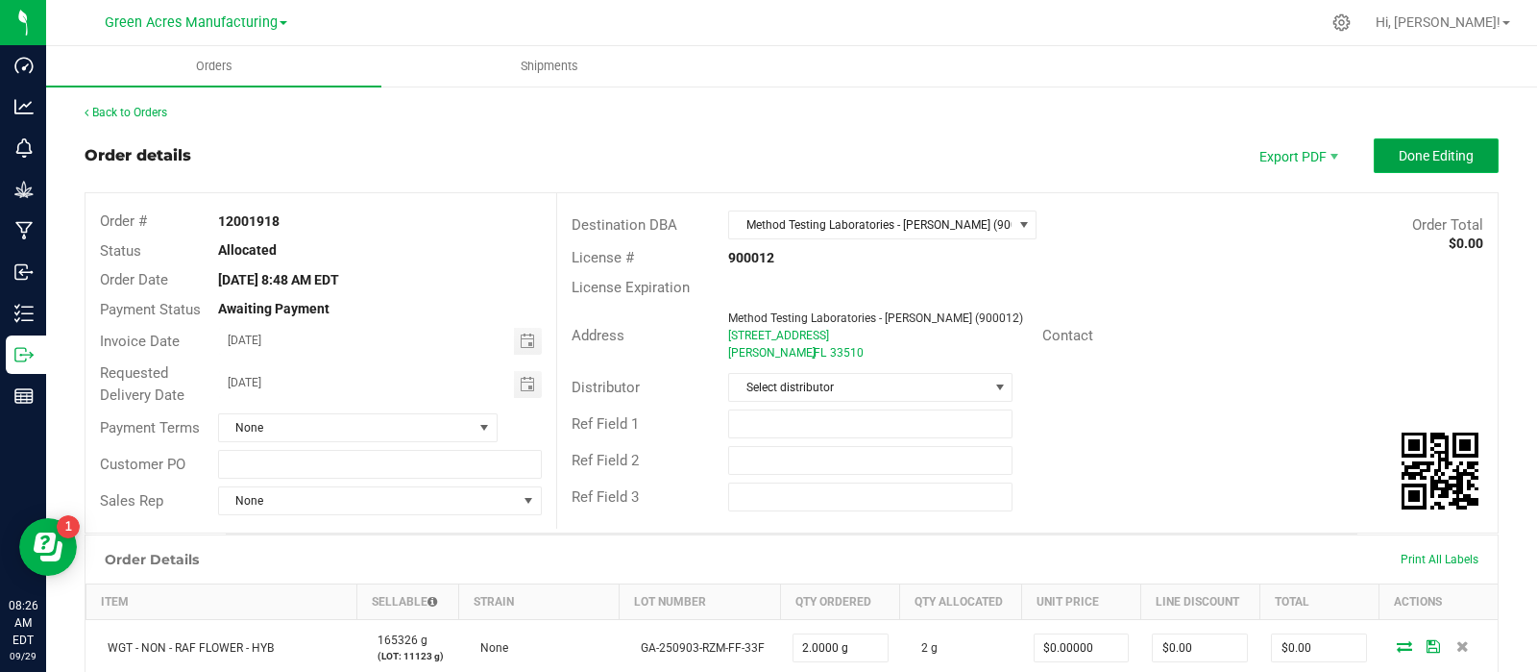
click at [1399, 156] on span "Done Editing" at bounding box center [1436, 155] width 75 height 15
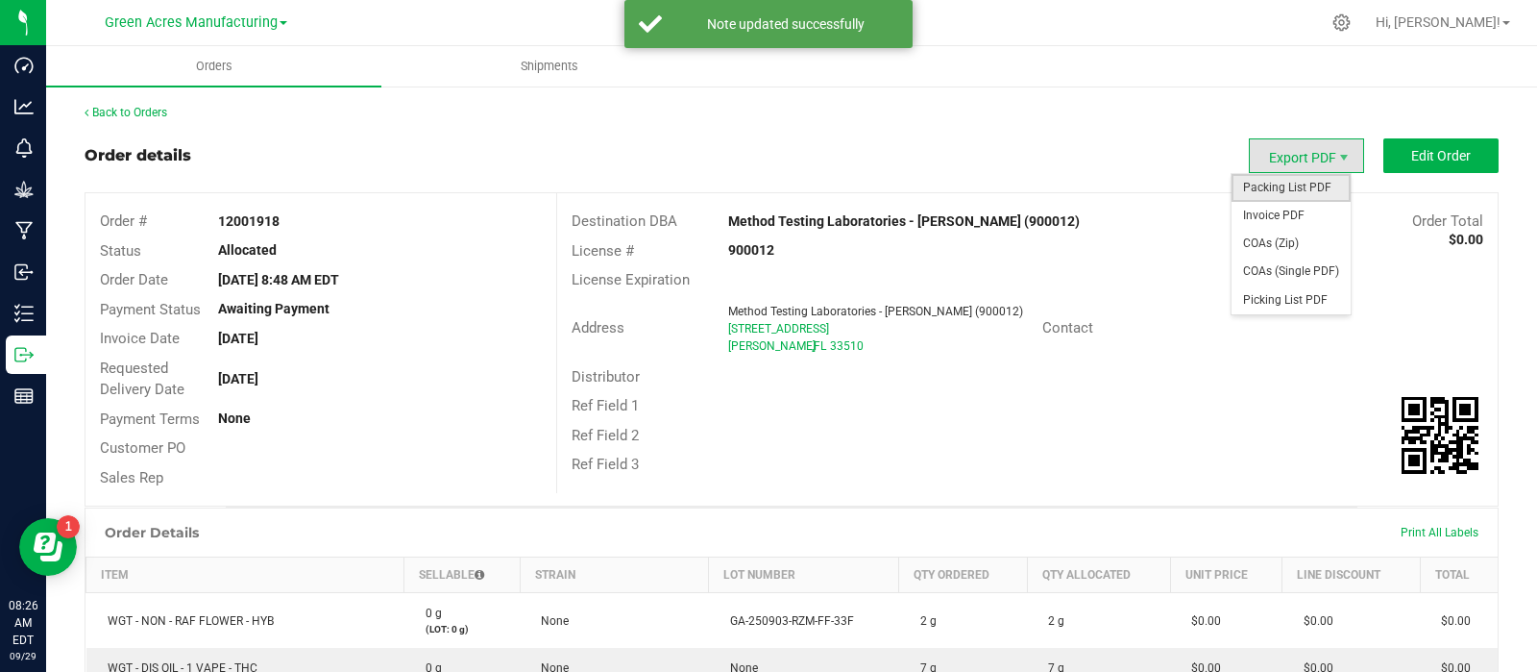
click at [1264, 181] on span "Packing List PDF" at bounding box center [1291, 188] width 119 height 28
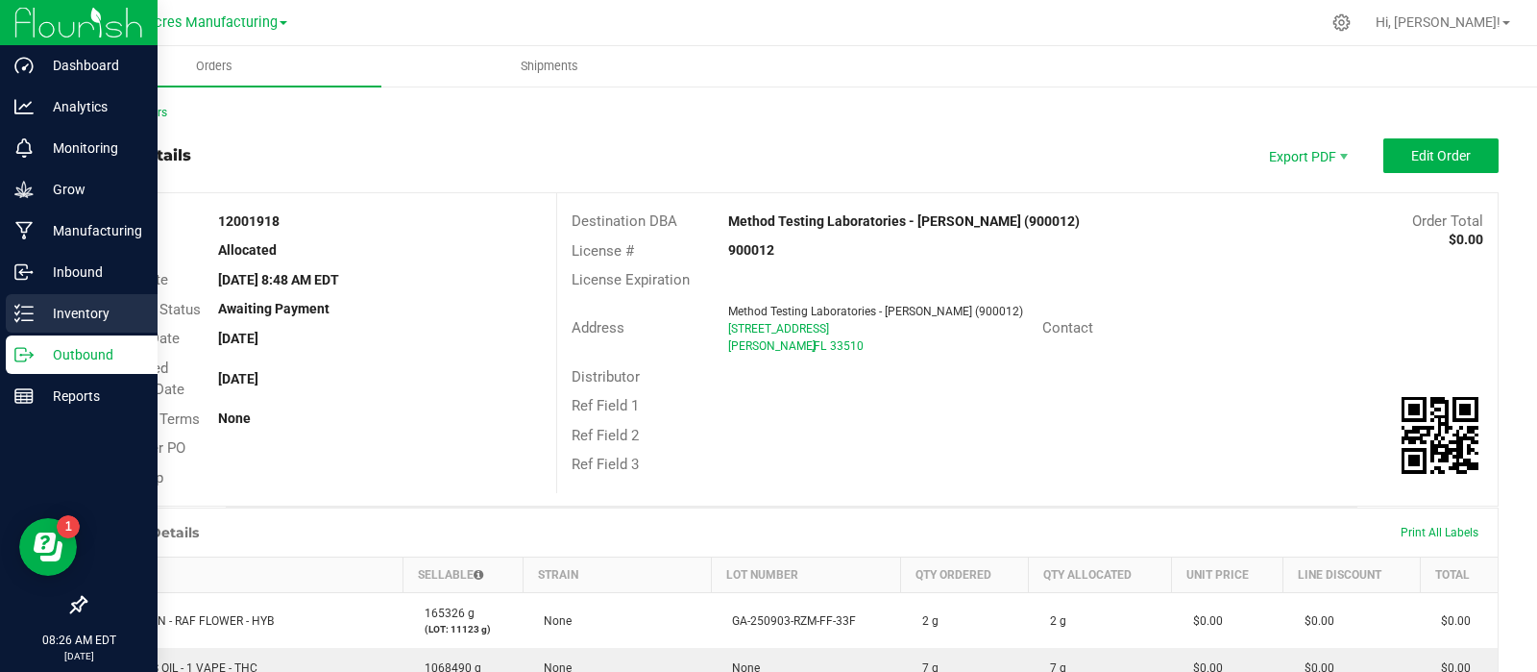
click at [12, 310] on div "Inventory" at bounding box center [82, 313] width 152 height 38
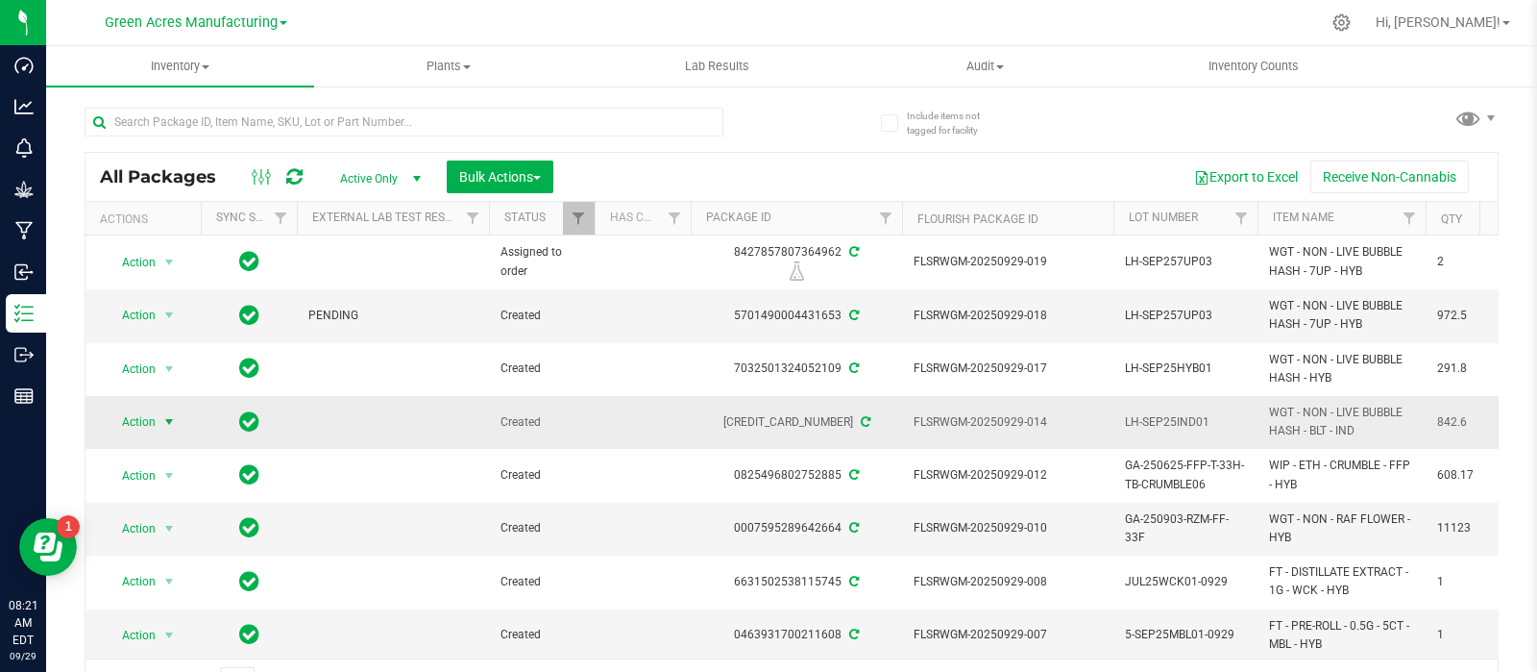
click at [125, 416] on span "Action" at bounding box center [131, 421] width 52 height 27
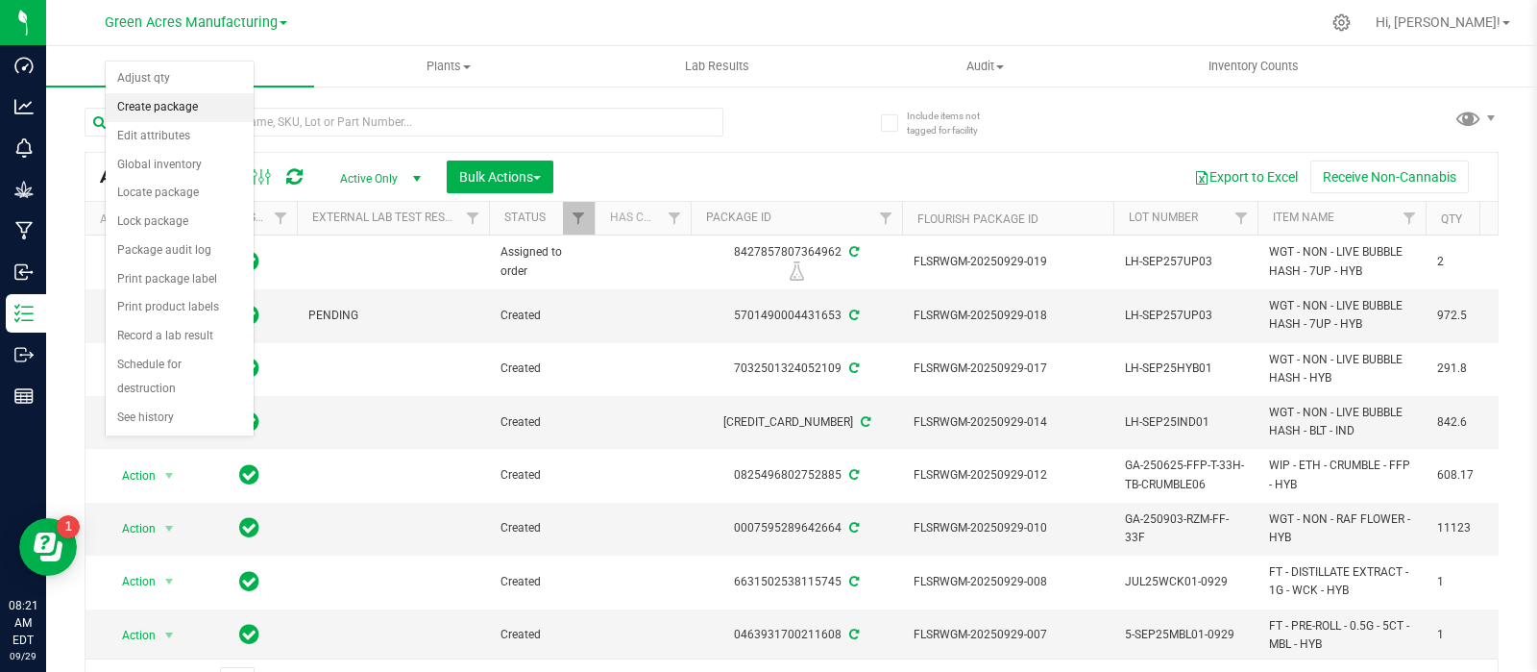
click at [183, 115] on li "Create package" at bounding box center [180, 107] width 148 height 29
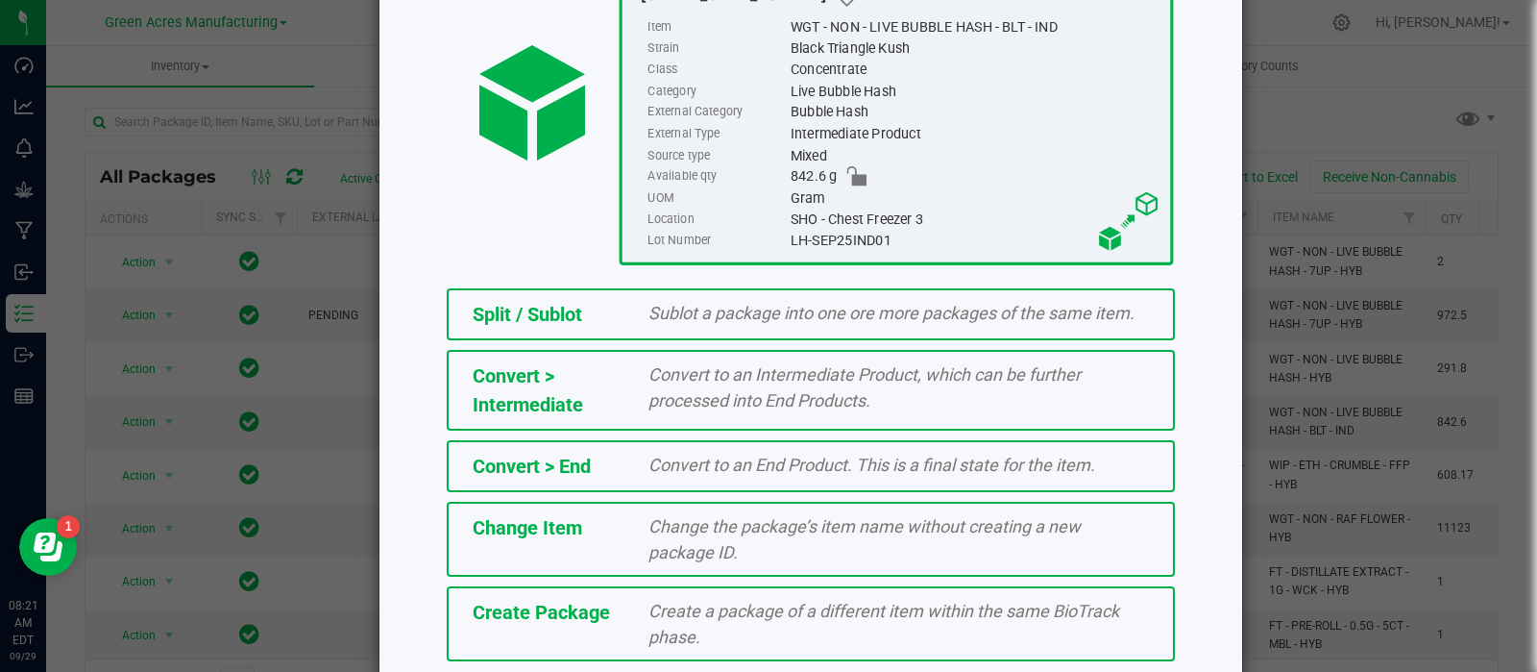
scroll to position [259, 0]
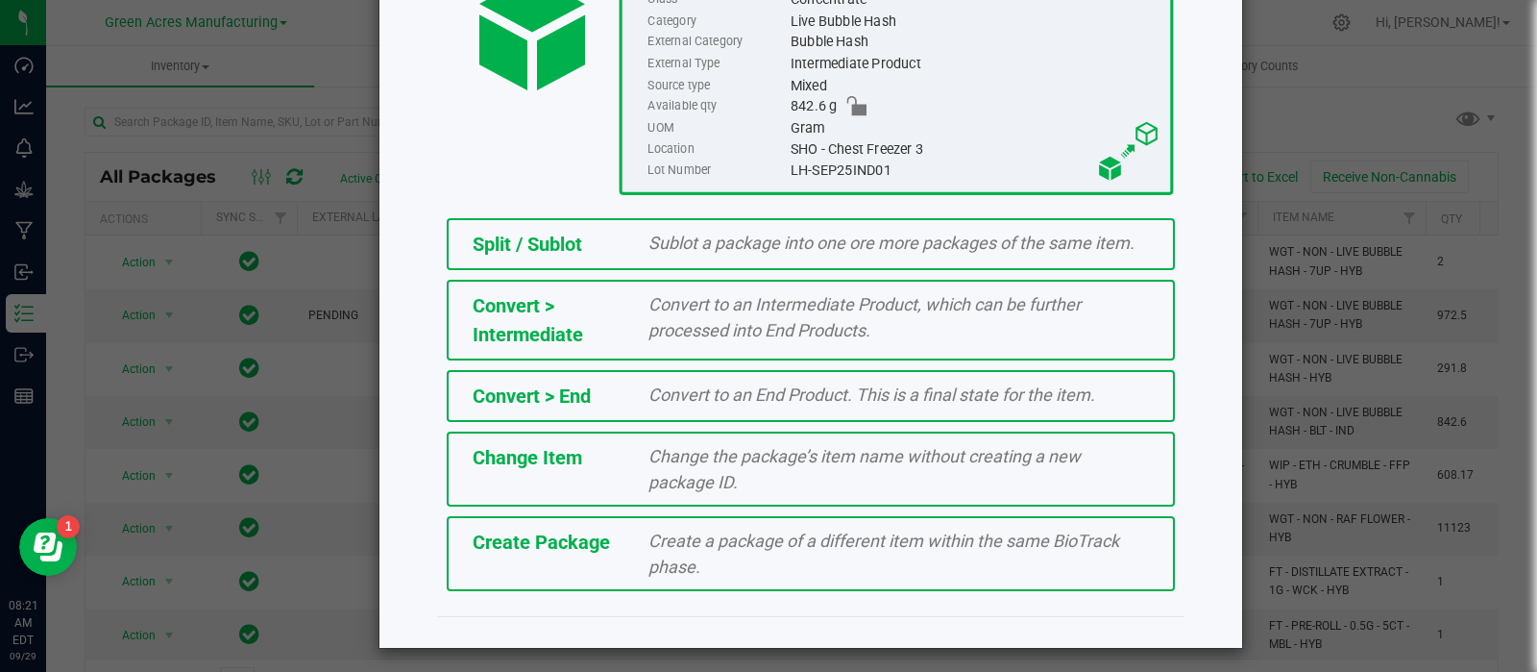
click at [502, 540] on span "Create Package" at bounding box center [541, 541] width 137 height 23
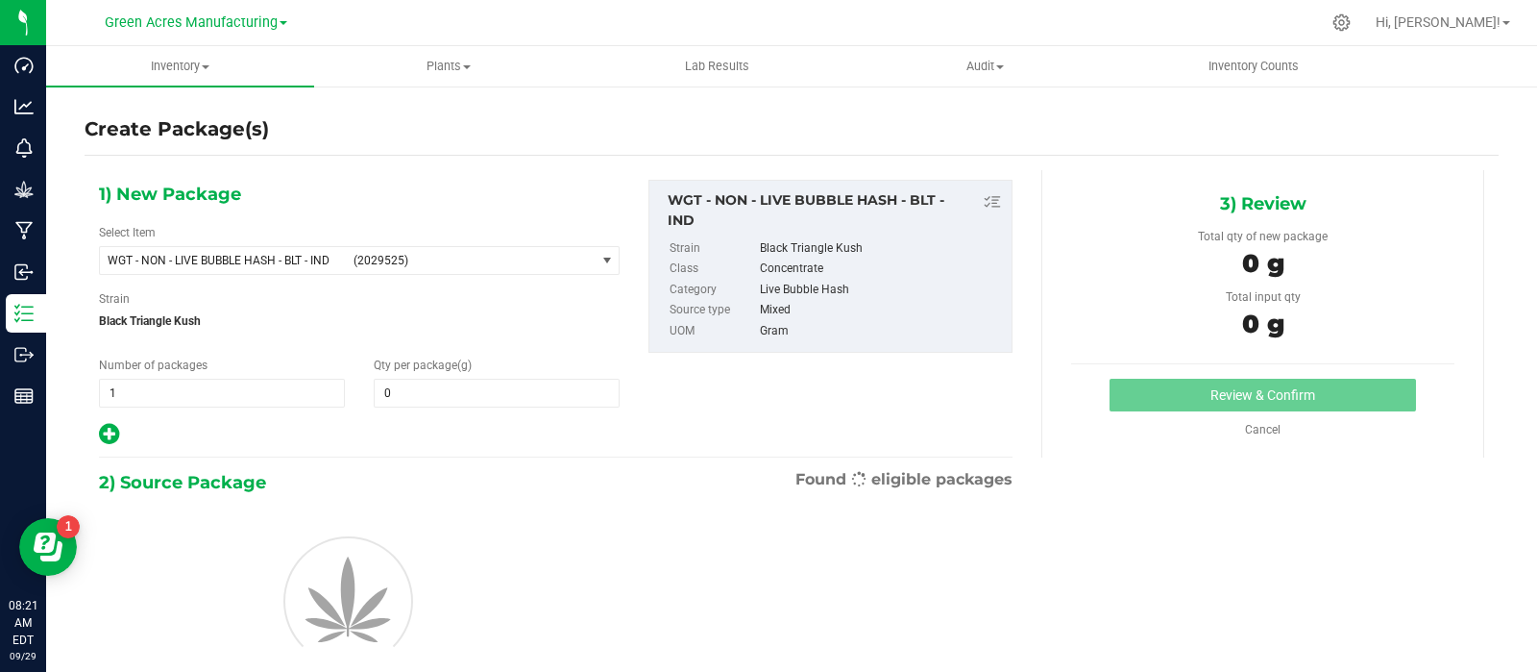
type input "0.0000"
click at [419, 387] on input "0.0000" at bounding box center [497, 393] width 244 height 27
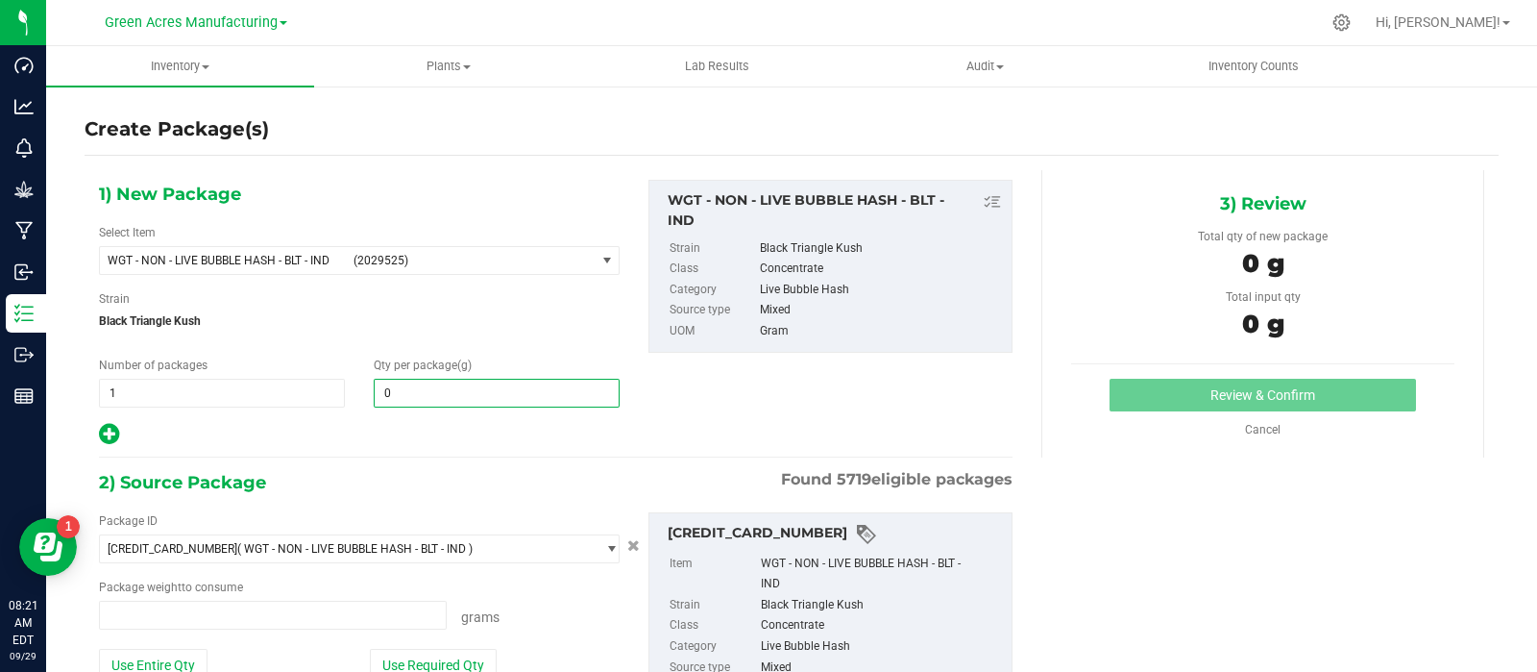
type input "0.0000 g"
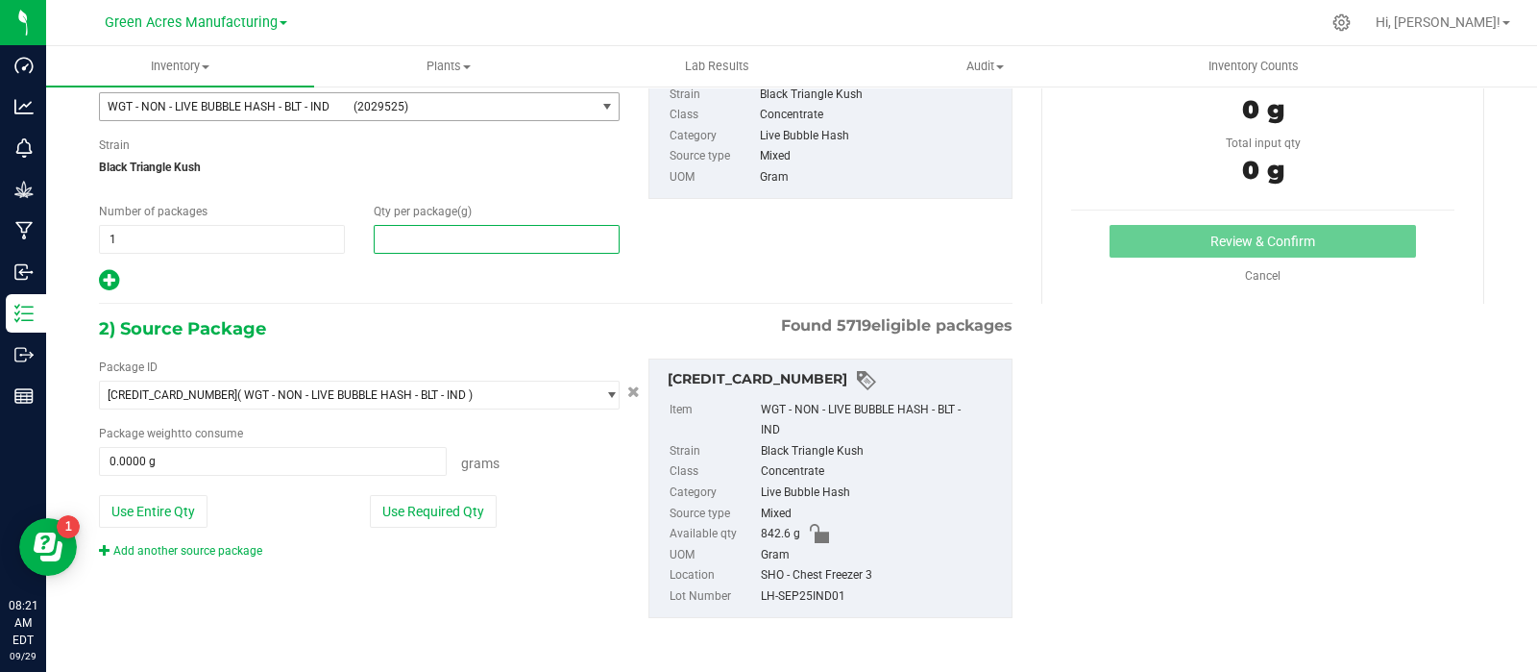
type input "0.0000"
click at [399, 110] on span "(2029525)" at bounding box center [470, 106] width 233 height 13
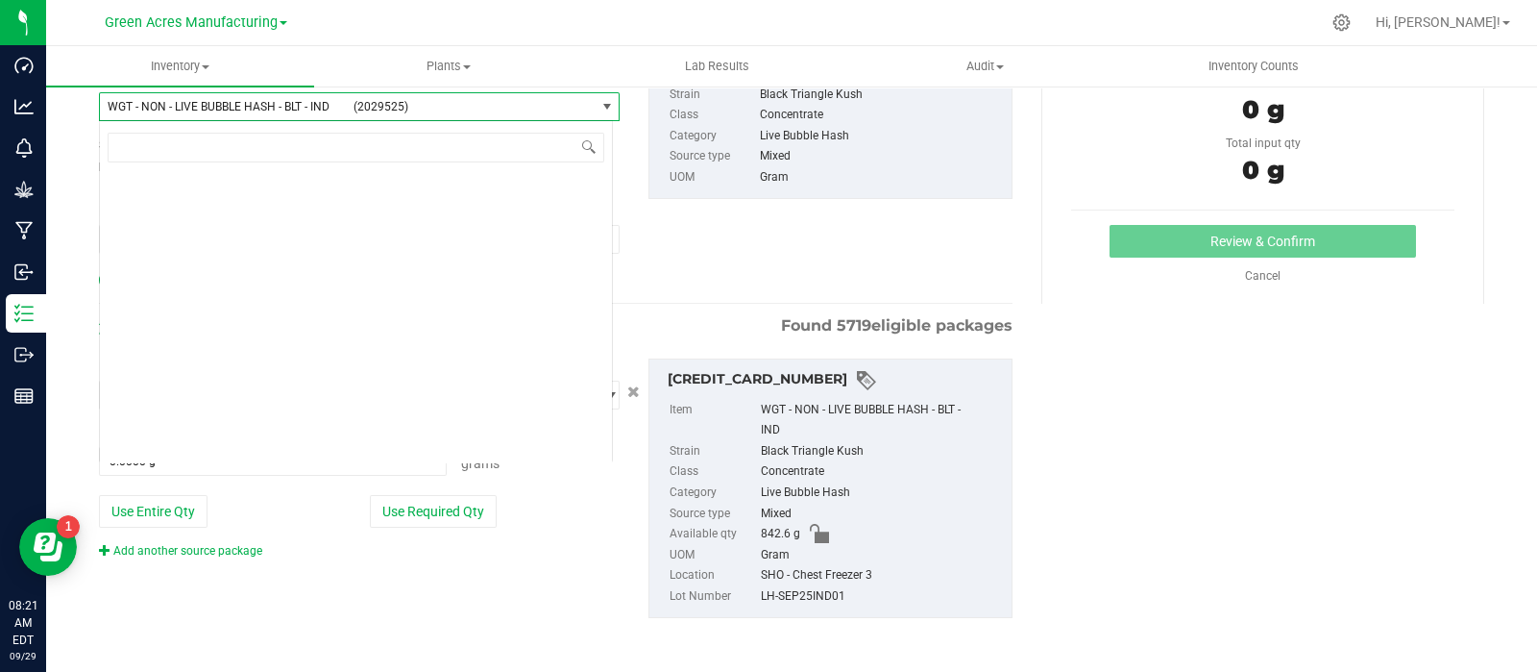
scroll to position [450253, 0]
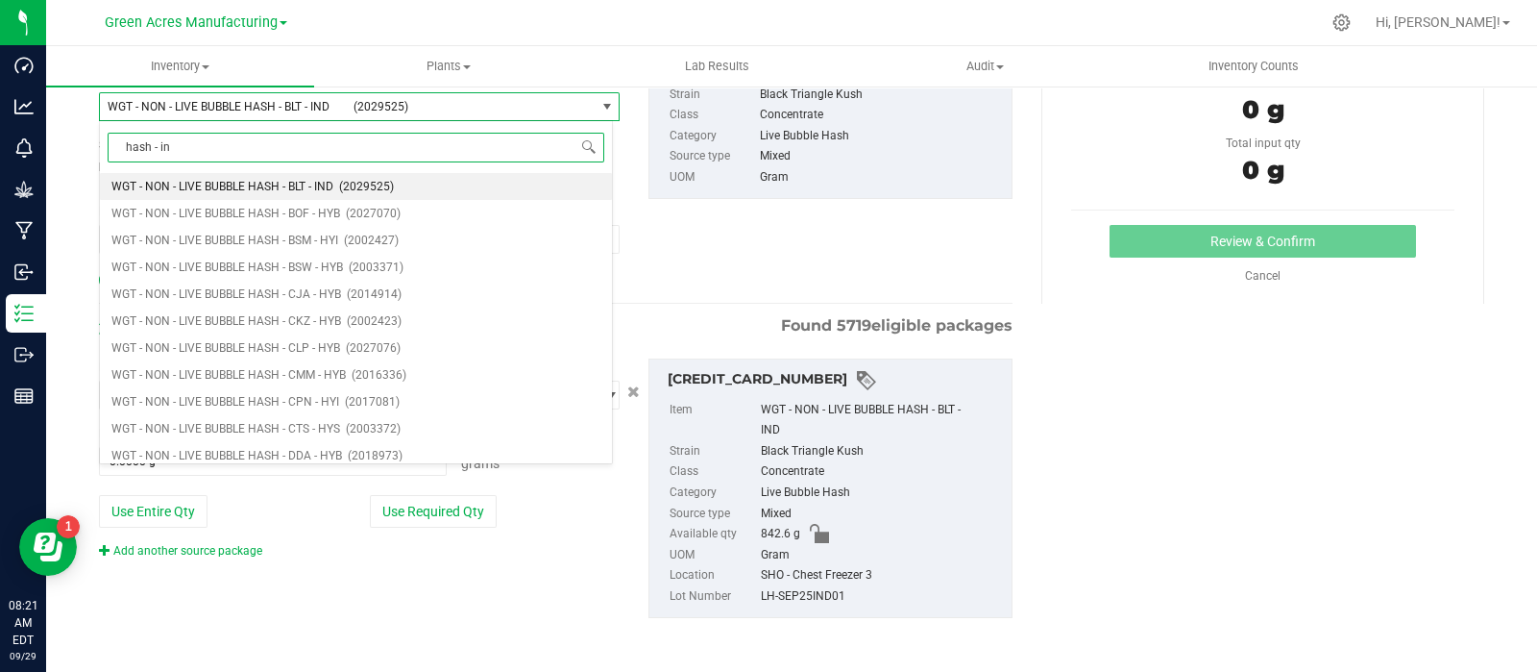
type input "hash - ind"
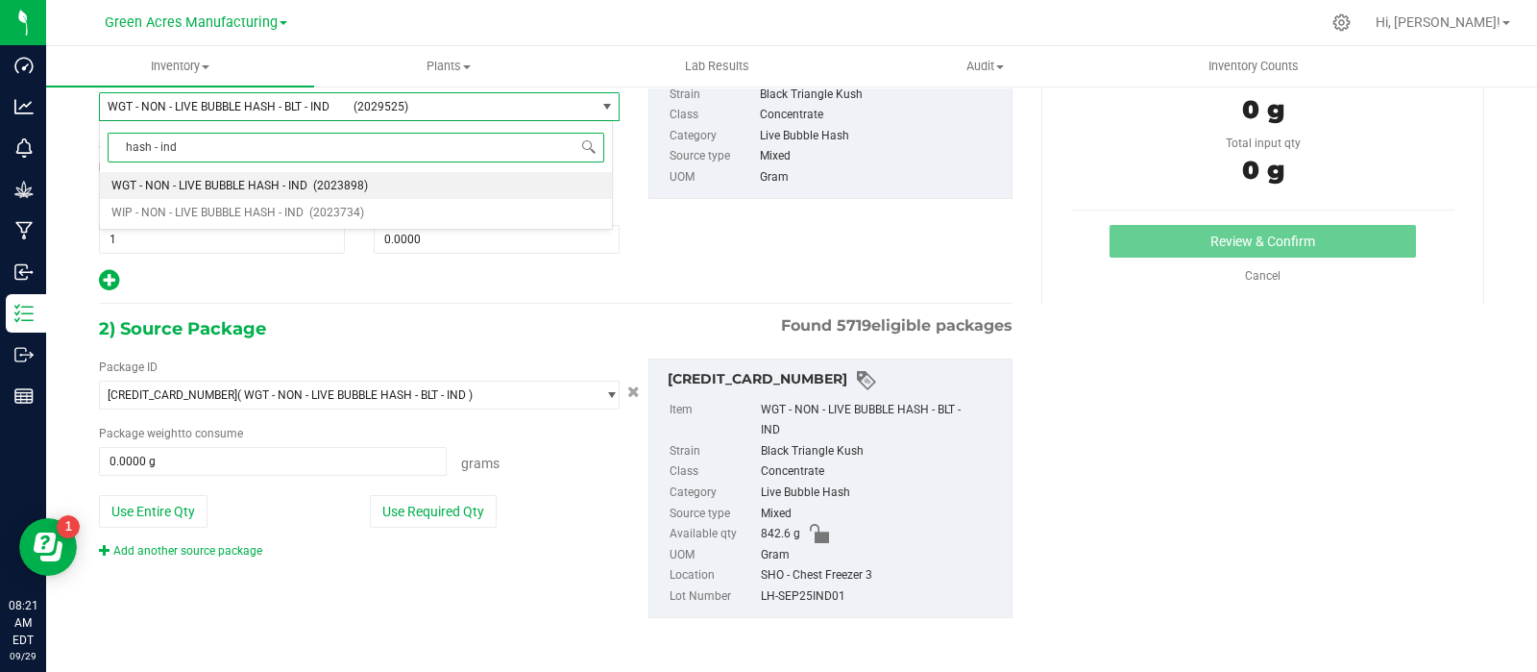
scroll to position [0, 0]
click at [282, 182] on span "WGT - NON - LIVE BUBBLE HASH - IND" at bounding box center [209, 185] width 196 height 13
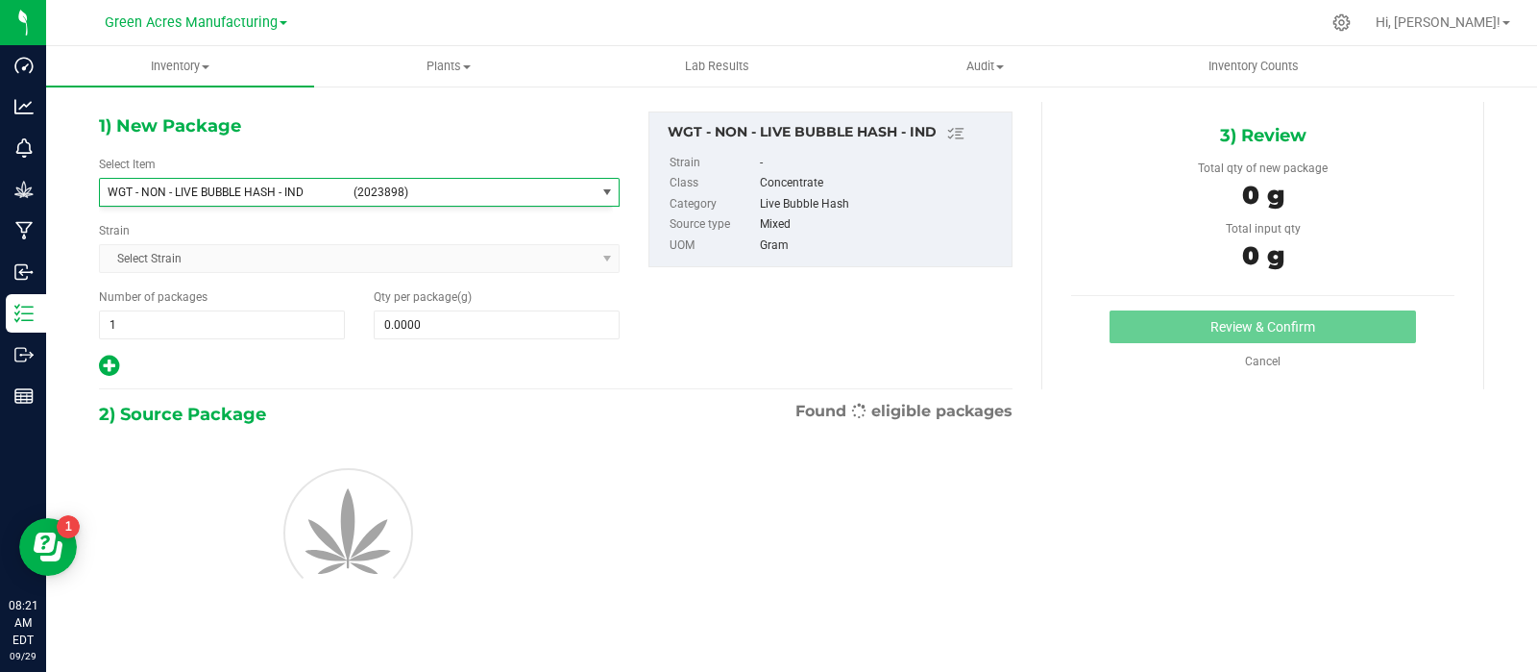
type input "0.0000"
click at [423, 323] on span at bounding box center [497, 325] width 246 height 29
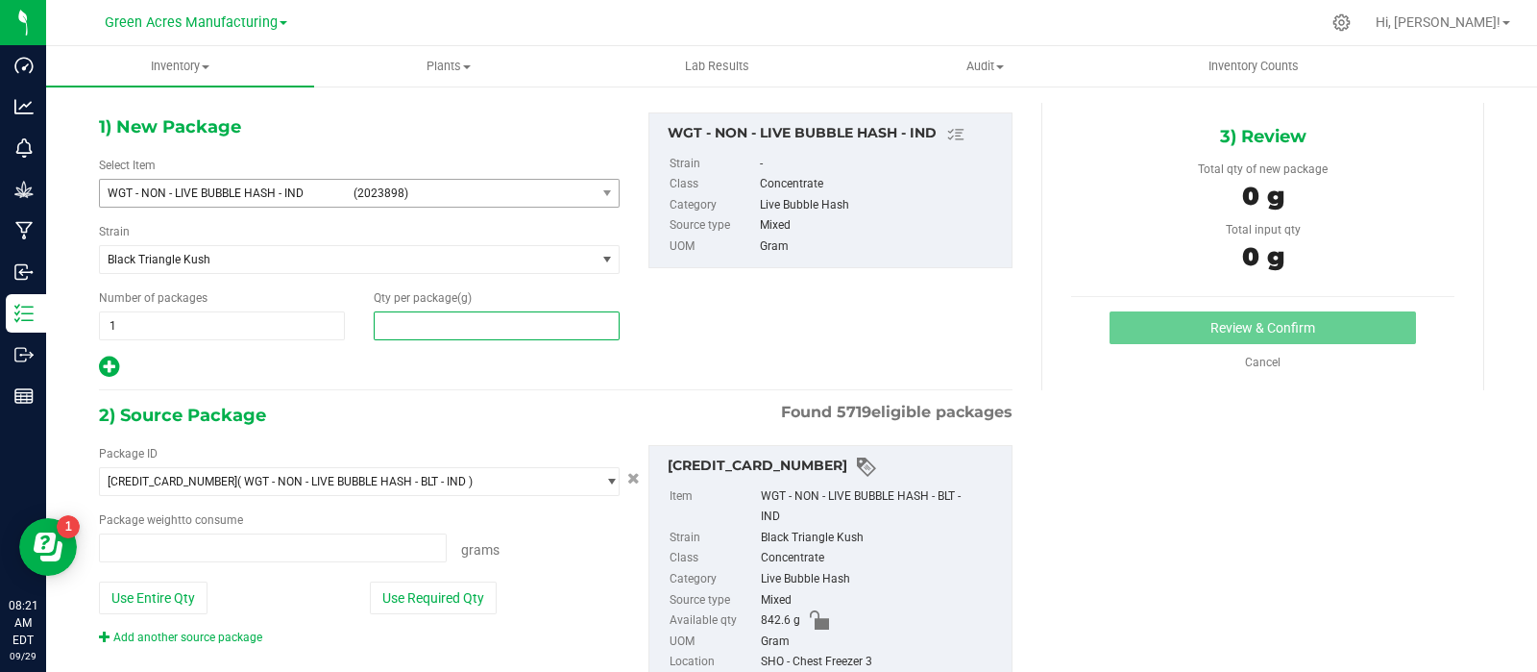
type input "0.0000 g"
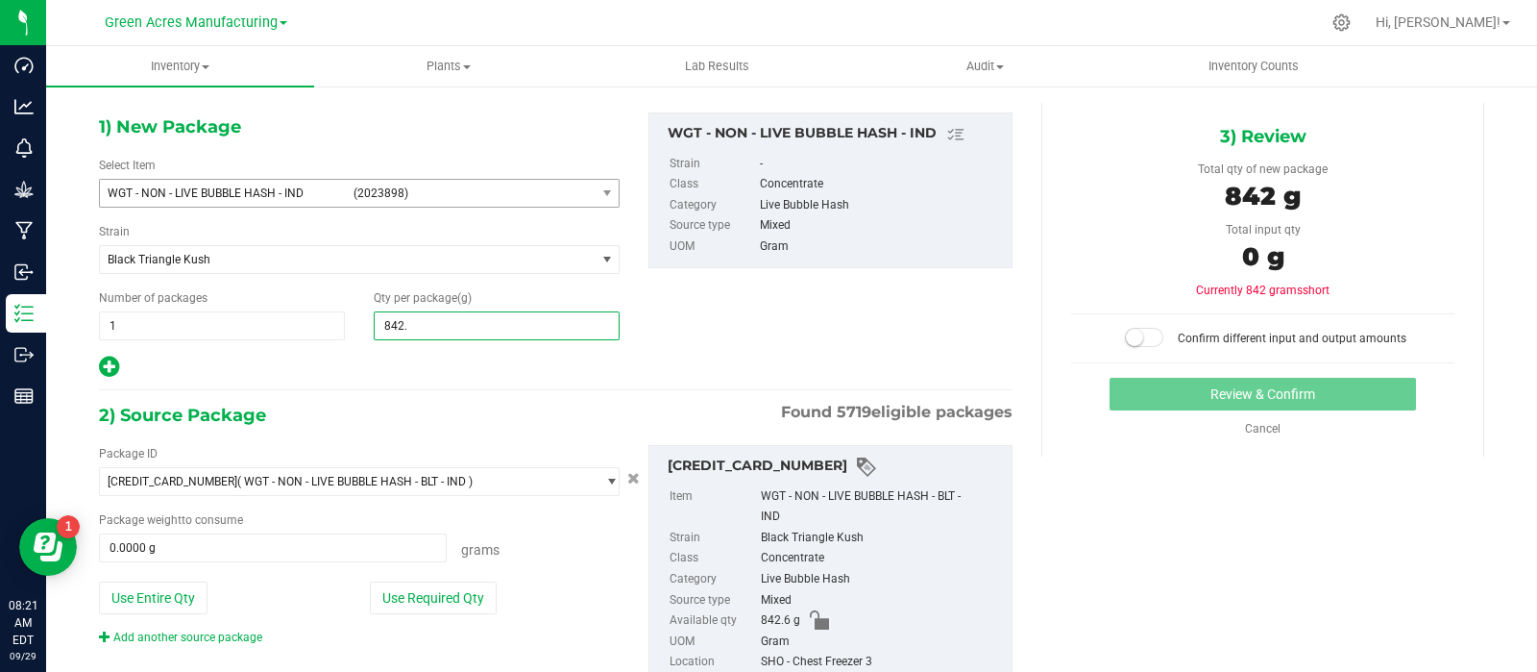
type input "842.6"
type input "842.6000"
click at [159, 587] on button "Use Entire Qty" at bounding box center [153, 597] width 109 height 33
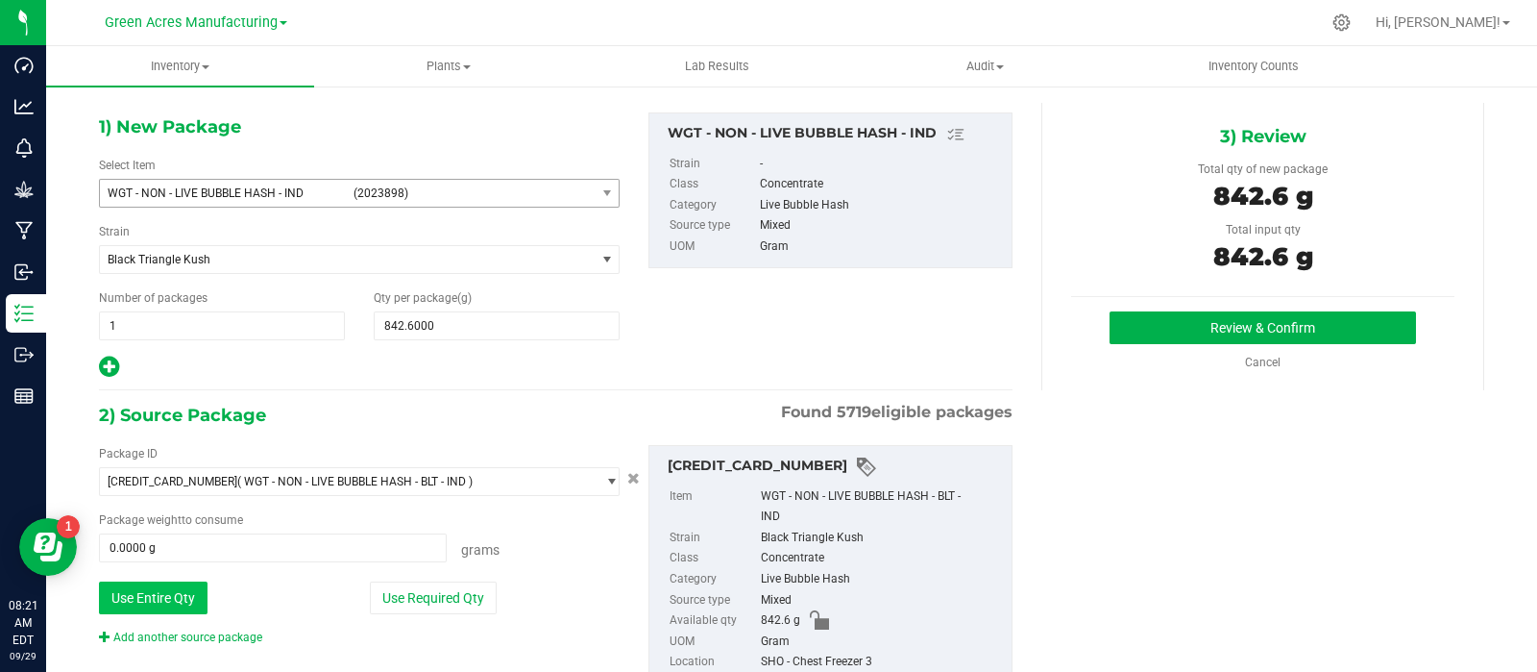
type input "842.6000 g"
click at [1192, 316] on button "Review & Confirm" at bounding box center [1263, 327] width 307 height 33
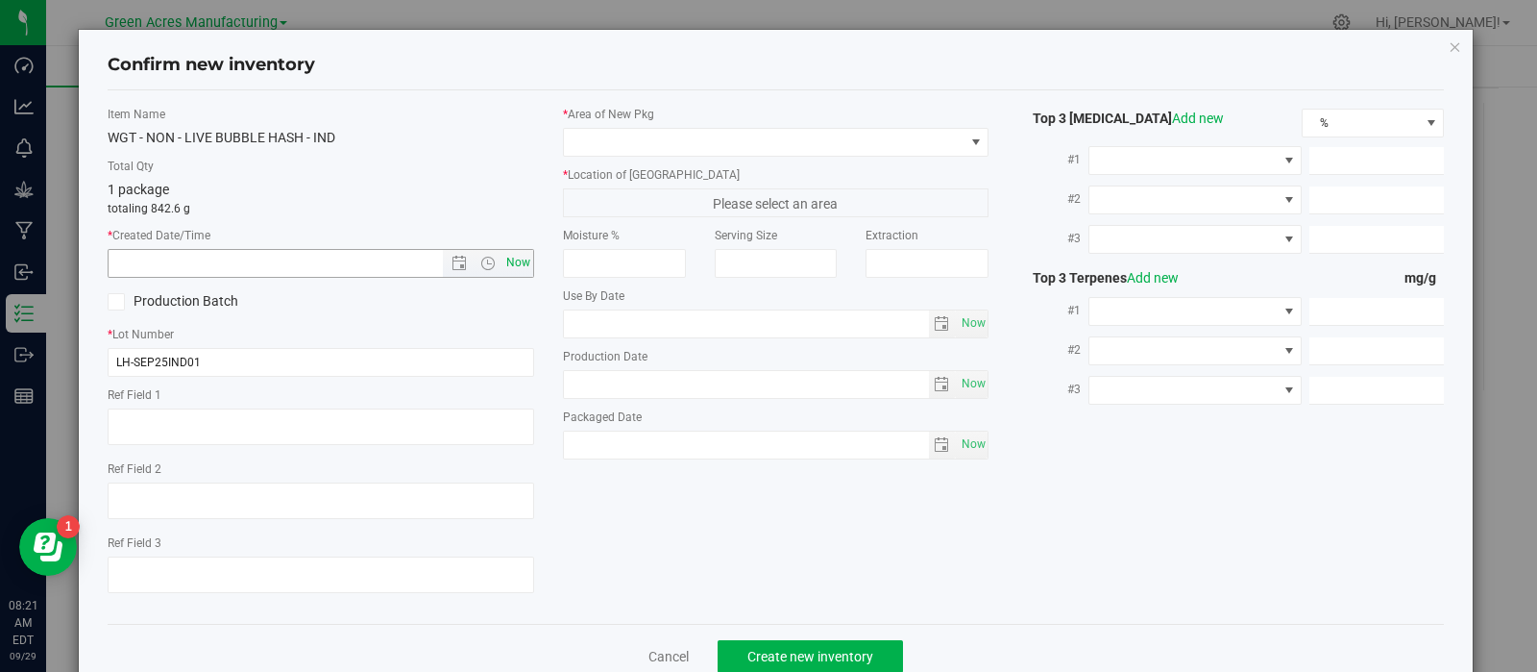
click at [518, 259] on span "Now" at bounding box center [518, 263] width 33 height 28
type input "9/29/2025 8:21 AM"
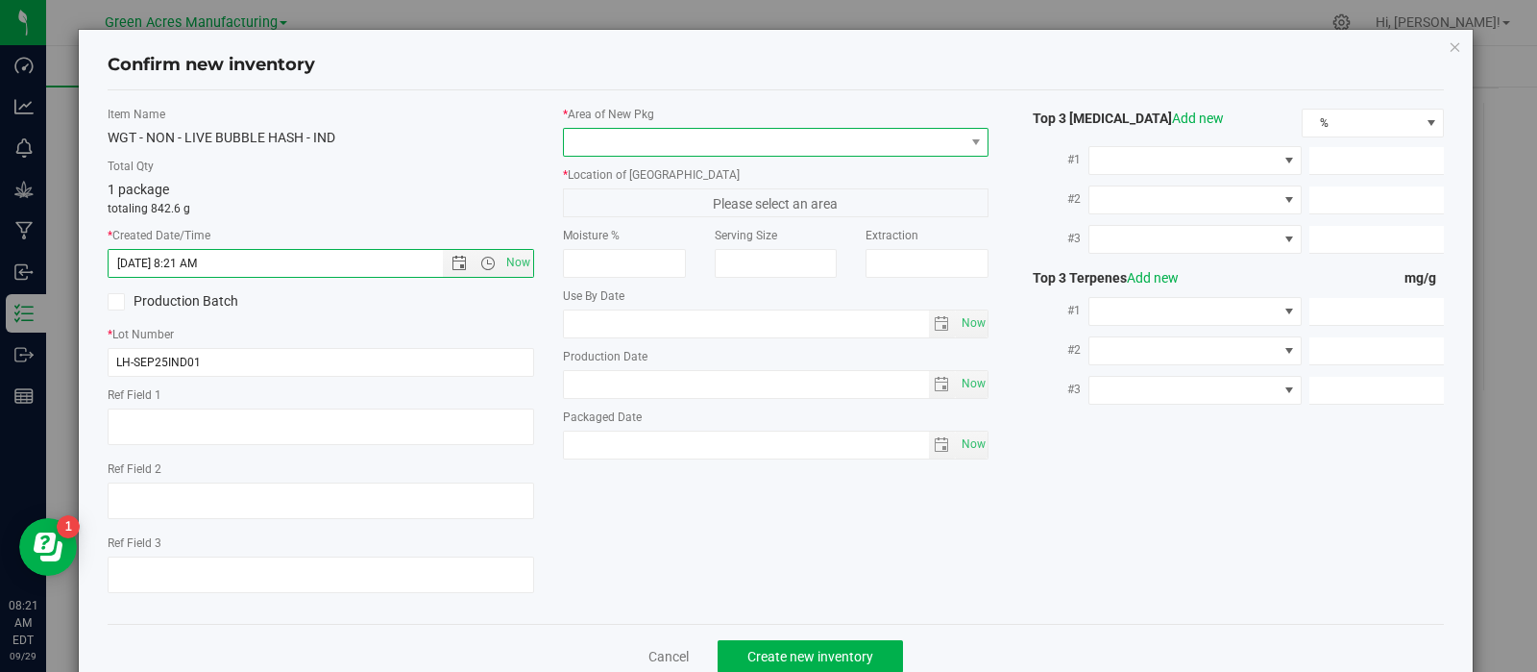
click at [617, 146] on span at bounding box center [764, 142] width 401 height 27
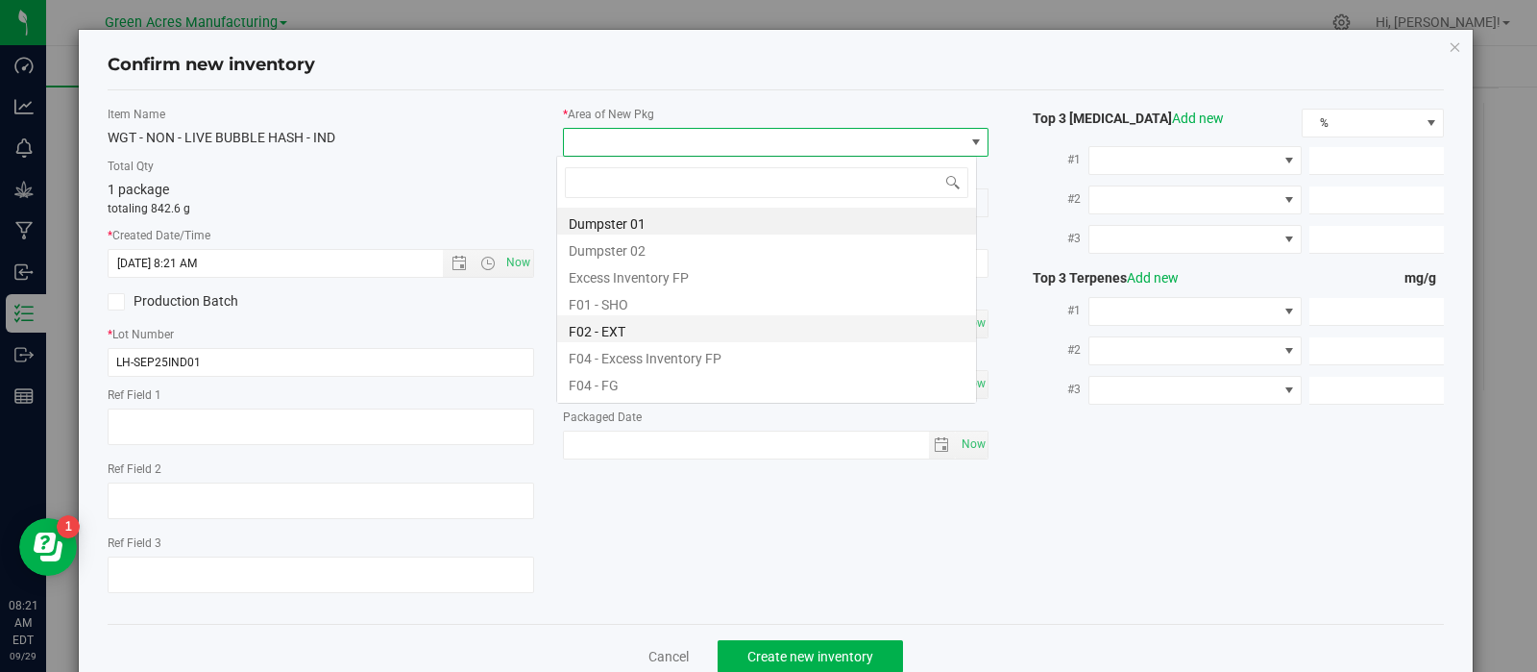
scroll to position [28, 421]
click at [640, 299] on li "F01 - SHO" at bounding box center [766, 301] width 419 height 27
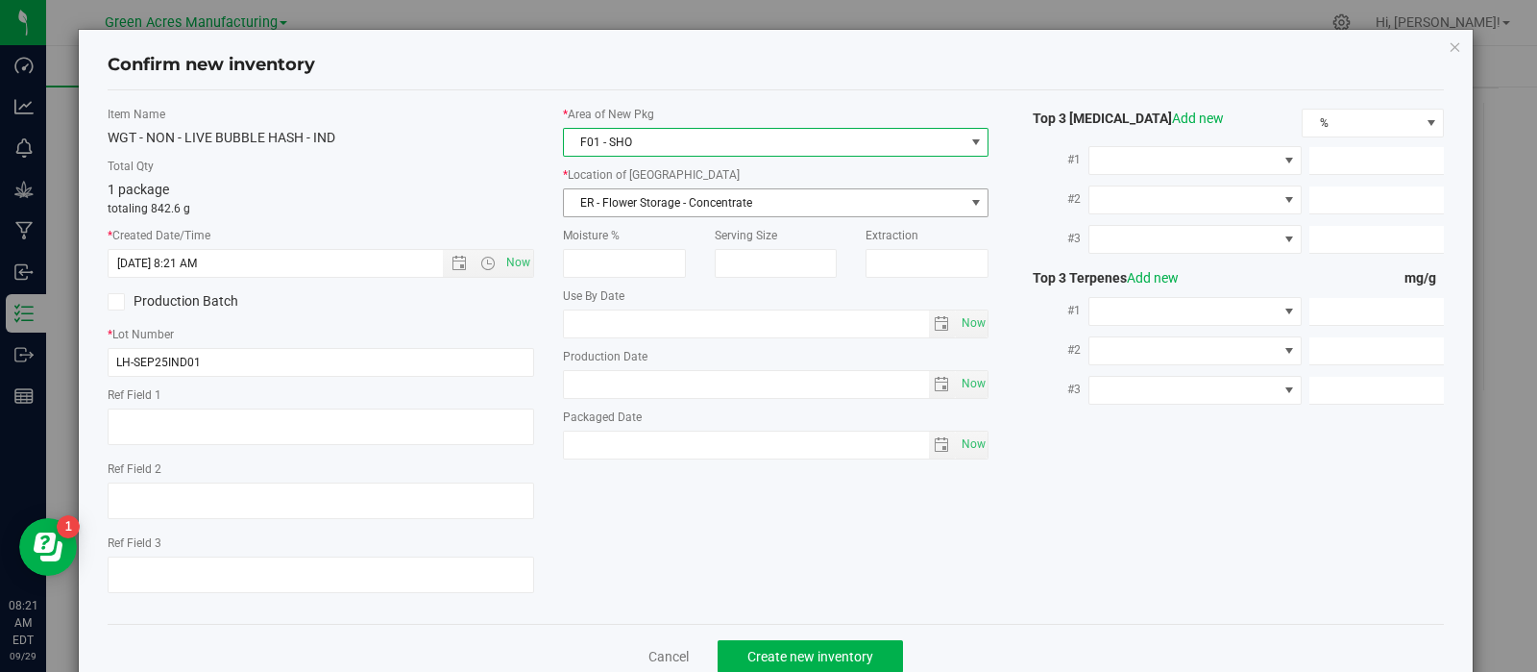
click at [626, 200] on span "ER - Flower Storage - Concentrate" at bounding box center [764, 202] width 401 height 27
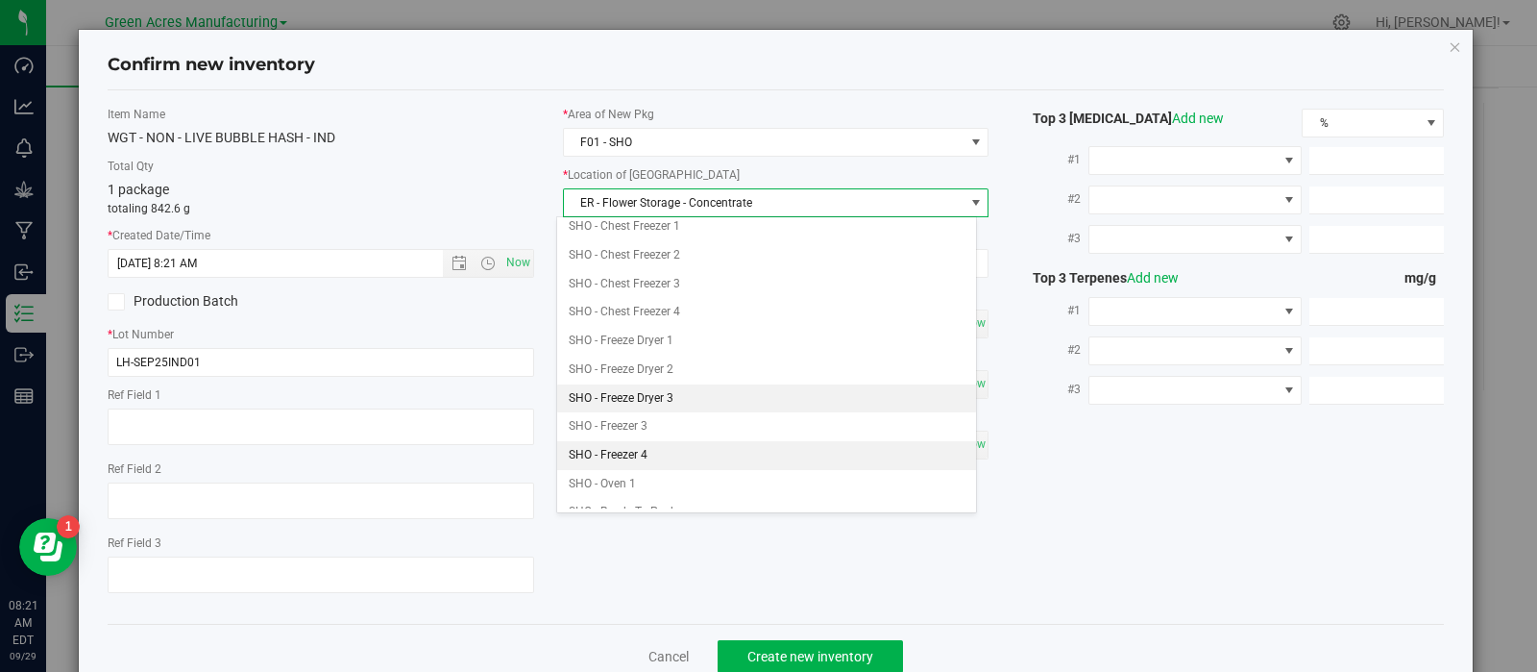
scroll to position [434, 0]
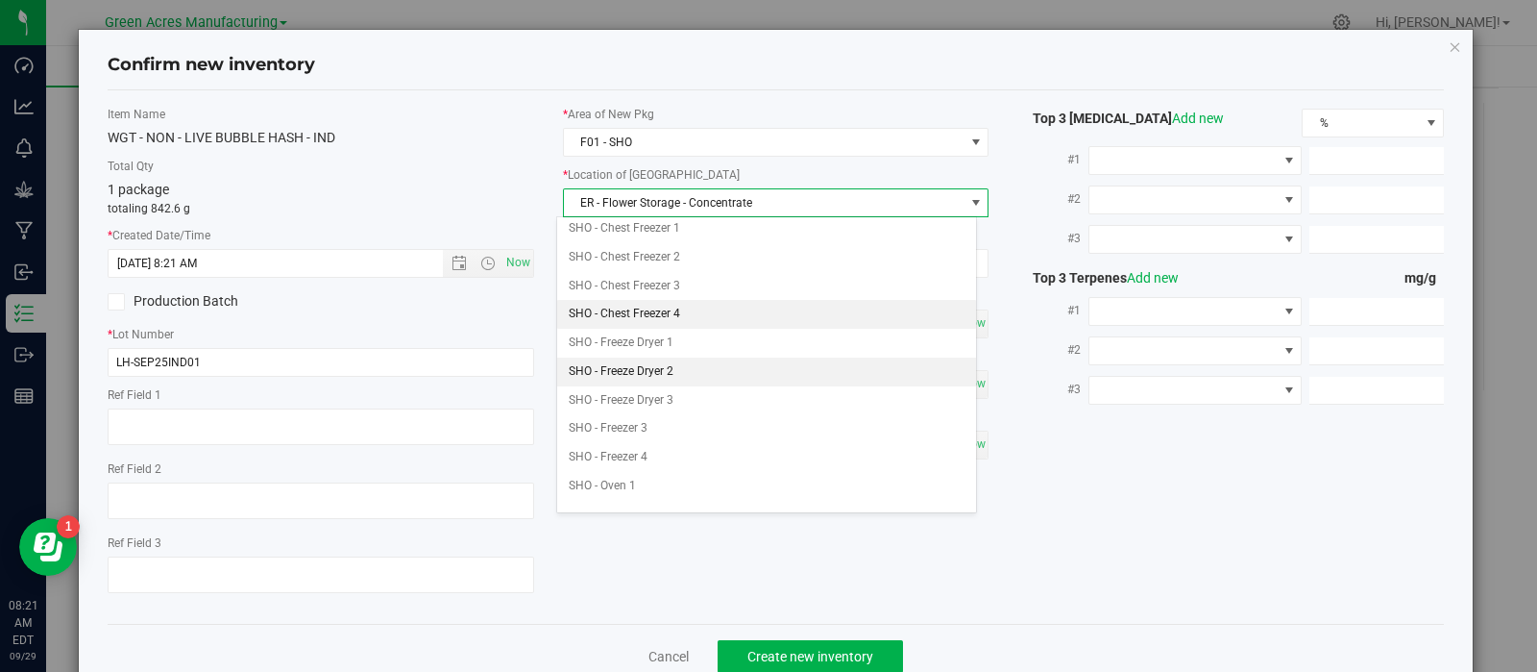
click at [672, 285] on li "SHO - Chest Freezer 3" at bounding box center [766, 286] width 419 height 29
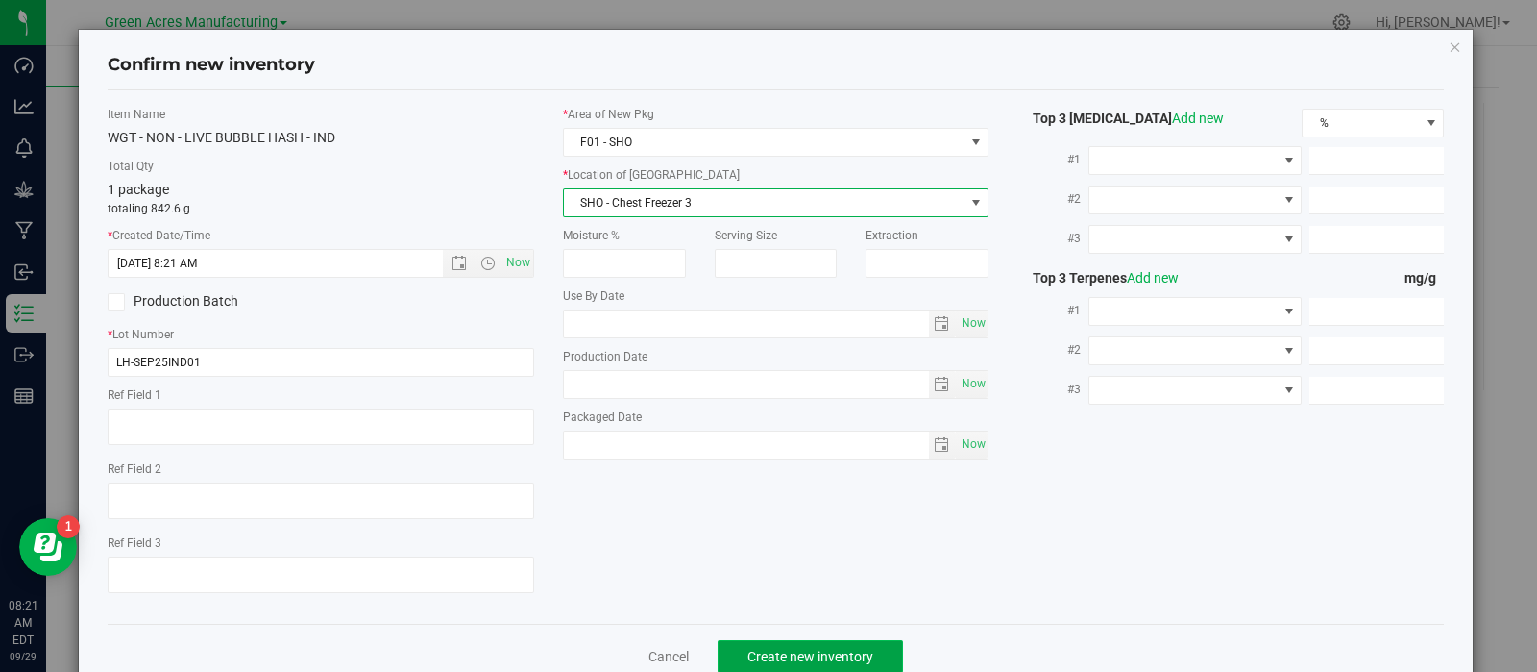
click at [788, 655] on span "Create new inventory" at bounding box center [811, 656] width 126 height 15
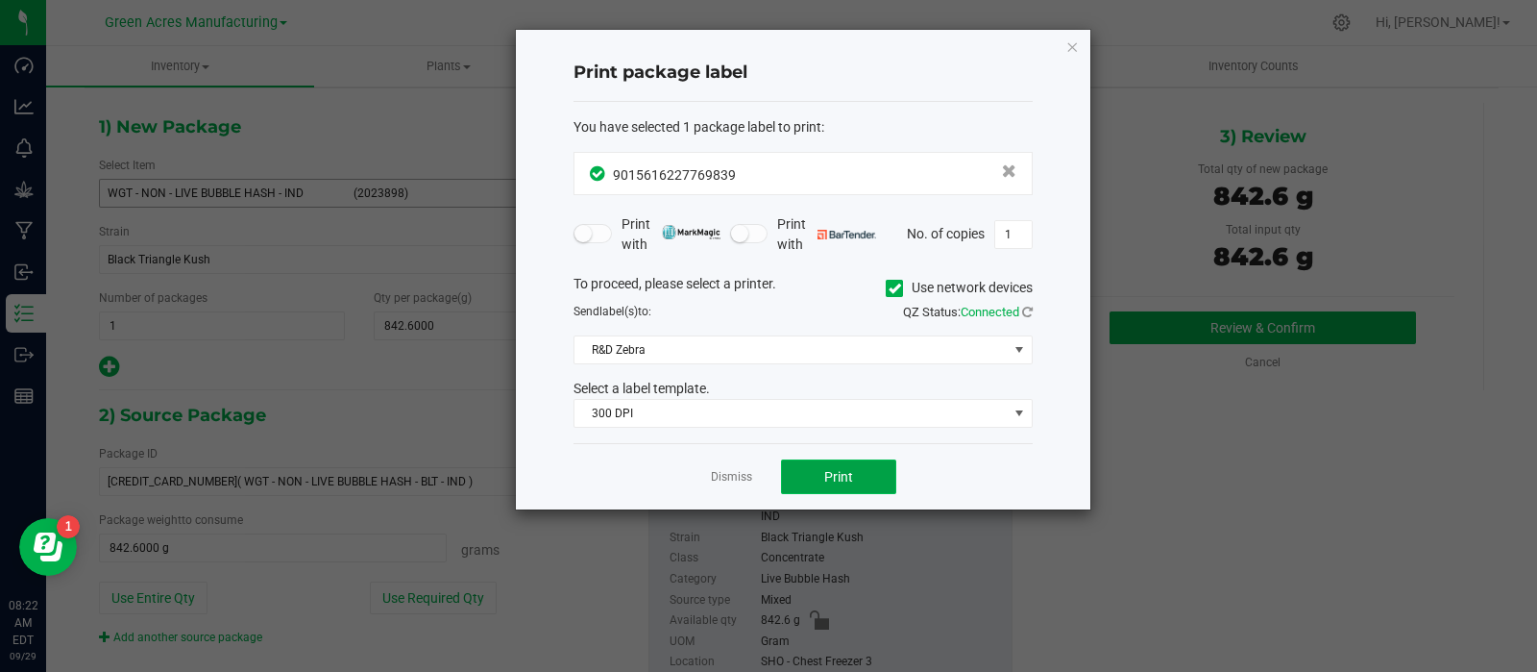
click at [838, 464] on button "Print" at bounding box center [838, 476] width 115 height 35
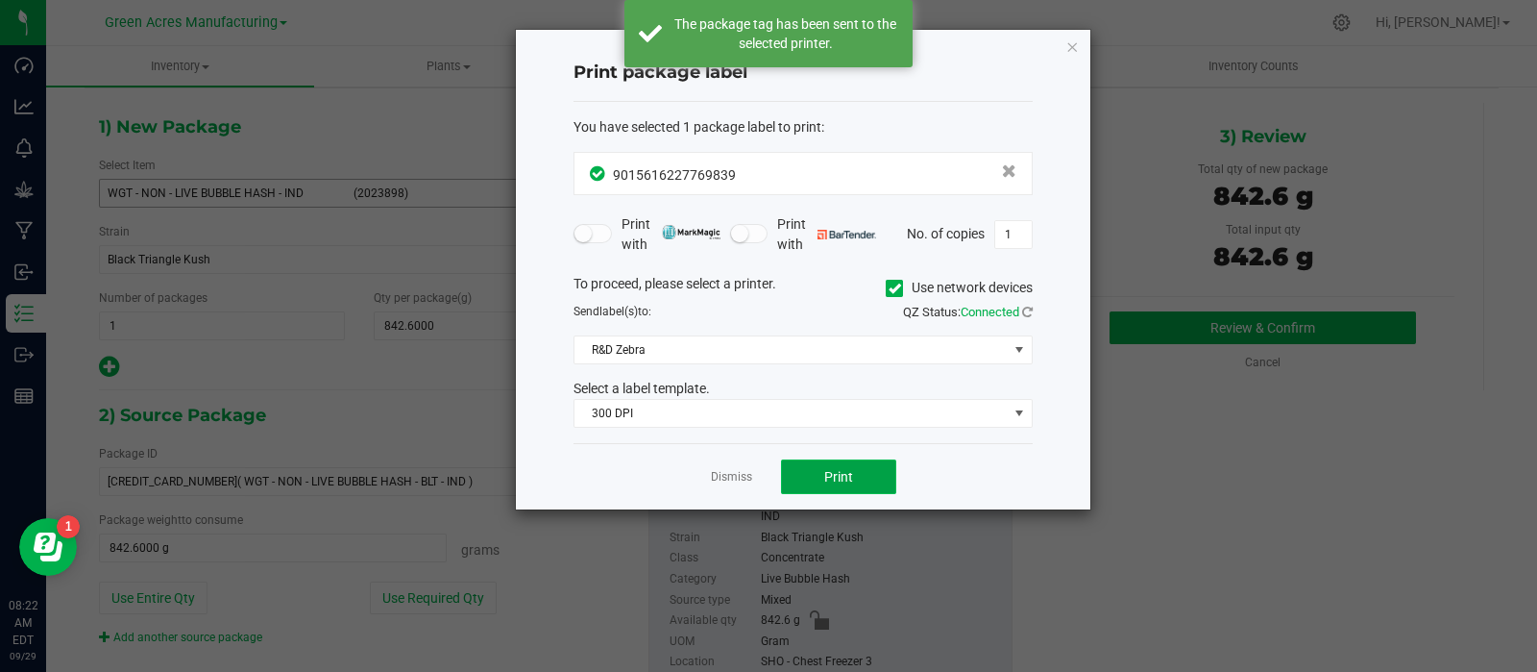
click at [838, 464] on button "Print" at bounding box center [838, 476] width 115 height 35
click at [748, 472] on link "Dismiss" at bounding box center [731, 477] width 41 height 16
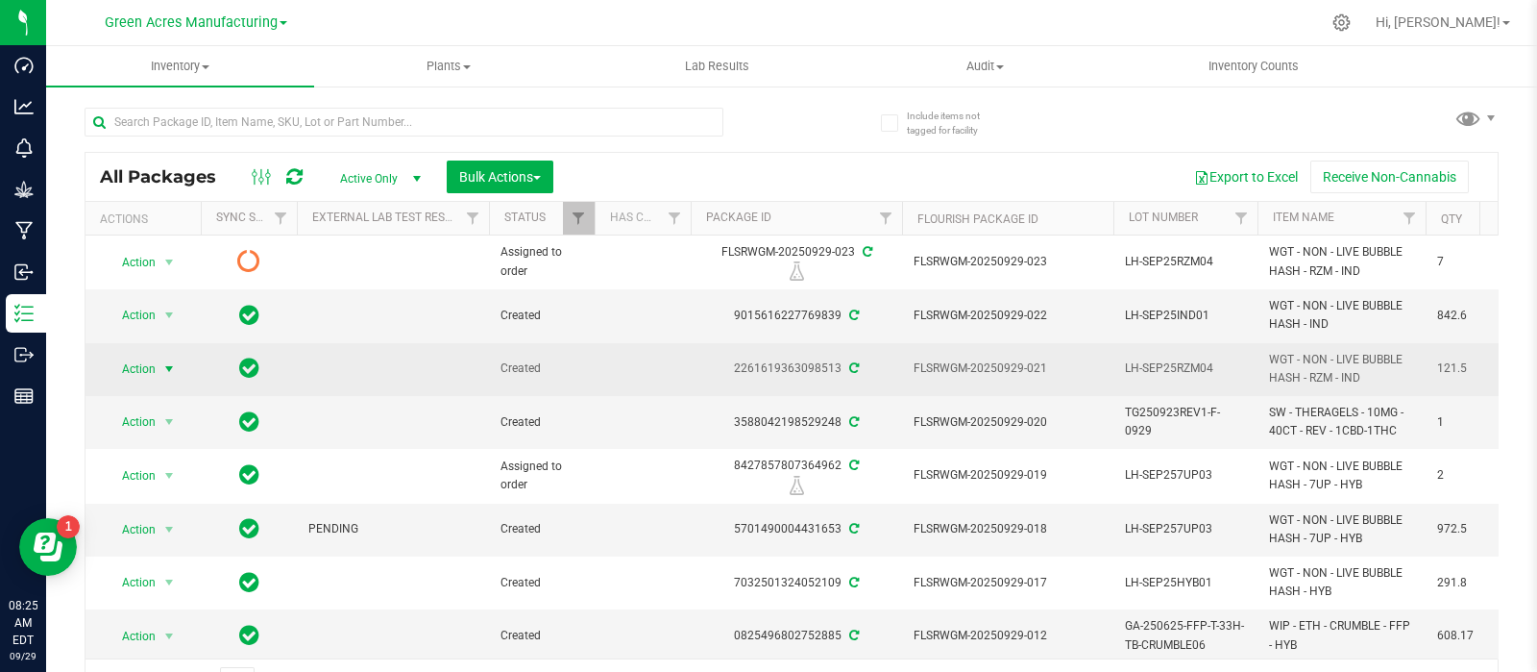
click at [153, 358] on span "Action" at bounding box center [131, 369] width 52 height 27
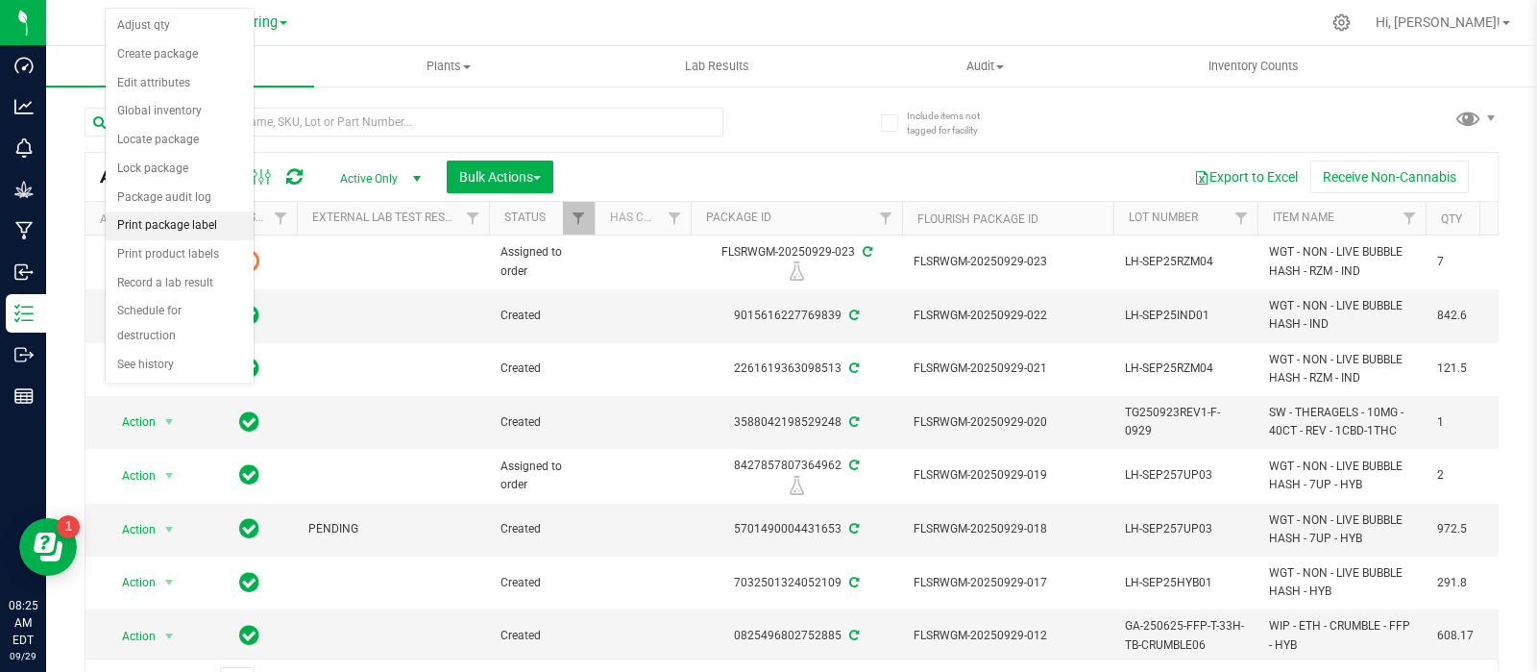
click at [169, 223] on li "Print package label" at bounding box center [180, 225] width 148 height 29
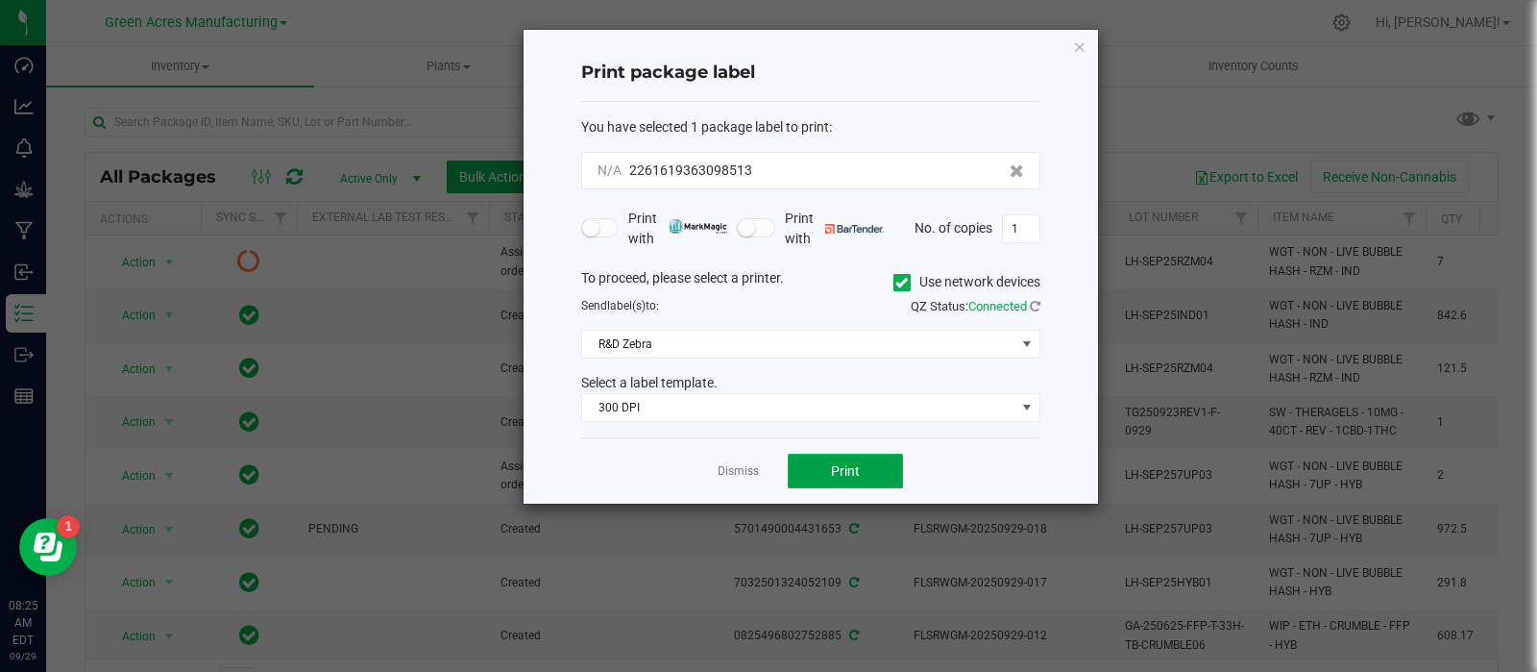
click at [807, 468] on button "Print" at bounding box center [845, 471] width 115 height 35
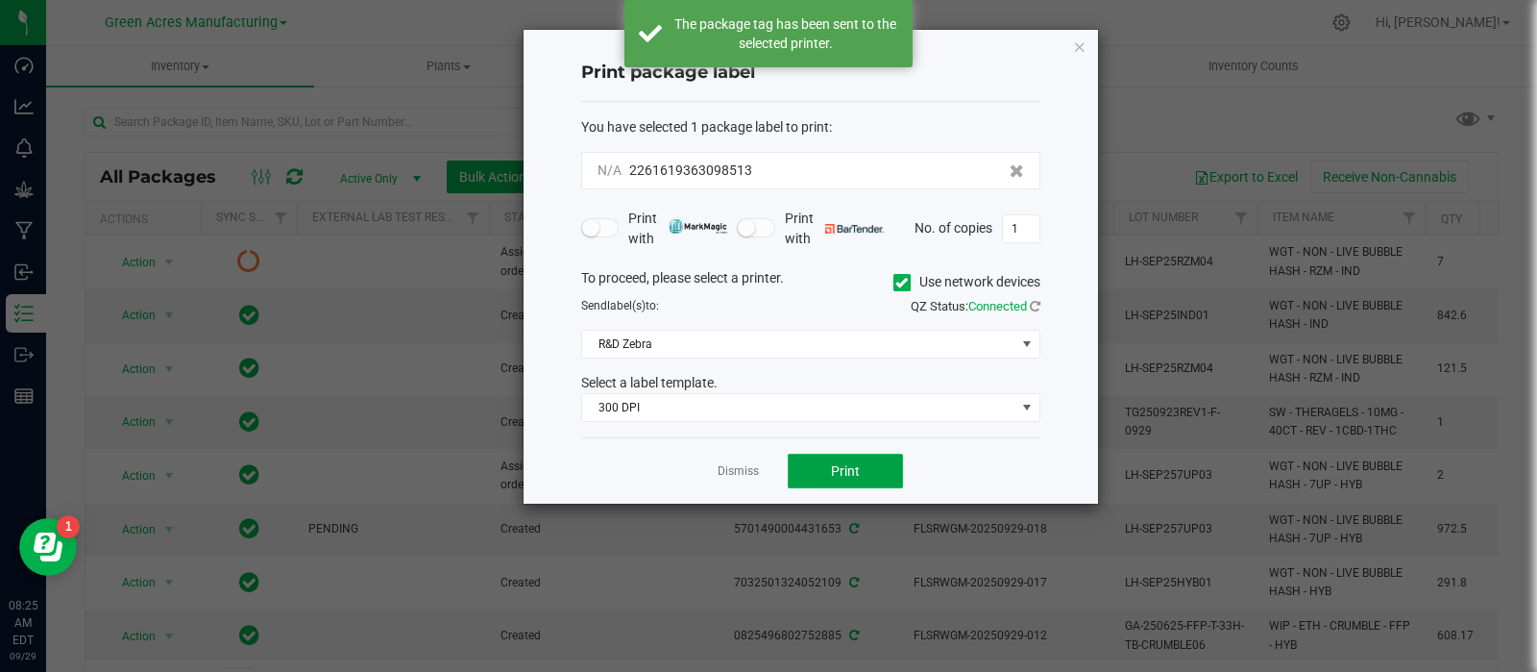
click at [807, 468] on button "Print" at bounding box center [845, 471] width 115 height 35
click at [738, 472] on link "Dismiss" at bounding box center [738, 471] width 41 height 16
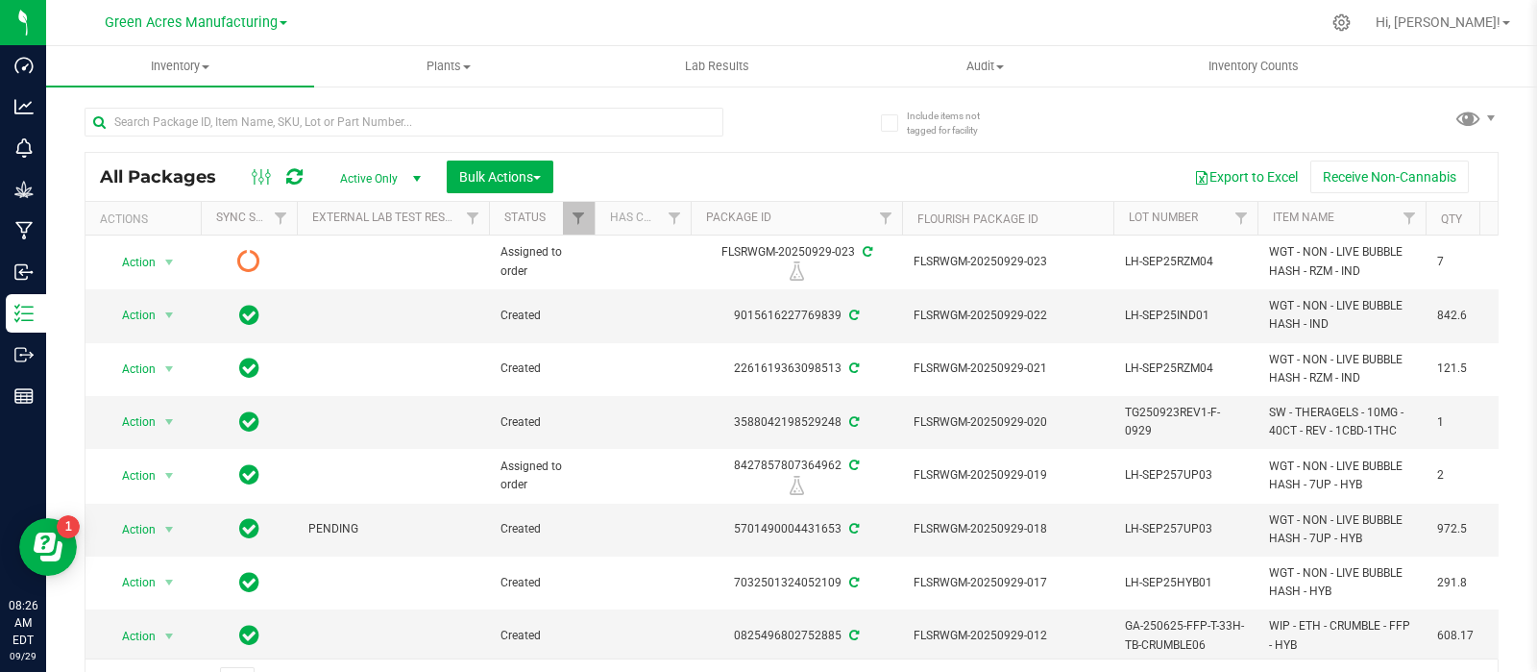
click at [298, 171] on icon at bounding box center [294, 176] width 16 height 19
